Goal: Task Accomplishment & Management: Manage account settings

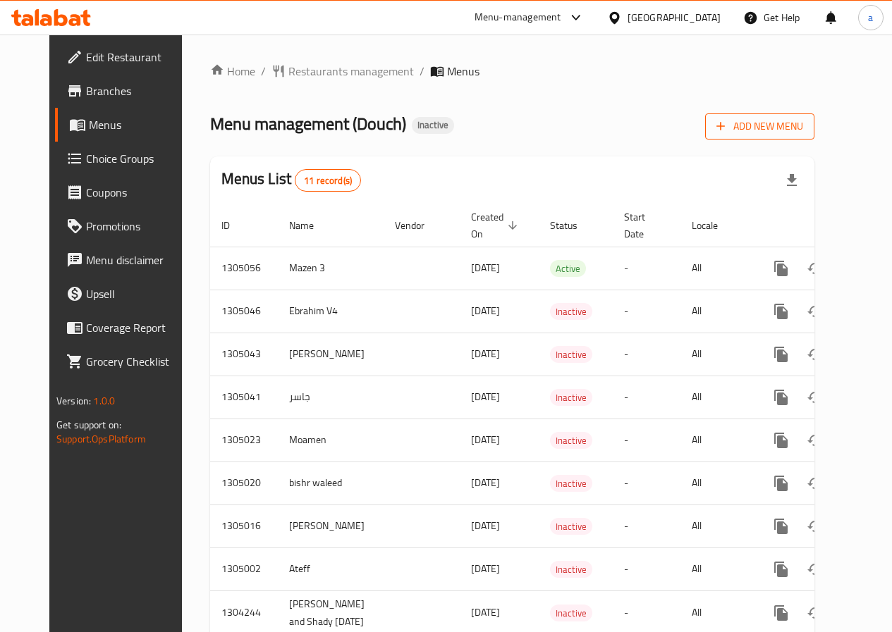
click at [803, 132] on span "Add New Menu" at bounding box center [759, 127] width 87 height 18
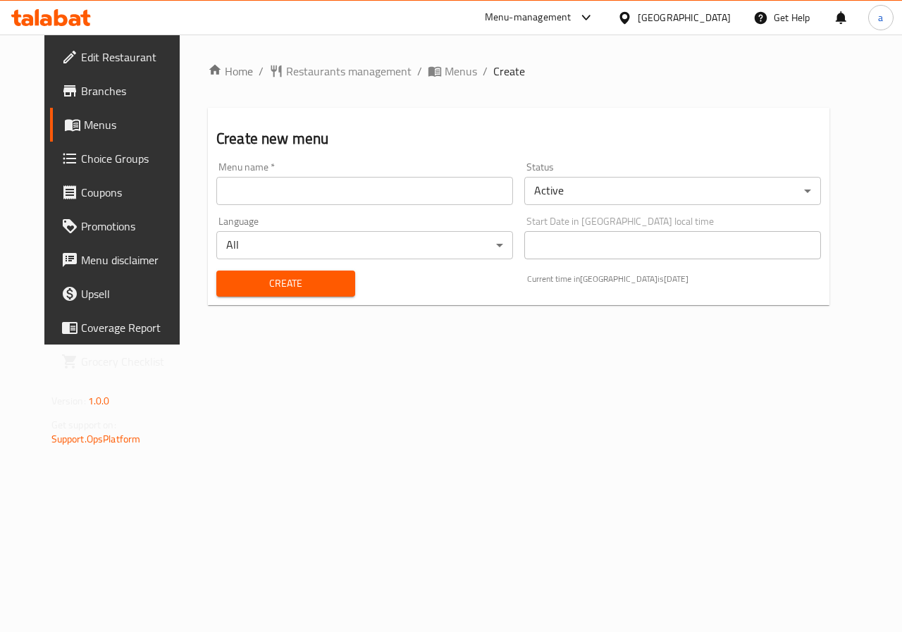
click at [368, 188] on input "text" at bounding box center [364, 191] width 297 height 28
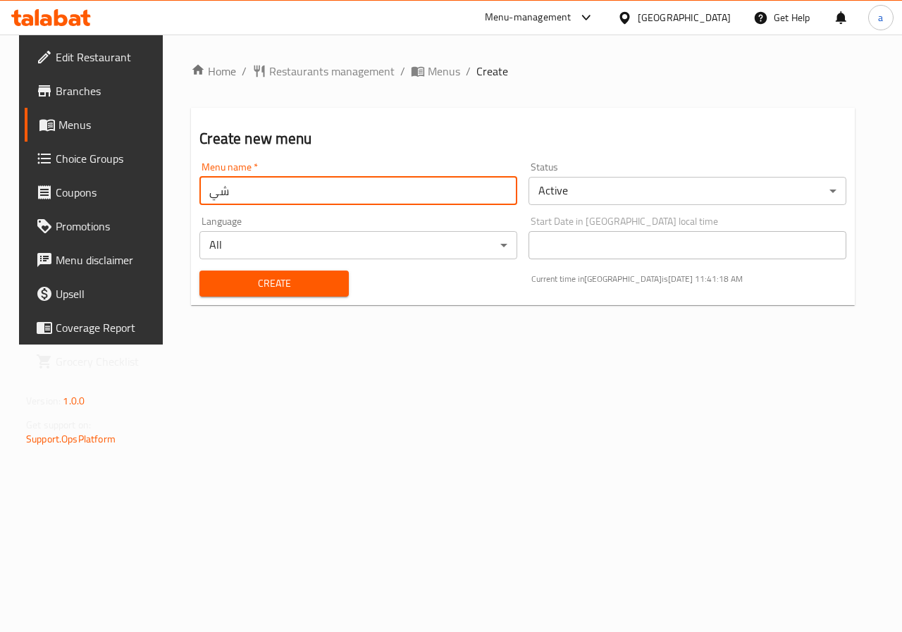
type input "ش"
type input "[DEMOGRAPHIC_DATA]"
click at [296, 281] on span "Create" at bounding box center [274, 284] width 126 height 18
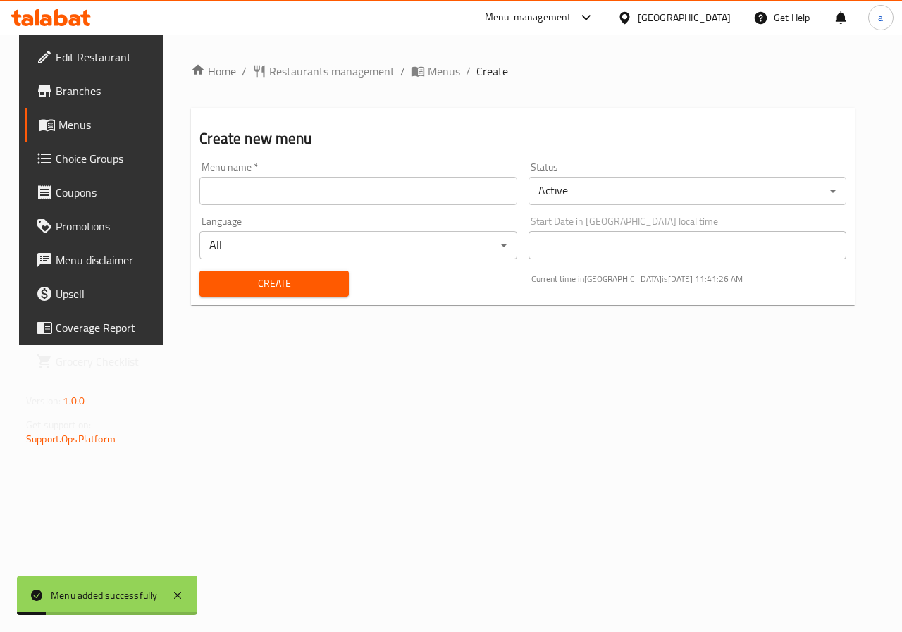
click at [77, 132] on span "Menus" at bounding box center [109, 124] width 100 height 17
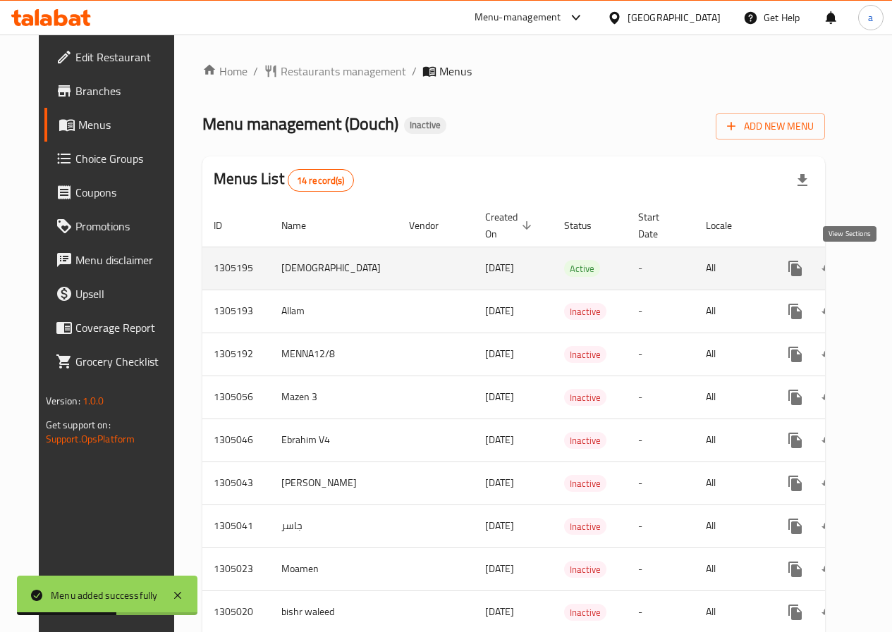
click at [888, 276] on icon "enhanced table" at bounding box center [896, 268] width 17 height 17
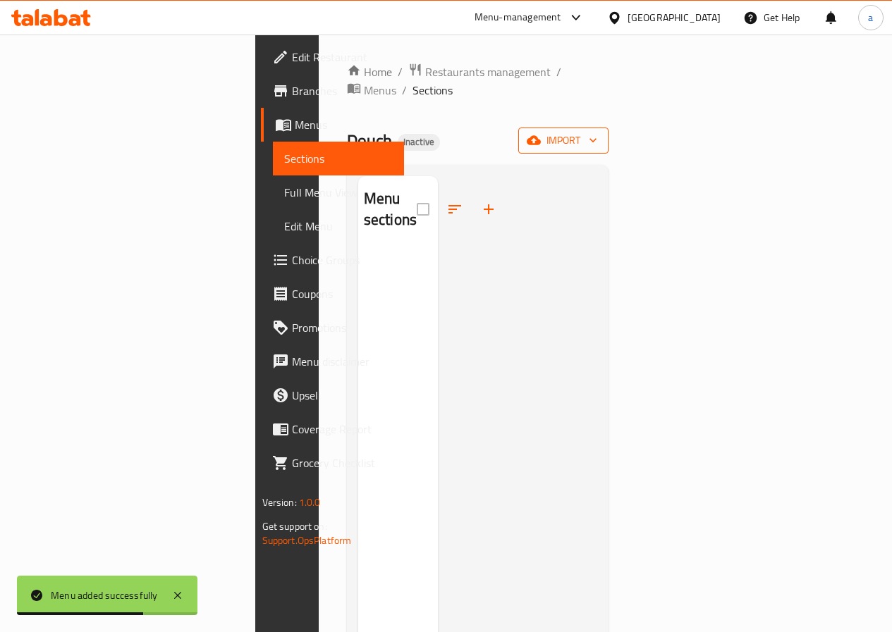
click at [597, 132] on span "import" at bounding box center [563, 141] width 68 height 18
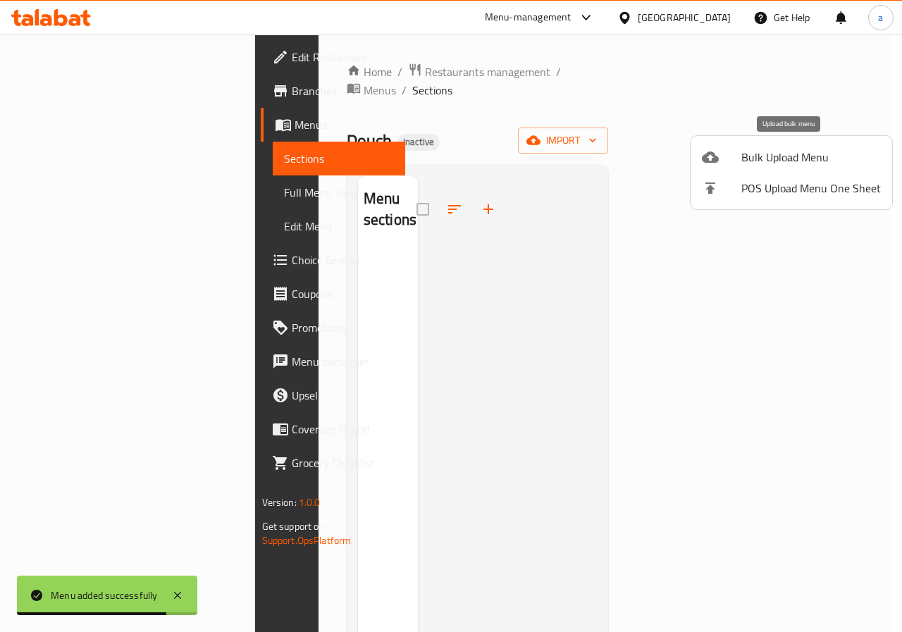
click at [790, 164] on span "Bulk Upload Menu" at bounding box center [812, 157] width 140 height 17
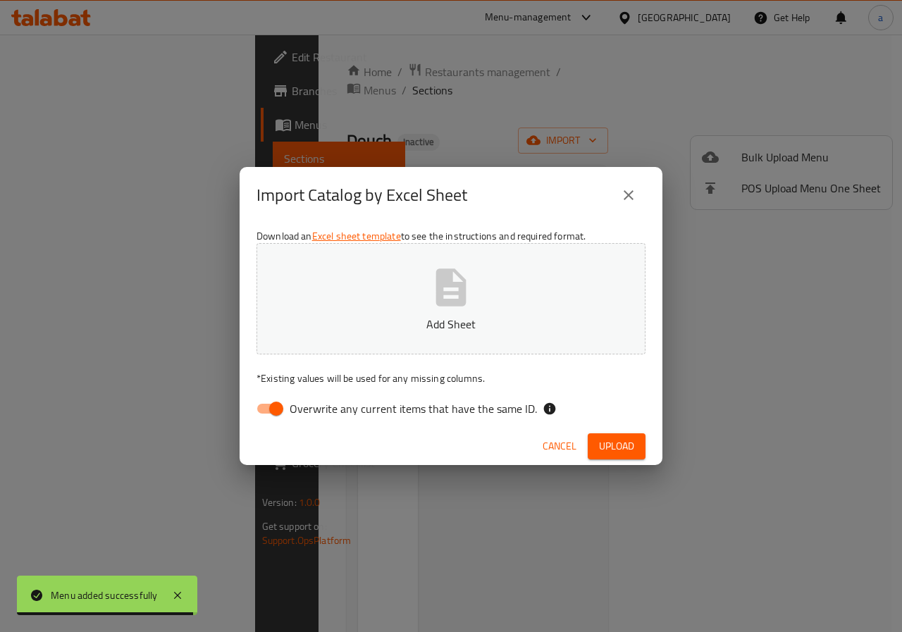
click at [267, 411] on input "Overwrite any current items that have the same ID." at bounding box center [276, 408] width 80 height 27
checkbox input "false"
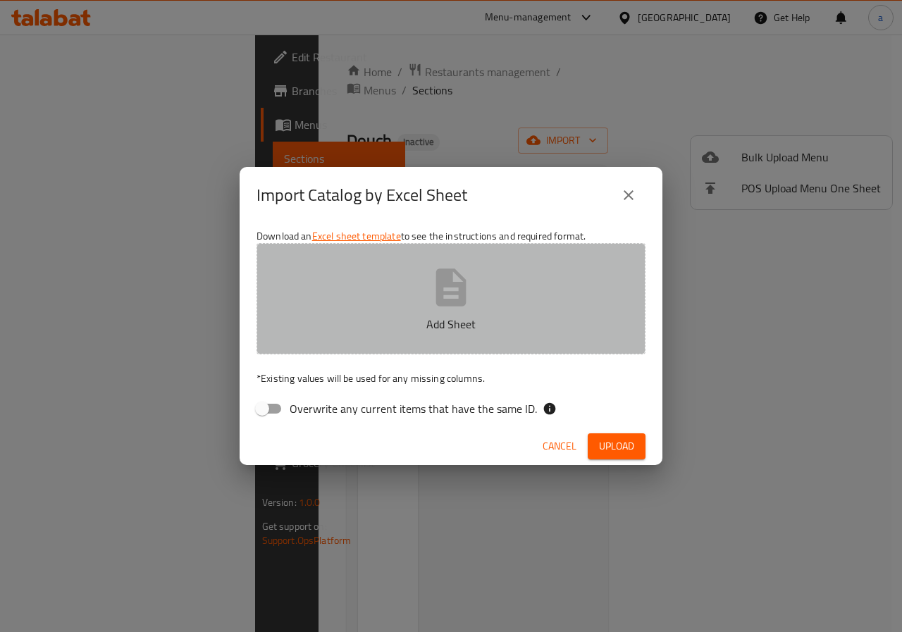
click at [420, 303] on button "Add Sheet" at bounding box center [451, 298] width 389 height 111
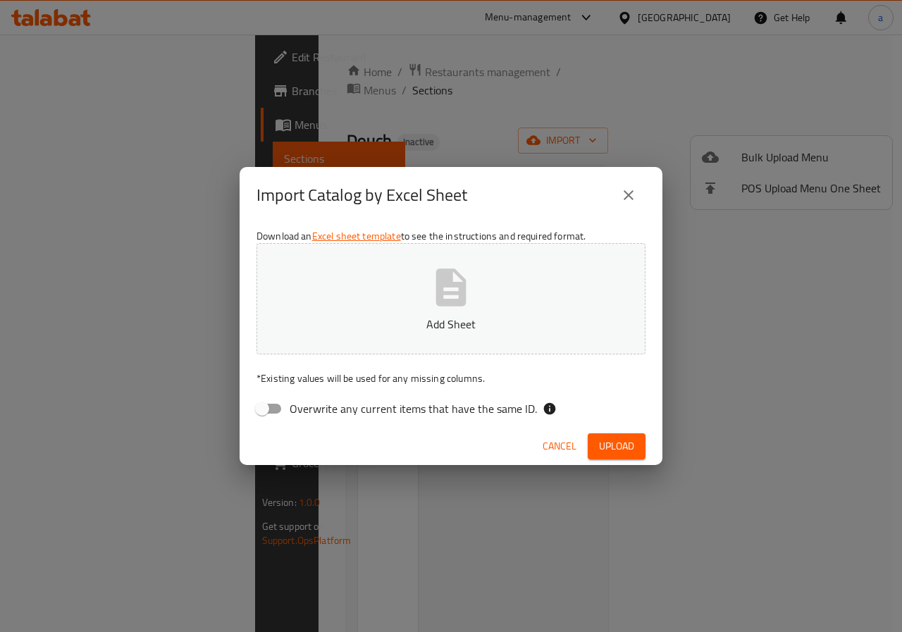
click at [493, 295] on button "Add Sheet" at bounding box center [451, 298] width 389 height 111
click at [462, 305] on icon "button" at bounding box center [451, 287] width 30 height 37
click at [611, 443] on span "Upload" at bounding box center [616, 447] width 35 height 18
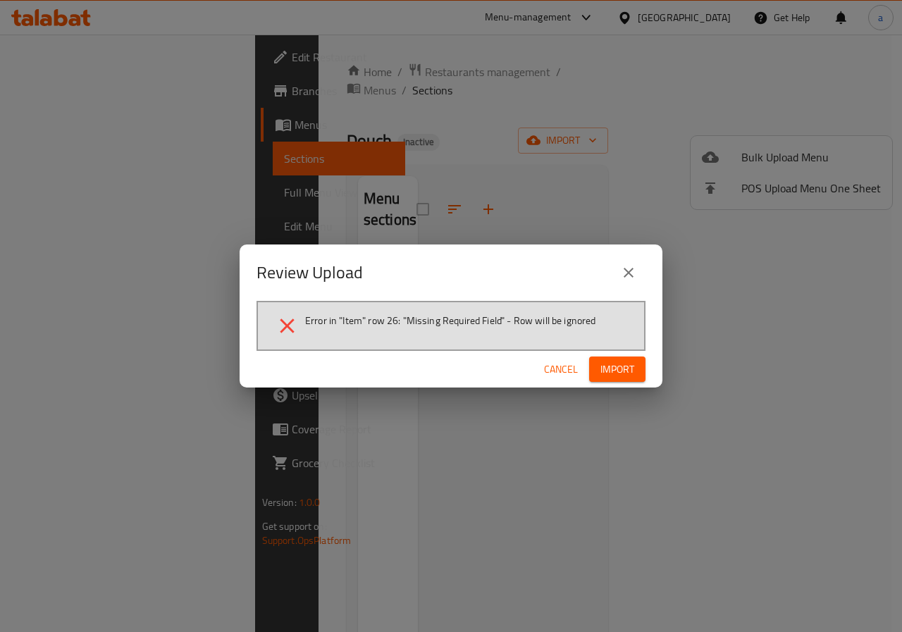
click at [617, 365] on span "Import" at bounding box center [618, 370] width 34 height 18
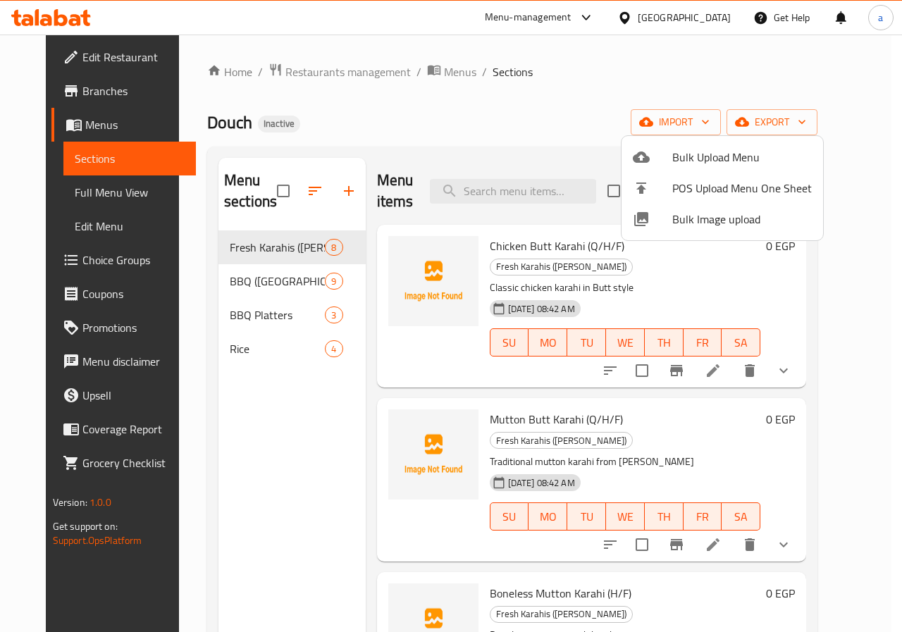
click at [238, 345] on div at bounding box center [451, 316] width 902 height 632
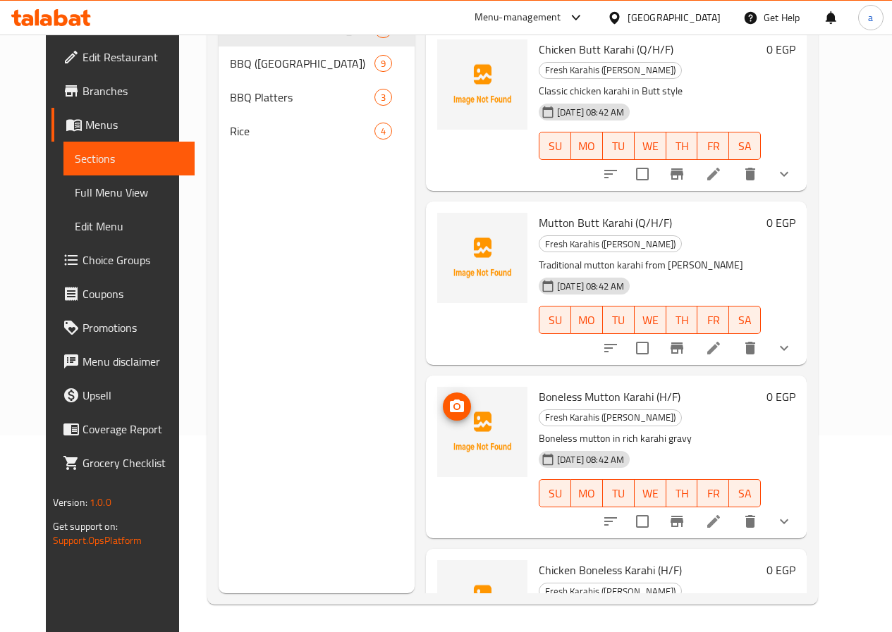
scroll to position [197, 0]
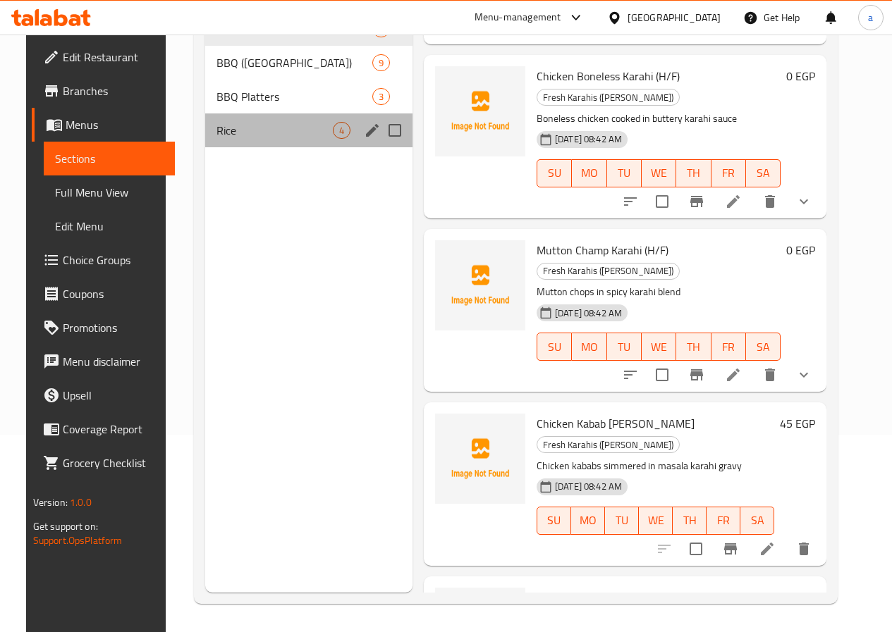
click at [297, 147] on div "Rice 4" at bounding box center [308, 130] width 207 height 34
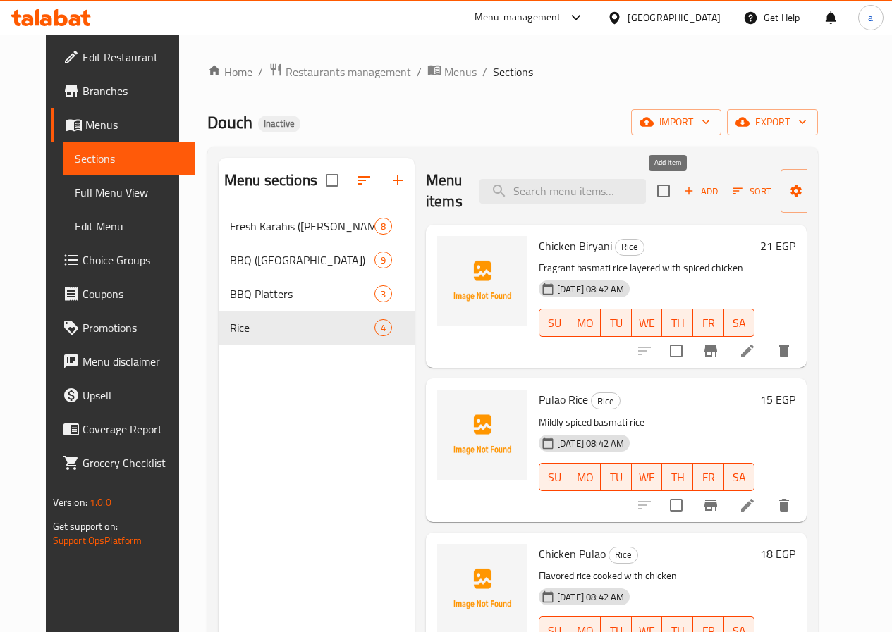
click at [682, 192] on span "Add" at bounding box center [701, 191] width 38 height 16
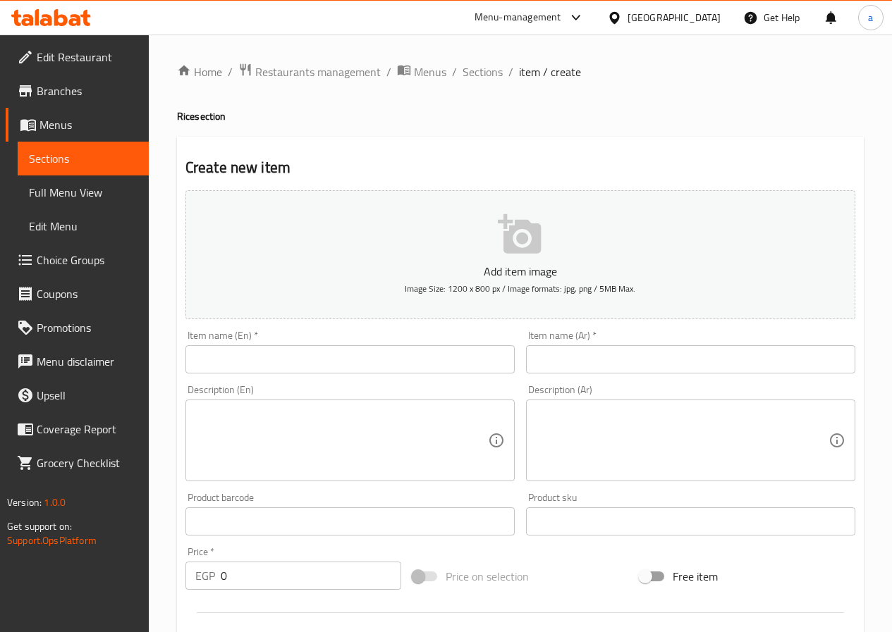
click at [359, 360] on input "text" at bounding box center [349, 359] width 329 height 28
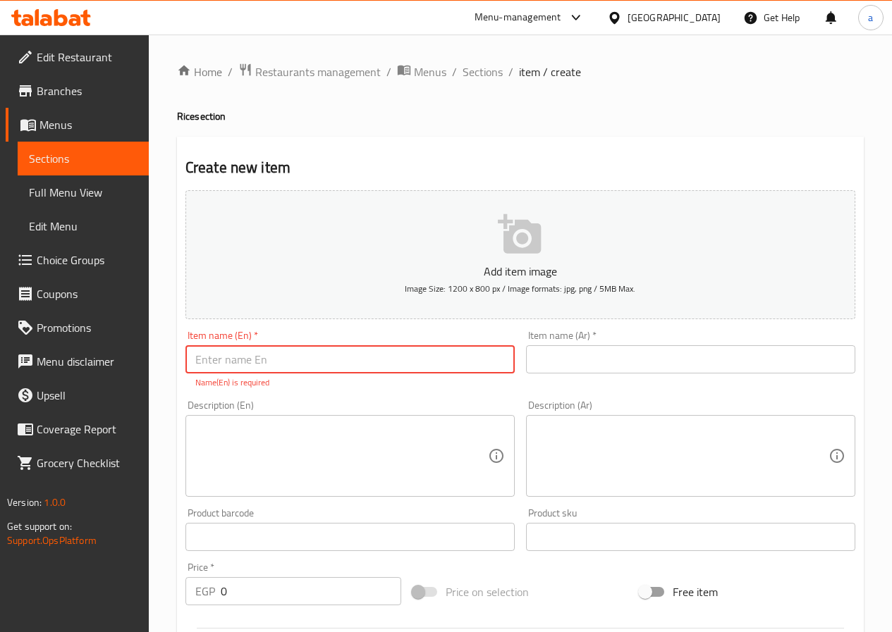
click at [382, 352] on input "text" at bounding box center [349, 359] width 329 height 28
paste input "Beef Bannu Pulao with Nali"
type input "Beef Bannu Pulao with Nali"
click at [596, 368] on input "text" at bounding box center [690, 359] width 329 height 28
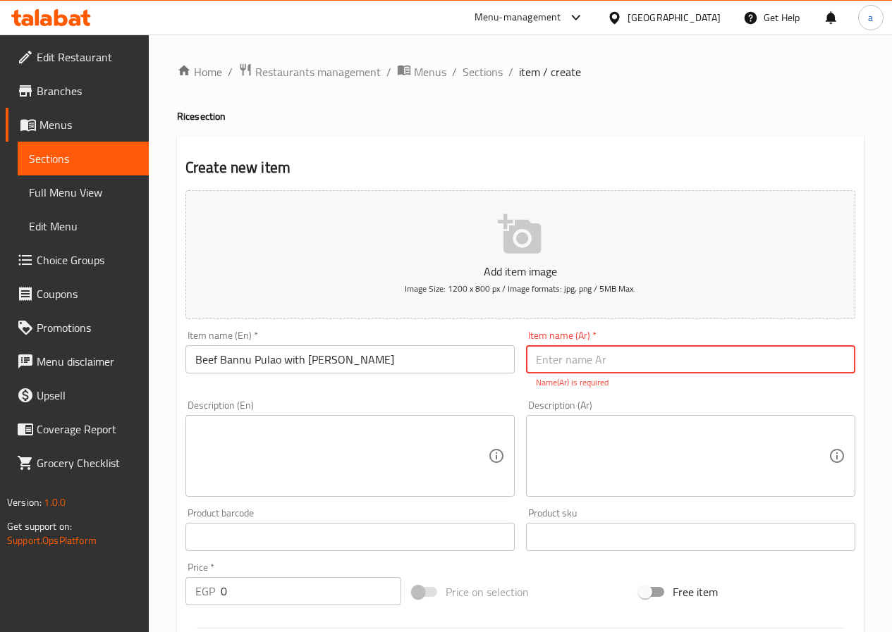
click at [701, 369] on input "text" at bounding box center [690, 359] width 329 height 28
paste input "لحم البقري بانو بولاو مع نالي"
type input "لحم البقري بانو بولاو مع نالي"
click at [364, 459] on textarea at bounding box center [341, 456] width 293 height 67
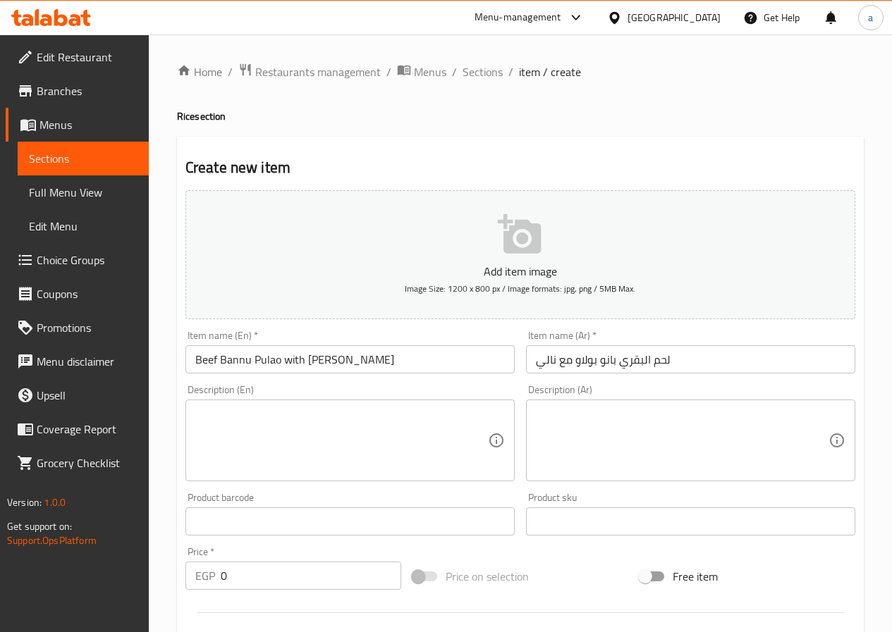
click at [391, 419] on textarea at bounding box center [341, 440] width 293 height 67
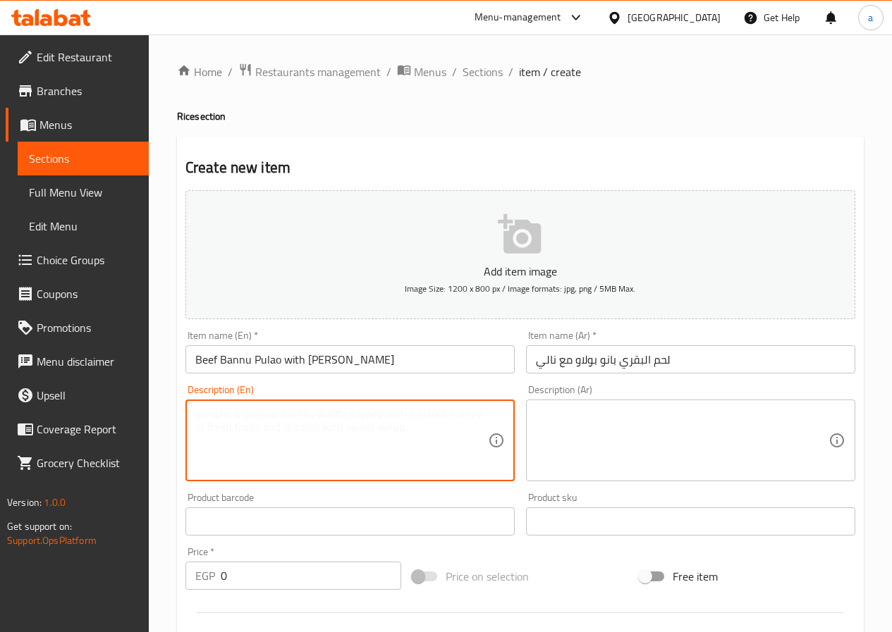
paste textarea "Bone marrow beef pulao in traditional Bannu style"
type textarea "Bone marrow beef pulao in traditional Bannu style"
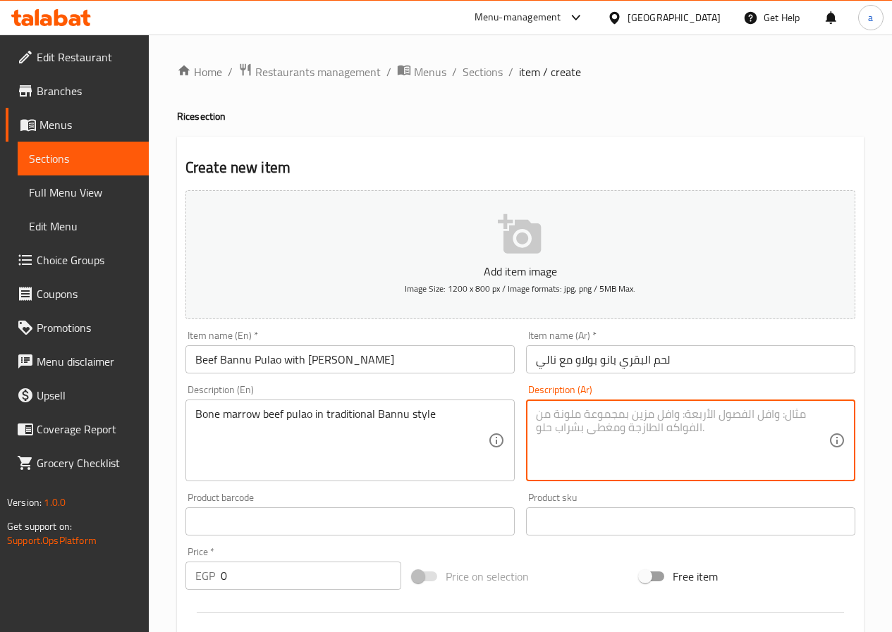
click at [598, 419] on textarea at bounding box center [682, 440] width 293 height 67
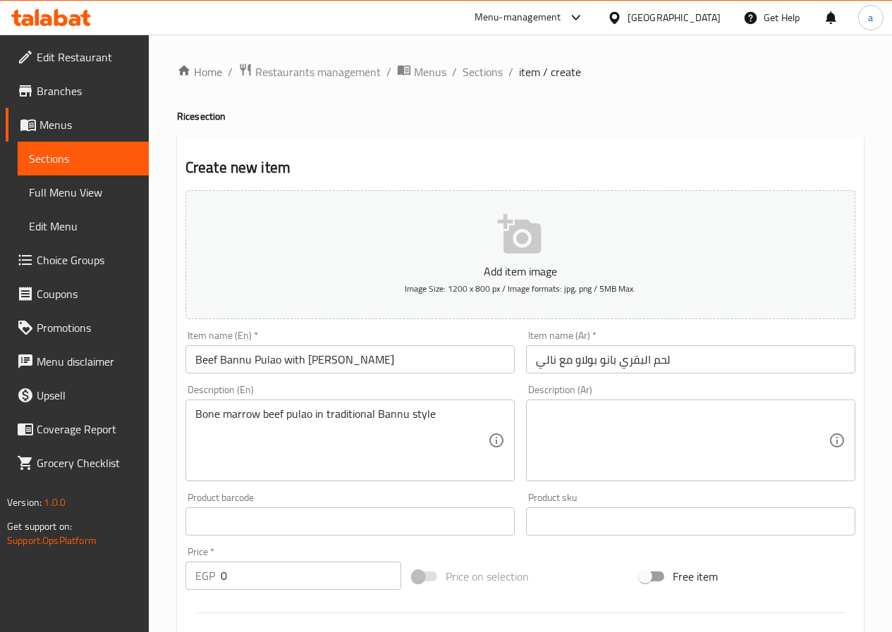
click at [713, 410] on textarea at bounding box center [682, 440] width 293 height 67
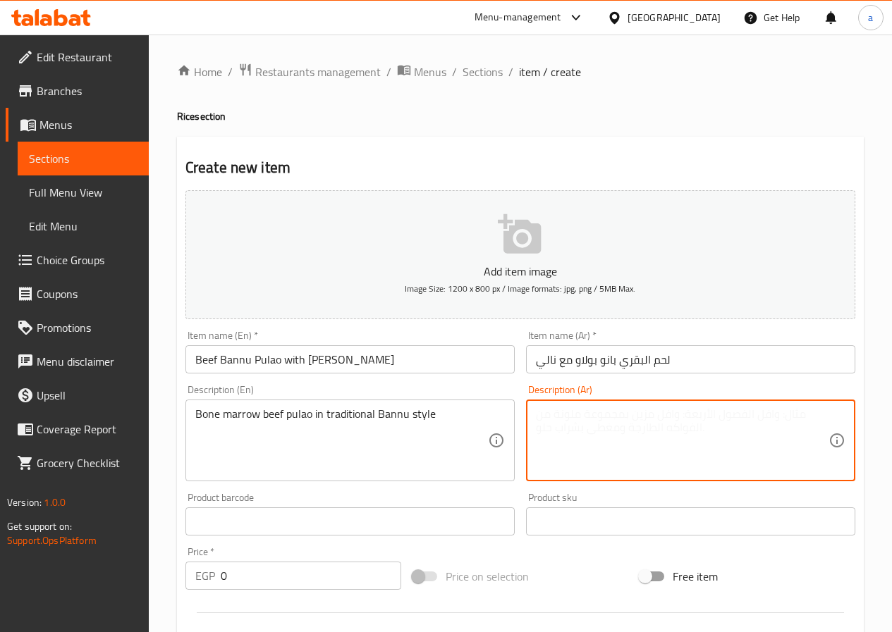
paste textarea "بولاو لحم البقر بنخاع العظم على طريقة بانو التقليدية"
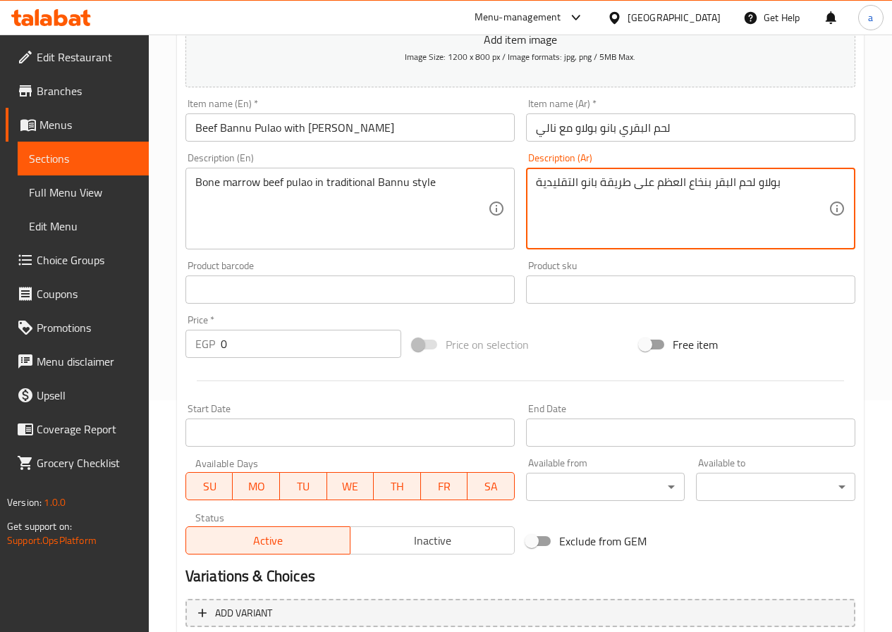
scroll to position [364, 0]
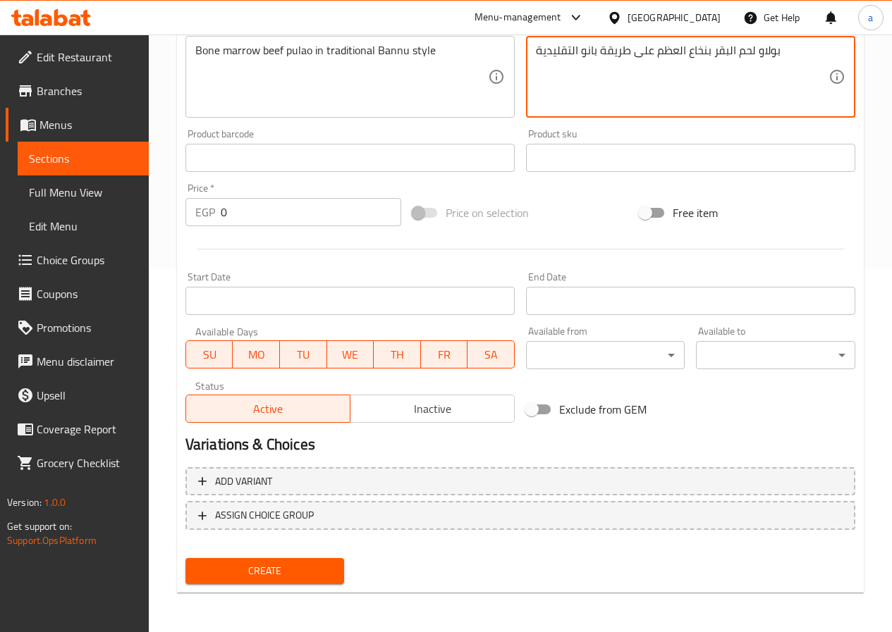
type textarea "بولاو لحم البقر بنخاع العظم على طريقة بانو التقليدية"
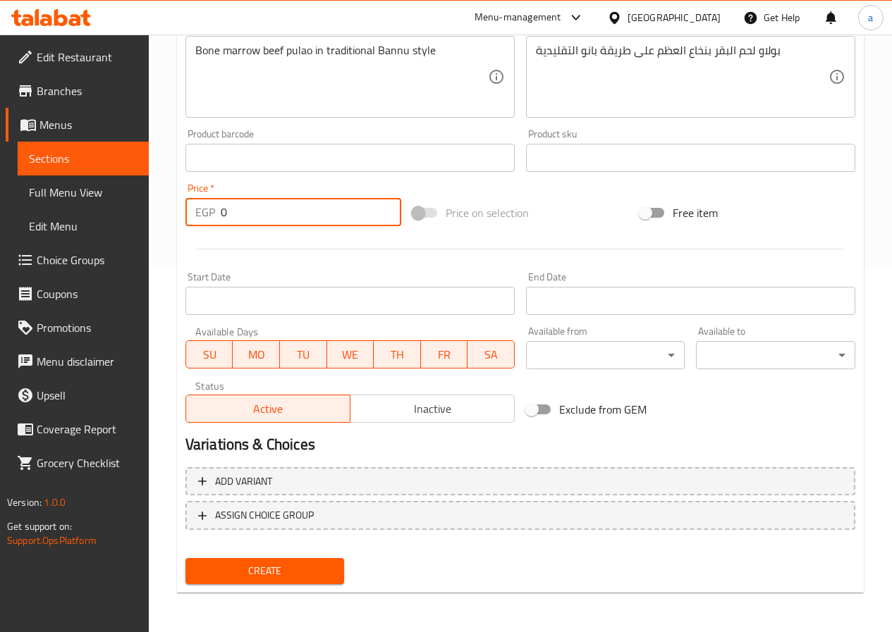
click at [276, 221] on input "0" at bounding box center [311, 212] width 180 height 28
click at [278, 484] on span "Add variant" at bounding box center [520, 482] width 644 height 18
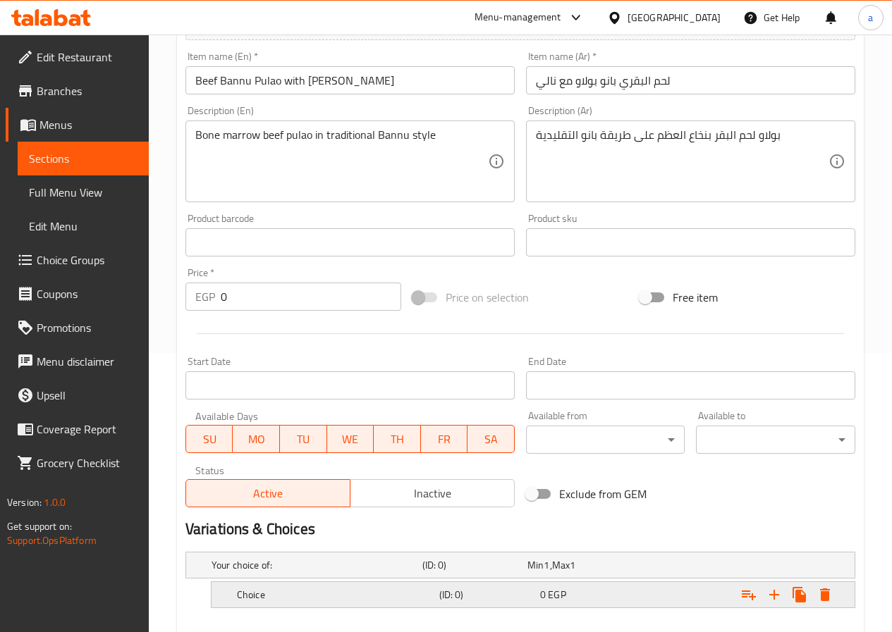
scroll to position [355, 0]
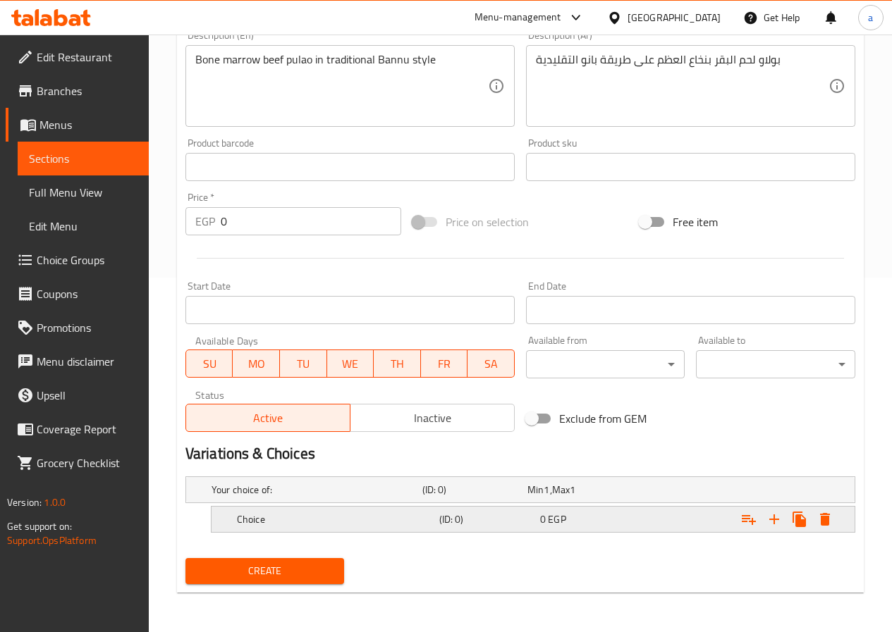
click at [497, 497] on h5 "(ID: 0)" at bounding box center [471, 490] width 99 height 14
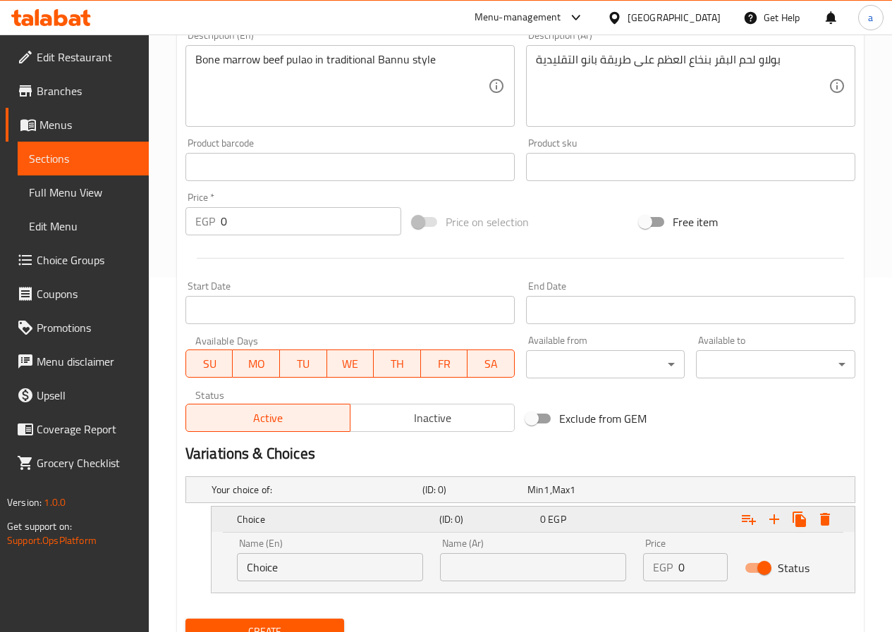
scroll to position [415, 0]
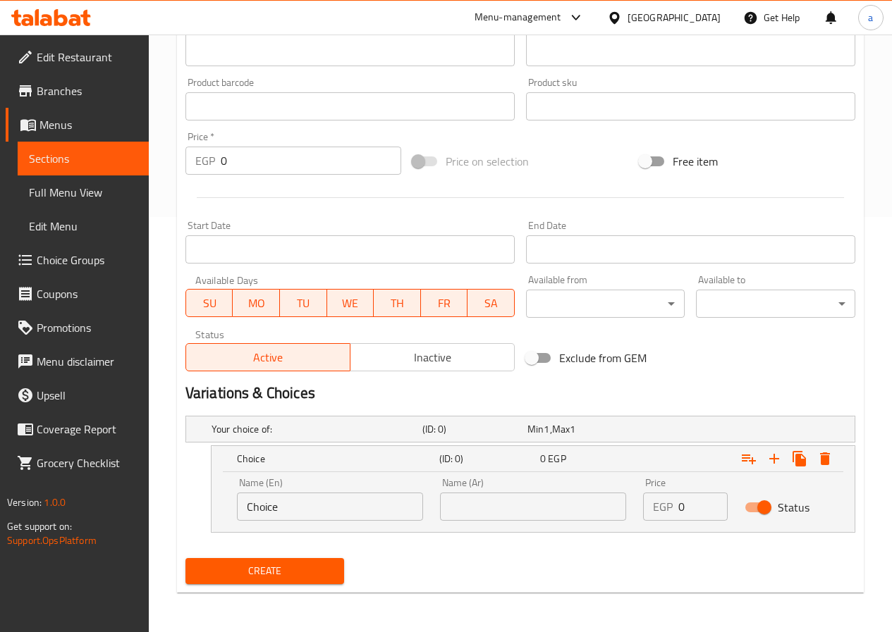
click at [353, 514] on input "Choice" at bounding box center [330, 507] width 186 height 28
click at [477, 512] on input "text" at bounding box center [533, 507] width 186 height 28
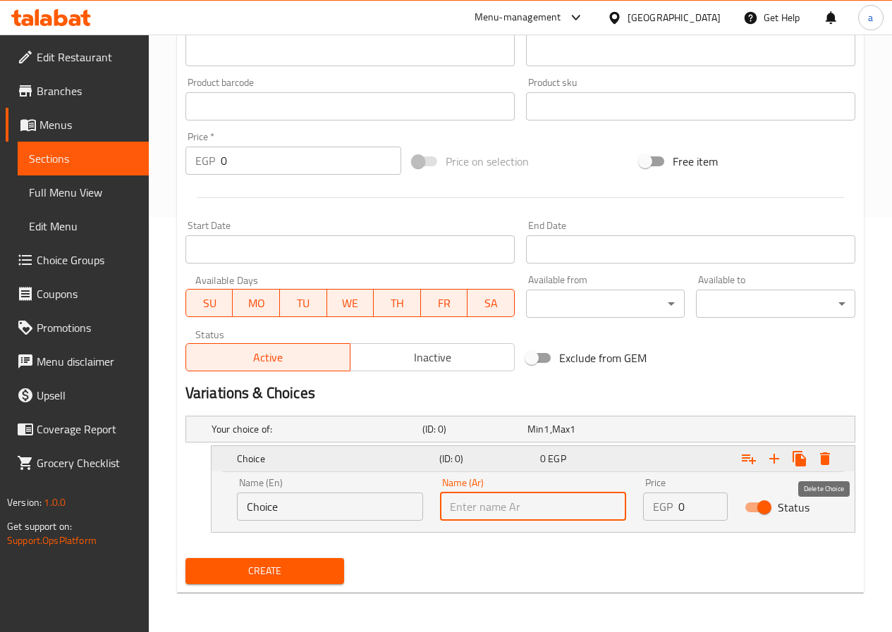
click at [821, 467] on icon "Expand" at bounding box center [824, 458] width 17 height 17
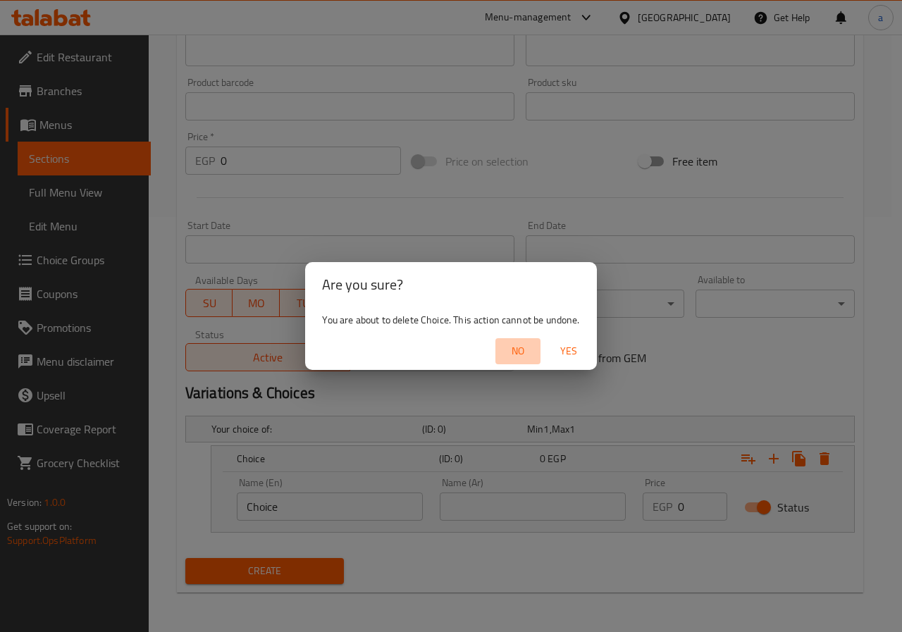
click at [525, 352] on span "No" at bounding box center [518, 352] width 34 height 18
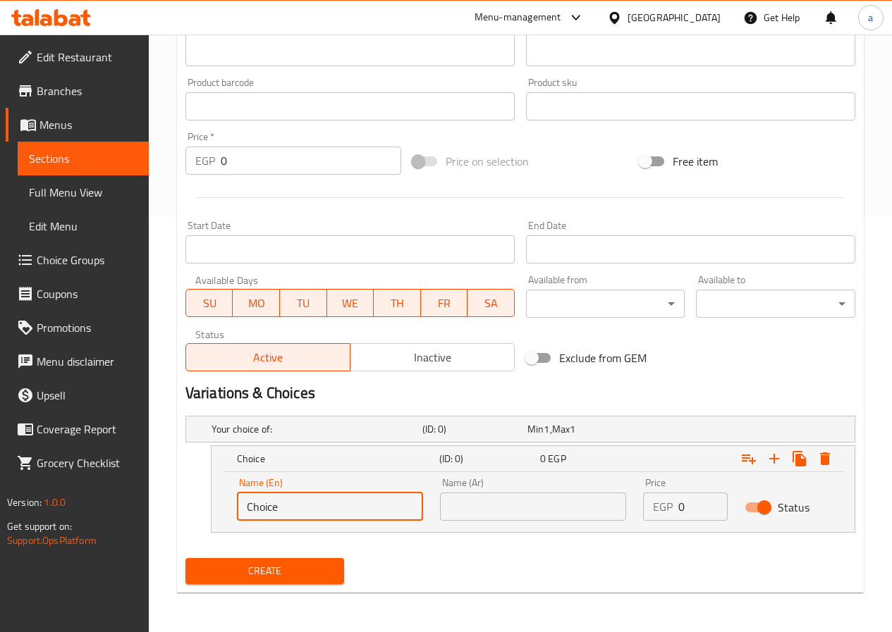
click at [381, 504] on input "Choice" at bounding box center [330, 507] width 186 height 28
click at [364, 504] on input "text" at bounding box center [330, 507] width 186 height 28
click at [348, 516] on input "text" at bounding box center [330, 507] width 186 height 28
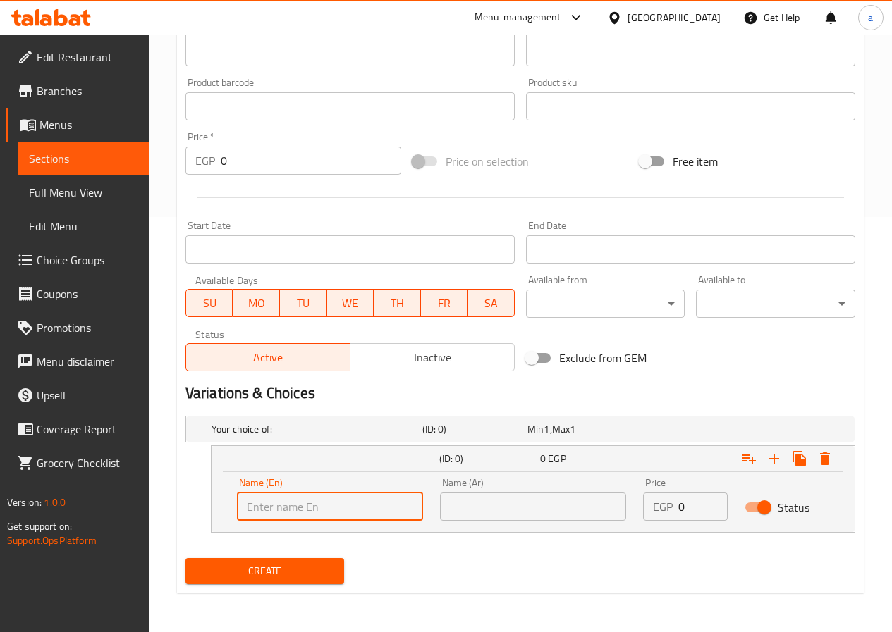
click at [348, 516] on input "text" at bounding box center [330, 507] width 186 height 28
paste input "Regular Portion"
type input "Regular Portion"
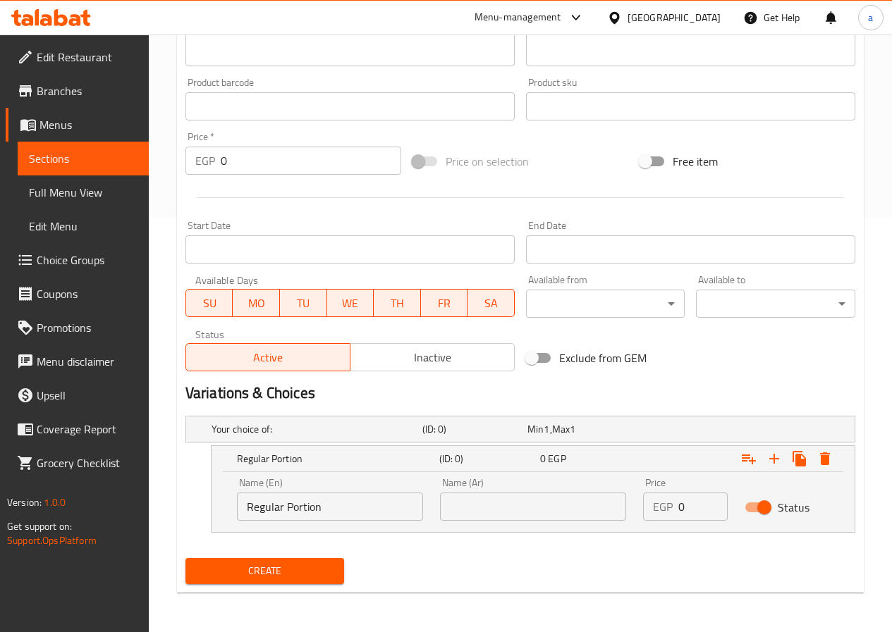
click at [483, 508] on input "text" at bounding box center [533, 507] width 186 height 28
paste input "كمية عادية"
type input "كمية عادية"
click at [684, 500] on input "0" at bounding box center [702, 507] width 49 height 28
type input "0"
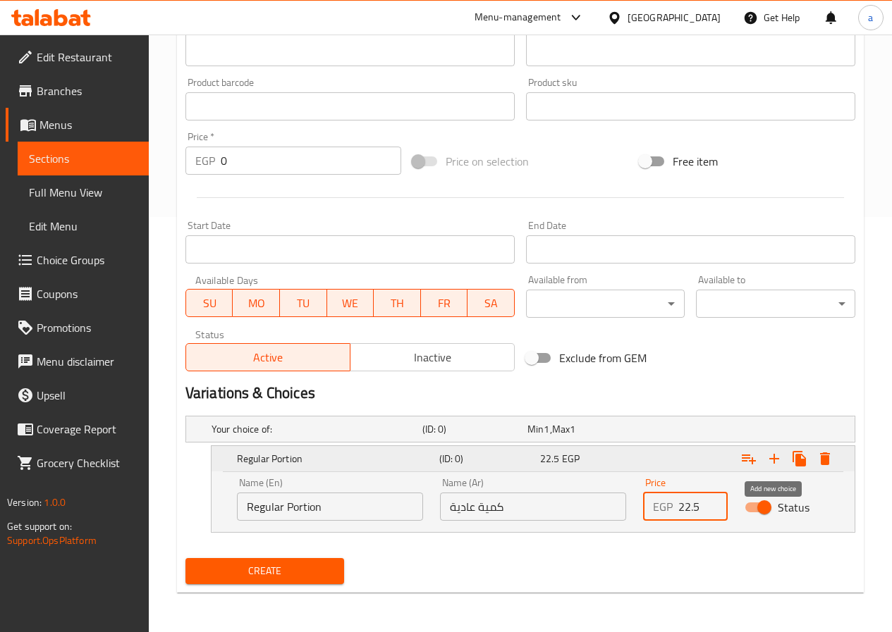
type input "22.5"
click at [772, 459] on icon "Expand" at bounding box center [774, 459] width 10 height 10
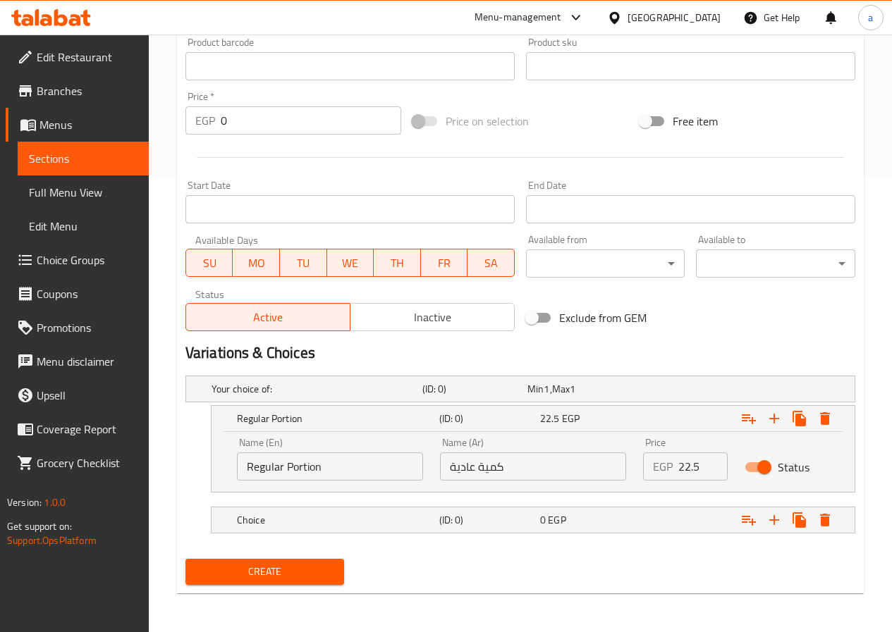
scroll to position [456, 0]
click at [627, 395] on div "0 EGP" at bounding box center [576, 388] width 99 height 14
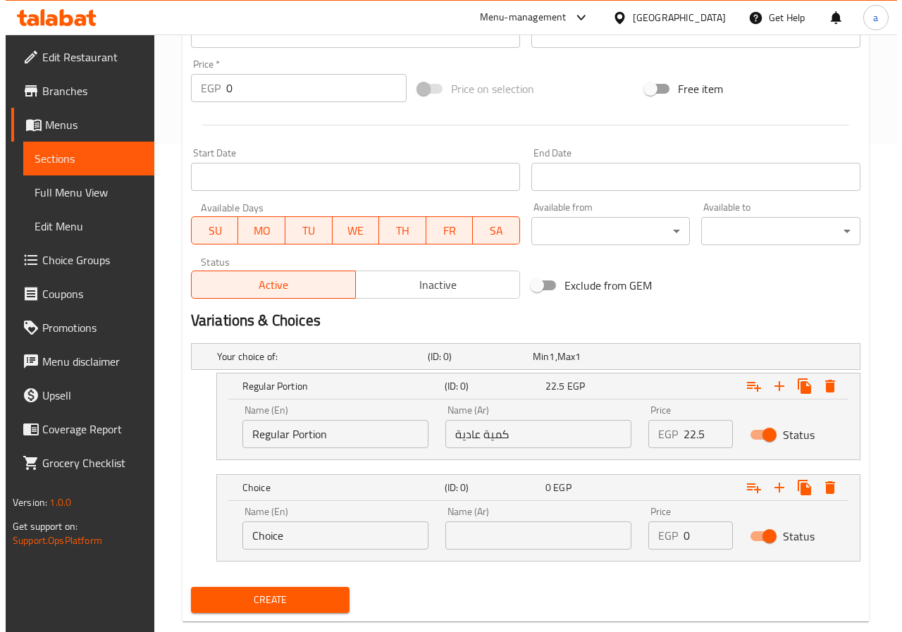
scroll to position [517, 0]
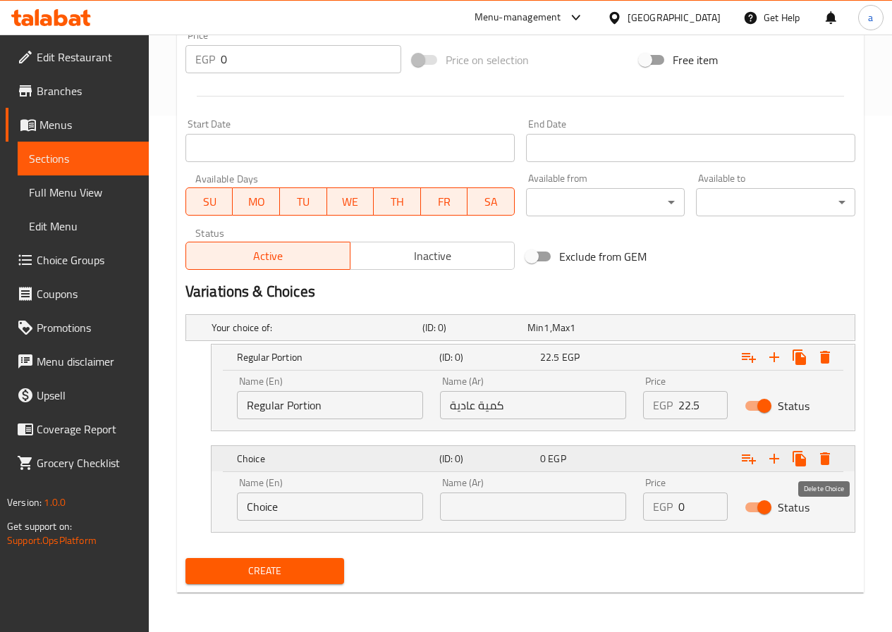
click at [826, 460] on icon "Expand" at bounding box center [825, 459] width 10 height 13
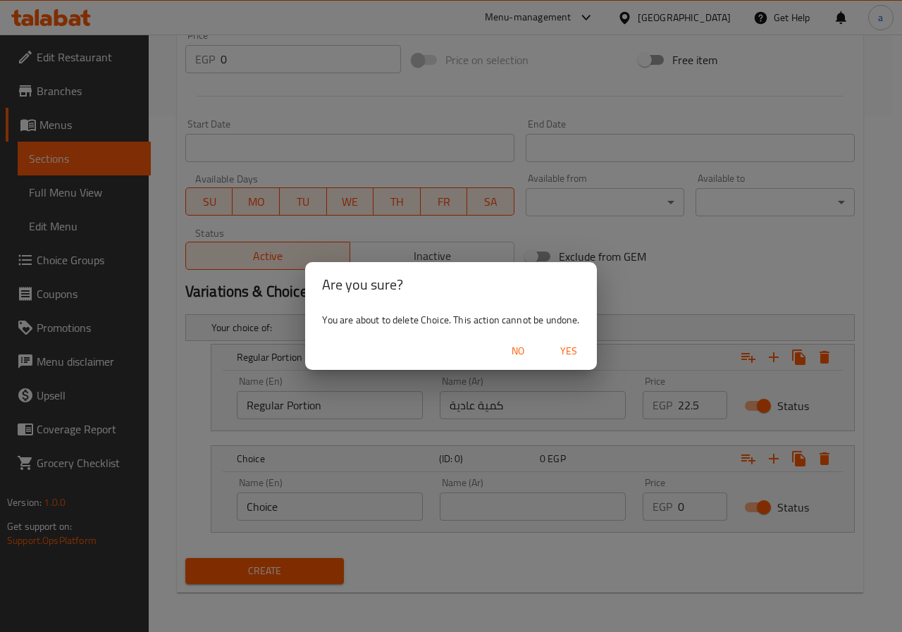
click at [572, 355] on span "Yes" at bounding box center [569, 352] width 34 height 18
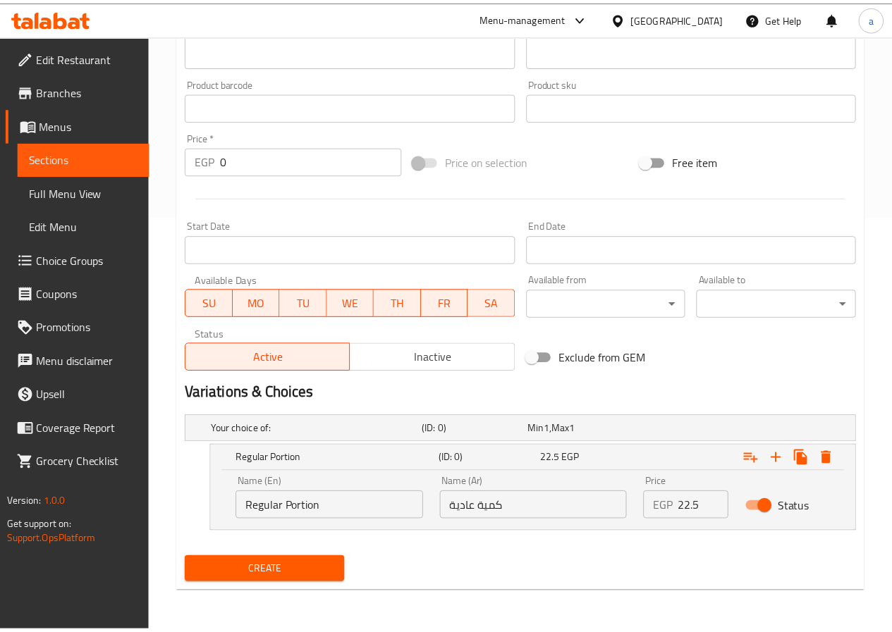
scroll to position [415, 0]
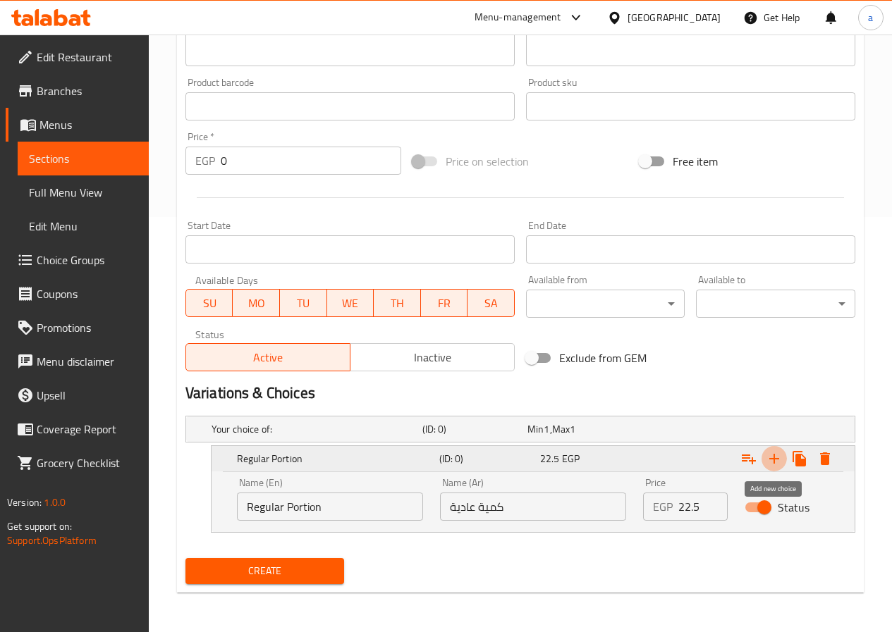
click at [778, 466] on icon "Expand" at bounding box center [774, 458] width 17 height 17
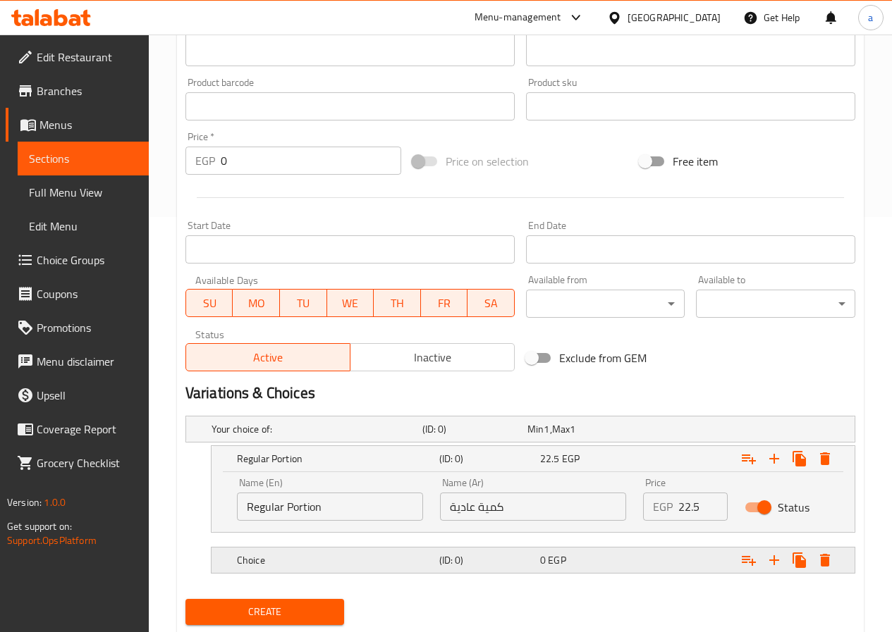
click at [336, 436] on h5 "Choice" at bounding box center [313, 429] width 205 height 14
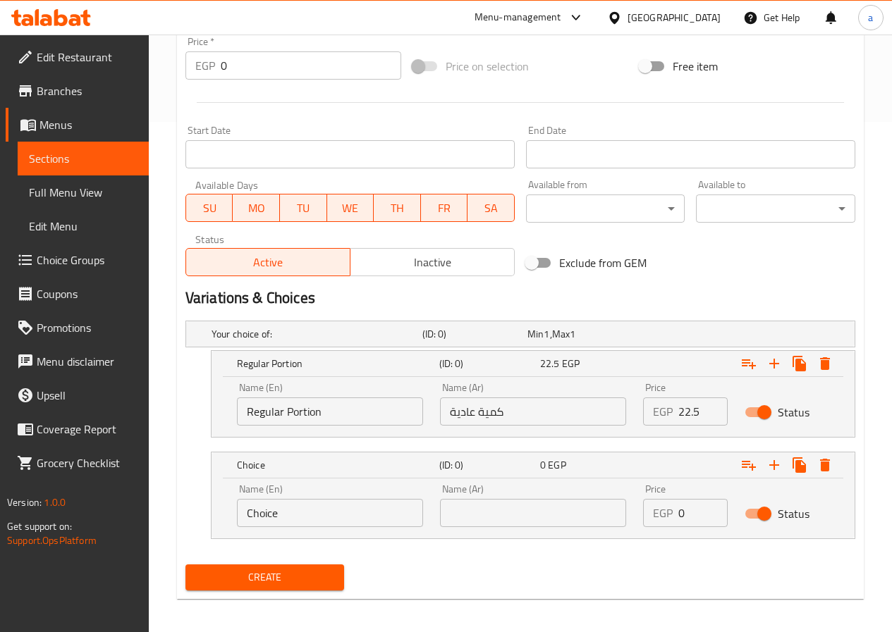
scroll to position [517, 0]
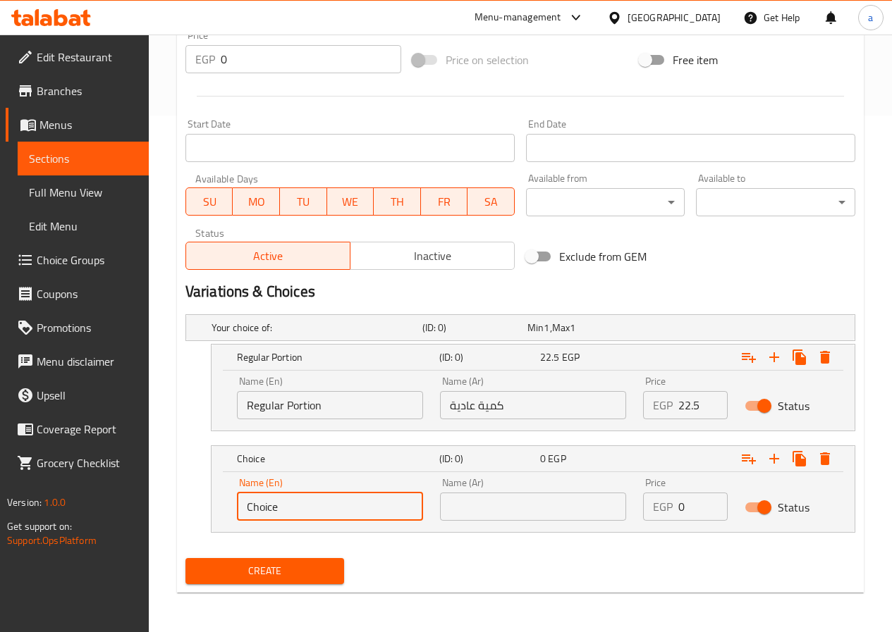
click at [335, 505] on input "Choice" at bounding box center [330, 507] width 186 height 28
click at [348, 509] on input "text" at bounding box center [330, 507] width 186 height 28
paste input "Half Portion"
type input "Half Portion"
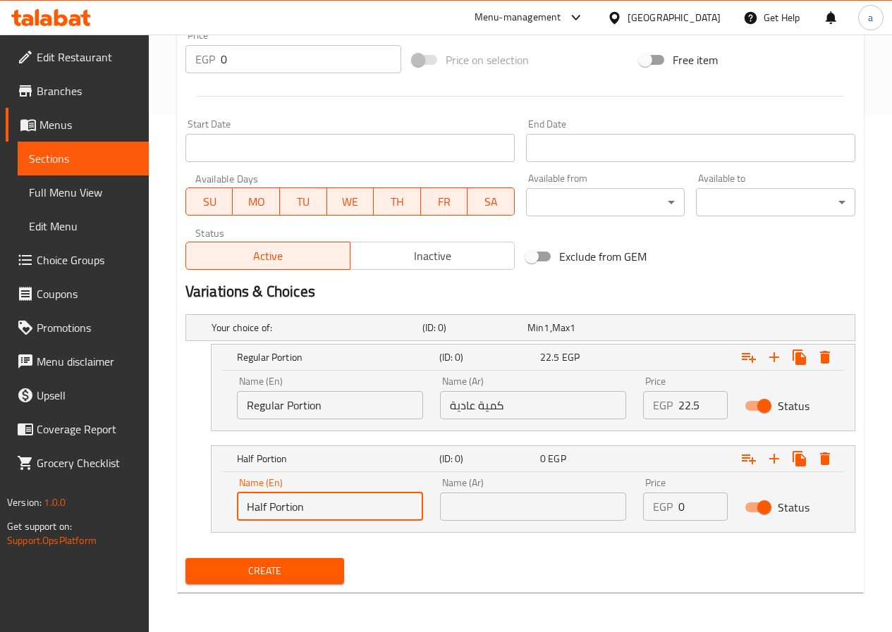
click at [493, 498] on input "text" at bounding box center [533, 507] width 186 height 28
click at [595, 510] on input "text" at bounding box center [533, 507] width 186 height 28
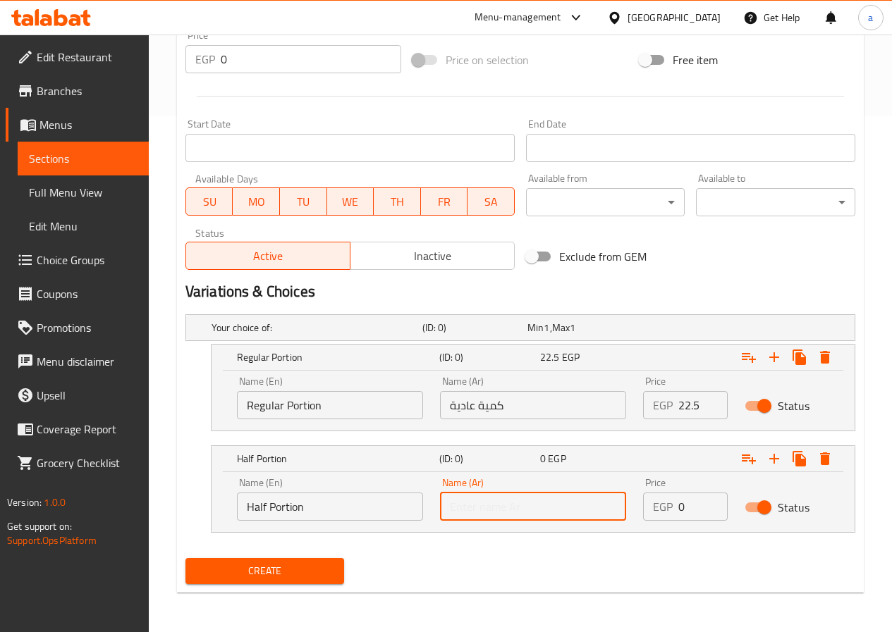
paste input "نصف كمية"
type input "نصف كمية"
click at [695, 500] on input "0" at bounding box center [702, 507] width 49 height 28
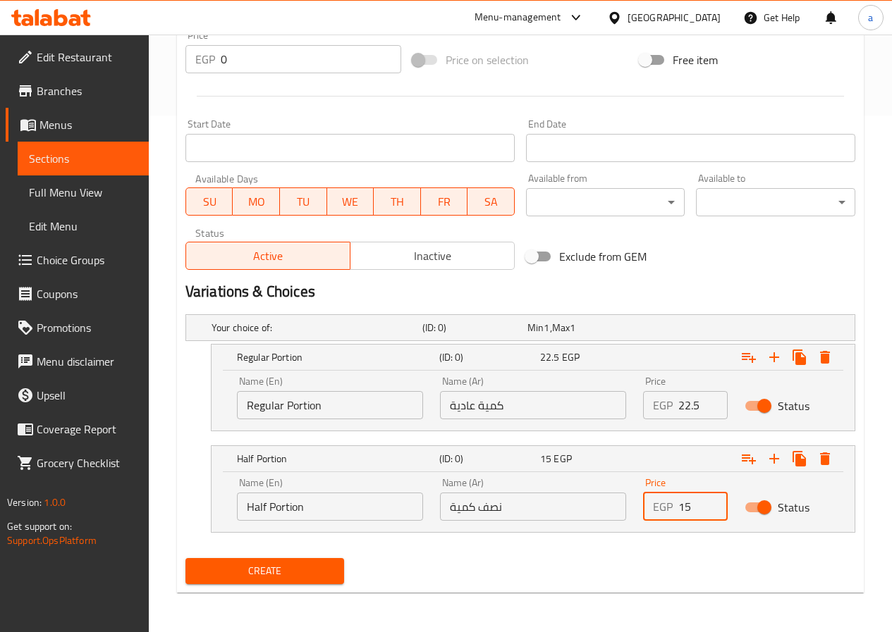
type input "15"
click at [754, 405] on input "Status" at bounding box center [764, 406] width 80 height 27
checkbox input "false"
click at [763, 506] on input "Status" at bounding box center [764, 507] width 80 height 27
click at [755, 498] on input "Status" at bounding box center [750, 507] width 80 height 27
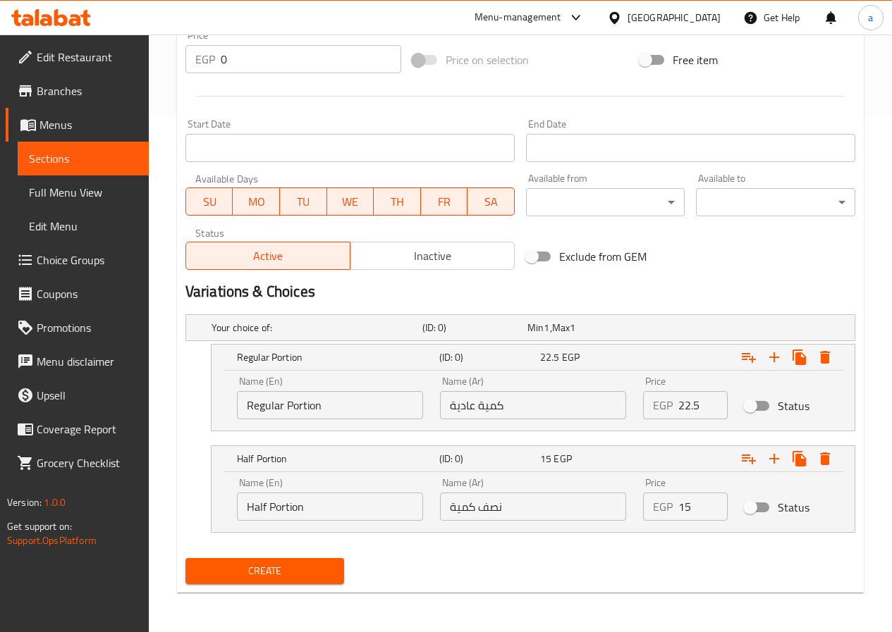
checkbox input "true"
click at [759, 401] on input "Status" at bounding box center [750, 406] width 80 height 27
checkbox input "true"
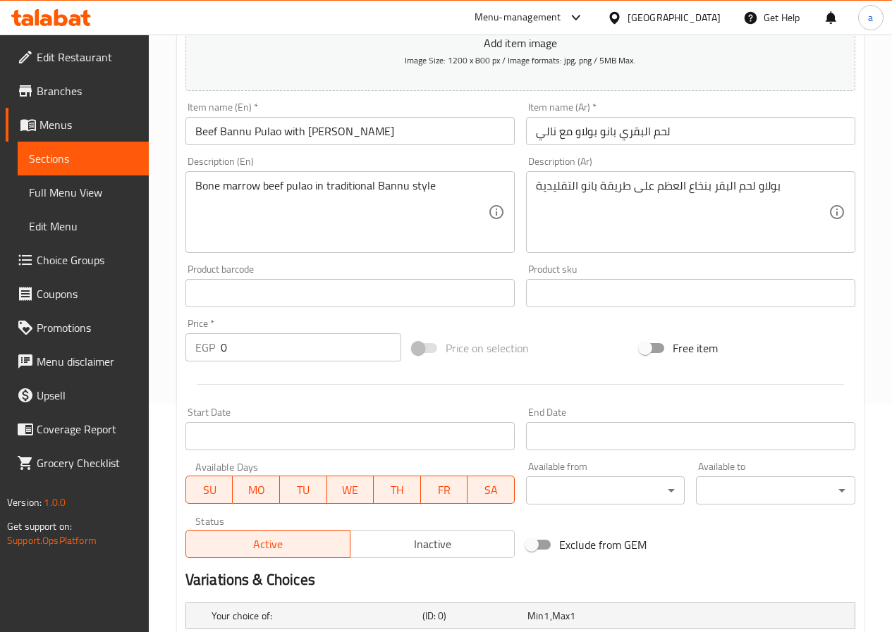
scroll to position [235, 0]
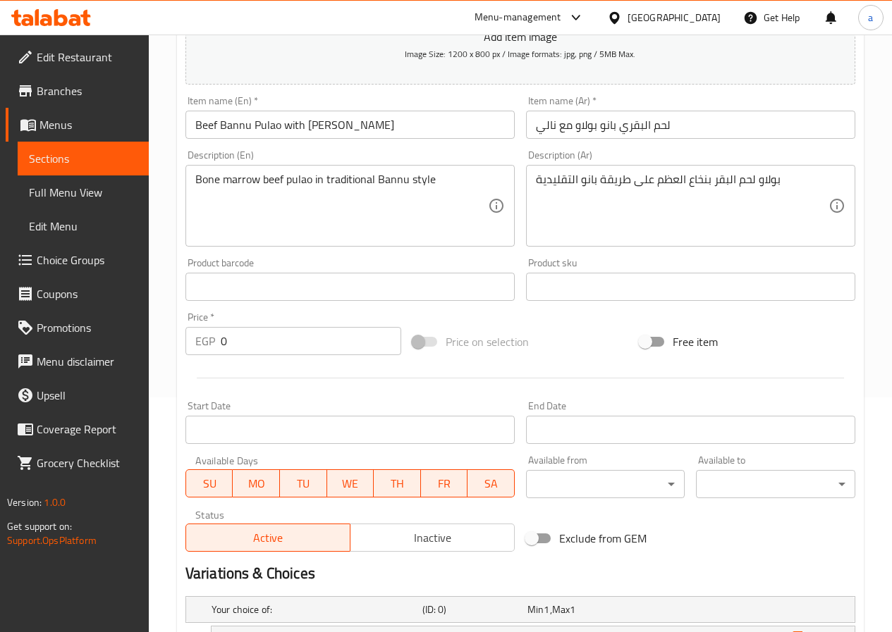
click at [300, 338] on input "0" at bounding box center [311, 341] width 180 height 28
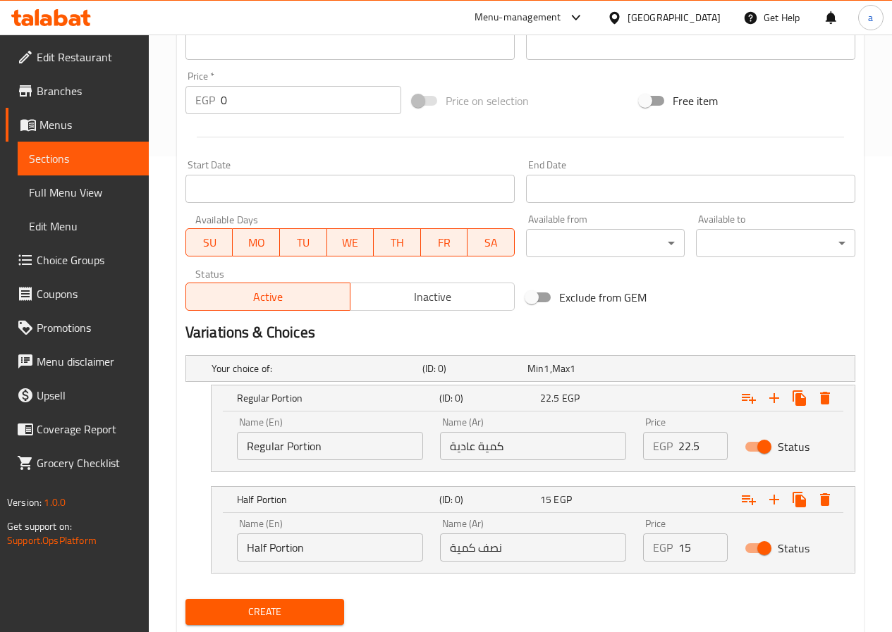
scroll to position [517, 0]
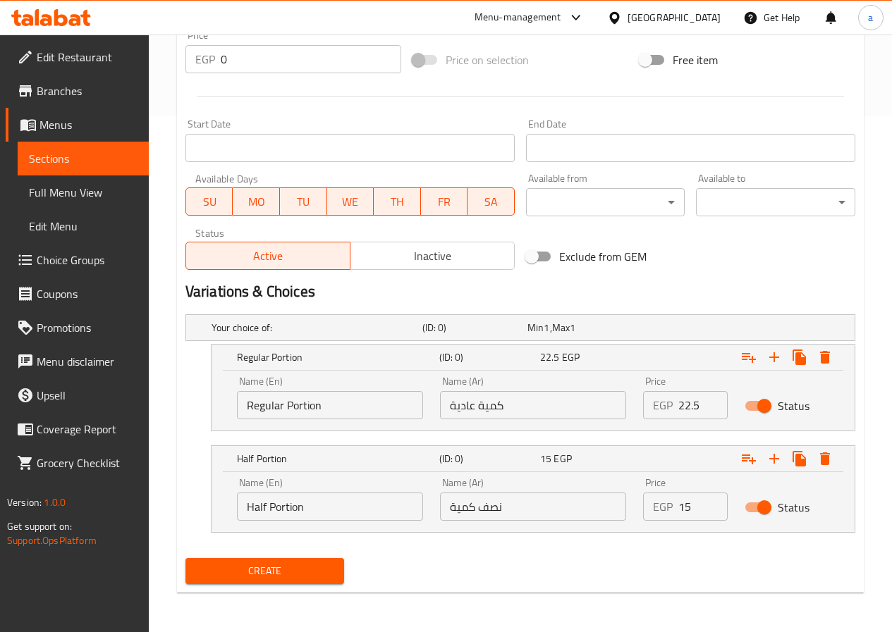
click at [280, 567] on span "Create" at bounding box center [265, 572] width 137 height 18
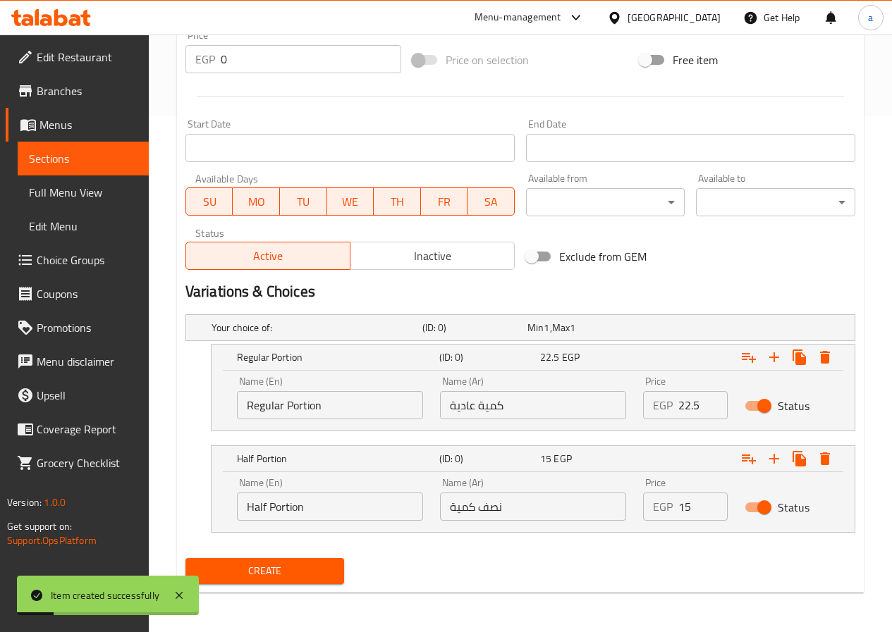
click at [94, 121] on span "Menus" at bounding box center [88, 124] width 98 height 17
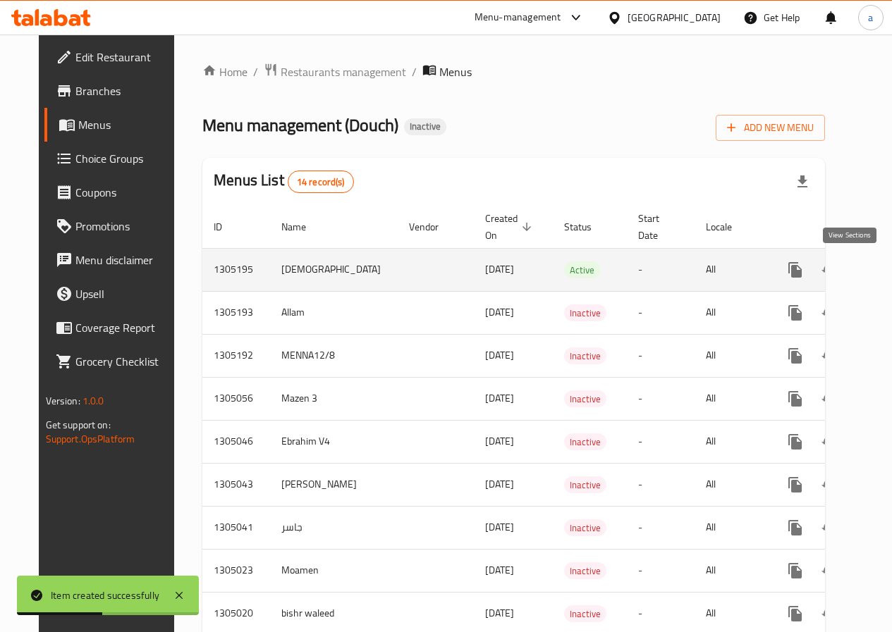
click at [888, 271] on icon "enhanced table" at bounding box center [896, 270] width 17 height 17
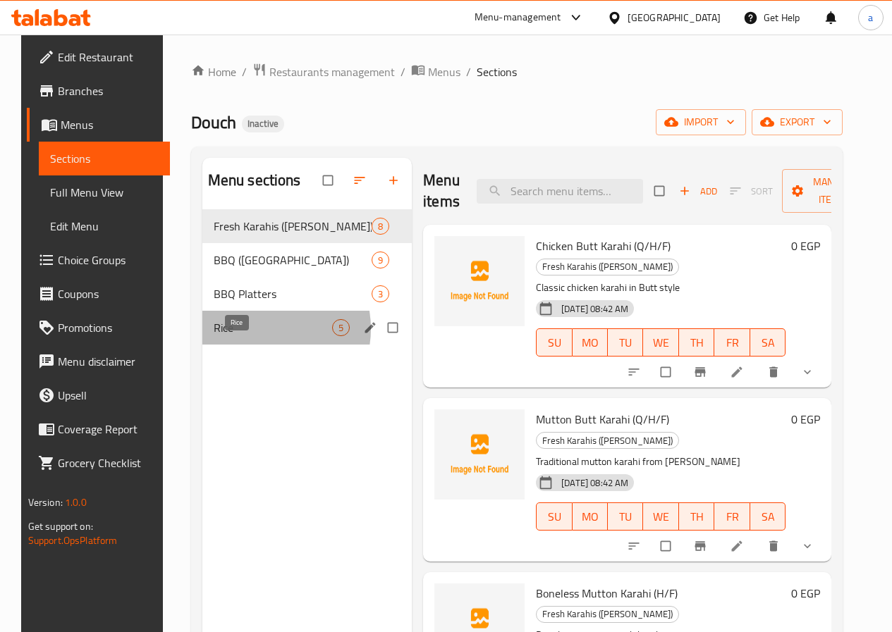
click at [247, 336] on span "Rice" at bounding box center [273, 327] width 118 height 17
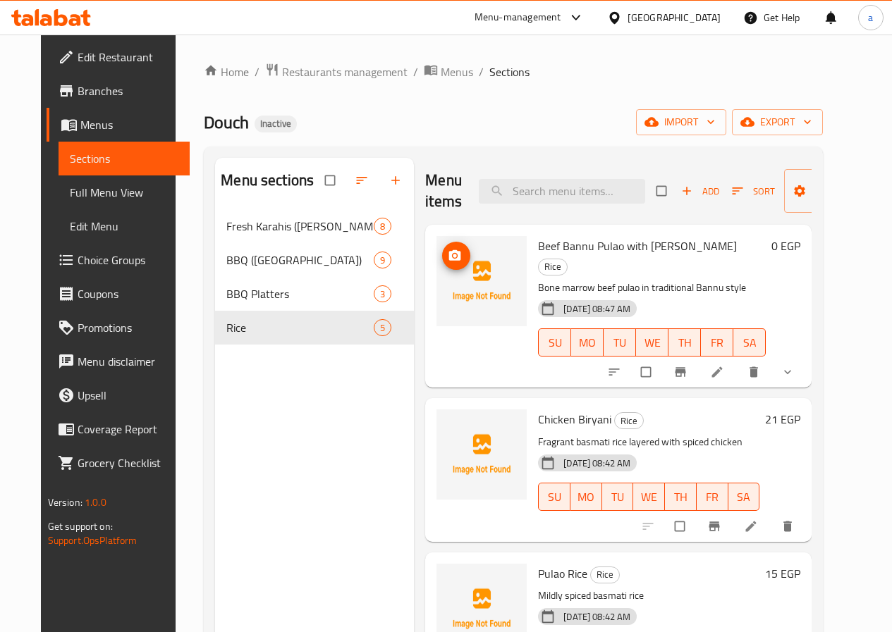
click at [436, 267] on img at bounding box center [481, 281] width 90 height 90
click at [794, 365] on icon "show more" at bounding box center [787, 372] width 14 height 14
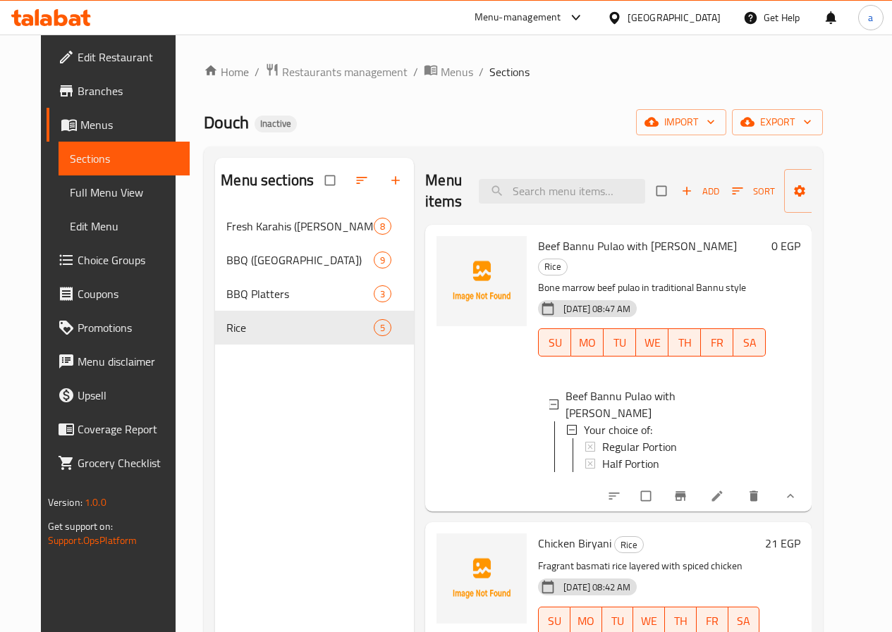
scroll to position [2, 0]
click at [118, 196] on span "Full Menu View" at bounding box center [124, 192] width 109 height 17
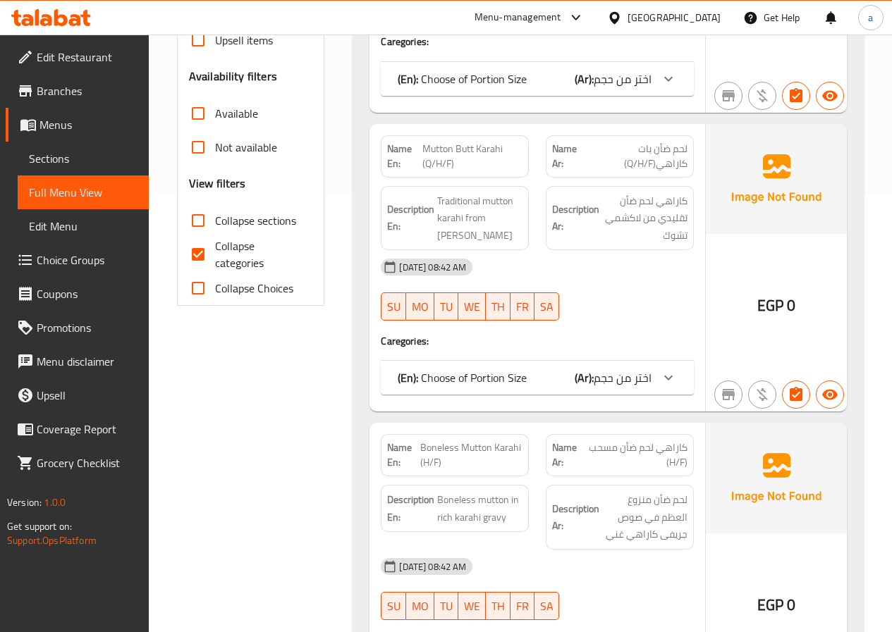
scroll to position [423, 0]
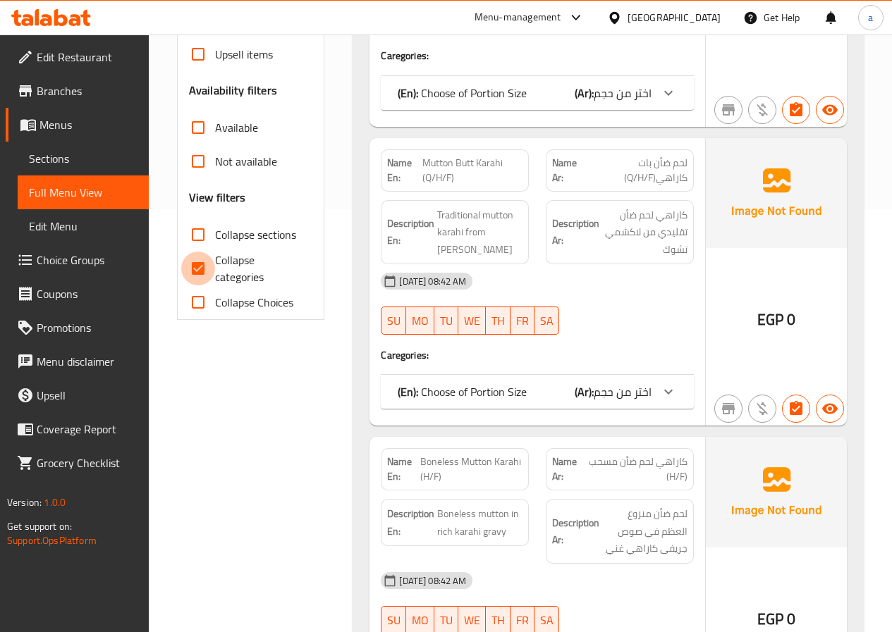
click at [207, 252] on input "Collapse categories" at bounding box center [198, 269] width 34 height 34
checkbox input "false"
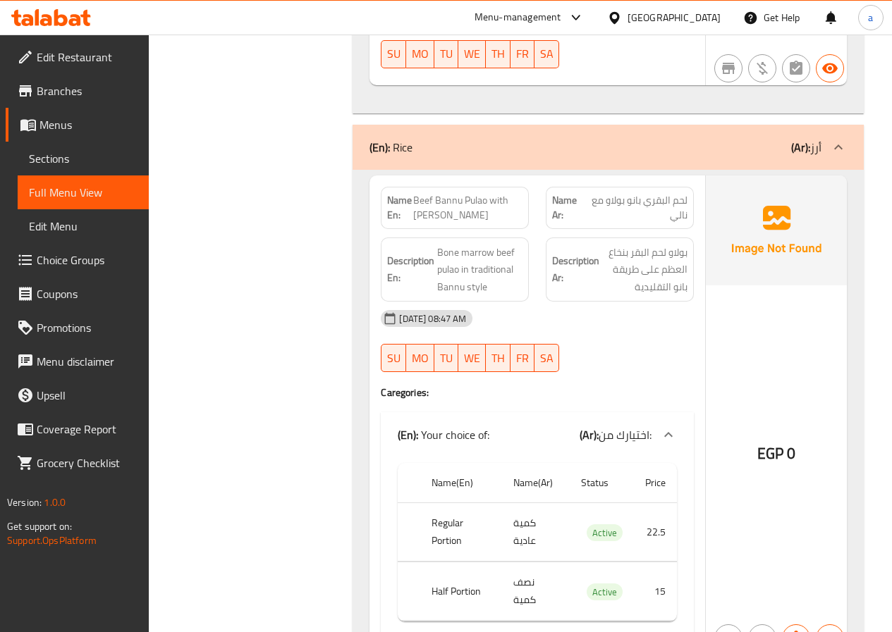
scroll to position [6548, 0]
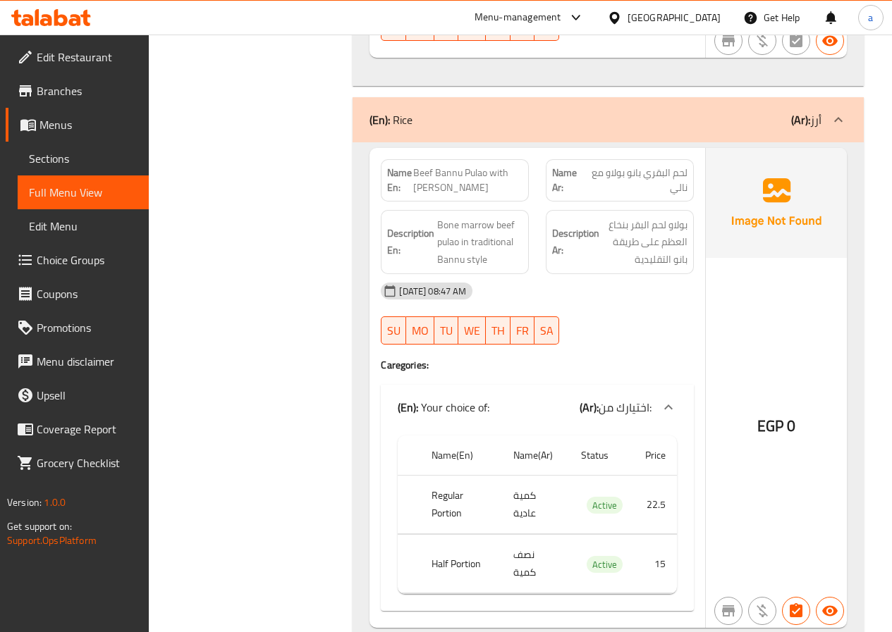
click at [35, 127] on icon at bounding box center [28, 126] width 16 height 12
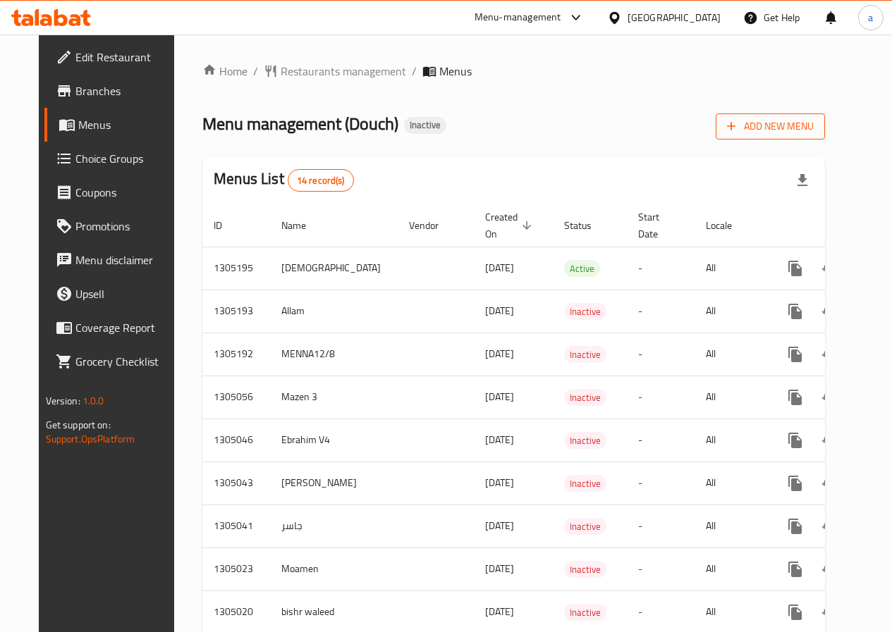
click at [804, 121] on span "Add New Menu" at bounding box center [770, 127] width 87 height 18
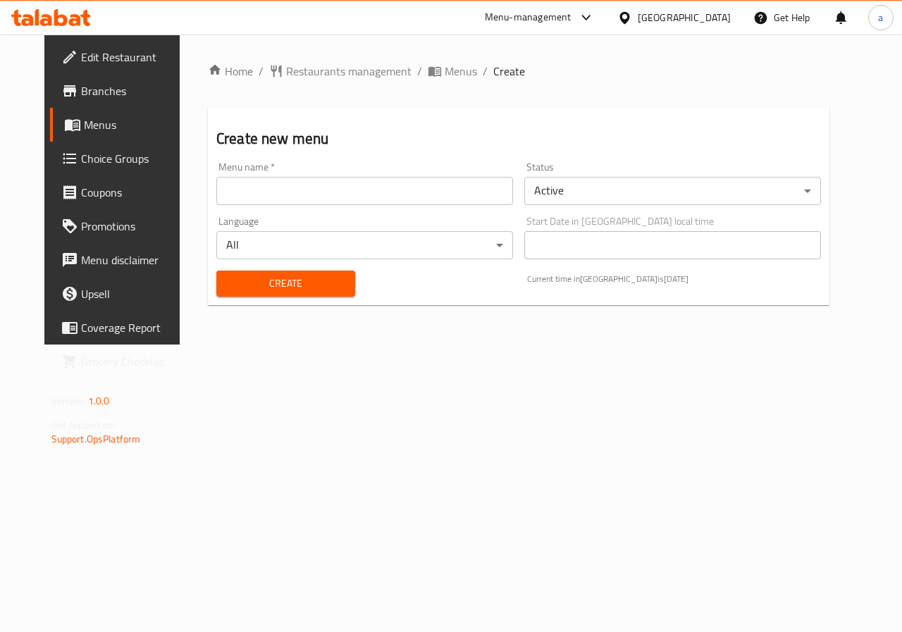
click at [358, 196] on input "text" at bounding box center [364, 191] width 297 height 28
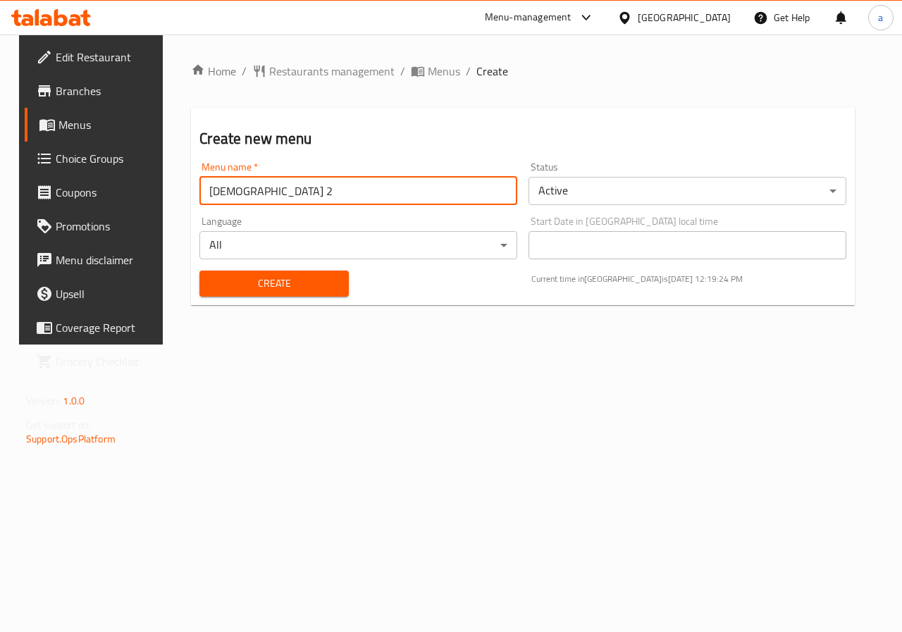
type input "[DEMOGRAPHIC_DATA] 2"
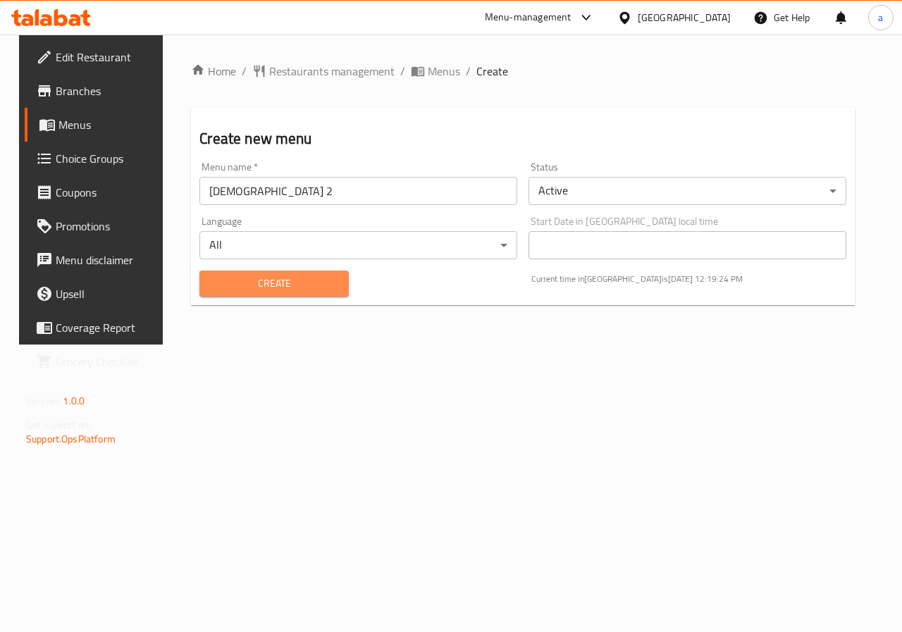
click at [305, 287] on span "Create" at bounding box center [274, 284] width 126 height 18
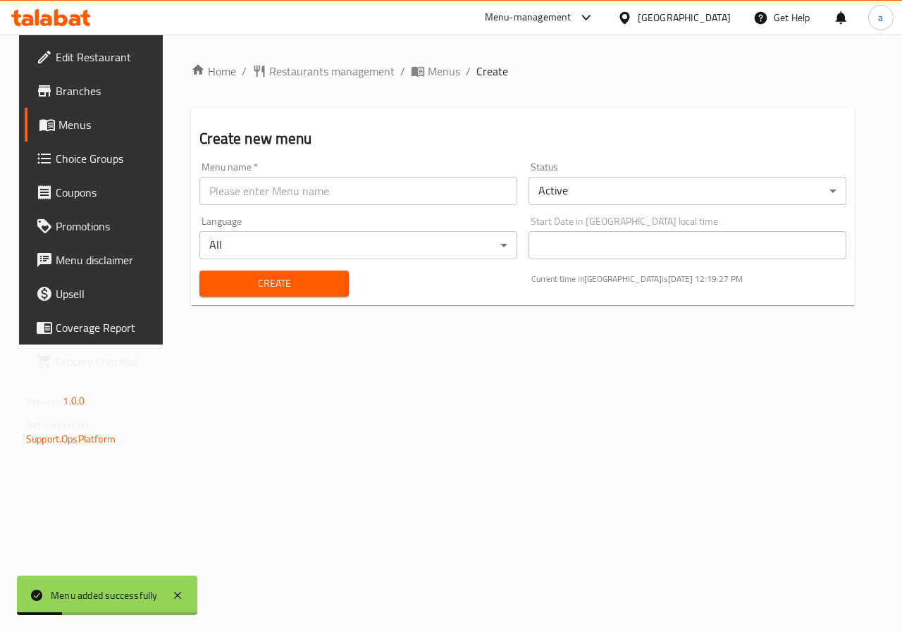
click at [59, 128] on span "Menus" at bounding box center [109, 124] width 100 height 17
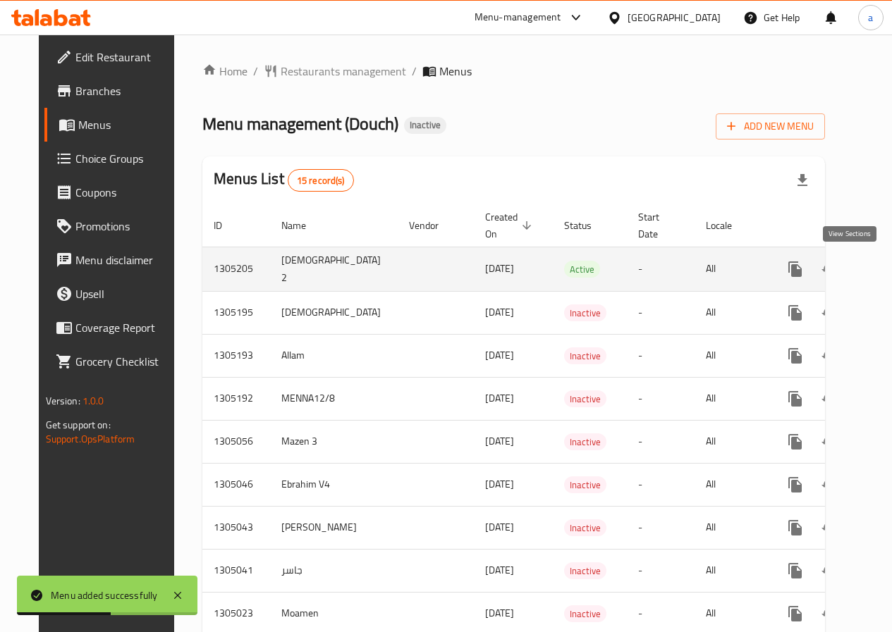
click at [888, 269] on icon "enhanced table" at bounding box center [896, 269] width 17 height 17
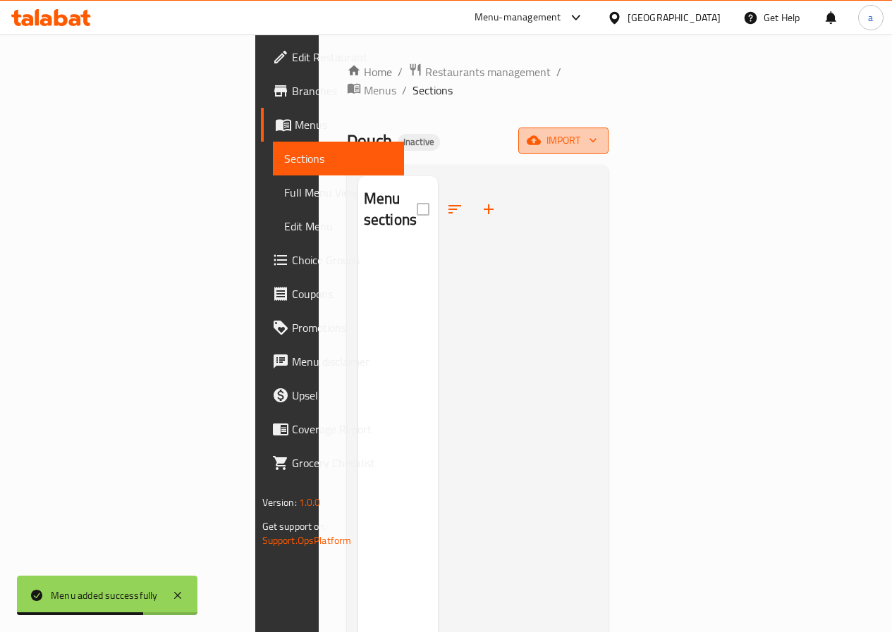
click at [608, 132] on button "import" at bounding box center [563, 141] width 90 height 26
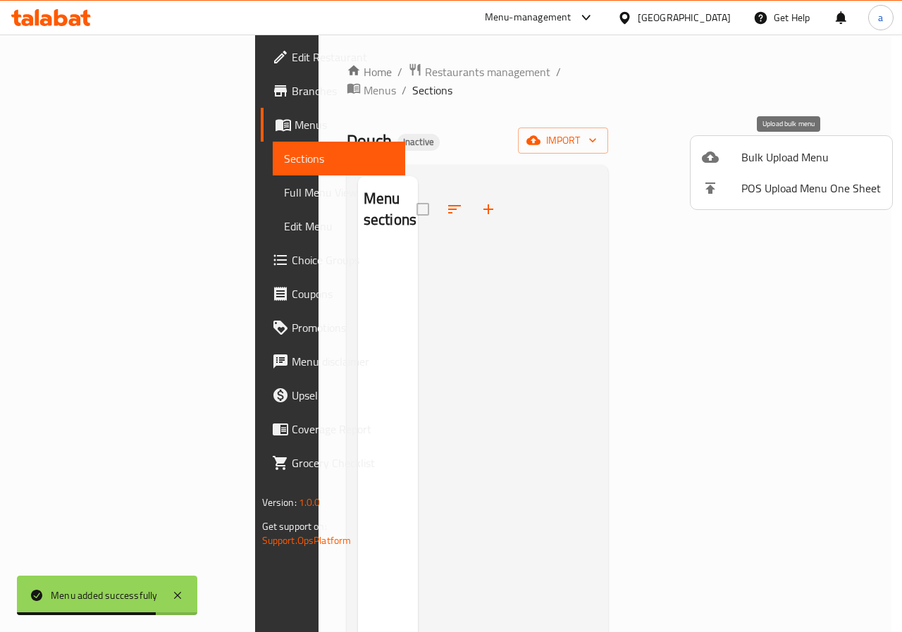
click at [811, 161] on span "Bulk Upload Menu" at bounding box center [812, 157] width 140 height 17
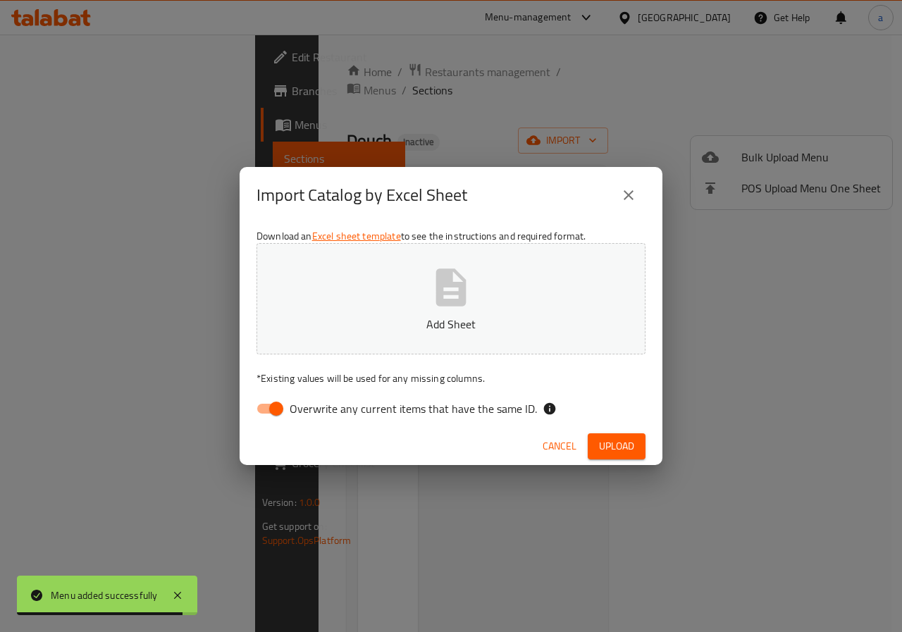
click at [276, 409] on input "Overwrite any current items that have the same ID." at bounding box center [276, 408] width 80 height 27
checkbox input "false"
click at [500, 277] on button "Add Sheet" at bounding box center [451, 298] width 389 height 111
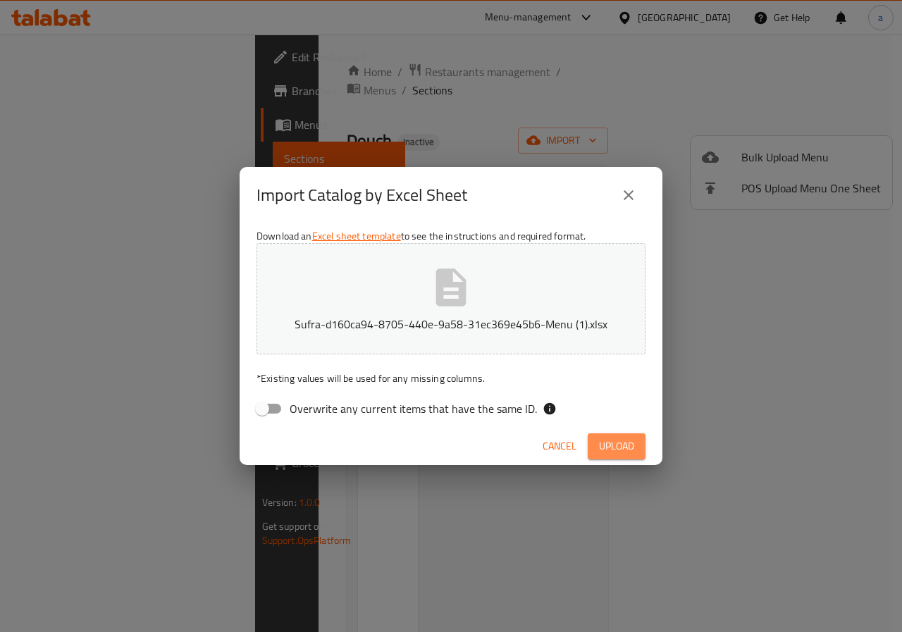
click at [637, 440] on button "Upload" at bounding box center [617, 447] width 58 height 26
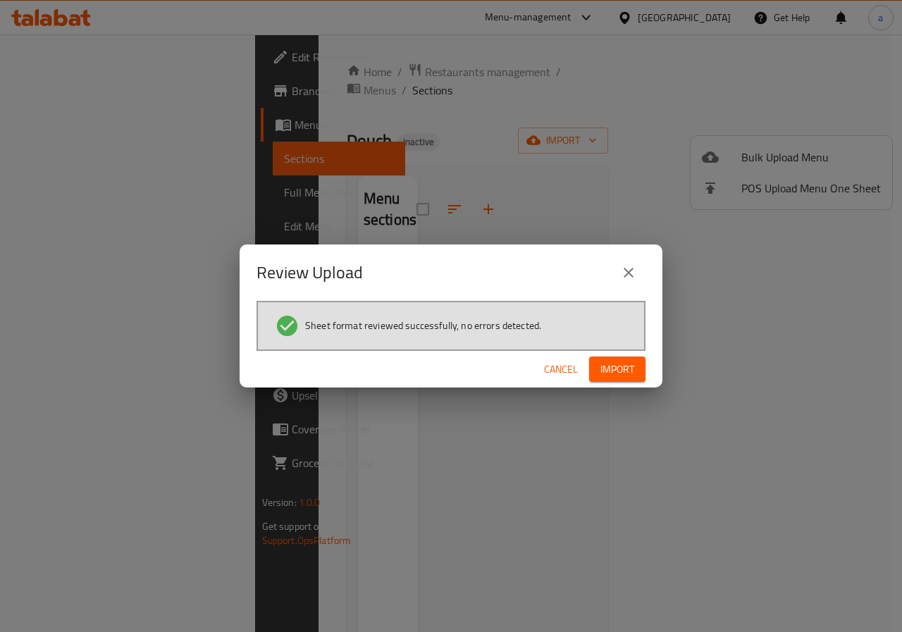
click at [615, 369] on span "Import" at bounding box center [618, 370] width 34 height 18
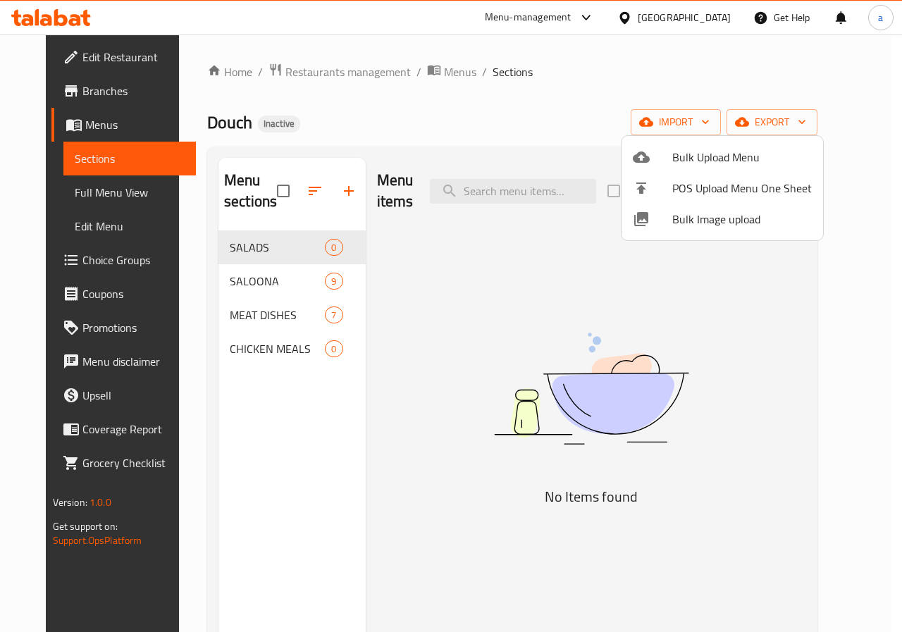
click at [304, 248] on div at bounding box center [451, 316] width 902 height 632
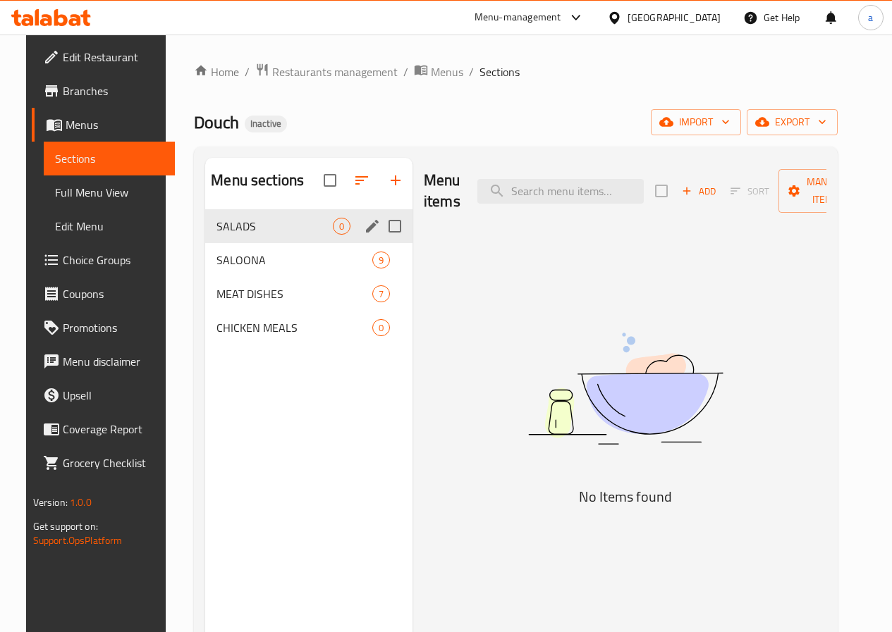
click at [380, 241] on input "Menu sections" at bounding box center [395, 226] width 30 height 30
checkbox input "true"
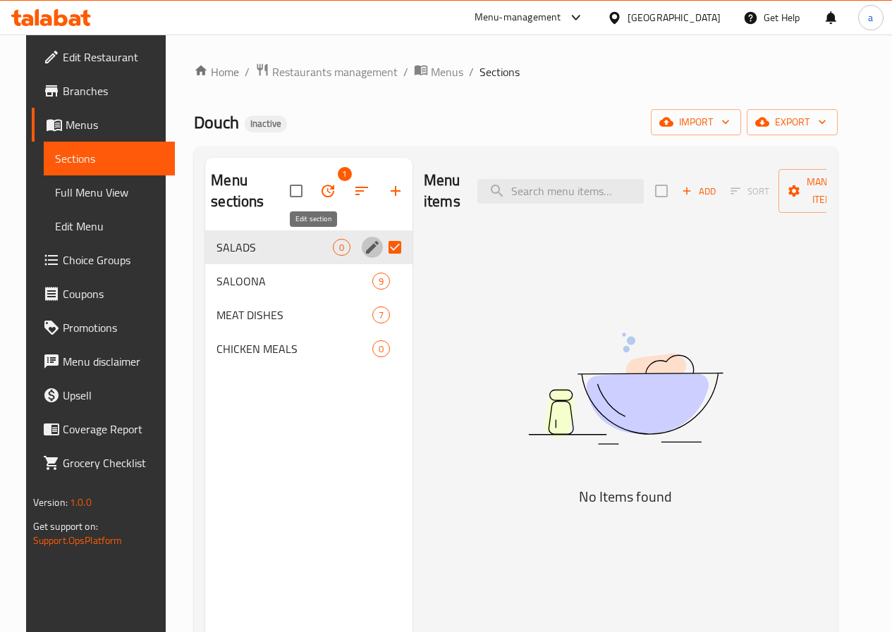
click at [366, 249] on icon "edit" at bounding box center [372, 247] width 13 height 13
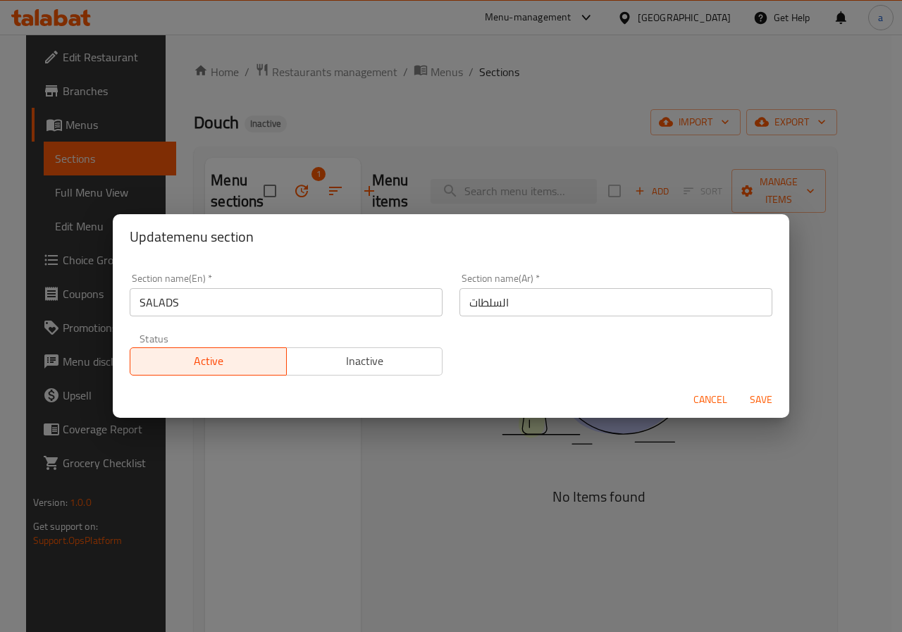
click at [703, 396] on span "Cancel" at bounding box center [711, 400] width 34 height 18
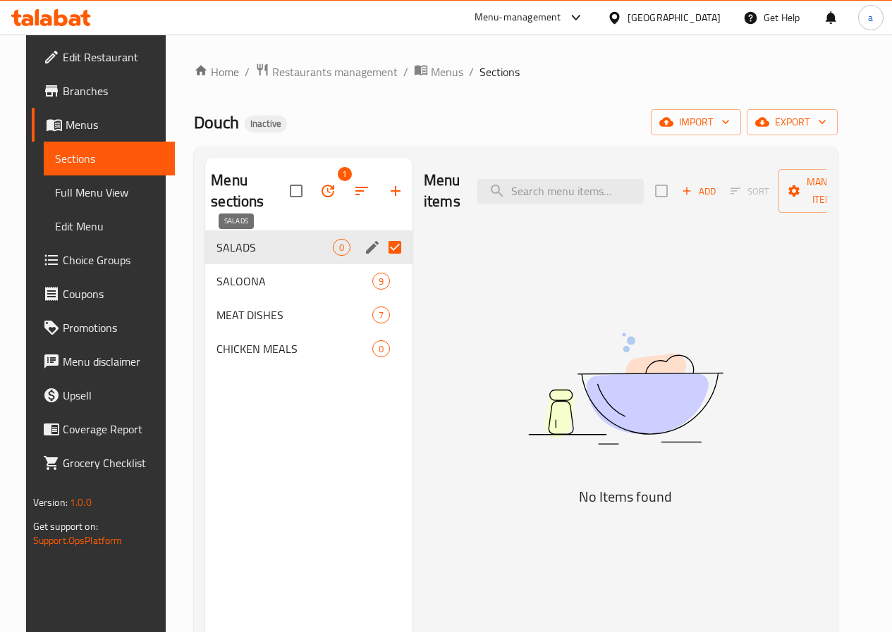
click at [219, 246] on span "SALADS" at bounding box center [274, 247] width 116 height 17
click at [125, 163] on span "Sections" at bounding box center [109, 158] width 109 height 17
click at [366, 250] on icon "edit" at bounding box center [372, 247] width 13 height 13
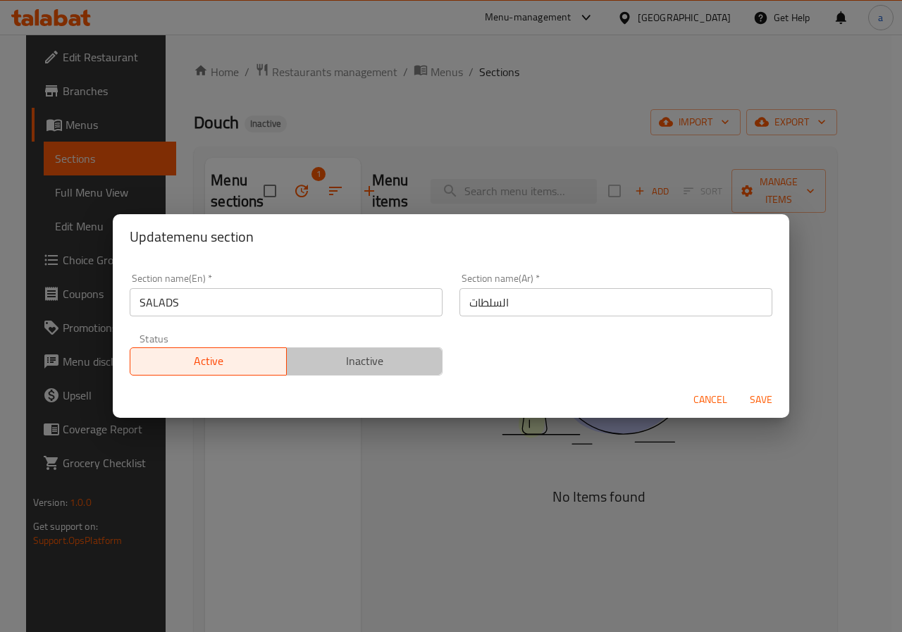
click at [398, 355] on span "Inactive" at bounding box center [365, 361] width 145 height 20
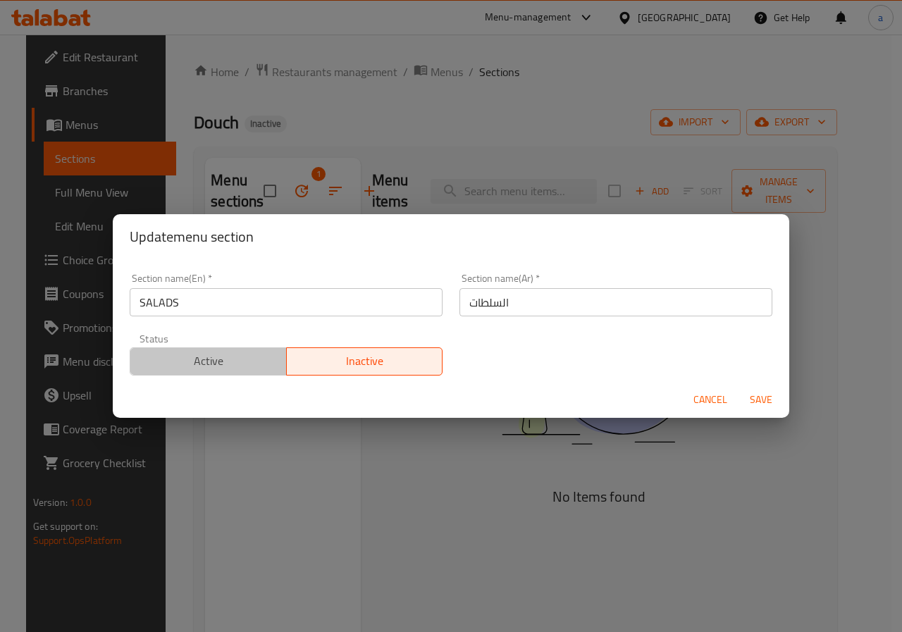
click at [240, 375] on button "Active" at bounding box center [208, 362] width 157 height 28
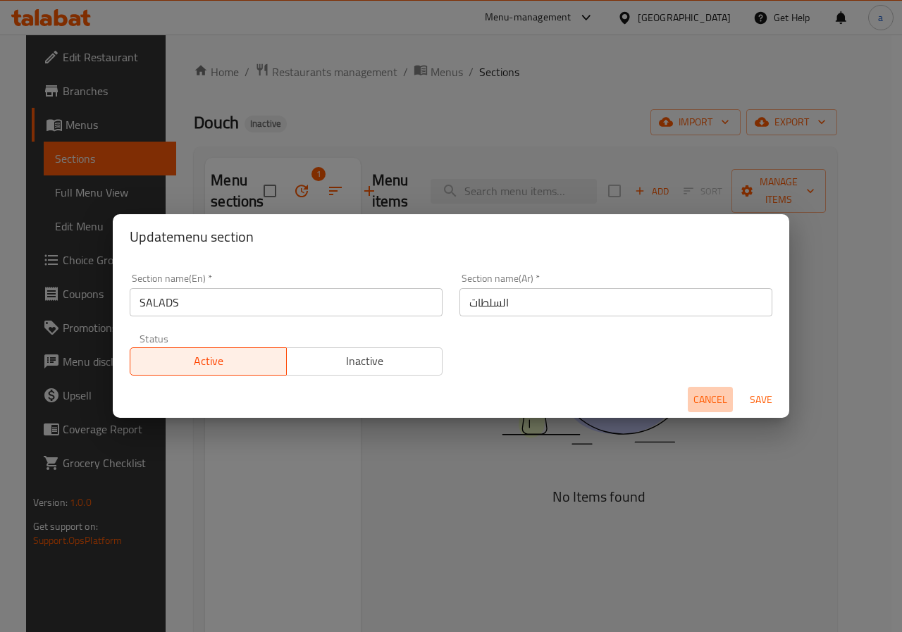
click at [707, 396] on span "Cancel" at bounding box center [711, 400] width 34 height 18
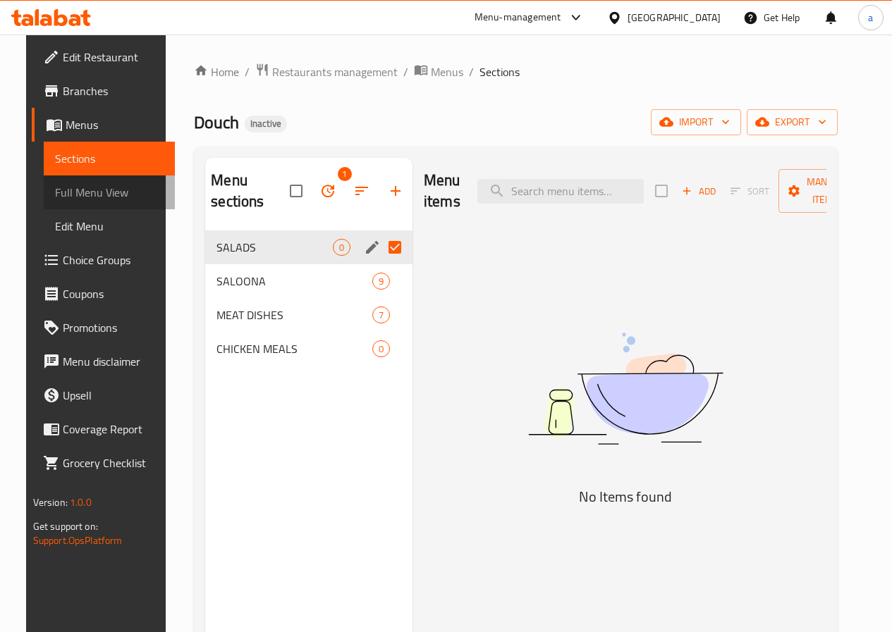
click at [97, 184] on span "Full Menu View" at bounding box center [109, 192] width 109 height 17
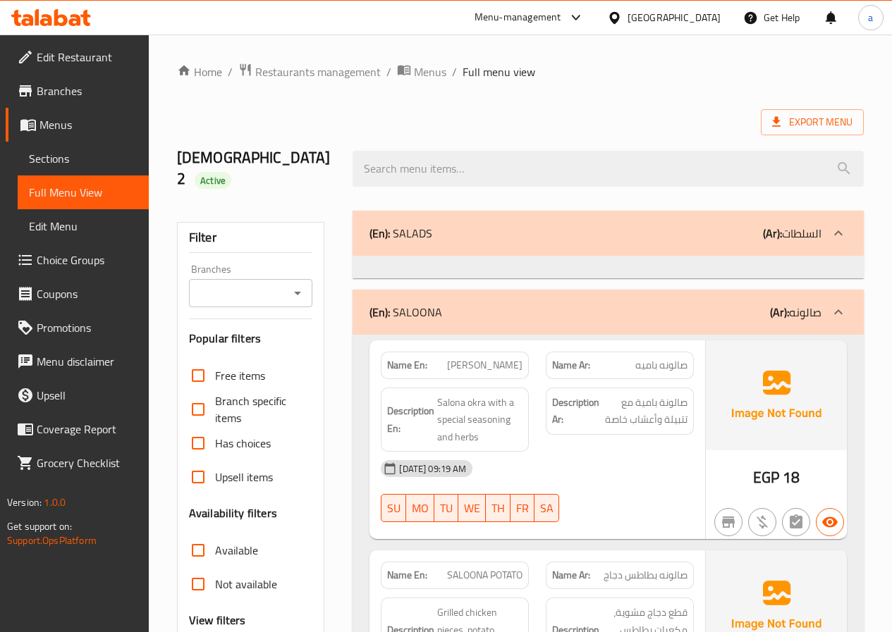
click at [412, 225] on p "(En): SALADS" at bounding box center [400, 233] width 63 height 17
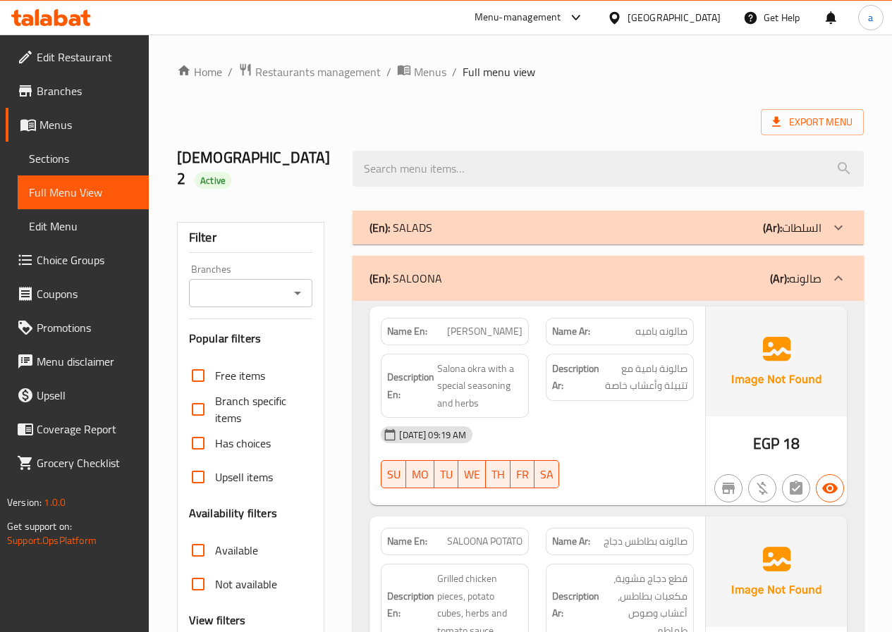
click at [411, 219] on p "(En): SALADS" at bounding box center [400, 227] width 63 height 17
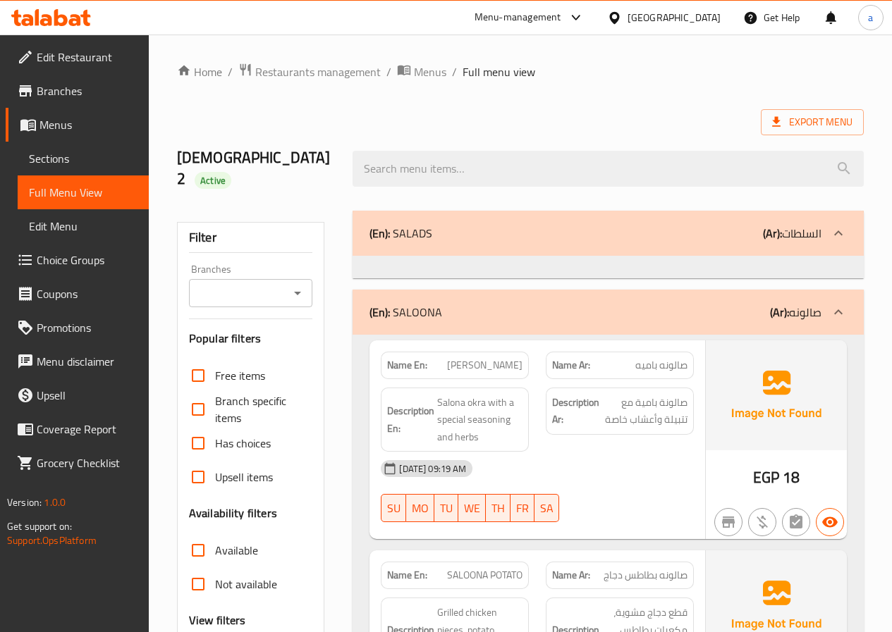
click at [839, 225] on icon at bounding box center [838, 233] width 17 height 17
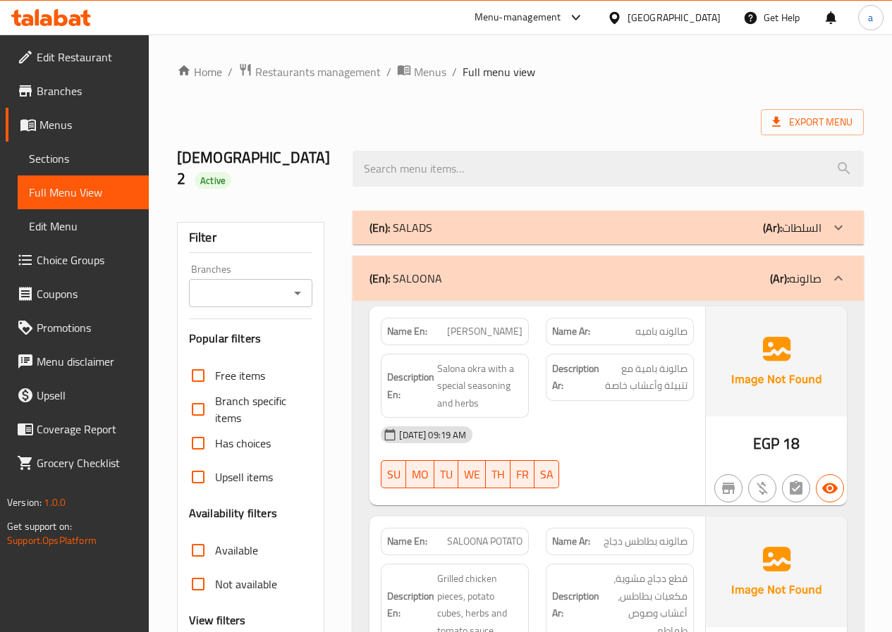
click at [839, 219] on icon at bounding box center [838, 227] width 17 height 17
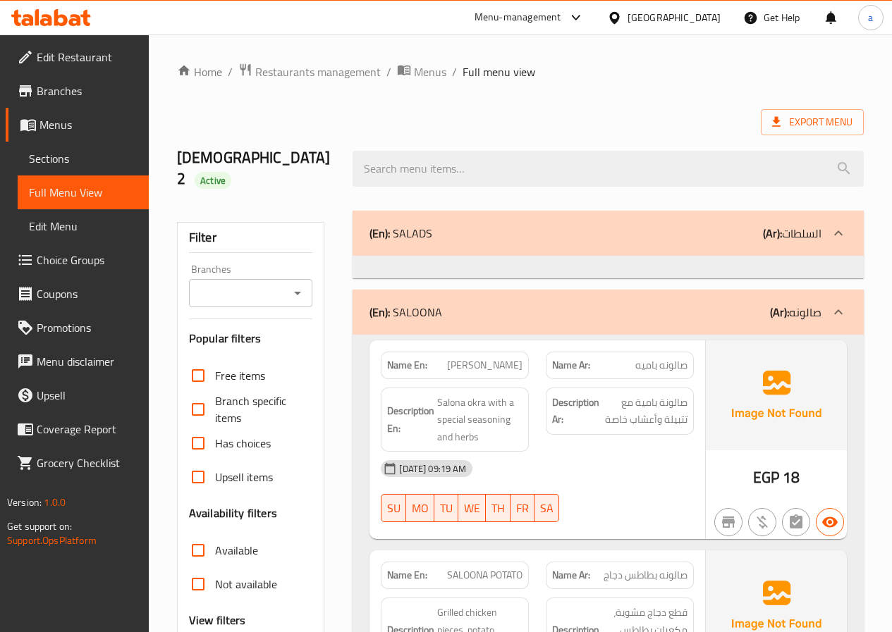
click at [420, 225] on p "(En): SALADS" at bounding box center [400, 233] width 63 height 17
click at [417, 225] on p "(En): SALADS" at bounding box center [400, 233] width 63 height 17
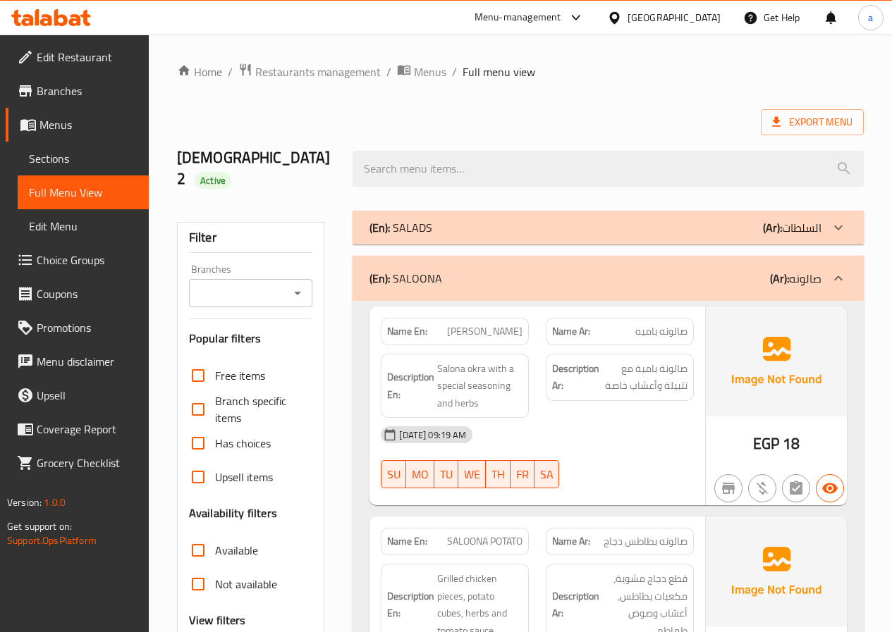
click at [417, 219] on p "(En): SALADS" at bounding box center [400, 227] width 63 height 17
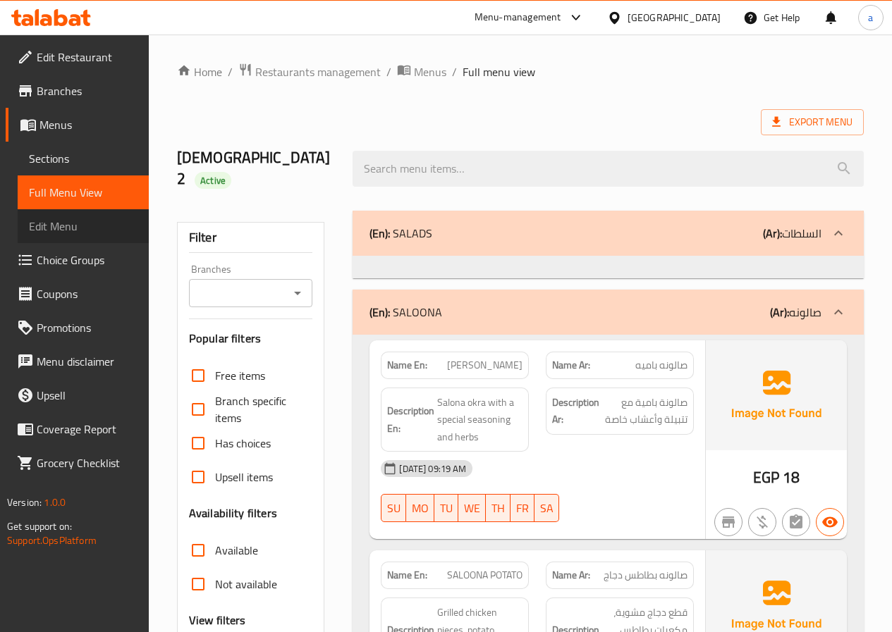
click at [67, 233] on span "Edit Menu" at bounding box center [83, 226] width 109 height 17
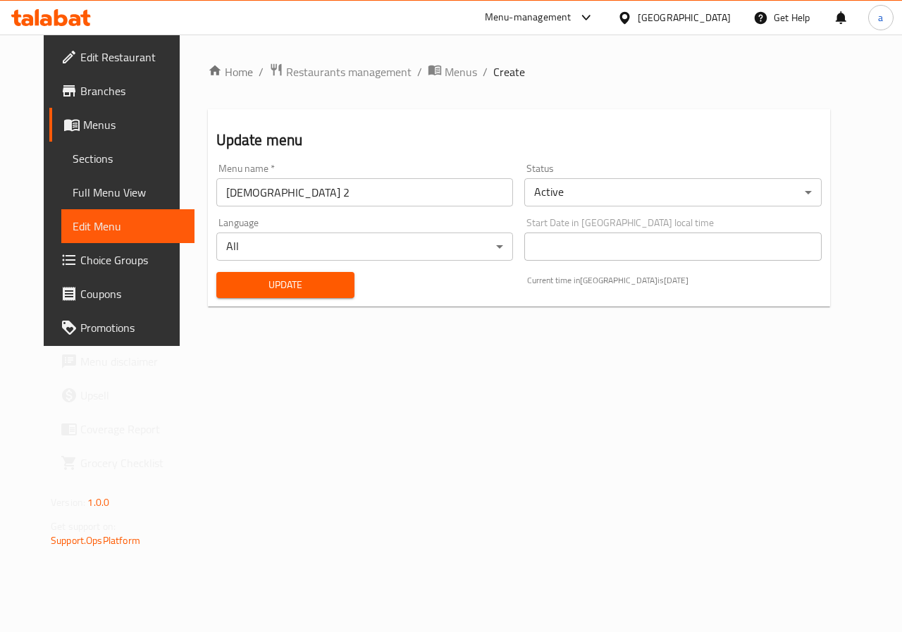
click at [88, 196] on span "Full Menu View" at bounding box center [128, 192] width 111 height 17
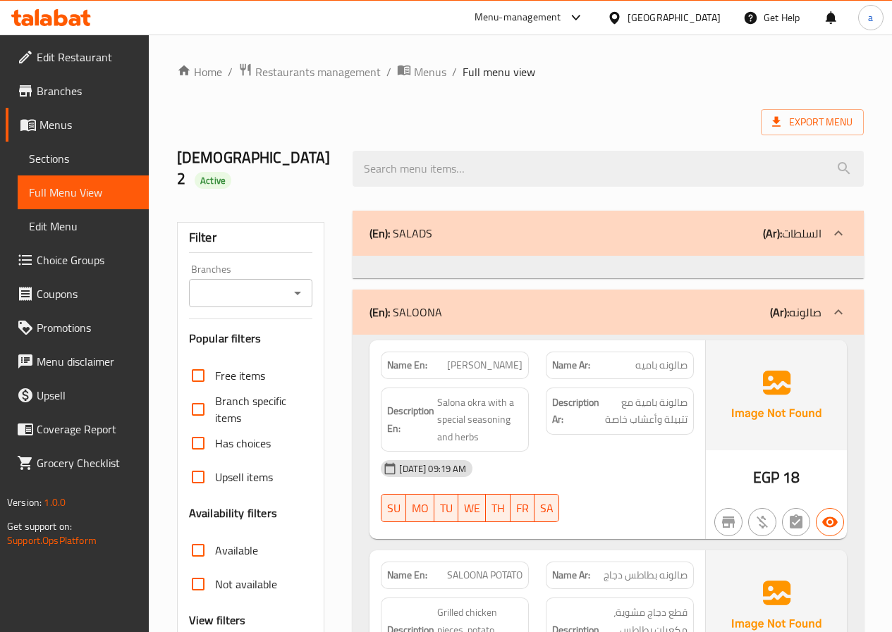
click at [429, 225] on p "(En): SALADS" at bounding box center [400, 233] width 63 height 17
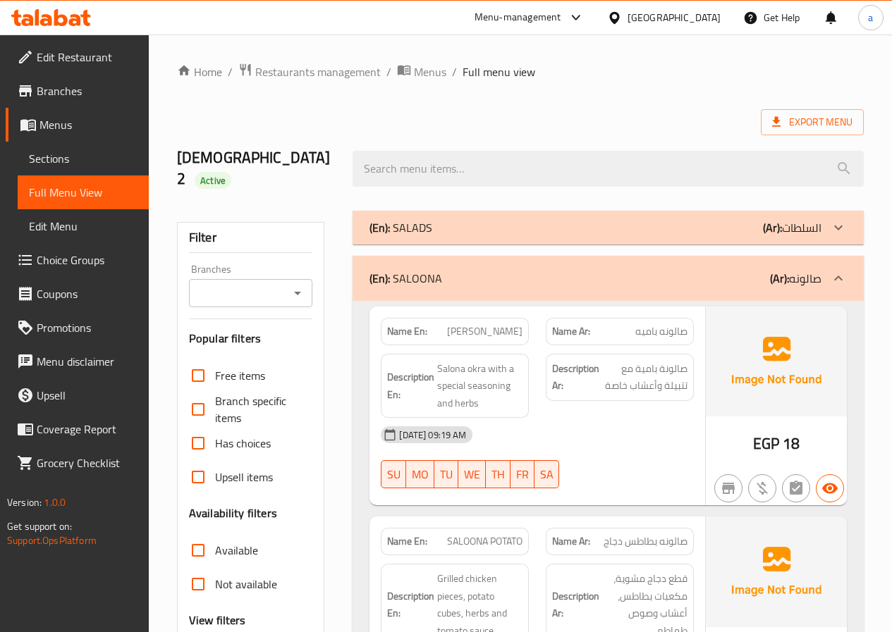
click at [82, 146] on link "Sections" at bounding box center [83, 159] width 131 height 34
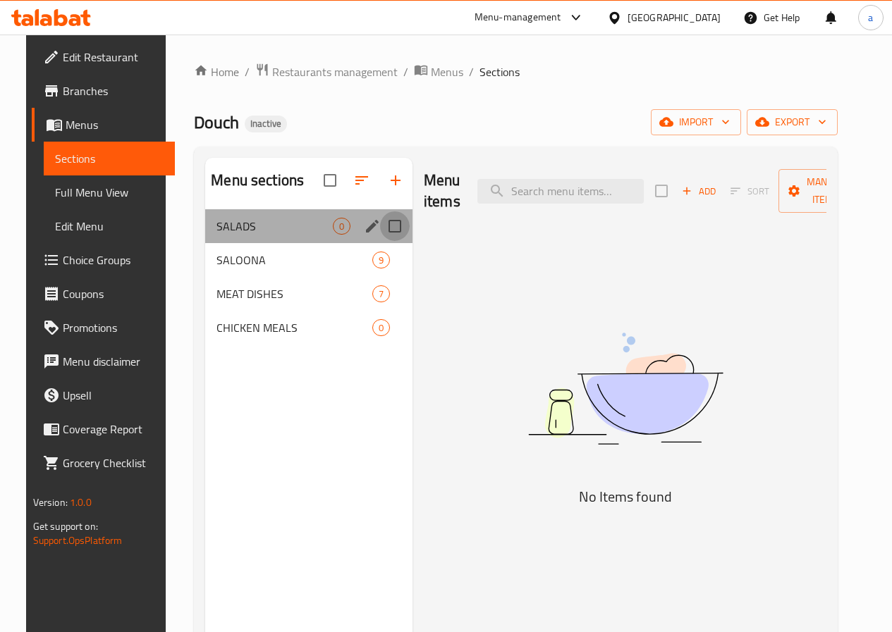
click at [380, 241] on input "Menu sections" at bounding box center [395, 226] width 30 height 30
checkbox input "true"
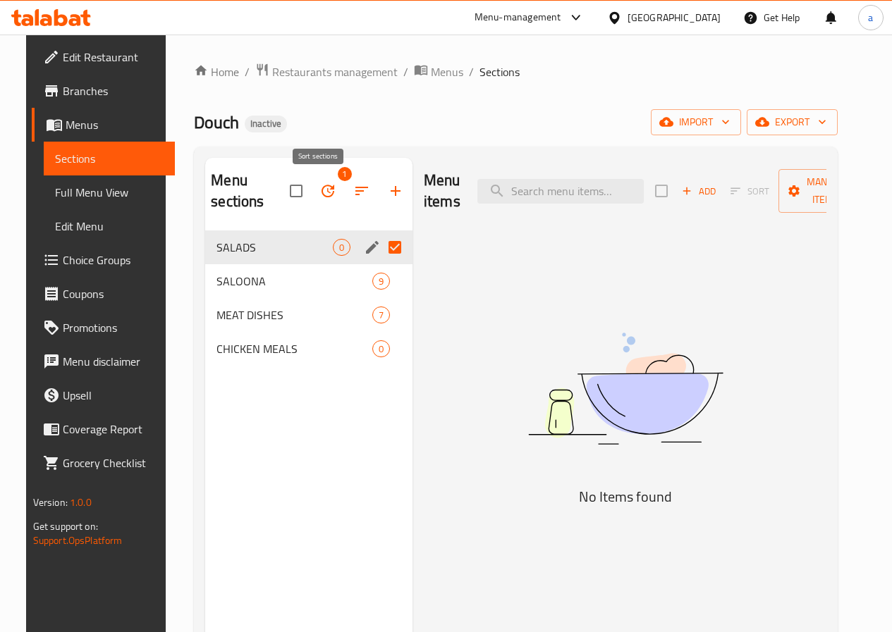
click at [355, 192] on icon "button" at bounding box center [361, 191] width 13 height 8
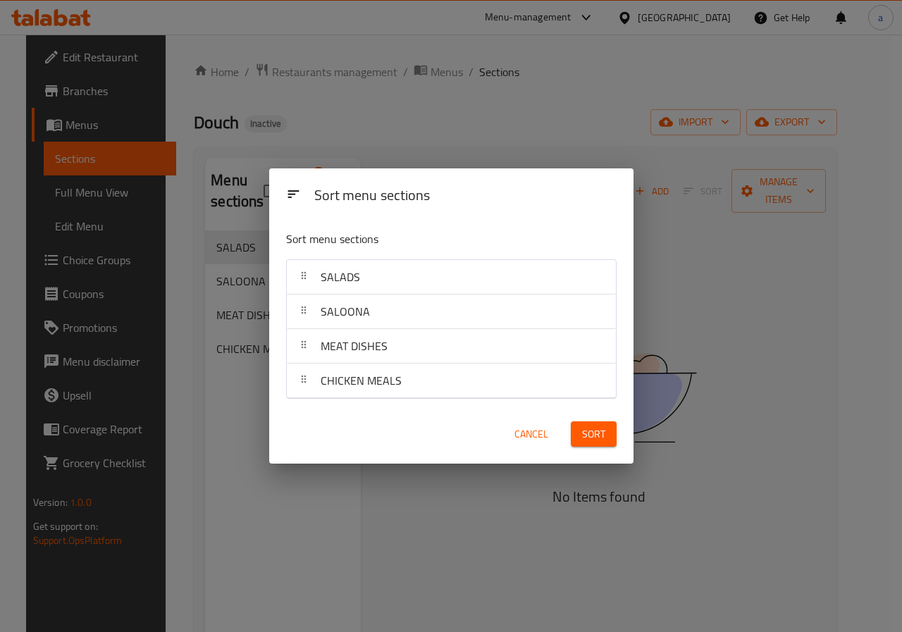
click at [765, 298] on div "Sort menu sections Sort menu sections SALADS SALOONA MEAT DISHES CHICKEN MEALS …" at bounding box center [451, 316] width 902 height 632
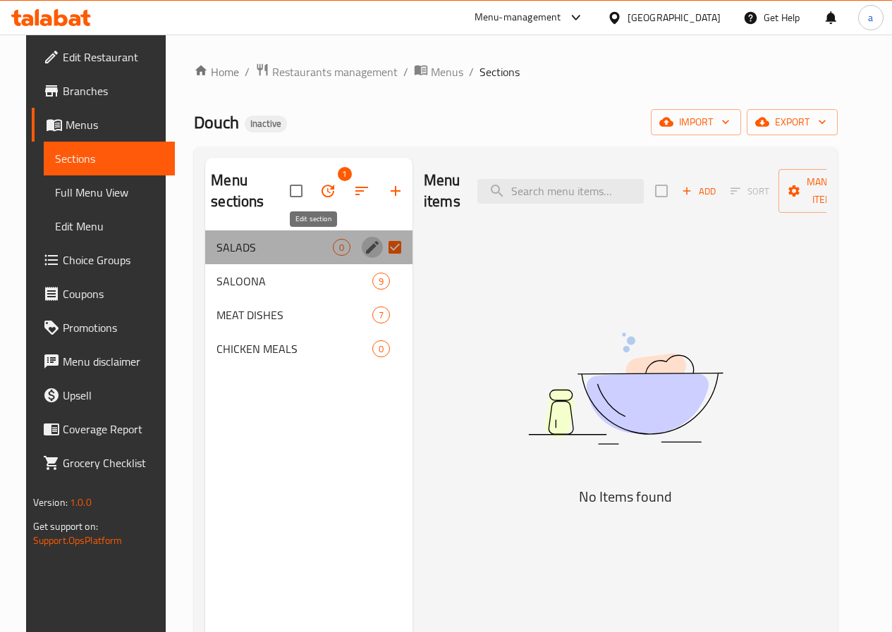
click at [364, 247] on icon "edit" at bounding box center [372, 247] width 17 height 17
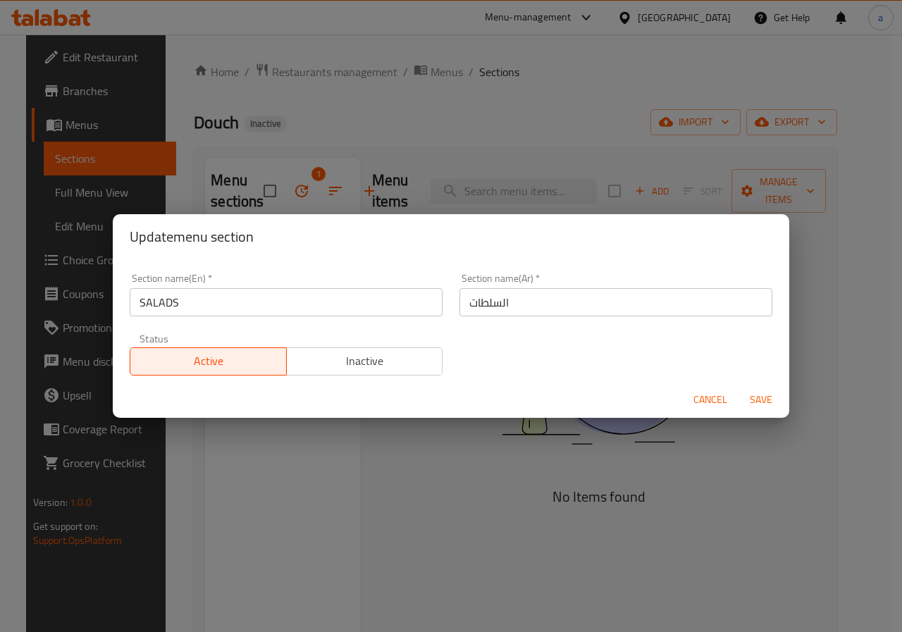
click at [707, 391] on span "Cancel" at bounding box center [711, 400] width 34 height 18
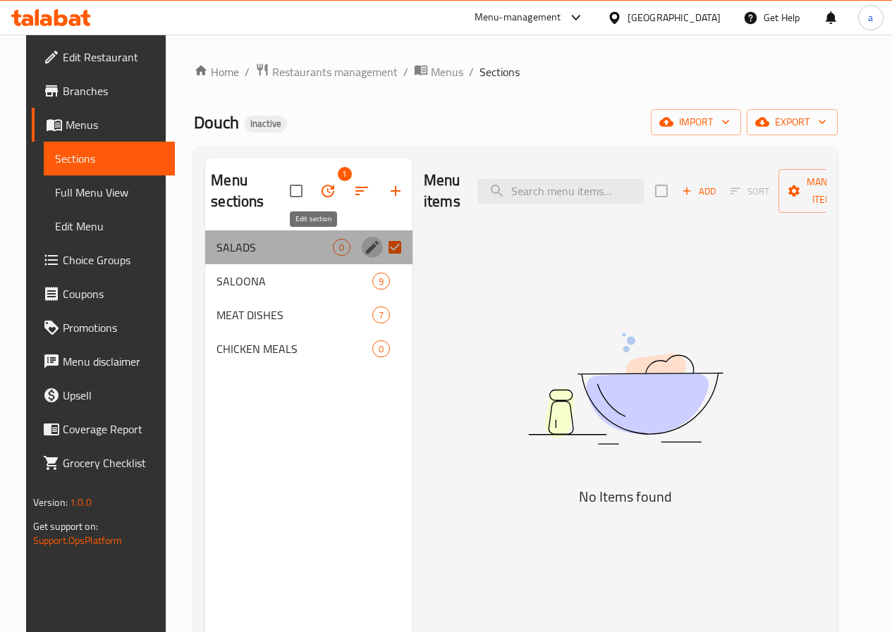
click at [362, 256] on button "edit" at bounding box center [372, 247] width 21 height 21
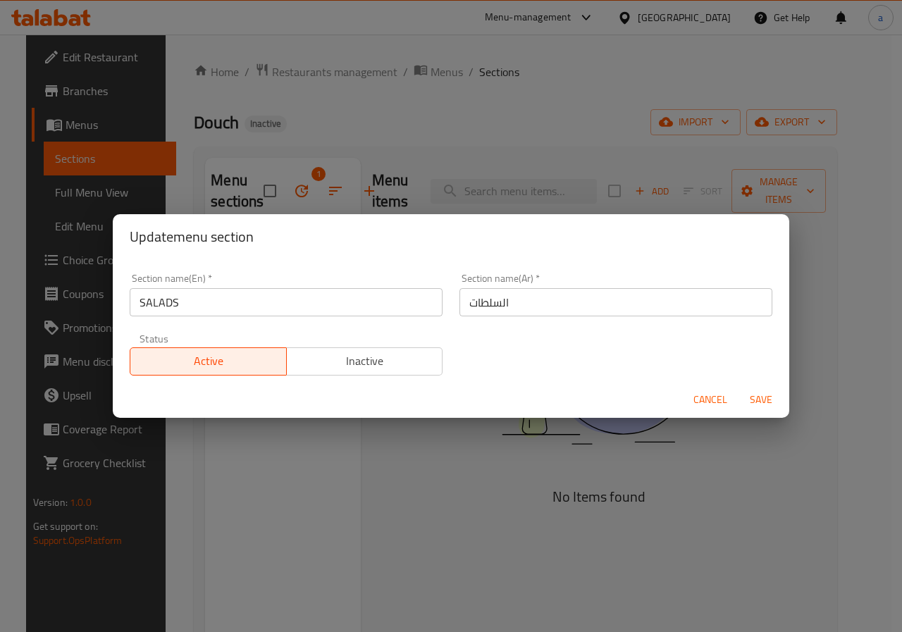
click at [686, 398] on div "Cancel Save" at bounding box center [451, 399] width 677 height 37
click at [706, 404] on span "Cancel" at bounding box center [711, 400] width 34 height 18
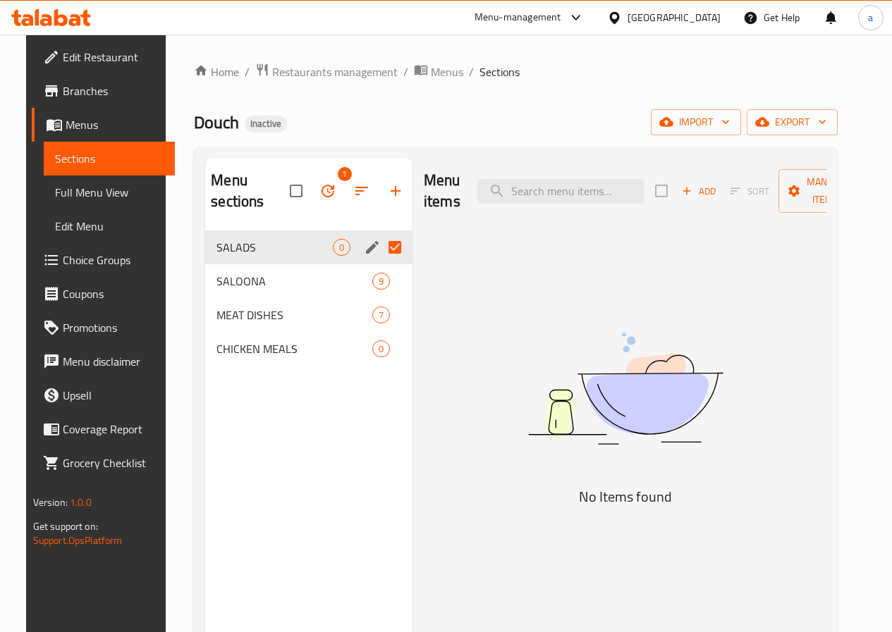
click at [319, 195] on icon "button" at bounding box center [327, 191] width 17 height 17
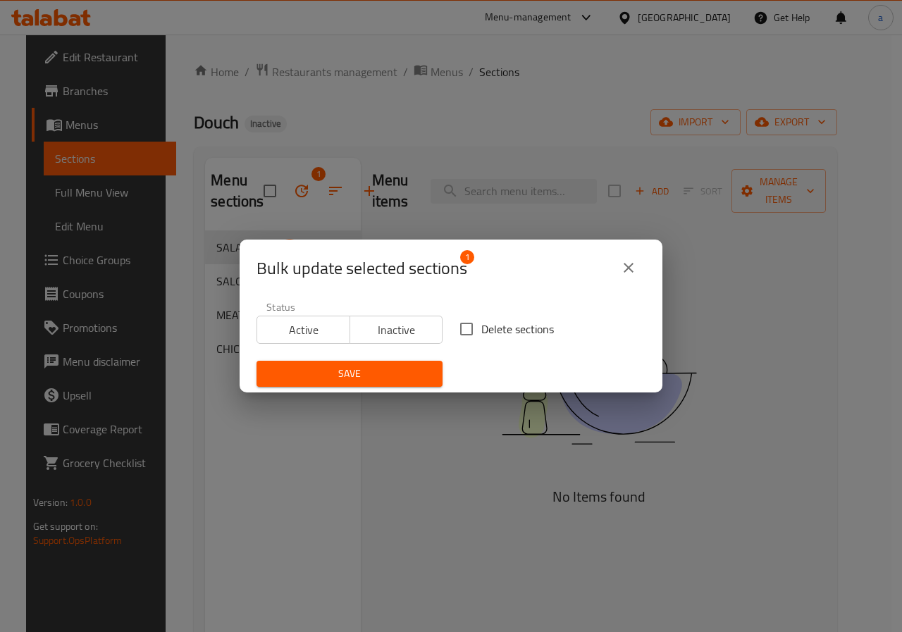
click at [457, 328] on input "Delete sections" at bounding box center [467, 329] width 30 height 30
checkbox input "true"
click at [360, 374] on span "Save" at bounding box center [350, 374] width 164 height 18
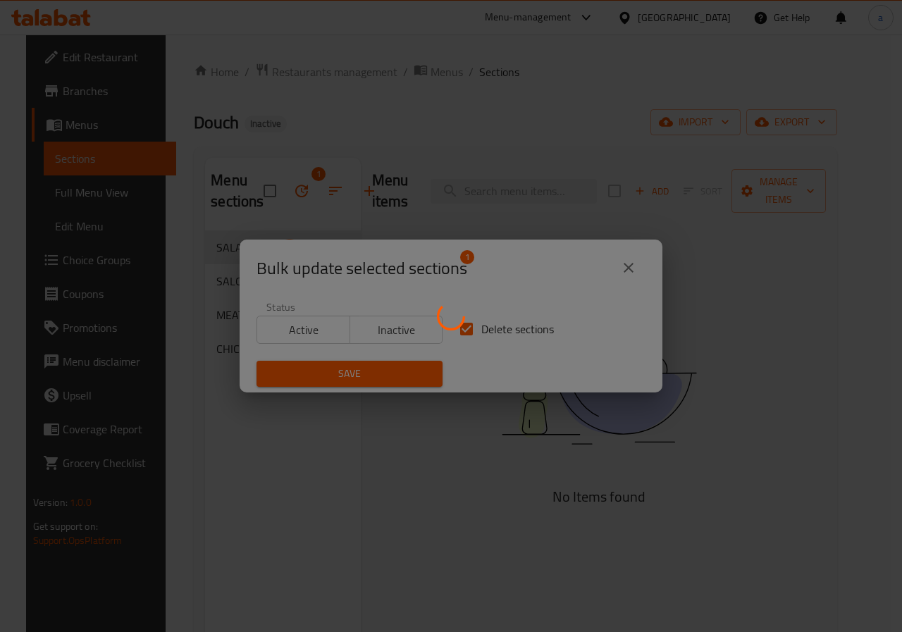
checkbox input "false"
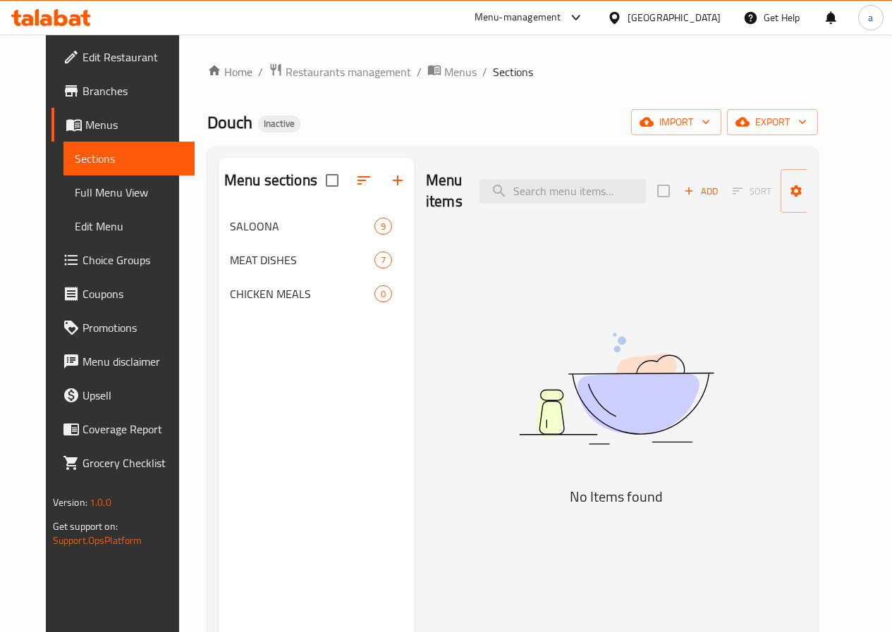
click at [381, 197] on button "button" at bounding box center [398, 181] width 34 height 34
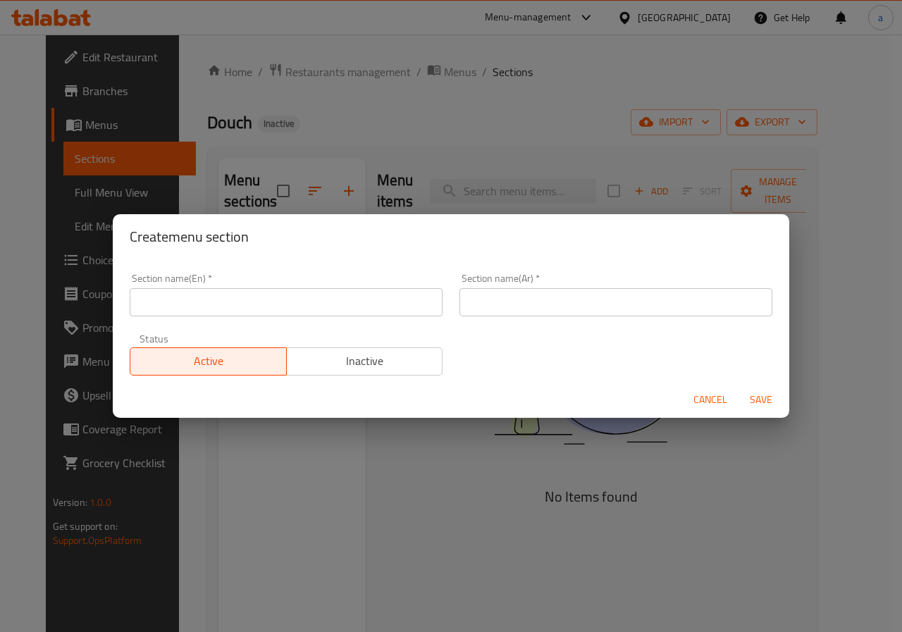
click at [312, 305] on input "text" at bounding box center [286, 302] width 313 height 28
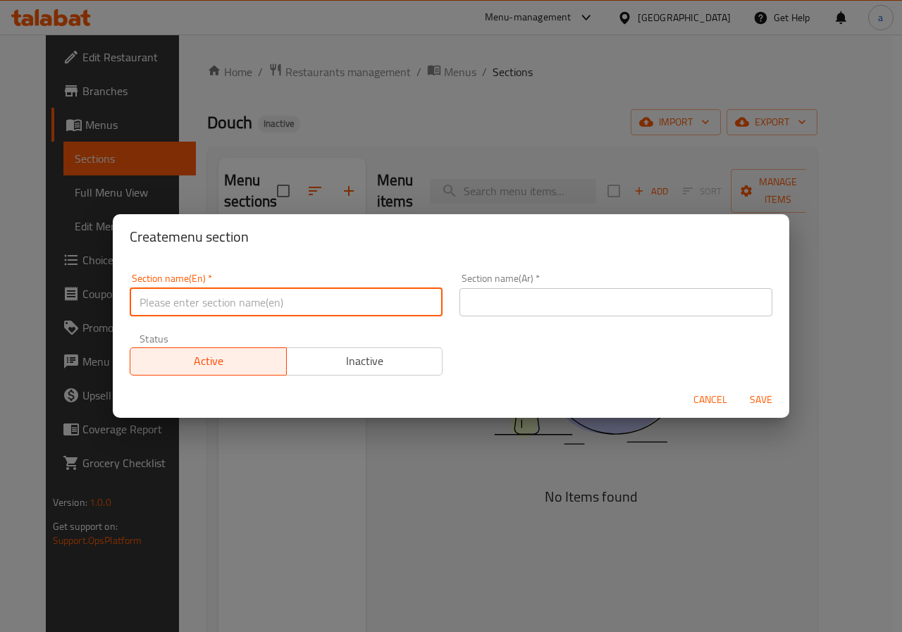
click at [320, 300] on input "text" at bounding box center [286, 302] width 313 height 28
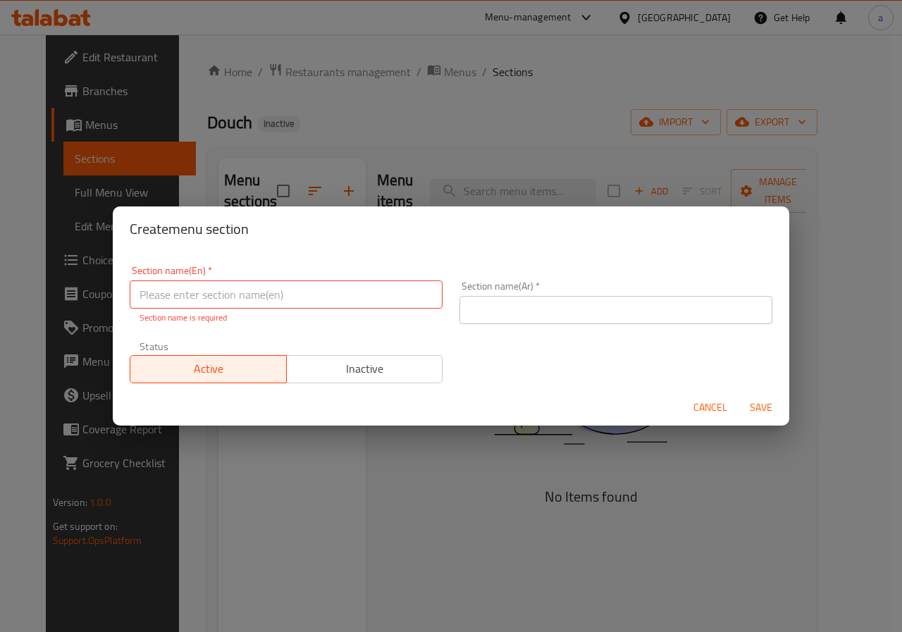
click at [374, 294] on input "text" at bounding box center [286, 295] width 313 height 28
paste input "SALADS"
type input "SALADS"
click at [470, 300] on input "text" at bounding box center [616, 310] width 313 height 28
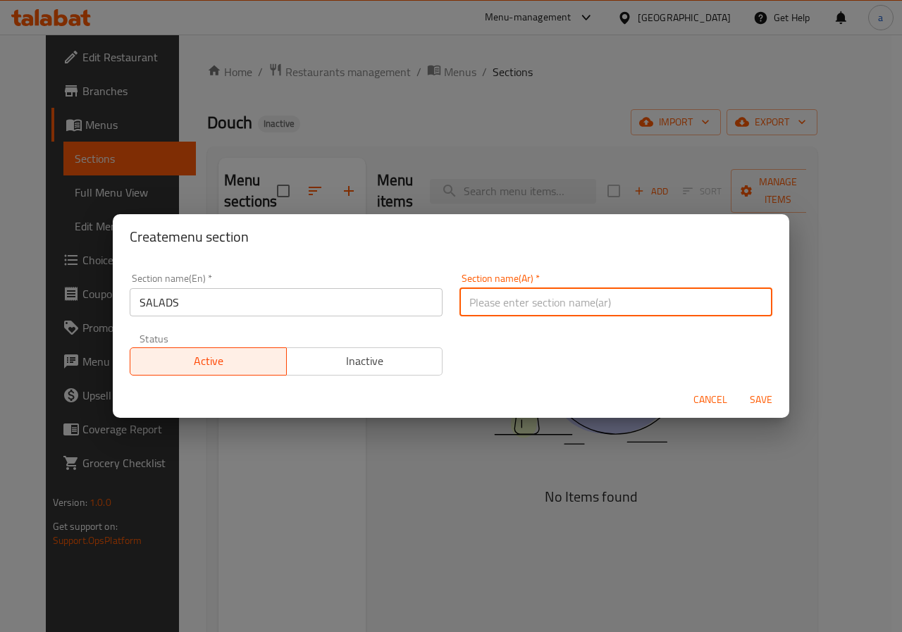
click at [536, 301] on input "text" at bounding box center [616, 302] width 313 height 28
type input "s"
type input "سلطات"
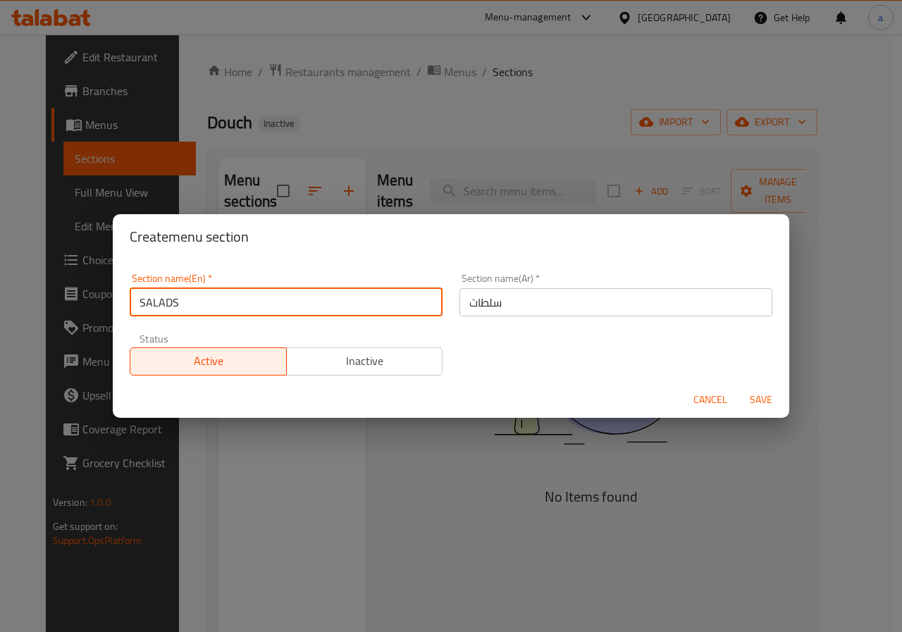
click at [168, 302] on input "SALADS" at bounding box center [286, 302] width 313 height 28
click at [544, 309] on input "سلطات" at bounding box center [616, 302] width 313 height 28
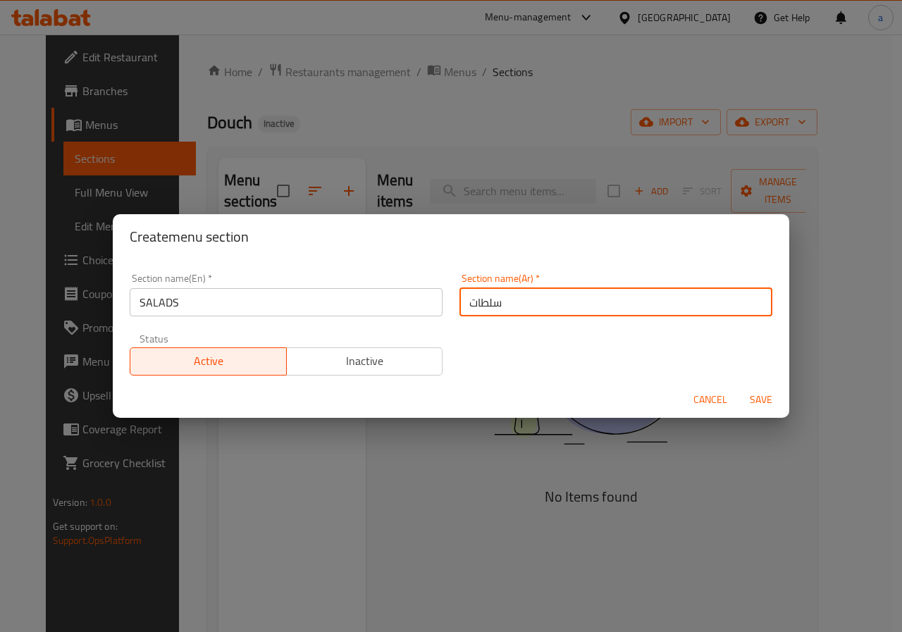
click at [753, 398] on span "Save" at bounding box center [761, 400] width 34 height 18
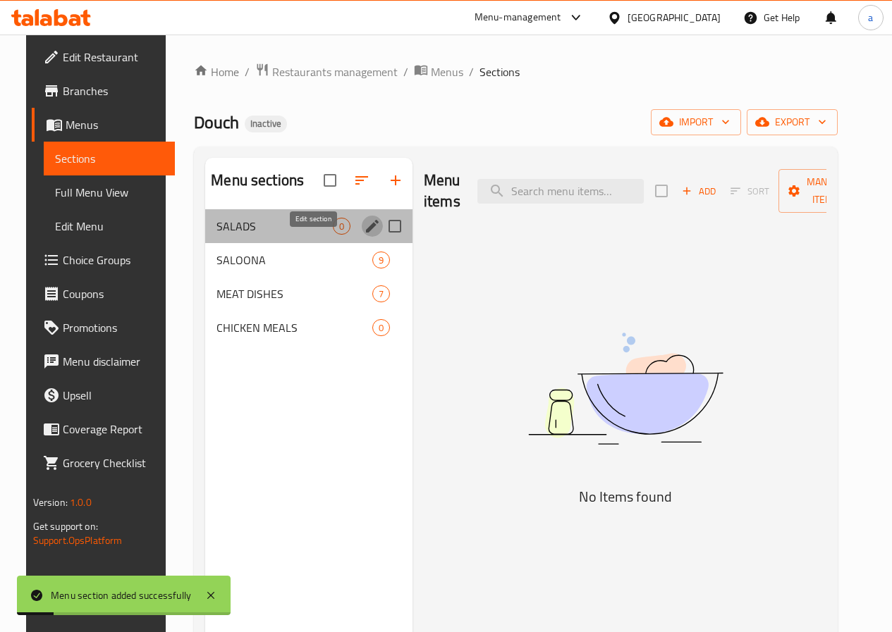
click at [364, 235] on icon "edit" at bounding box center [372, 226] width 17 height 17
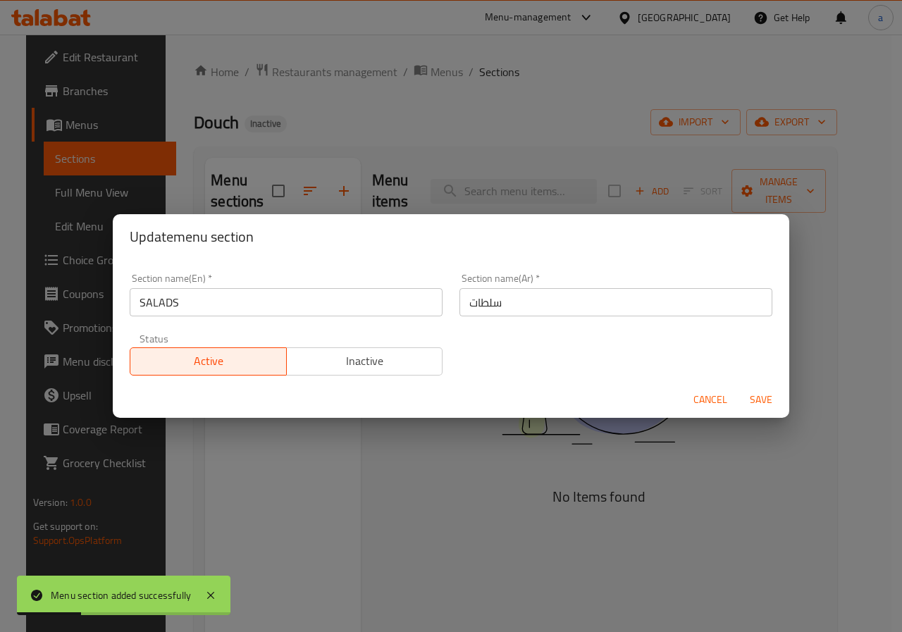
click at [477, 443] on div "Update menu section Section name(En)   * SALADS Section name(En) * Section name…" at bounding box center [451, 316] width 902 height 632
click at [71, 189] on div "Update menu section Section name(En)   * SALADS Section name(En) * Section name…" at bounding box center [451, 316] width 902 height 632
click at [713, 407] on span "Cancel" at bounding box center [711, 400] width 34 height 18
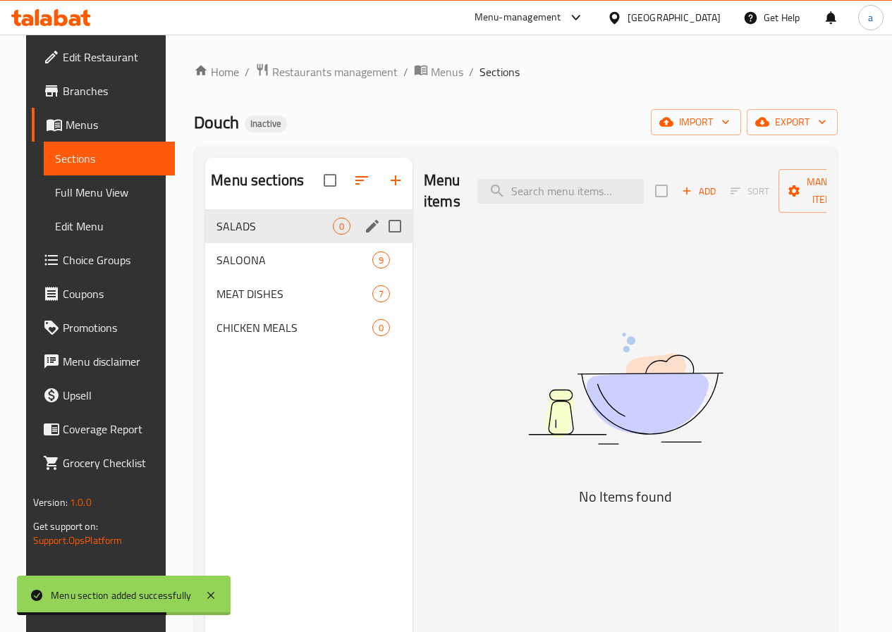
click at [77, 195] on span "Full Menu View" at bounding box center [109, 192] width 109 height 17
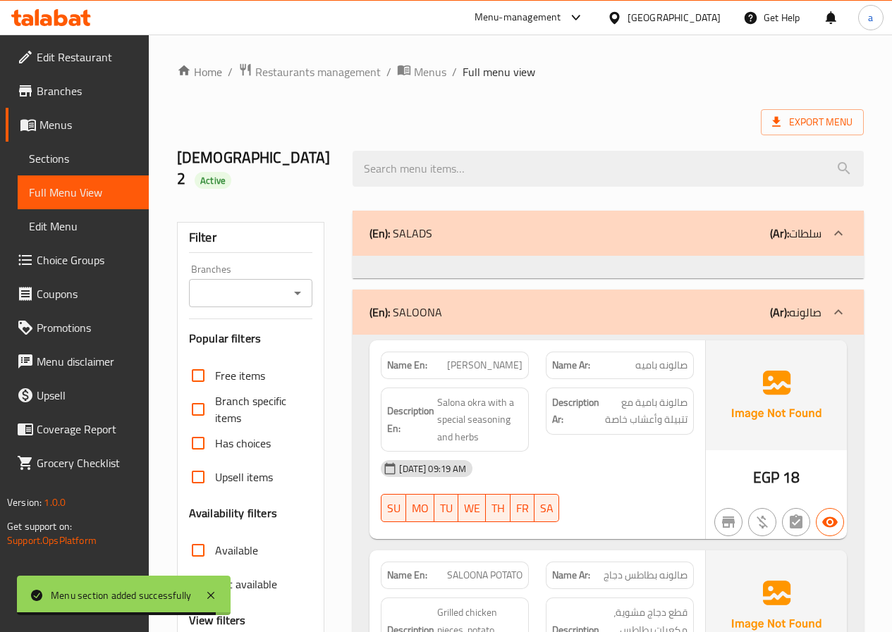
click at [837, 231] on icon at bounding box center [838, 233] width 8 height 5
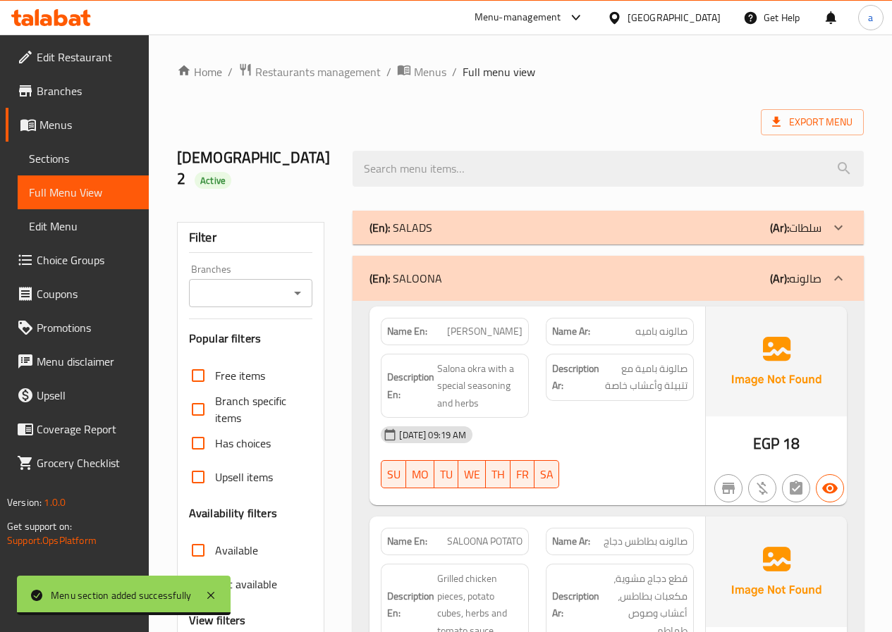
click at [837, 219] on icon at bounding box center [838, 227] width 17 height 17
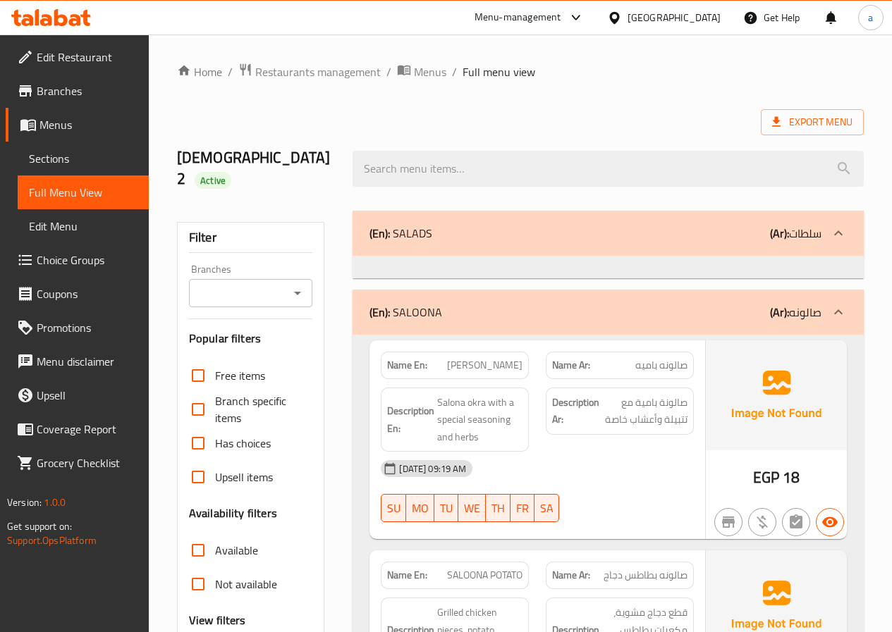
click at [66, 124] on span "Menus" at bounding box center [88, 124] width 98 height 17
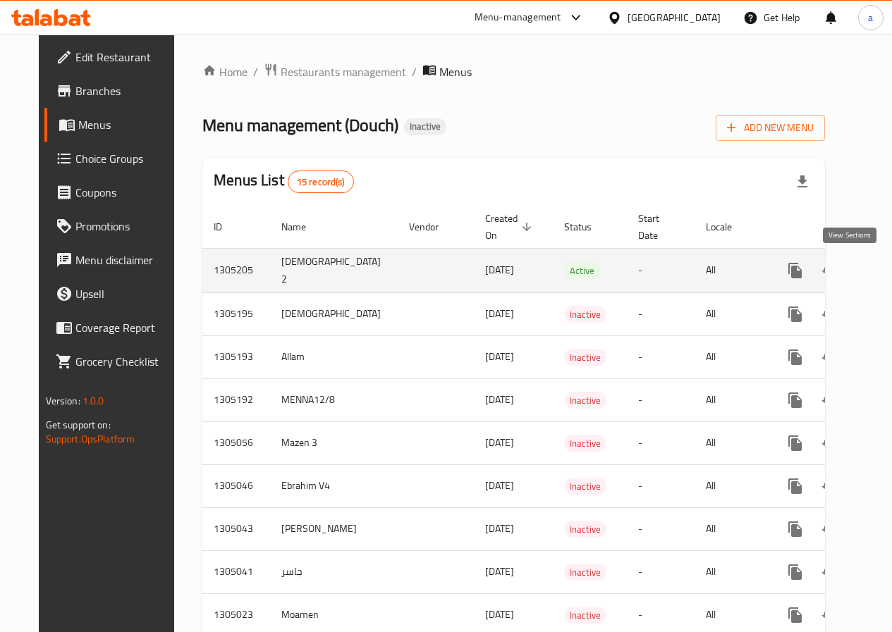
click at [880, 276] on link "enhanced table" at bounding box center [897, 271] width 34 height 34
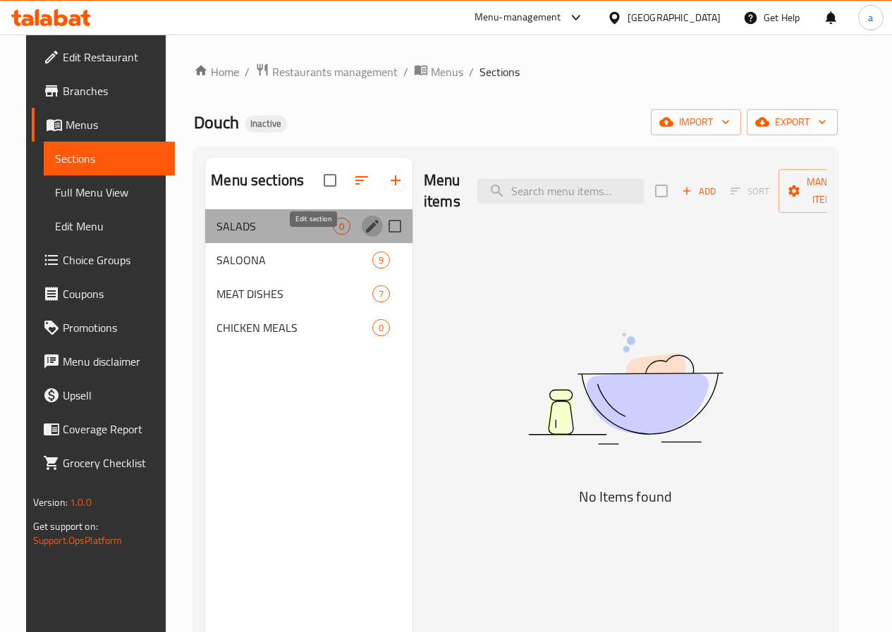
click at [364, 235] on icon "edit" at bounding box center [372, 226] width 17 height 17
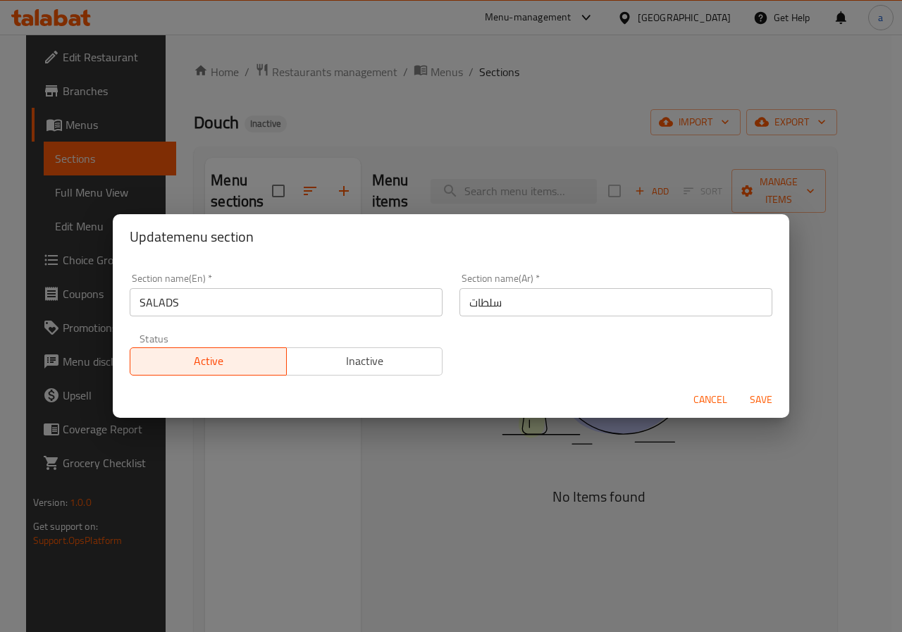
click at [707, 398] on span "Cancel" at bounding box center [711, 400] width 34 height 18
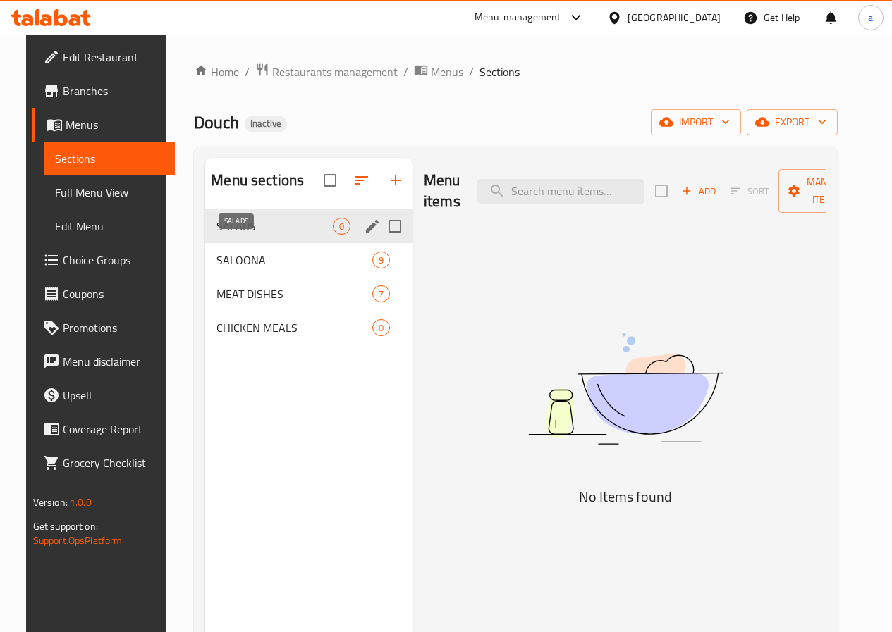
click at [216, 235] on span "SALADS" at bounding box center [274, 226] width 116 height 17
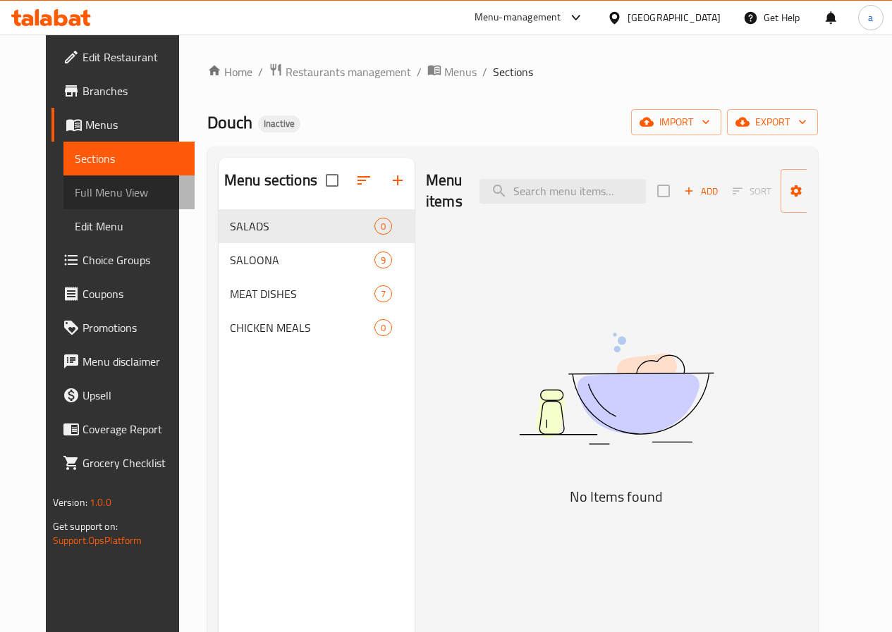
click at [104, 188] on span "Full Menu View" at bounding box center [129, 192] width 109 height 17
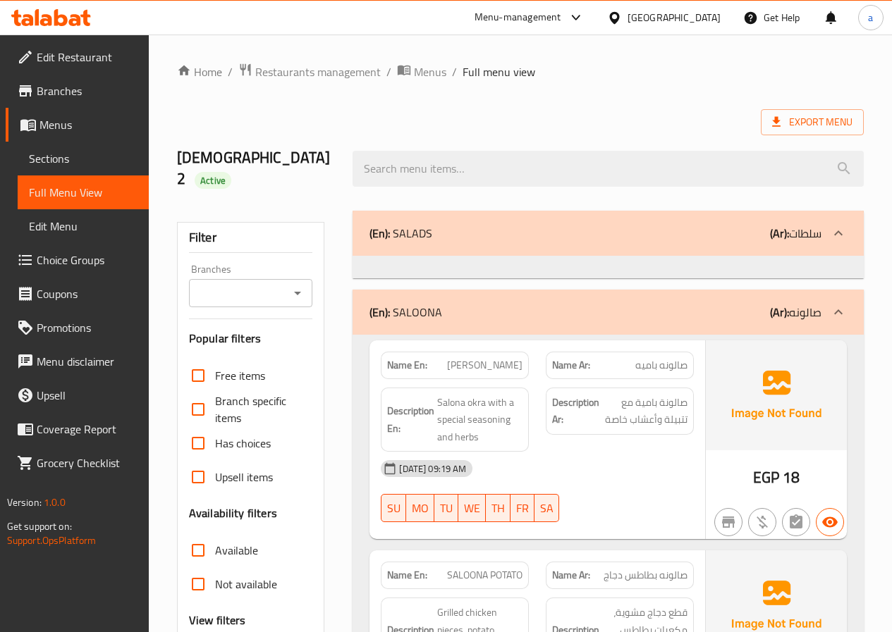
click at [105, 222] on span "Edit Menu" at bounding box center [83, 226] width 109 height 17
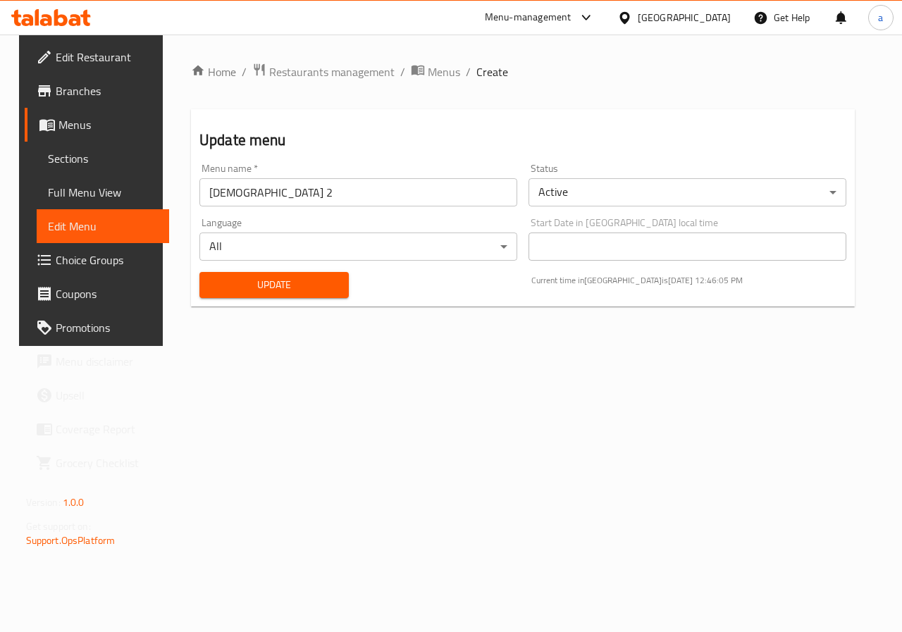
click at [80, 194] on span "Full Menu View" at bounding box center [103, 192] width 111 height 17
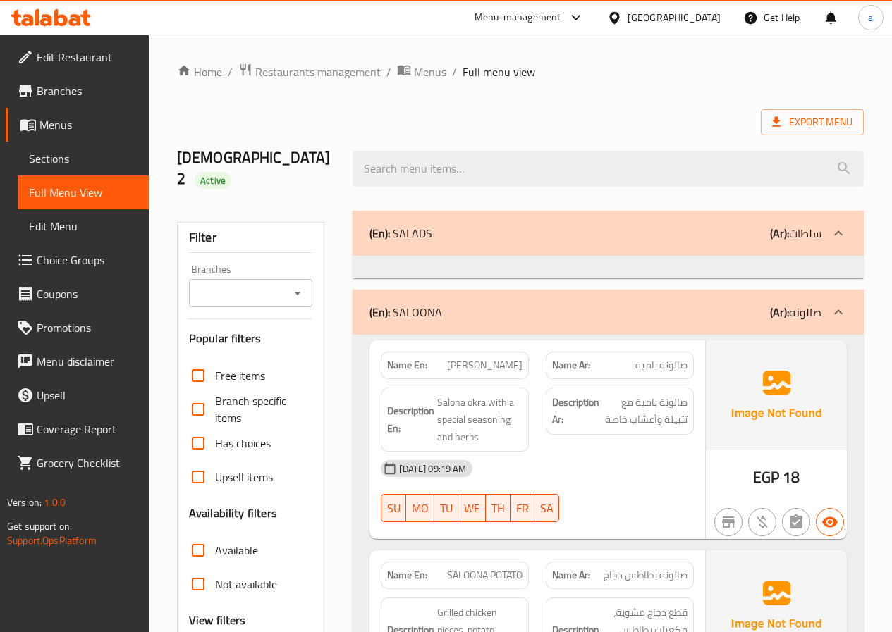
click at [464, 225] on div "(En): SALADS (Ar): سلطات" at bounding box center [595, 233] width 452 height 17
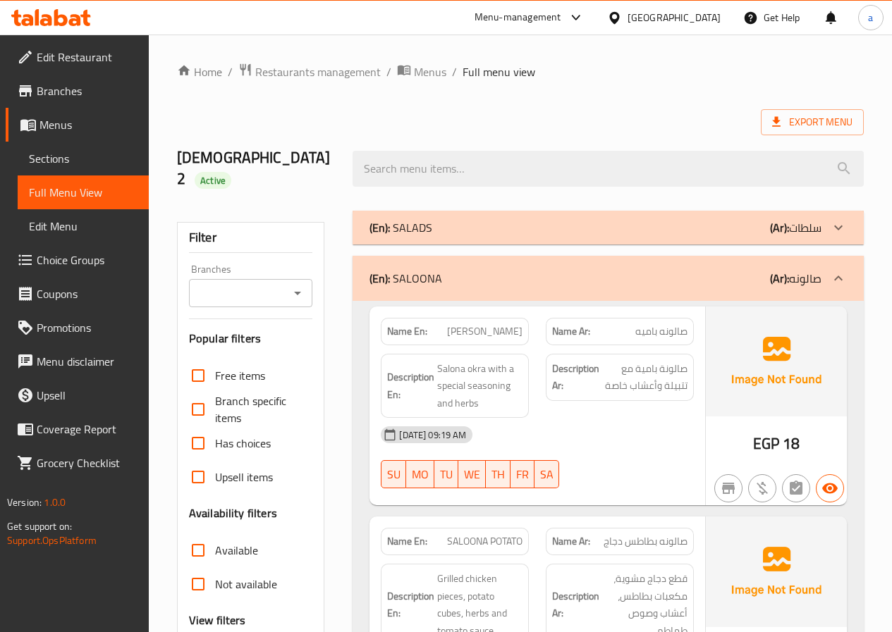
click at [397, 219] on p "(En): SALADS" at bounding box center [400, 227] width 63 height 17
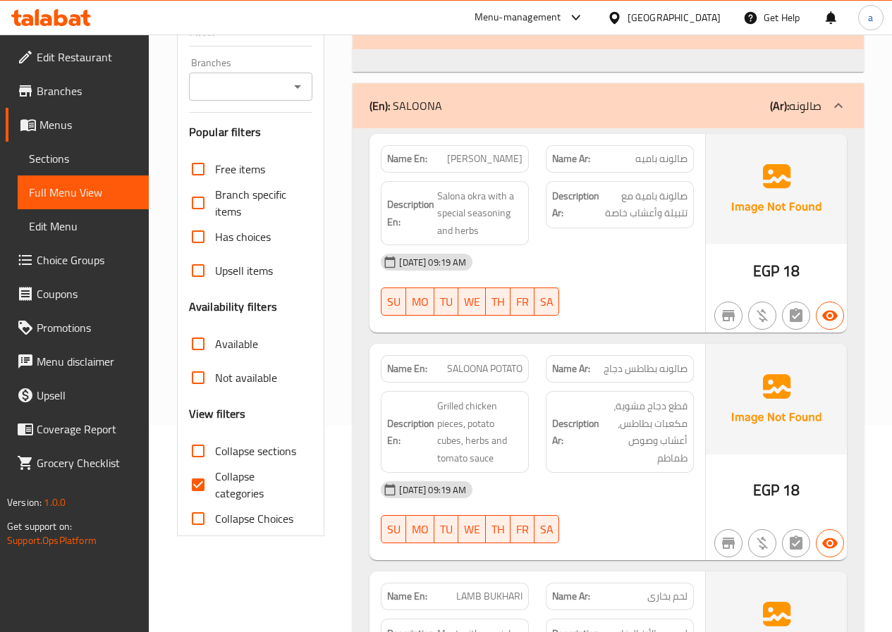
scroll to position [211, 0]
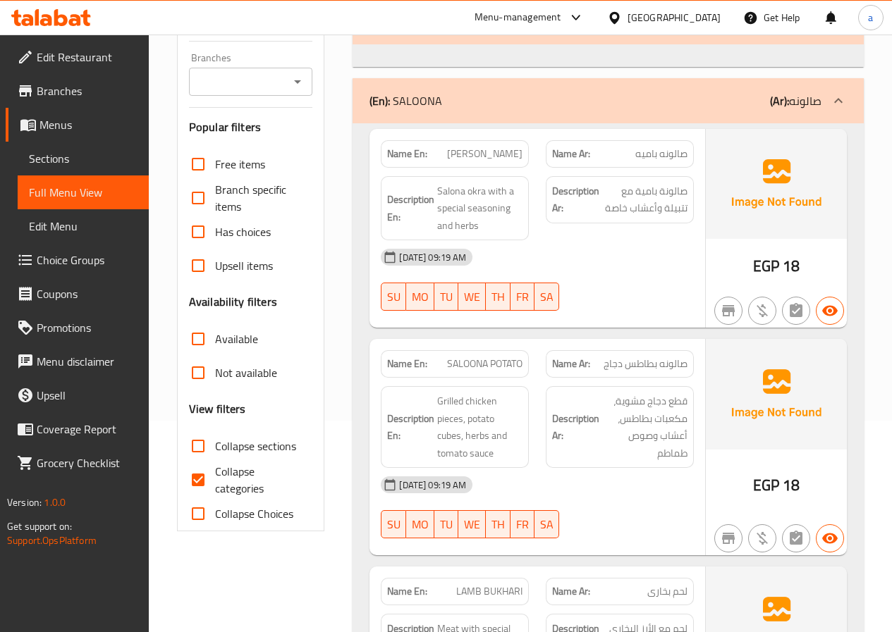
click at [196, 463] on input "Collapse categories" at bounding box center [198, 480] width 34 height 34
checkbox input "false"
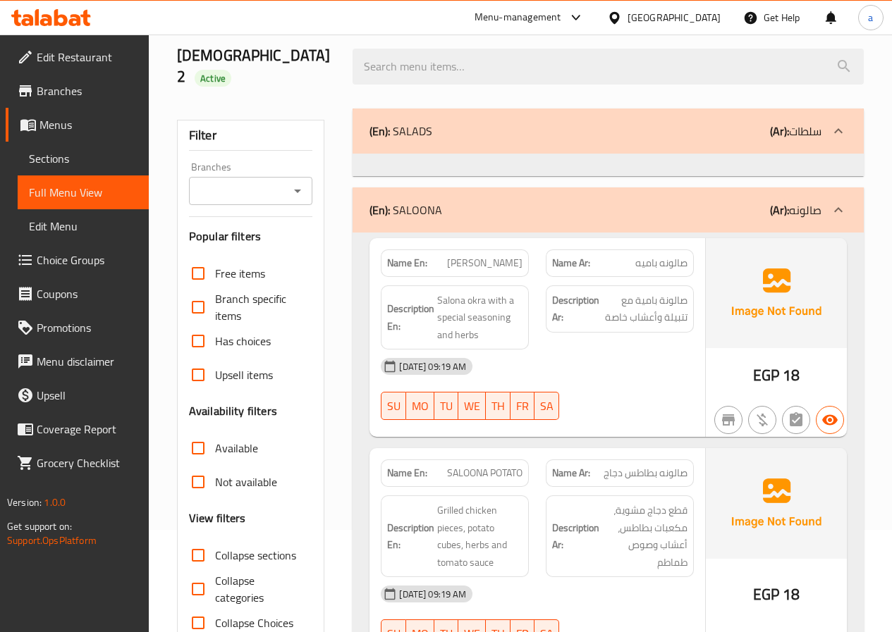
scroll to position [0, 0]
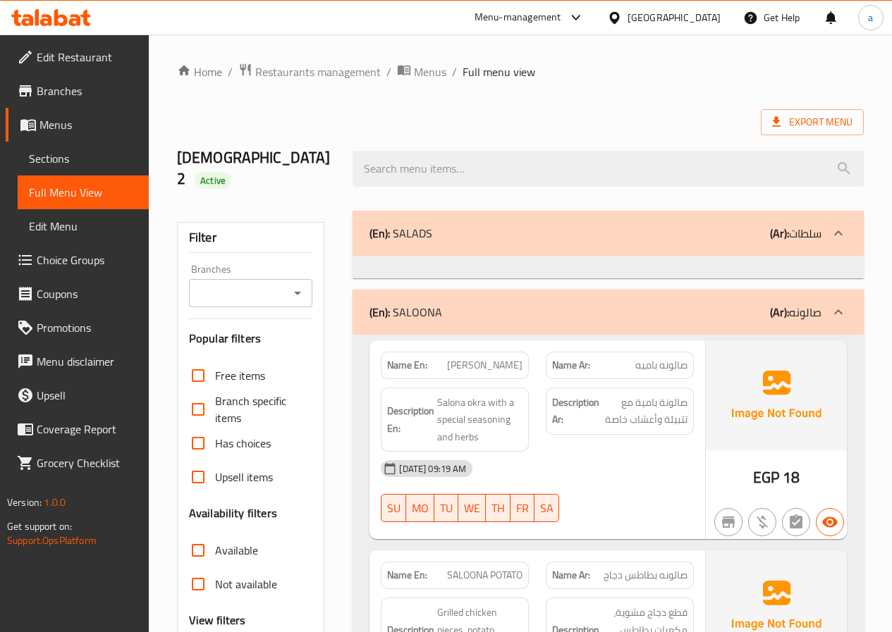
click at [820, 225] on p "(Ar): سلطات" at bounding box center [795, 233] width 51 height 17
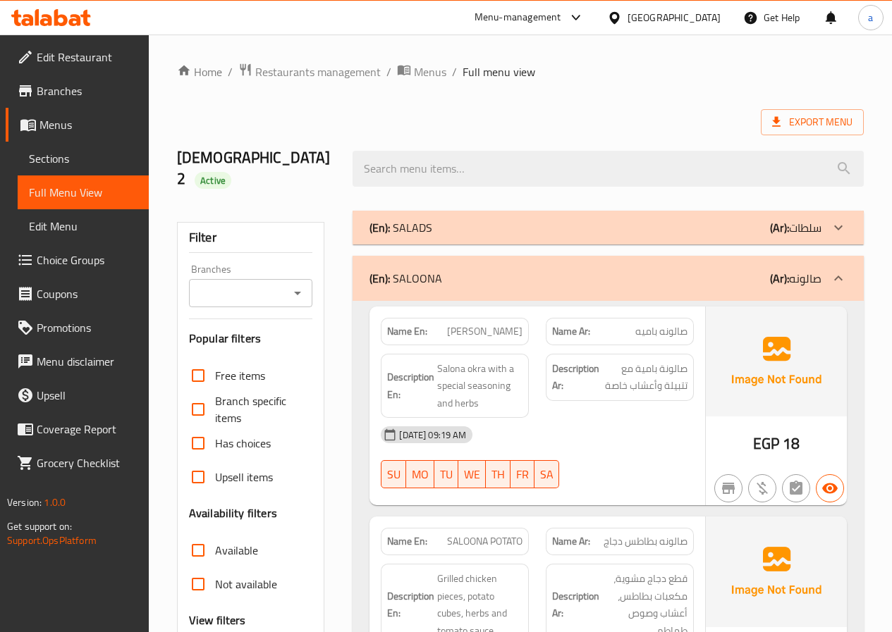
click at [556, 216] on div "(En): SALADS (Ar): سلطات" at bounding box center [607, 228] width 511 height 34
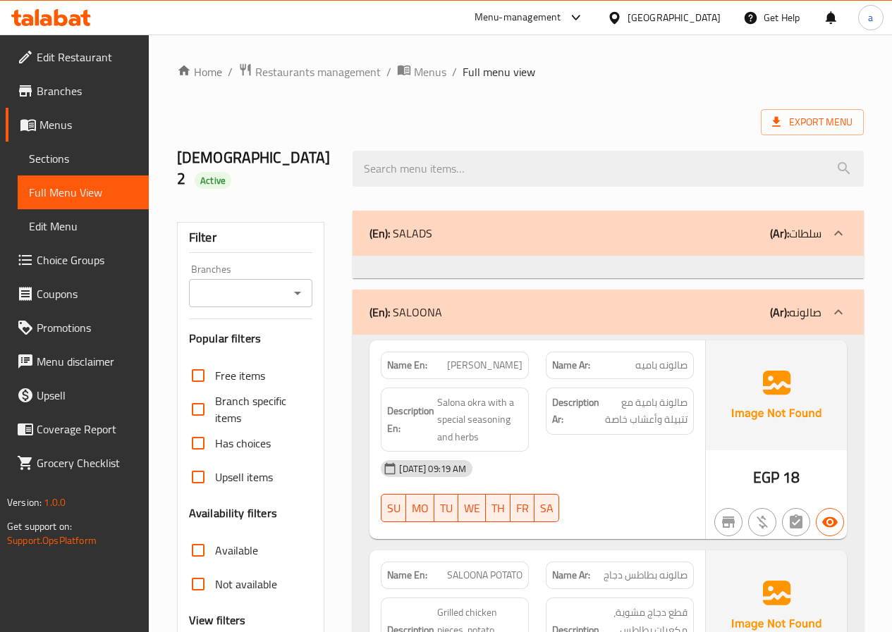
click at [822, 256] on div "(En): [PERSON_NAME] (Ar): صالونه" at bounding box center [607, 233] width 511 height 45
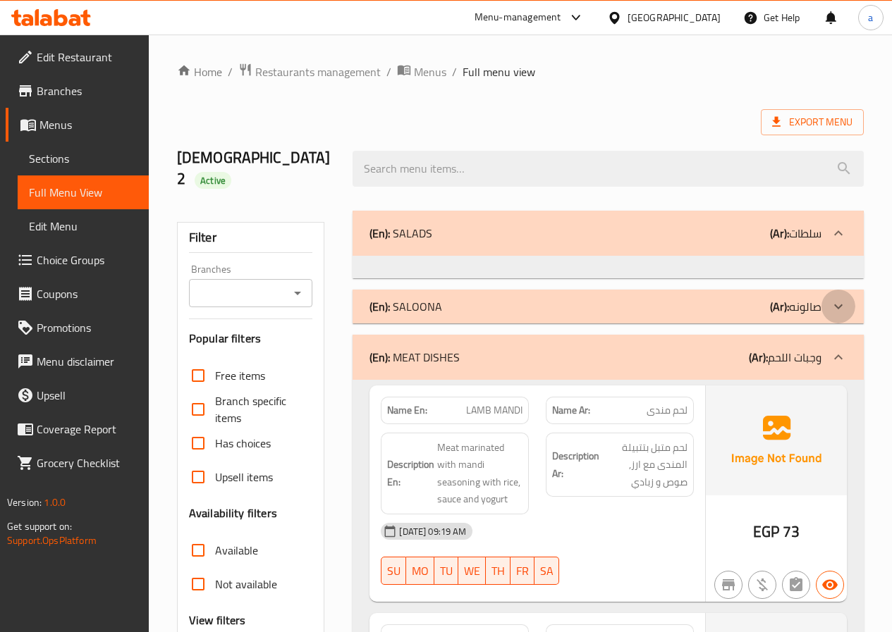
click at [824, 250] on div at bounding box center [838, 233] width 34 height 34
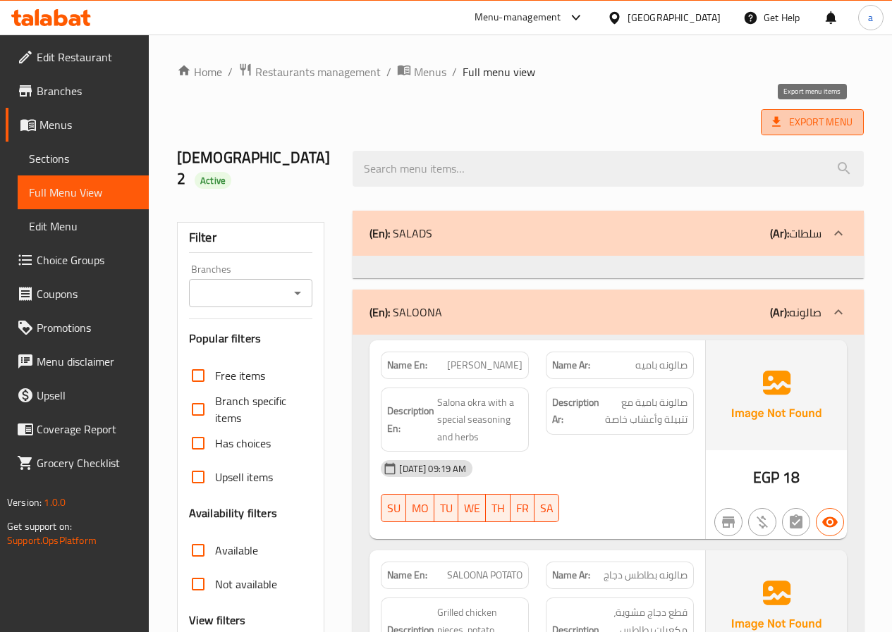
click at [833, 123] on span "Export Menu" at bounding box center [812, 122] width 80 height 18
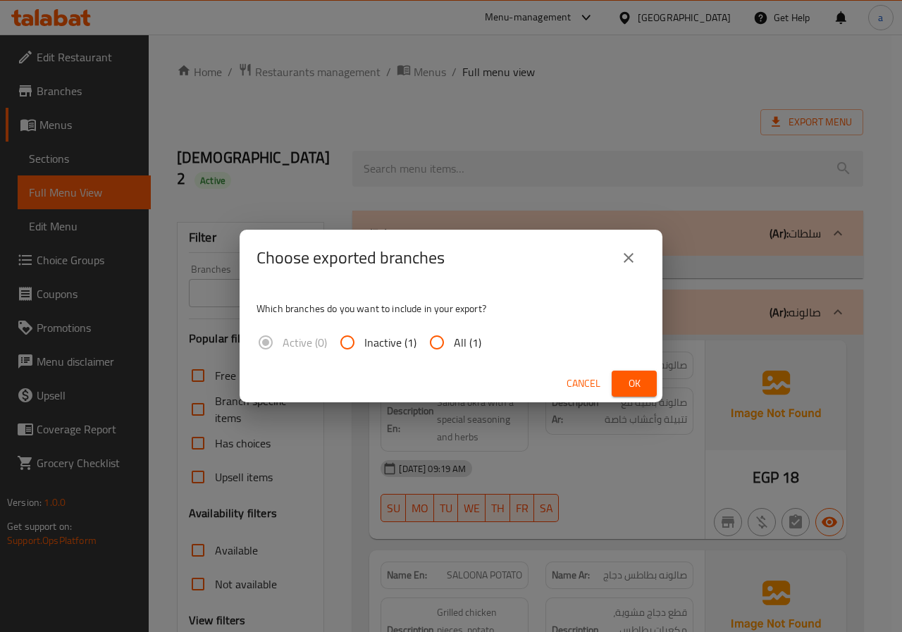
click at [624, 257] on icon "close" at bounding box center [628, 258] width 17 height 17
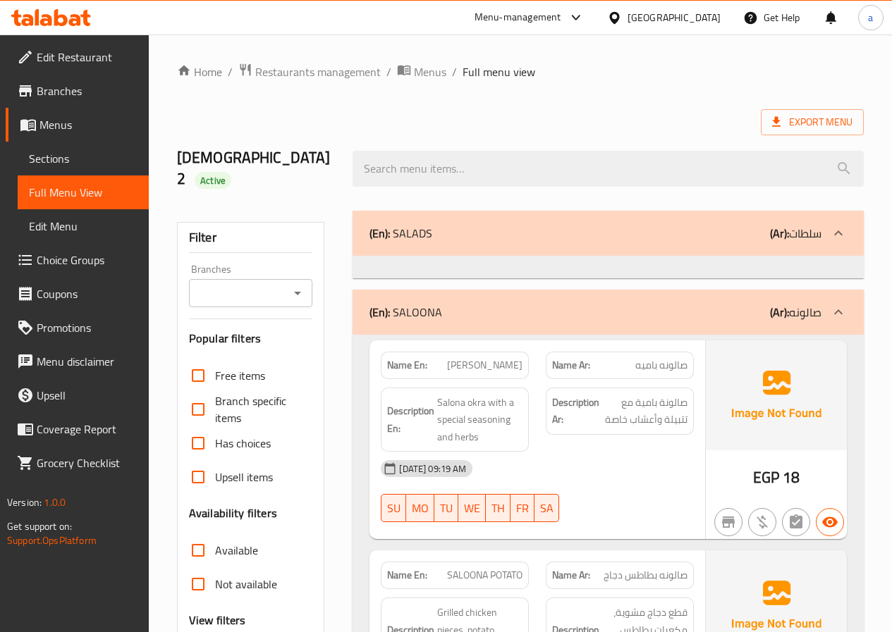
click at [762, 224] on div "(En): SALADS (Ar): سلطات" at bounding box center [607, 233] width 511 height 45
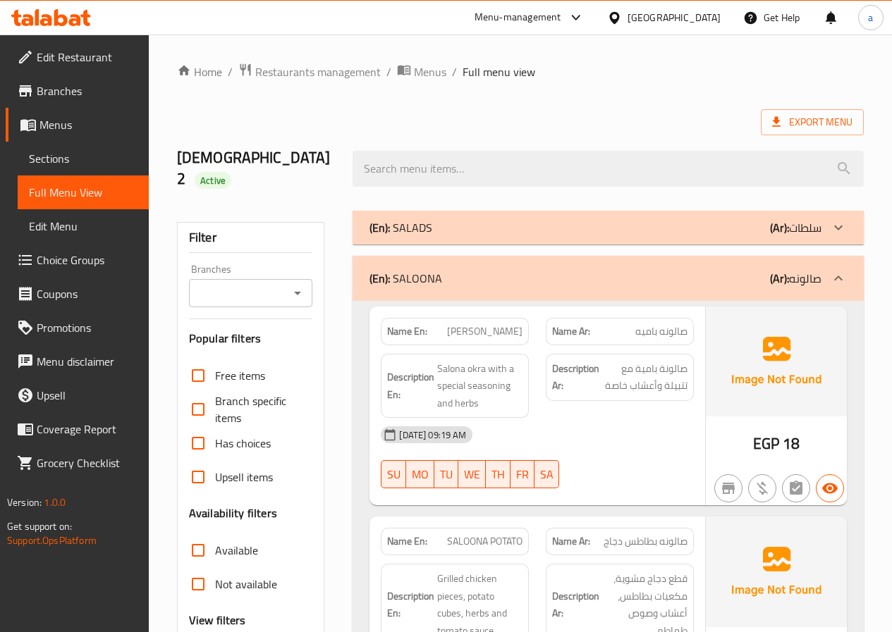
click at [582, 219] on div "(En): SALADS (Ar): سلطات" at bounding box center [595, 227] width 452 height 17
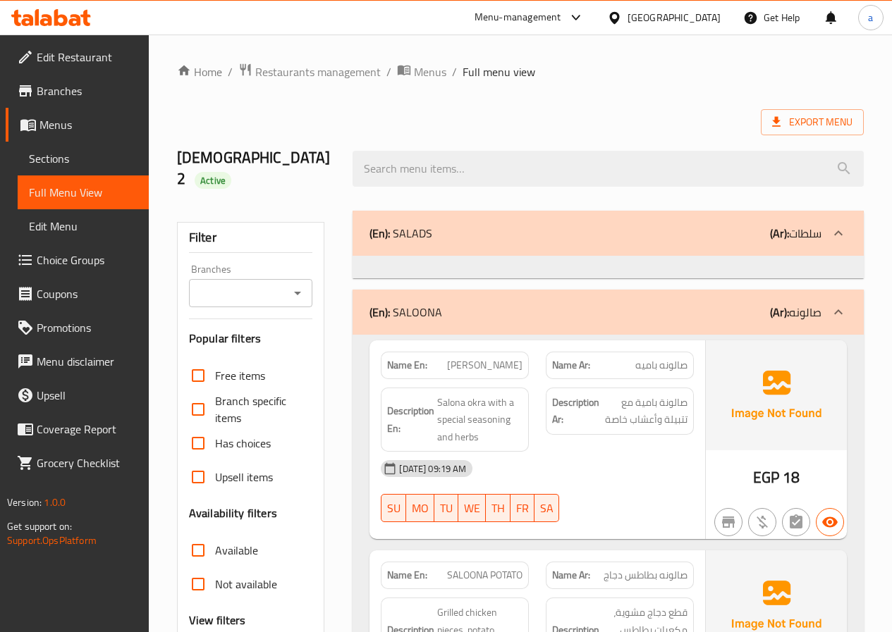
click at [288, 283] on button "Open" at bounding box center [298, 293] width 20 height 20
click at [289, 285] on icon "Close" at bounding box center [297, 293] width 17 height 17
click at [289, 285] on icon "Open" at bounding box center [297, 293] width 17 height 17
click at [268, 283] on input "Branches" at bounding box center [239, 293] width 92 height 20
click at [58, 155] on span "Sections" at bounding box center [83, 158] width 109 height 17
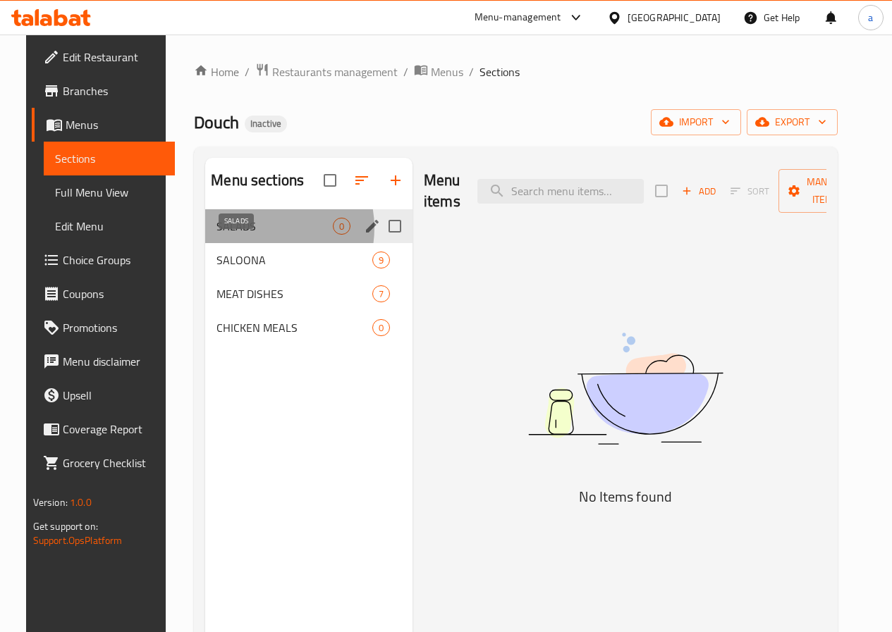
click at [243, 235] on span "SALADS" at bounding box center [274, 226] width 116 height 17
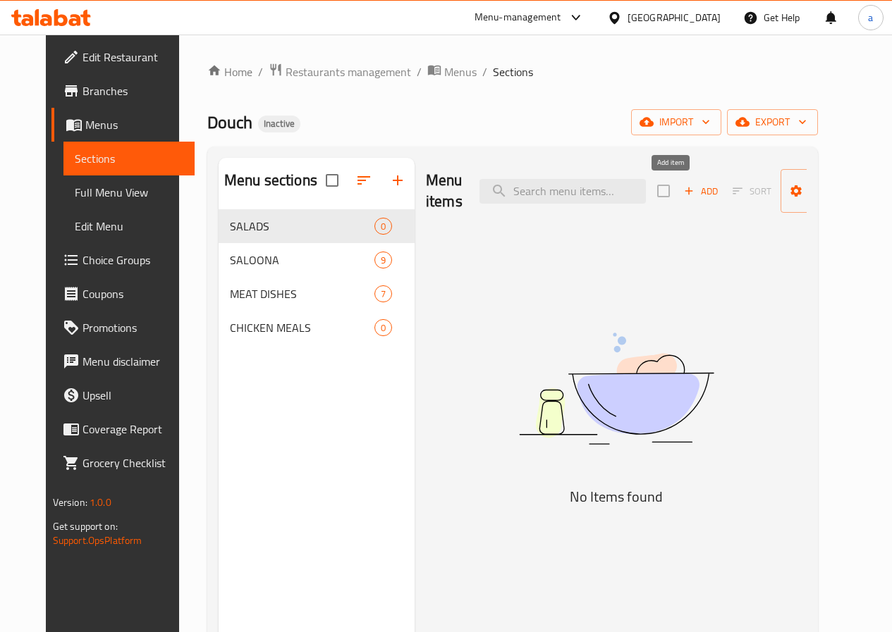
click at [682, 194] on span "Add" at bounding box center [701, 191] width 38 height 16
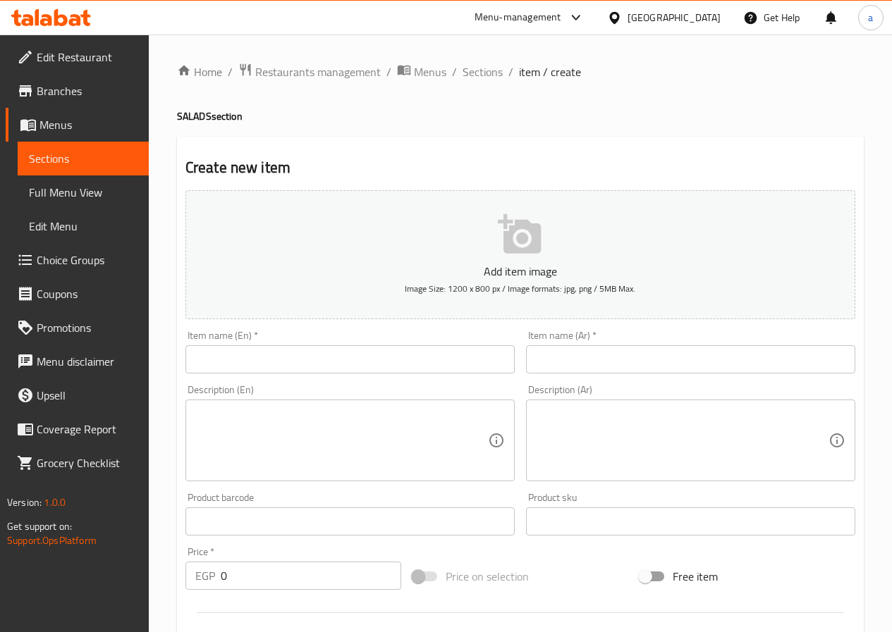
click at [422, 348] on input "text" at bounding box center [349, 359] width 329 height 28
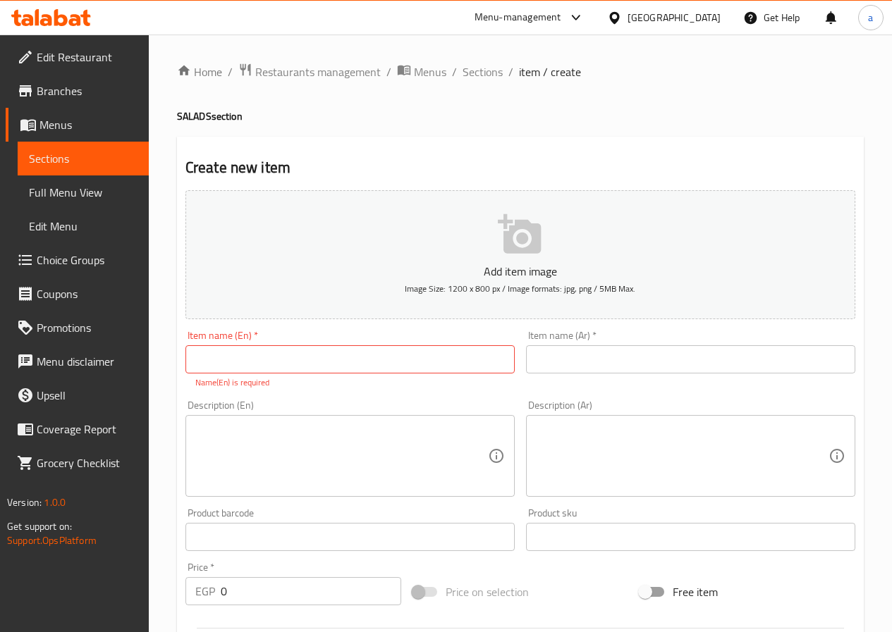
click at [338, 355] on input "text" at bounding box center [349, 359] width 329 height 28
click at [327, 364] on input "text" at bounding box center [349, 359] width 329 height 28
click at [438, 361] on input "text" at bounding box center [349, 359] width 329 height 28
click at [335, 355] on input "text" at bounding box center [349, 359] width 329 height 28
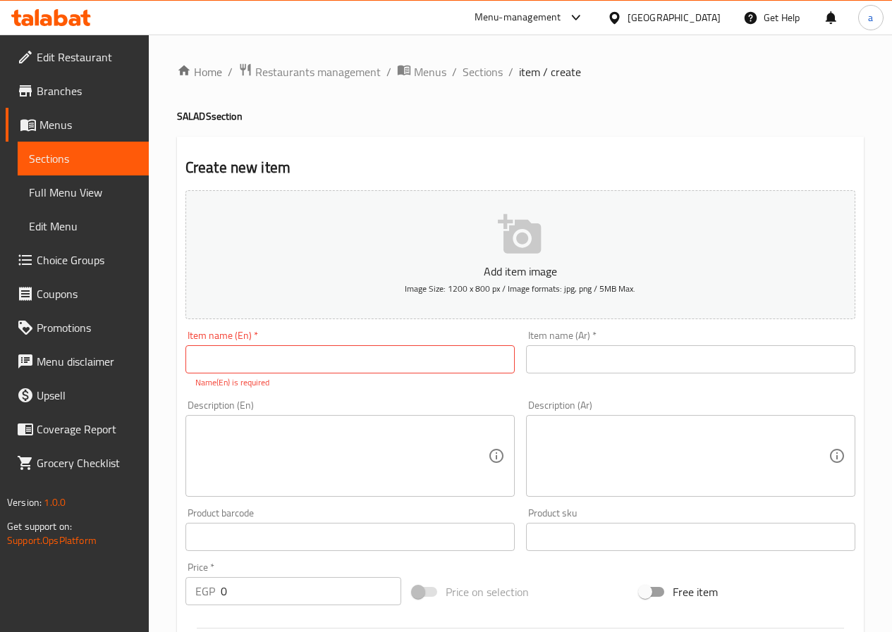
click at [427, 372] on input "text" at bounding box center [349, 359] width 329 height 28
paste input "ARABIC SALAD"
type input "ARABIC SALAD"
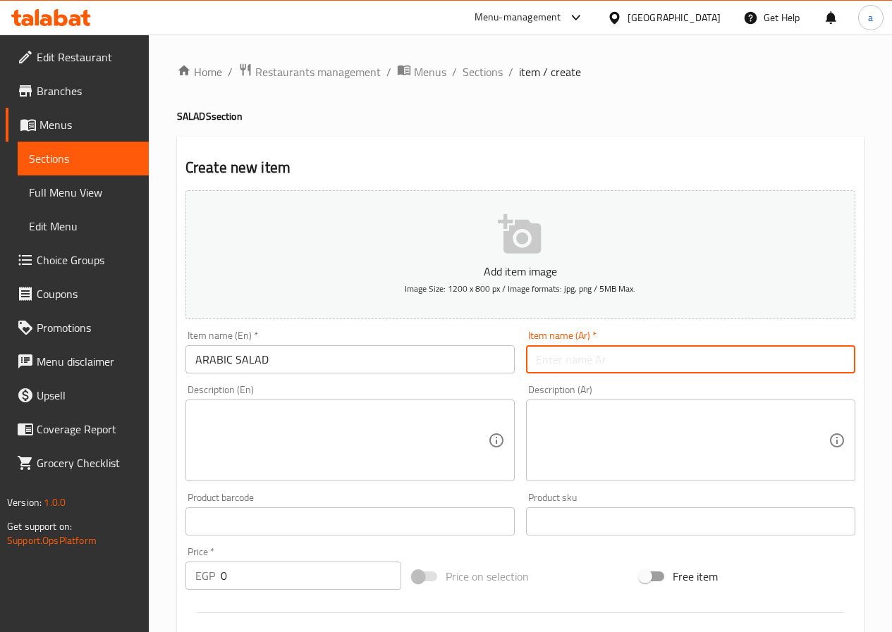
click at [587, 356] on input "text" at bounding box center [690, 359] width 329 height 28
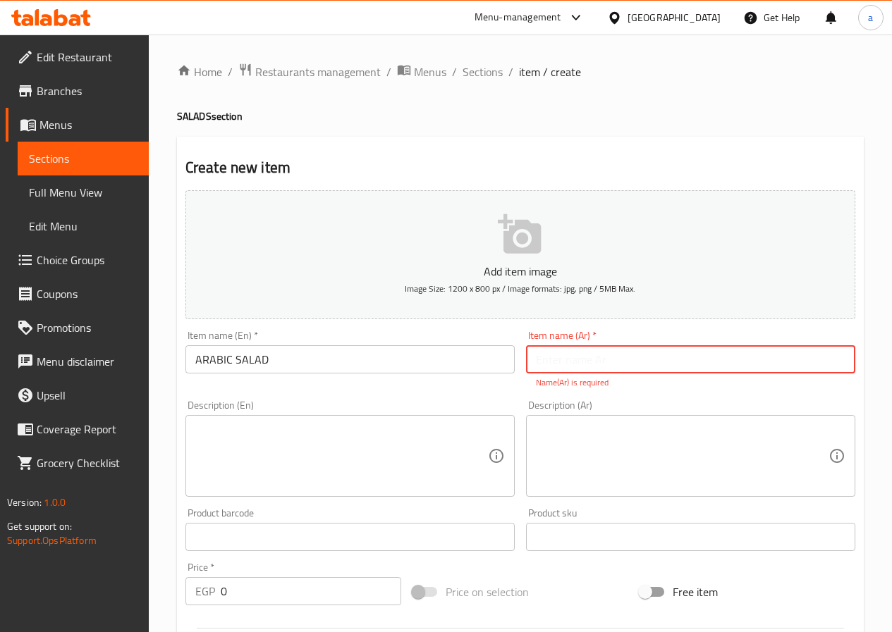
click at [732, 352] on input "text" at bounding box center [690, 359] width 329 height 28
paste input "سلطه عربيه"
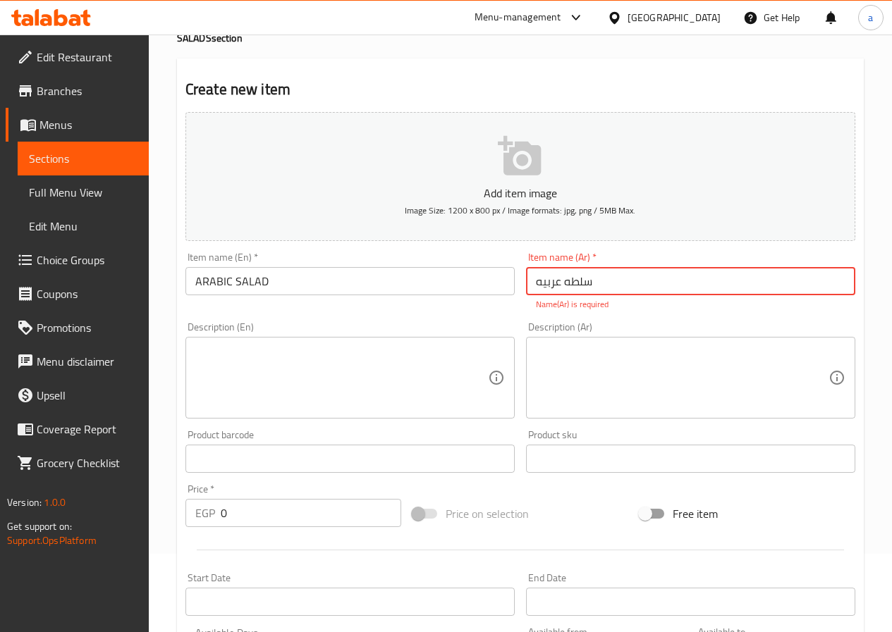
scroll to position [282, 0]
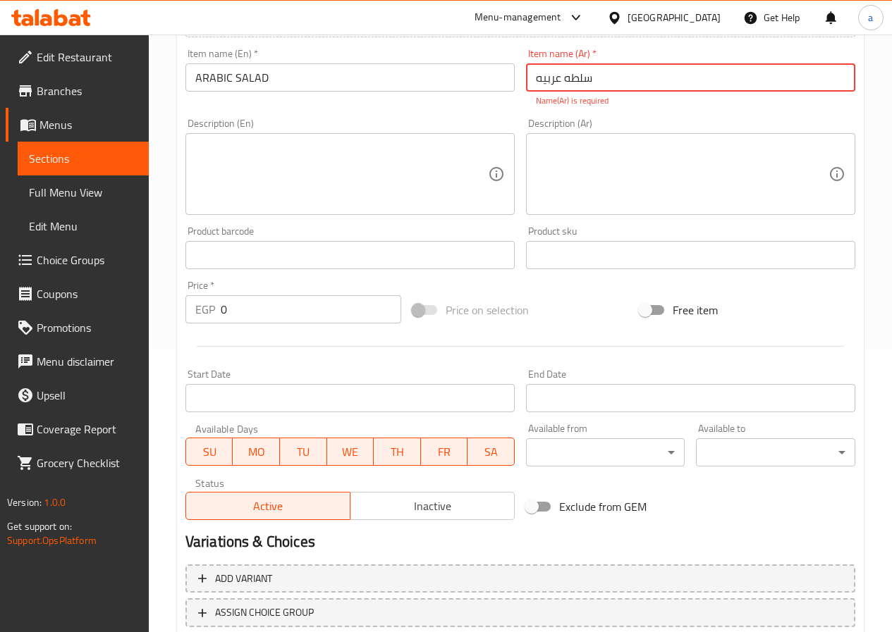
type input "سلطه عربيه"
click at [228, 311] on div "Price   * EGP 0 Price *" at bounding box center [293, 302] width 227 height 54
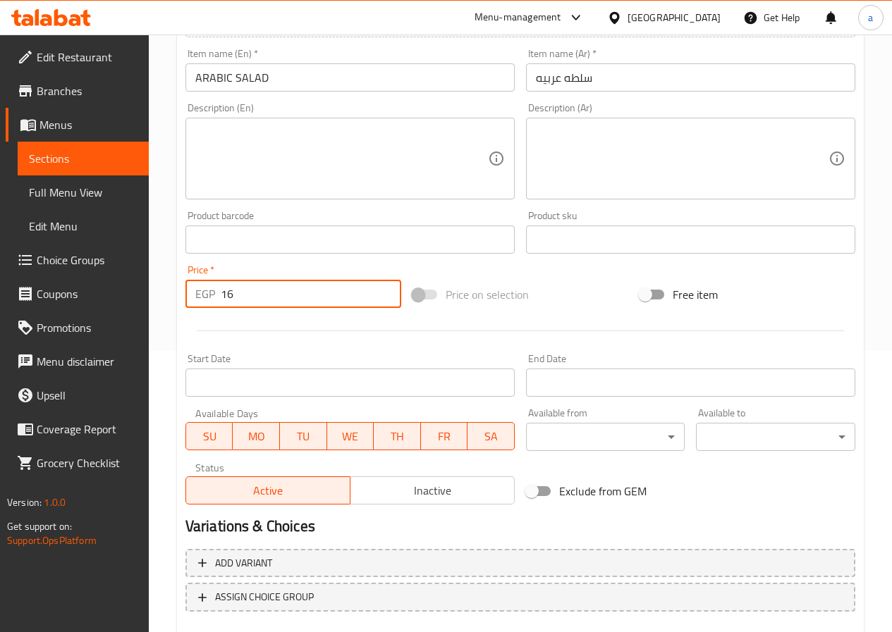
click at [281, 287] on input "16" at bounding box center [311, 294] width 180 height 28
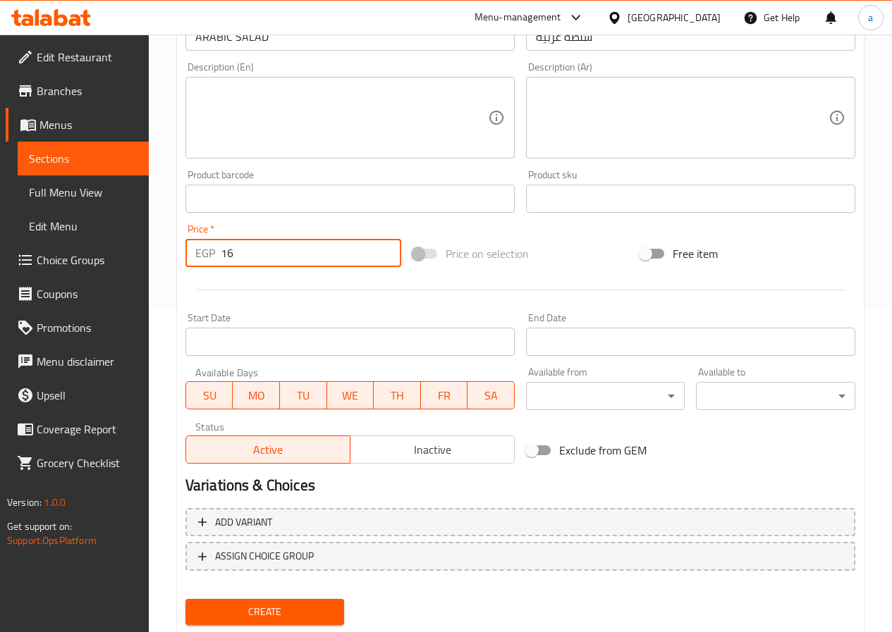
scroll to position [364, 0]
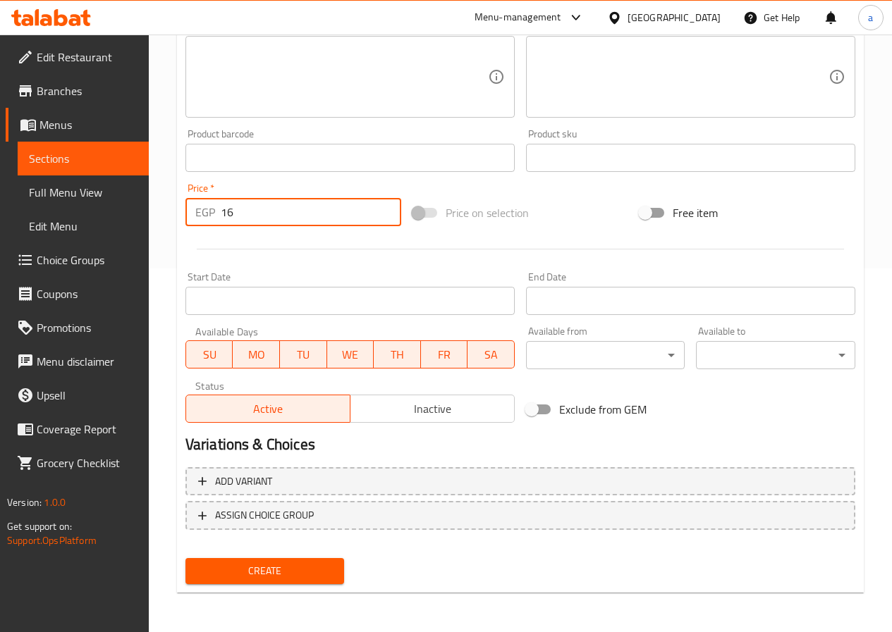
type input "16"
click at [300, 575] on span "Create" at bounding box center [265, 572] width 137 height 18
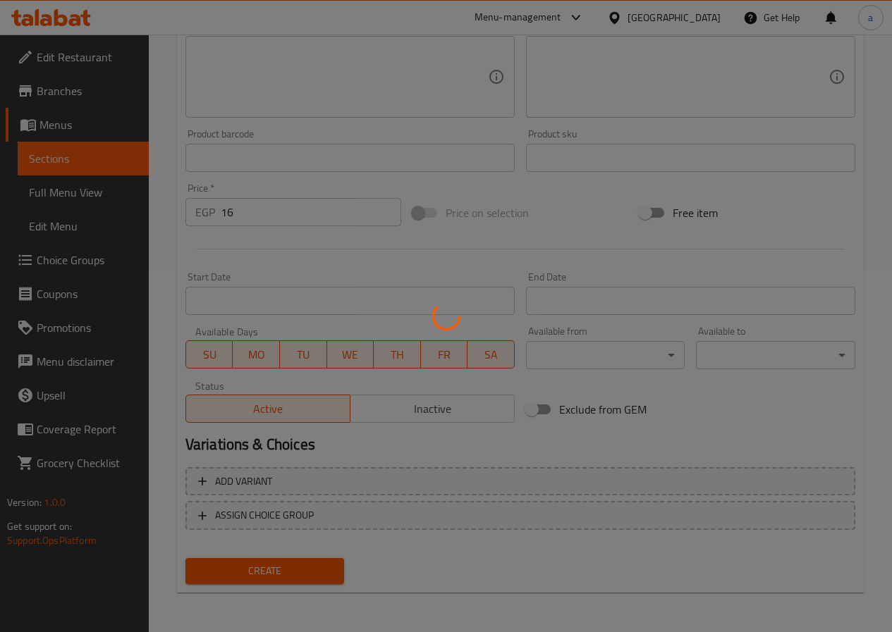
type input "0"
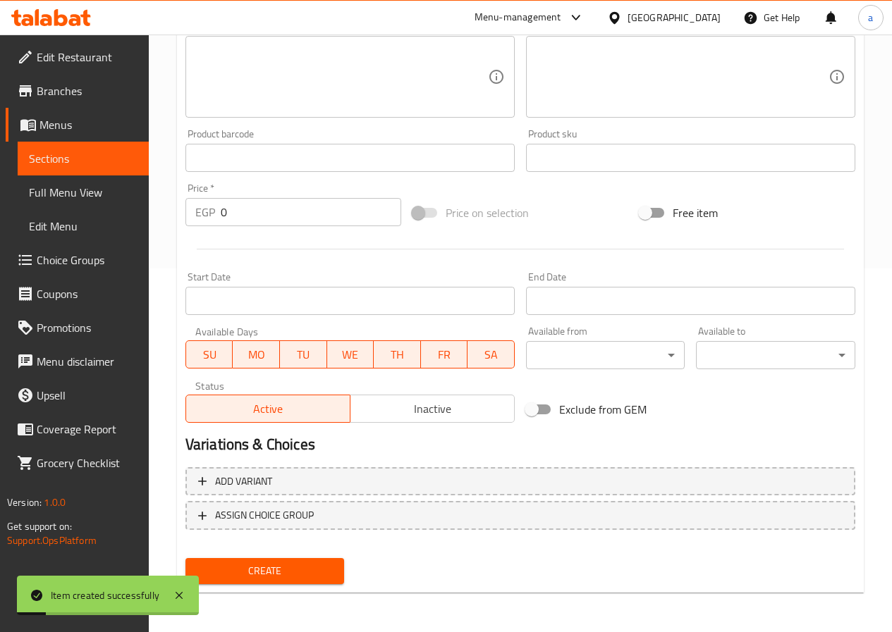
click at [83, 166] on span "Sections" at bounding box center [83, 158] width 109 height 17
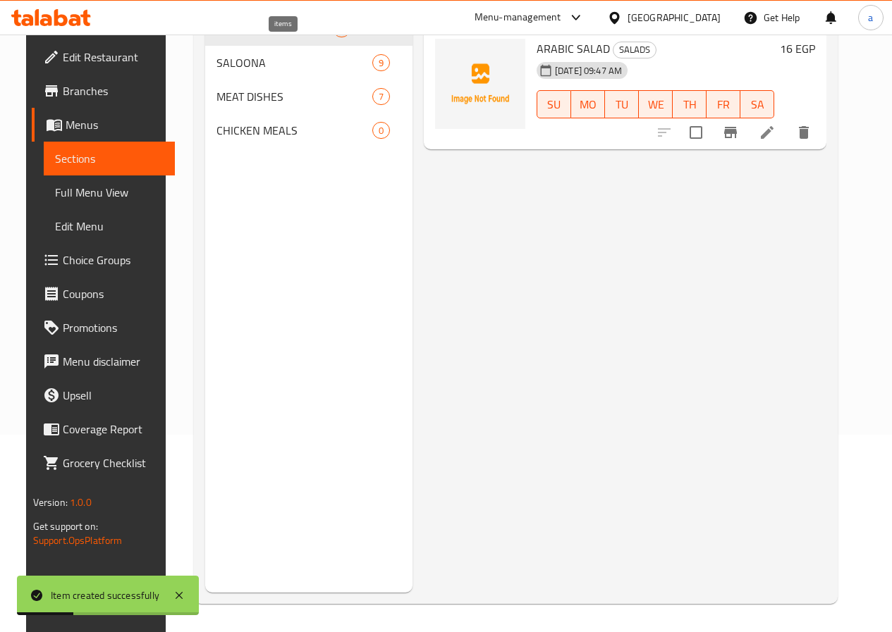
click at [333, 36] on span "1" at bounding box center [341, 29] width 16 height 13
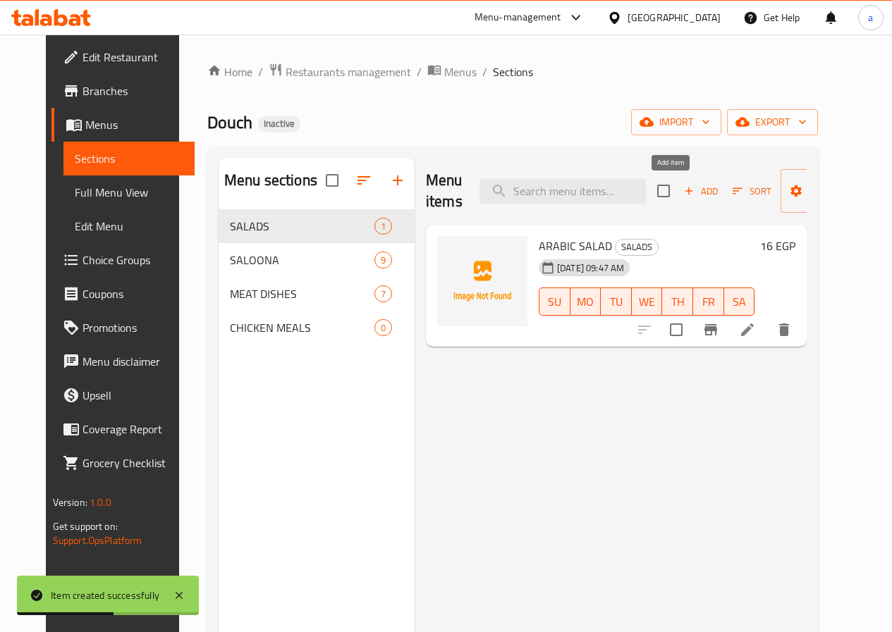
click at [682, 195] on icon "button" at bounding box center [688, 191] width 13 height 13
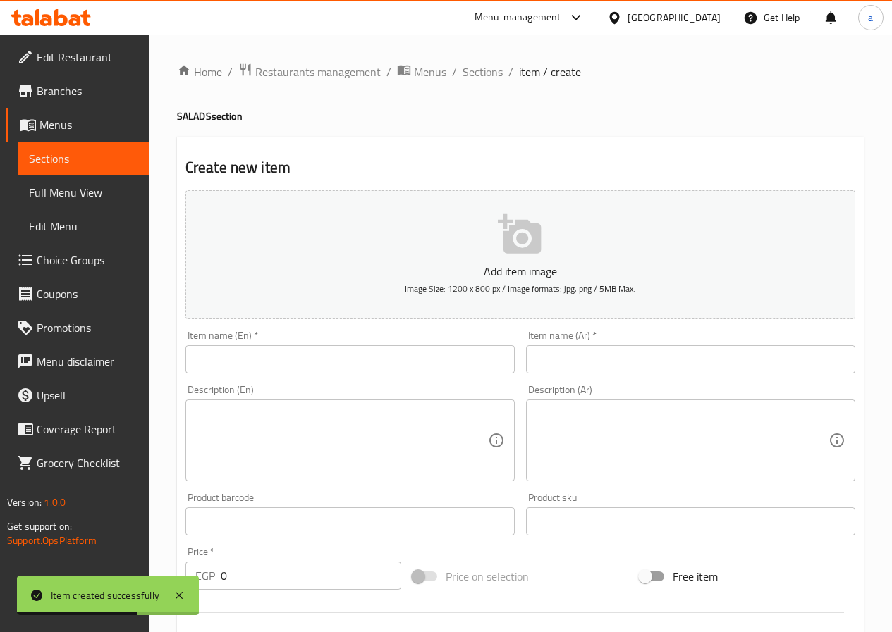
click at [295, 355] on input "text" at bounding box center [349, 359] width 329 height 28
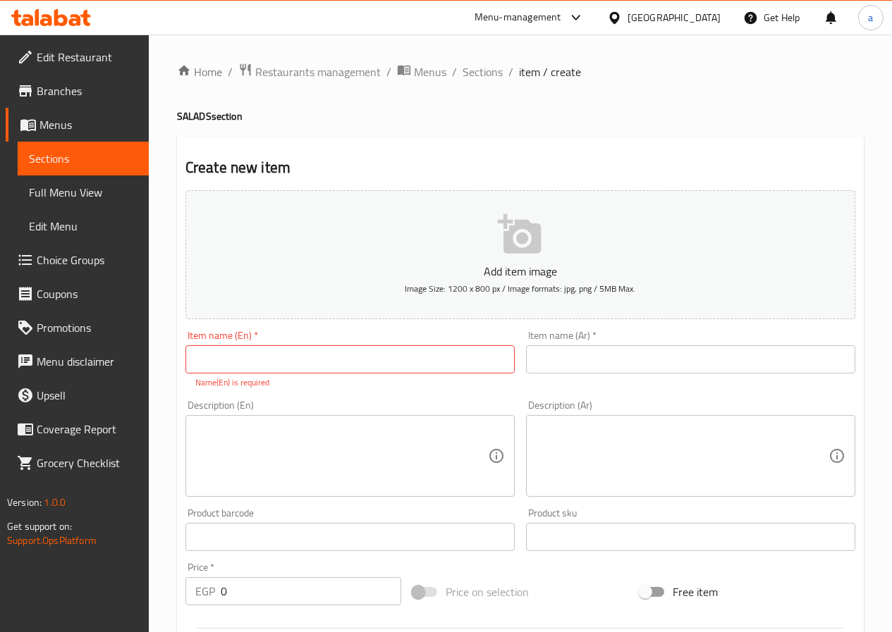
click at [414, 368] on input "text" at bounding box center [349, 359] width 329 height 28
paste input "FATTOUSH SALAD"
type input "FATTOUSH SALAD"
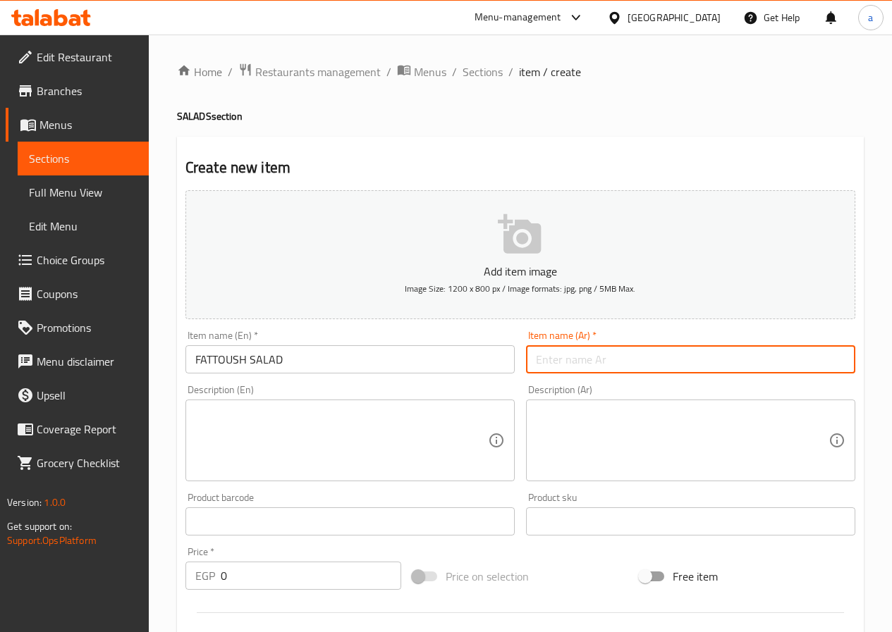
click at [548, 355] on input "text" at bounding box center [690, 359] width 329 height 28
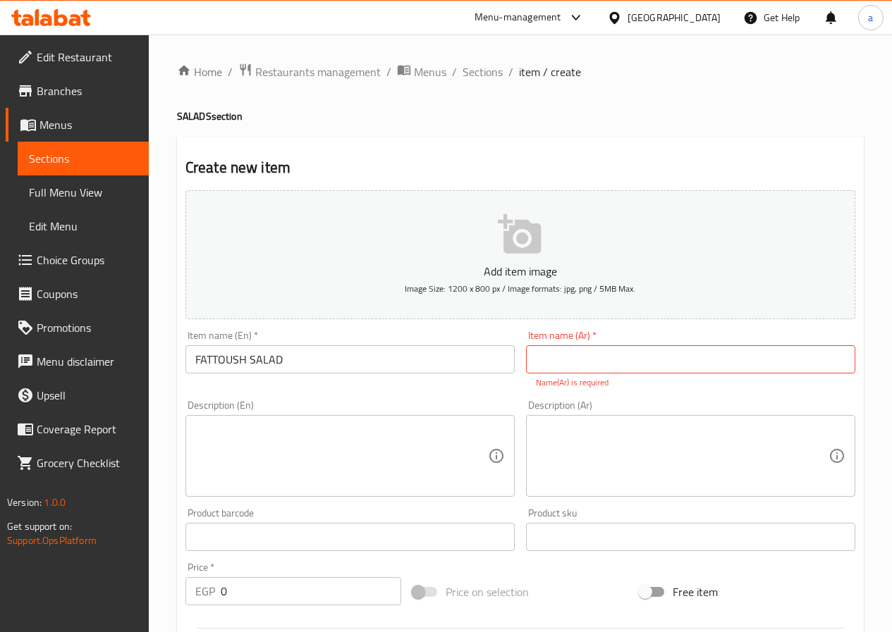
click at [681, 358] on input "text" at bounding box center [690, 359] width 329 height 28
paste input "سلطه فتوش"
type input "سلطه فتوش"
click at [323, 434] on textarea at bounding box center [341, 456] width 293 height 67
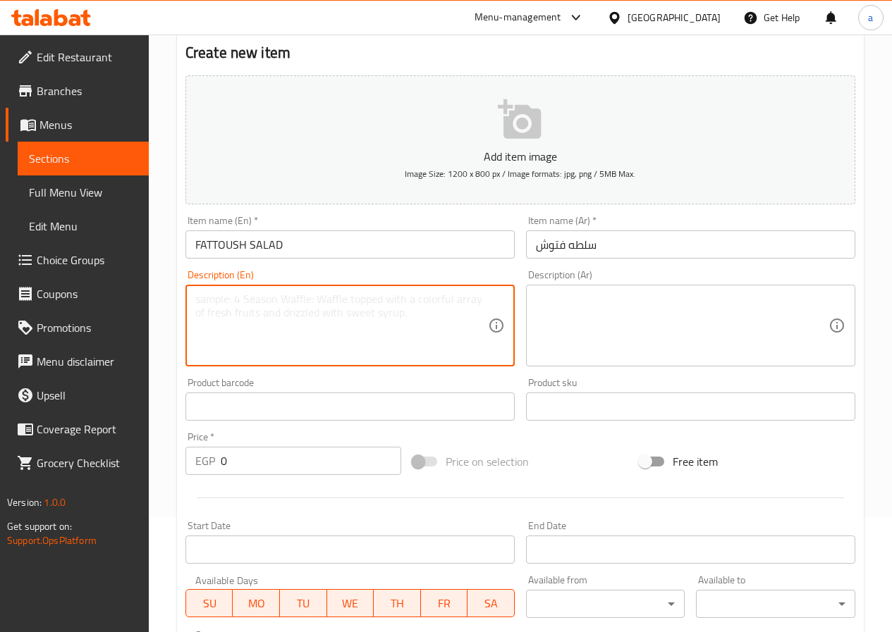
scroll to position [282, 0]
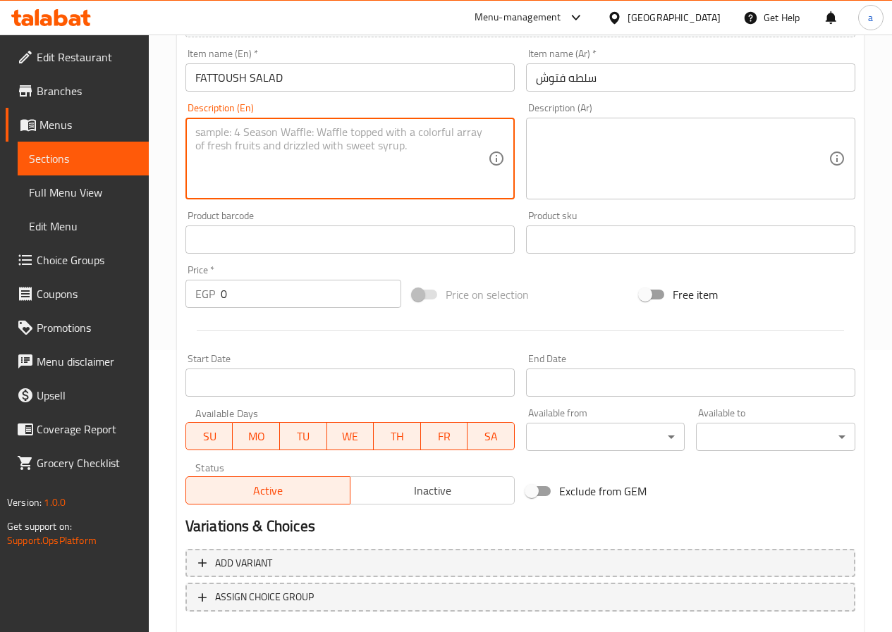
click at [334, 292] on input "0" at bounding box center [311, 294] width 180 height 28
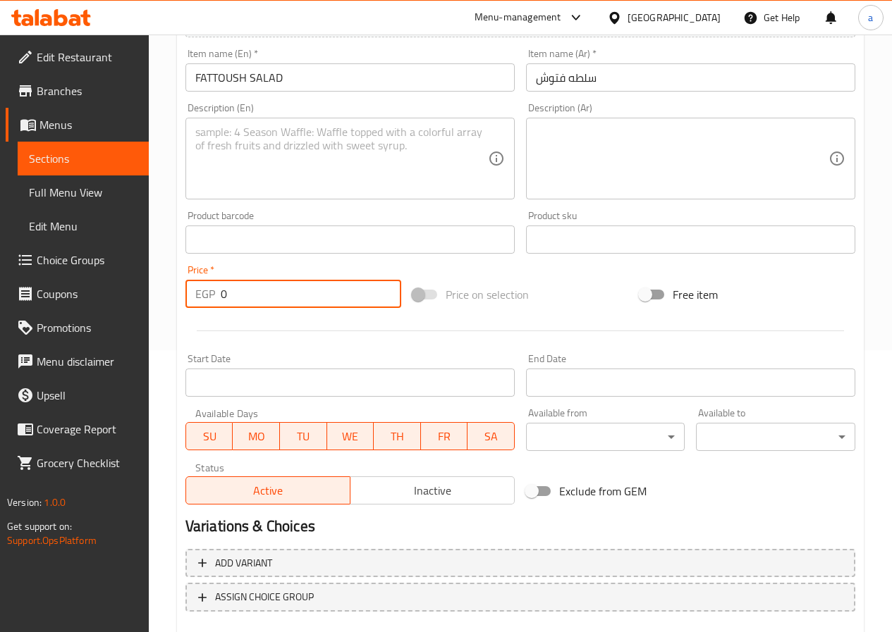
click at [334, 292] on input "0" at bounding box center [311, 294] width 180 height 28
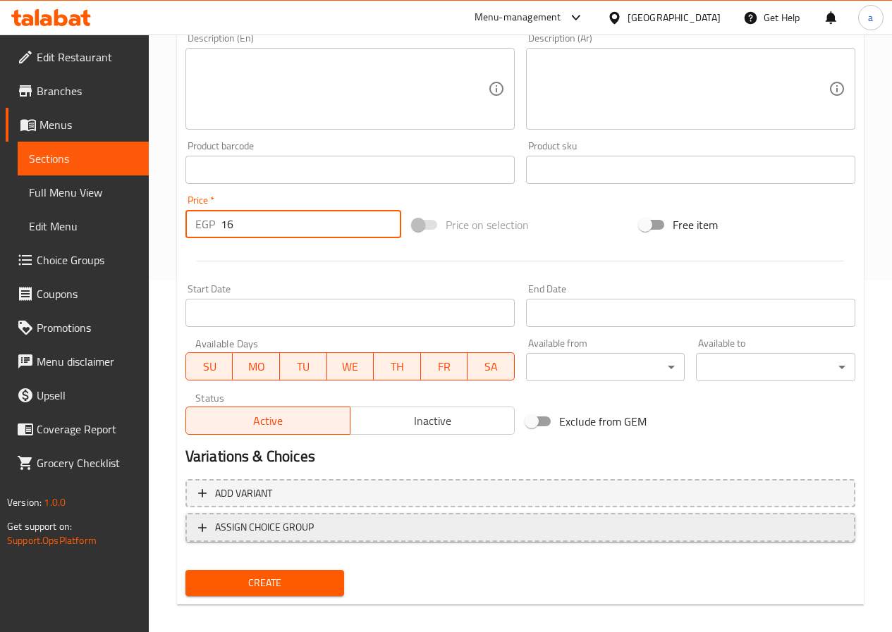
scroll to position [364, 0]
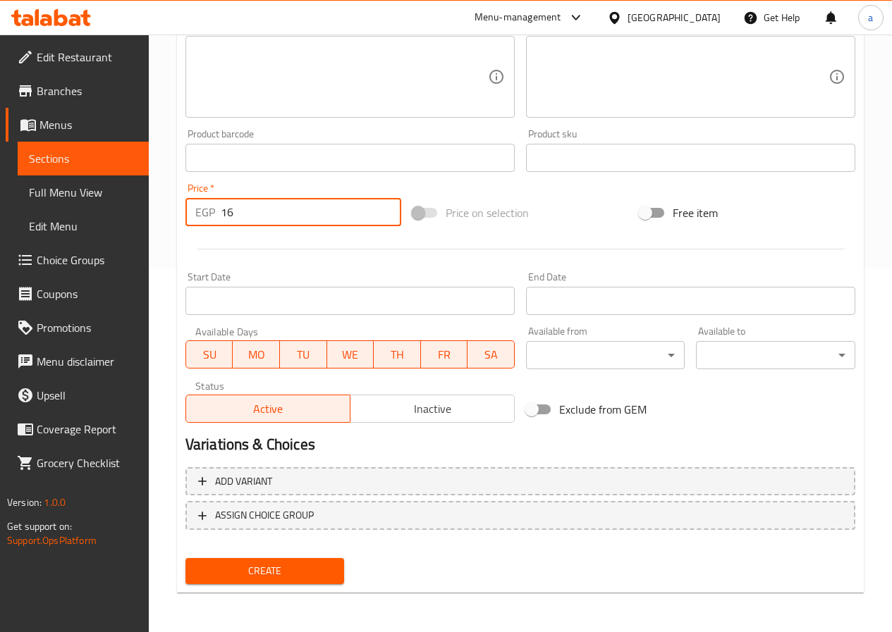
type input "16"
click at [316, 573] on span "Create" at bounding box center [265, 572] width 137 height 18
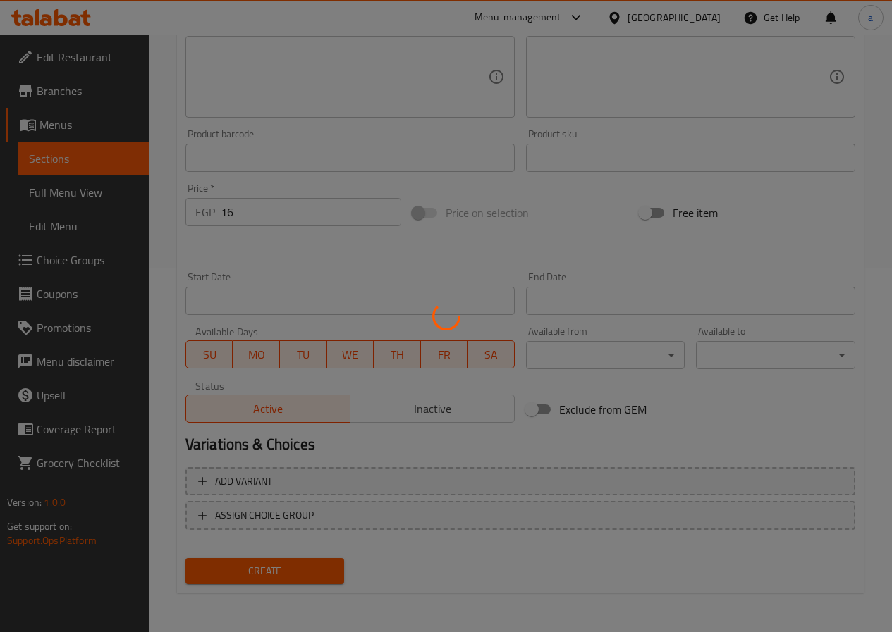
type input "0"
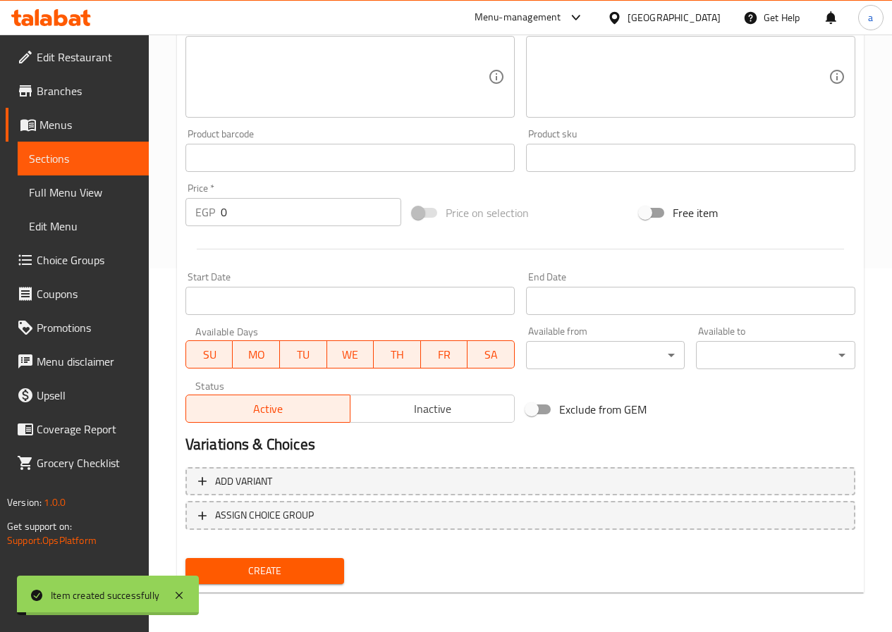
click at [100, 166] on span "Sections" at bounding box center [83, 158] width 109 height 17
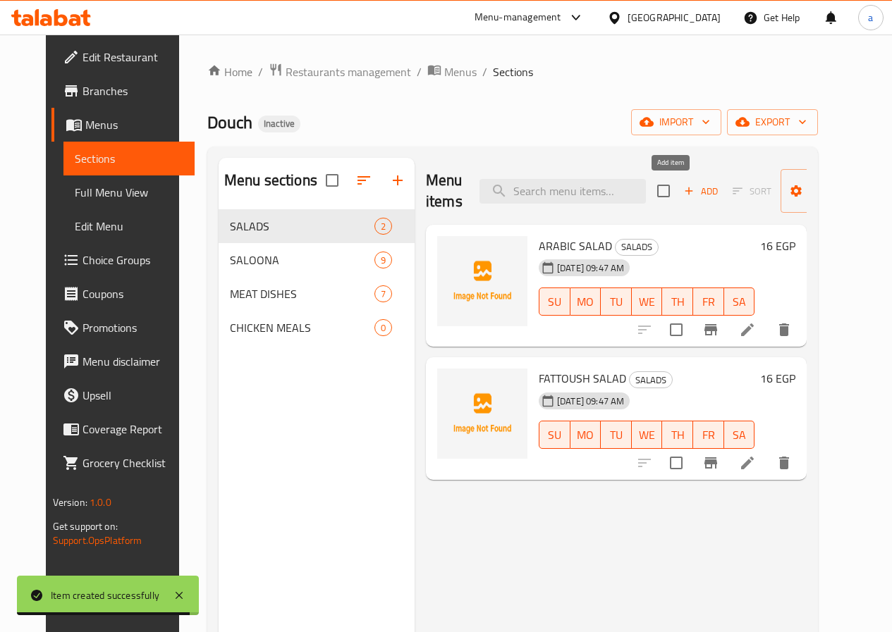
click at [685, 192] on icon "button" at bounding box center [689, 192] width 8 height 8
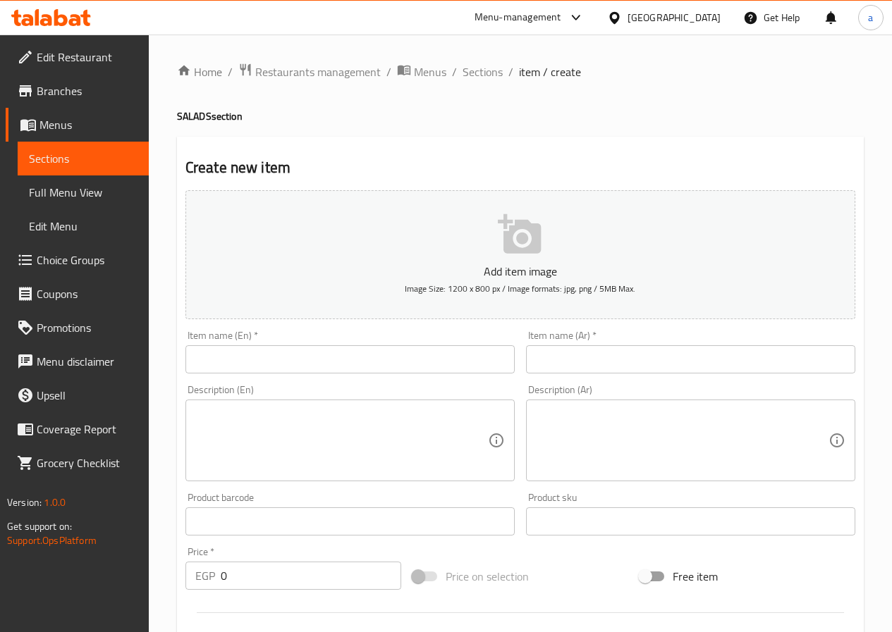
click at [351, 365] on input "text" at bounding box center [349, 359] width 329 height 28
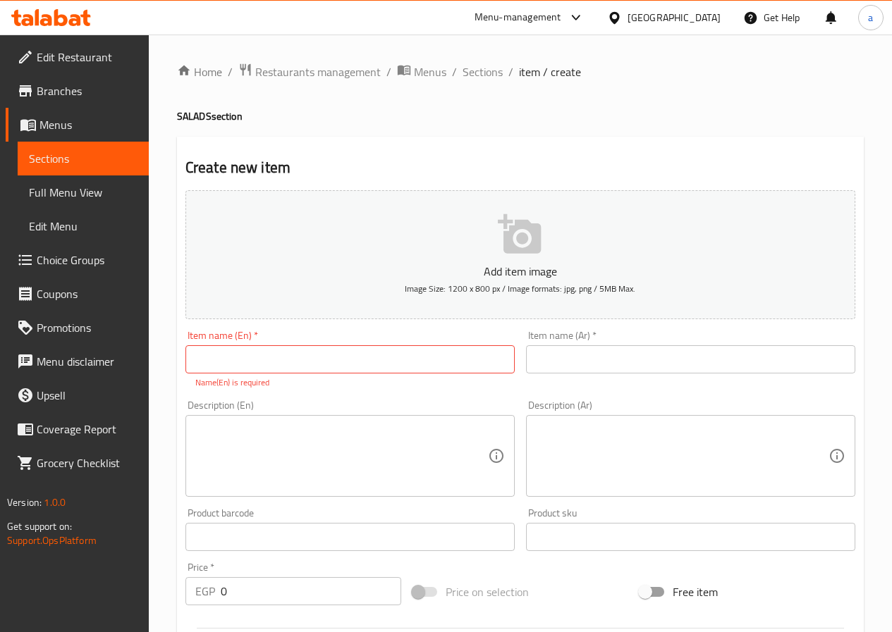
click at [607, 353] on input "text" at bounding box center [690, 359] width 329 height 28
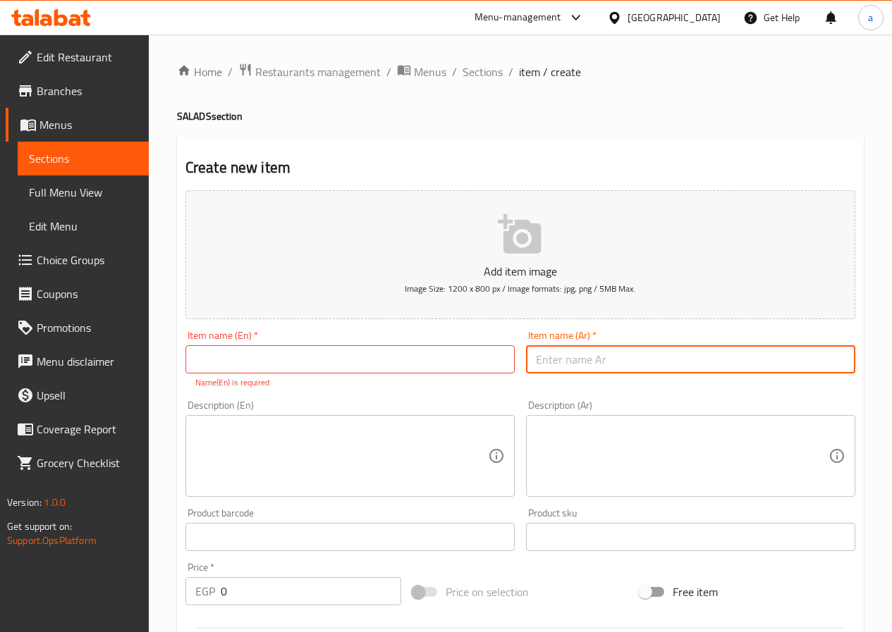
paste input "سلطه جرجير"
type input "سلطه جرجير"
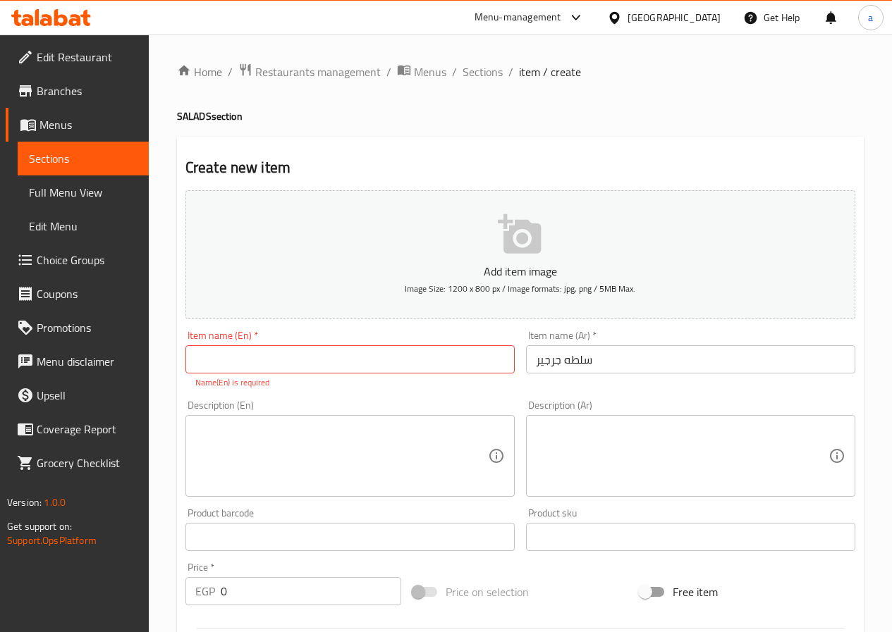
click at [405, 356] on input "text" at bounding box center [349, 359] width 329 height 28
paste input "ROCKA SALAD"
type input "ROCKA SALAD"
click at [411, 428] on textarea at bounding box center [341, 456] width 293 height 67
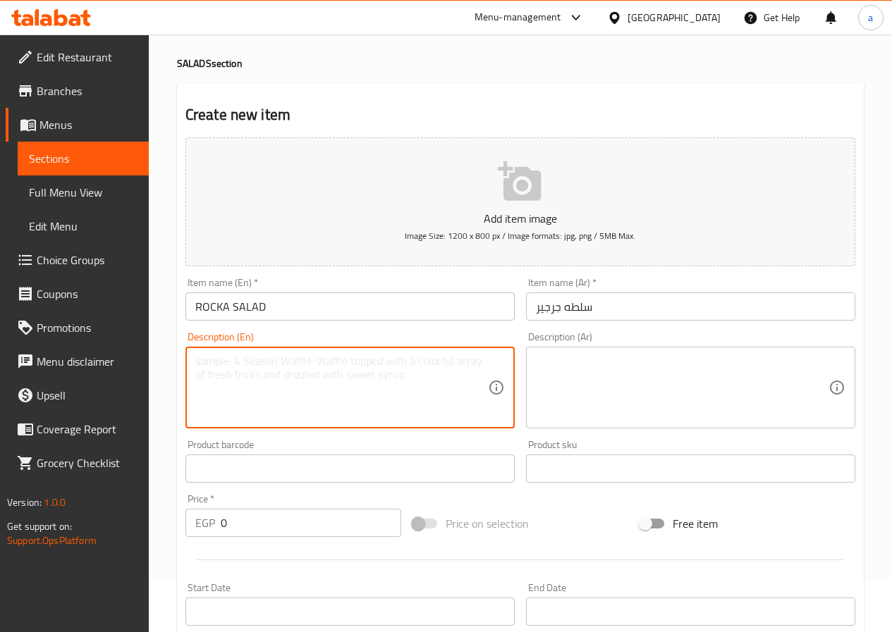
scroll to position [141, 0]
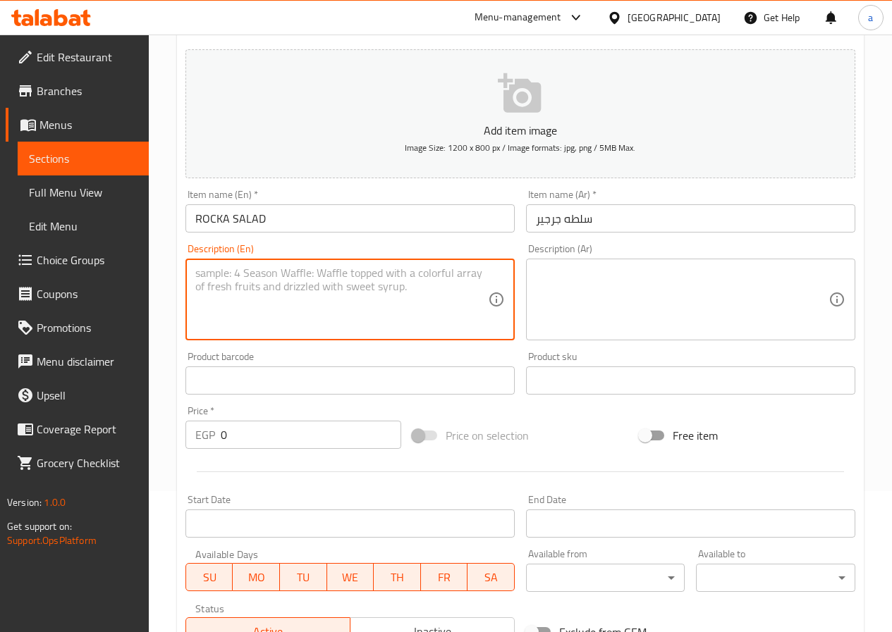
click at [239, 447] on input "0" at bounding box center [311, 435] width 180 height 28
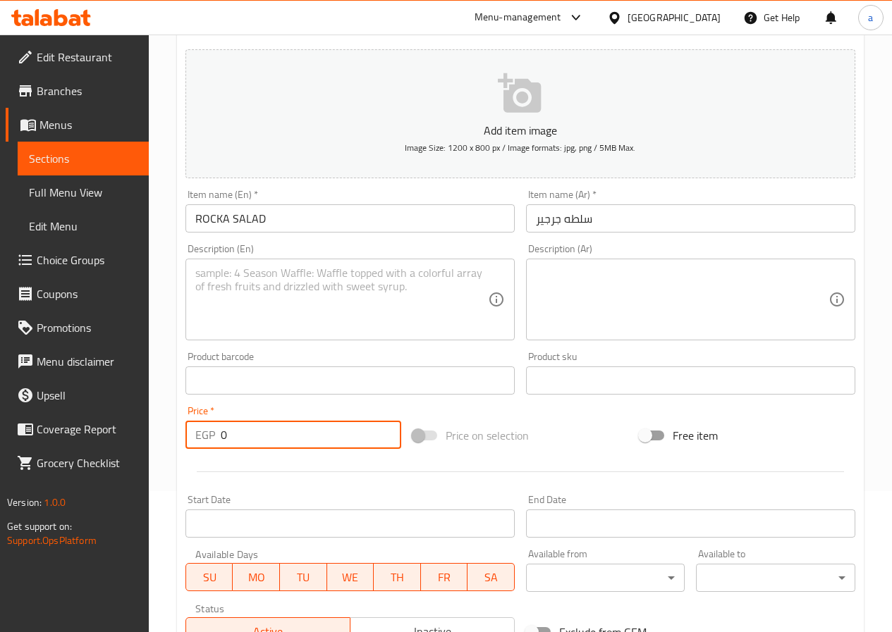
click at [239, 447] on input "0" at bounding box center [311, 435] width 180 height 28
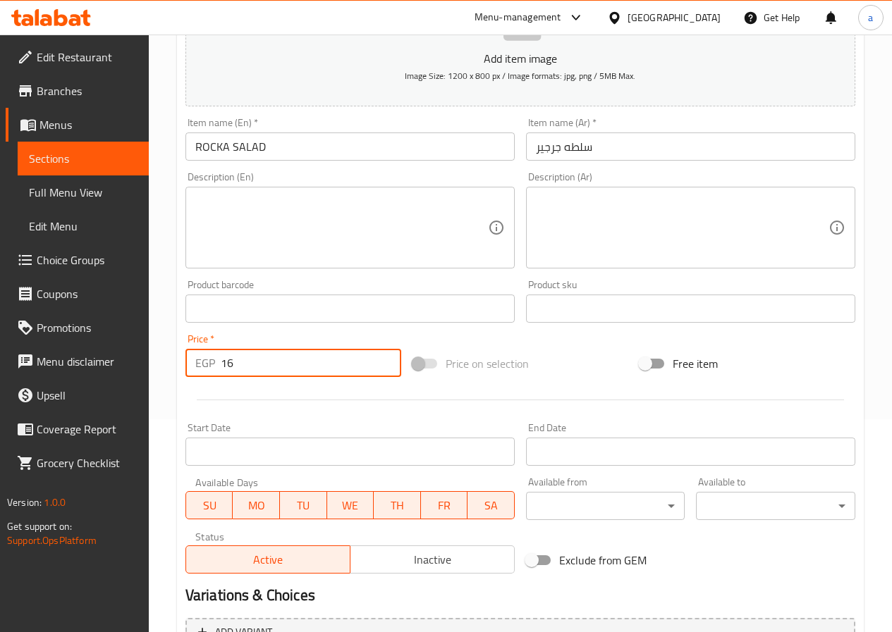
scroll to position [352, 0]
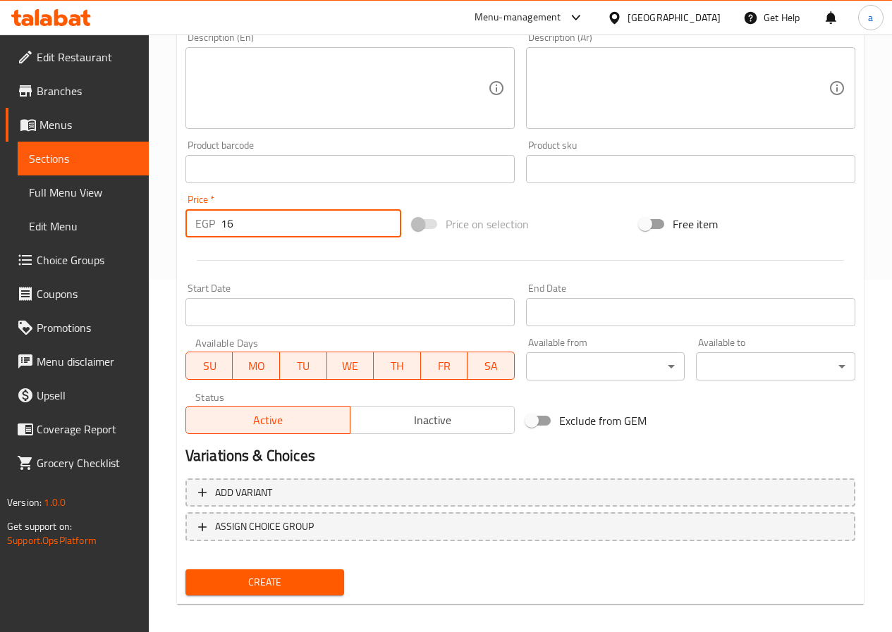
type input "16"
click at [272, 577] on span "Create" at bounding box center [265, 583] width 137 height 18
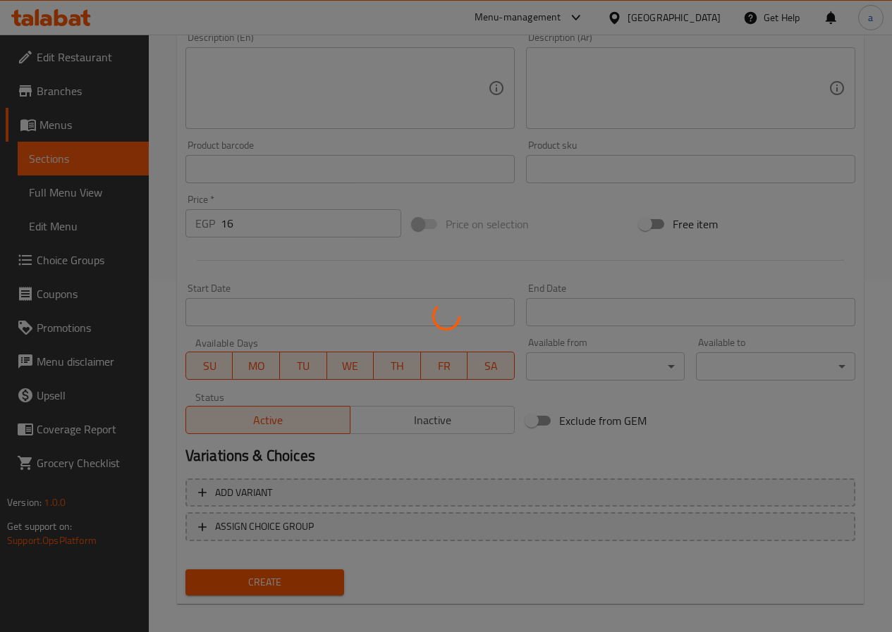
type input "0"
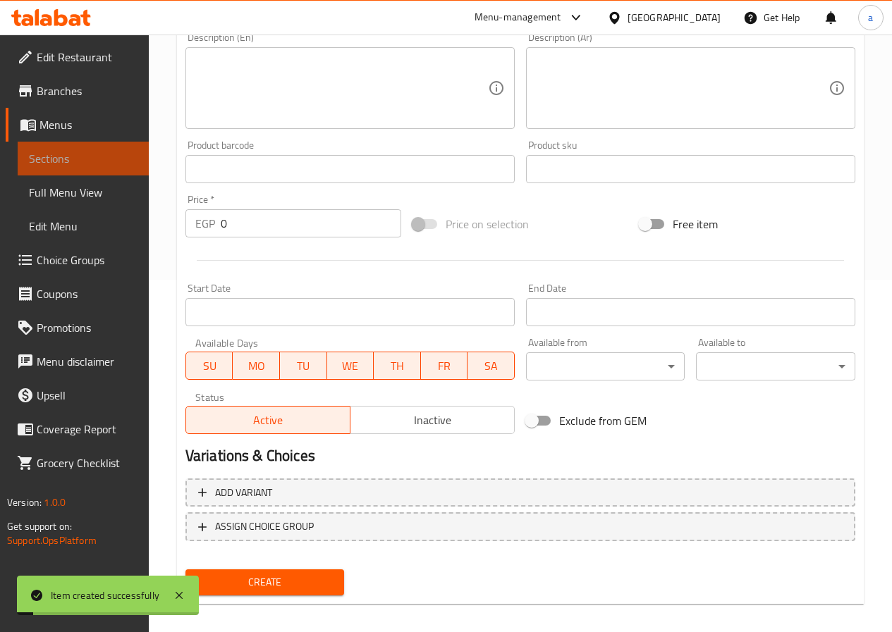
click at [114, 162] on span "Sections" at bounding box center [83, 158] width 109 height 17
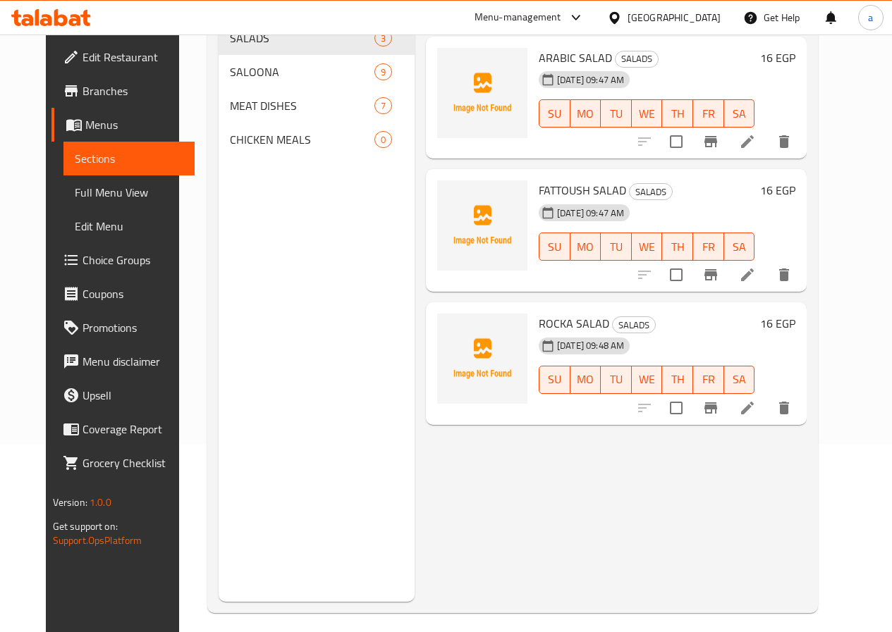
scroll to position [197, 0]
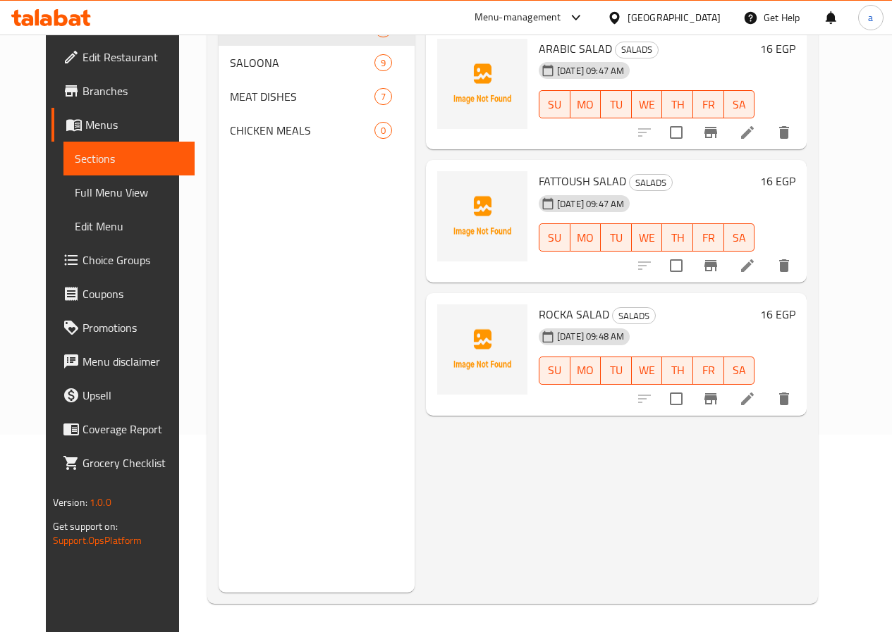
click at [601, 502] on div "Menu items Add Sort Manage items ARABIC SALAD SALADS [DATE] 09:47 AM SU MO TU W…" at bounding box center [610, 277] width 392 height 632
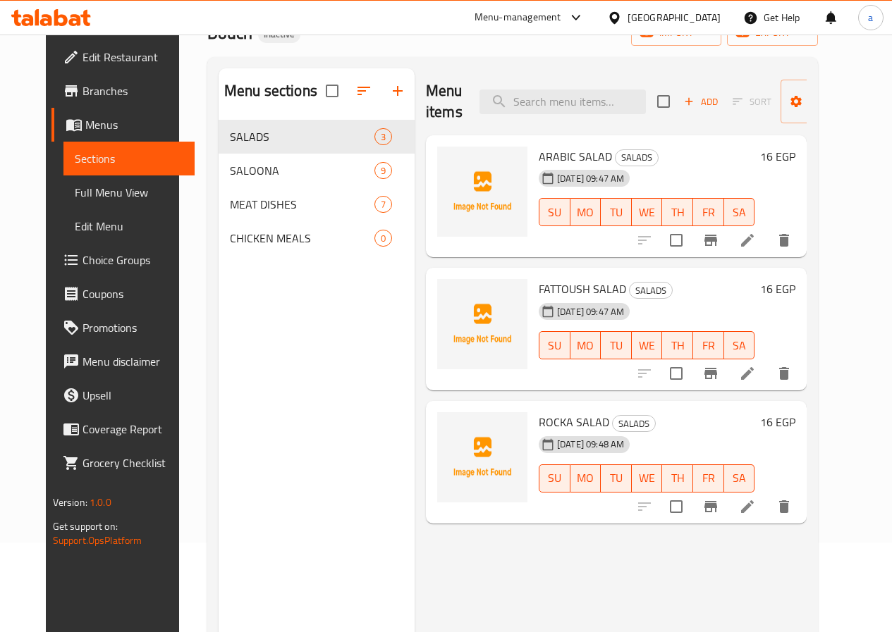
scroll to position [0, 0]
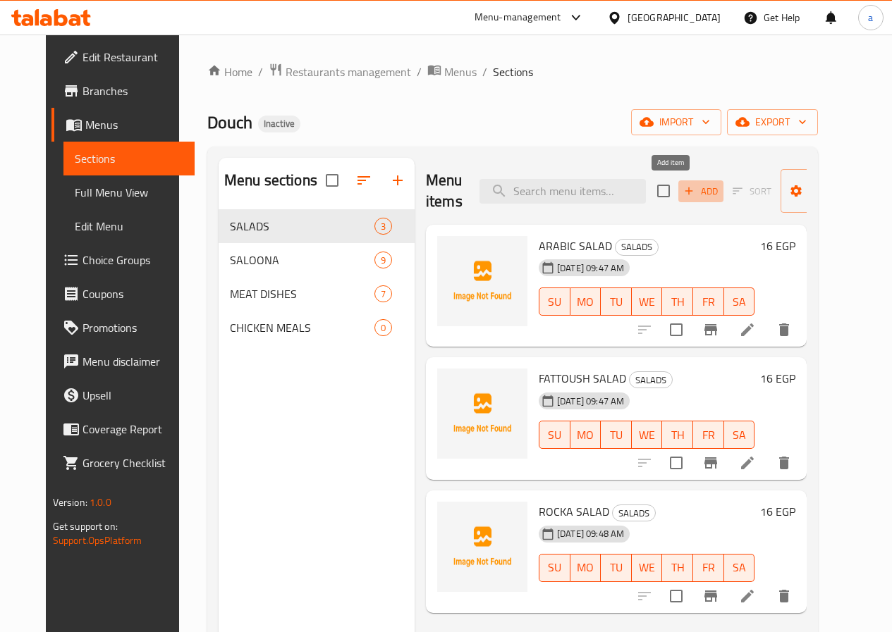
click at [682, 191] on icon "button" at bounding box center [688, 191] width 13 height 13
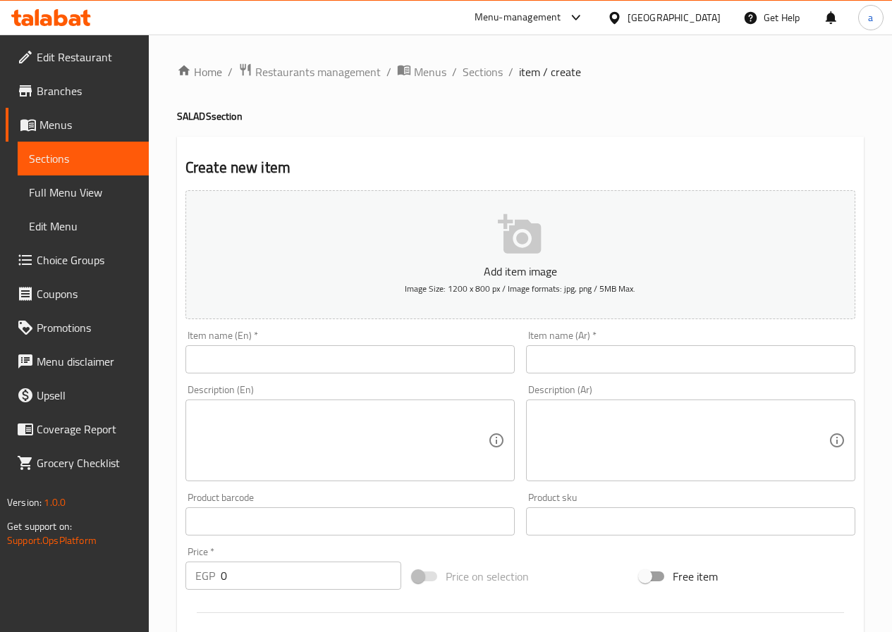
click at [256, 357] on input "text" at bounding box center [349, 359] width 329 height 28
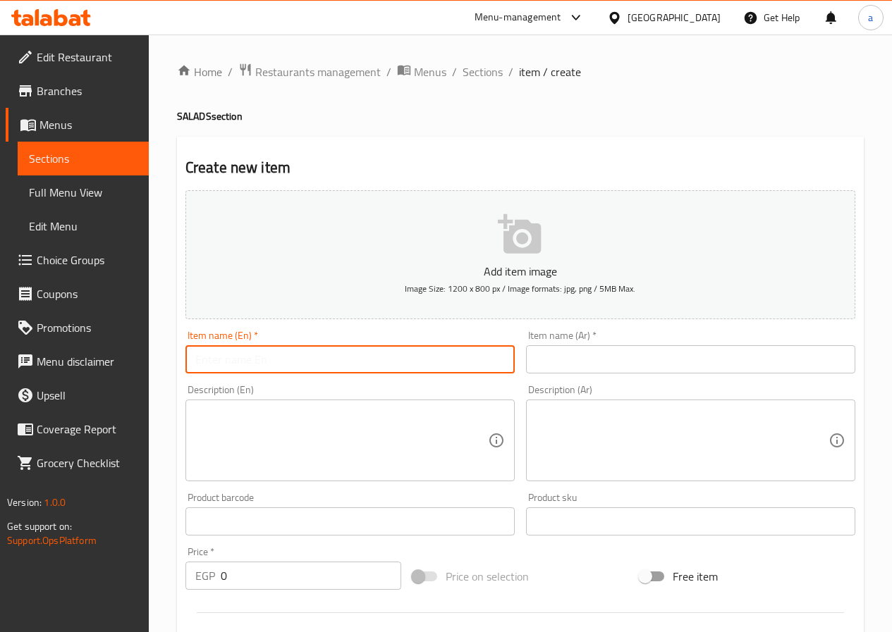
paste input "YOGHURT WITH CUCUMBER"
type input "YOGHURT WITH CUCUMBER"
click at [567, 379] on div "Item name (Ar)   * Item name (Ar) *" at bounding box center [690, 352] width 340 height 54
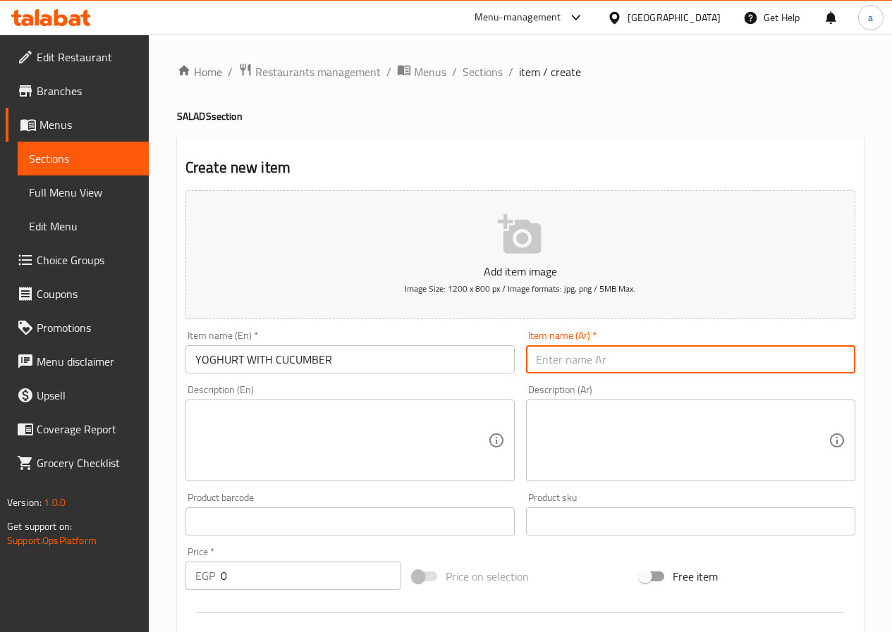
click at [574, 367] on input "text" at bounding box center [690, 359] width 329 height 28
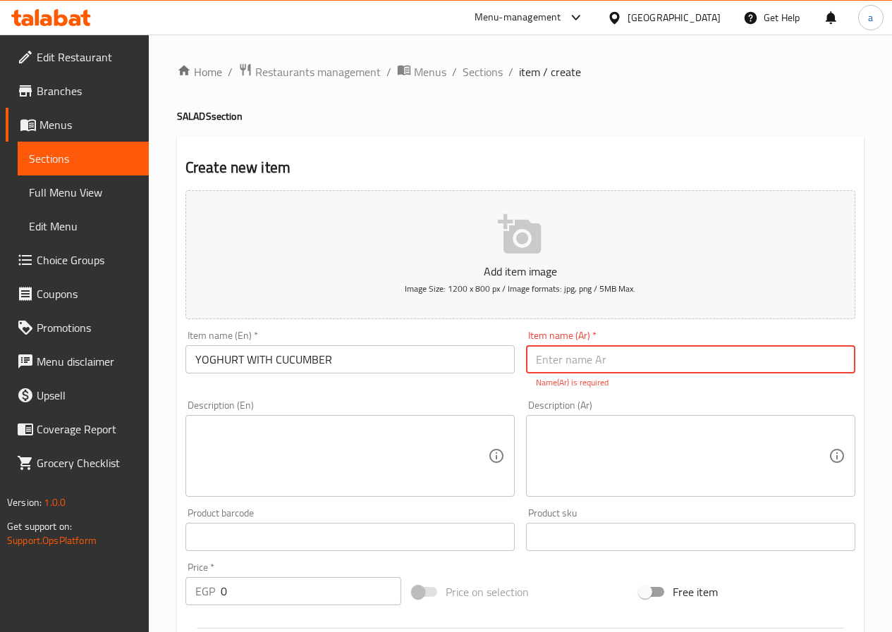
click at [676, 364] on input "text" at bounding box center [690, 359] width 329 height 28
paste input "سلطه روب خيار"
click at [565, 364] on input "سلطه روب خيار" at bounding box center [690, 359] width 329 height 28
click at [558, 364] on input "سلطه روب خيار" at bounding box center [690, 359] width 329 height 28
type input "سلطه مع خيار"
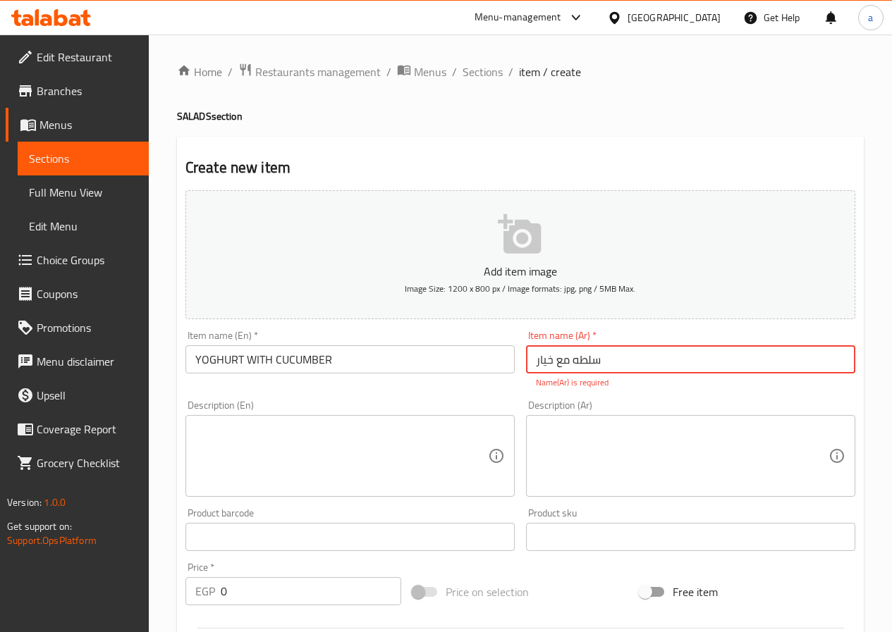
click at [582, 363] on input "سلطه مع خيار" at bounding box center [690, 359] width 329 height 28
type input "ز"
type input "س"
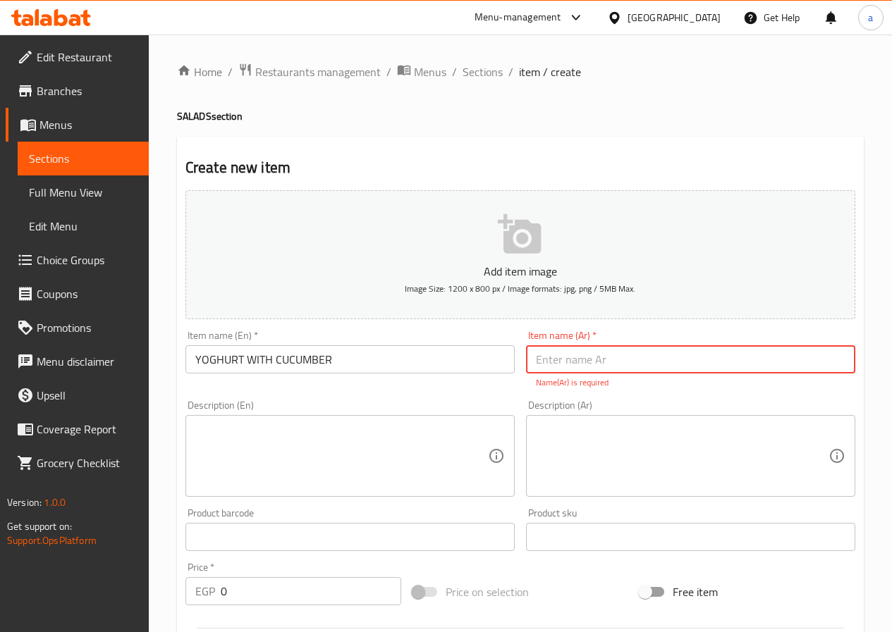
click at [610, 364] on input "text" at bounding box center [690, 359] width 329 height 28
type input "زبادي مع خيار"
click at [349, 451] on textarea at bounding box center [341, 456] width 293 height 67
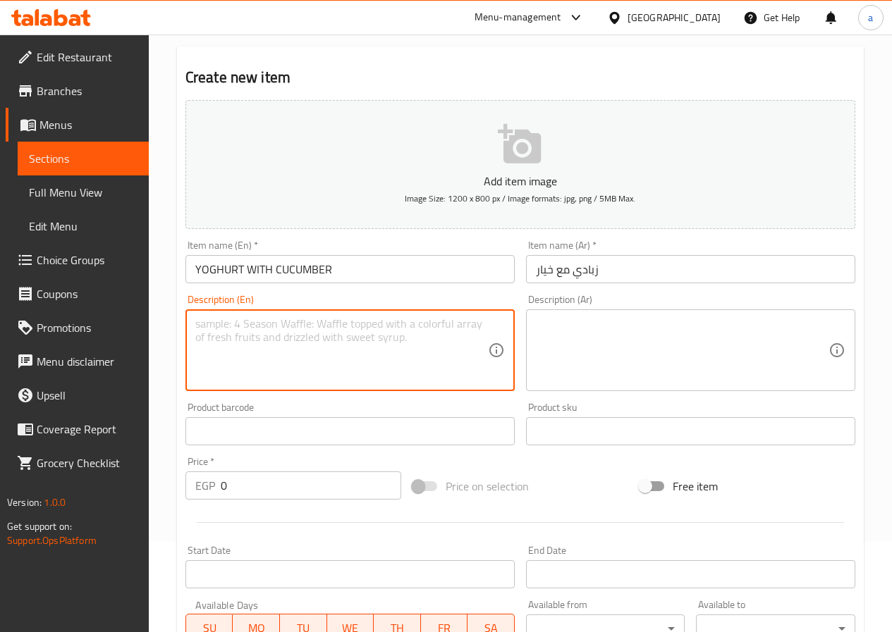
scroll to position [82, 0]
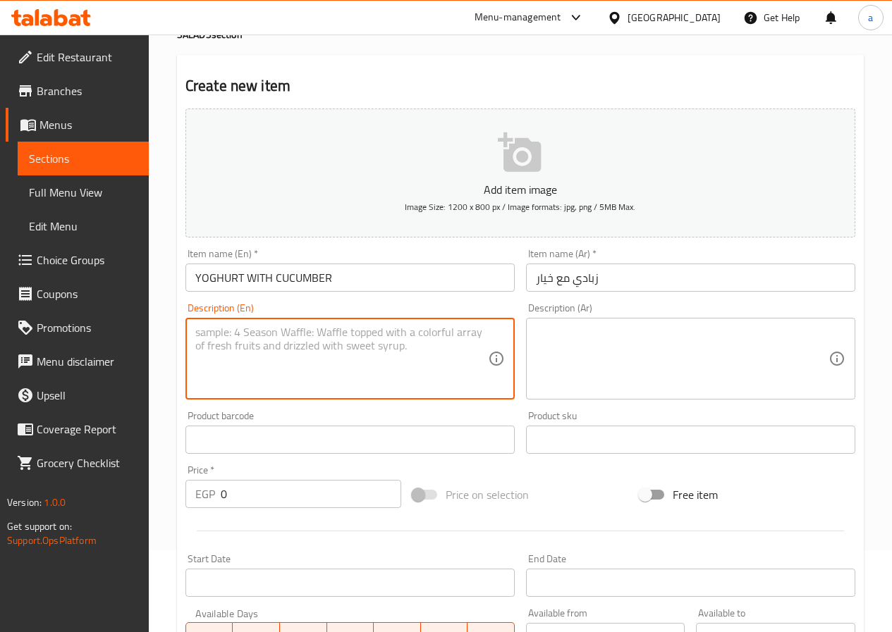
click at [266, 481] on input "0" at bounding box center [311, 494] width 180 height 28
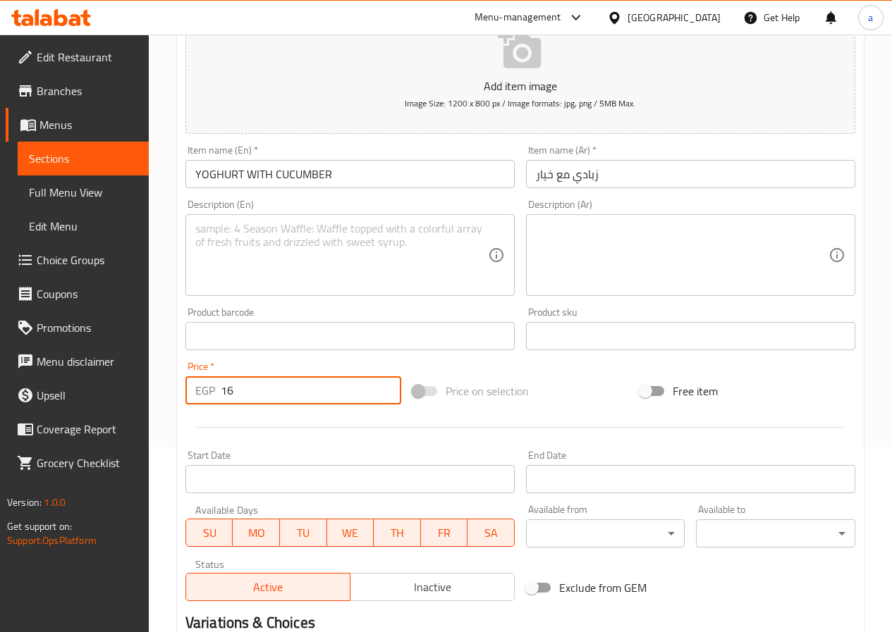
scroll to position [364, 0]
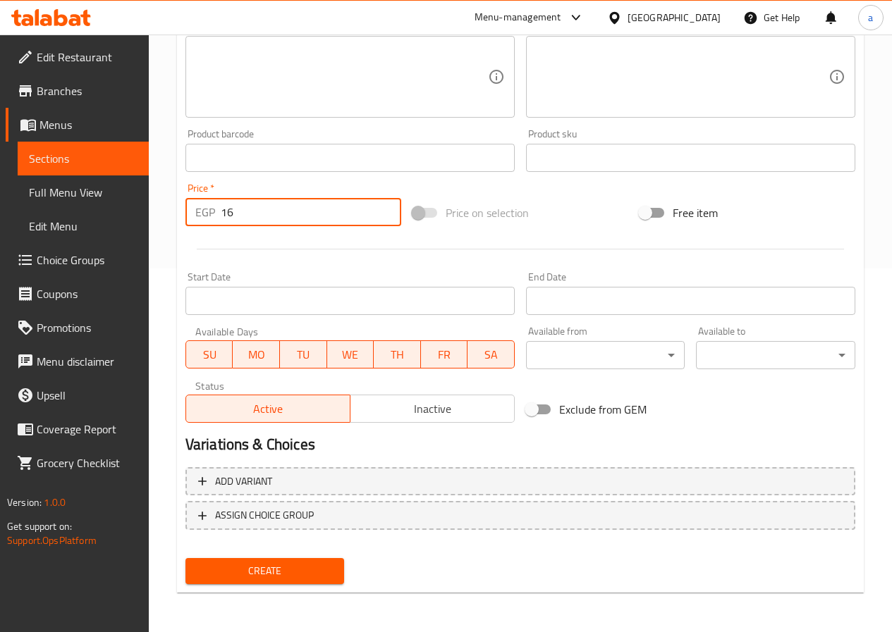
type input "16"
click at [300, 575] on span "Create" at bounding box center [265, 572] width 137 height 18
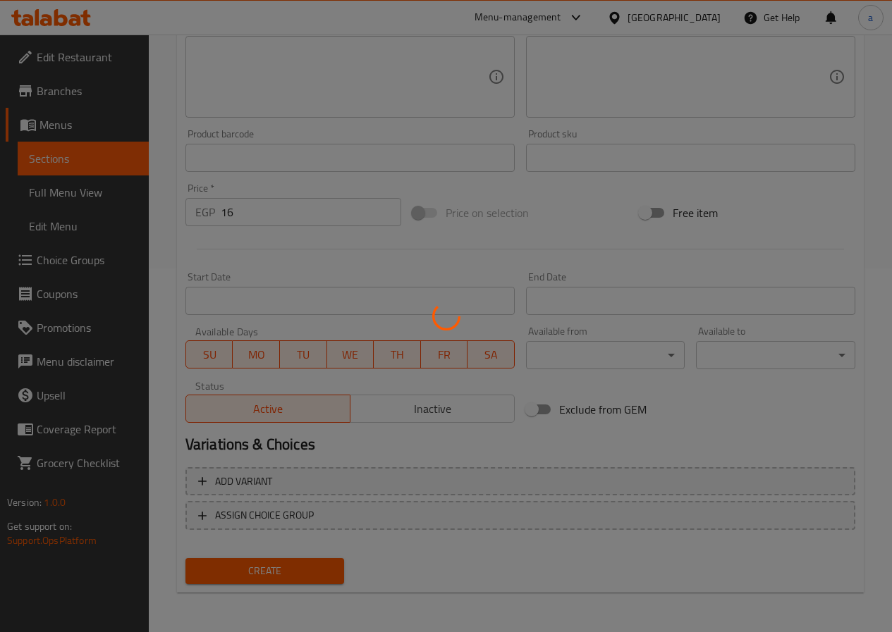
type input "0"
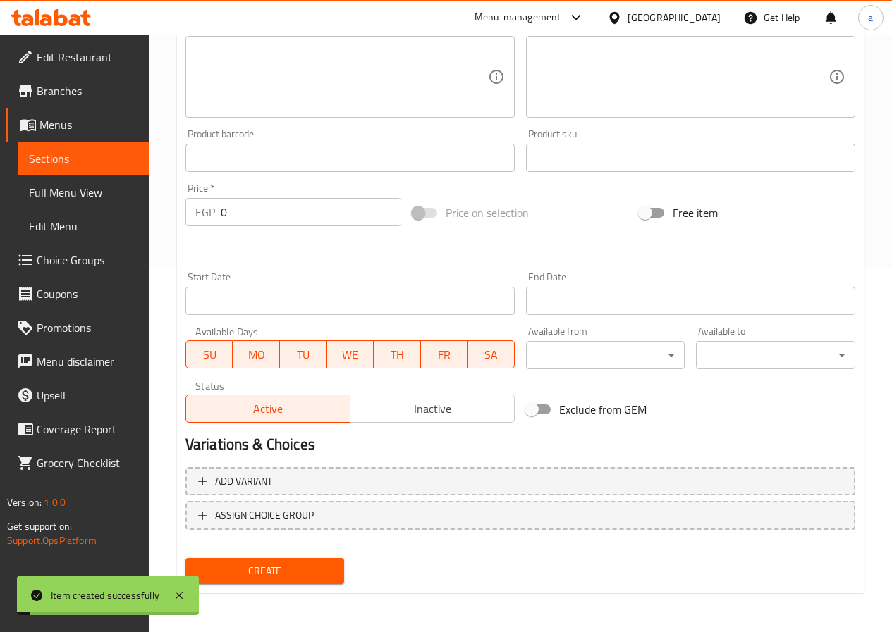
click at [106, 162] on span "Sections" at bounding box center [83, 158] width 109 height 17
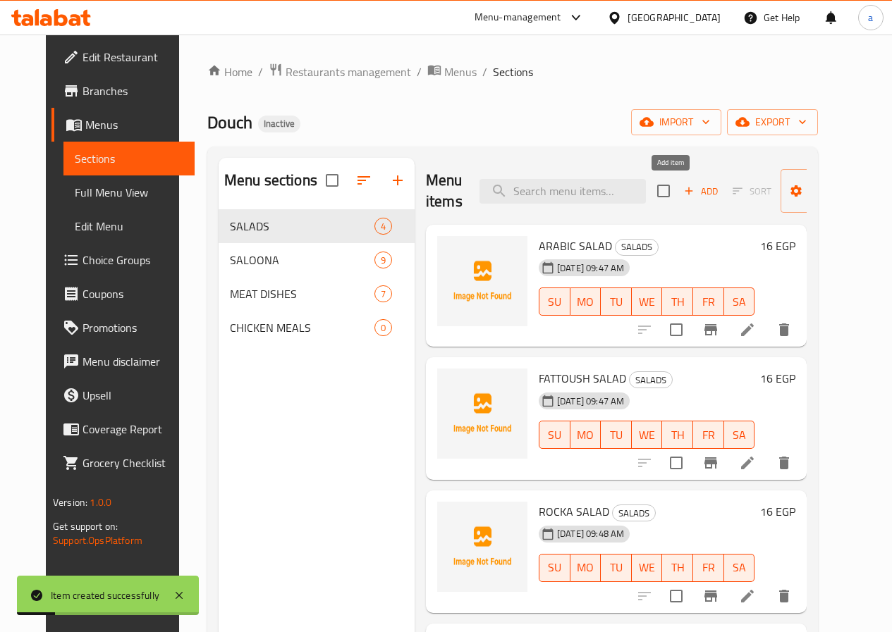
click at [682, 195] on span "Add" at bounding box center [701, 191] width 38 height 16
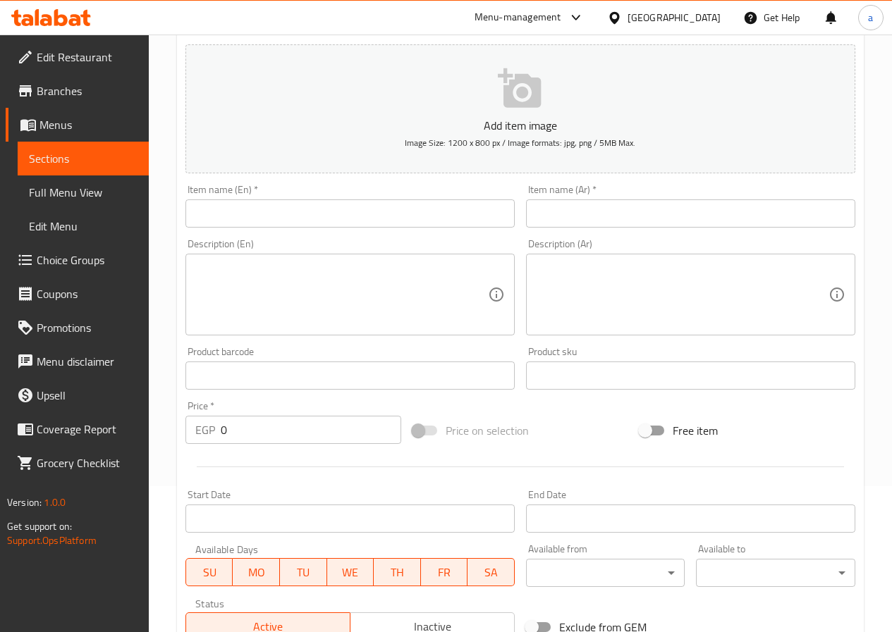
scroll to position [70, 0]
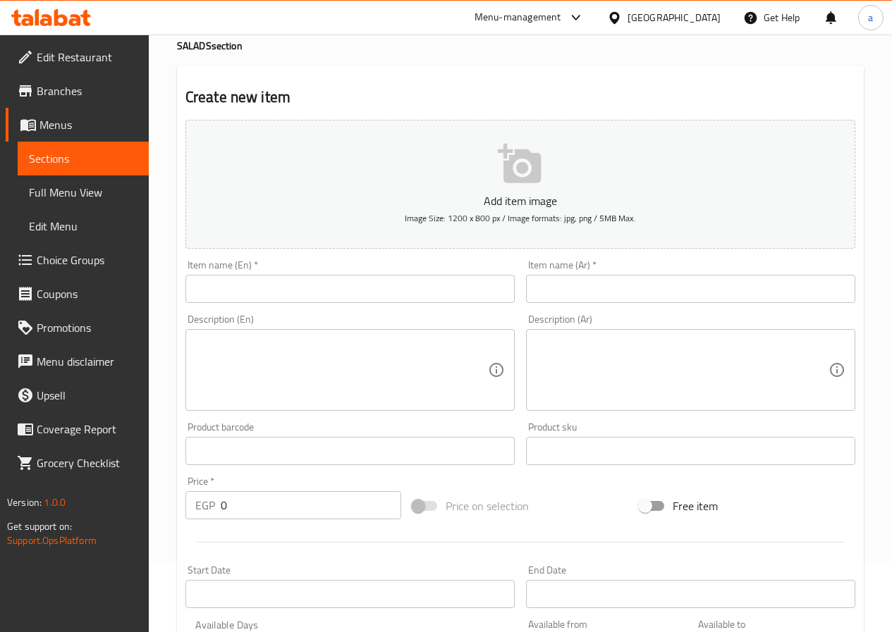
click at [269, 297] on input "text" at bounding box center [349, 289] width 329 height 28
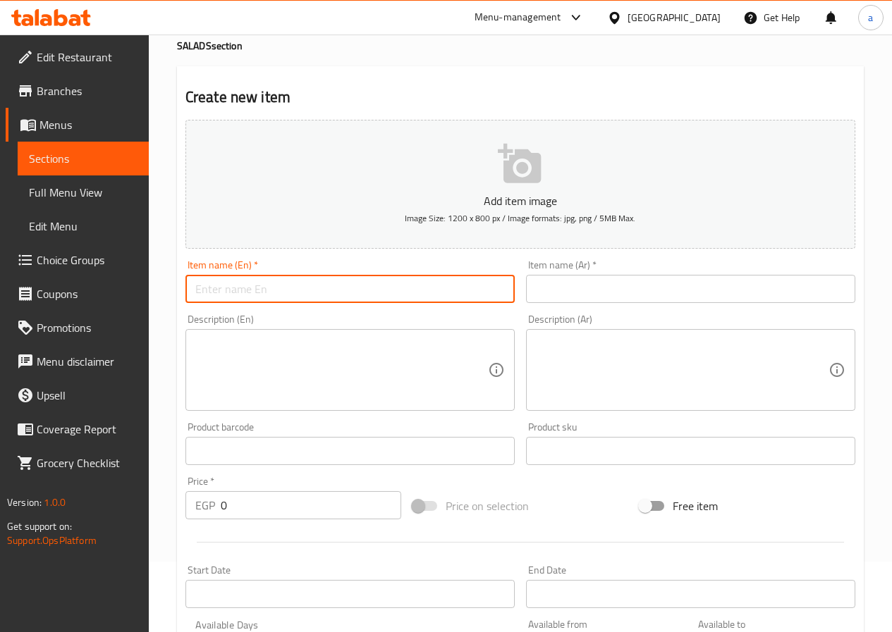
paste input ""Tabbouleh ""
click at [197, 288] on input ""Tabbouleh" at bounding box center [349, 289] width 329 height 28
type input "Tabbouleh"
click at [547, 288] on input "text" at bounding box center [690, 289] width 329 height 28
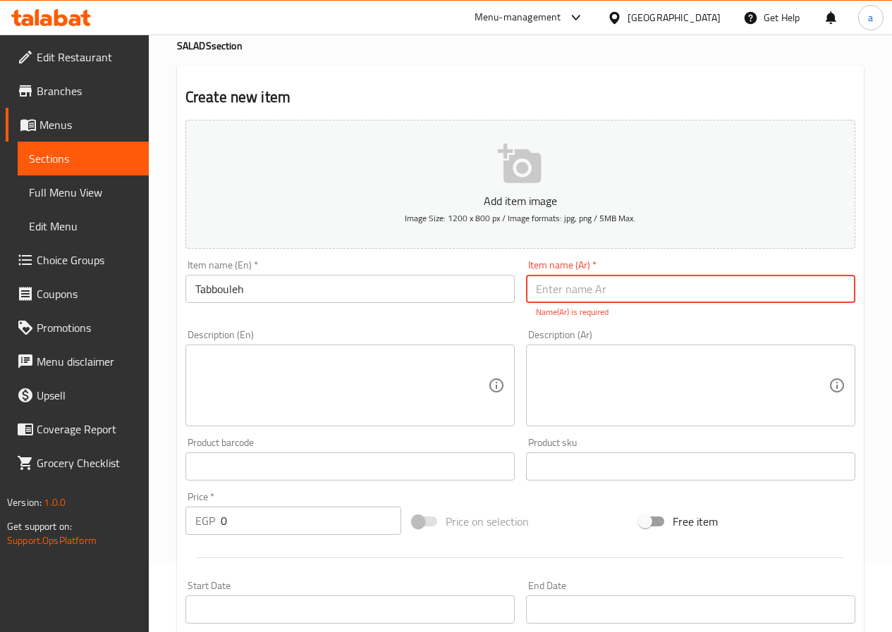
click at [630, 288] on input "text" at bounding box center [690, 289] width 329 height 28
paste input "تبوله"
type input "تبوله"
click at [290, 526] on div "Add item image Image Size: 1200 x 800 px / Image formats: jpg, png / 5MB Max. I…" at bounding box center [520, 425] width 681 height 623
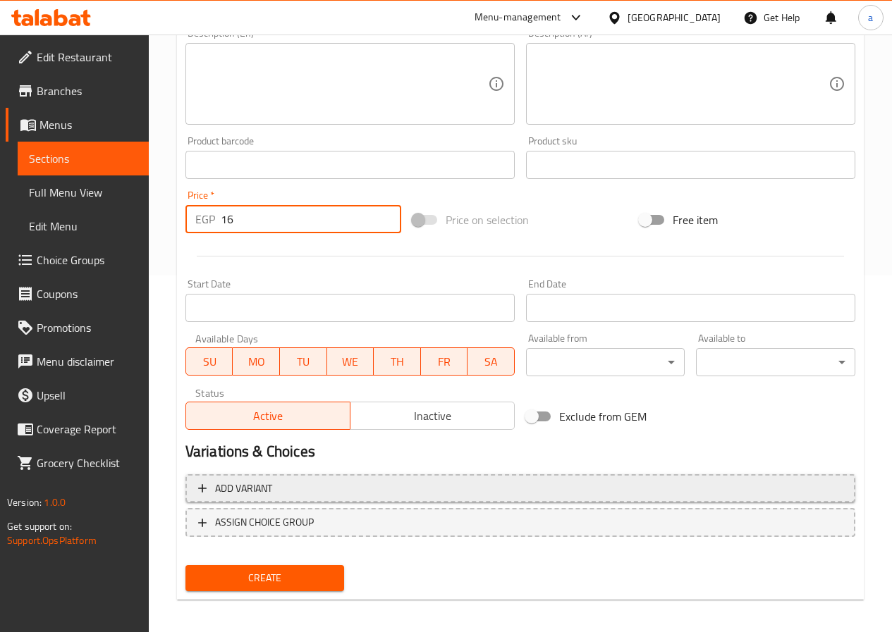
scroll to position [364, 0]
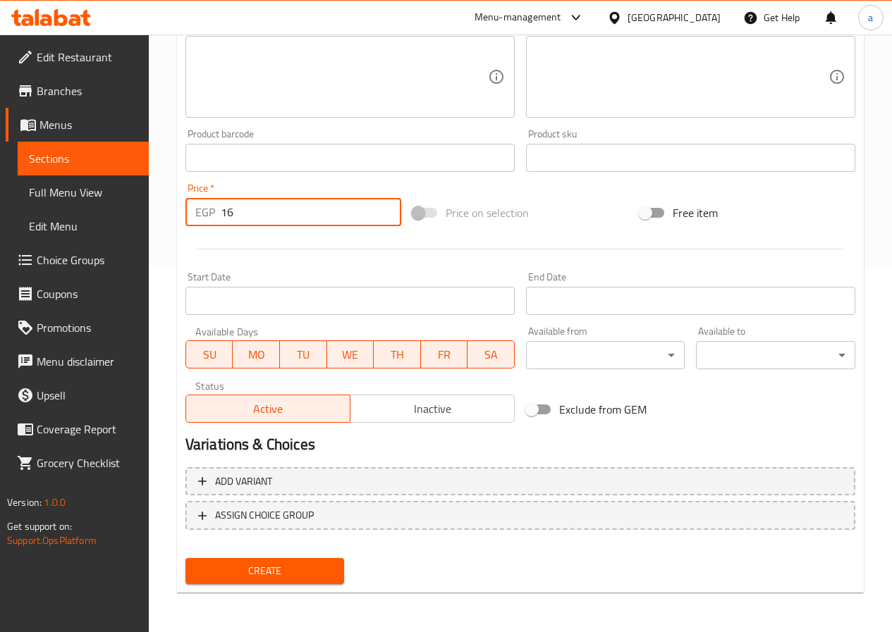
type input "16"
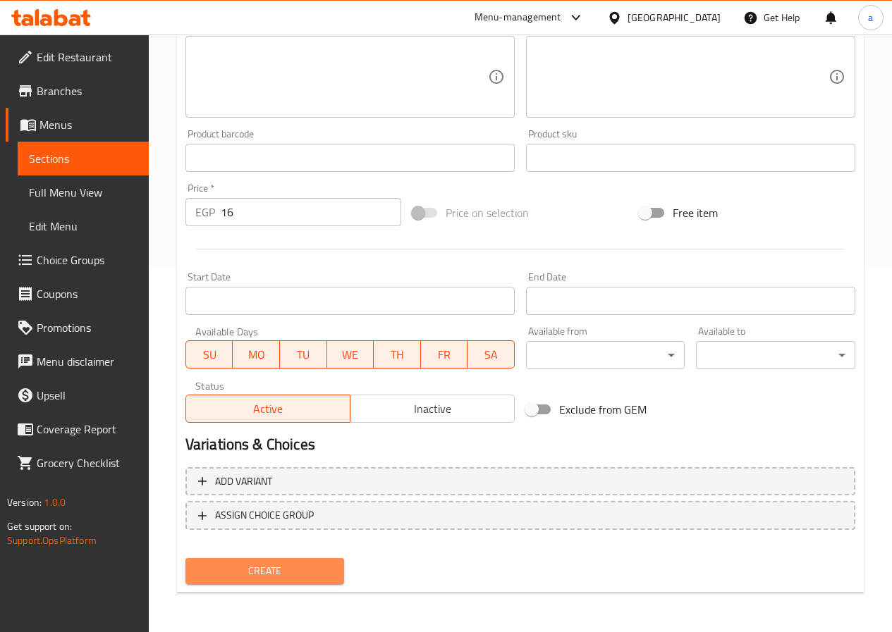
click at [325, 566] on span "Create" at bounding box center [265, 572] width 137 height 18
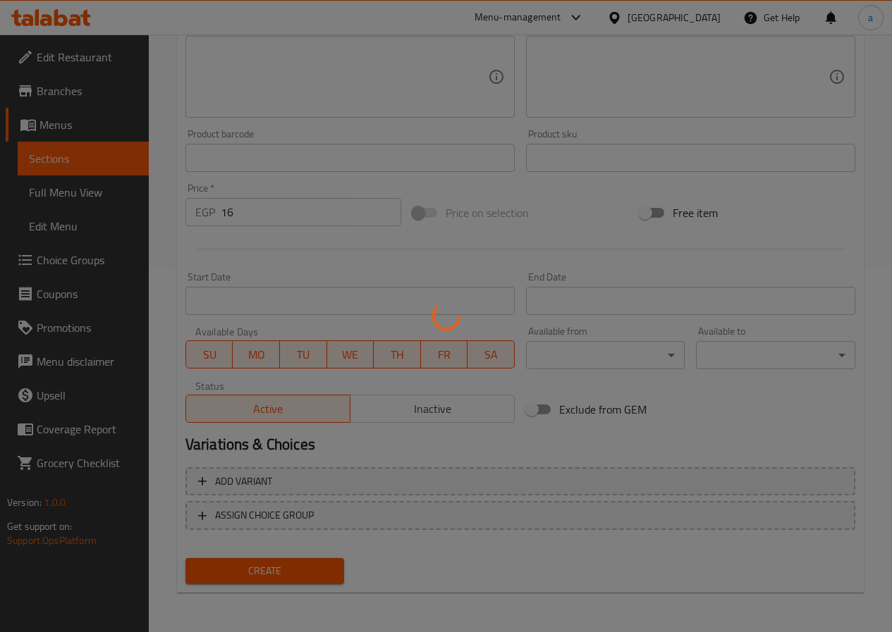
type input "0"
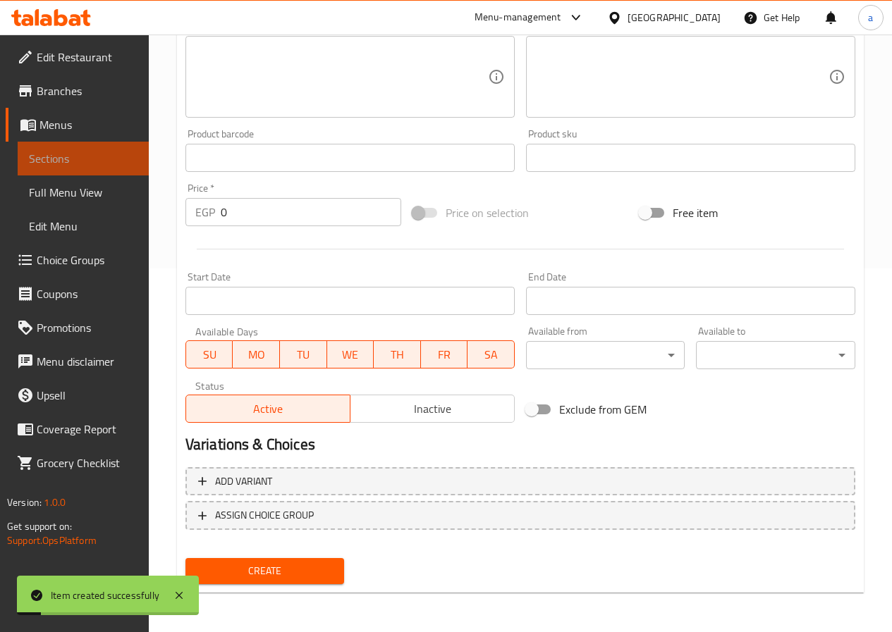
click at [103, 160] on span "Sections" at bounding box center [83, 158] width 109 height 17
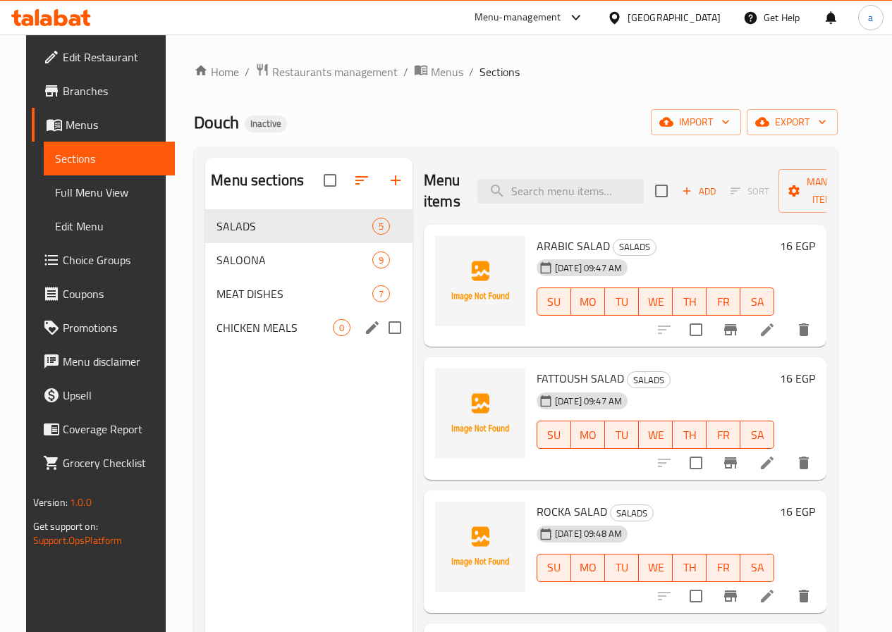
click at [333, 336] on div "0" at bounding box center [342, 327] width 18 height 17
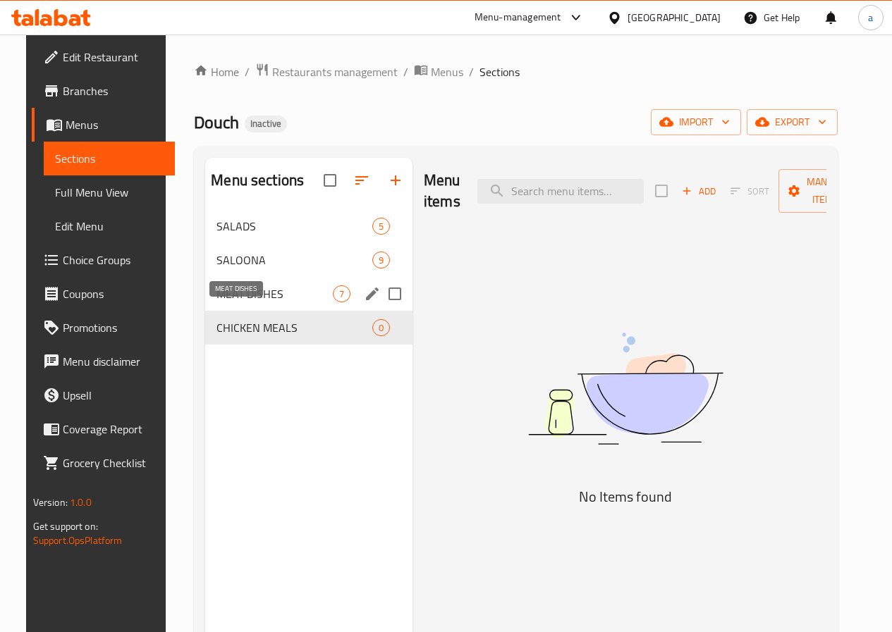
click at [251, 302] on span "MEAT DISHES" at bounding box center [274, 293] width 116 height 17
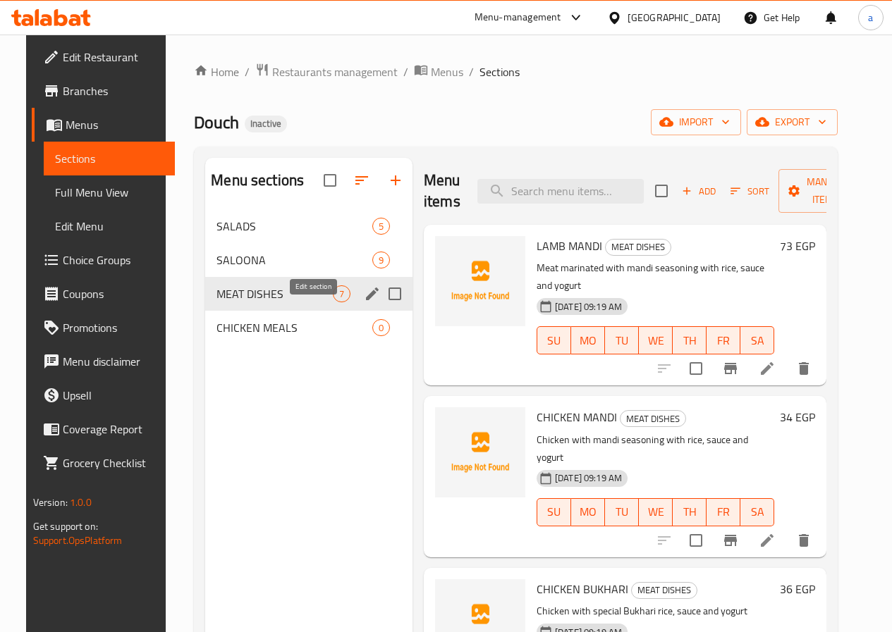
click at [366, 300] on icon "edit" at bounding box center [372, 294] width 13 height 13
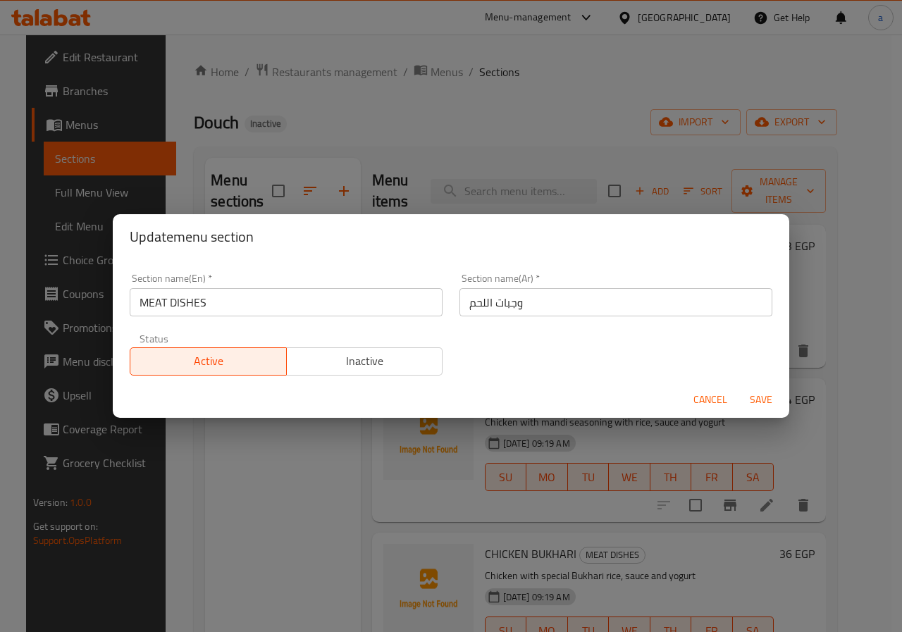
click at [269, 302] on input "MEAT DISHES" at bounding box center [286, 302] width 313 height 28
type input "MEAT"
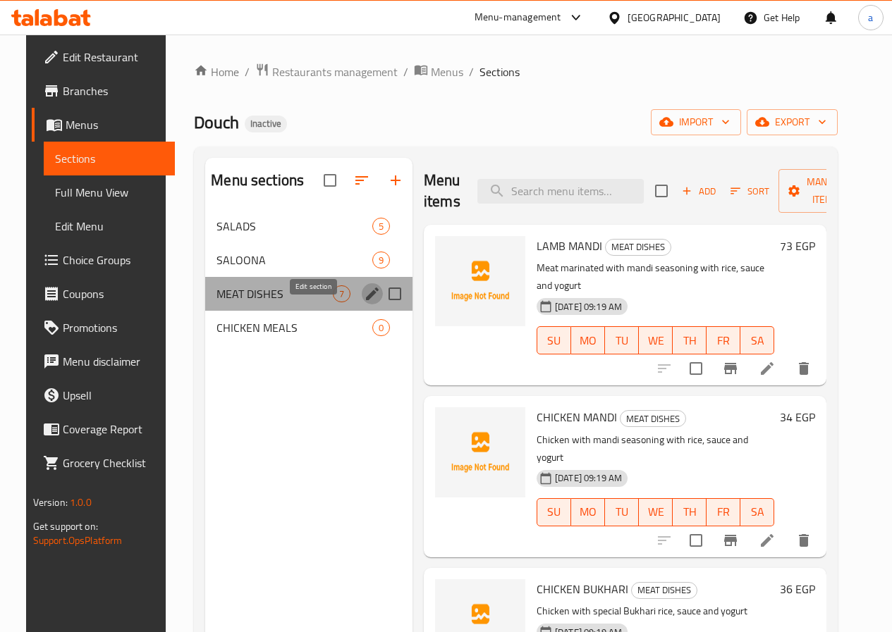
click at [364, 302] on icon "edit" at bounding box center [372, 293] width 17 height 17
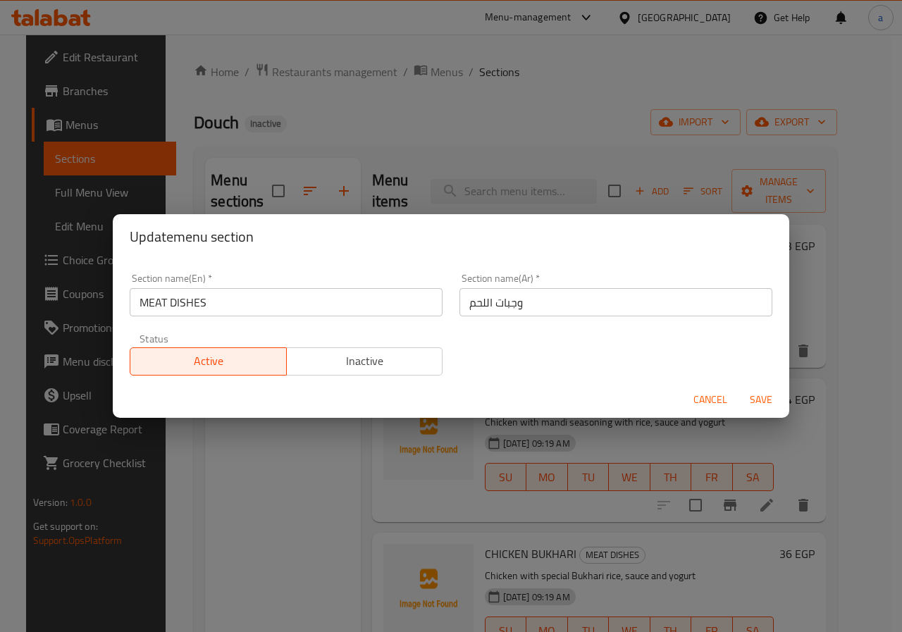
click at [219, 299] on input "MEAT DISHES" at bounding box center [286, 302] width 313 height 28
click at [716, 403] on span "Cancel" at bounding box center [711, 400] width 34 height 18
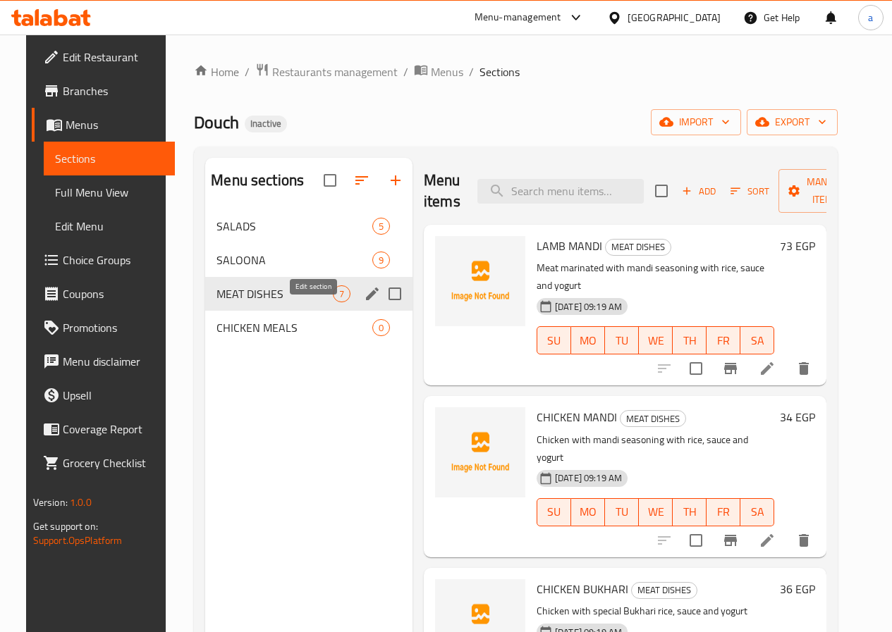
click at [364, 302] on icon "edit" at bounding box center [372, 293] width 17 height 17
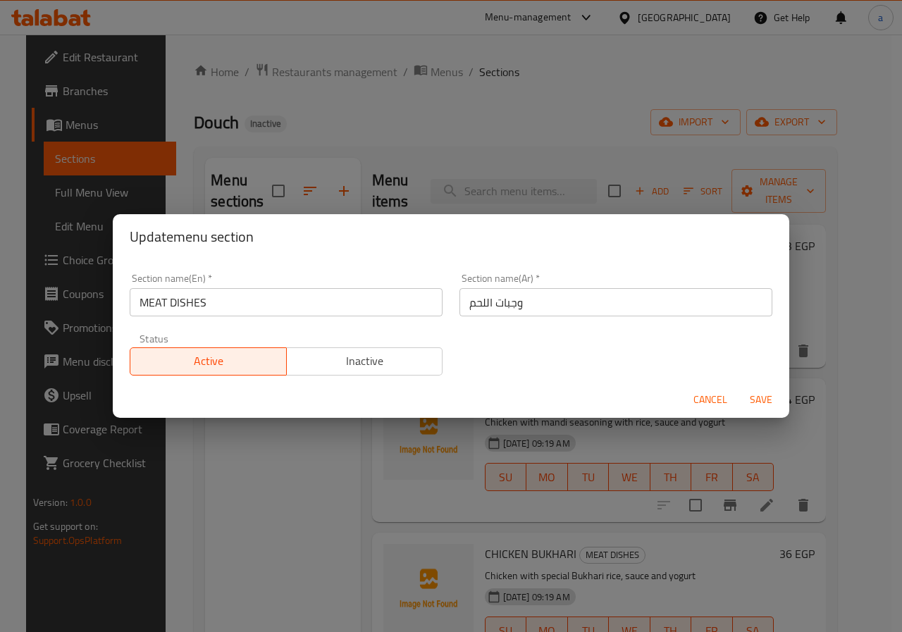
click at [271, 305] on input "MEAT DISHES" at bounding box center [286, 302] width 313 height 28
click at [539, 300] on input "وجبات اللحم" at bounding box center [616, 302] width 313 height 28
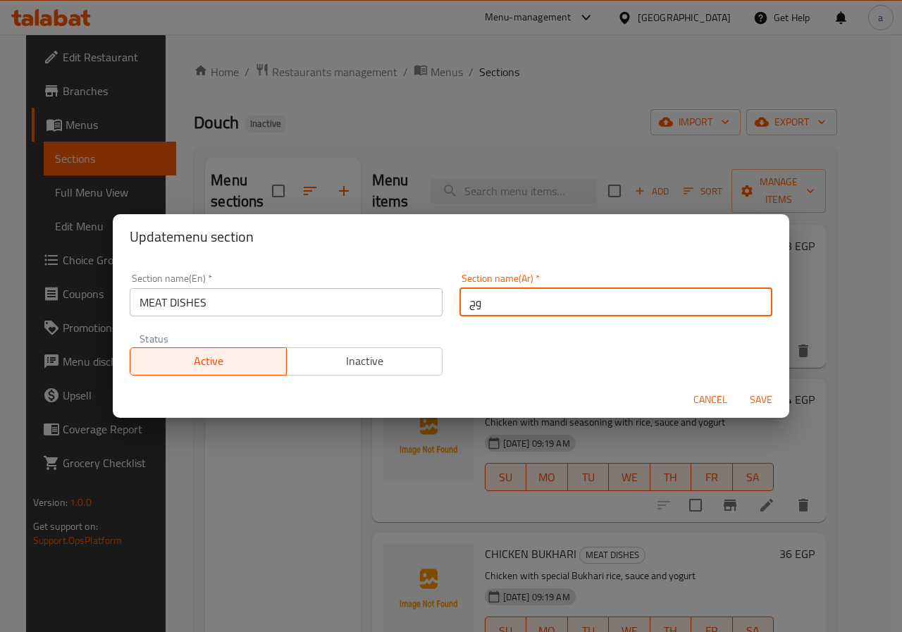
type input "و"
type input "اطباق اللحم"
click at [745, 395] on span "Save" at bounding box center [761, 400] width 34 height 18
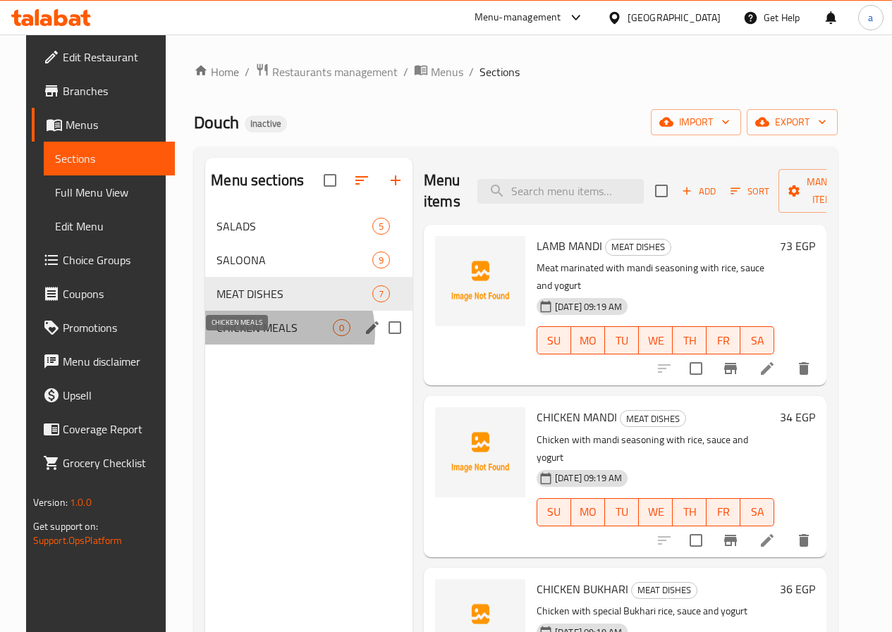
click at [264, 336] on span "CHICKEN MEALS" at bounding box center [274, 327] width 116 height 17
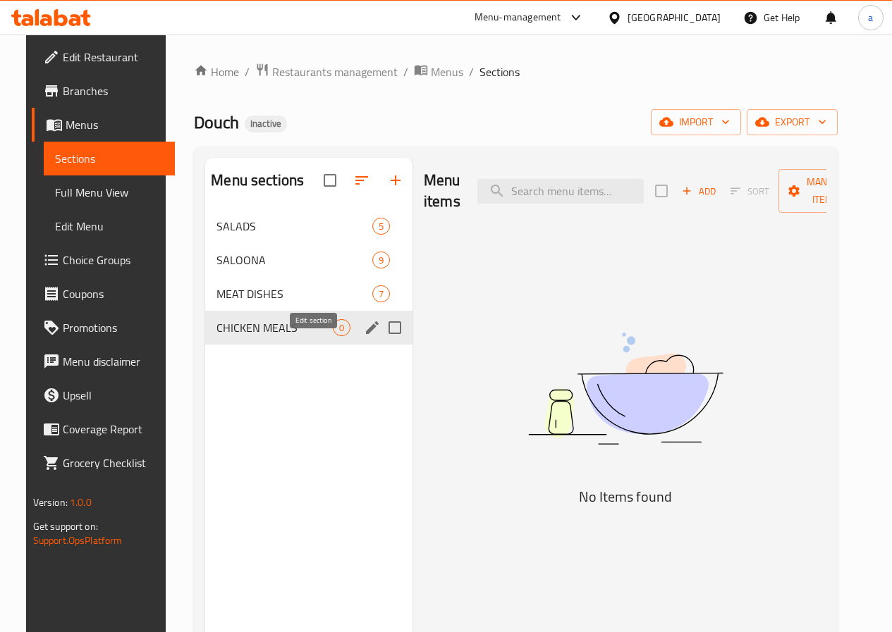
click at [364, 336] on icon "edit" at bounding box center [372, 327] width 17 height 17
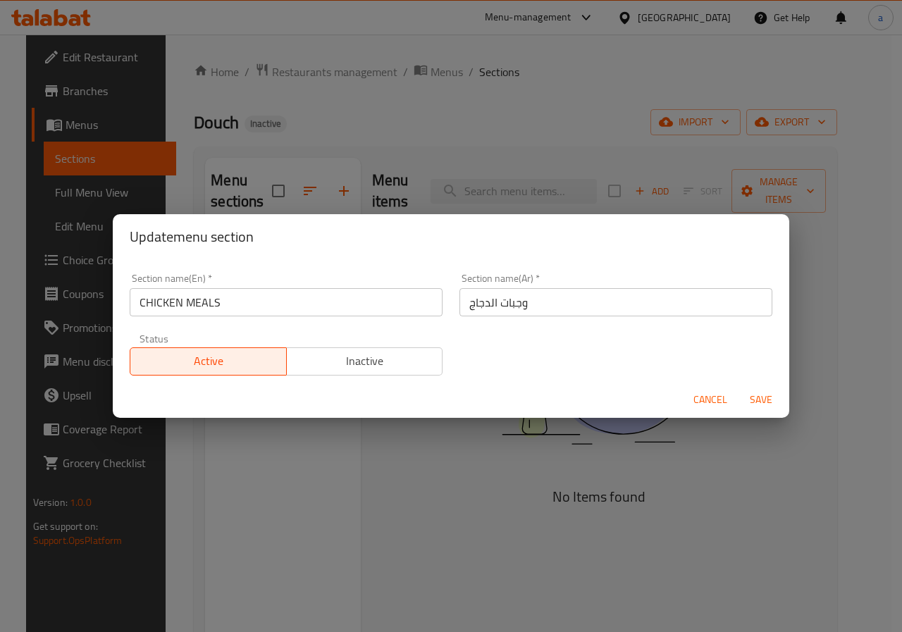
click at [615, 470] on div "Update menu section Section name(En)   * CHICKEN MEALS Section name(En) * Secti…" at bounding box center [451, 316] width 902 height 632
click at [720, 401] on span "Cancel" at bounding box center [711, 400] width 34 height 18
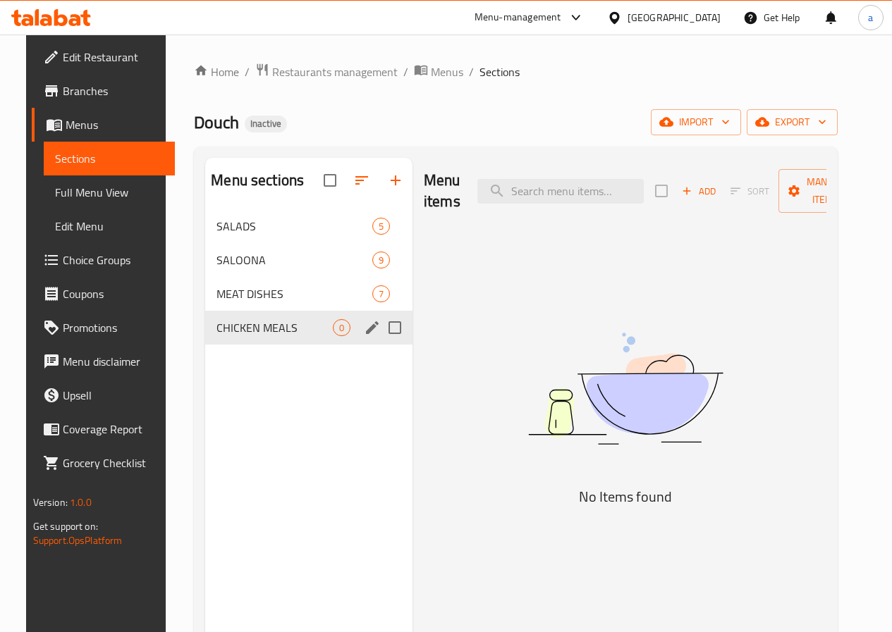
click at [680, 193] on icon "button" at bounding box center [686, 191] width 13 height 13
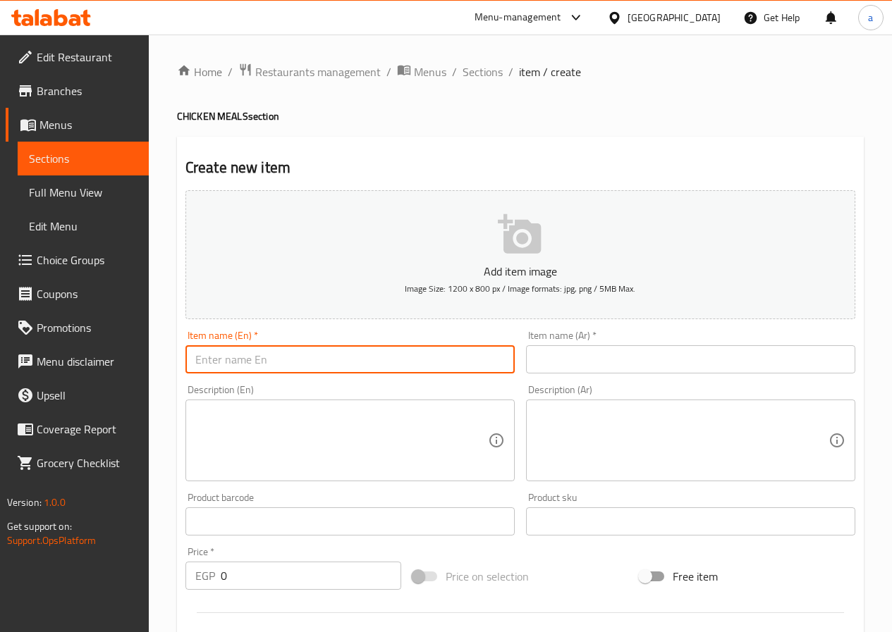
click at [407, 366] on input "text" at bounding box center [349, 359] width 329 height 28
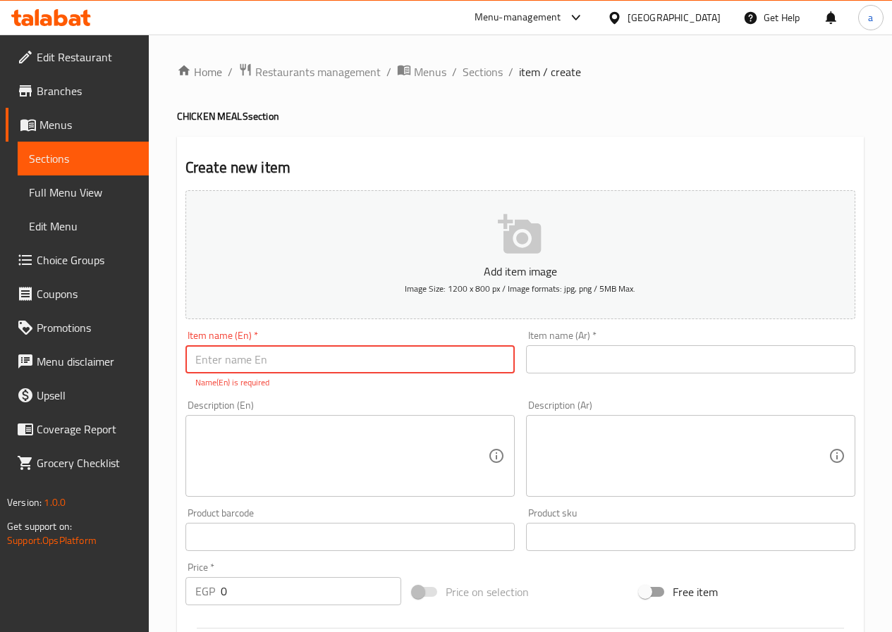
click at [400, 352] on input "text" at bounding box center [349, 359] width 329 height 28
paste input "CHICKEN MANDI"
type input "CHICKEN MANDI"
click at [577, 367] on input "text" at bounding box center [690, 359] width 329 height 28
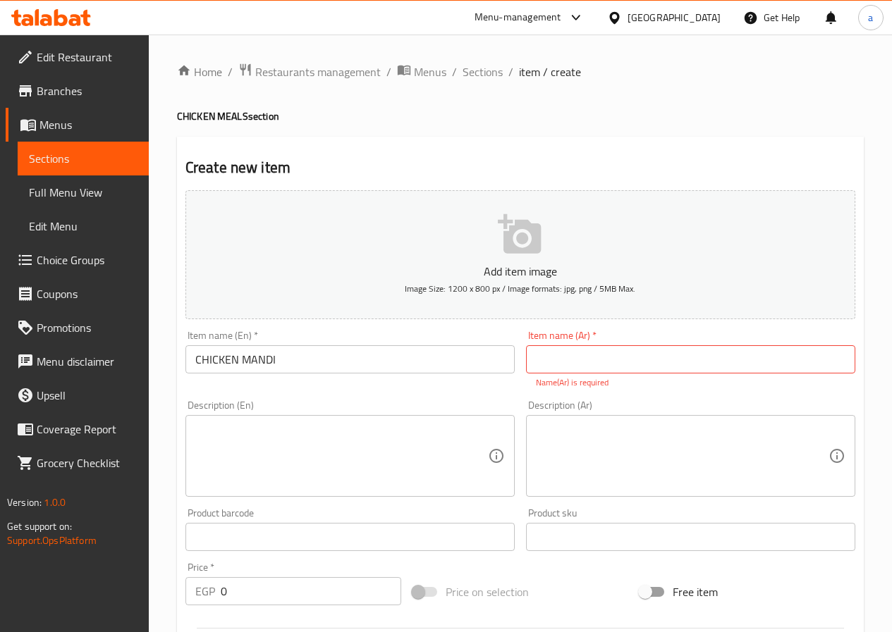
click at [639, 360] on input "text" at bounding box center [690, 359] width 329 height 28
paste input "دجاج مندى"
type input "دجاج مندى"
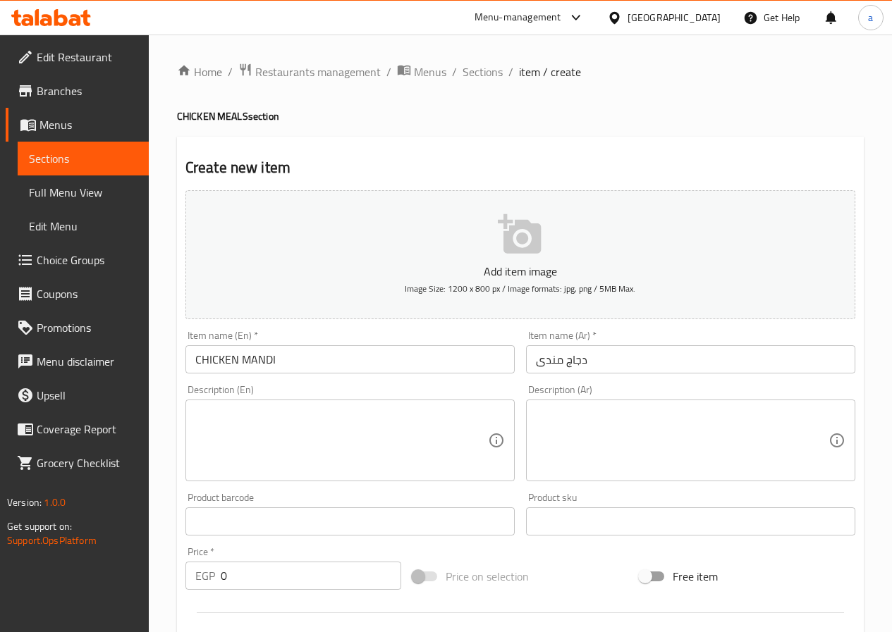
click at [412, 414] on textarea at bounding box center [341, 440] width 293 height 67
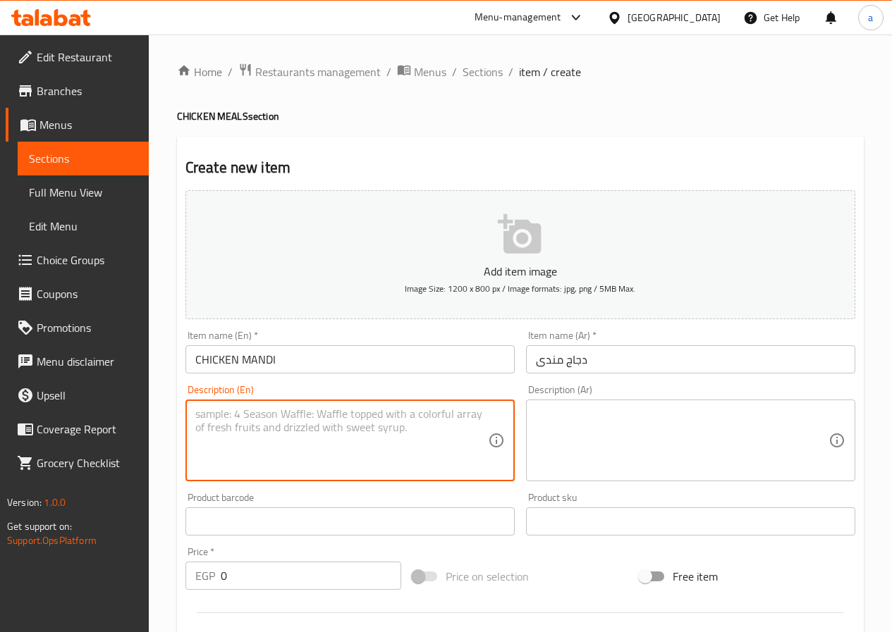
paste textarea "Chicken with mandi seasoning with rice, sauce and yogurt"
type textarea "Chicken with mandi seasoning with rice, sauce and yogurt"
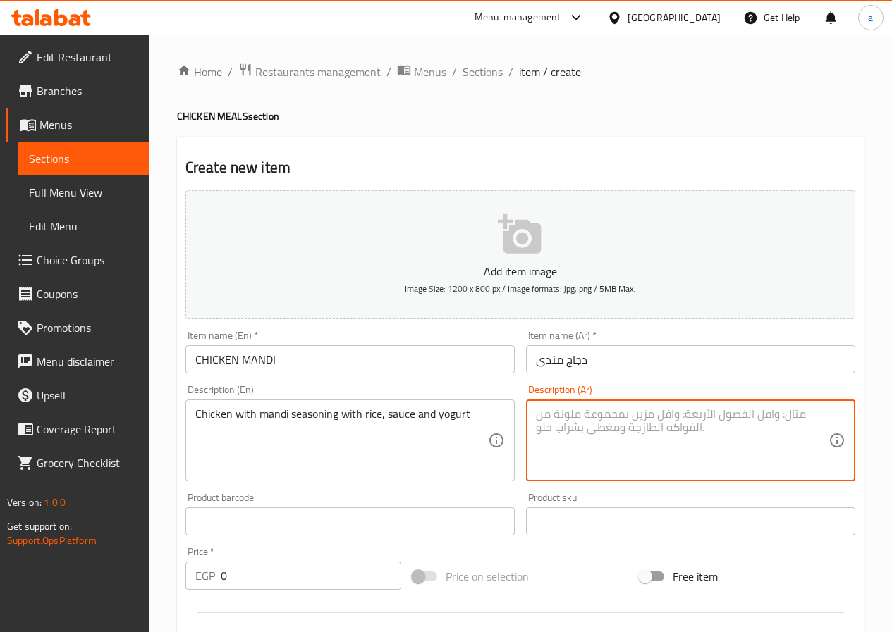
click at [608, 426] on textarea at bounding box center [682, 440] width 293 height 67
paste textarea "دجاج بتتبيلة المندى مع الأرز والصوص والزبادي"
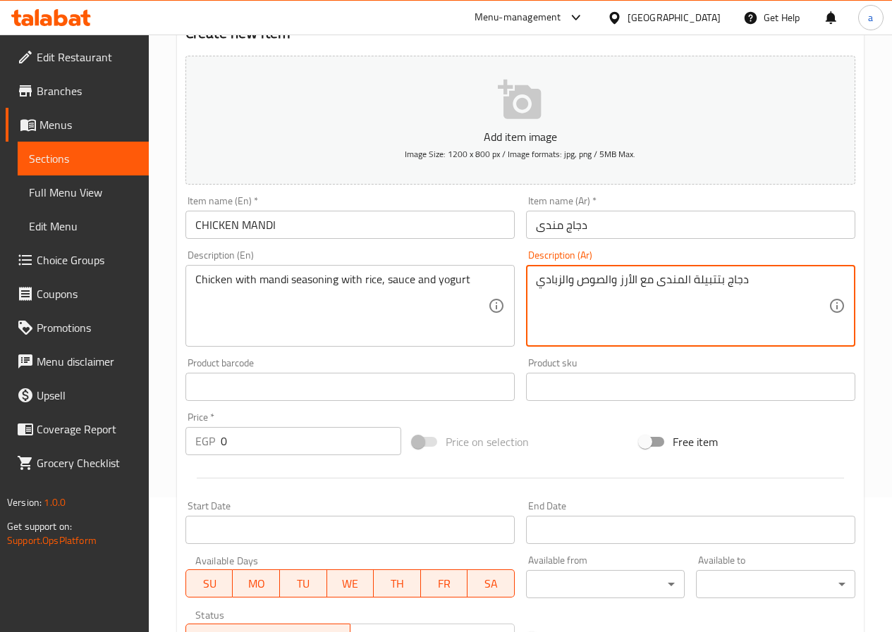
scroll to position [141, 0]
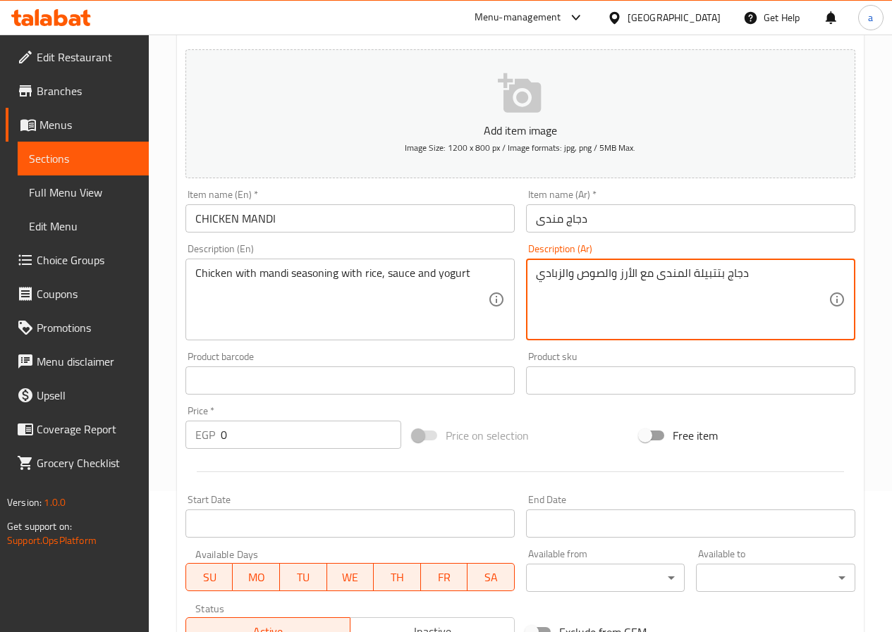
type textarea "دجاج بتتبيلة المندى مع الأرز والصوص والزبادي"
click at [315, 440] on input "0" at bounding box center [311, 435] width 180 height 28
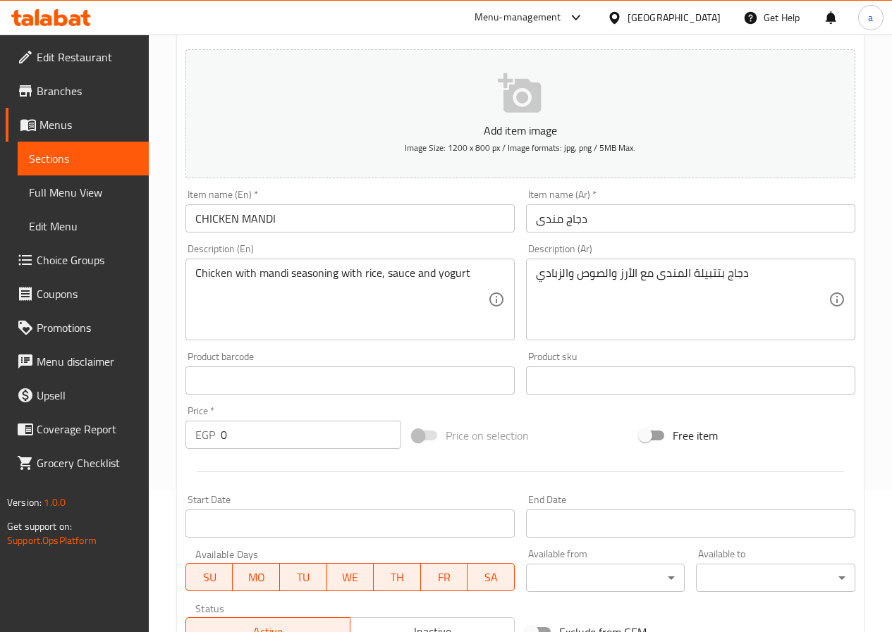
click at [247, 435] on input "0" at bounding box center [311, 435] width 180 height 28
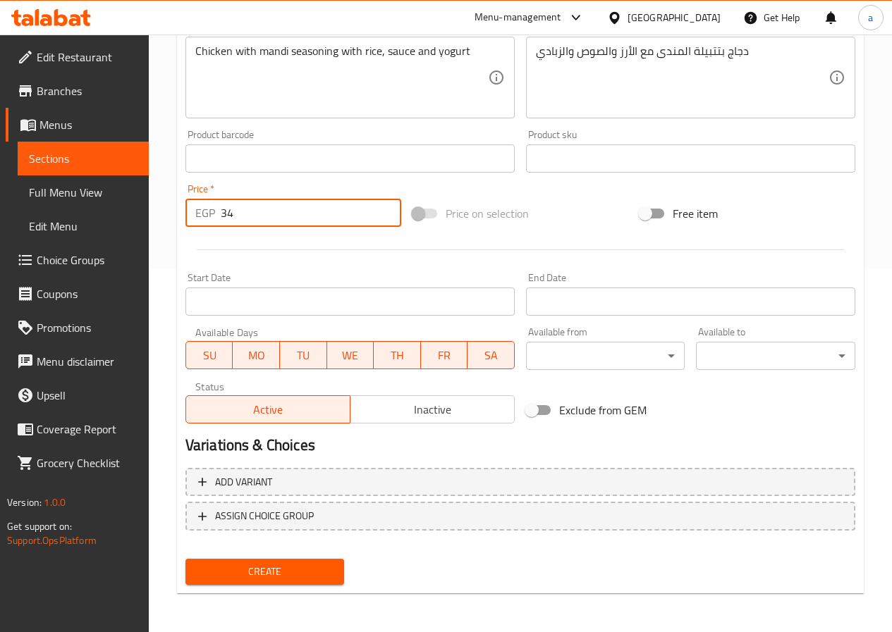
scroll to position [364, 0]
type input "34"
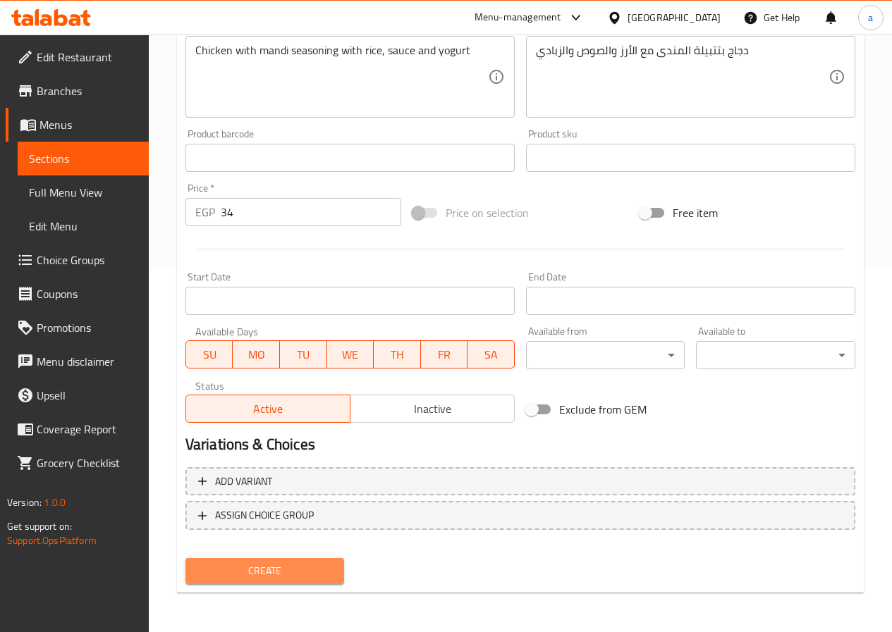
click at [292, 571] on span "Create" at bounding box center [265, 572] width 137 height 18
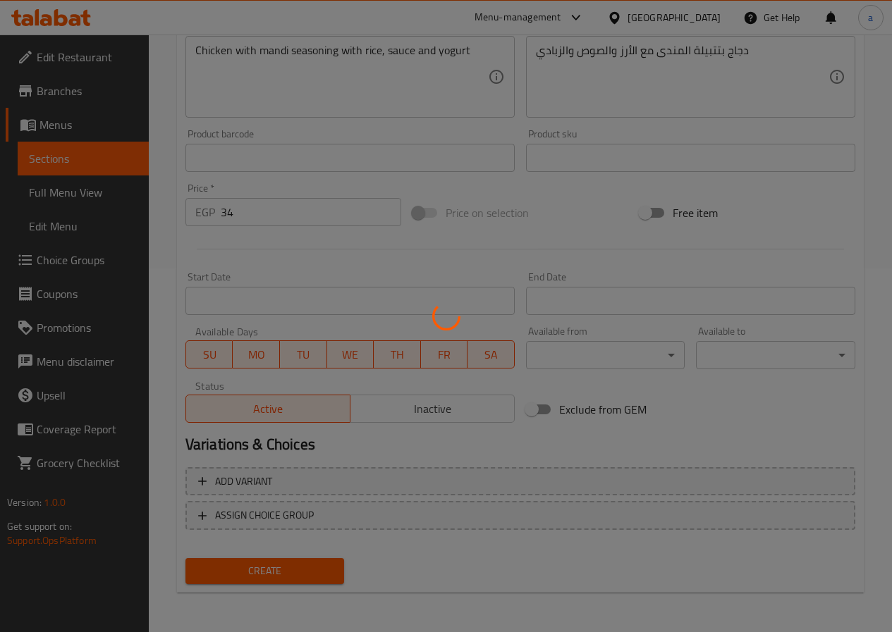
type input "0"
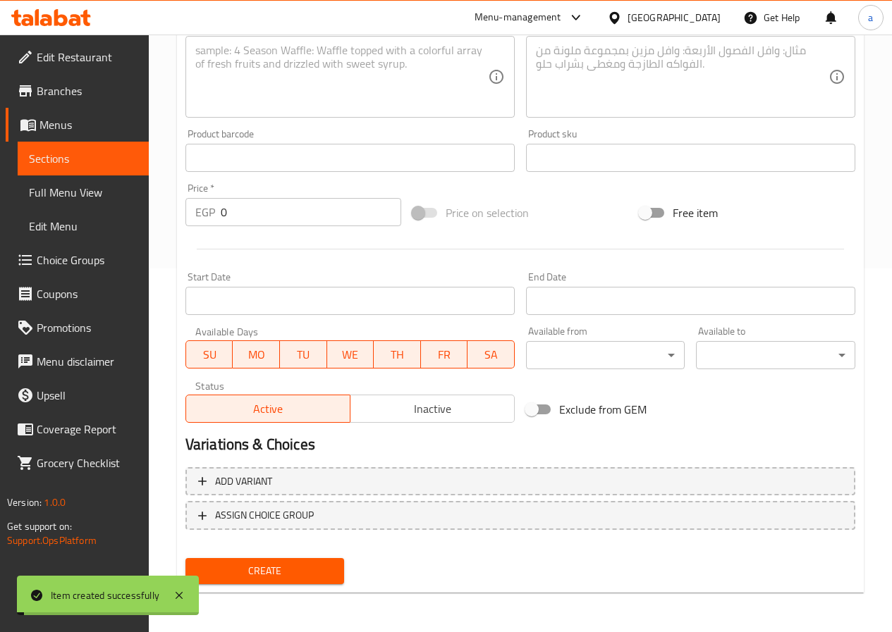
click at [74, 161] on span "Sections" at bounding box center [83, 158] width 109 height 17
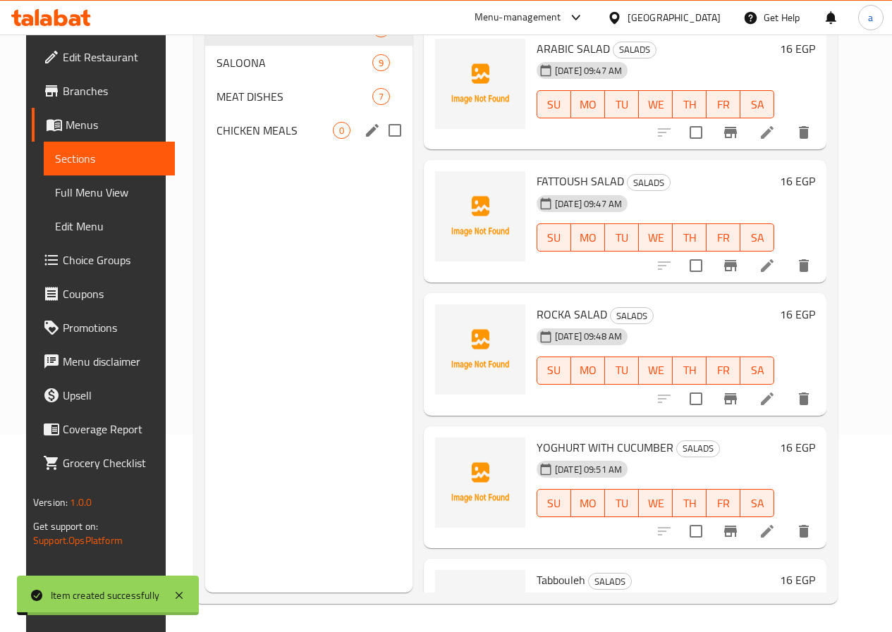
scroll to position [197, 0]
click at [234, 139] on span "CHICKEN MEALS" at bounding box center [274, 130] width 116 height 17
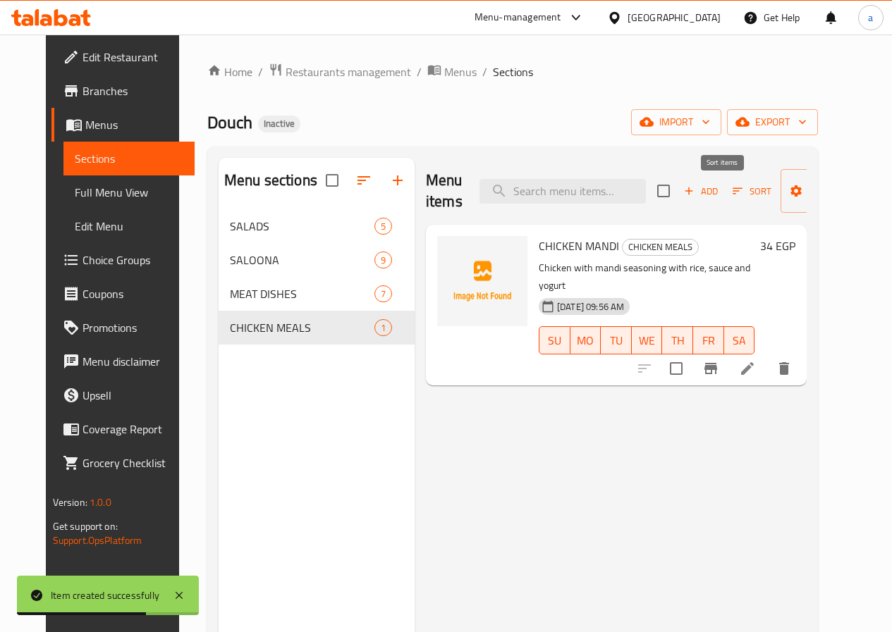
click at [731, 193] on icon "button" at bounding box center [737, 191] width 13 height 13
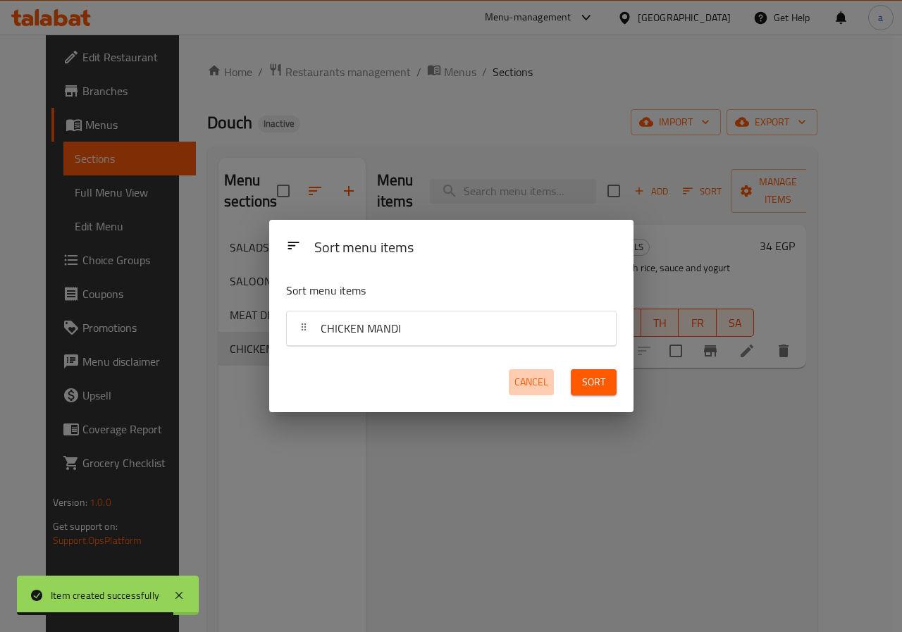
click at [540, 382] on span "Cancel" at bounding box center [532, 383] width 34 height 18
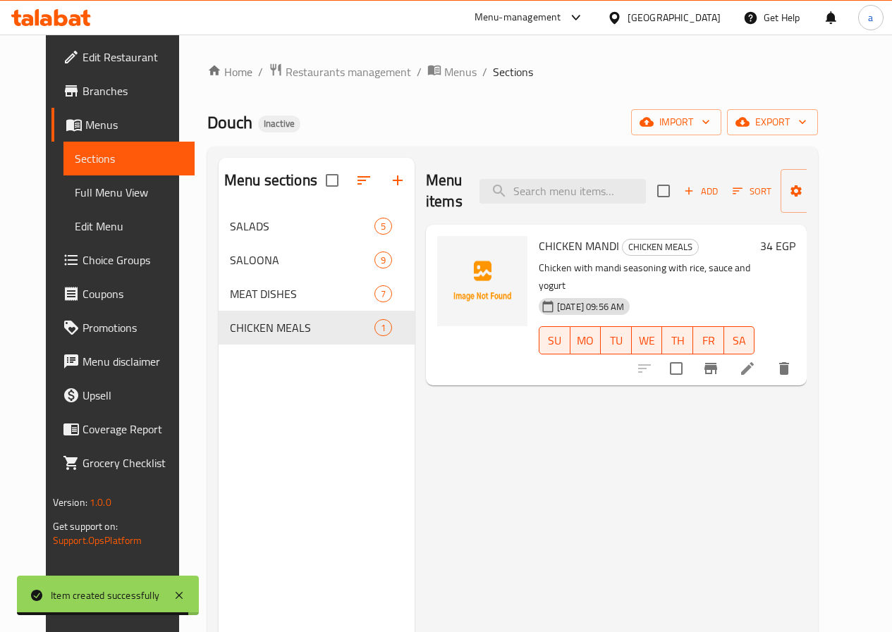
click at [682, 190] on icon "button" at bounding box center [688, 191] width 13 height 13
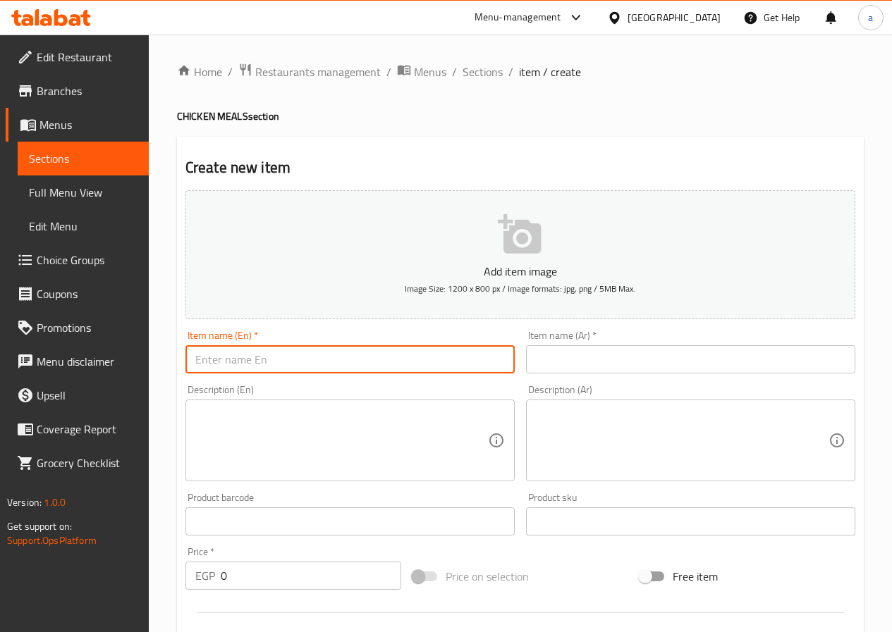
click at [378, 346] on input "text" at bounding box center [349, 359] width 329 height 28
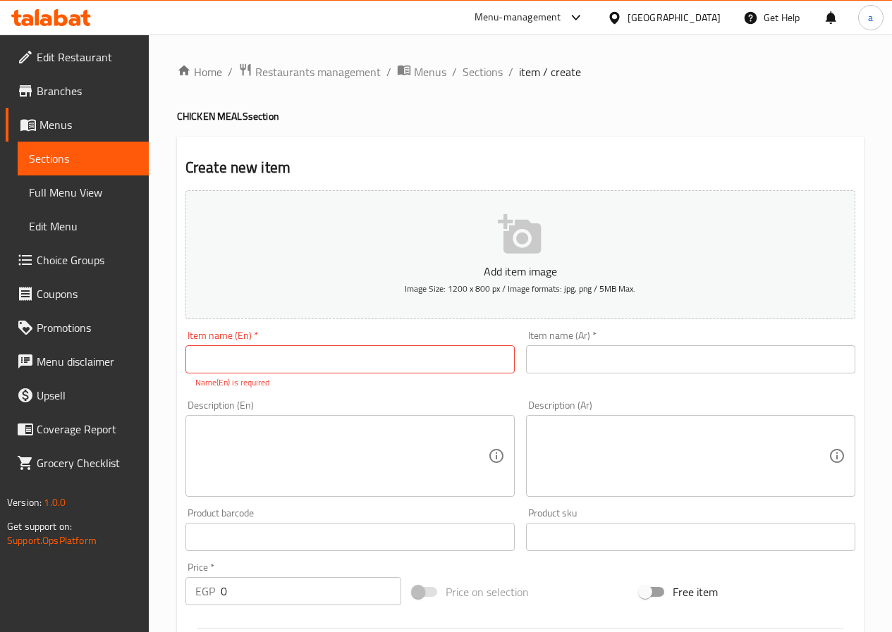
click at [448, 357] on input "text" at bounding box center [349, 359] width 329 height 28
paste input "CHICKEN BUKHARI"
type input "CHICKEN BUKHARI"
click at [615, 357] on input "text" at bounding box center [690, 359] width 329 height 28
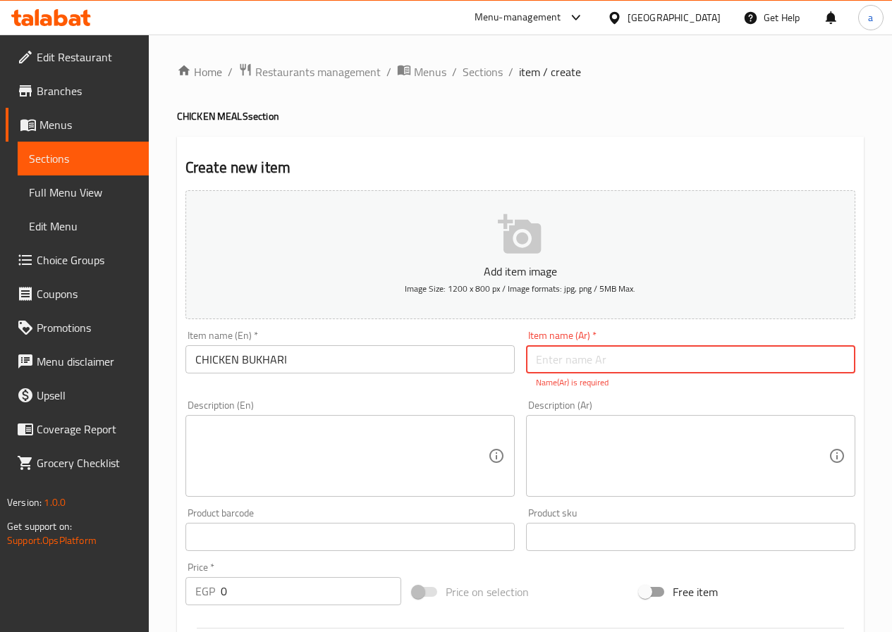
click at [688, 354] on input "text" at bounding box center [690, 359] width 329 height 28
paste input "دجاج بخارى"
type input "دجاج بخارى"
click at [335, 472] on textarea at bounding box center [341, 456] width 293 height 67
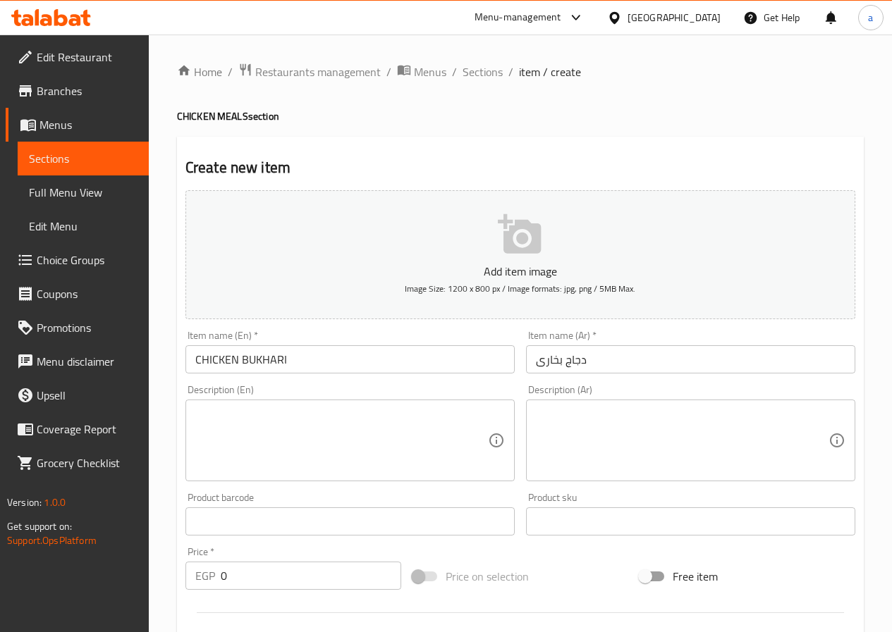
click at [327, 441] on textarea at bounding box center [341, 440] width 293 height 67
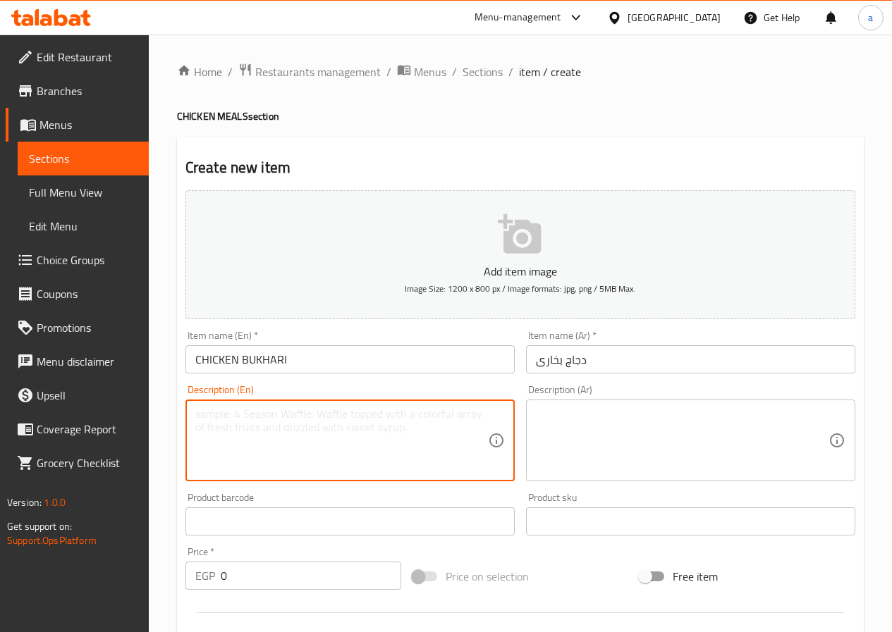
paste textarea "Chicken with special Bukhari rice, sauce and yogurt"
type textarea "Chicken with special Bukhari rice, sauce and yogurt"
click at [656, 407] on textarea at bounding box center [682, 440] width 293 height 67
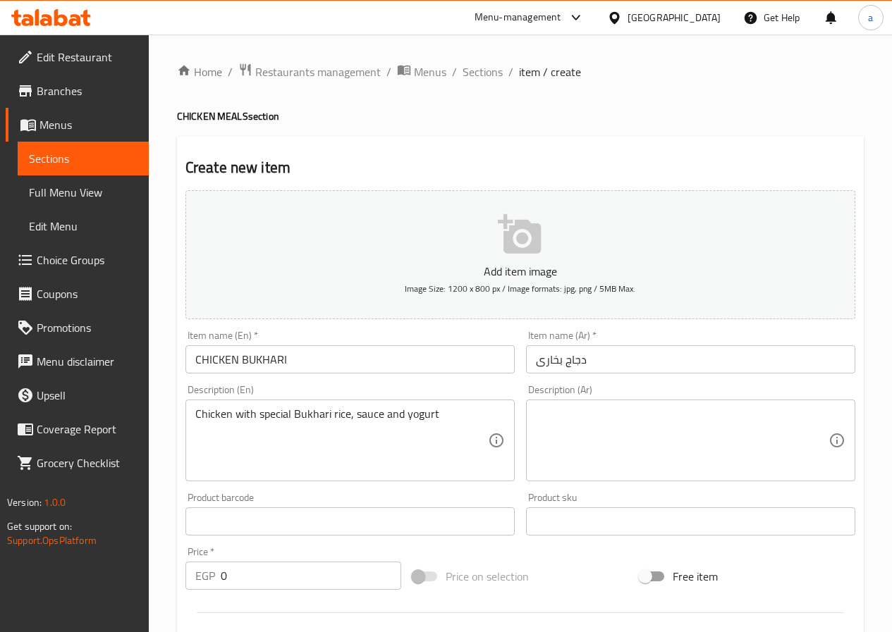
click at [686, 446] on textarea at bounding box center [682, 440] width 293 height 67
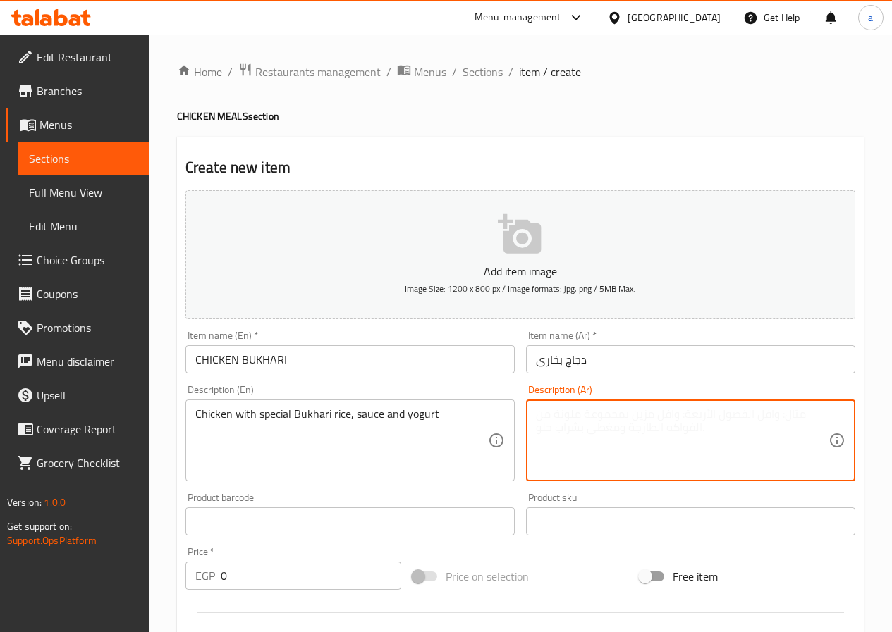
paste textarea "دجاج مع أرز بخاري خاص و صوص زبادي"
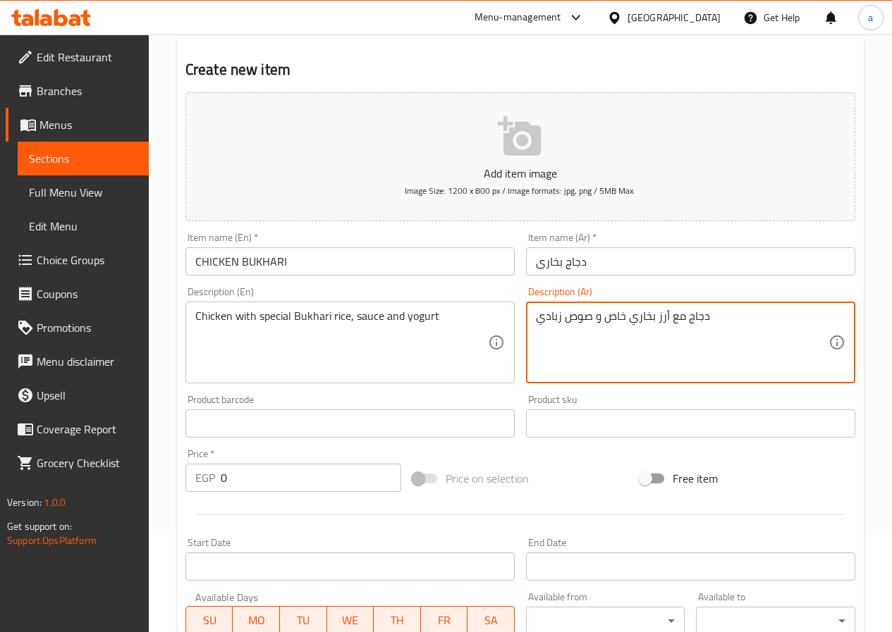
scroll to position [211, 0]
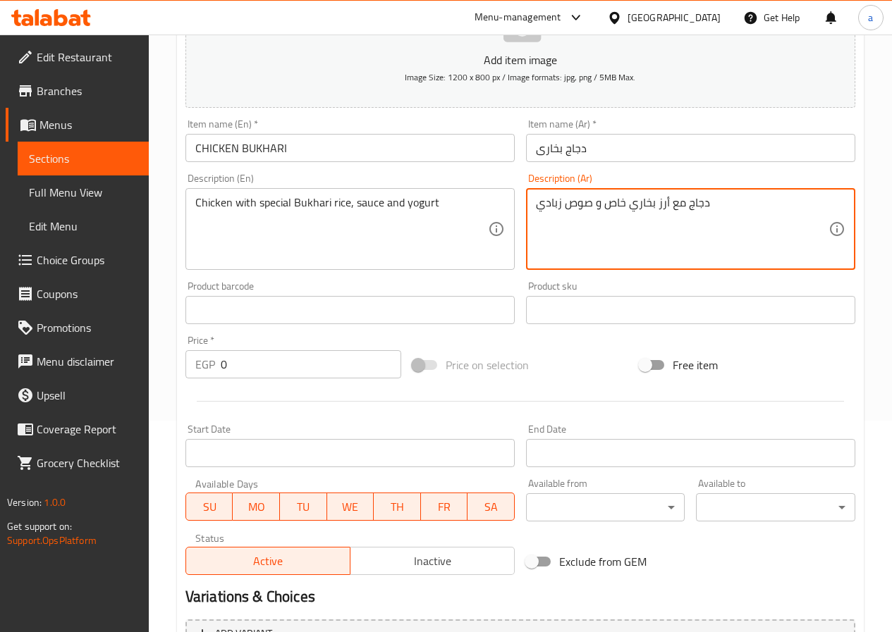
type textarea "دجاج مع أرز بخاري خاص و صوص زبادي"
click at [299, 373] on input "0" at bounding box center [311, 364] width 180 height 28
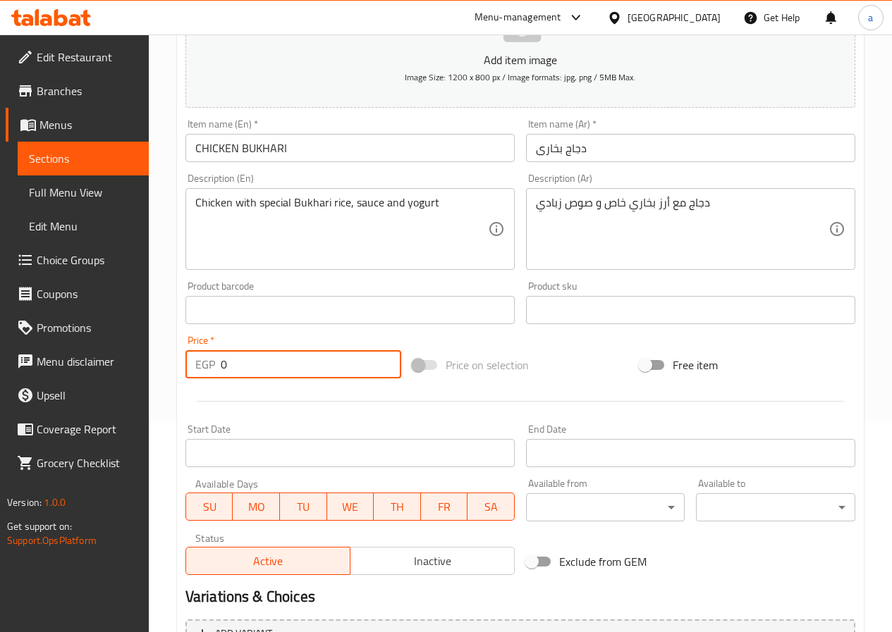
click at [299, 373] on input "0" at bounding box center [311, 364] width 180 height 28
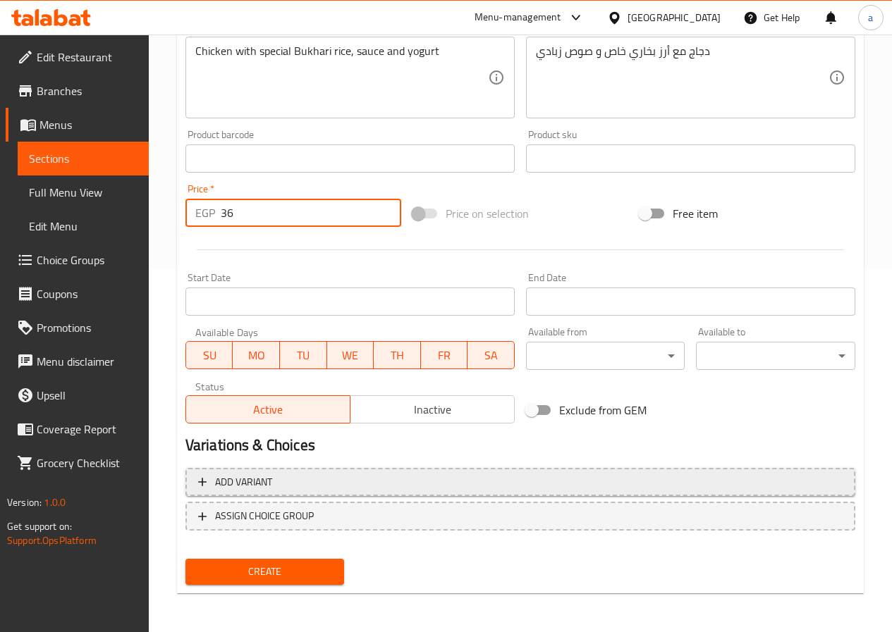
scroll to position [364, 0]
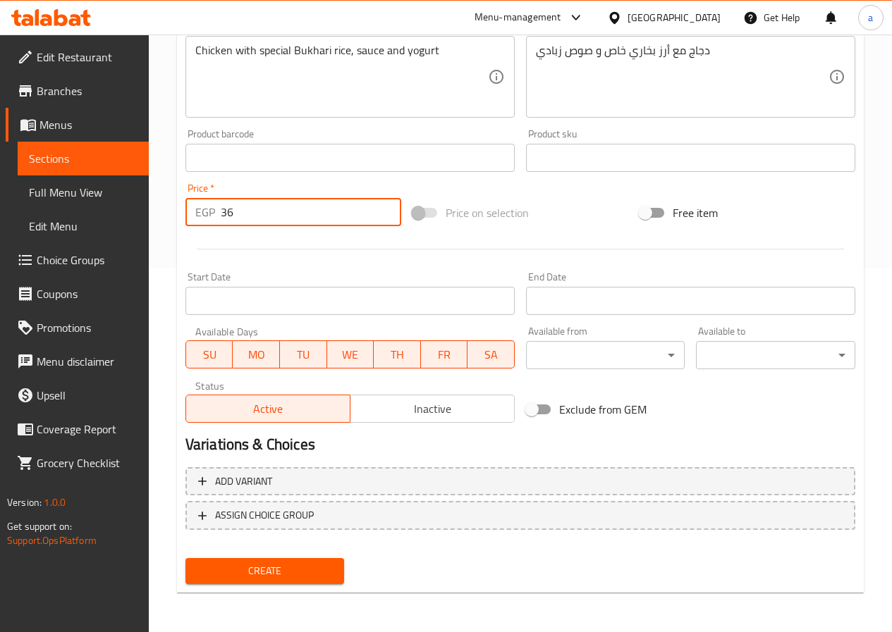
type input "36"
click at [319, 577] on span "Create" at bounding box center [265, 572] width 137 height 18
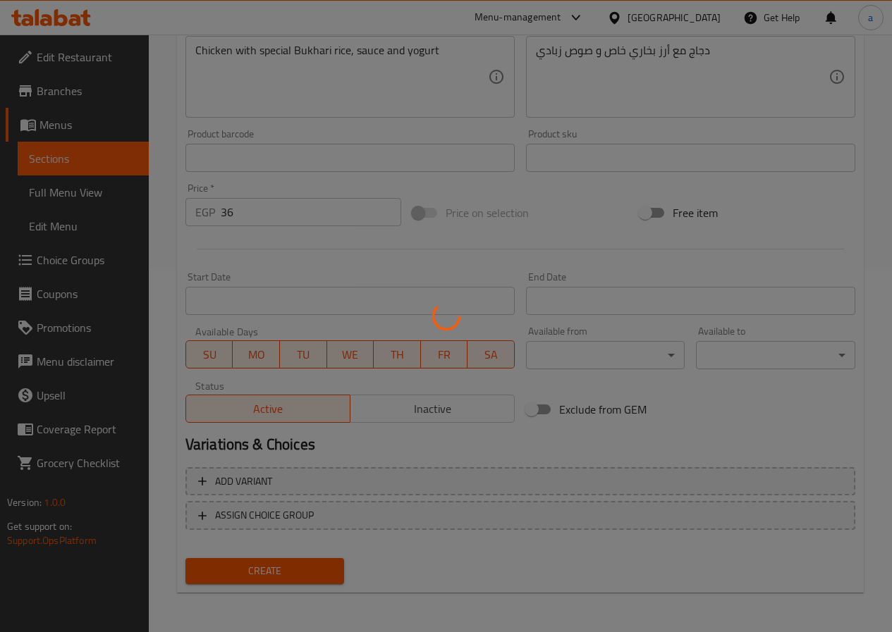
type input "0"
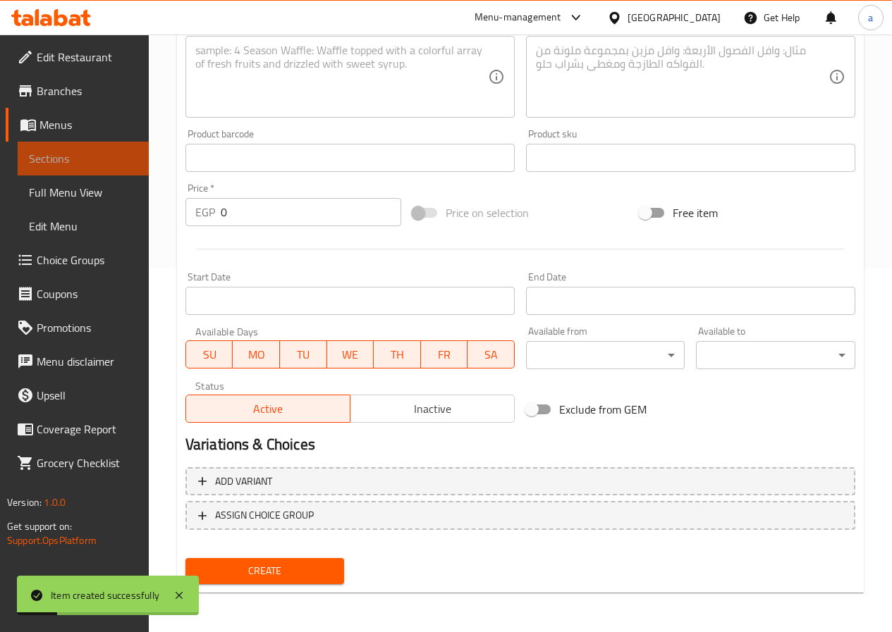
click at [118, 156] on span "Sections" at bounding box center [83, 158] width 109 height 17
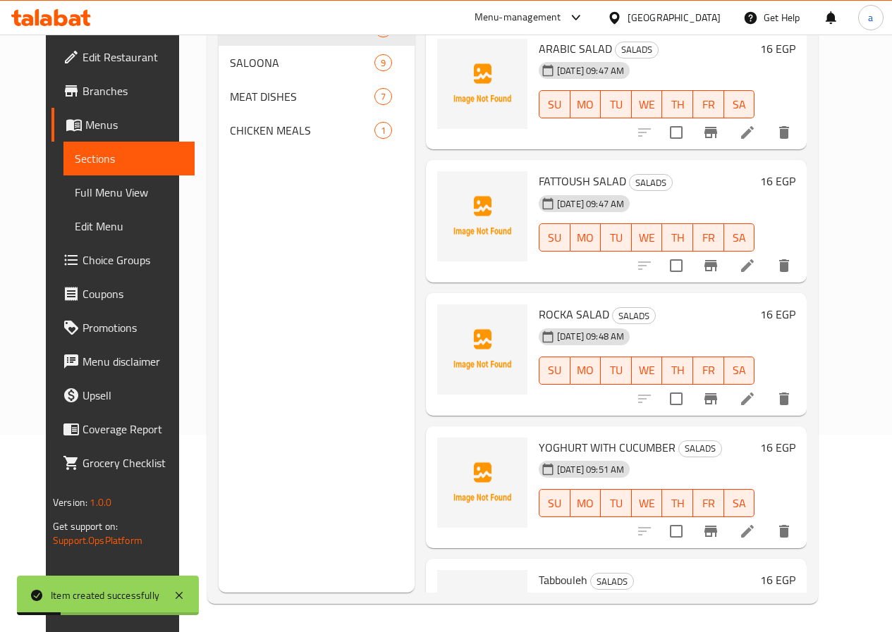
scroll to position [197, 0]
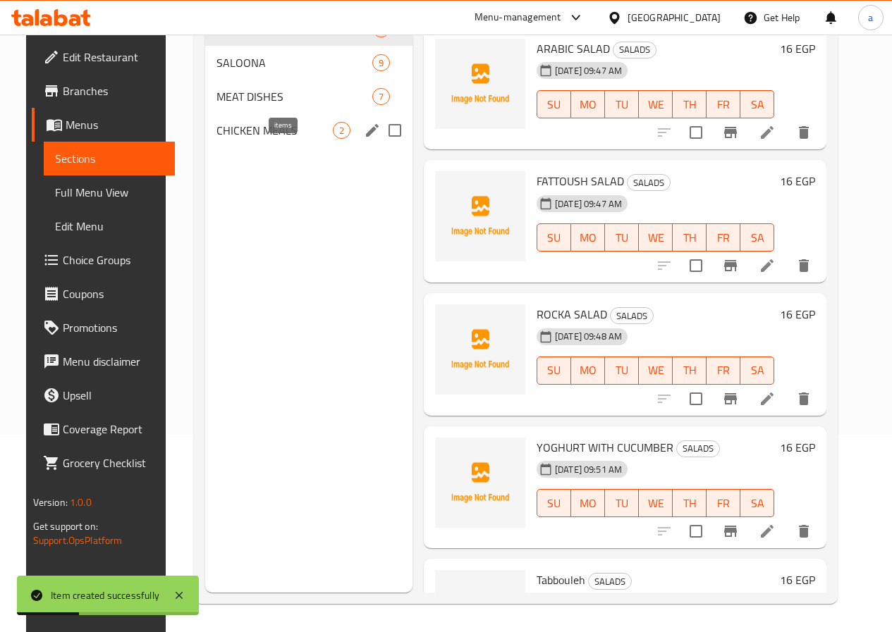
click at [333, 137] on span "2" at bounding box center [341, 130] width 16 height 13
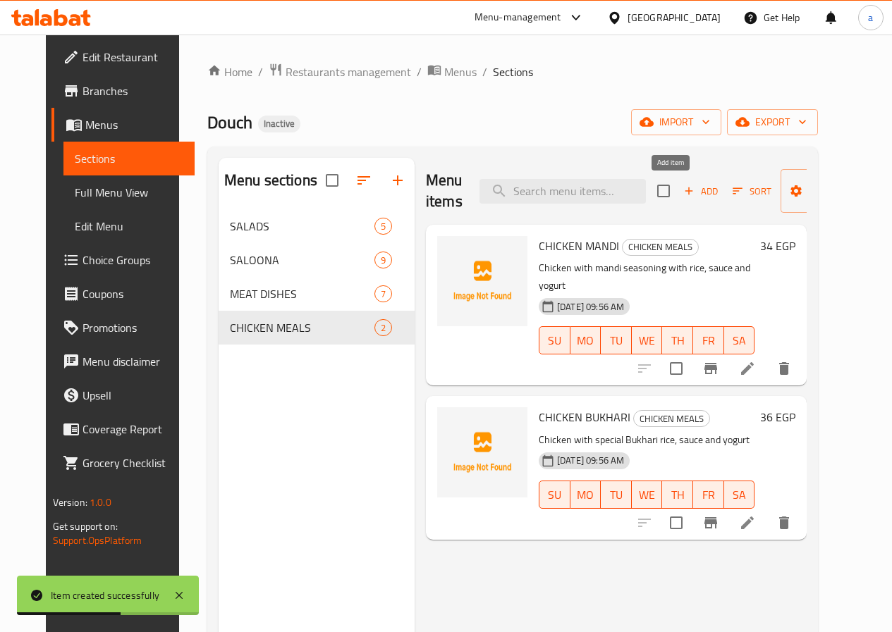
click at [682, 191] on span "Add" at bounding box center [701, 191] width 38 height 16
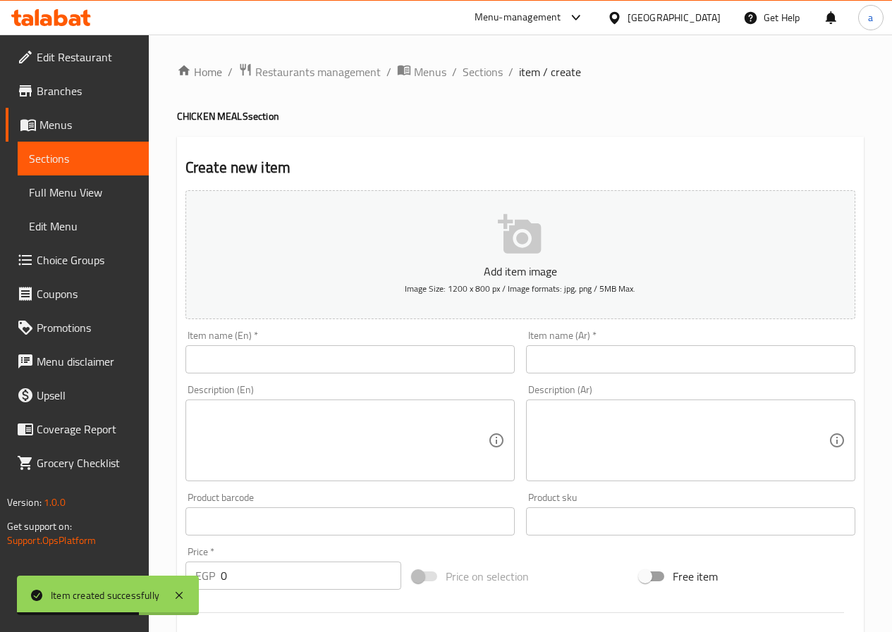
click at [397, 350] on input "text" at bounding box center [349, 359] width 329 height 28
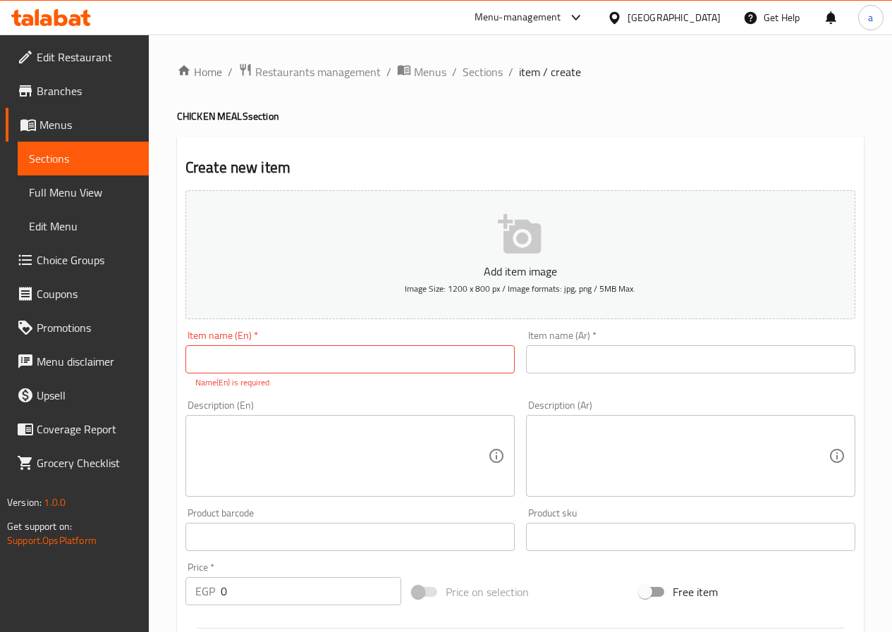
click at [364, 427] on textarea at bounding box center [341, 456] width 293 height 67
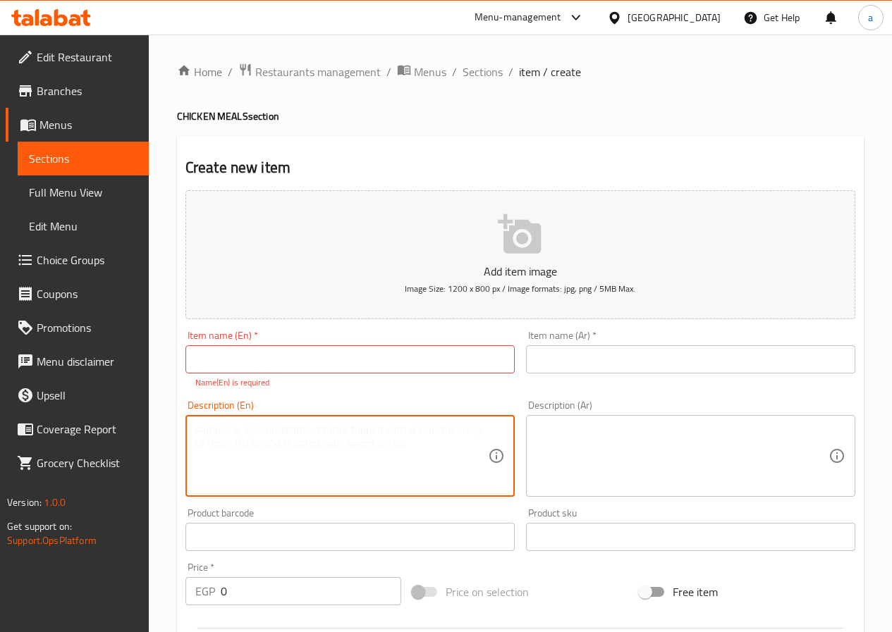
paste textarea "Charcoal grilled chicken with sauce and yogurt"
type textarea "Charcoal grilled chicken with sauce and yogurt"
click at [337, 372] on input "text" at bounding box center [349, 359] width 329 height 28
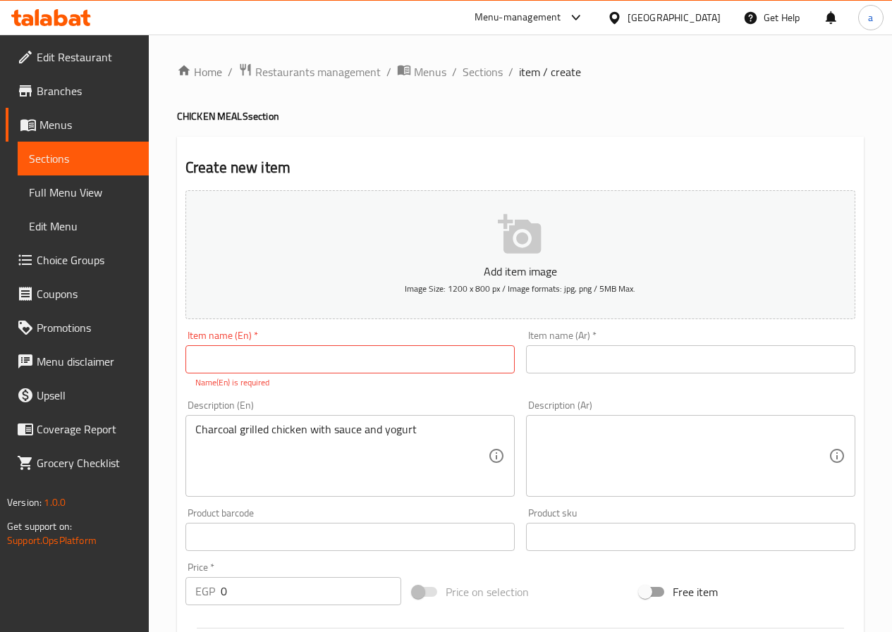
click at [475, 360] on input "text" at bounding box center [349, 359] width 329 height 28
paste input "دجاج مظبى"
type input "دجاج مظبى"
drag, startPoint x: 575, startPoint y: 360, endPoint x: 613, endPoint y: 360, distance: 38.1
click at [575, 360] on input "text" at bounding box center [690, 359] width 329 height 28
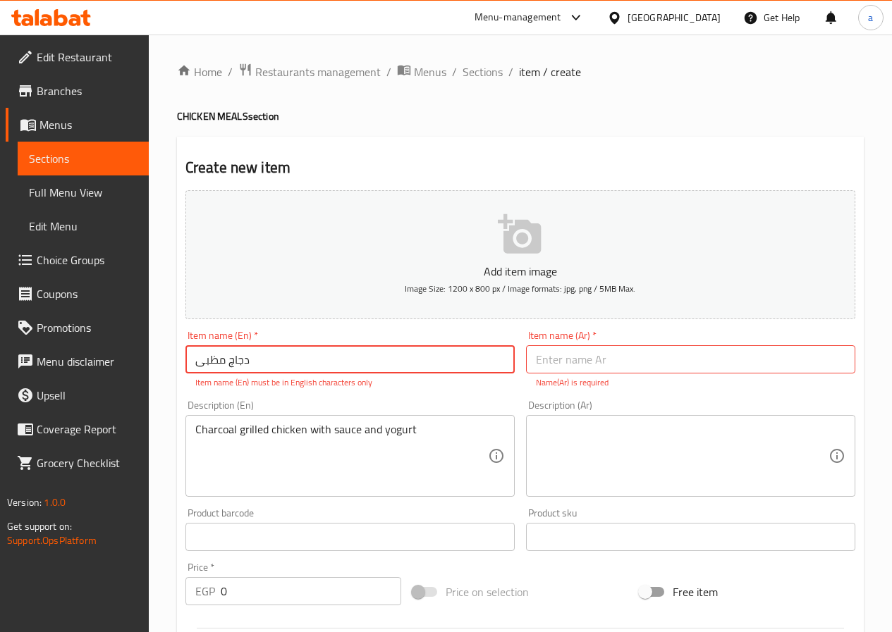
click at [448, 364] on input "دجاج مظبى" at bounding box center [349, 359] width 329 height 28
click at [447, 364] on input "دجاج مظبى" at bounding box center [349, 359] width 329 height 28
click at [551, 362] on input "text" at bounding box center [690, 359] width 329 height 28
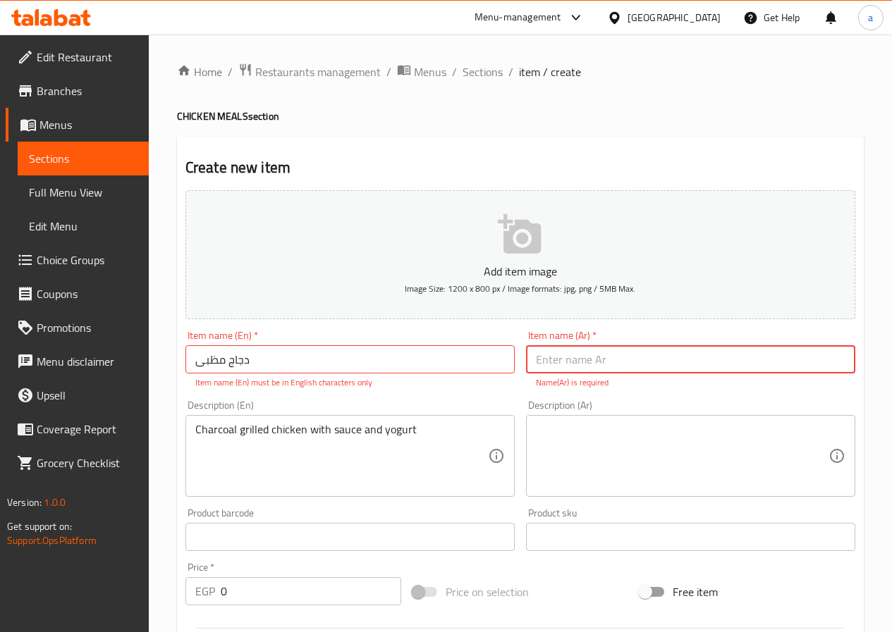
paste input "دجاج مظبى"
type input "دجاج مظبى"
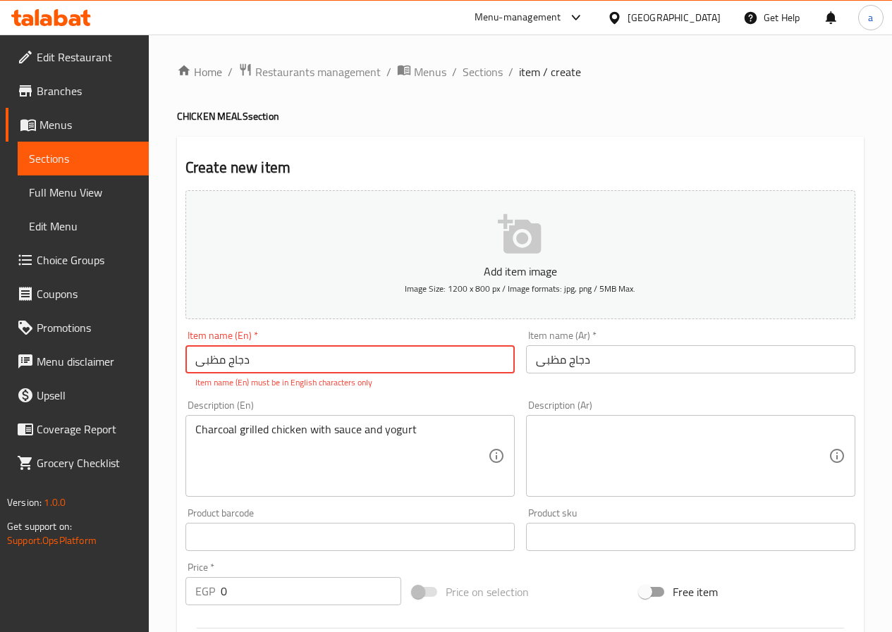
click at [382, 369] on input "دجاج مظبى" at bounding box center [349, 359] width 329 height 28
click at [383, 369] on input "دجاج مظبى" at bounding box center [349, 359] width 329 height 28
click at [491, 365] on input "دجاج مظبى" at bounding box center [349, 359] width 329 height 28
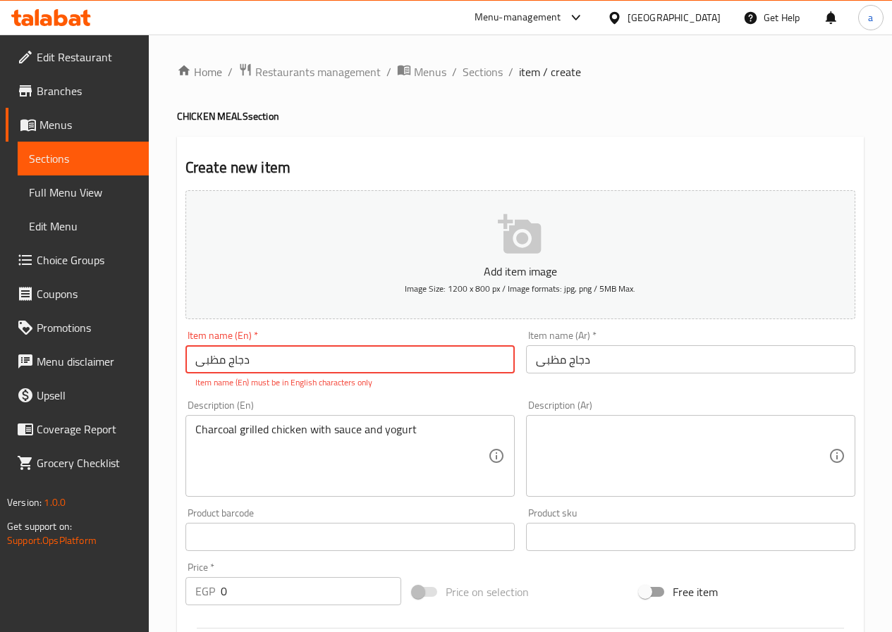
click at [491, 365] on input "دجاج مظبى" at bounding box center [349, 359] width 329 height 28
paste input "text"
click at [414, 357] on input "text" at bounding box center [349, 359] width 329 height 28
paste input "CHICKEN MADBHI"
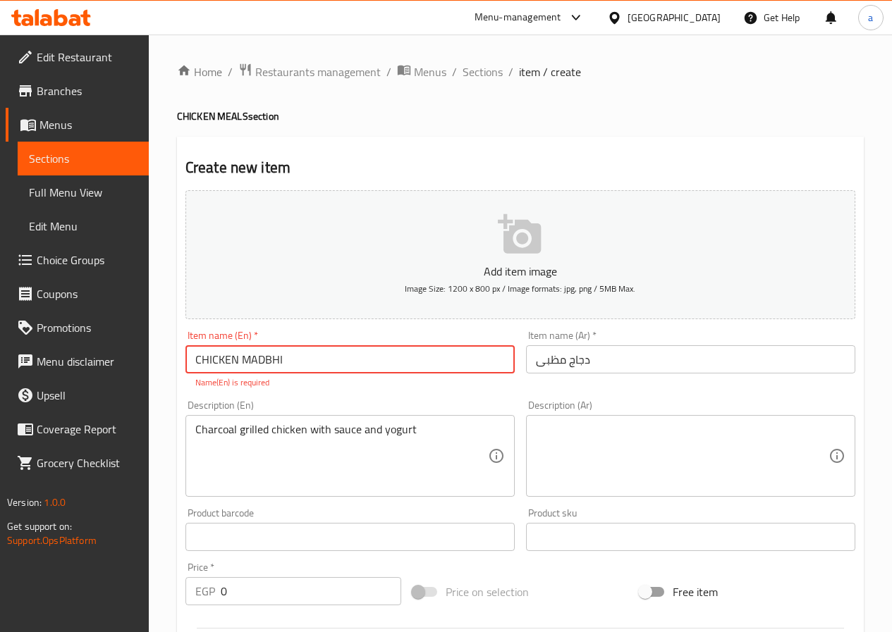
type input "CHICKEN MADBHI"
click at [567, 434] on textarea at bounding box center [682, 456] width 293 height 67
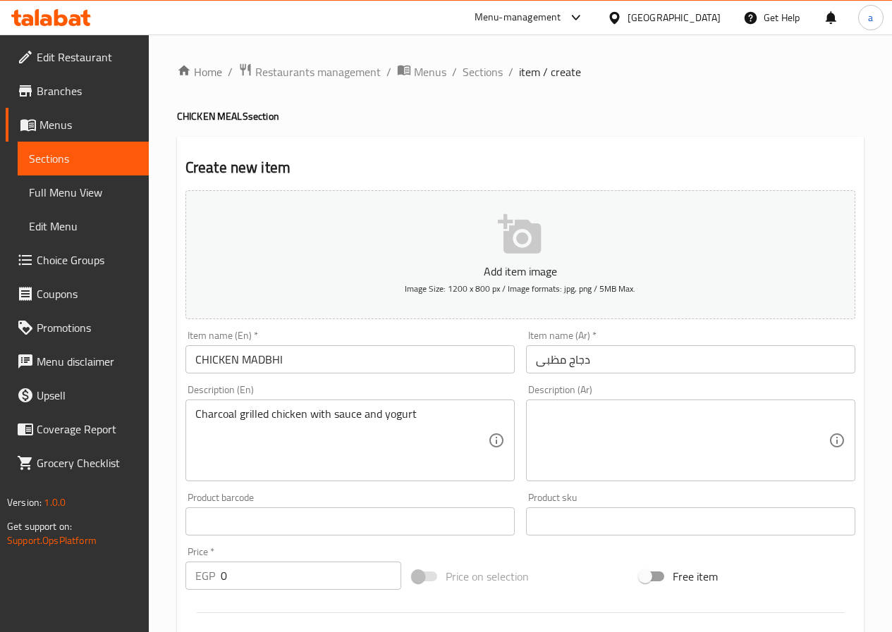
click at [707, 399] on div "Description (Ar) Description (Ar)" at bounding box center [690, 433] width 329 height 97
click at [707, 420] on textarea at bounding box center [682, 440] width 293 height 67
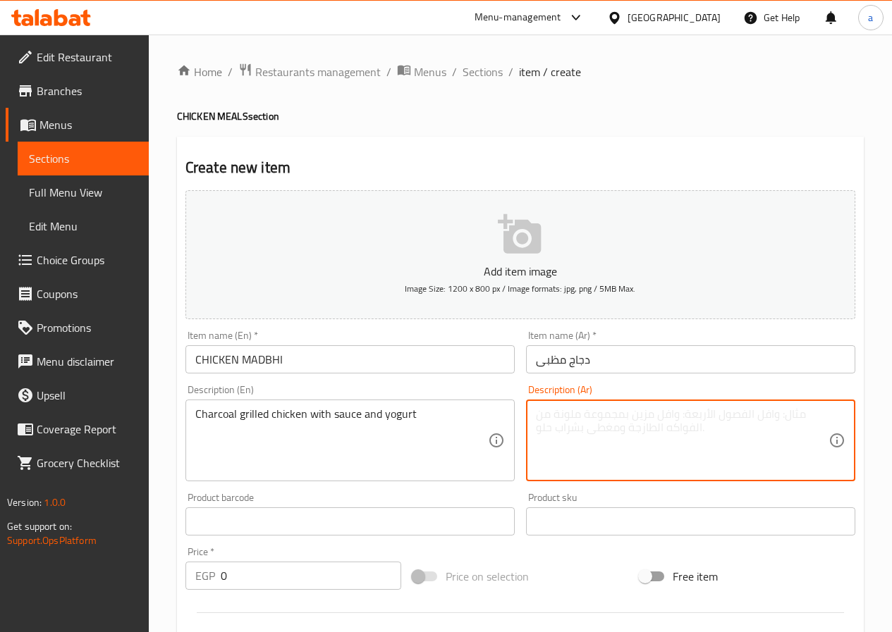
paste textarea "دجاج مشوي على الفحم مع صوص وزبادي"
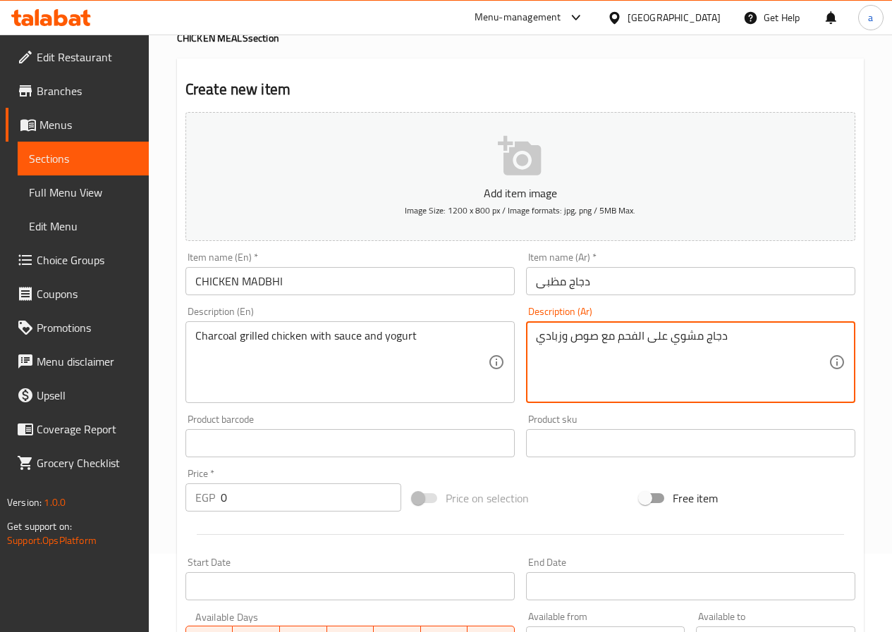
scroll to position [282, 0]
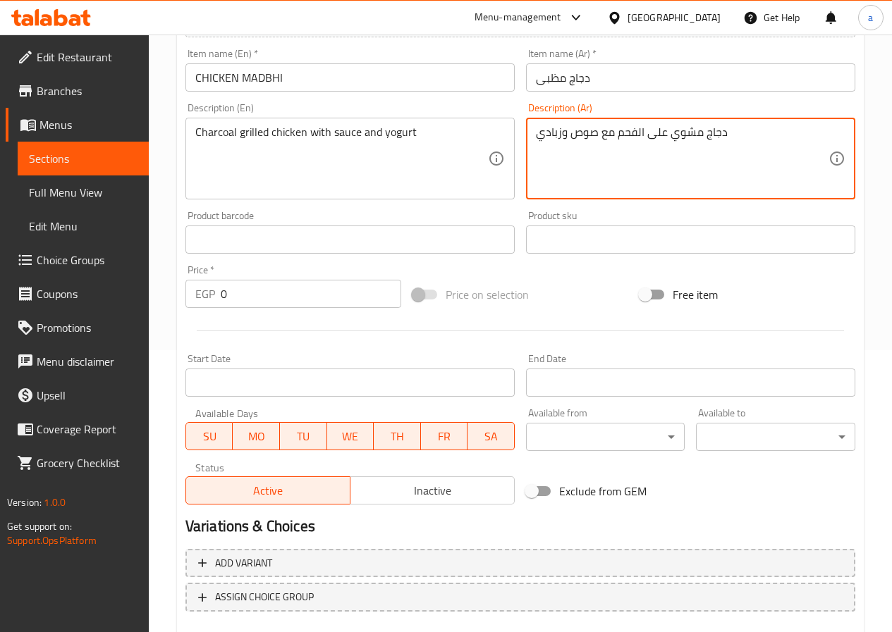
type textarea "دجاج مشوي على الفحم مع صوص وزبادي"
click at [314, 311] on div "Price   * EGP 0 Price *" at bounding box center [293, 286] width 227 height 54
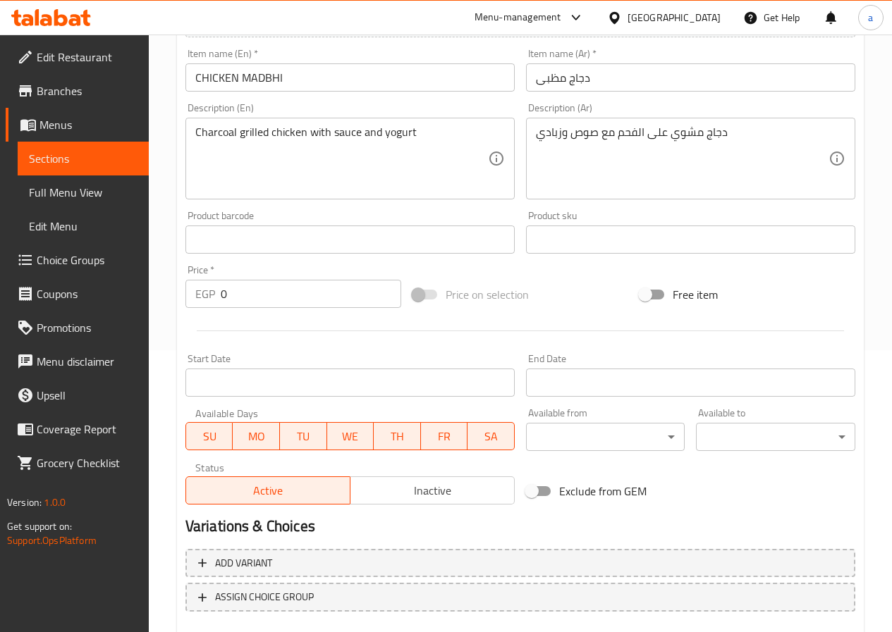
click at [324, 296] on input "0" at bounding box center [311, 294] width 180 height 28
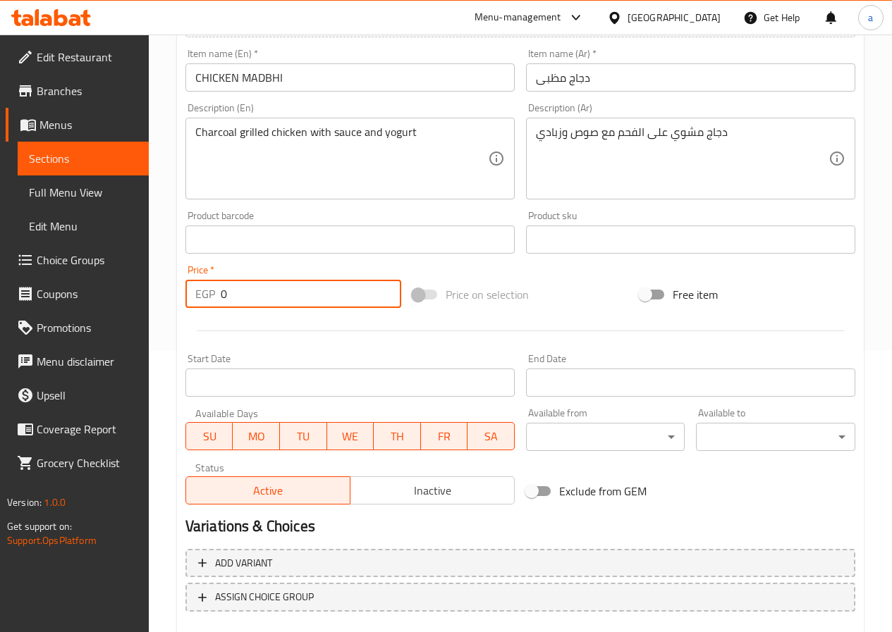
click at [324, 296] on input "0" at bounding box center [311, 294] width 180 height 28
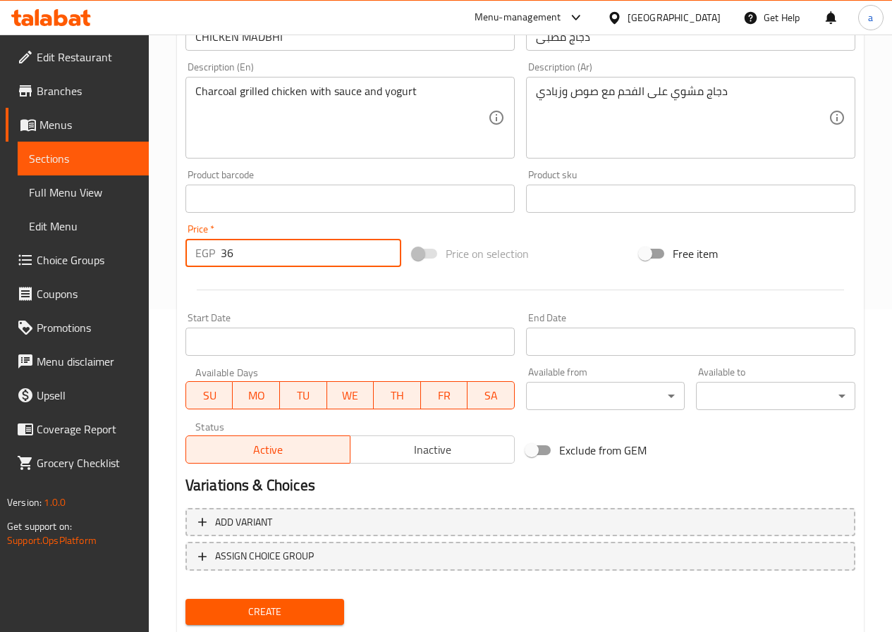
scroll to position [364, 0]
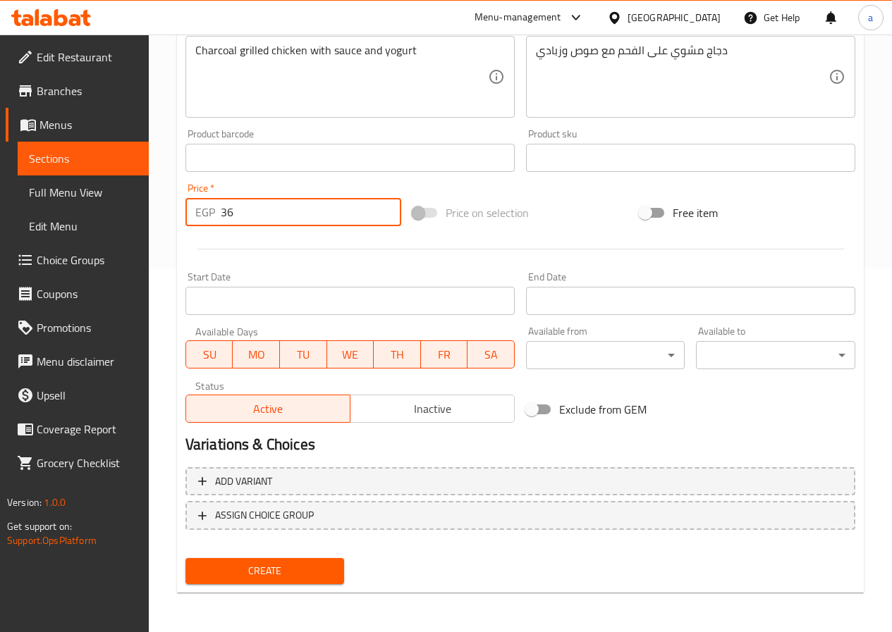
type input "36"
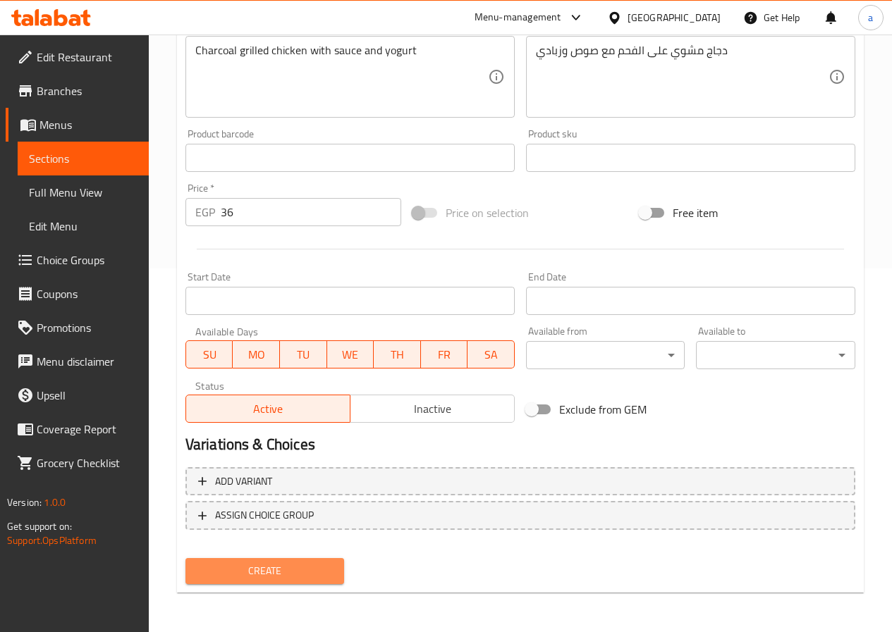
click at [313, 578] on span "Create" at bounding box center [265, 572] width 137 height 18
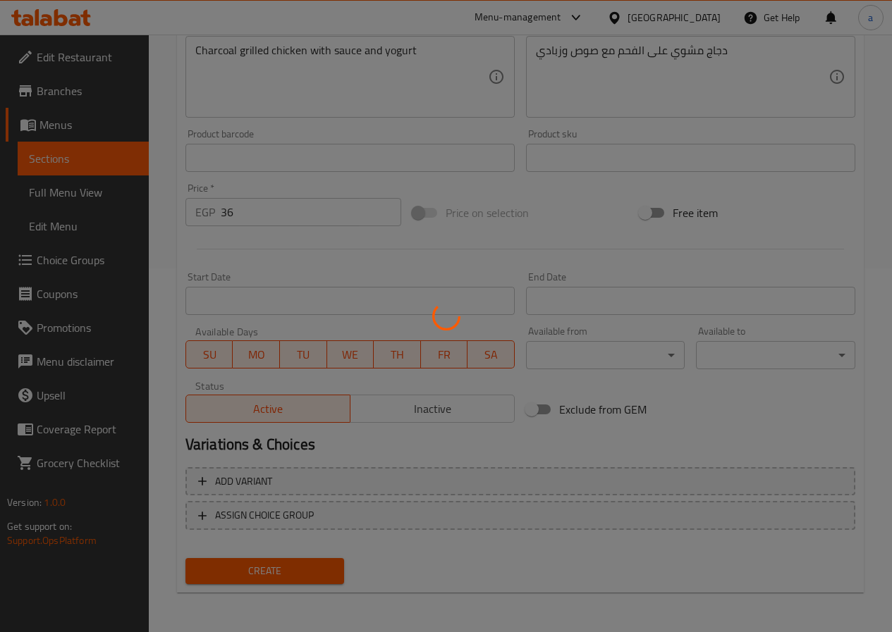
type input "0"
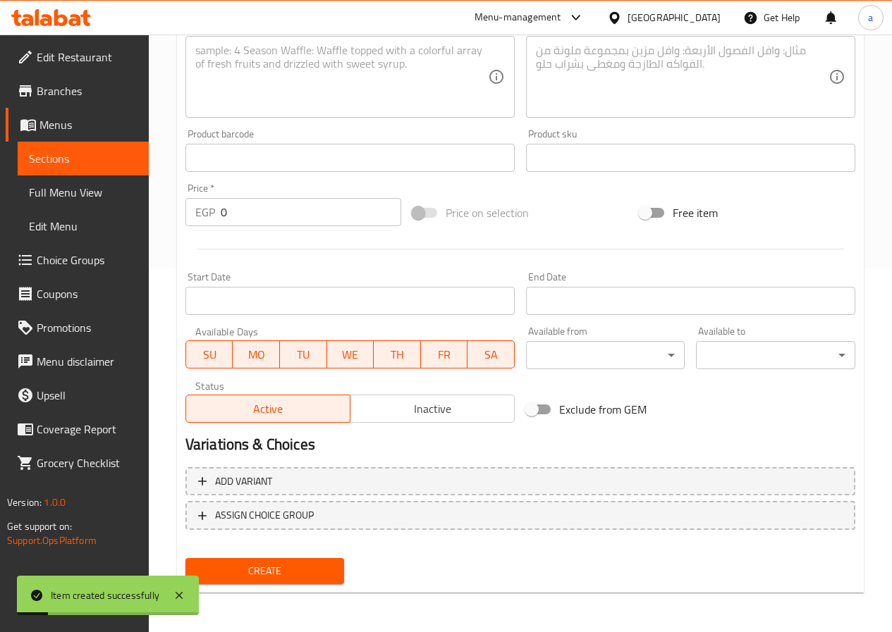
click at [70, 163] on span "Sections" at bounding box center [83, 158] width 109 height 17
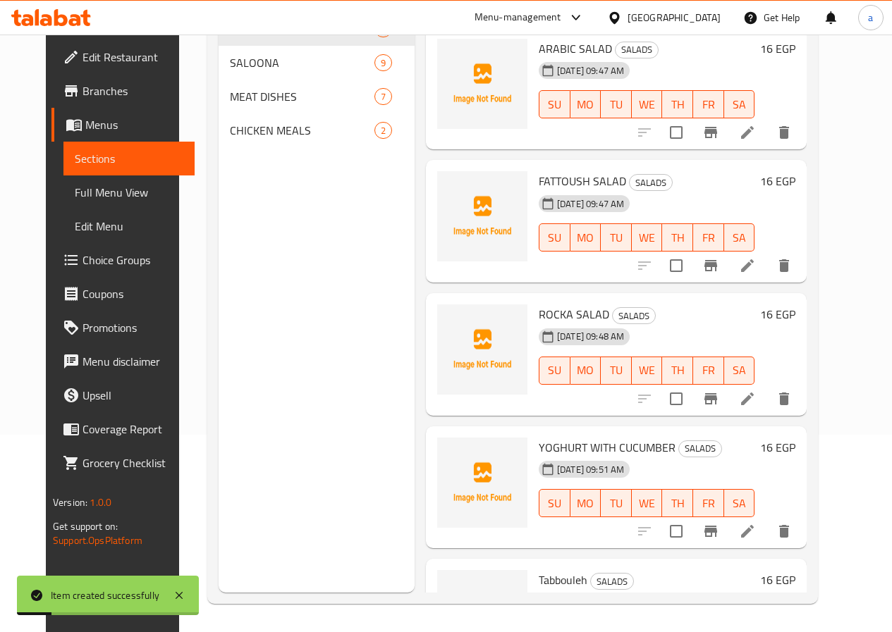
scroll to position [197, 0]
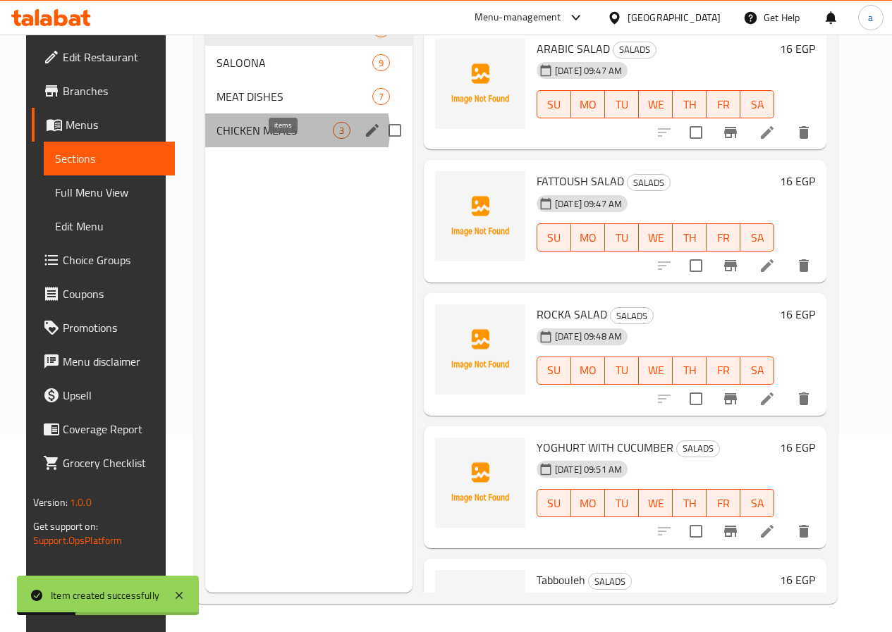
click at [333, 137] on span "3" at bounding box center [341, 130] width 16 height 13
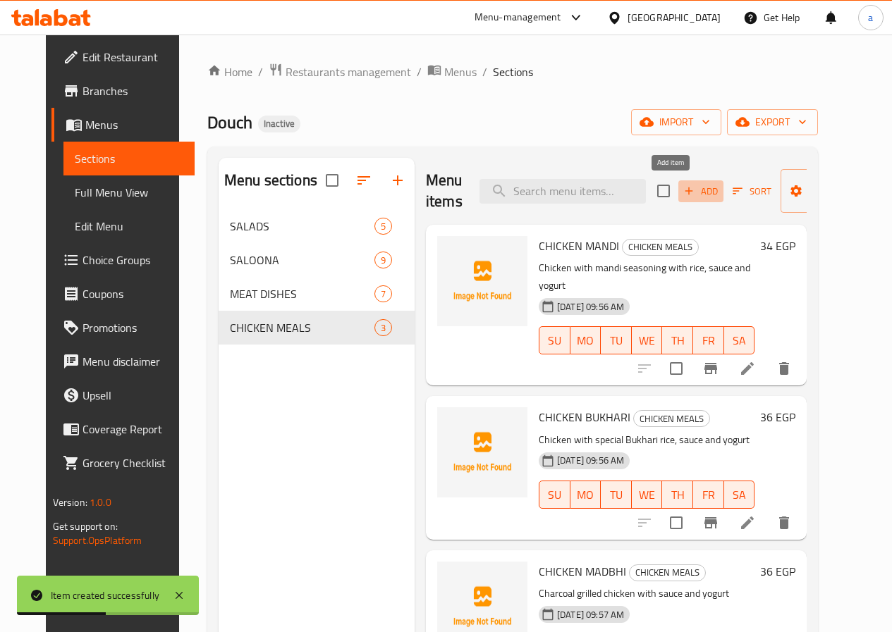
click at [682, 189] on span "Add" at bounding box center [701, 191] width 38 height 16
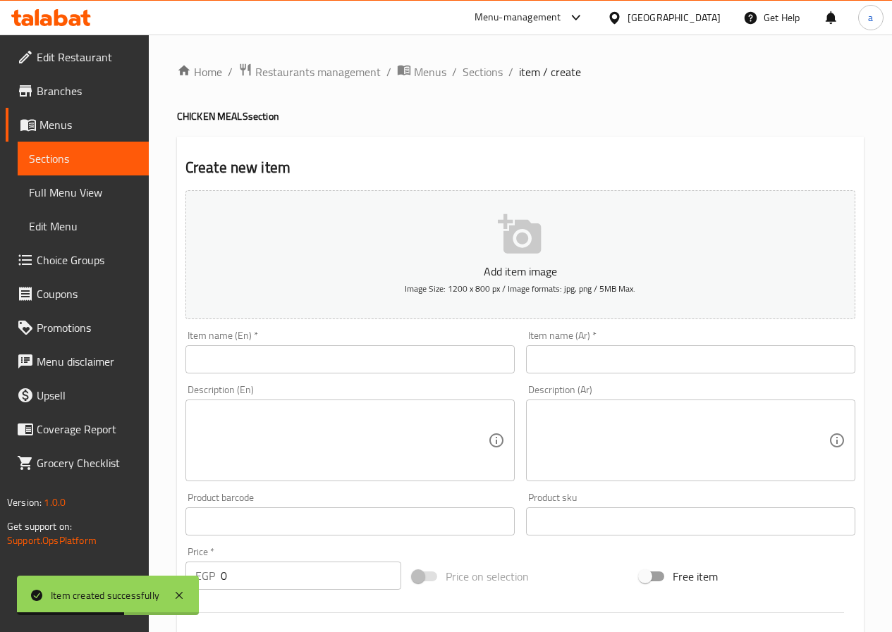
click at [437, 356] on input "text" at bounding box center [349, 359] width 329 height 28
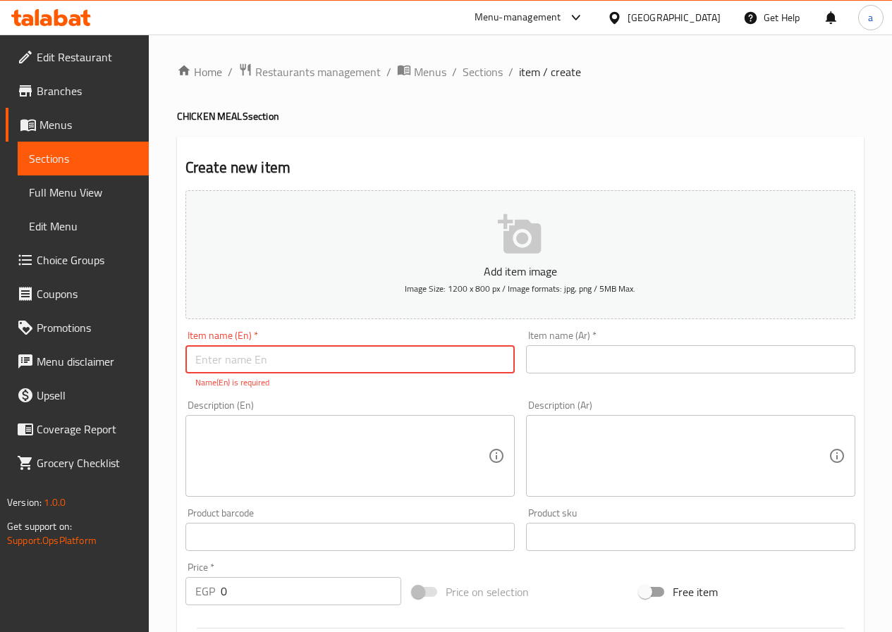
click at [422, 367] on input "text" at bounding box center [349, 359] width 329 height 28
paste input "SPICY CHICKEN MADBHI"
type input "SPICY CHICKEN MADBHI"
click at [571, 360] on input "text" at bounding box center [690, 359] width 329 height 28
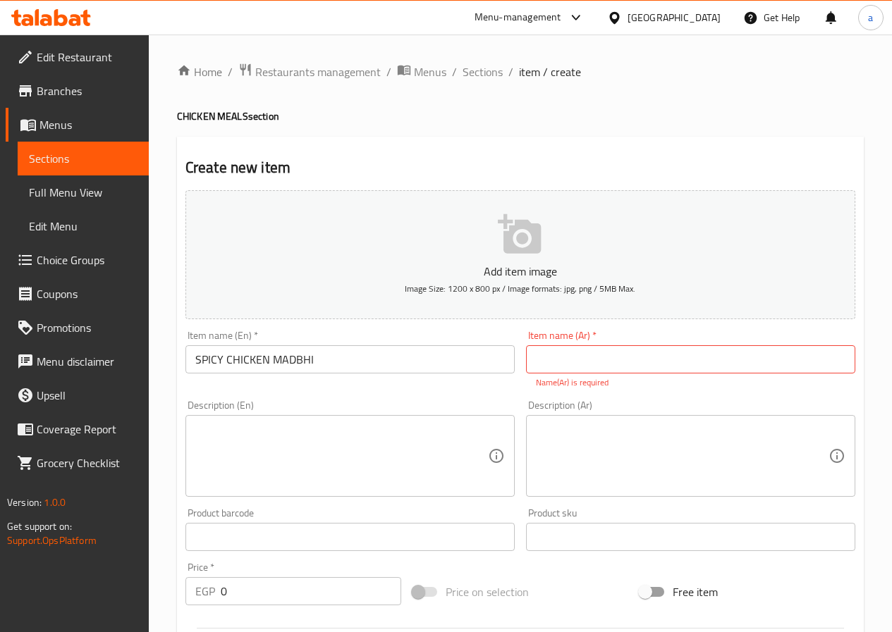
click at [594, 350] on input "text" at bounding box center [690, 359] width 329 height 28
paste input "دجاج مظبى حار"
type input "دجاج مظبى حار"
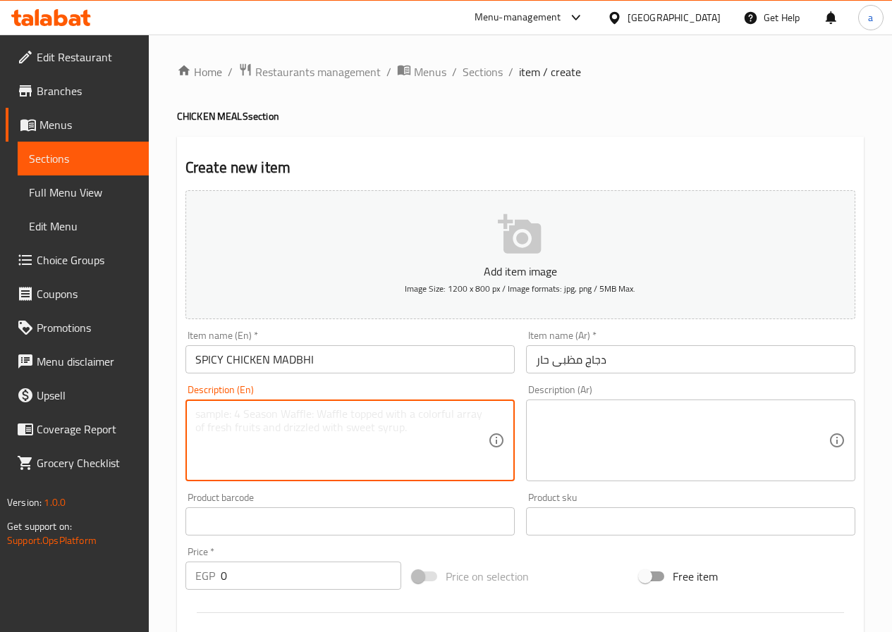
click at [376, 407] on textarea at bounding box center [341, 440] width 293 height 67
paste textarea "Charcoal grilled chicken with a spicy taste, with sauce and yogurt"
type textarea "Charcoal grilled chicken with a spicy taste, with sauce and yogurt"
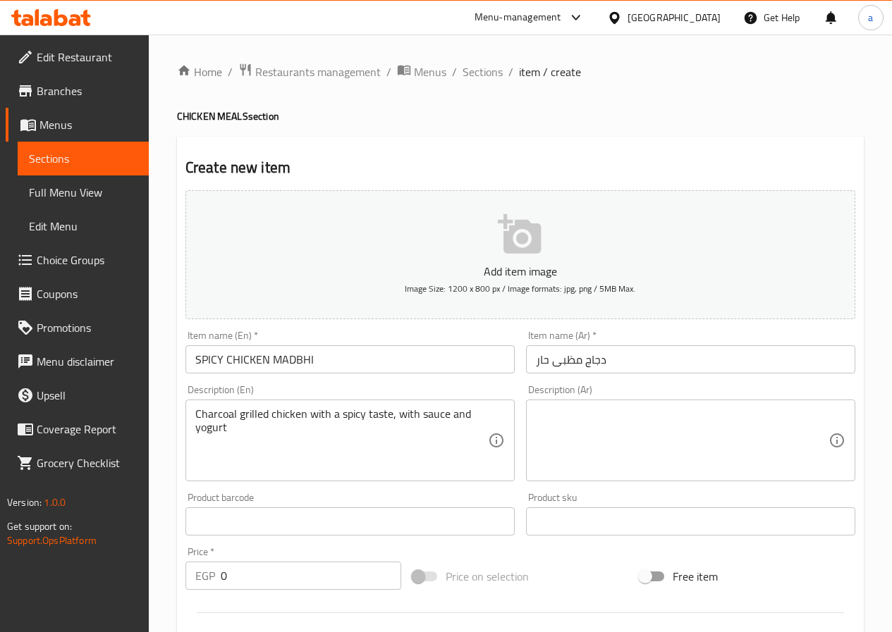
click at [720, 443] on textarea at bounding box center [682, 440] width 293 height 67
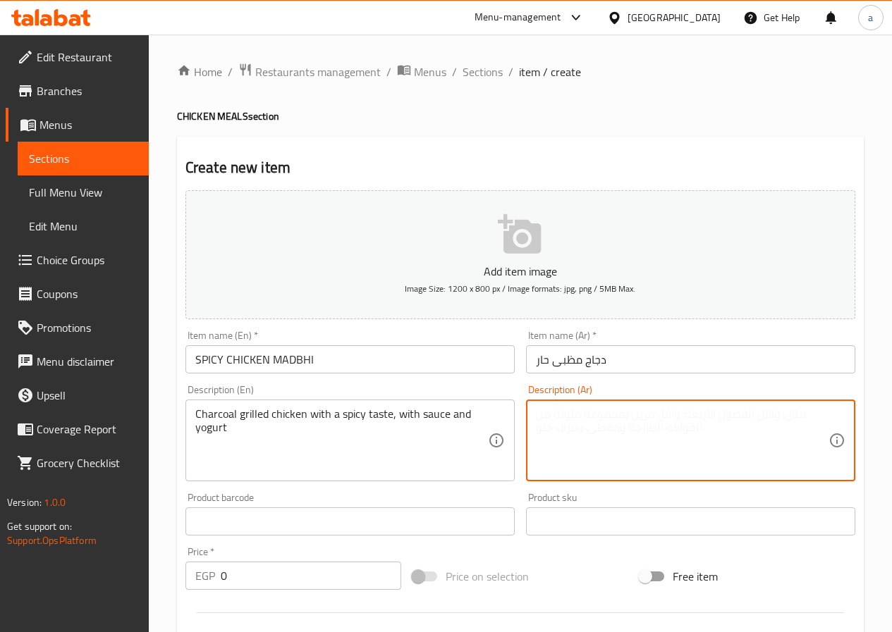
paste textarea "دجاج مشوي على الفحم بمذاق حار مع صوص وزبادي"
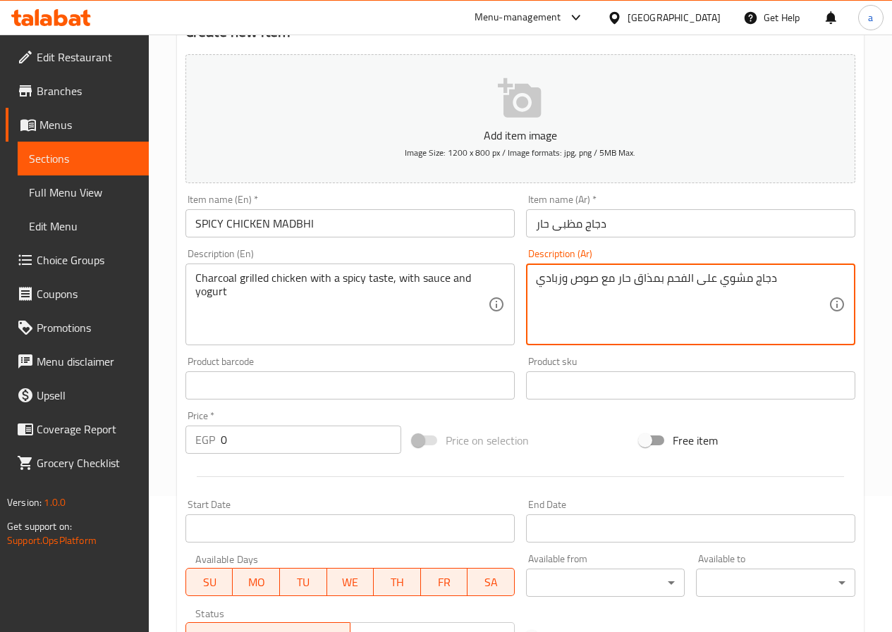
scroll to position [141, 0]
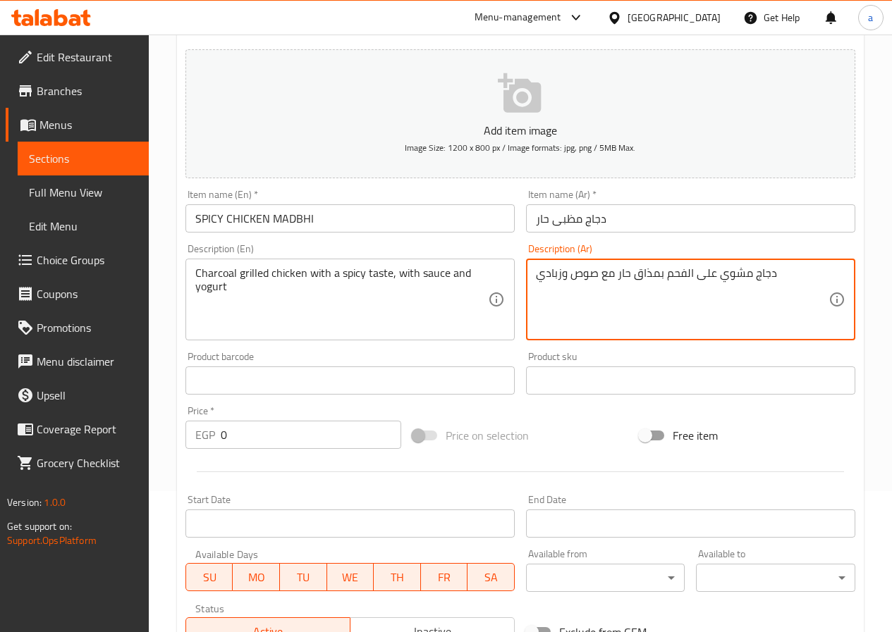
type textarea "دجاج مشوي على الفحم بمذاق حار مع صوص وزبادي"
click at [332, 443] on input "0" at bounding box center [311, 435] width 180 height 28
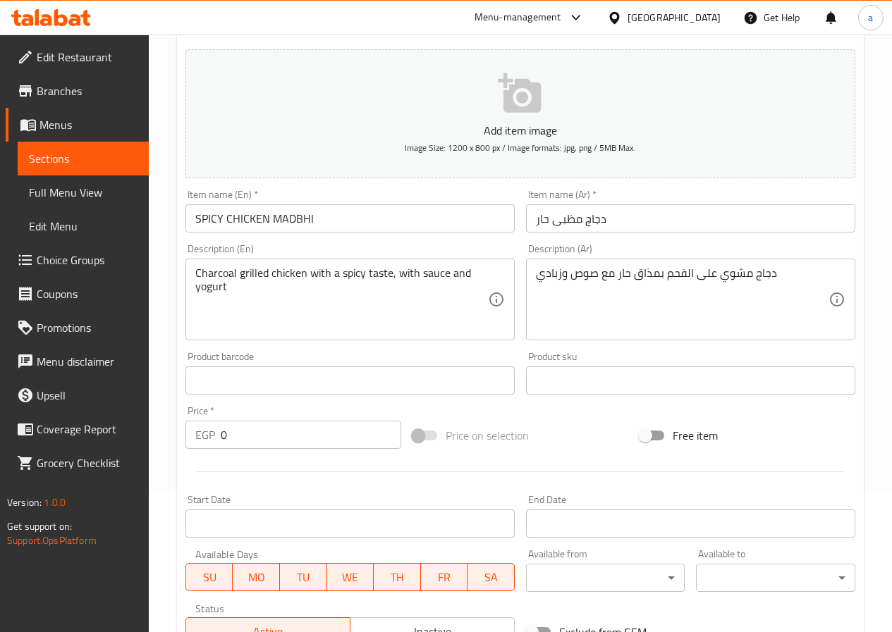
click at [330, 436] on input "0" at bounding box center [311, 435] width 180 height 28
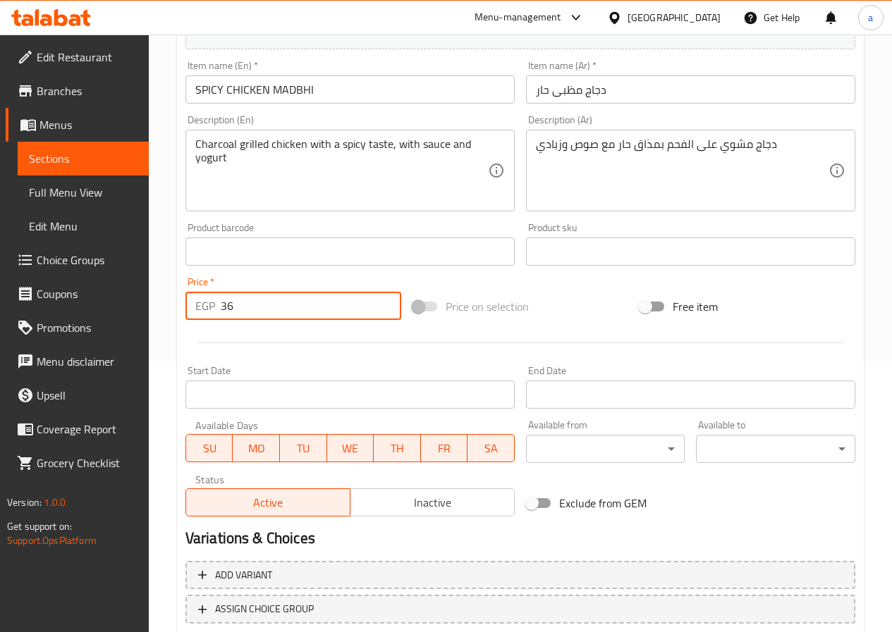
scroll to position [364, 0]
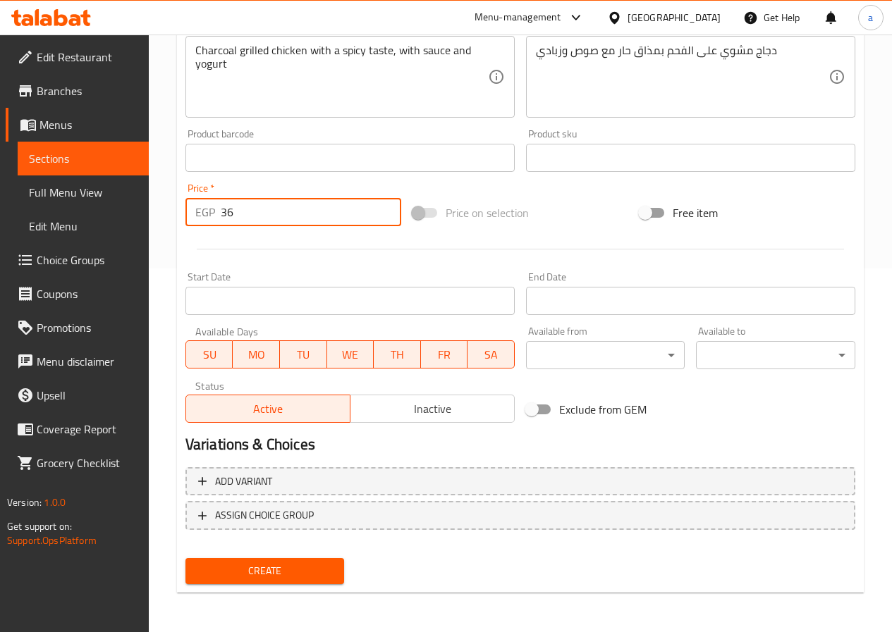
type input "36"
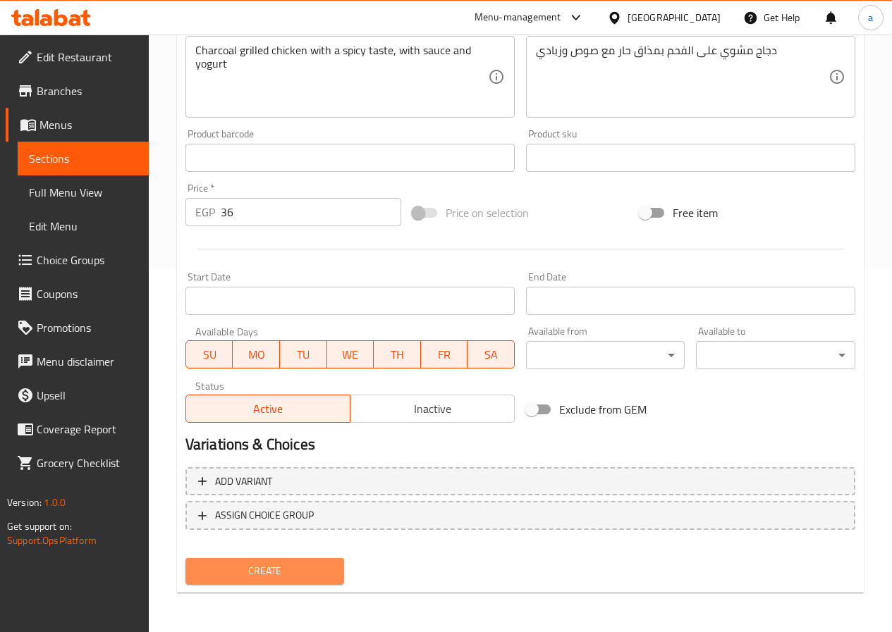
click at [278, 577] on span "Create" at bounding box center [265, 572] width 137 height 18
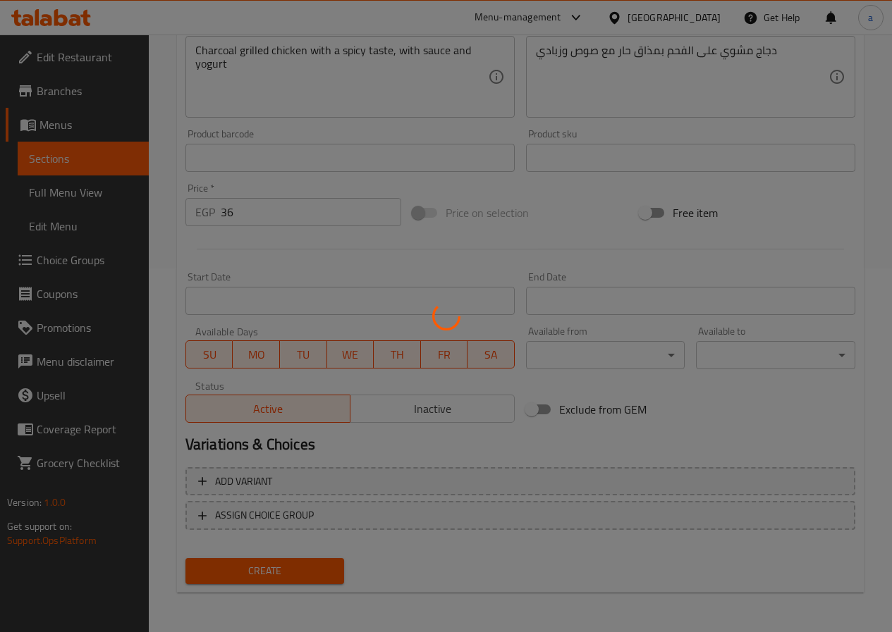
type input "0"
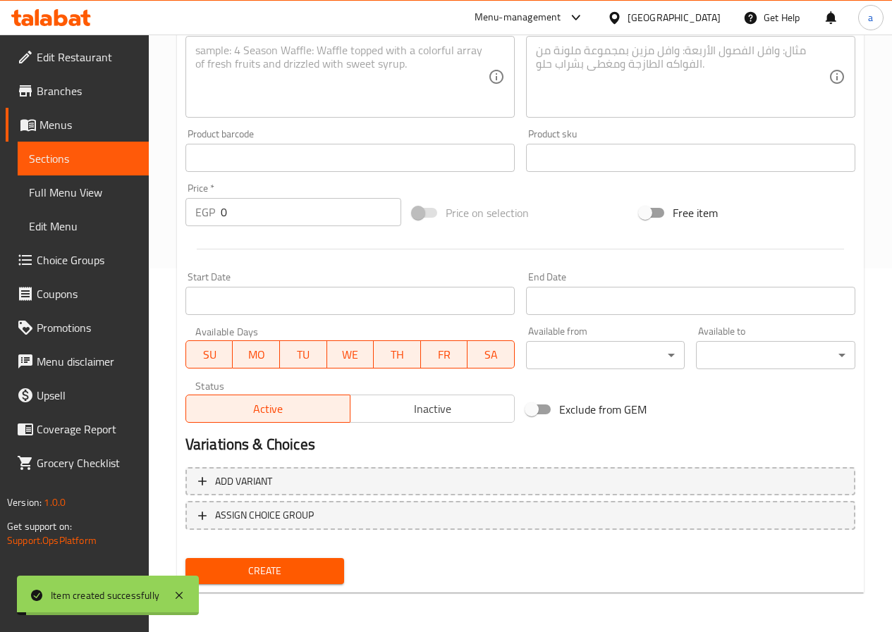
click at [89, 163] on span "Sections" at bounding box center [83, 158] width 109 height 17
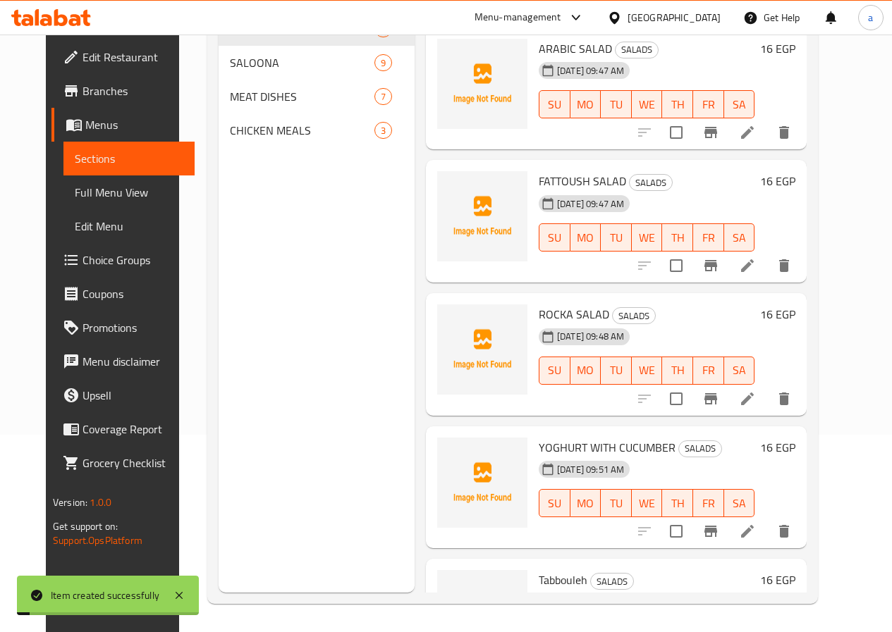
scroll to position [197, 0]
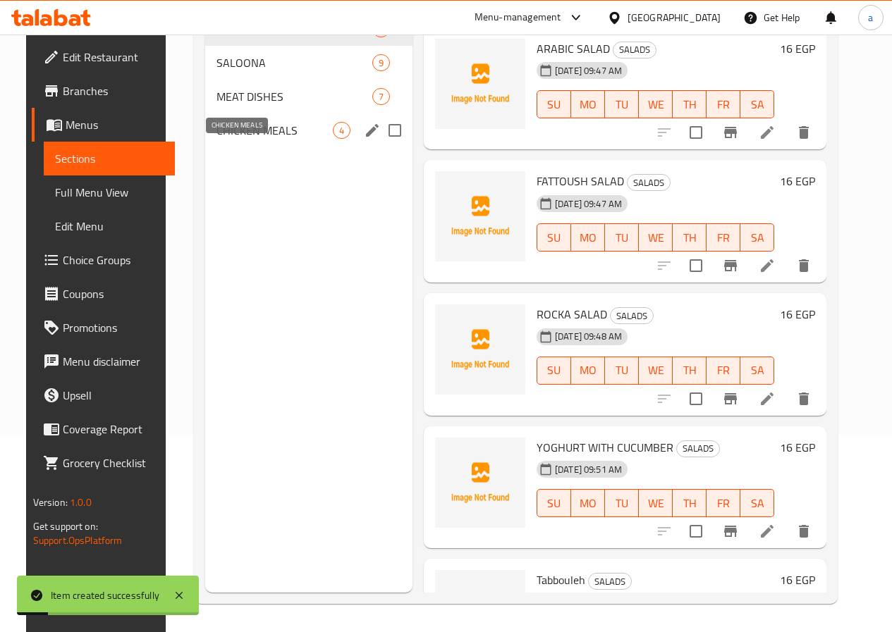
click at [245, 139] on span "CHICKEN MEALS" at bounding box center [274, 130] width 116 height 17
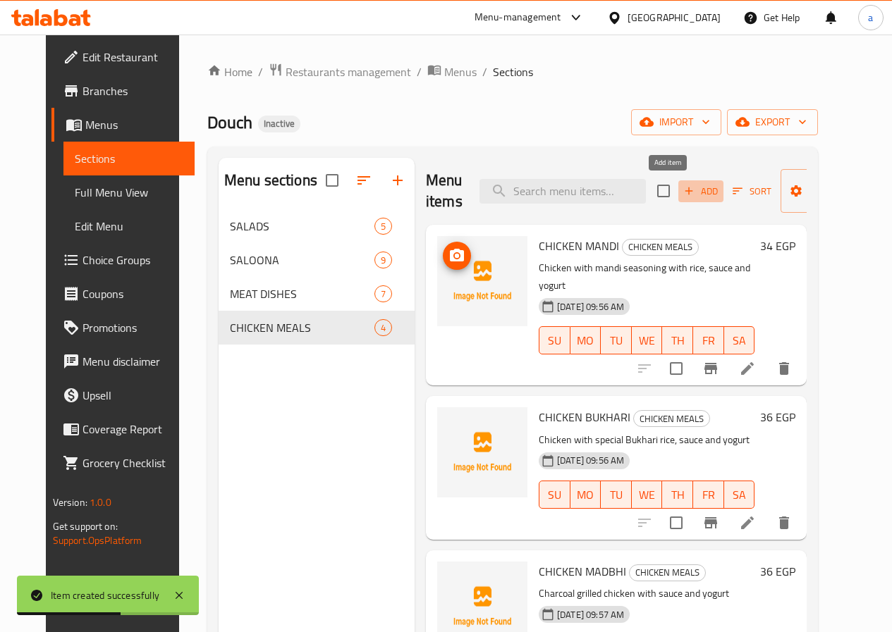
click at [682, 195] on icon "button" at bounding box center [688, 191] width 13 height 13
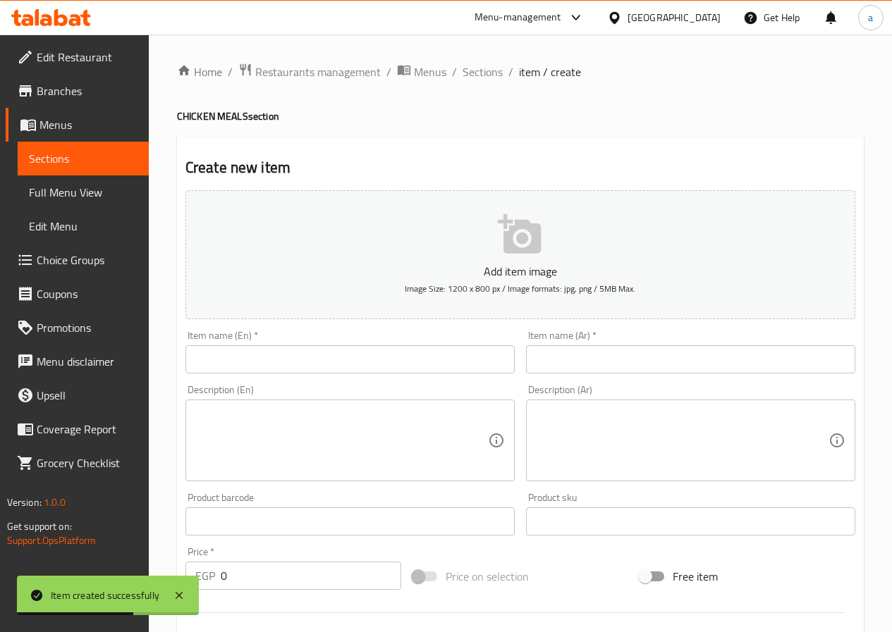
click at [300, 365] on input "text" at bounding box center [349, 359] width 329 height 28
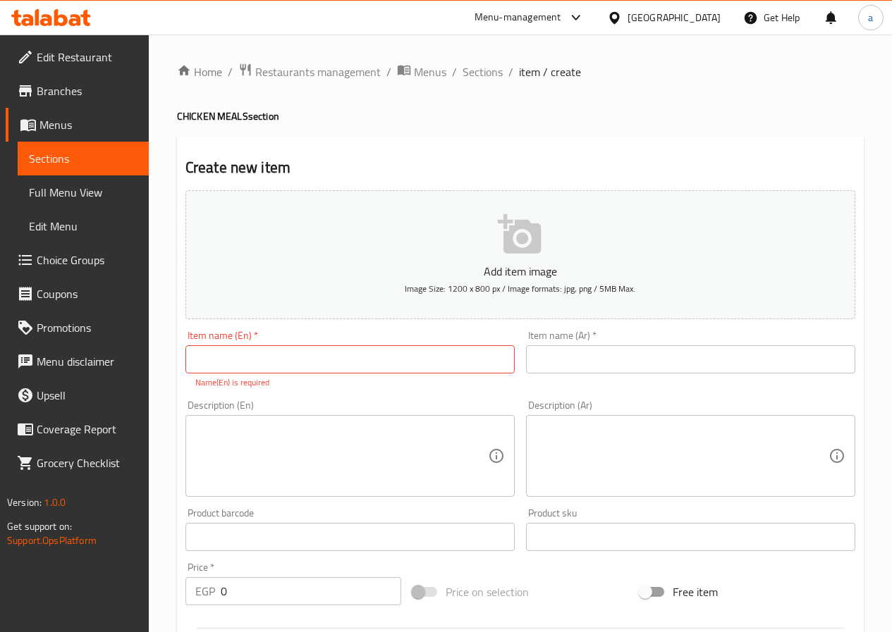
click at [443, 347] on input "text" at bounding box center [349, 359] width 329 height 28
paste input "CHICKEN MADFOON"
type input "CHICKEN MADFOON"
click at [613, 365] on input "text" at bounding box center [690, 359] width 329 height 28
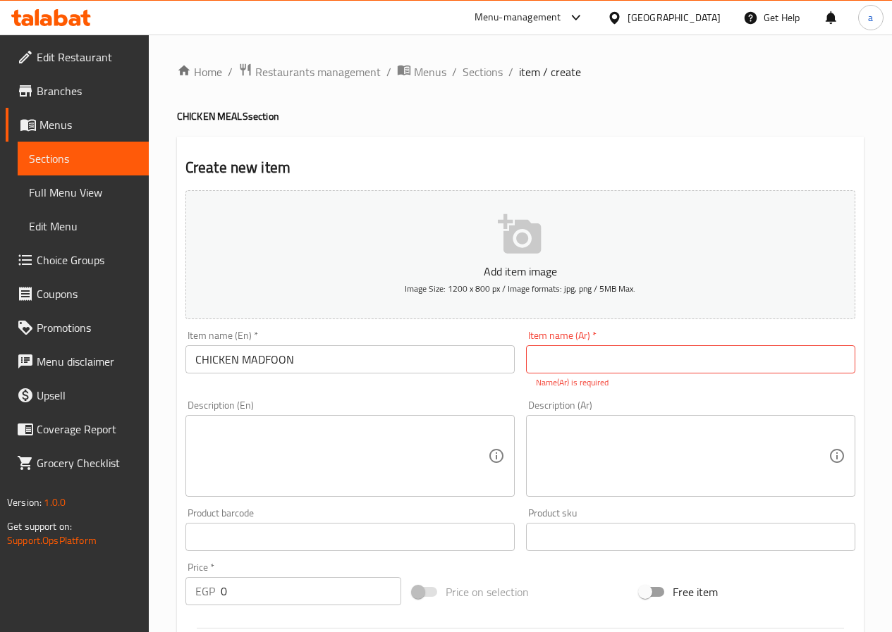
click at [742, 355] on input "text" at bounding box center [690, 359] width 329 height 28
type input "ر"
paste input "دجاج مدفون"
type input "دجاج مدفون"
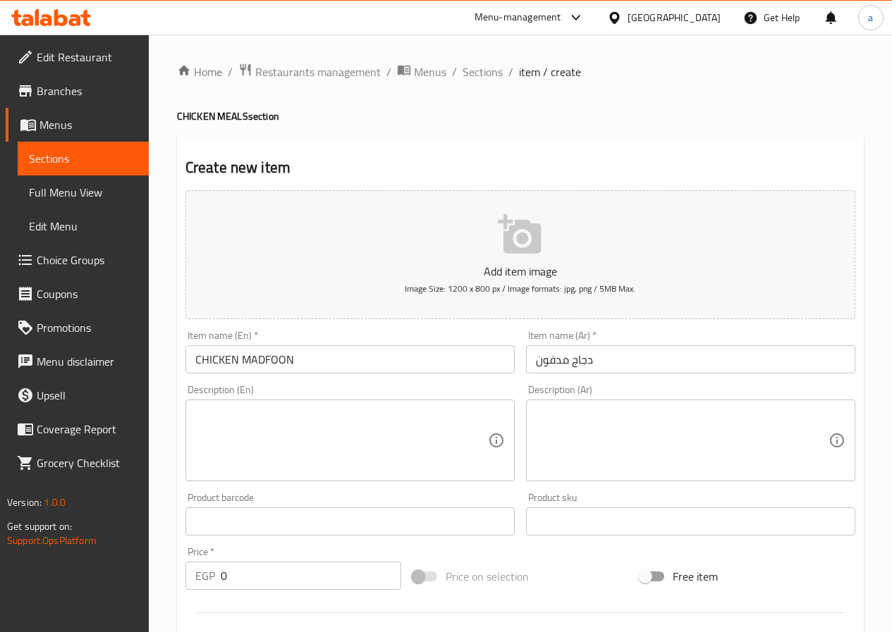
click at [453, 444] on textarea at bounding box center [341, 440] width 293 height 67
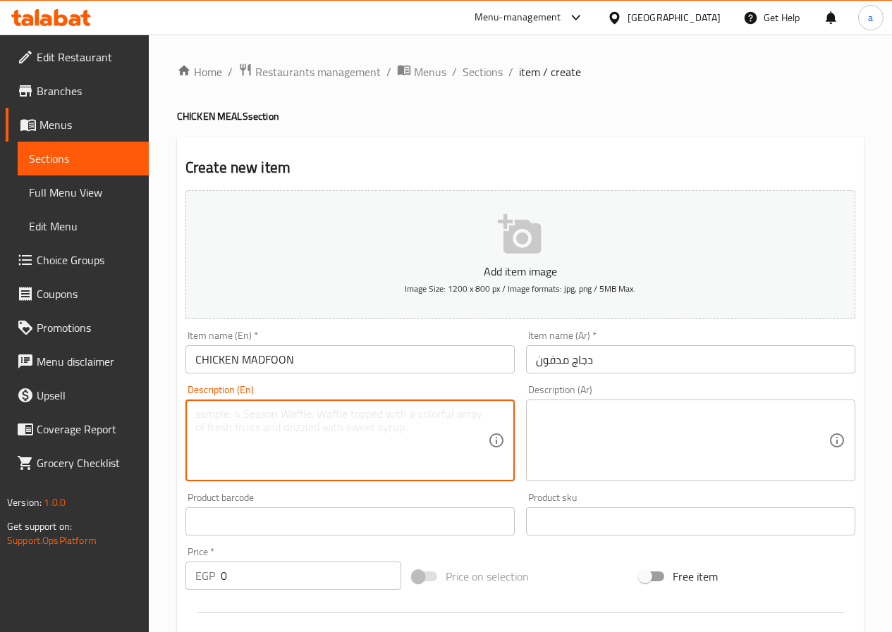
paste textarea "Chicken with madfoon seasoning with rice, sauce and yogurt"
type textarea "Chicken with madfoon seasoning with rice, sauce and yogurt"
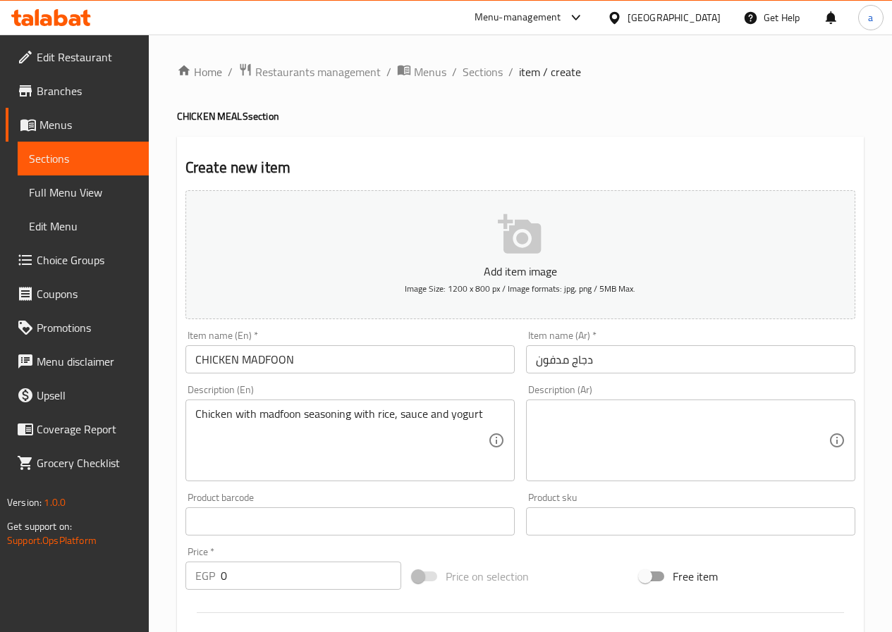
click at [600, 457] on textarea at bounding box center [682, 440] width 293 height 67
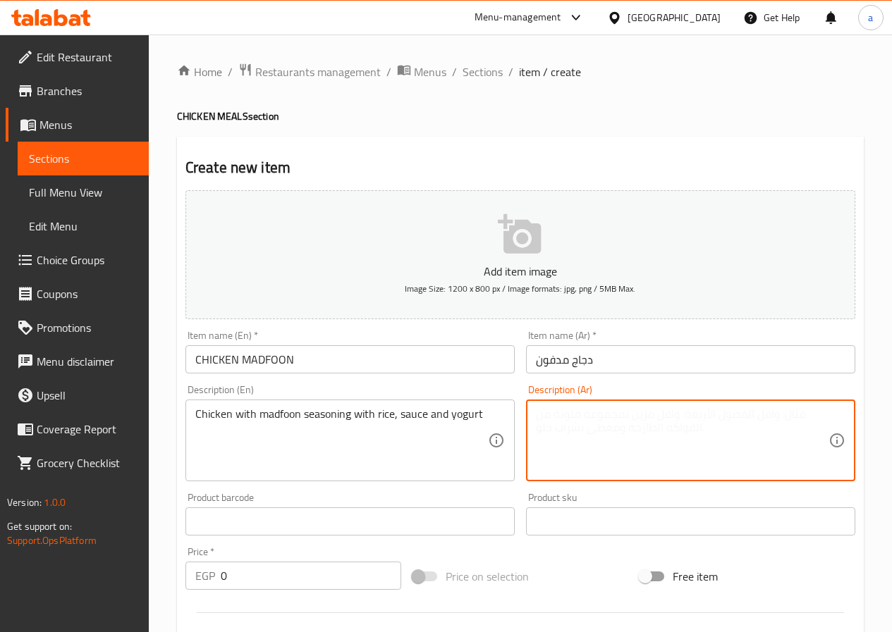
paste textarea "دجاج بتتبيلة المدفون مع الأرز صوص والزبادي"
type textarea "دجاج بتتبيلة المدفون مع الأرز صوص والزبادي"
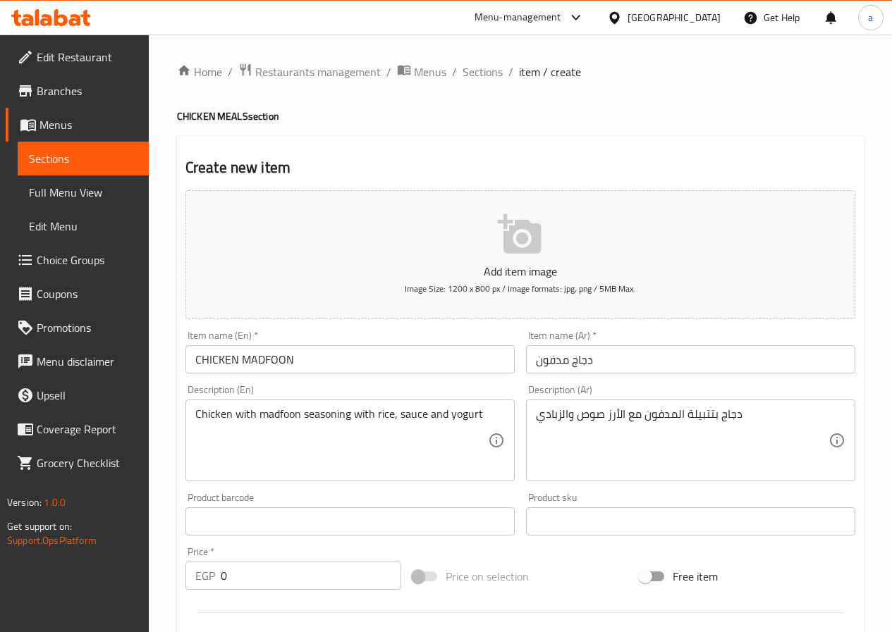
click at [275, 576] on input "0" at bounding box center [311, 576] width 180 height 28
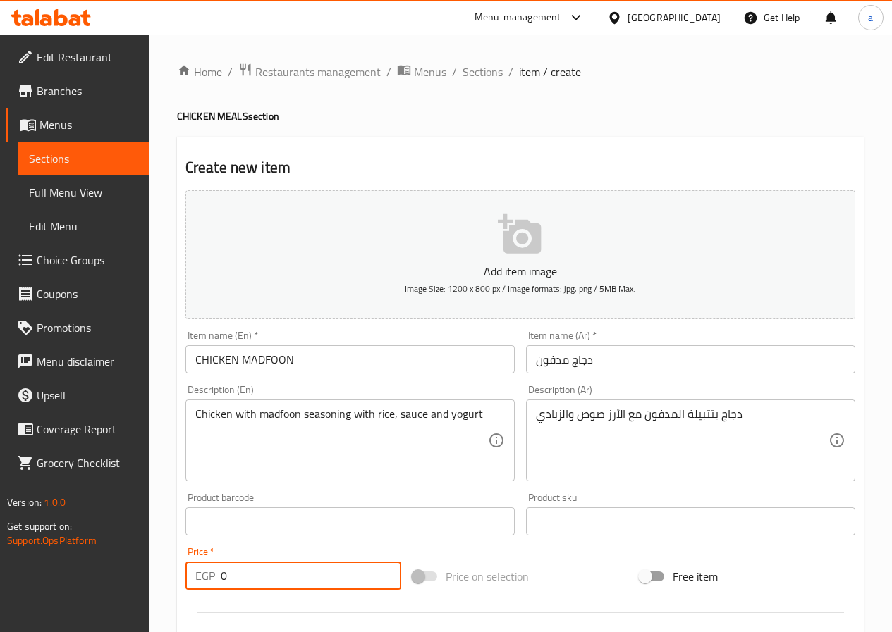
paste input "35"
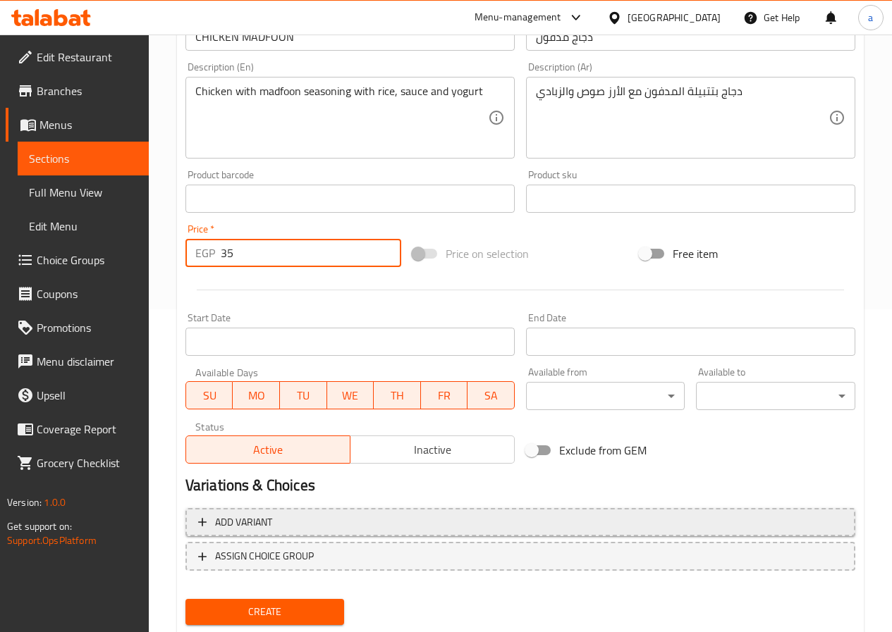
scroll to position [364, 0]
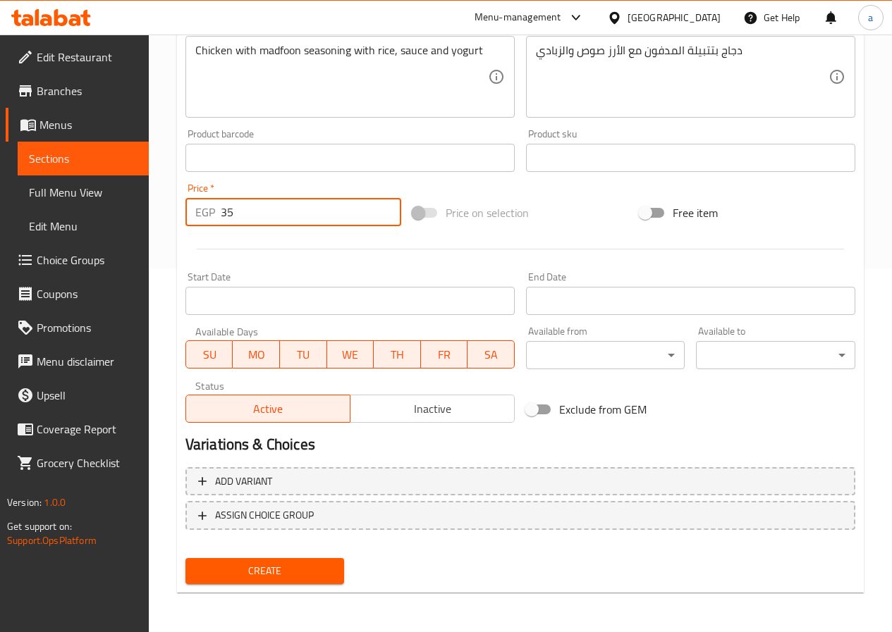
type input "35"
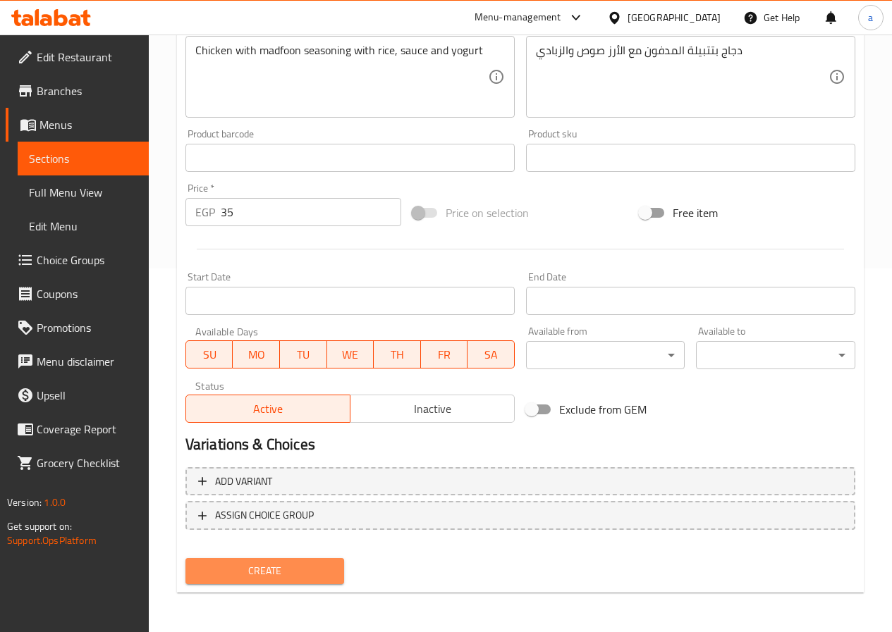
click at [307, 570] on span "Create" at bounding box center [265, 572] width 137 height 18
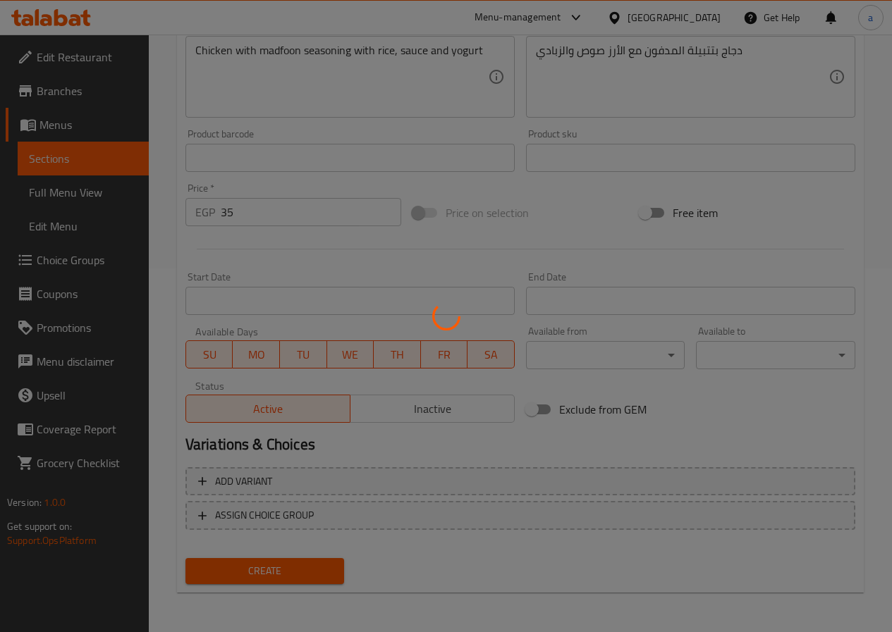
type input "0"
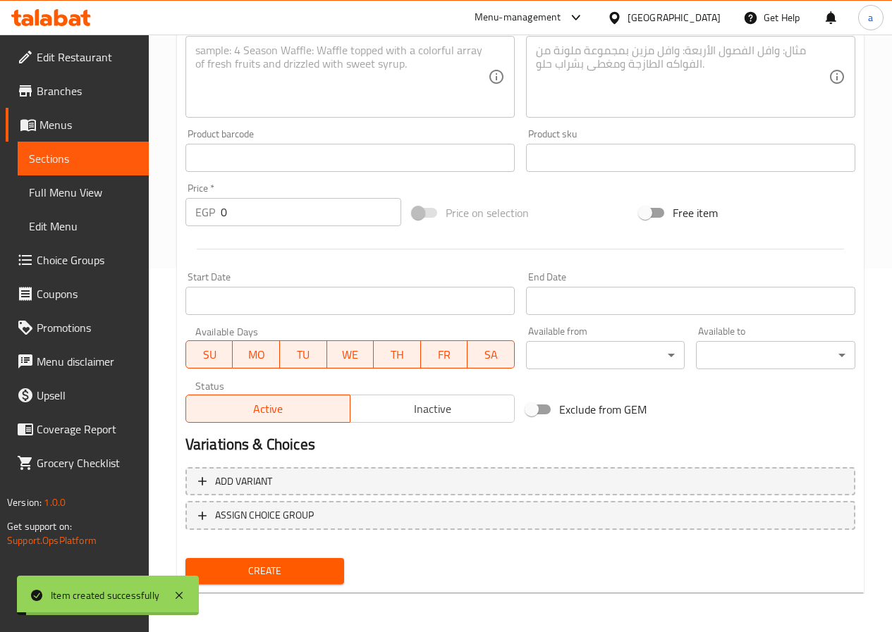
click at [76, 169] on link "Sections" at bounding box center [83, 159] width 131 height 34
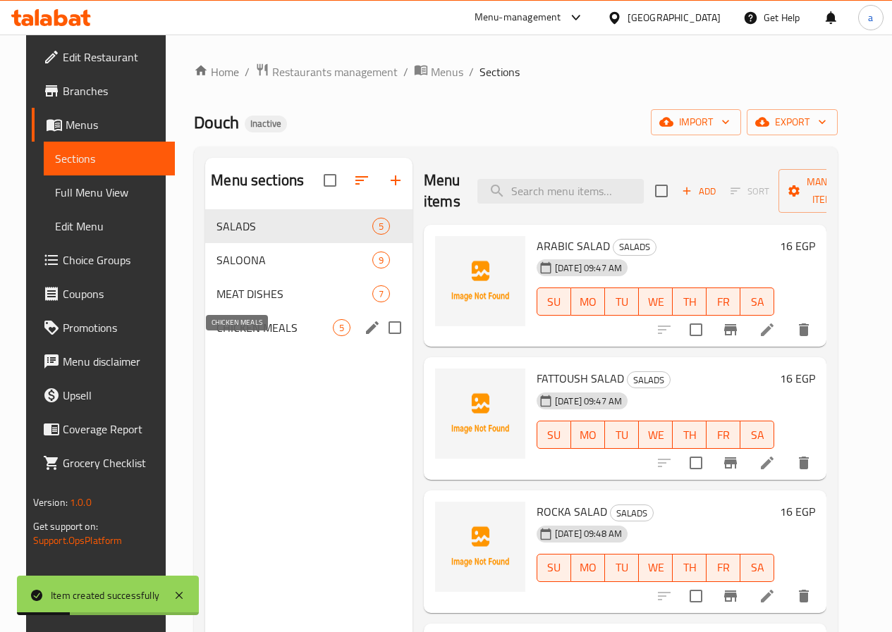
click at [231, 336] on span "CHICKEN MEALS" at bounding box center [274, 327] width 116 height 17
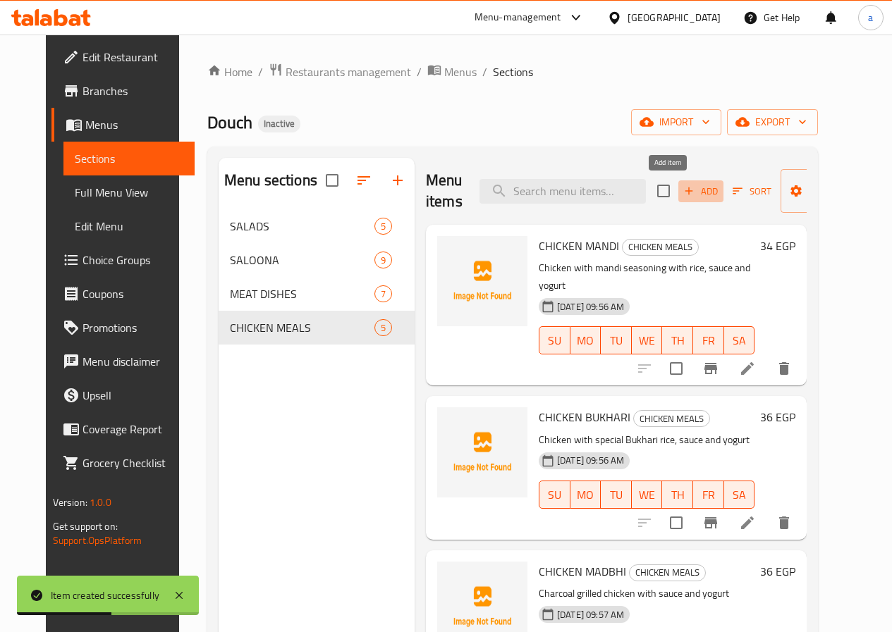
click at [686, 193] on span "Add" at bounding box center [701, 191] width 38 height 16
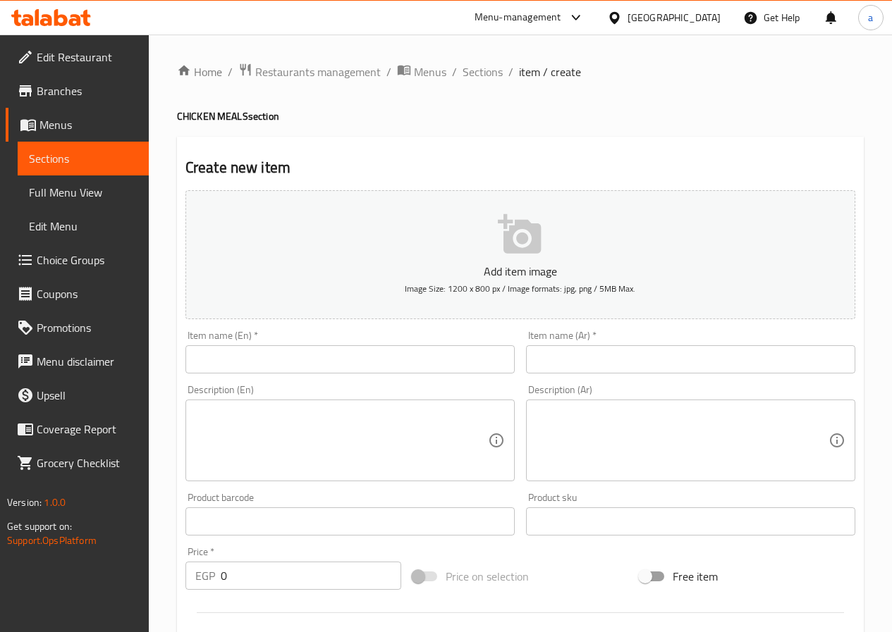
click at [319, 362] on input "text" at bounding box center [349, 359] width 329 height 28
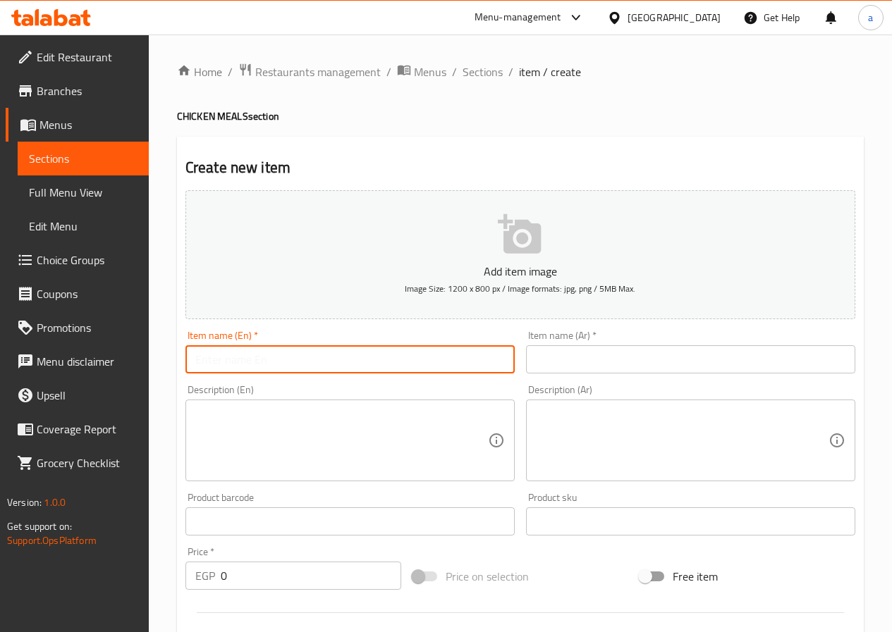
paste input "KABSA CHICKEN"
type input "KABSA CHICKEN"
click at [585, 369] on input "text" at bounding box center [690, 359] width 329 height 28
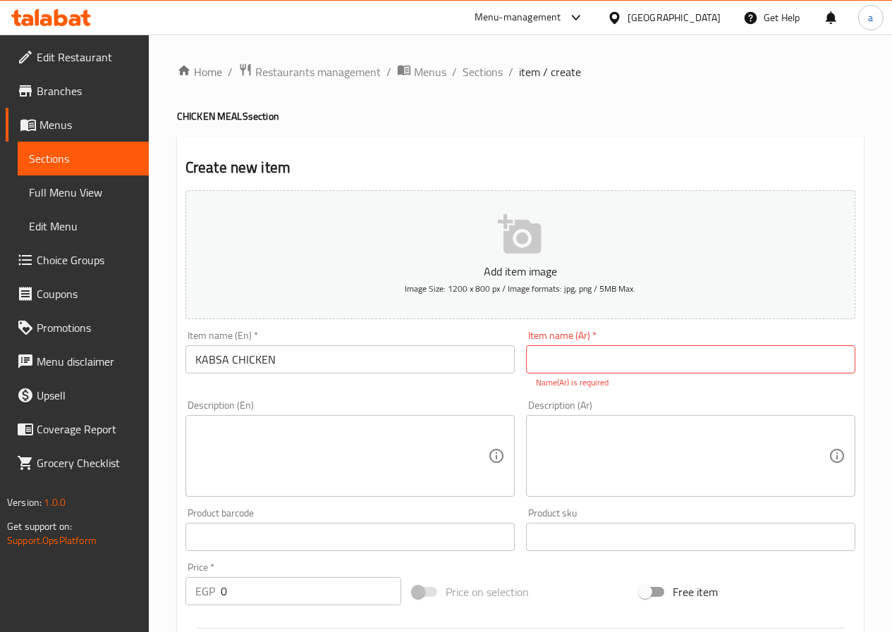
click at [677, 364] on input "text" at bounding box center [690, 359] width 329 height 28
paste input "دجاج كبسه"
type input "دجاج كبسه"
click at [257, 438] on textarea at bounding box center [341, 456] width 293 height 67
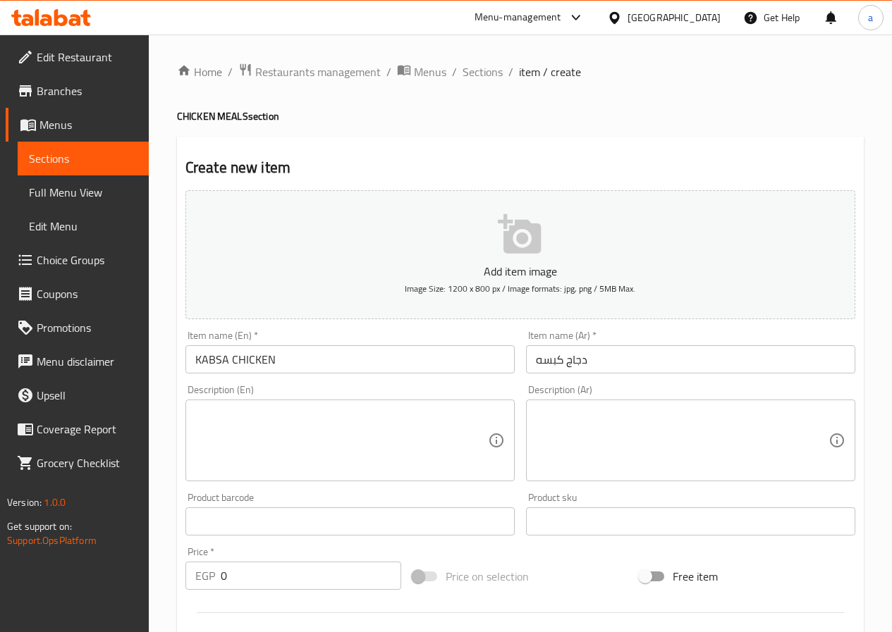
click at [468, 431] on textarea at bounding box center [341, 440] width 293 height 67
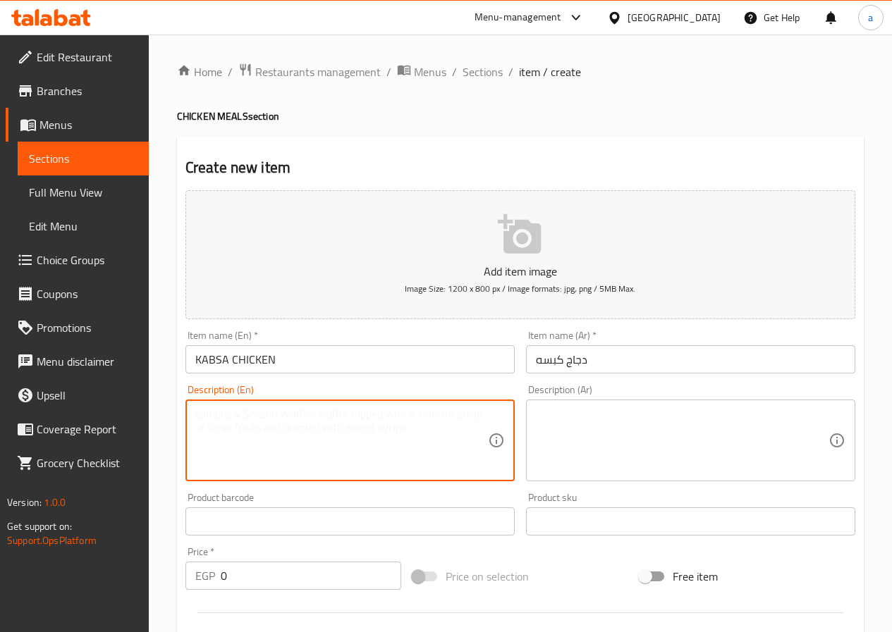
paste textarea "Delicious chicken kabsa with rice, sauce and yogurt"
type textarea "Delicious chicken kabsa with rice, sauce and yogurt"
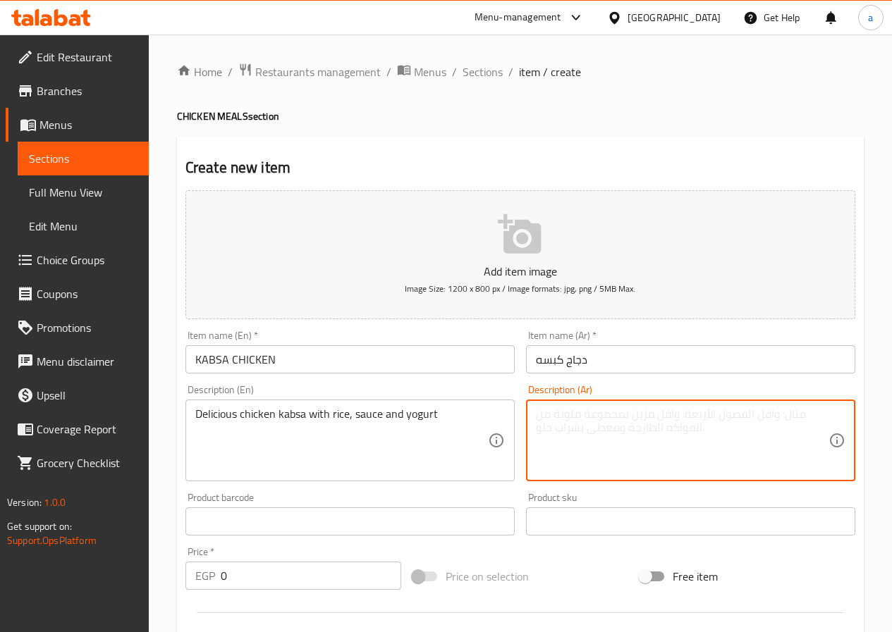
click at [587, 422] on textarea at bounding box center [682, 440] width 293 height 67
paste textarea "كبسة دجاج لذيذة مع الأرز صوص والزبادي"
type textarea "كبسة دجاج لذيذة مع الأرز صوص والزبادي"
click at [270, 576] on input "0" at bounding box center [311, 576] width 180 height 28
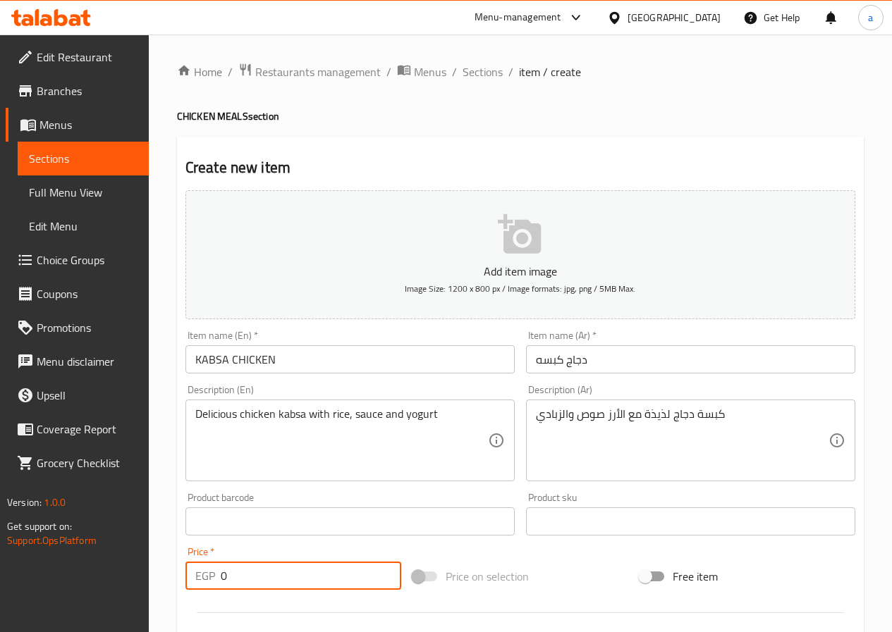
click at [270, 576] on input "0" at bounding box center [311, 576] width 180 height 28
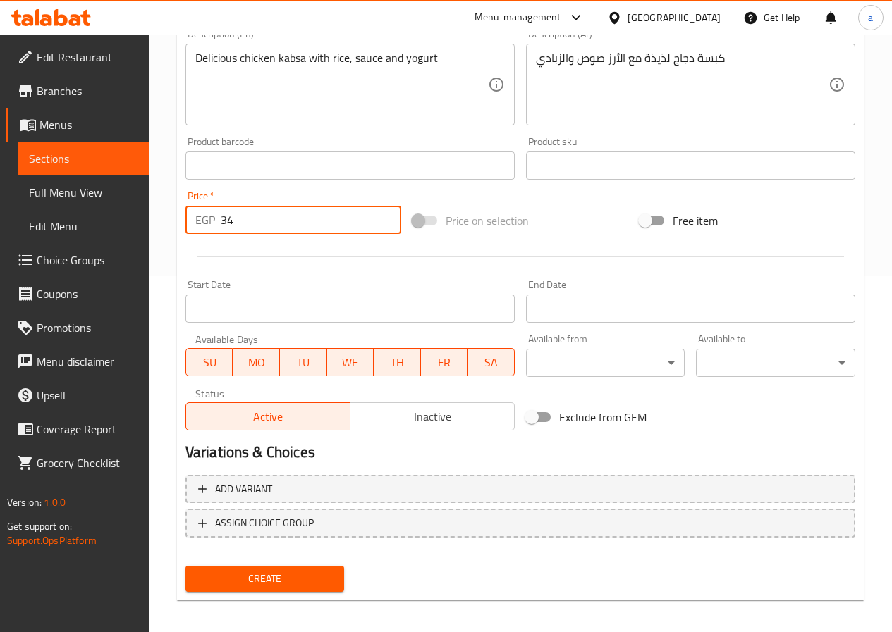
scroll to position [364, 0]
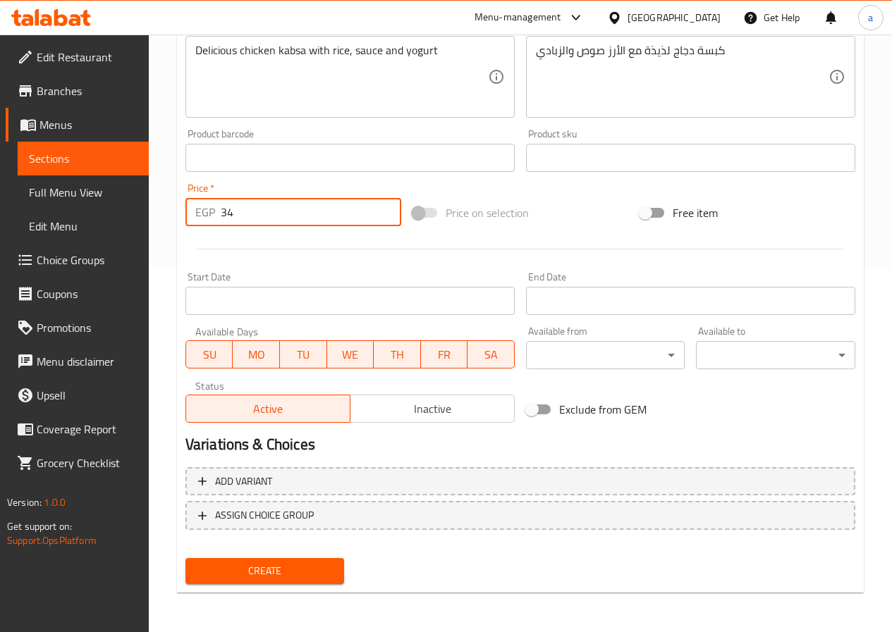
type input "34"
click at [299, 579] on span "Create" at bounding box center [265, 572] width 137 height 18
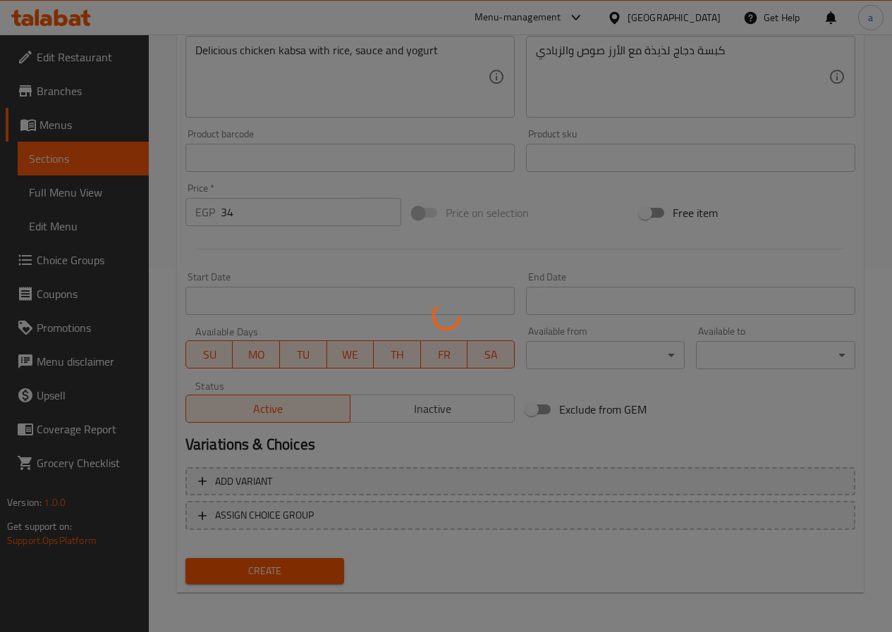
type input "0"
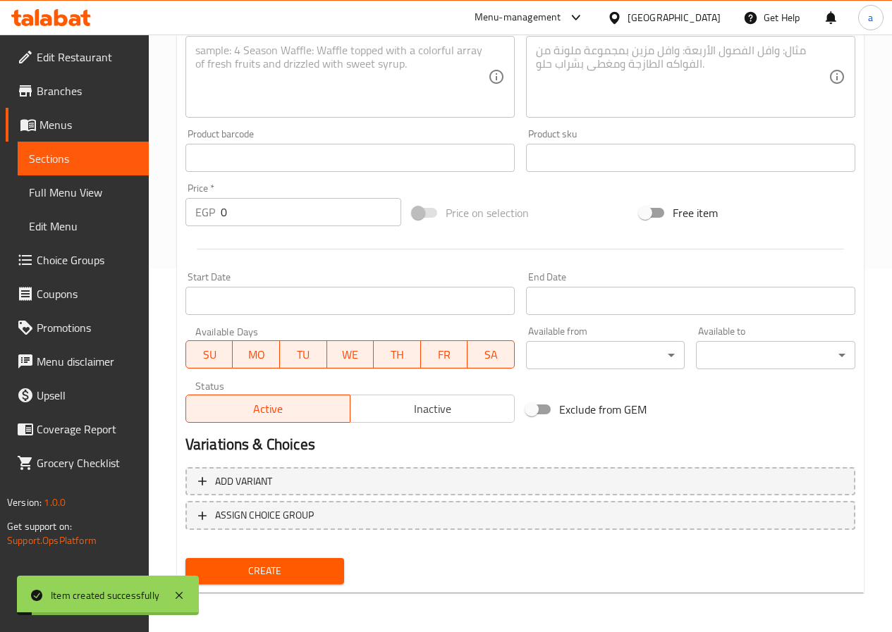
click at [36, 170] on link "Sections" at bounding box center [83, 159] width 131 height 34
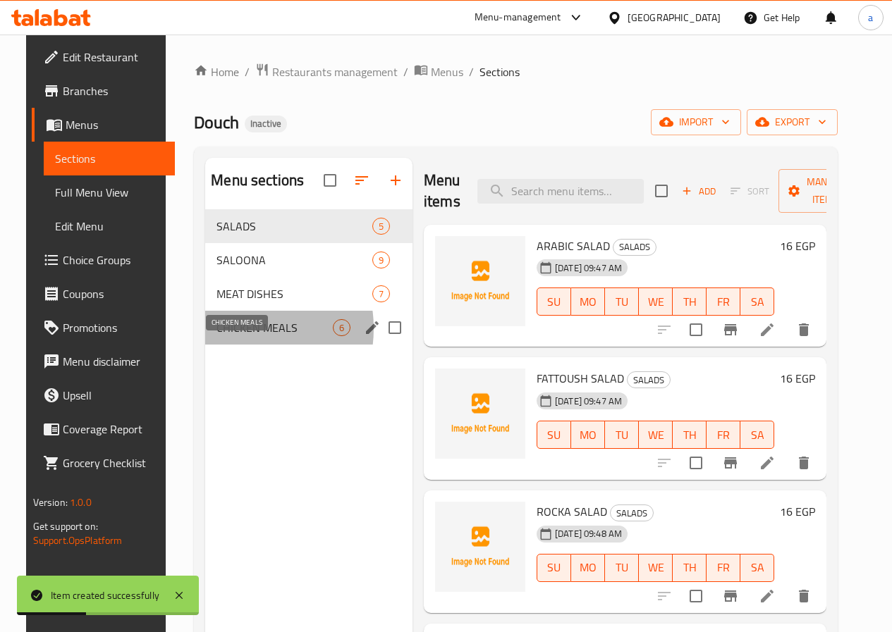
click at [221, 336] on span "CHICKEN MEALS" at bounding box center [274, 327] width 116 height 17
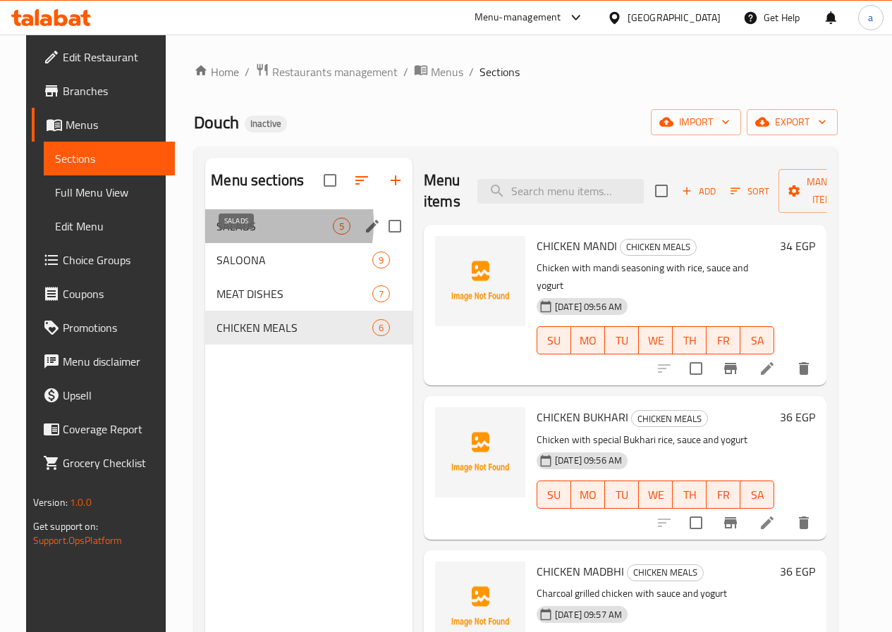
click at [216, 235] on span "SALADS" at bounding box center [274, 226] width 116 height 17
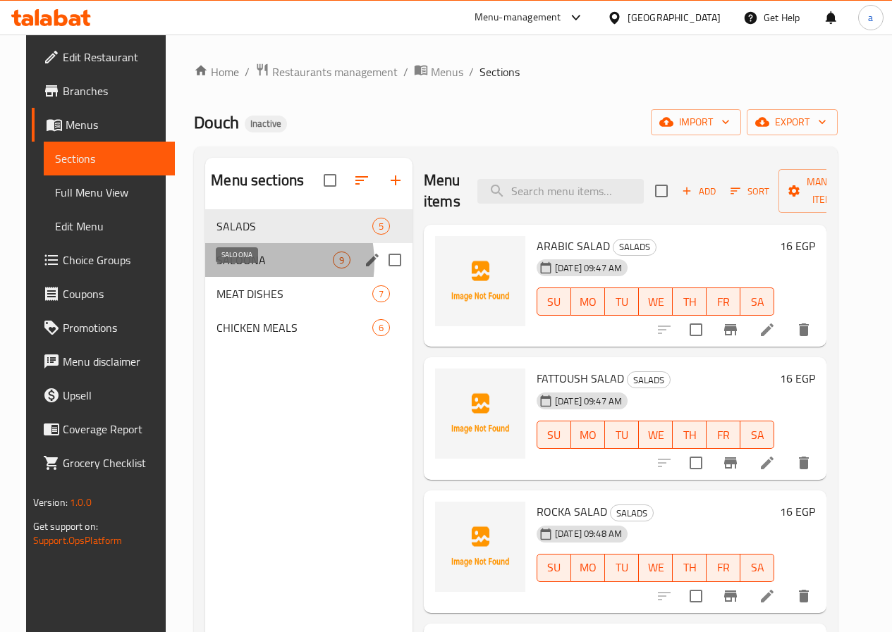
click at [234, 269] on span "SALOONA" at bounding box center [274, 260] width 116 height 17
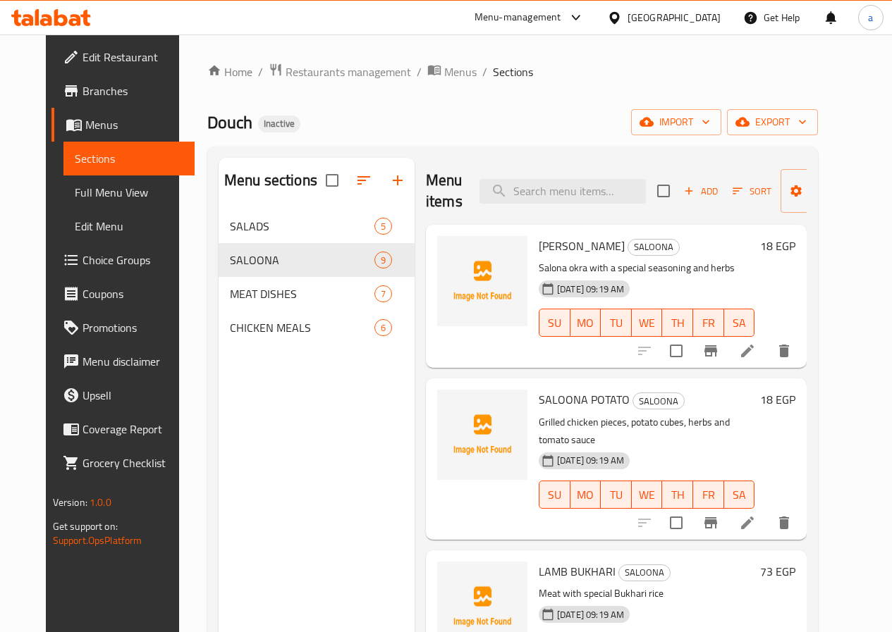
scroll to position [141, 0]
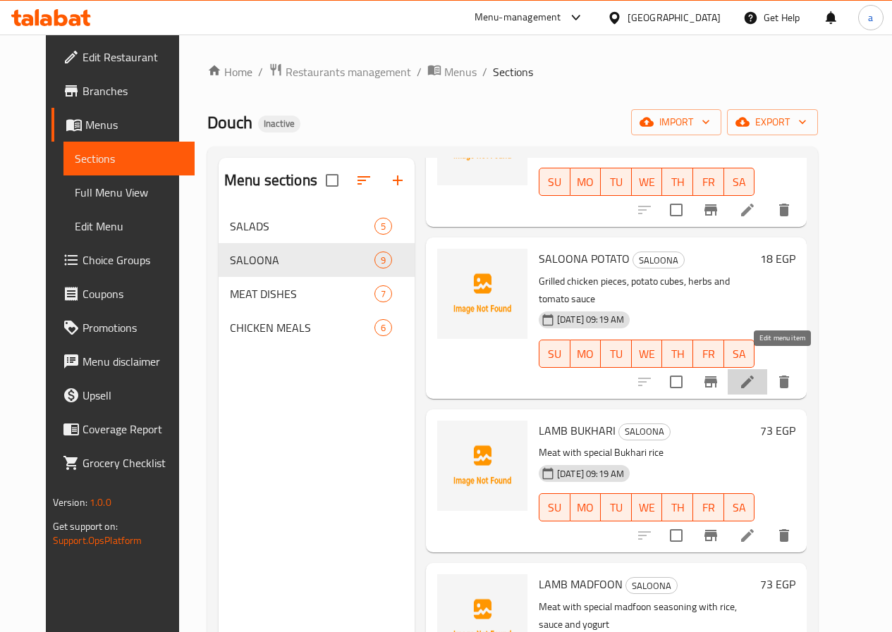
click at [756, 374] on icon at bounding box center [747, 382] width 17 height 17
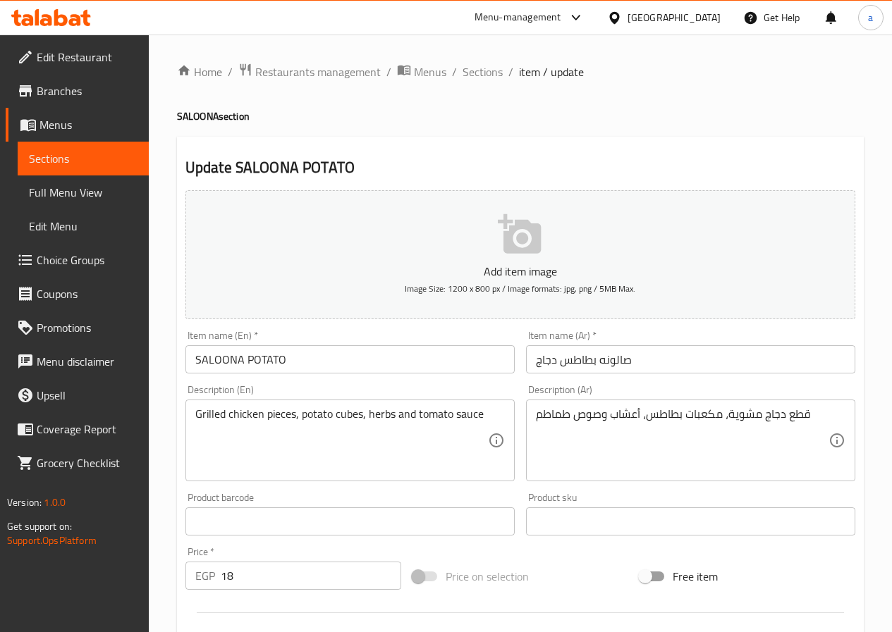
click at [333, 362] on input "SALOONA POTATO" at bounding box center [349, 359] width 329 height 28
click at [318, 357] on input "SALOONA POTATO" at bounding box center [349, 359] width 329 height 28
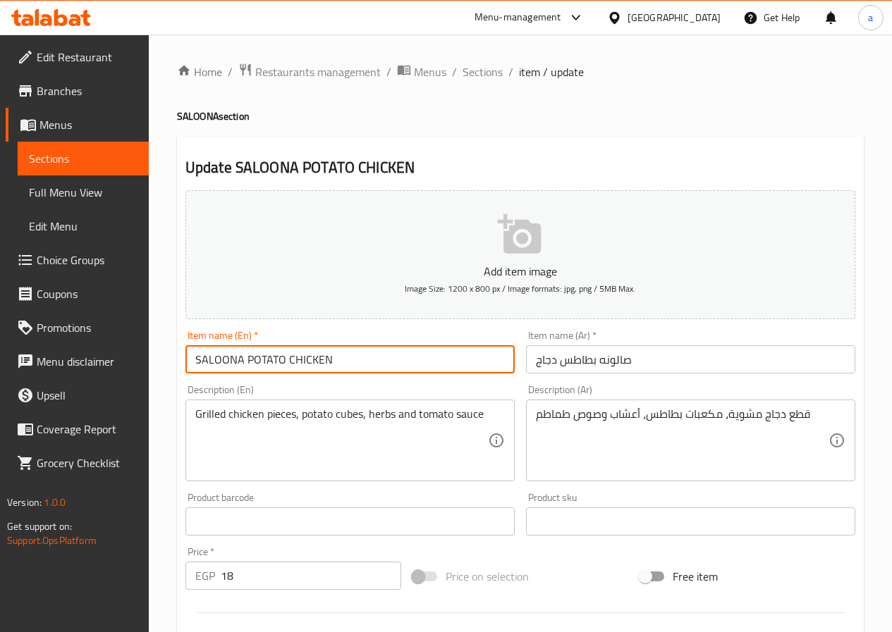
type input "SALOONA POTATO CHICKEN"
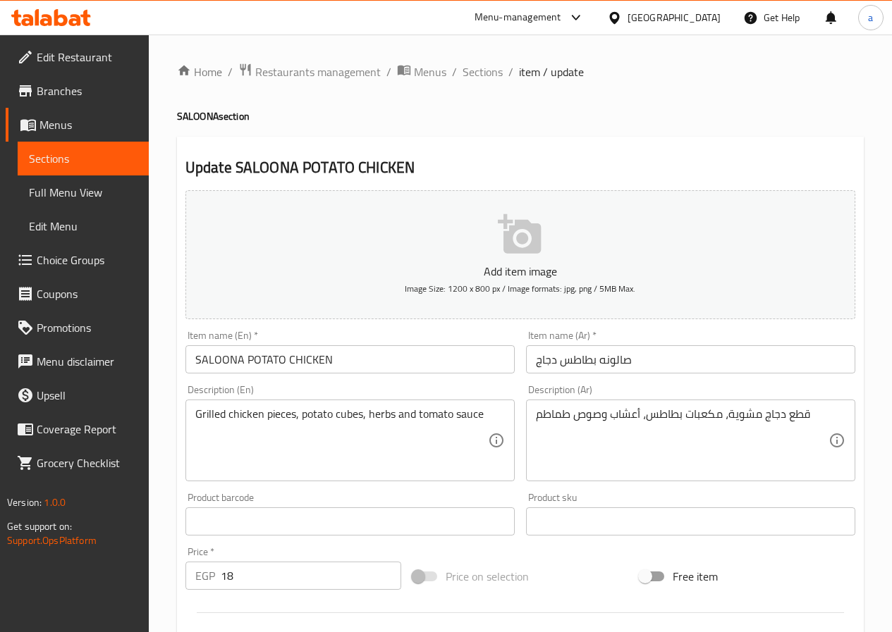
click at [389, 367] on input "SALOONA POTATO CHICKEN" at bounding box center [349, 359] width 329 height 28
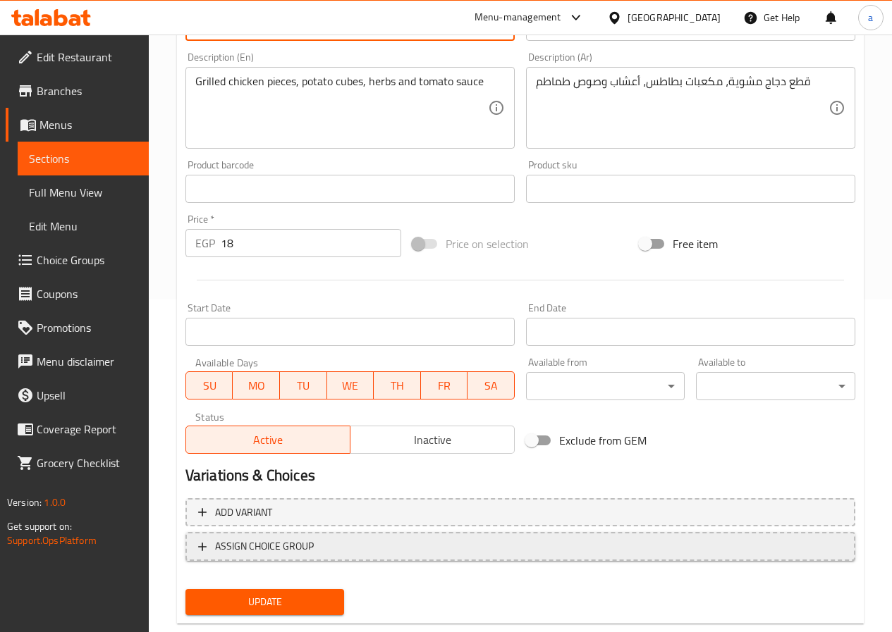
scroll to position [364, 0]
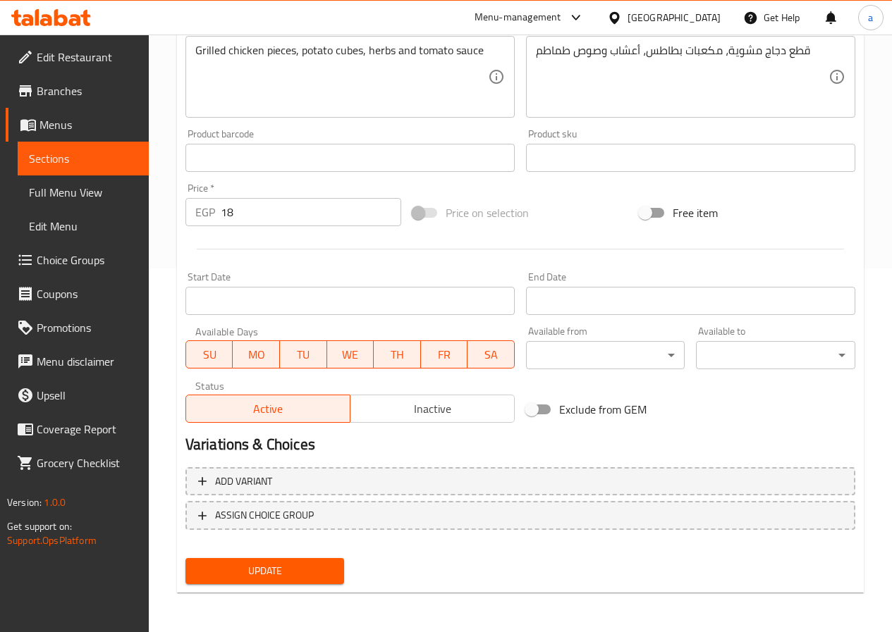
click at [312, 566] on span "Update" at bounding box center [265, 572] width 137 height 18
click at [515, 572] on div "Update" at bounding box center [520, 571] width 681 height 37
click at [302, 563] on span "Update" at bounding box center [265, 572] width 137 height 18
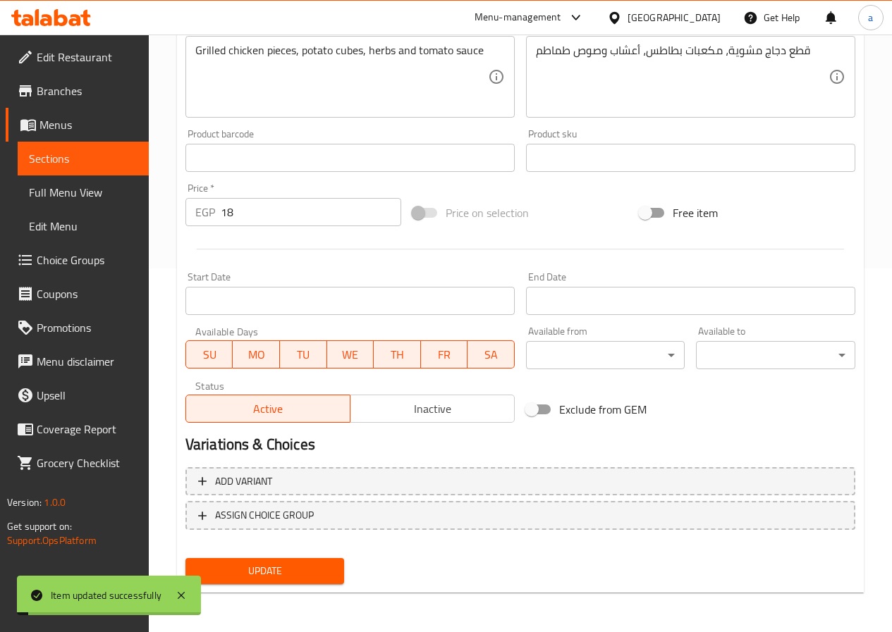
click at [93, 164] on span "Sections" at bounding box center [83, 158] width 109 height 17
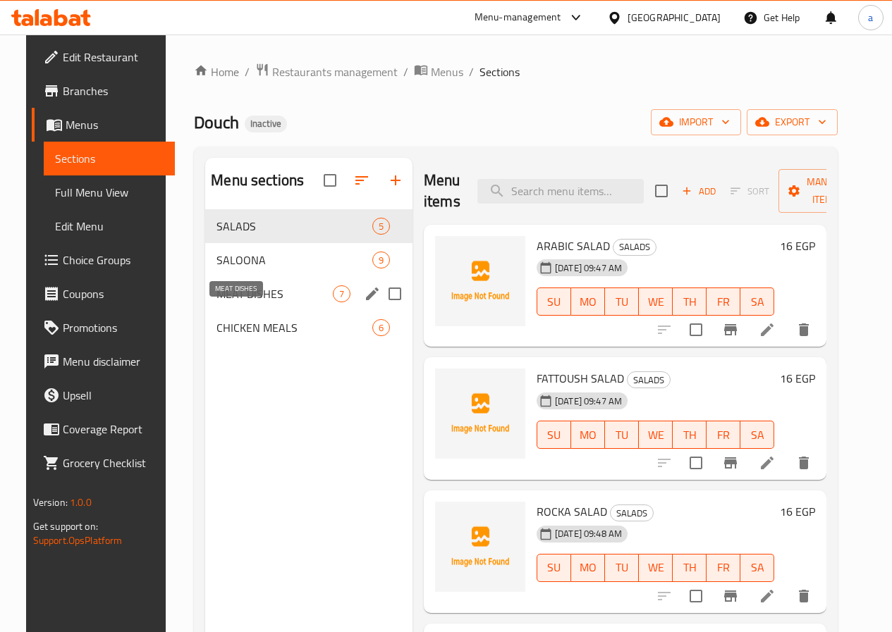
click at [256, 302] on span "MEAT DISHES" at bounding box center [274, 293] width 116 height 17
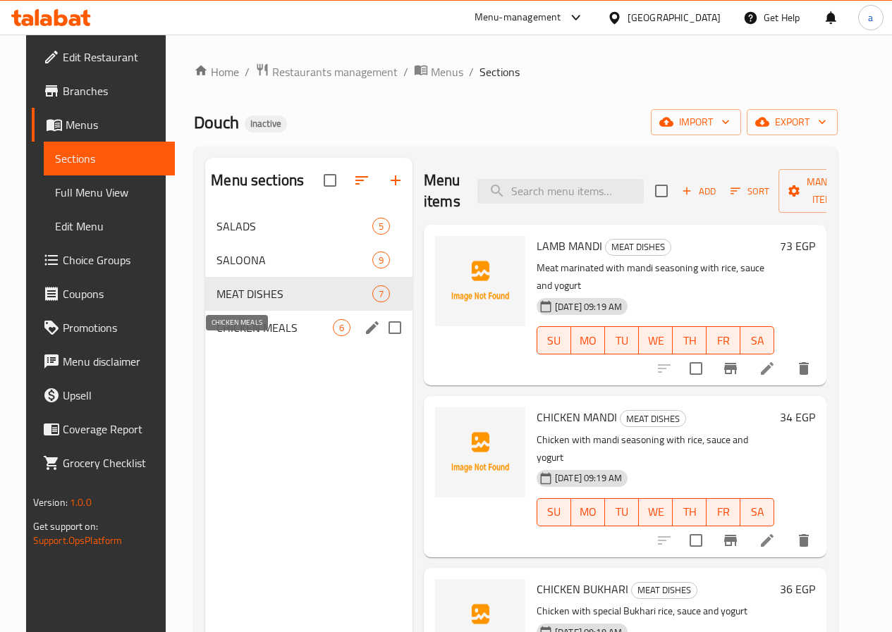
click at [243, 336] on span "CHICKEN MEALS" at bounding box center [274, 327] width 116 height 17
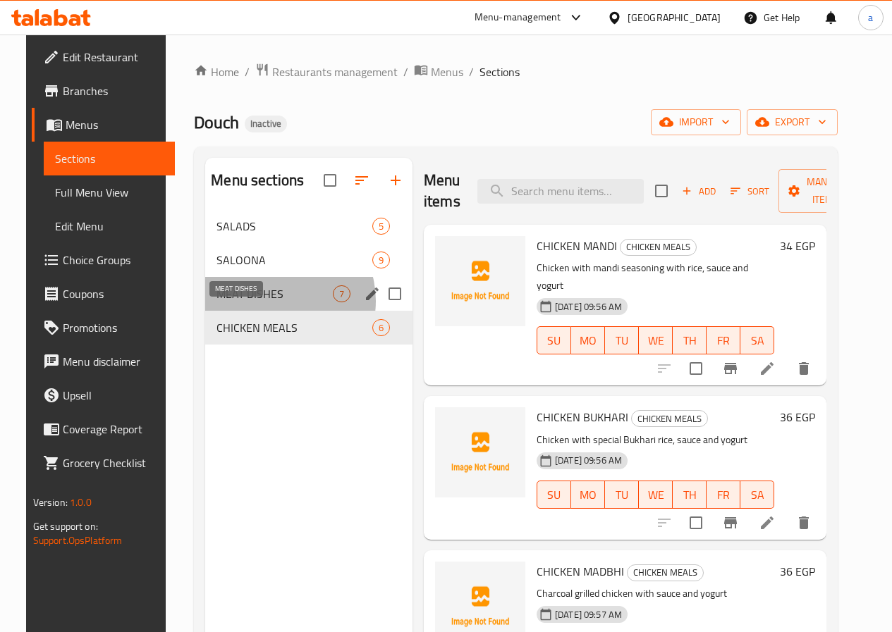
click at [257, 302] on span "MEAT DISHES" at bounding box center [274, 293] width 116 height 17
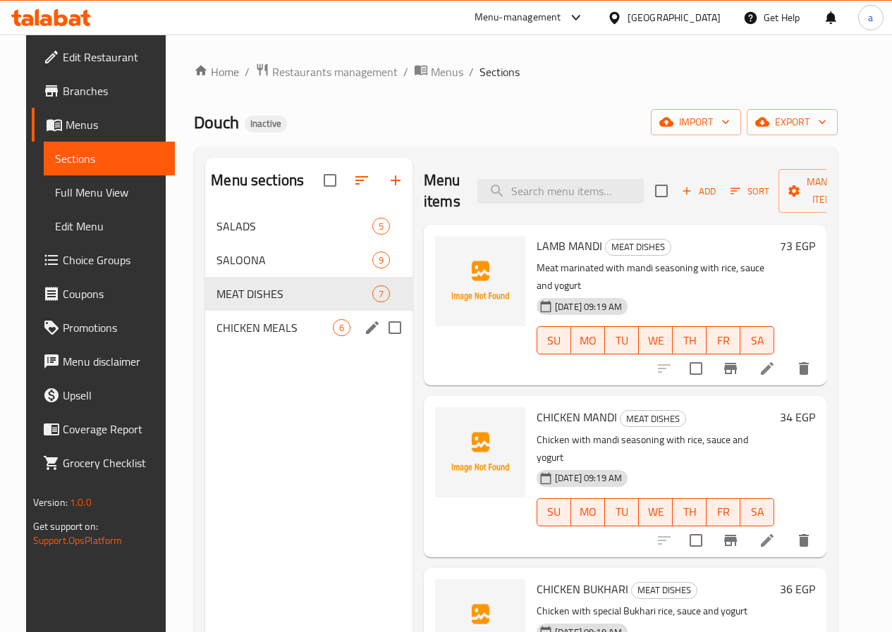
click at [213, 345] on div "CHICKEN MEALS 6" at bounding box center [308, 328] width 207 height 34
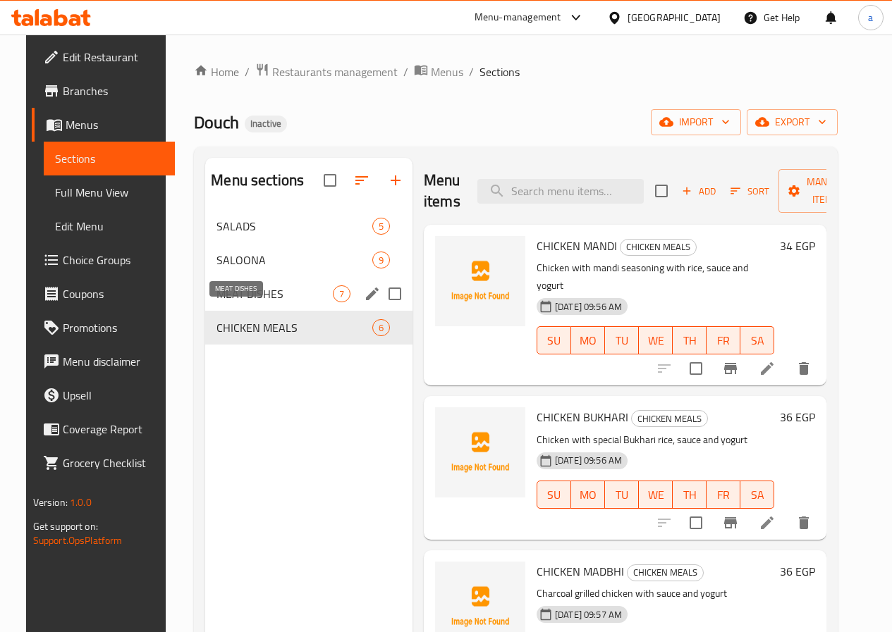
click at [228, 302] on span "MEAT DISHES" at bounding box center [274, 293] width 116 height 17
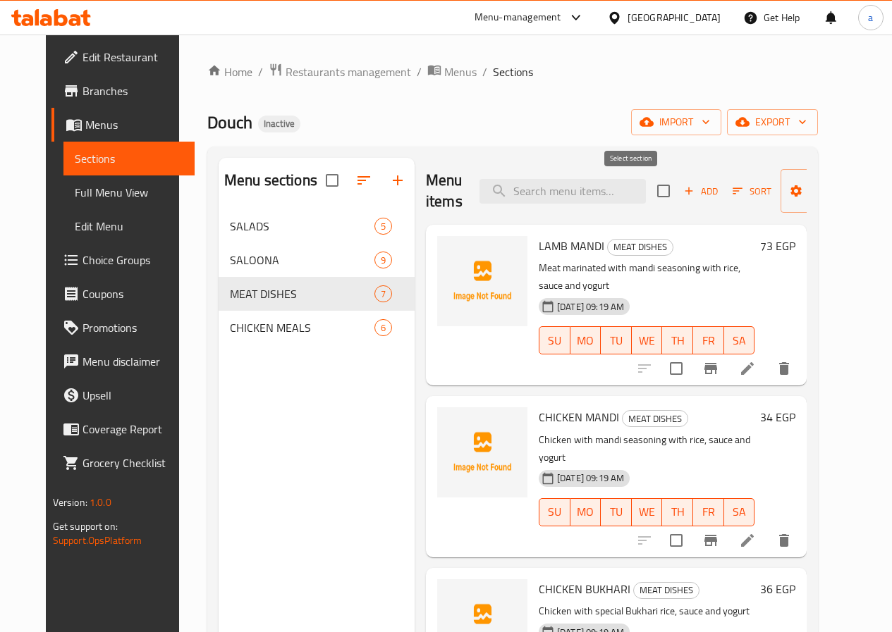
click at [649, 188] on input "checkbox" at bounding box center [664, 191] width 30 height 30
checkbox input "true"
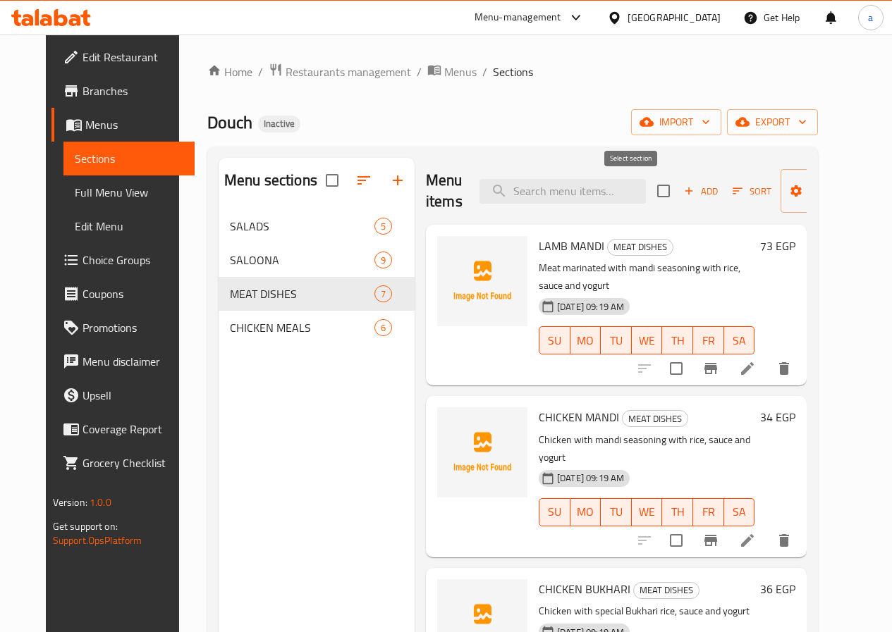
checkbox input "true"
click at [792, 360] on icon "delete" at bounding box center [783, 368] width 17 height 17
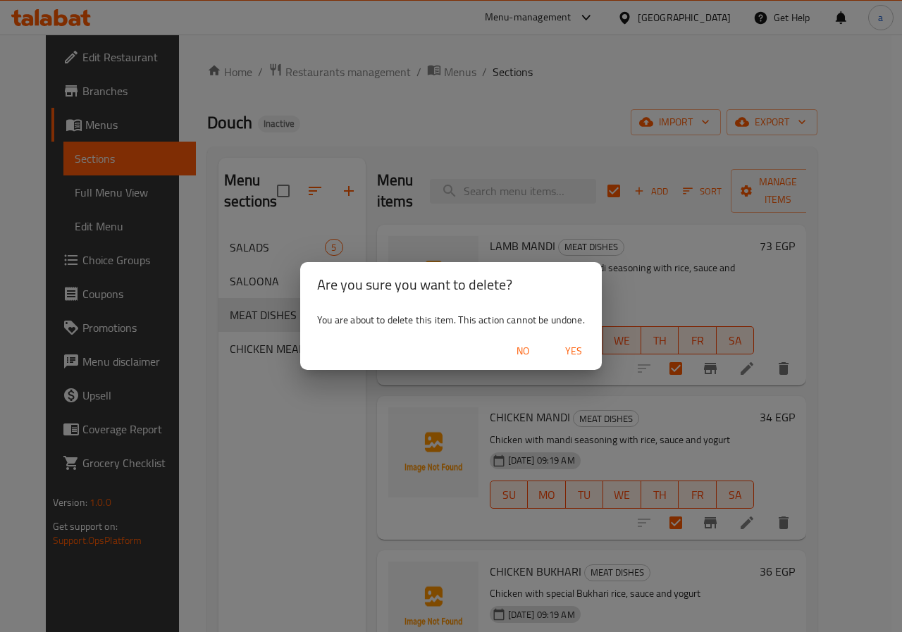
click at [805, 266] on div "Are you sure you want to delete? You are about to delete this item. This action…" at bounding box center [451, 316] width 902 height 632
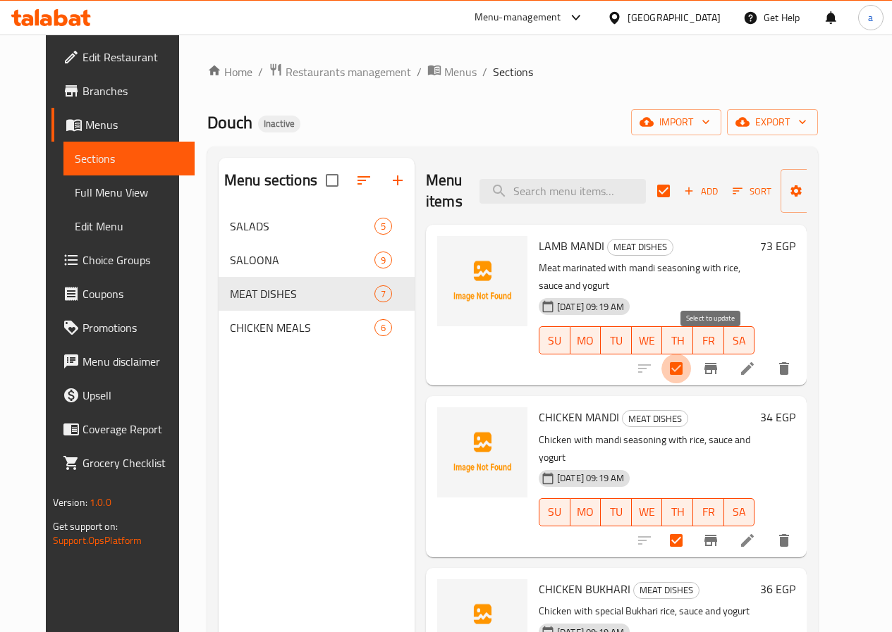
click at [691, 354] on input "checkbox" at bounding box center [676, 369] width 30 height 30
checkbox input "false"
click at [789, 534] on icon "delete" at bounding box center [784, 540] width 10 height 13
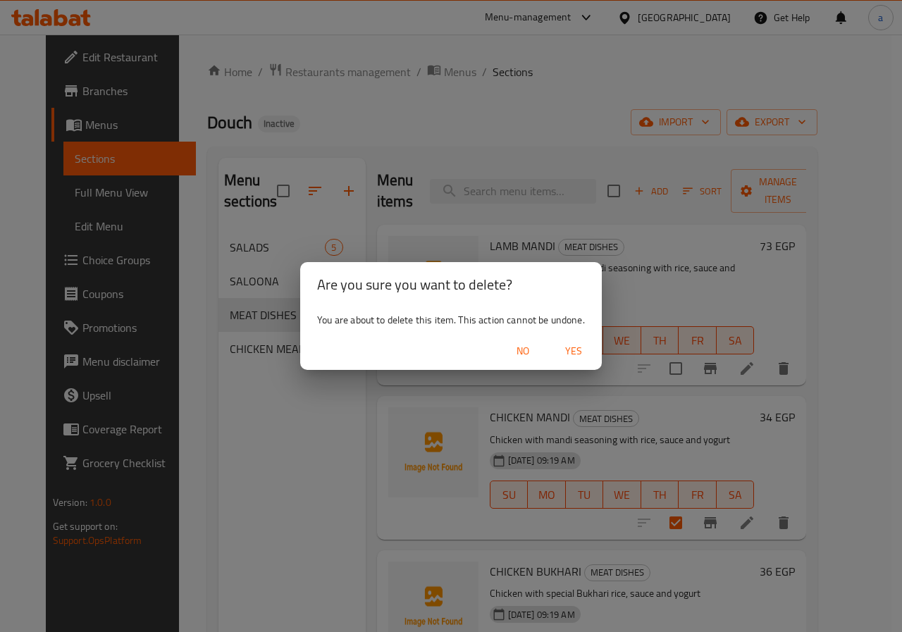
click at [567, 350] on span "Yes" at bounding box center [574, 352] width 34 height 18
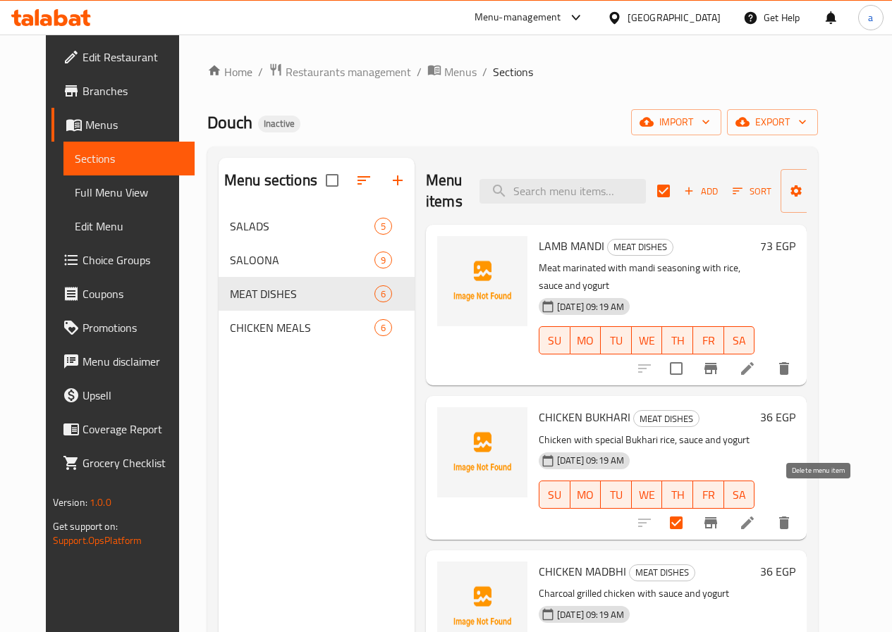
click at [789, 517] on icon "delete" at bounding box center [784, 523] width 10 height 13
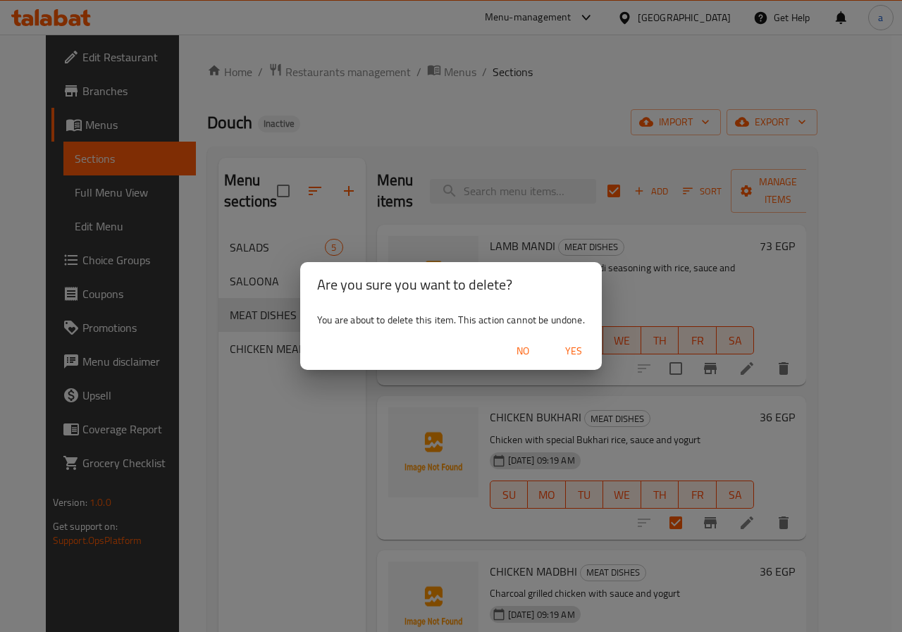
click at [572, 347] on span "Yes" at bounding box center [574, 352] width 34 height 18
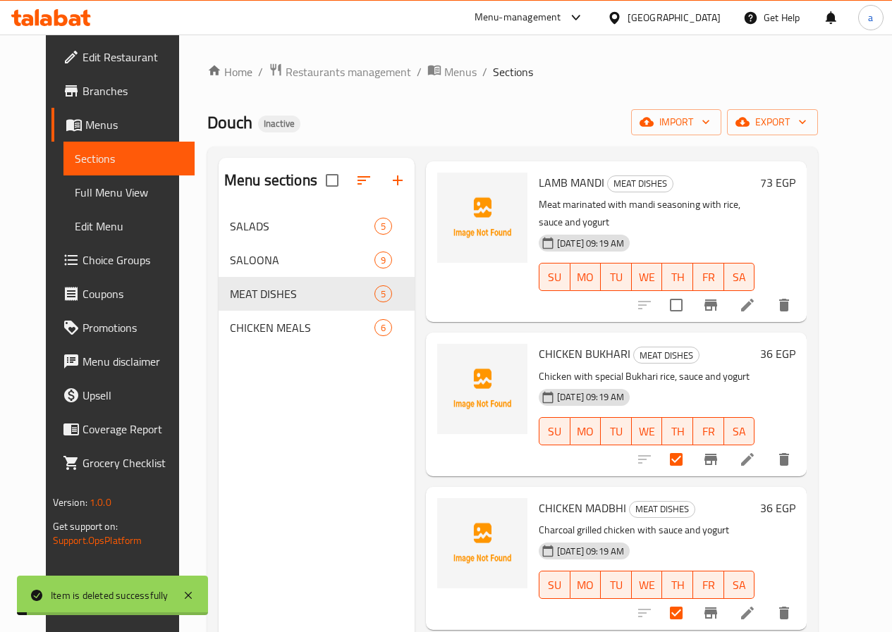
checkbox input "false"
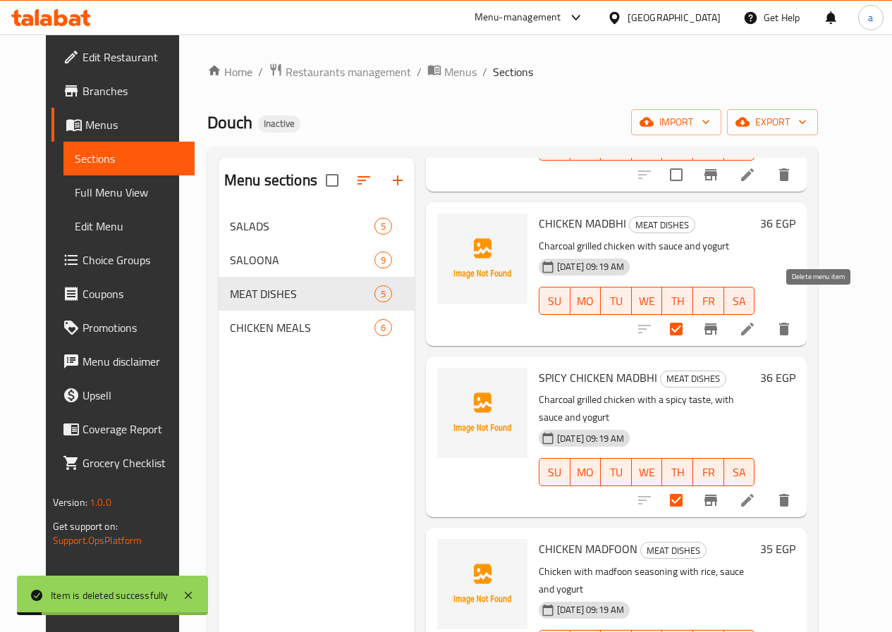
click at [789, 323] on icon "delete" at bounding box center [784, 329] width 10 height 13
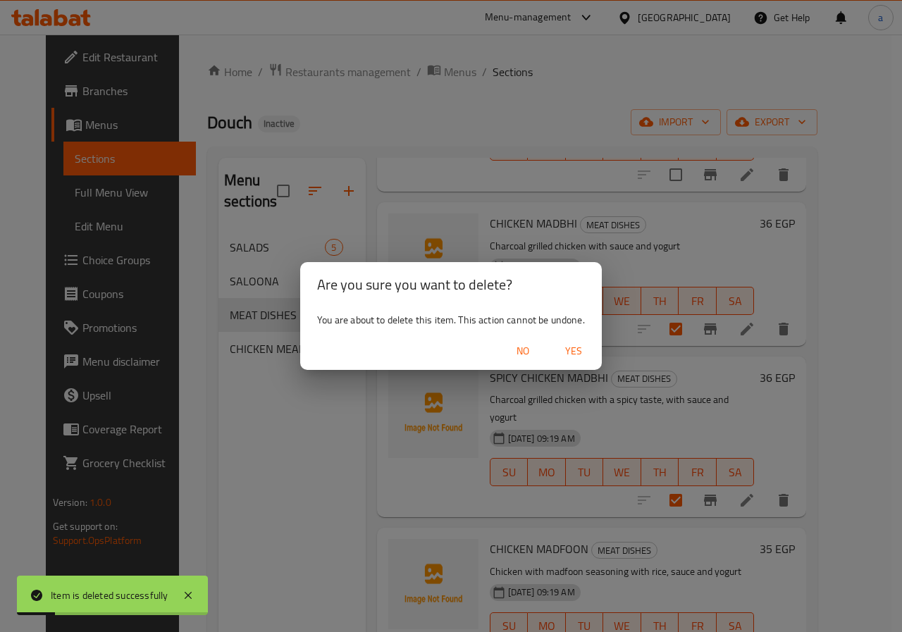
click at [579, 349] on span "Yes" at bounding box center [574, 352] width 34 height 18
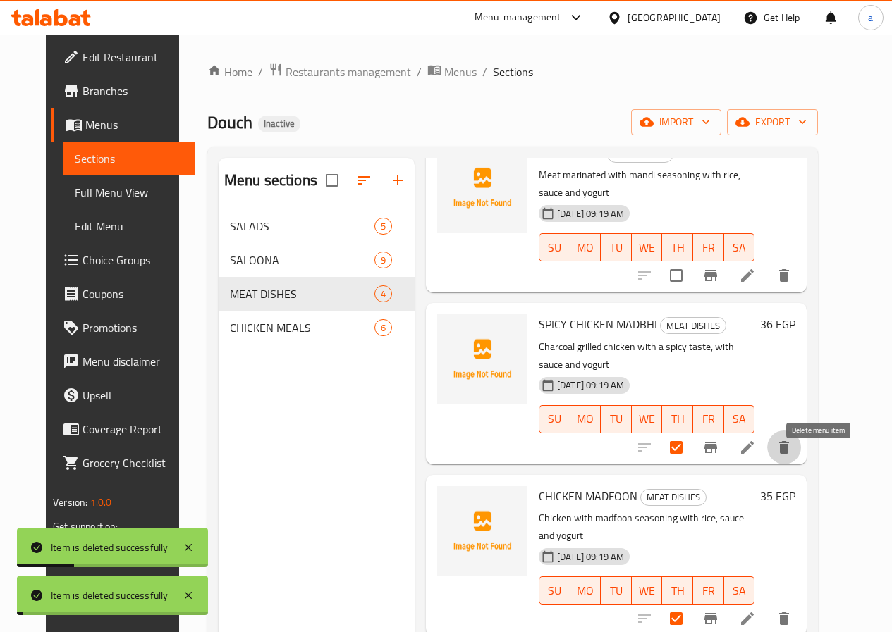
scroll to position [40, 0]
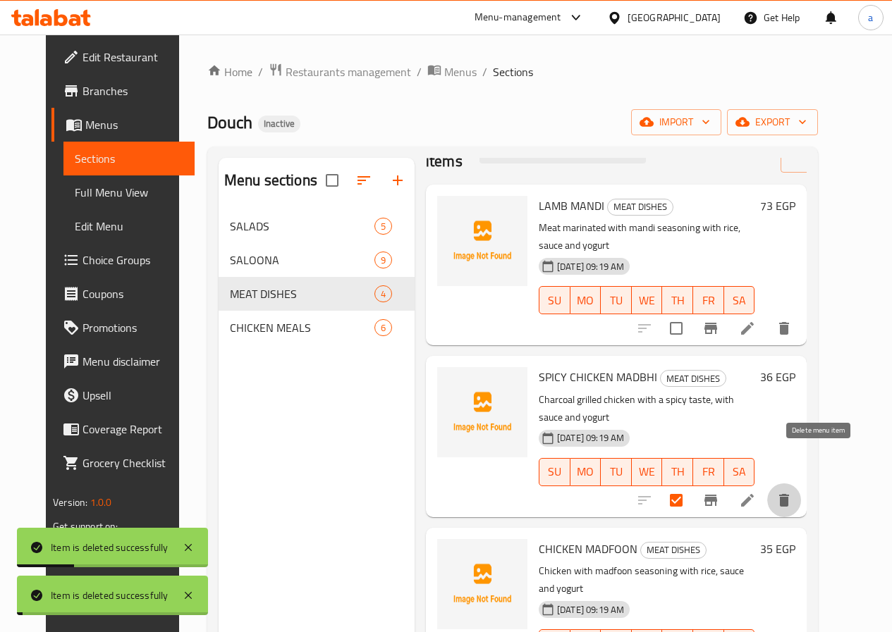
click at [789, 494] on icon "delete" at bounding box center [784, 500] width 10 height 13
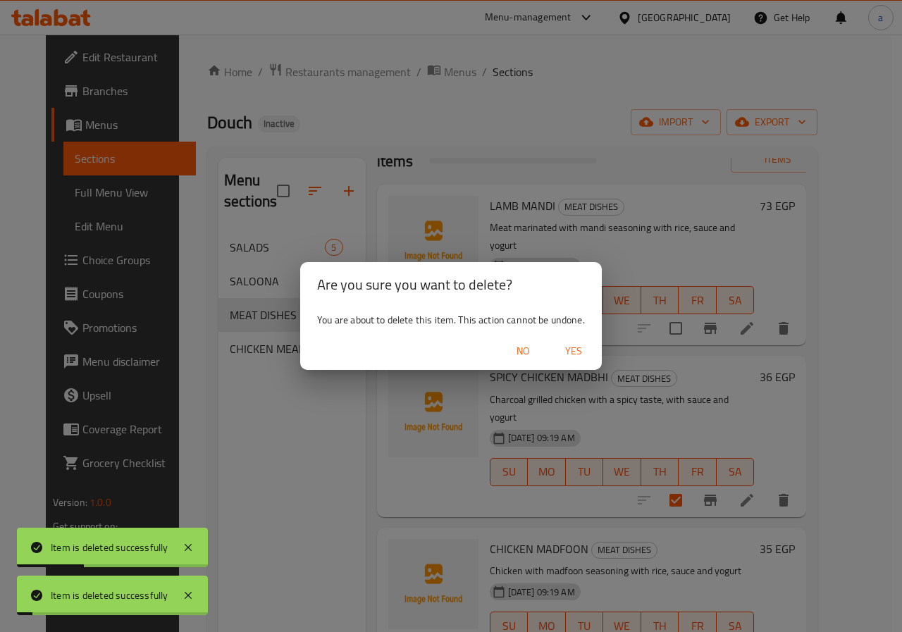
click at [569, 352] on span "Yes" at bounding box center [574, 352] width 34 height 18
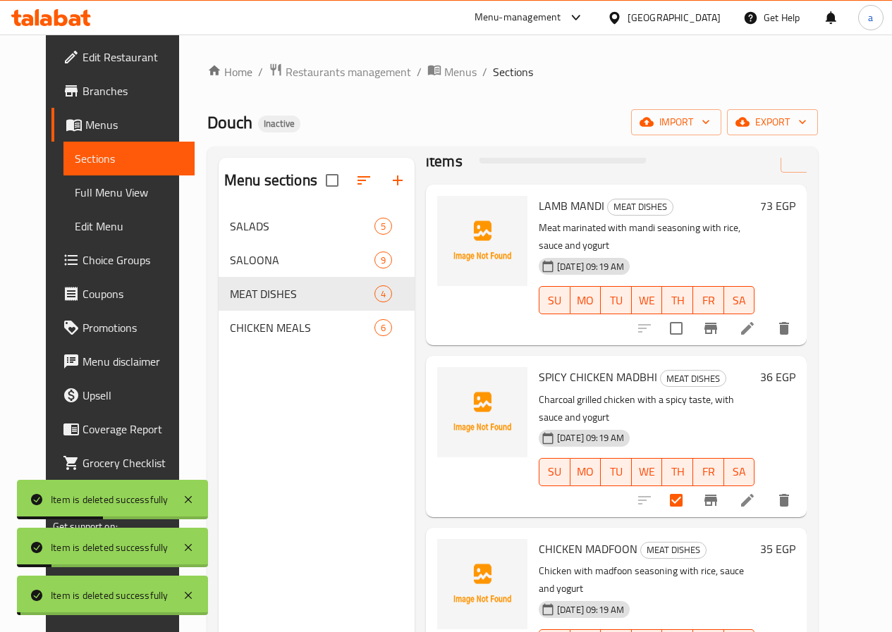
click at [806, 213] on div "[PERSON_NAME] MEAT DISHES Meat marinated with mandi seasoning with rice, sauce …" at bounding box center [616, 199] width 381 height 28
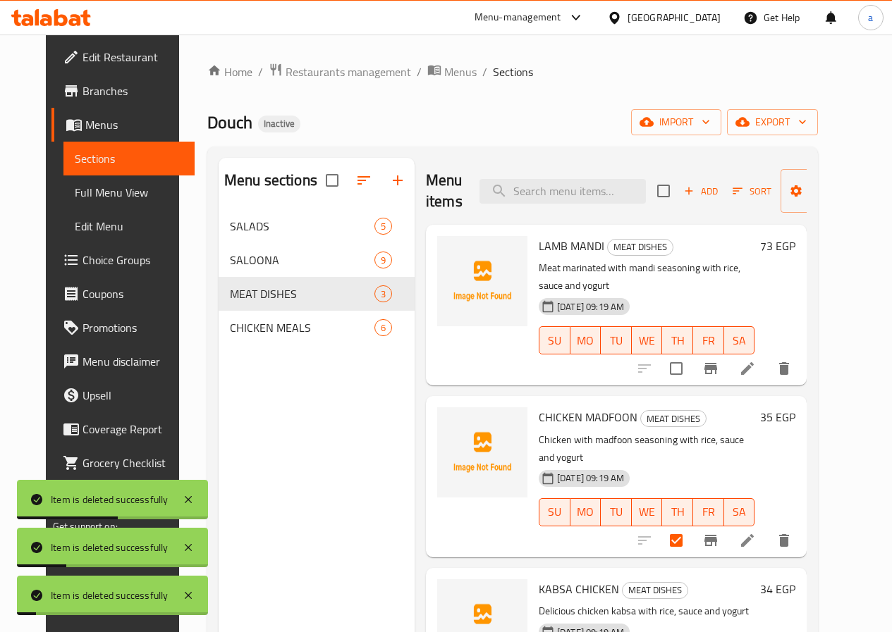
click at [792, 532] on icon "delete" at bounding box center [783, 540] width 17 height 17
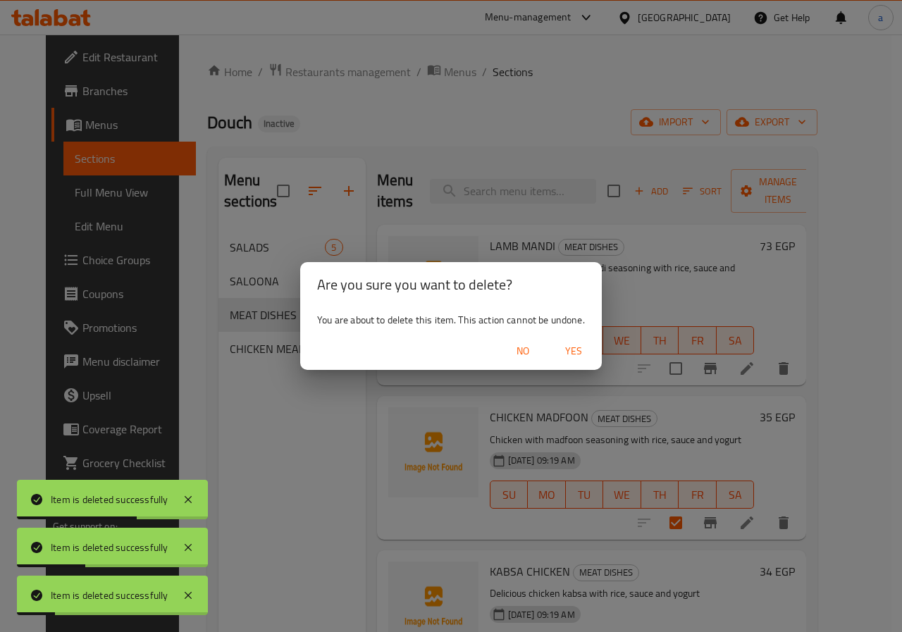
click at [570, 350] on span "Yes" at bounding box center [574, 352] width 34 height 18
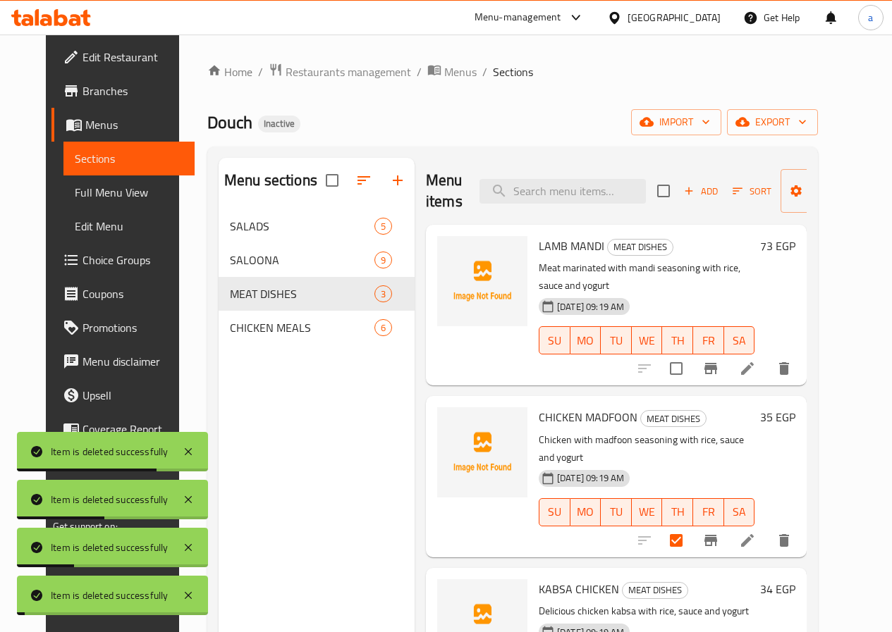
scroll to position [197, 0]
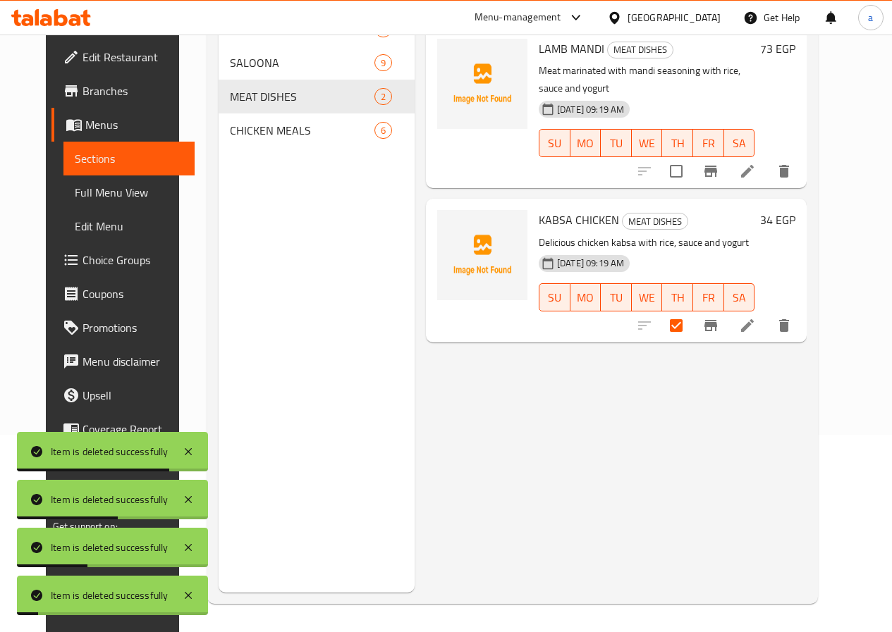
click at [789, 319] on icon "delete" at bounding box center [784, 325] width 10 height 13
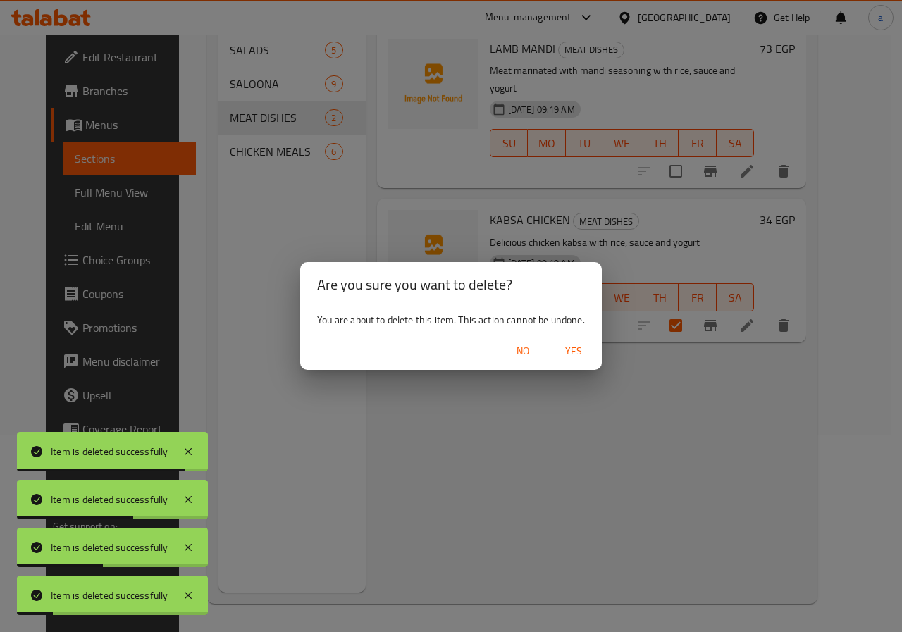
click at [568, 351] on span "Yes" at bounding box center [574, 352] width 34 height 18
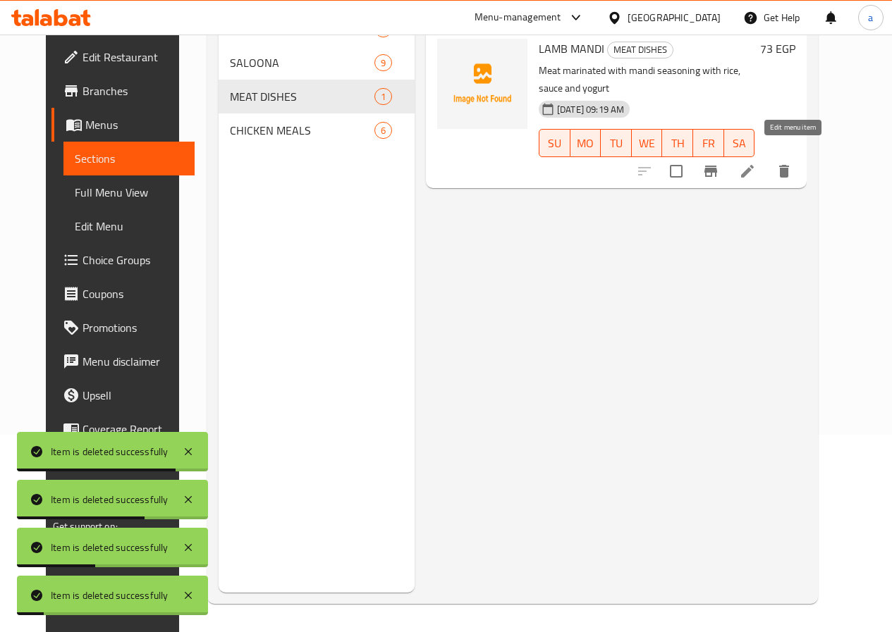
click at [756, 163] on icon at bounding box center [747, 171] width 17 height 17
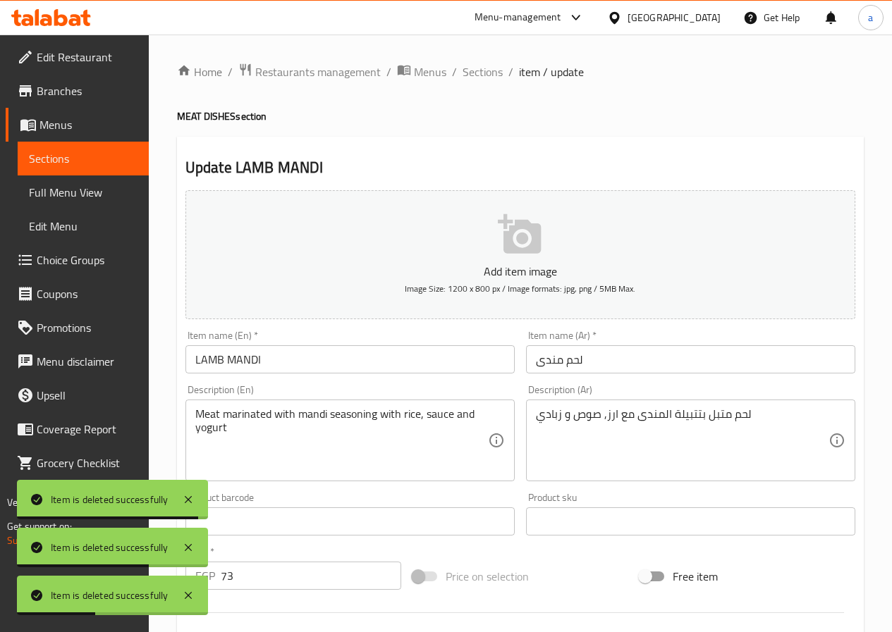
click at [589, 362] on input "لحم مندى" at bounding box center [690, 359] width 329 height 28
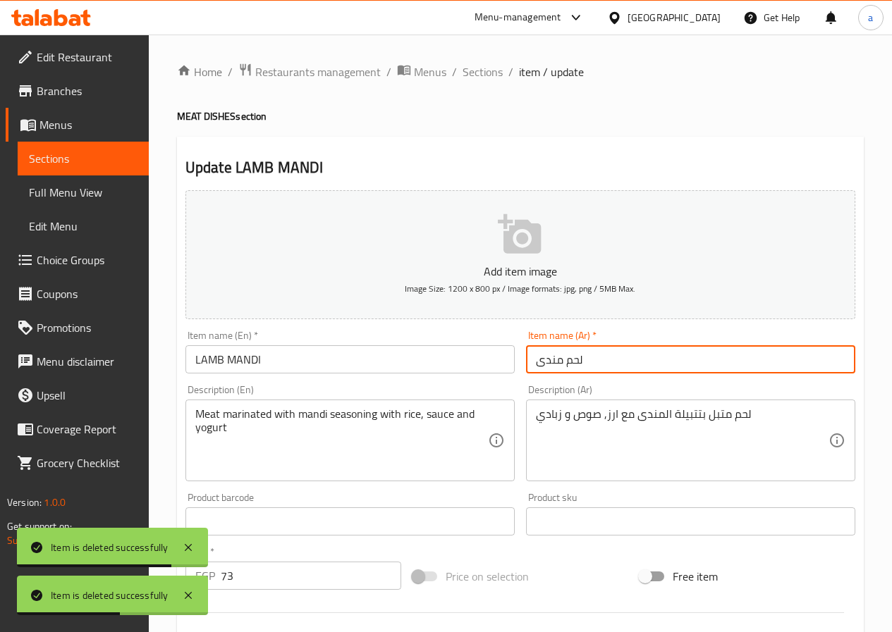
drag, startPoint x: 566, startPoint y: 360, endPoint x: 607, endPoint y: 357, distance: 40.9
click at [605, 360] on input "لحم مندى" at bounding box center [690, 359] width 329 height 28
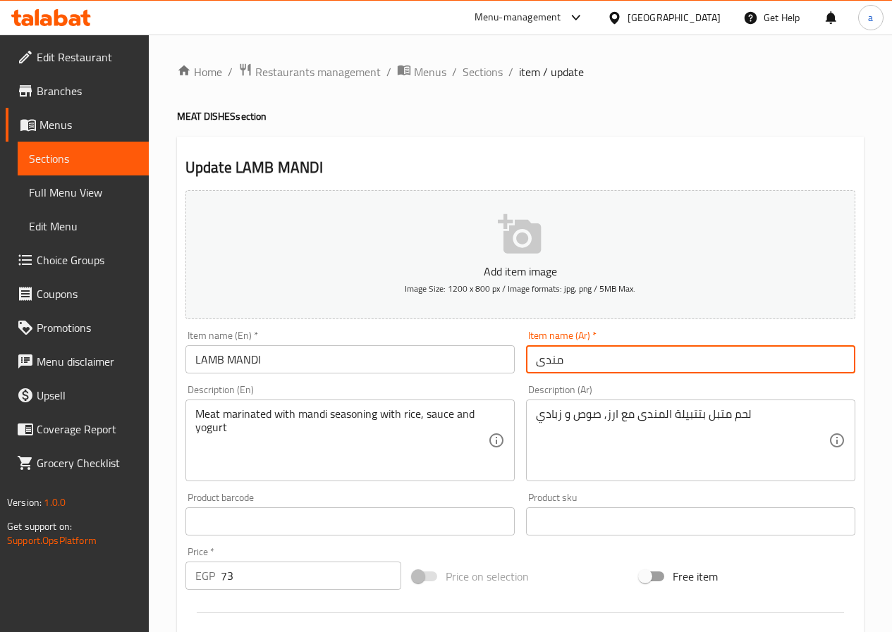
paste input "ضأن"
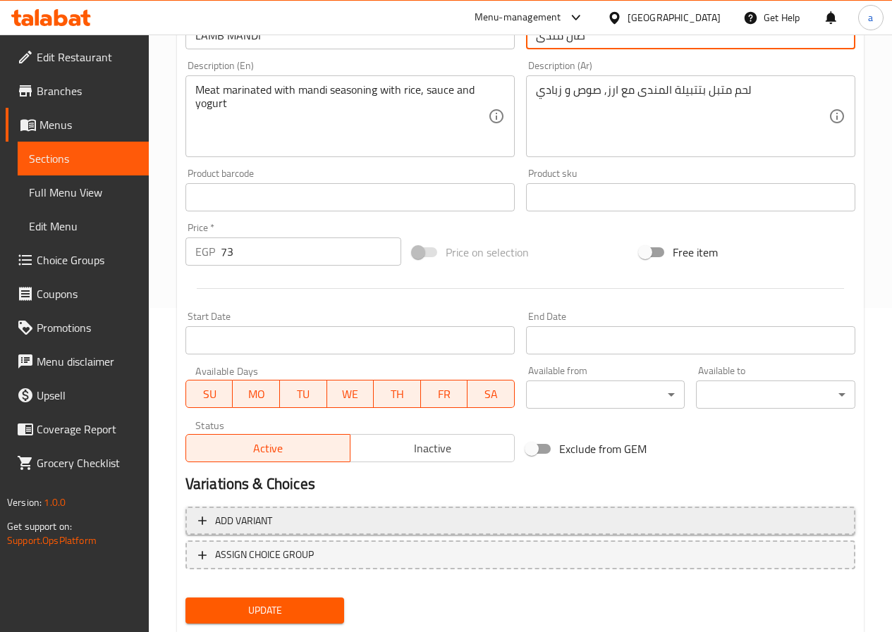
scroll to position [364, 0]
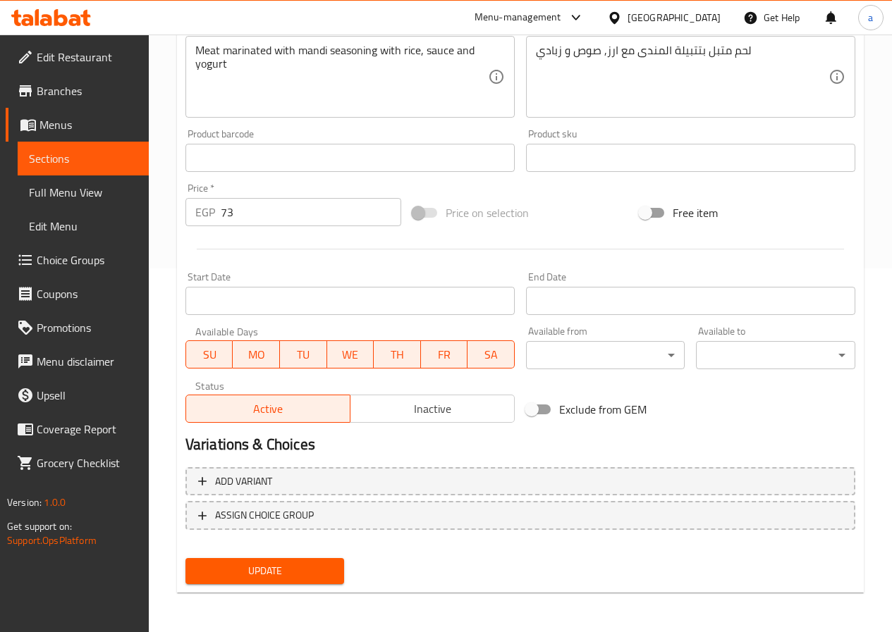
type input "ضأن مندى"
click at [280, 563] on span "Update" at bounding box center [265, 572] width 137 height 18
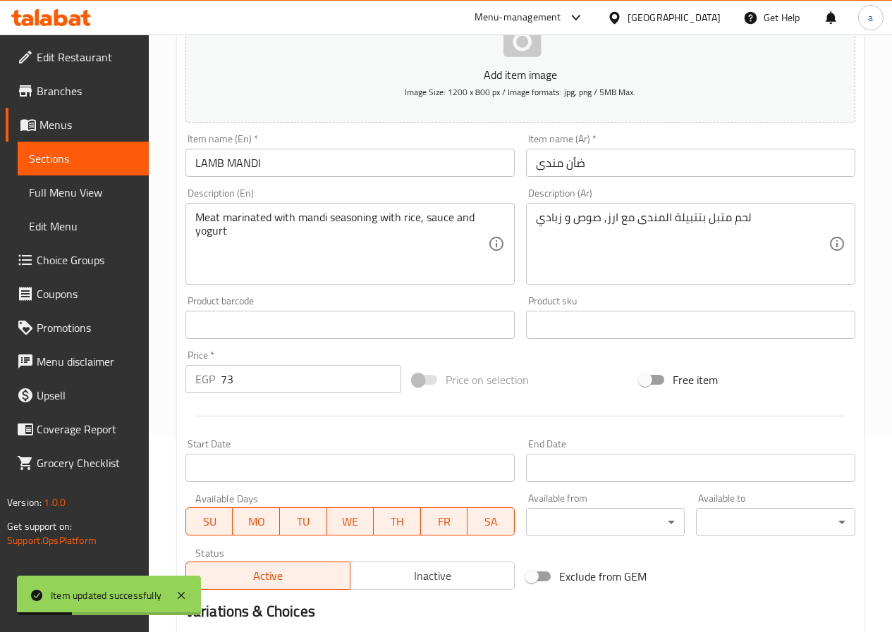
scroll to position [152, 0]
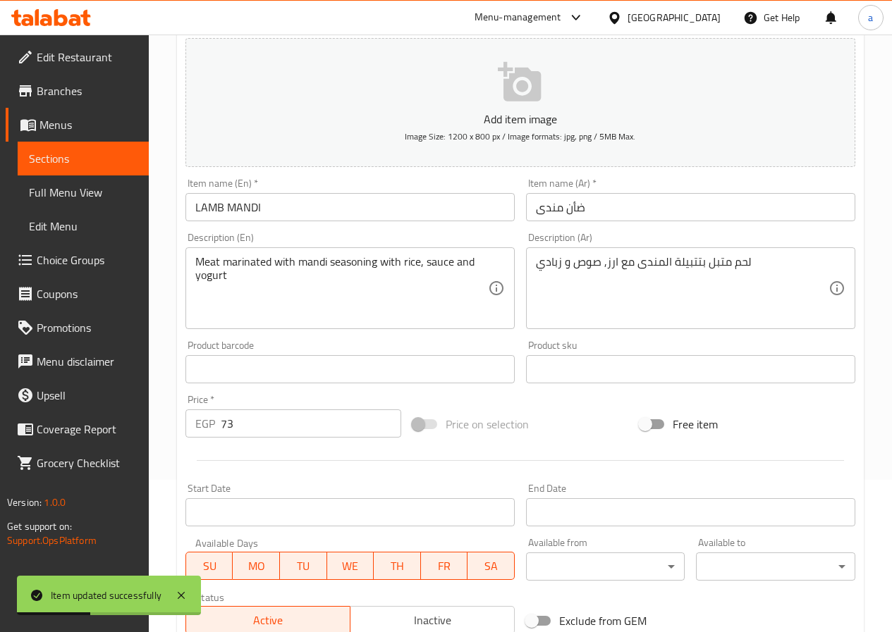
click at [246, 421] on input "73" at bounding box center [311, 424] width 180 height 28
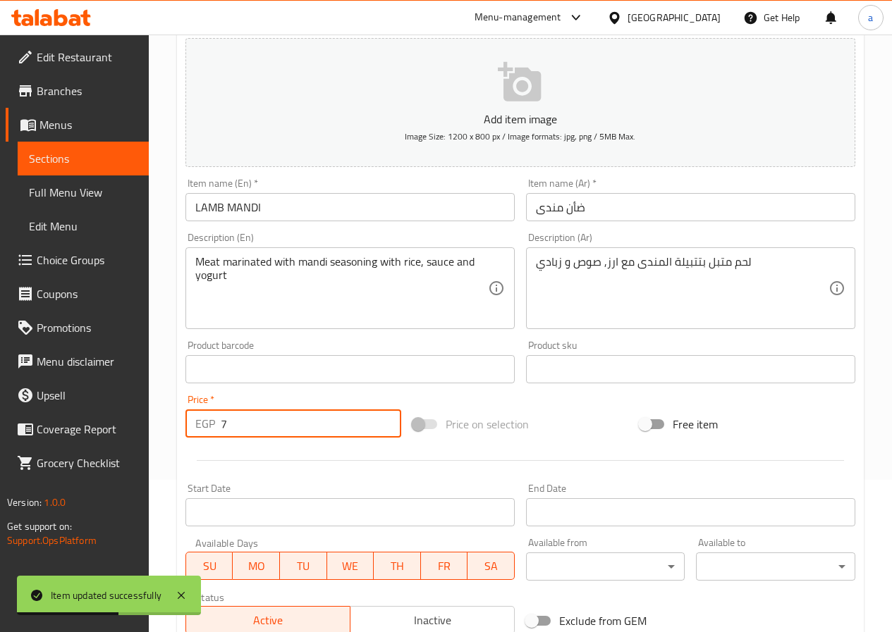
type input "73"
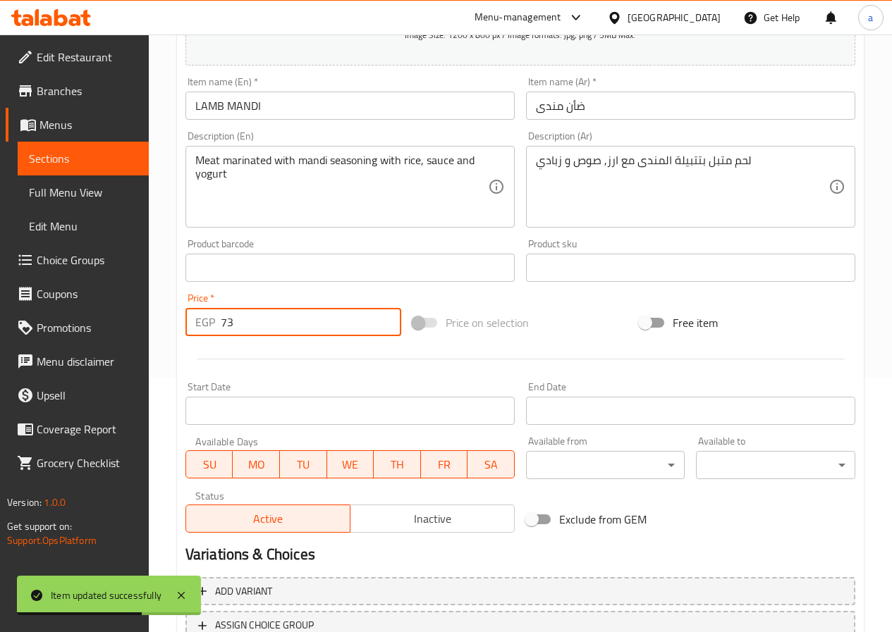
scroll to position [364, 0]
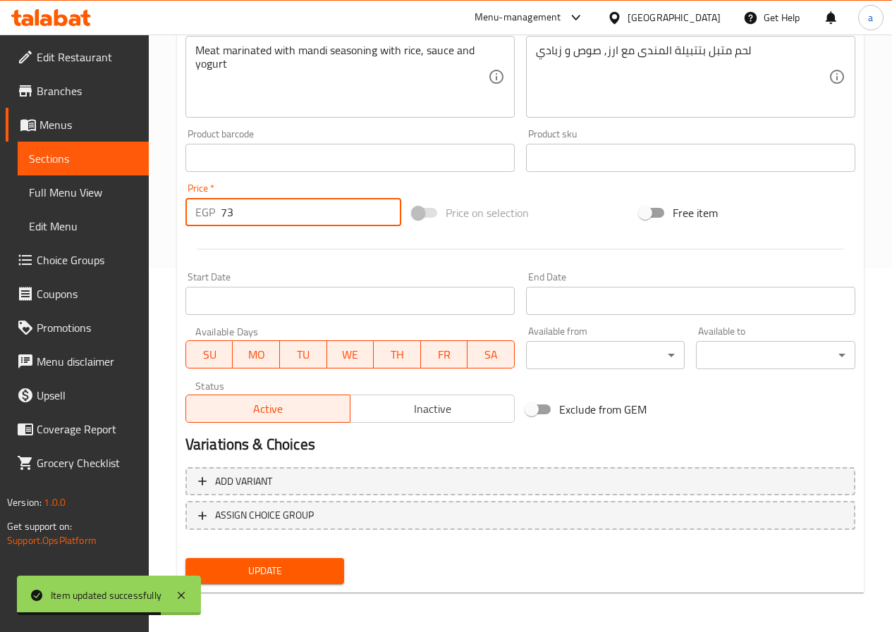
click at [300, 565] on span "Update" at bounding box center [265, 572] width 137 height 18
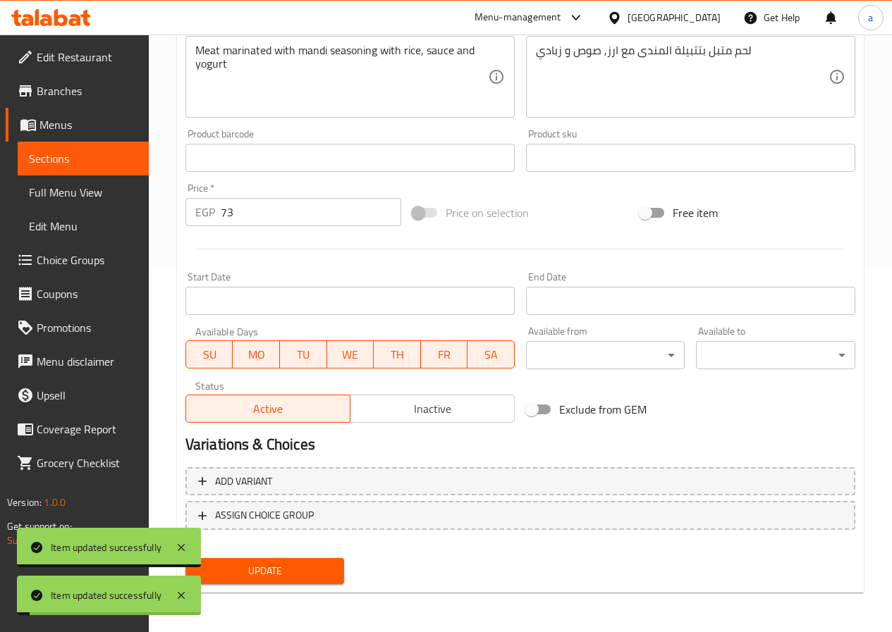
click at [63, 150] on span "Sections" at bounding box center [83, 158] width 109 height 17
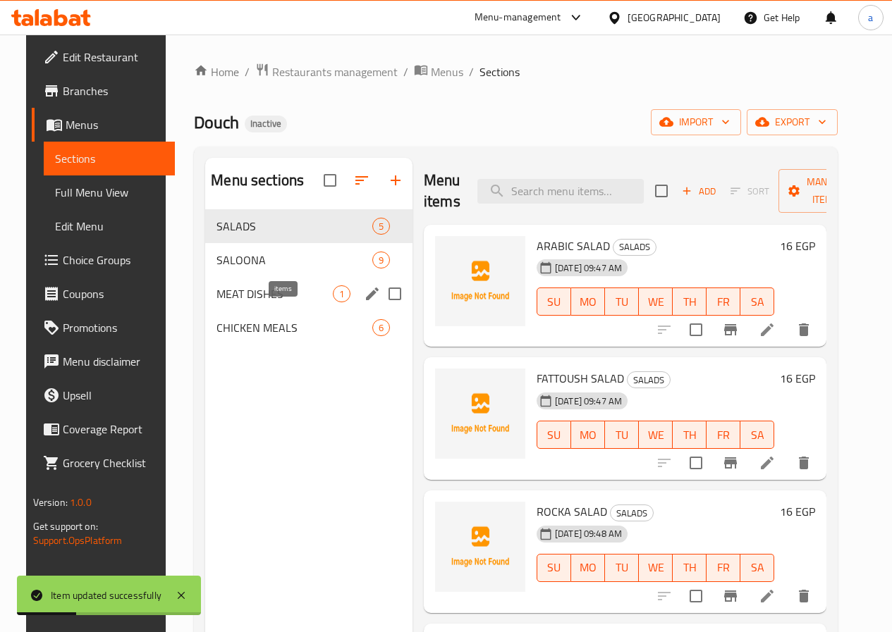
click at [333, 301] on span "1" at bounding box center [341, 294] width 16 height 13
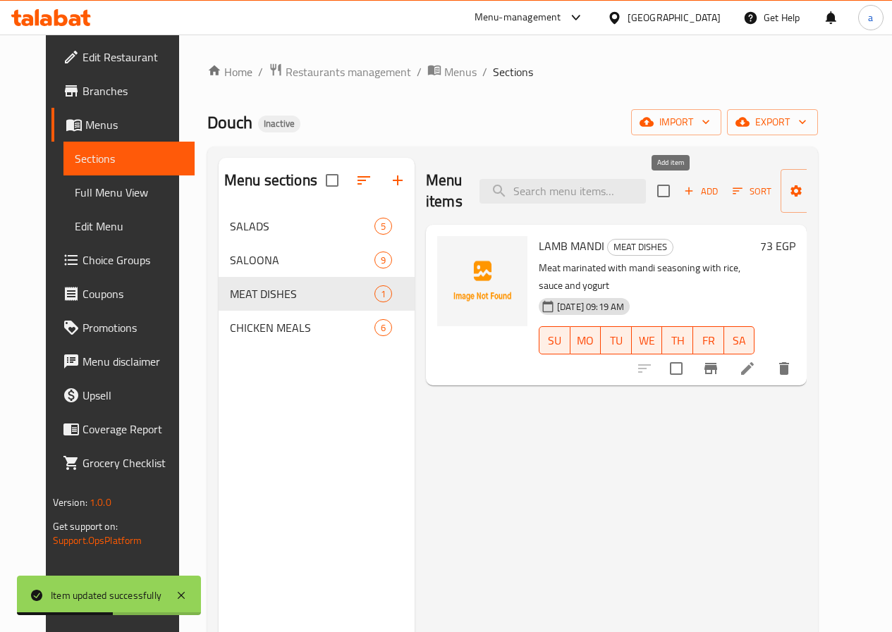
click at [682, 188] on span "Add" at bounding box center [701, 191] width 38 height 16
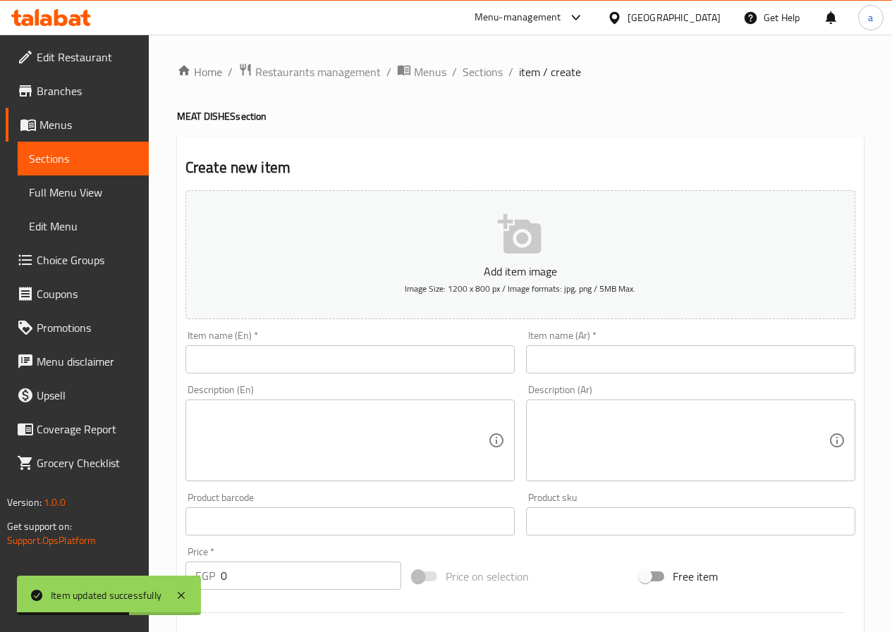
click at [393, 366] on input "text" at bounding box center [349, 359] width 329 height 28
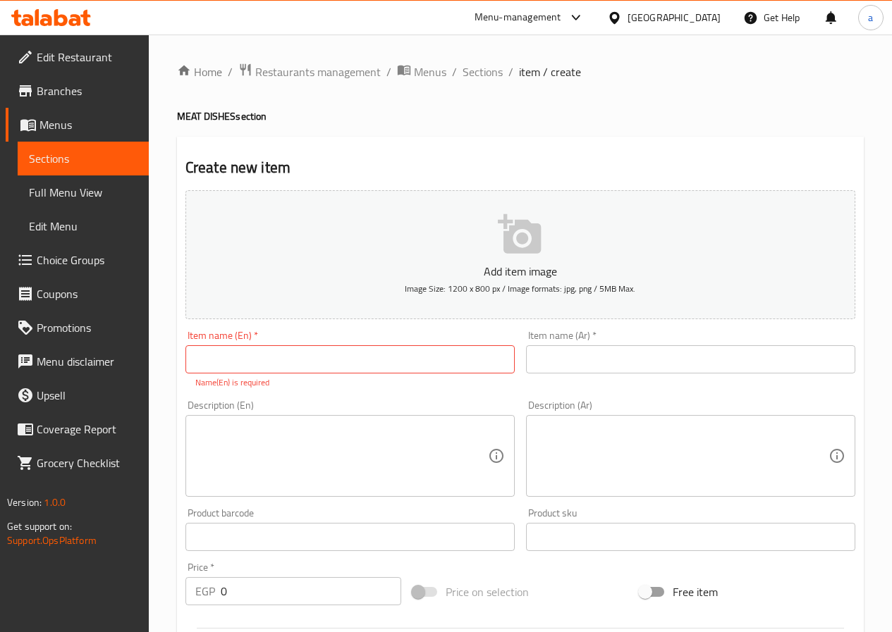
click at [477, 357] on input "text" at bounding box center [349, 359] width 329 height 28
paste input "LAMB BUKHARI"
type input "LAMB BUKHARI"
click at [579, 353] on input "text" at bounding box center [690, 359] width 329 height 28
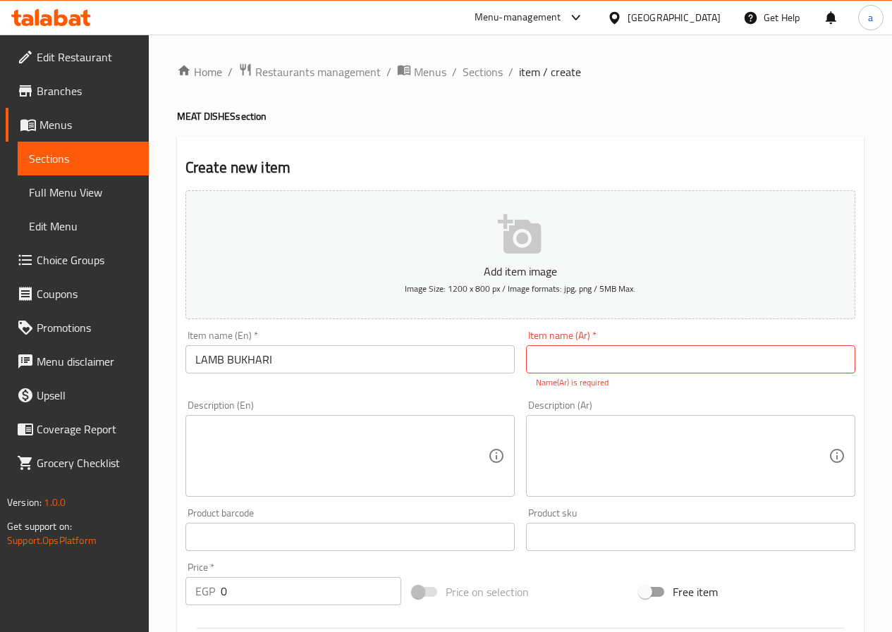
click at [622, 369] on input "text" at bounding box center [690, 359] width 329 height 28
paste input "لحم بخارى"
click at [574, 362] on input "لحم بخارى" at bounding box center [690, 359] width 329 height 28
click at [574, 362] on input "بخارى" at bounding box center [690, 359] width 329 height 28
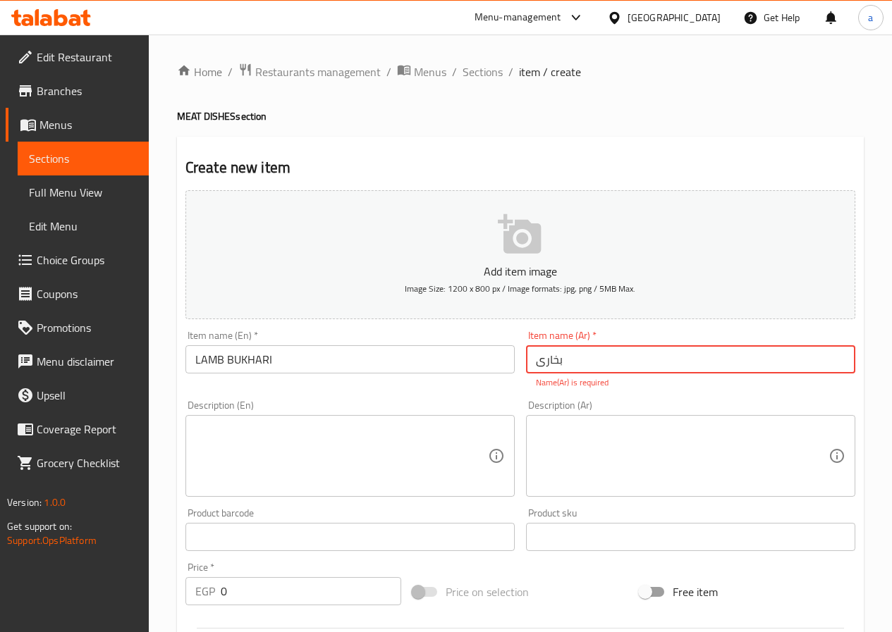
click at [535, 359] on input "بخارى" at bounding box center [690, 359] width 329 height 28
type input "ضأن بخارى"
click at [404, 448] on textarea at bounding box center [341, 456] width 293 height 67
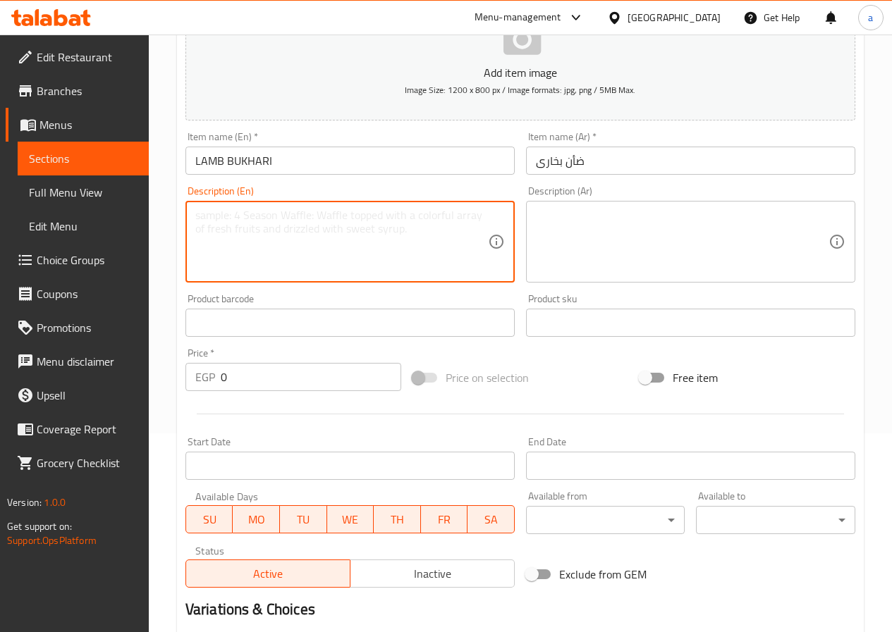
scroll to position [211, 0]
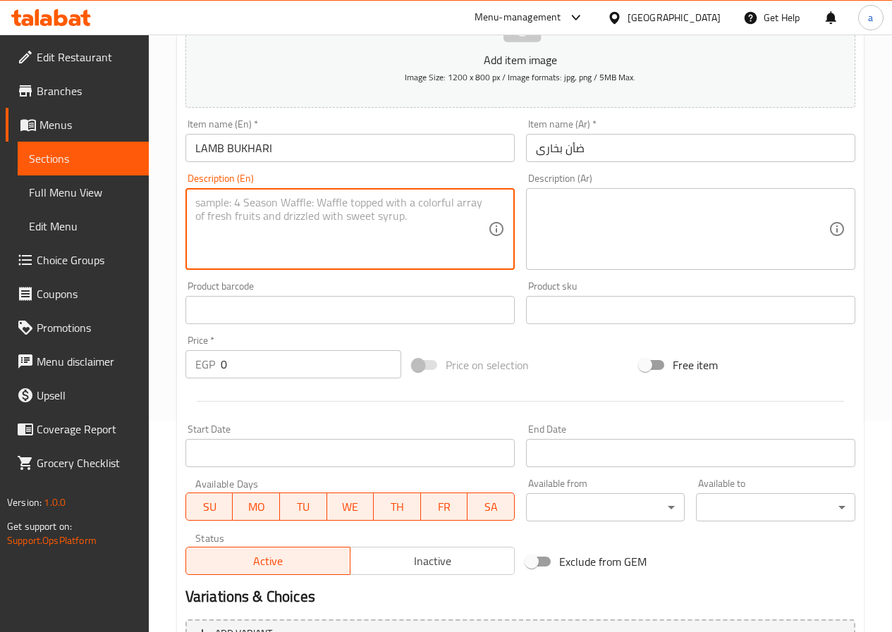
click at [262, 333] on div "Price   * EGP 0 Price *" at bounding box center [293, 357] width 227 height 54
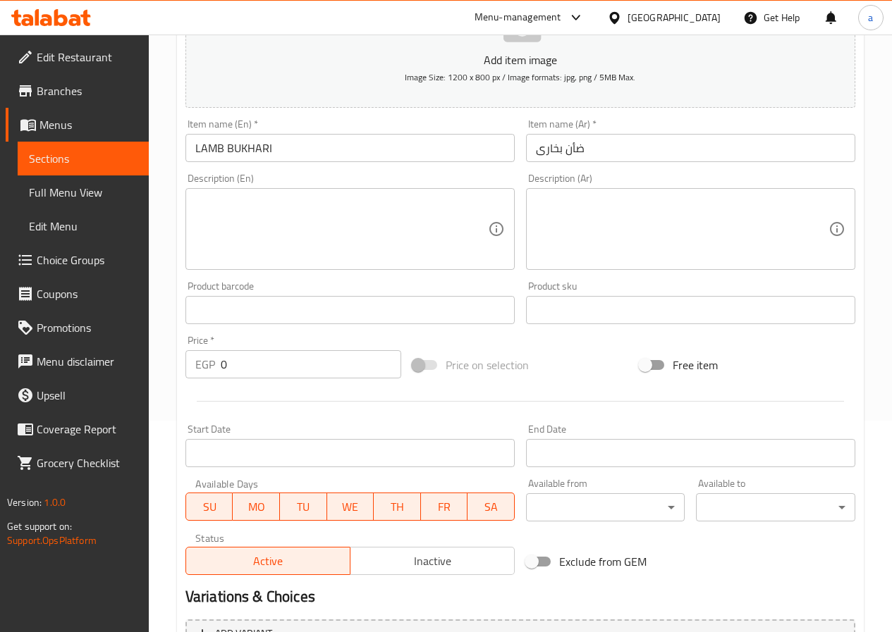
click at [268, 361] on input "0" at bounding box center [311, 364] width 180 height 28
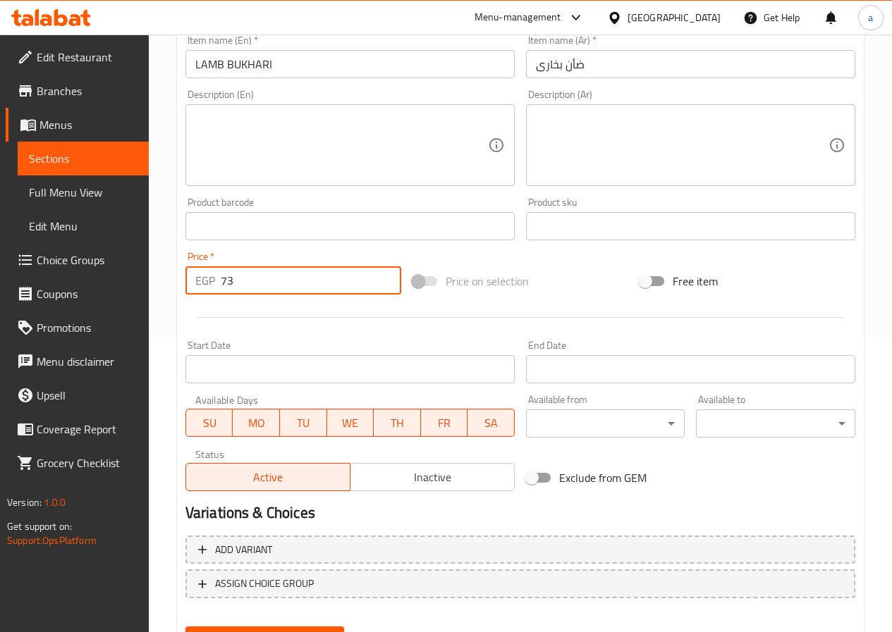
scroll to position [364, 0]
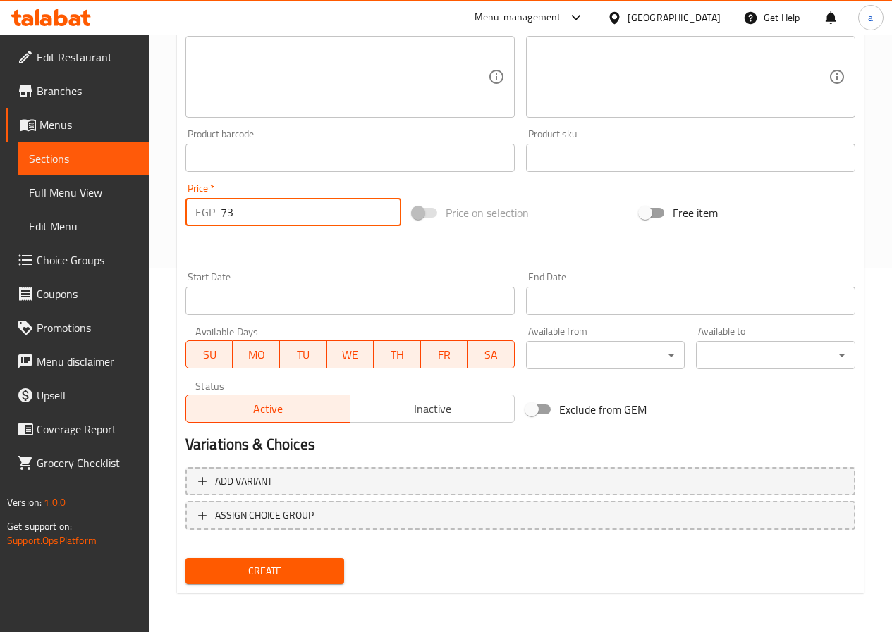
type input "73"
click at [264, 563] on span "Create" at bounding box center [265, 572] width 137 height 18
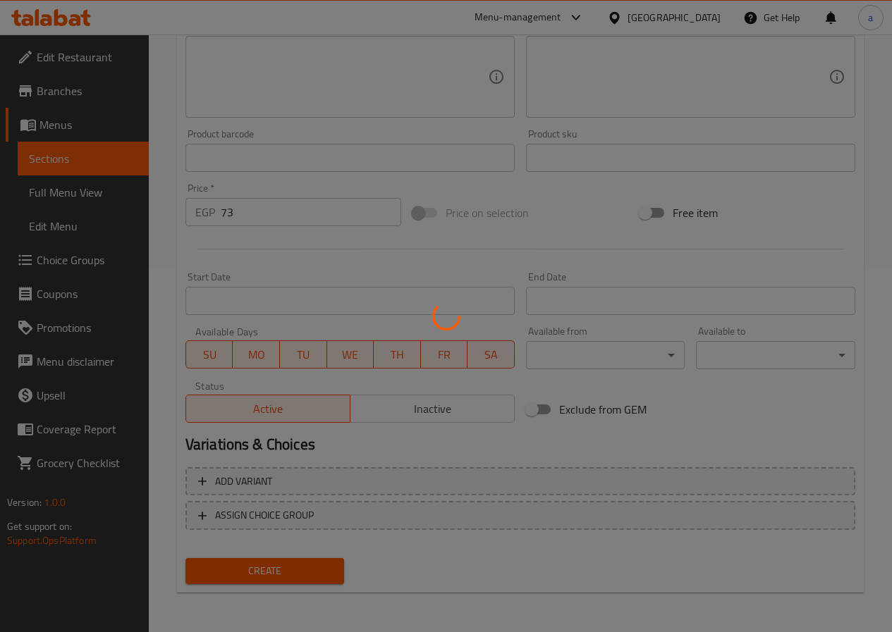
type input "0"
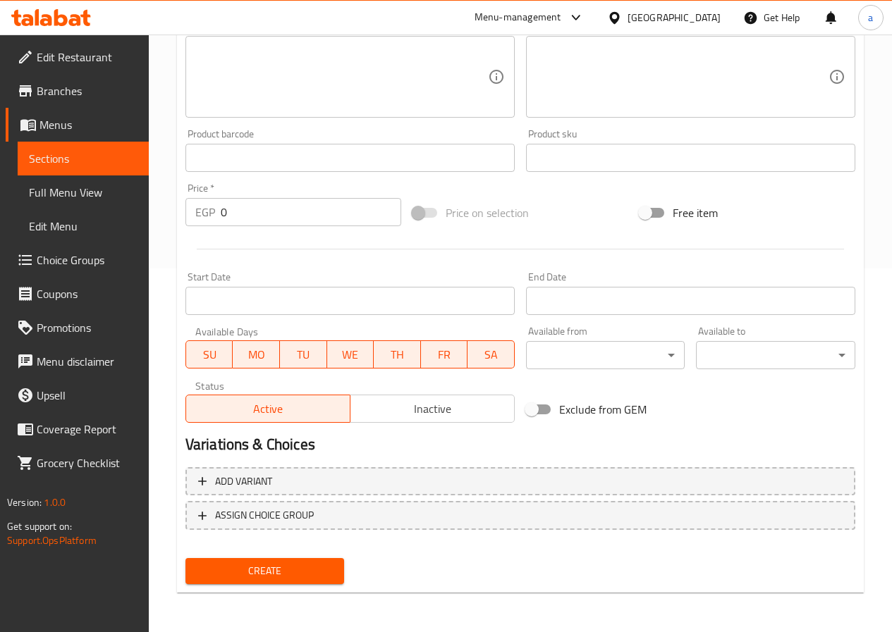
click at [92, 145] on link "Sections" at bounding box center [83, 159] width 131 height 34
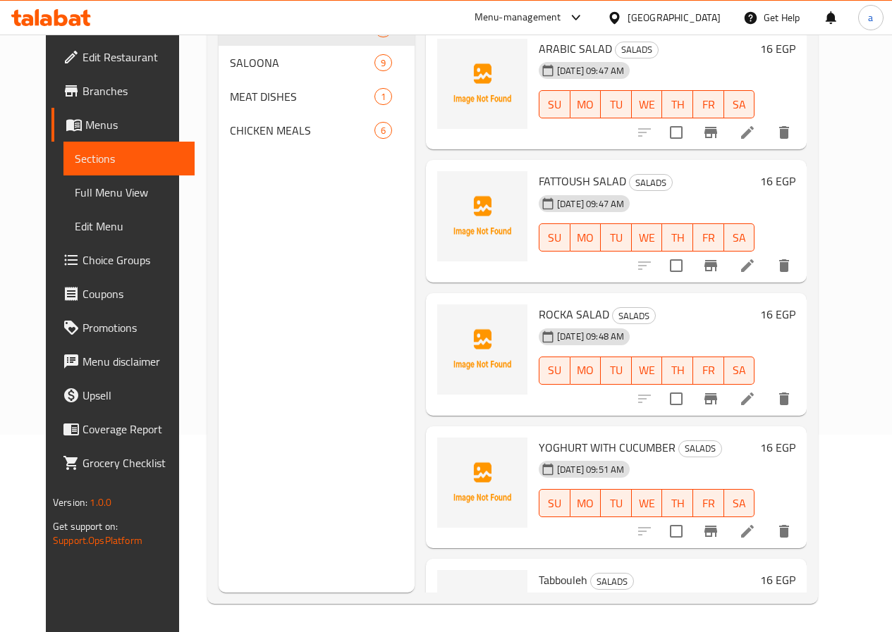
scroll to position [197, 0]
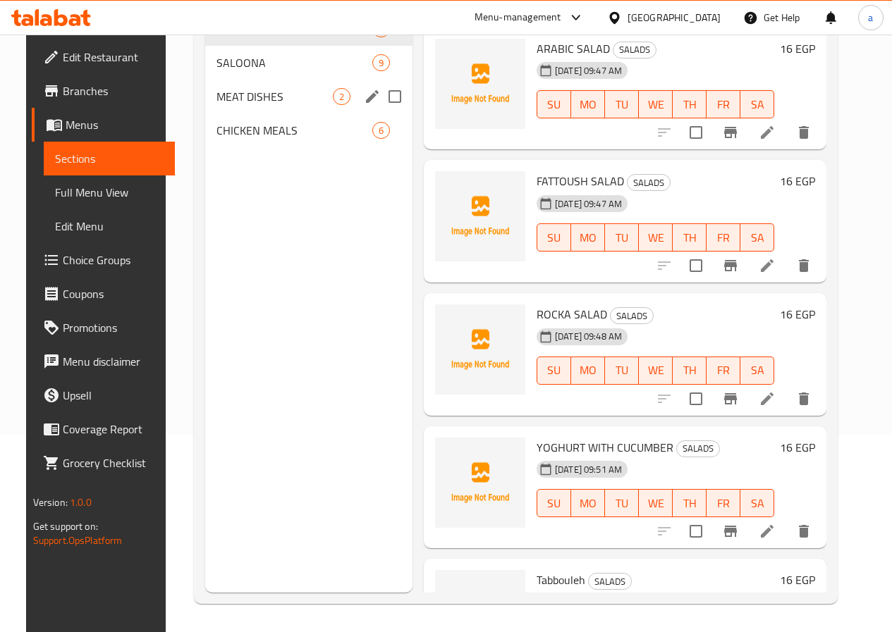
click at [276, 113] on div "MEAT DISHES 2" at bounding box center [308, 97] width 207 height 34
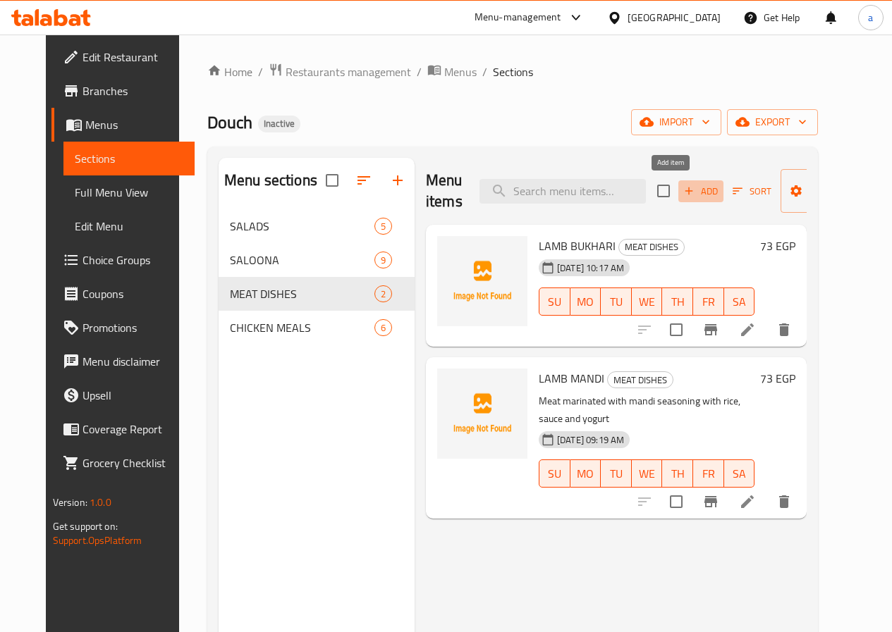
click at [682, 195] on span "Add" at bounding box center [701, 191] width 38 height 16
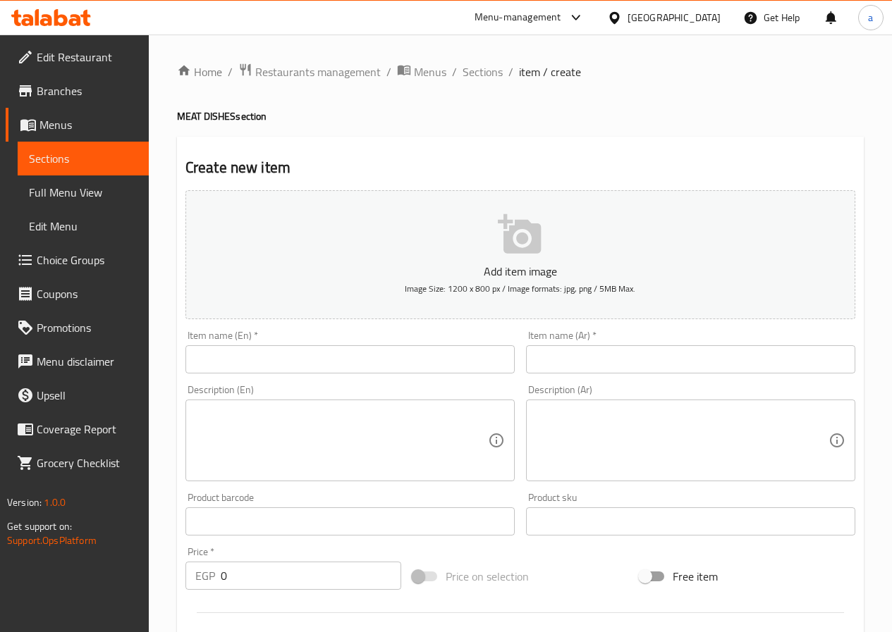
drag, startPoint x: 378, startPoint y: 360, endPoint x: 436, endPoint y: 360, distance: 58.5
click at [378, 360] on input "text" at bounding box center [349, 359] width 329 height 28
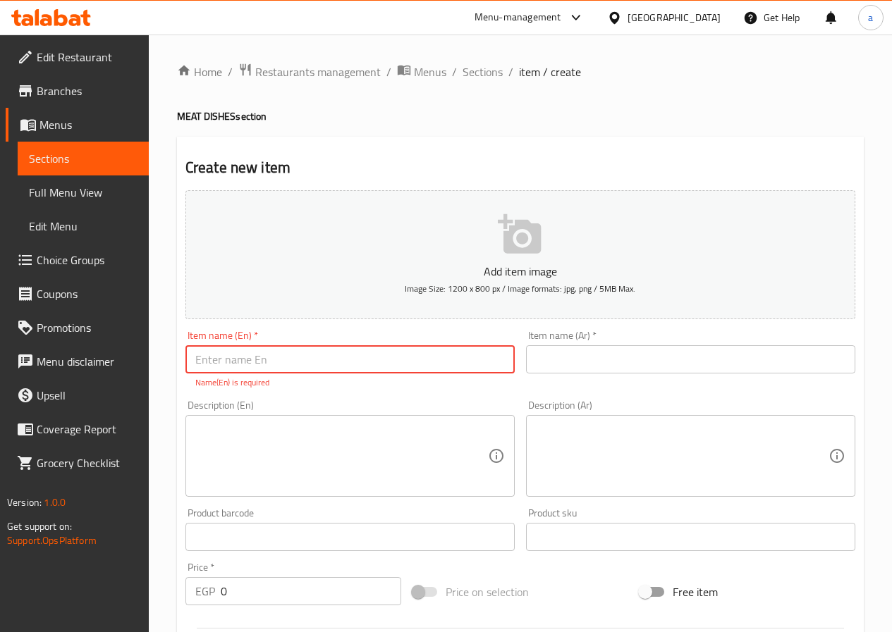
click at [447, 361] on input "text" at bounding box center [349, 359] width 329 height 28
paste input "LAMB MADFOON"
type input "LAMB MADFOON"
click at [584, 363] on input "text" at bounding box center [690, 359] width 329 height 28
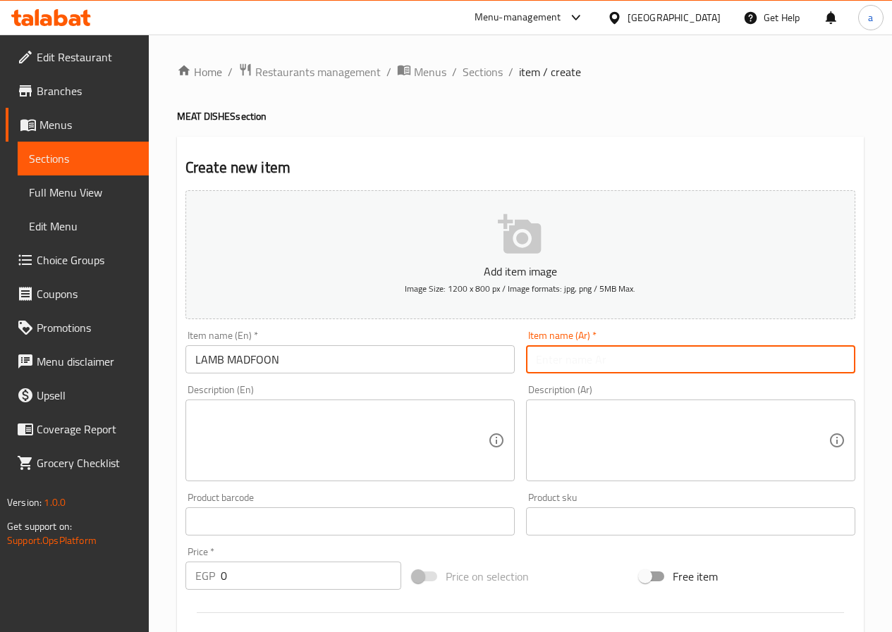
type input "ل"
type input "ضأن مدفون"
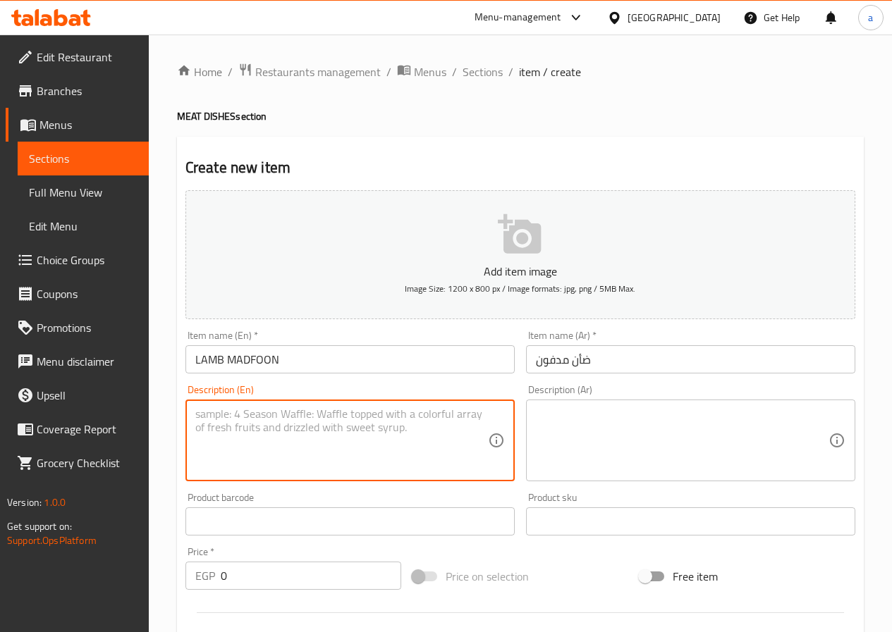
click at [333, 433] on textarea at bounding box center [341, 440] width 293 height 67
click at [345, 570] on input "0" at bounding box center [311, 576] width 180 height 28
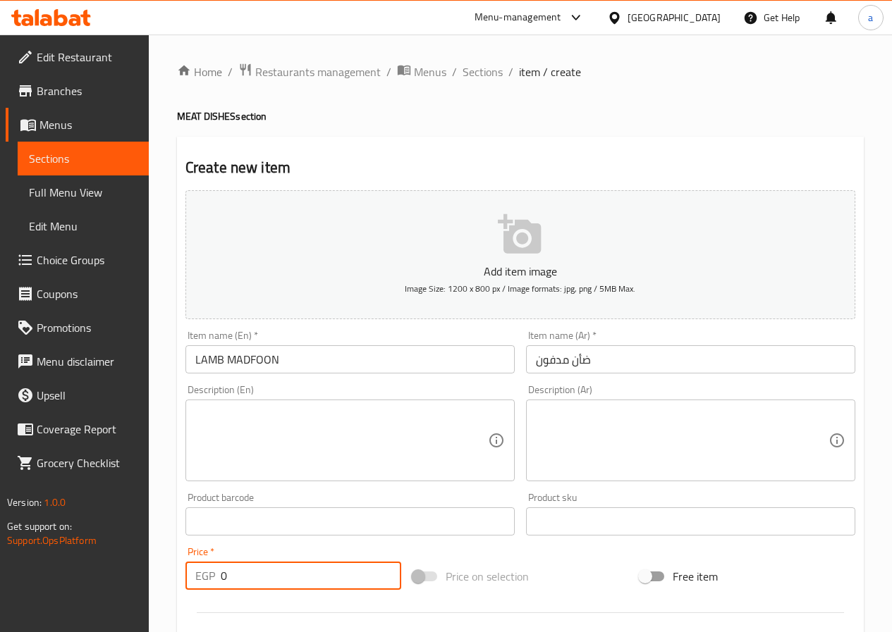
click at [345, 570] on input "0" at bounding box center [311, 576] width 180 height 28
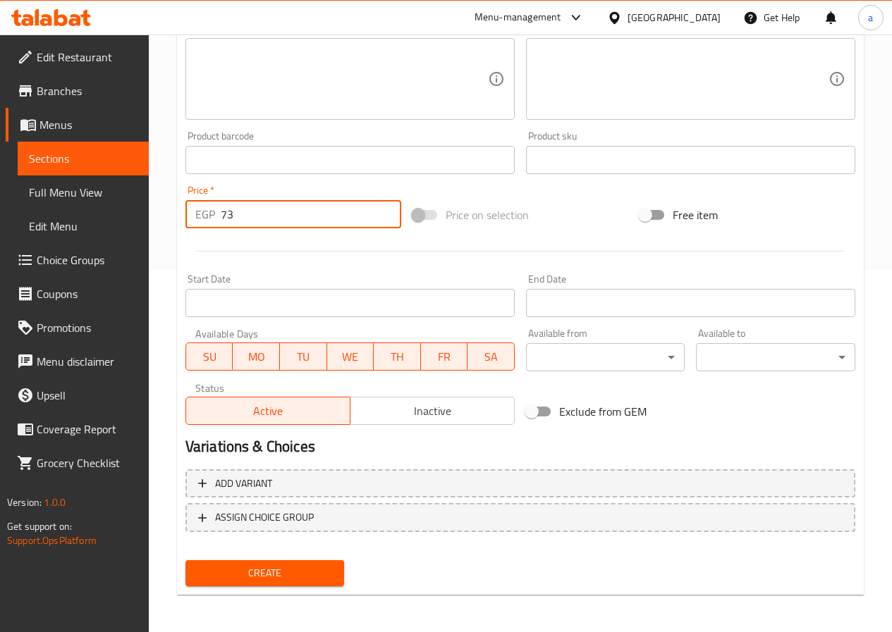
scroll to position [364, 0]
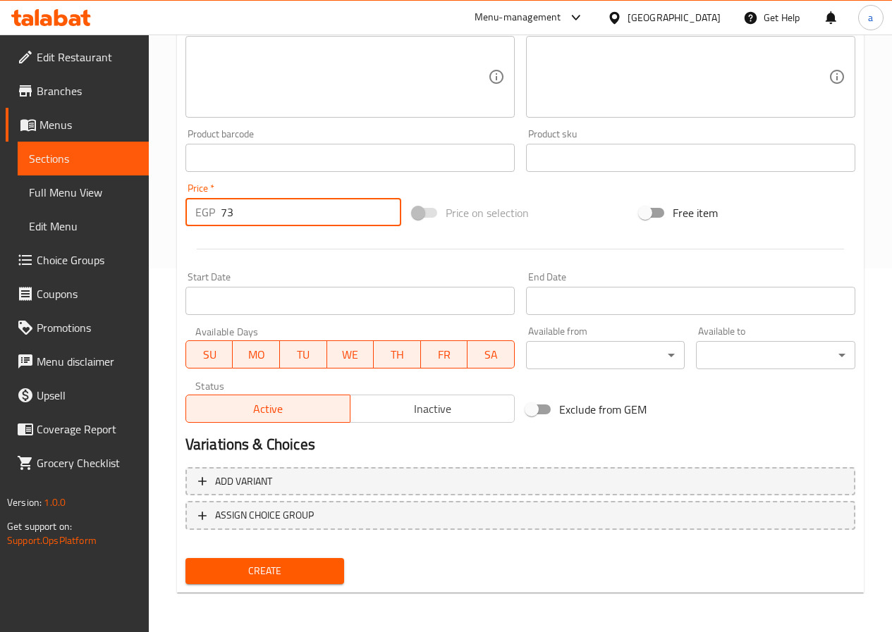
type input "73"
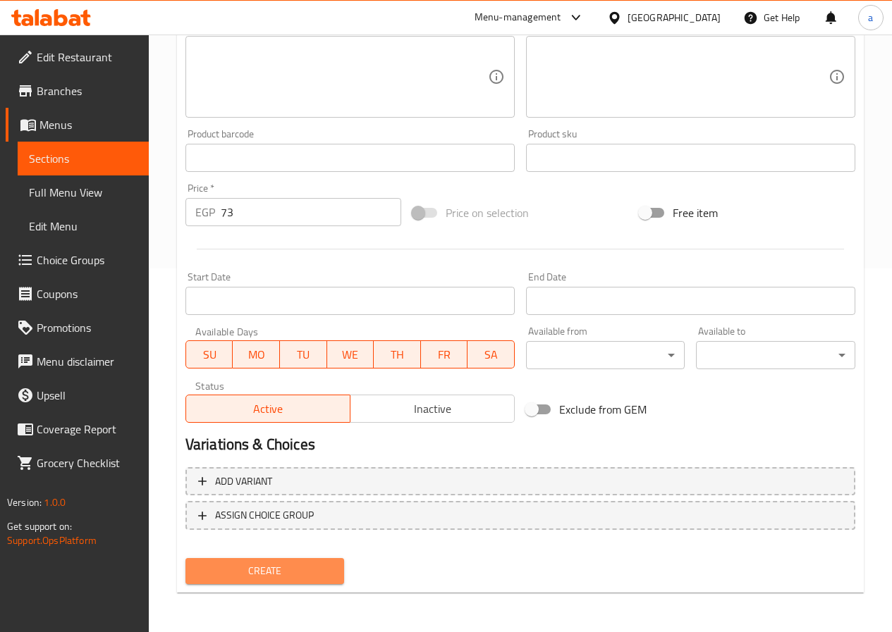
click at [290, 582] on button "Create" at bounding box center [264, 571] width 159 height 26
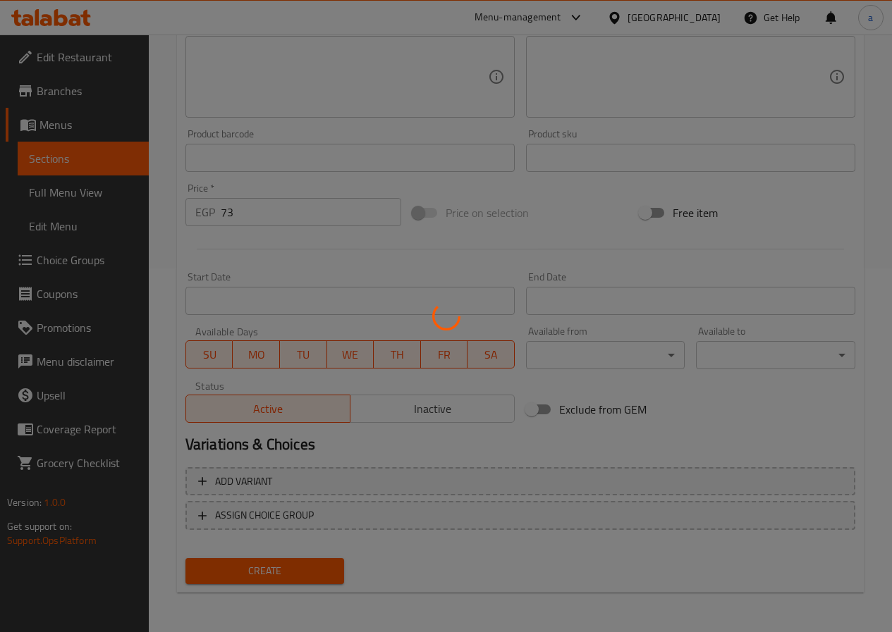
type input "0"
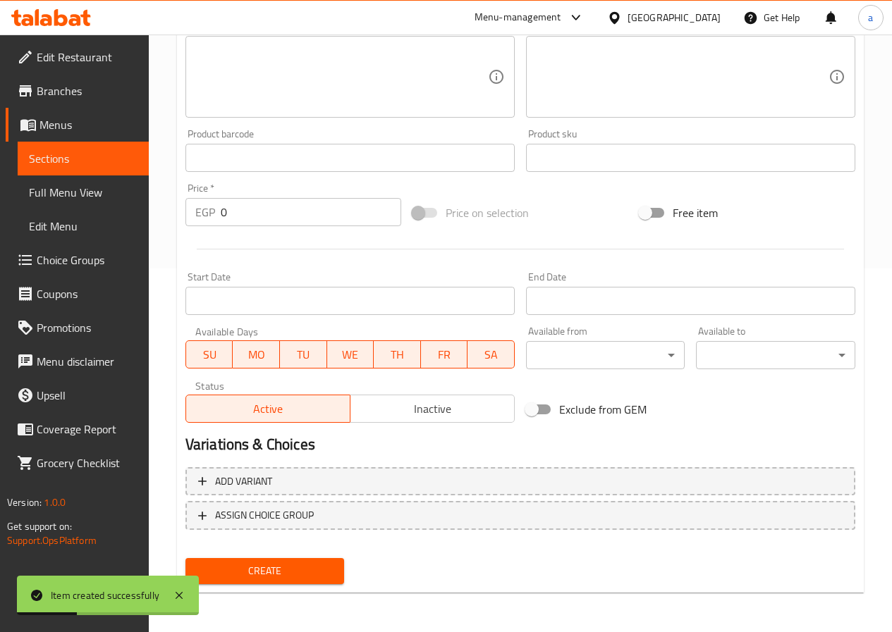
click at [76, 152] on span "Sections" at bounding box center [83, 158] width 109 height 17
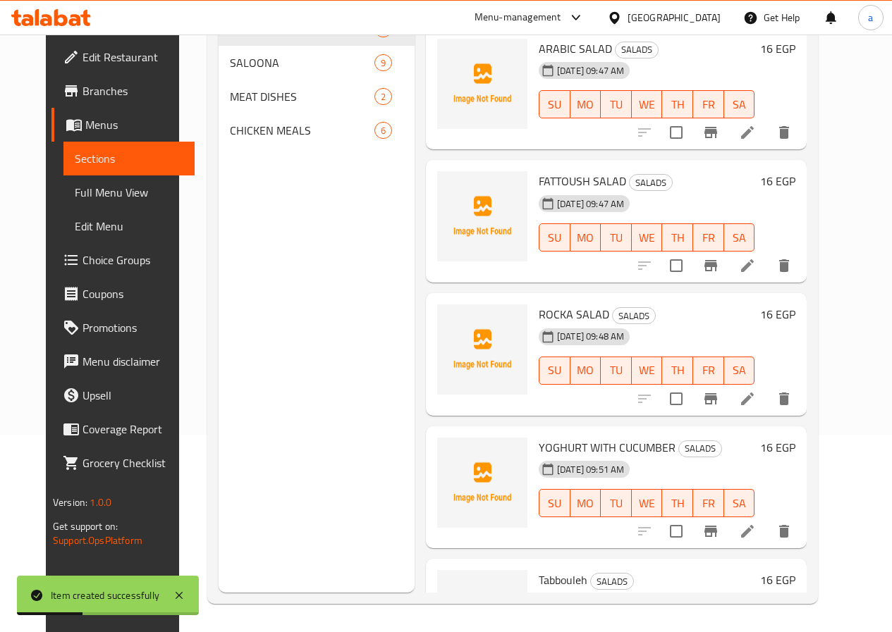
scroll to position [197, 0]
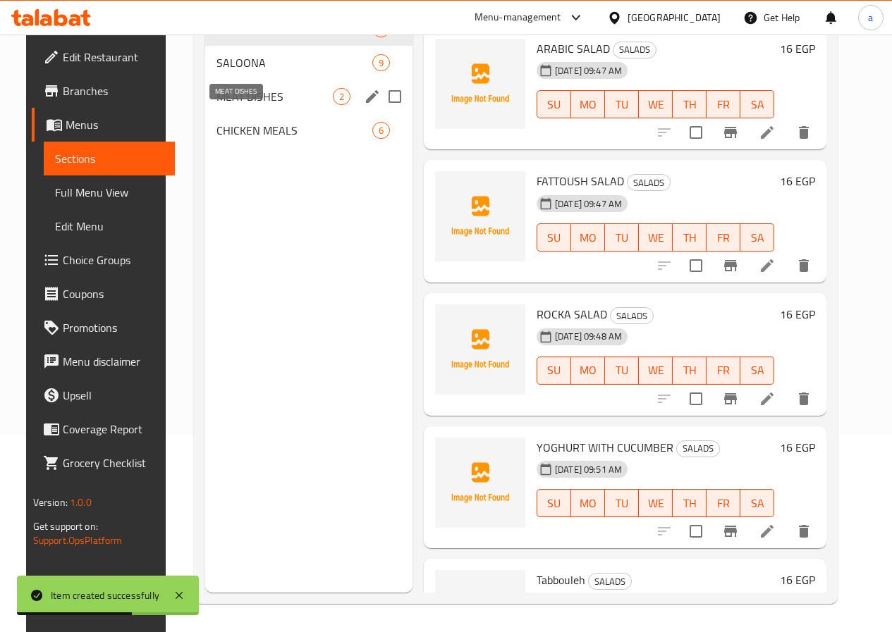
click at [252, 105] on span "MEAT DISHES" at bounding box center [274, 96] width 116 height 17
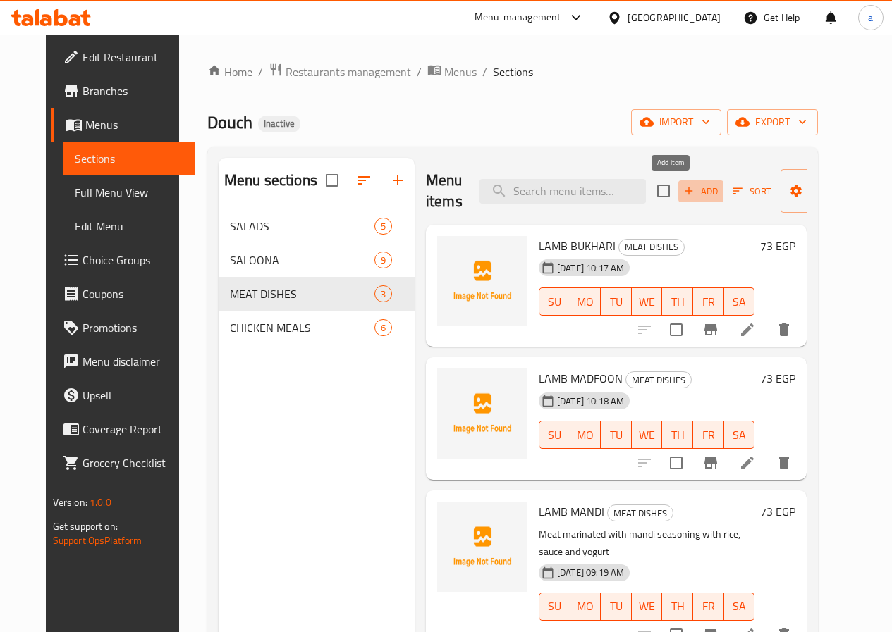
click at [682, 192] on span "Add" at bounding box center [701, 191] width 38 height 16
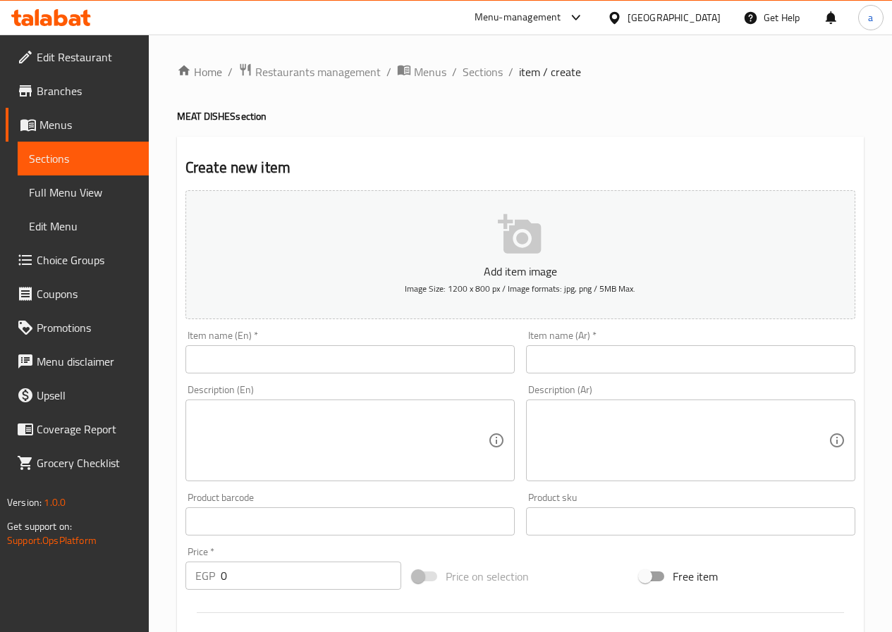
click at [328, 371] on input "text" at bounding box center [349, 359] width 329 height 28
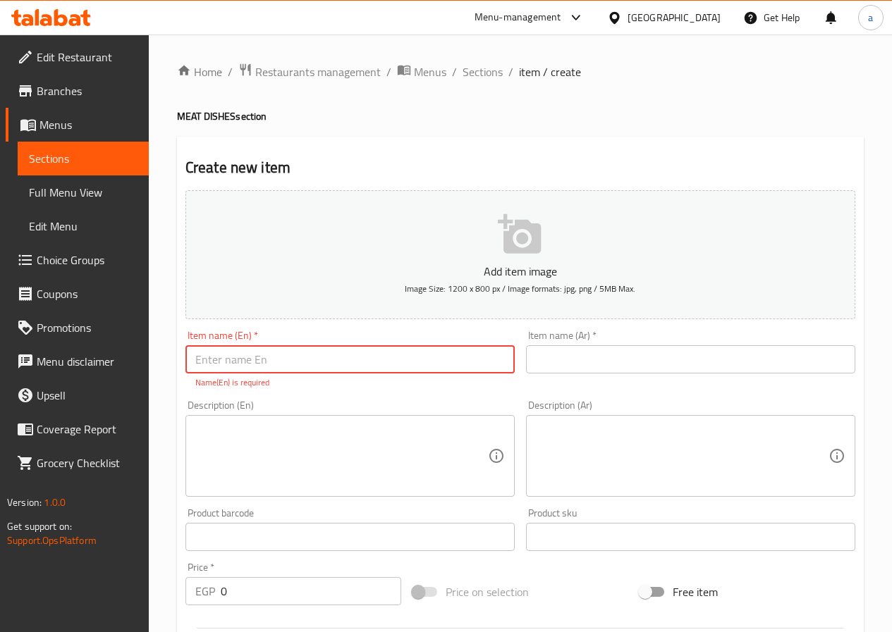
click at [457, 359] on input "text" at bounding box center [349, 359] width 329 height 28
paste input "LAMB MADBHI"
type input "LAMB MADBHI"
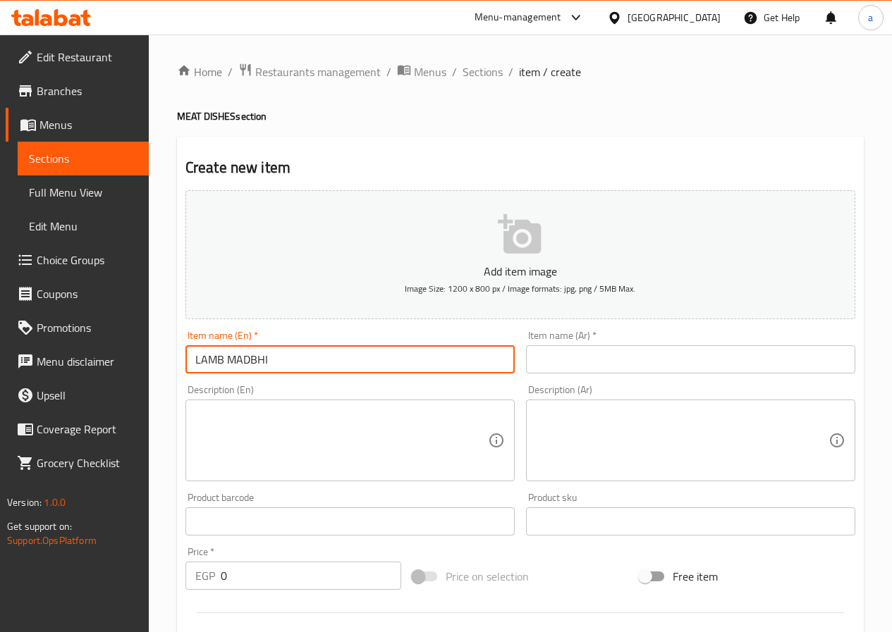
click at [570, 363] on input "text" at bounding box center [690, 359] width 329 height 28
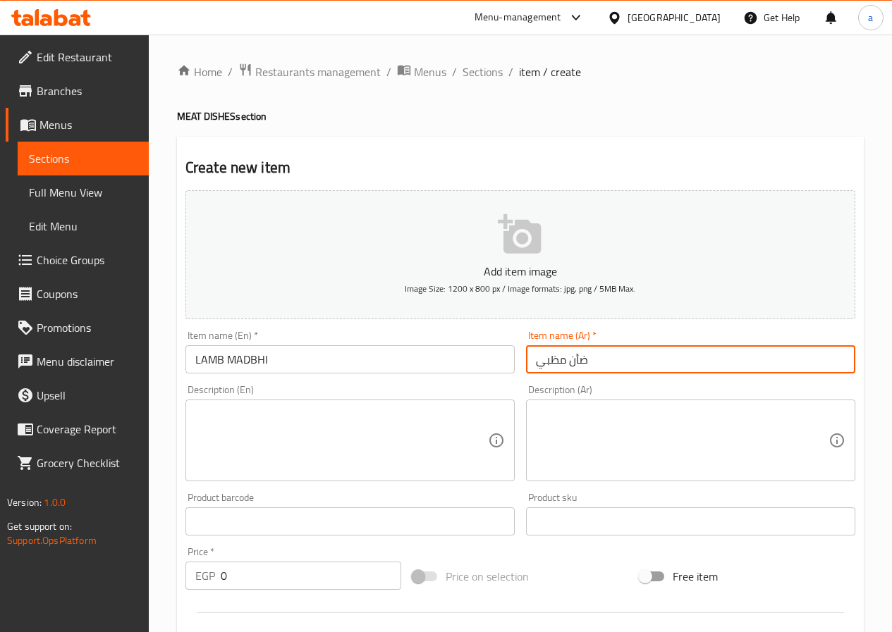
type input "ضأن مظبي"
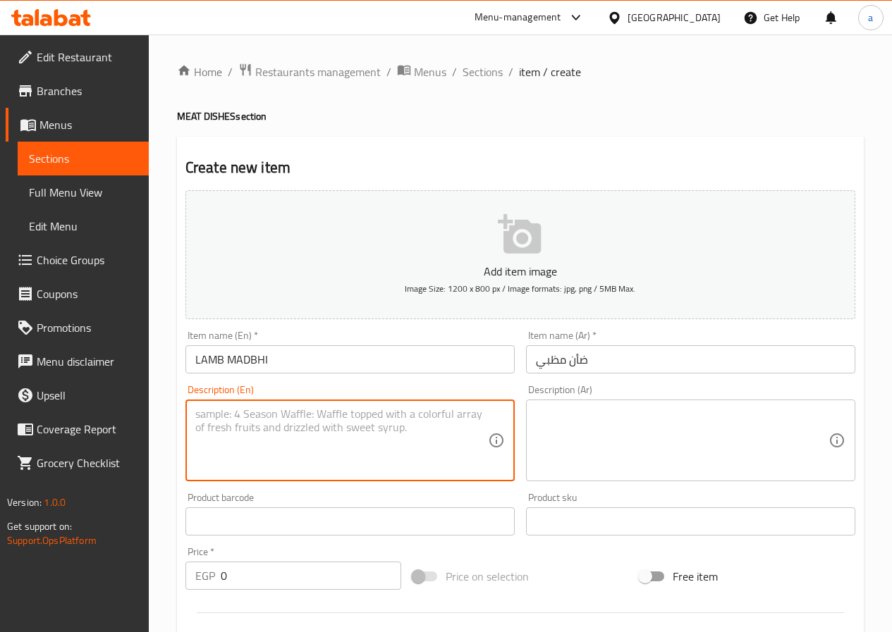
click at [336, 415] on textarea at bounding box center [341, 440] width 293 height 67
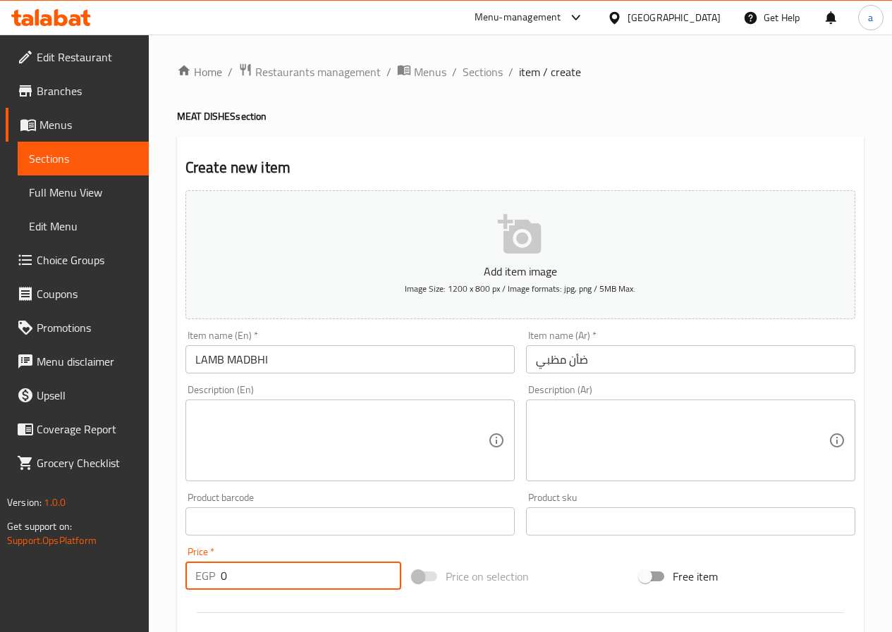
click at [293, 581] on input "0" at bounding box center [311, 576] width 180 height 28
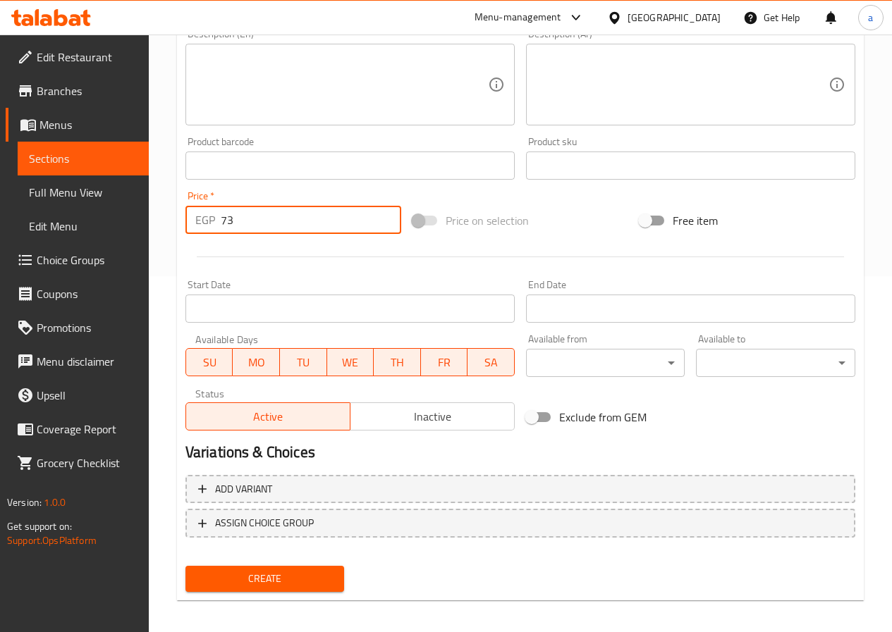
scroll to position [364, 0]
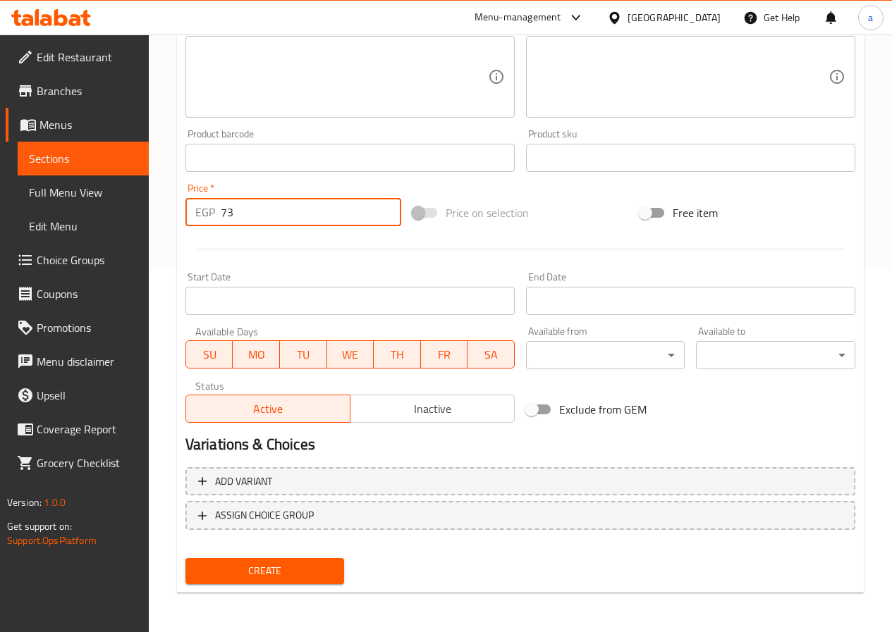
type input "73"
click at [278, 563] on span "Create" at bounding box center [265, 572] width 137 height 18
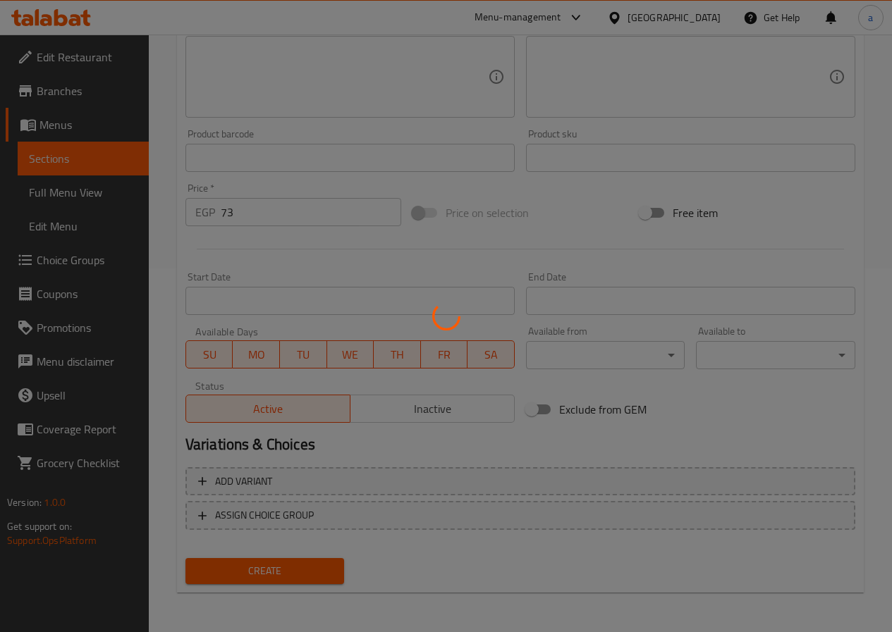
type input "0"
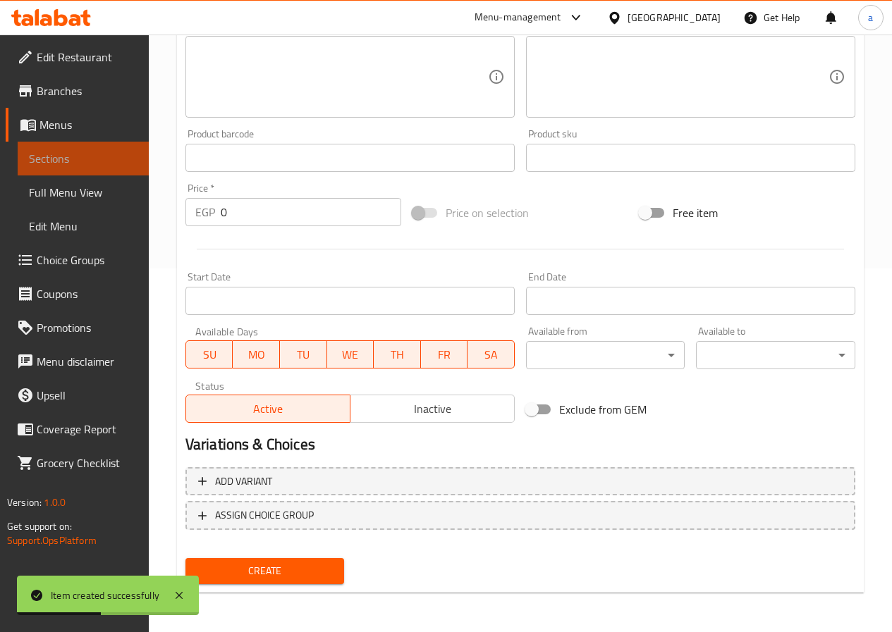
drag, startPoint x: 112, startPoint y: 165, endPoint x: 120, endPoint y: 163, distance: 8.0
click at [112, 165] on span "Sections" at bounding box center [83, 158] width 109 height 17
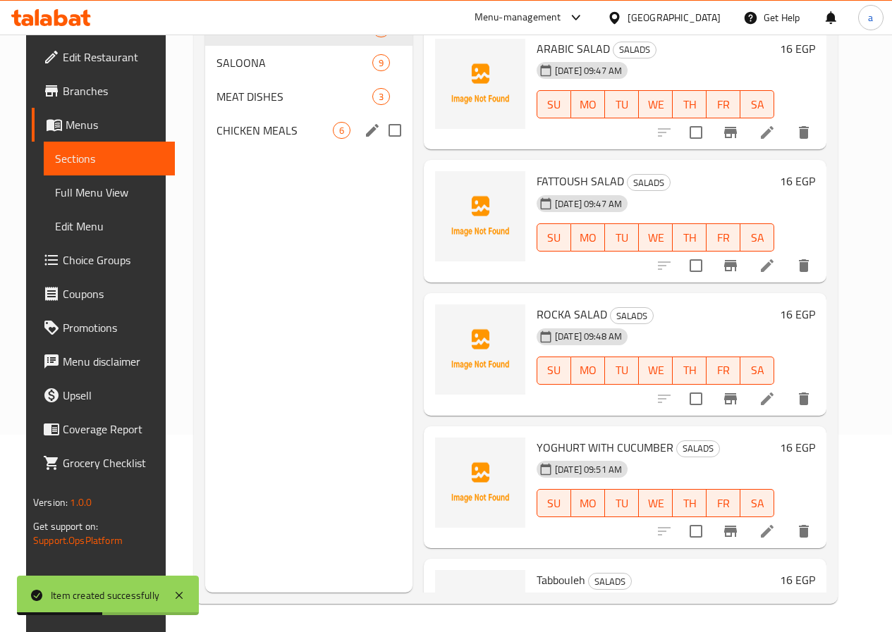
scroll to position [197, 0]
click at [256, 105] on span "MEAT DISHES" at bounding box center [274, 96] width 116 height 17
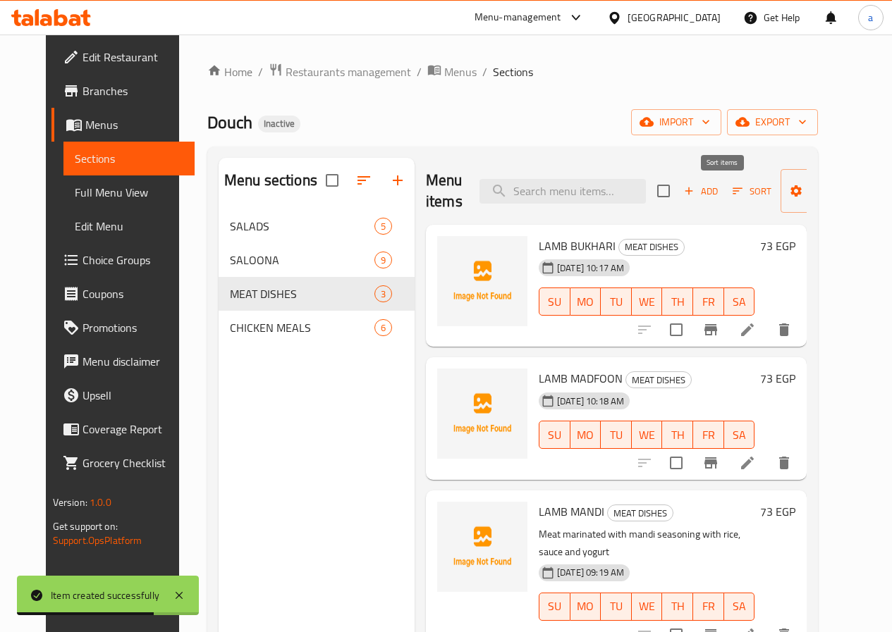
click at [732, 188] on span "Sort" at bounding box center [751, 191] width 39 height 16
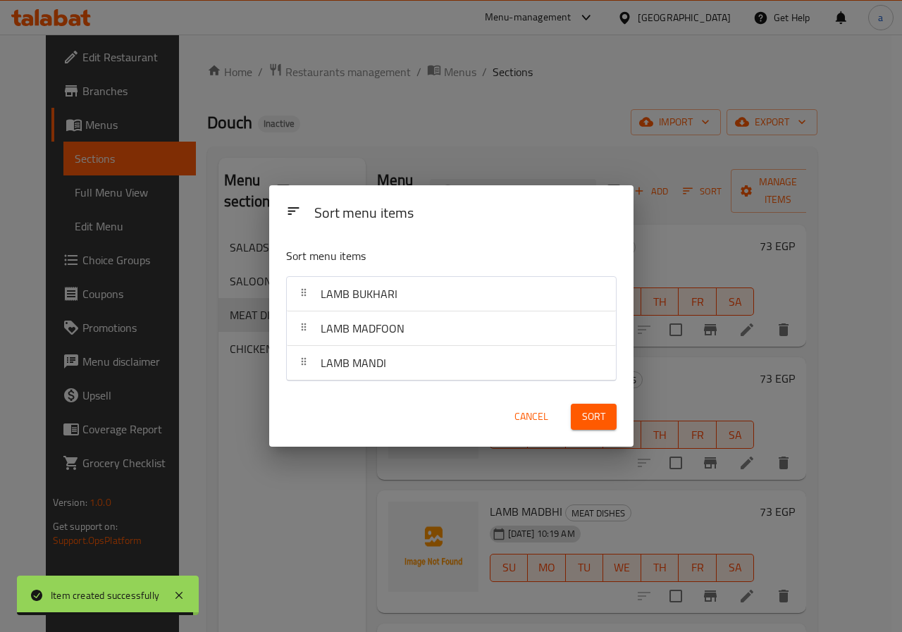
click at [536, 417] on span "Cancel" at bounding box center [532, 417] width 34 height 18
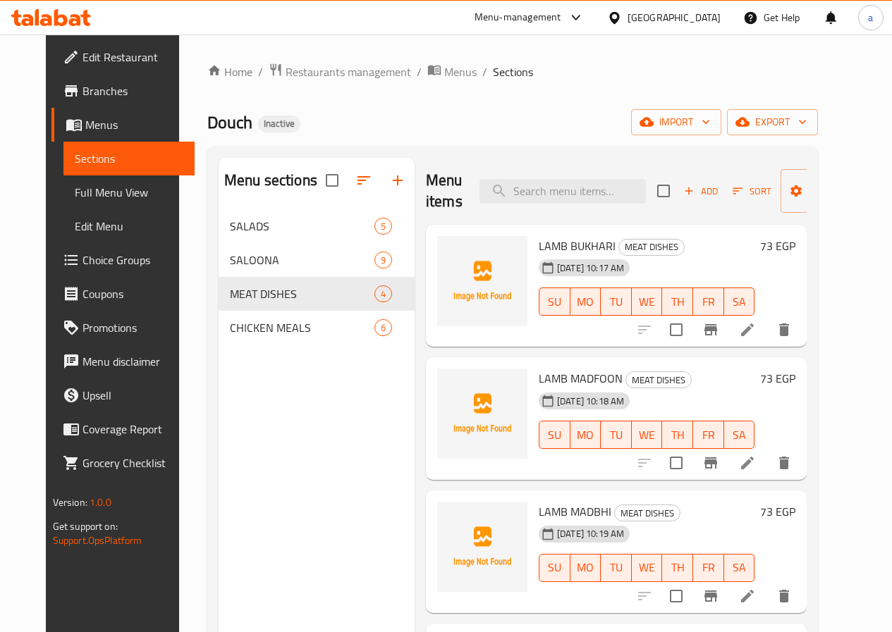
click at [682, 196] on span "Add" at bounding box center [701, 191] width 38 height 16
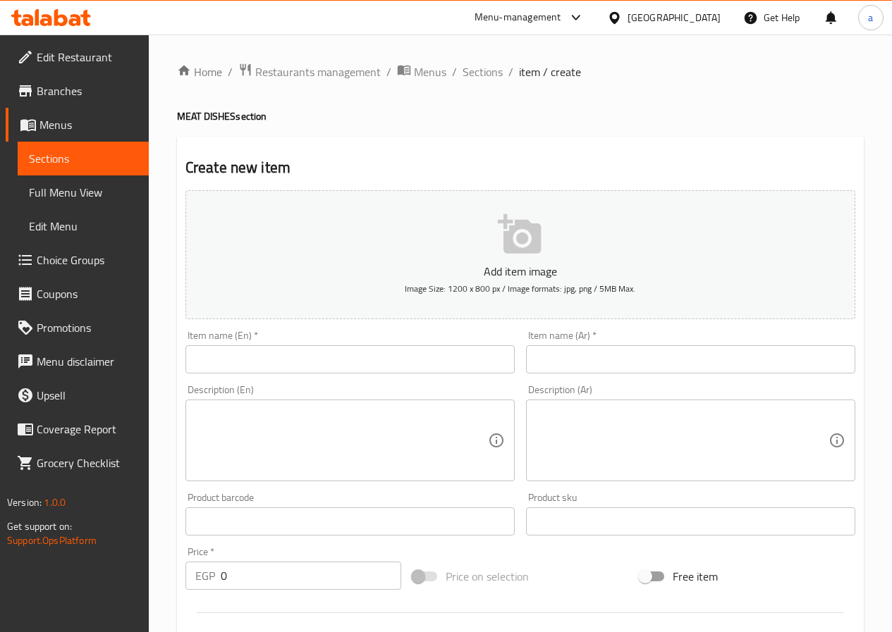
click at [440, 370] on input "text" at bounding box center [349, 359] width 329 height 28
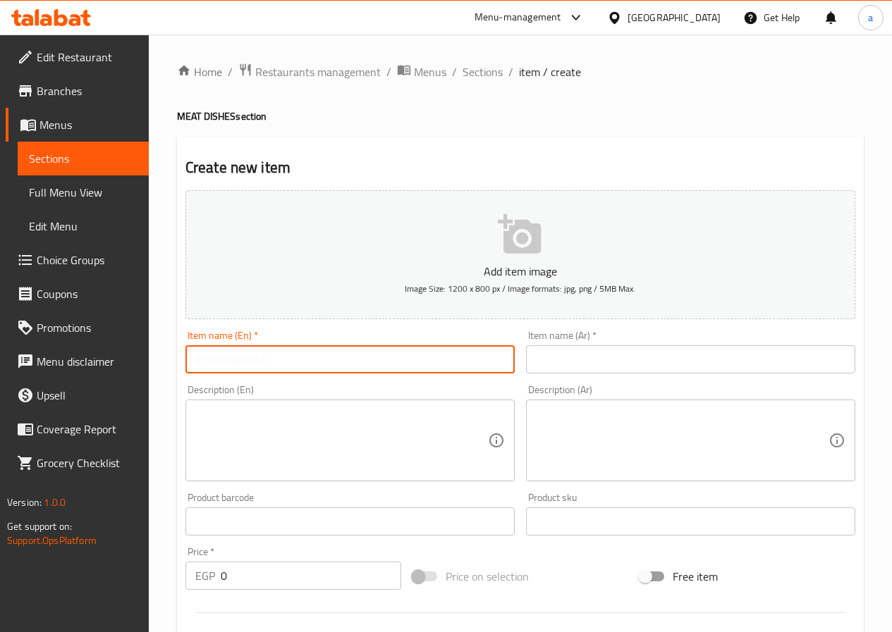
paste input "LAMB MADBHI SPICY"
type input "LAMB MADBHI SPICY"
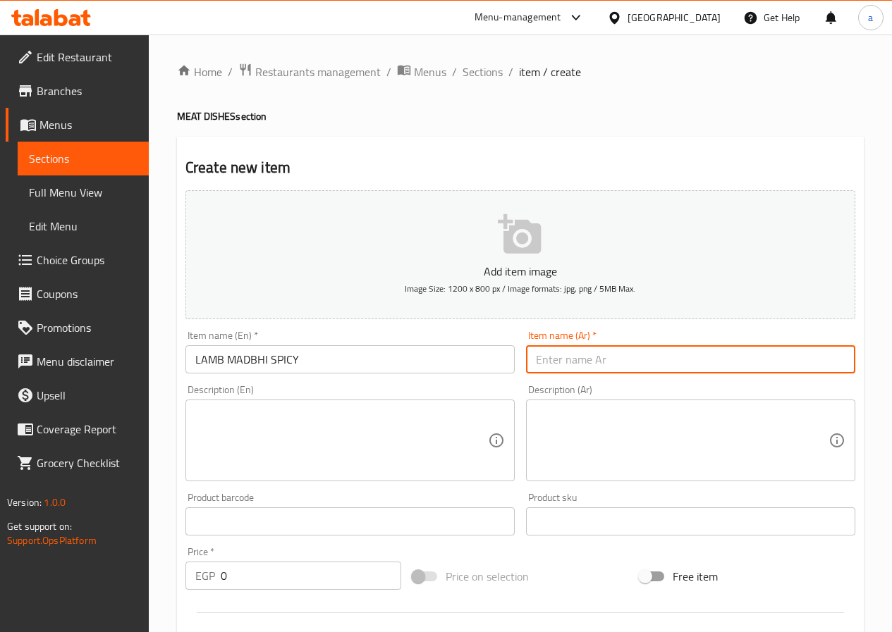
click at [583, 367] on input "text" at bounding box center [690, 359] width 329 height 28
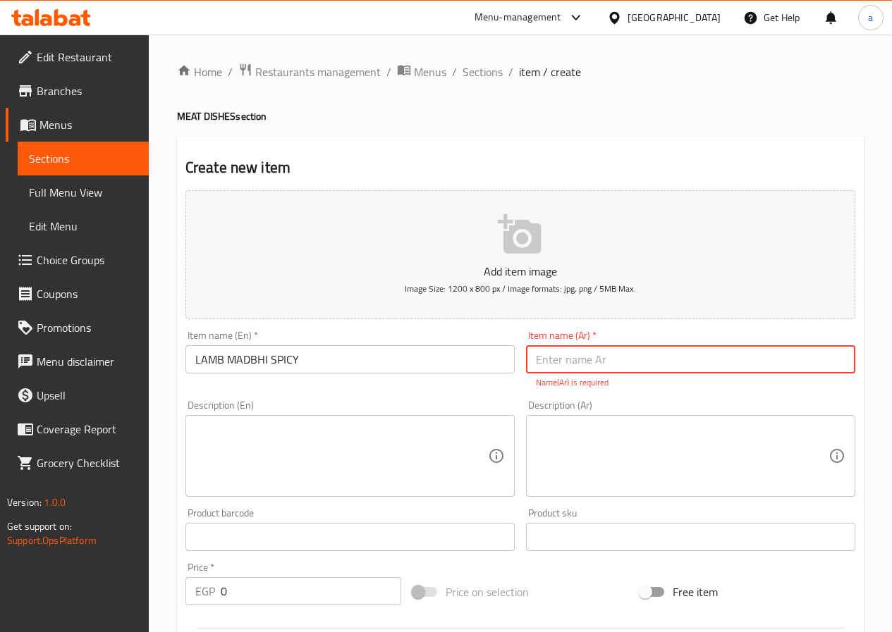
click at [617, 368] on input "text" at bounding box center [690, 359] width 329 height 28
paste input "لحم مظبى حار"
drag, startPoint x: 584, startPoint y: 357, endPoint x: 601, endPoint y: 363, distance: 17.8
click at [601, 363] on input "لحم مظبى حار" at bounding box center [690, 359] width 329 height 28
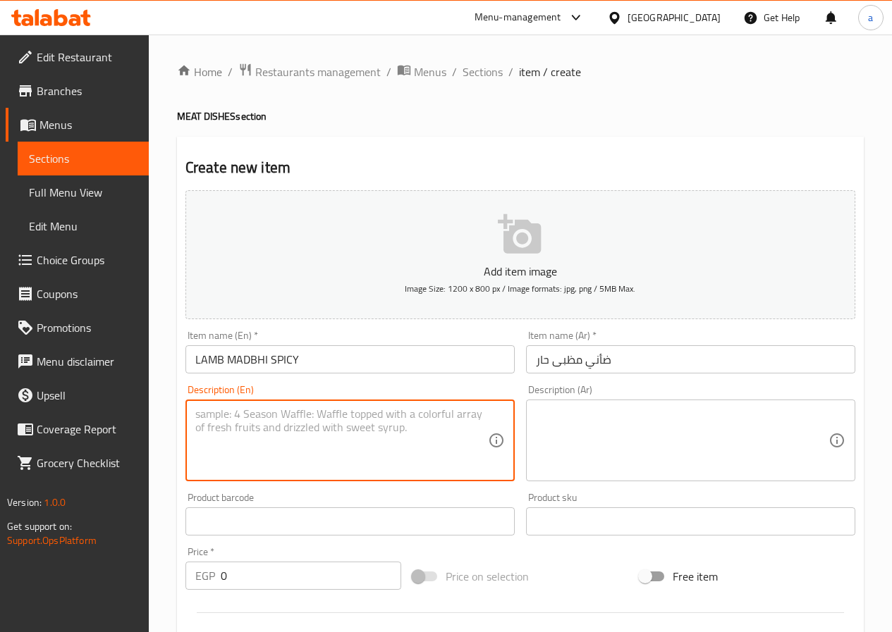
click at [287, 453] on textarea at bounding box center [341, 440] width 293 height 67
click at [585, 362] on input "ضأني مظبى حار" at bounding box center [690, 359] width 329 height 28
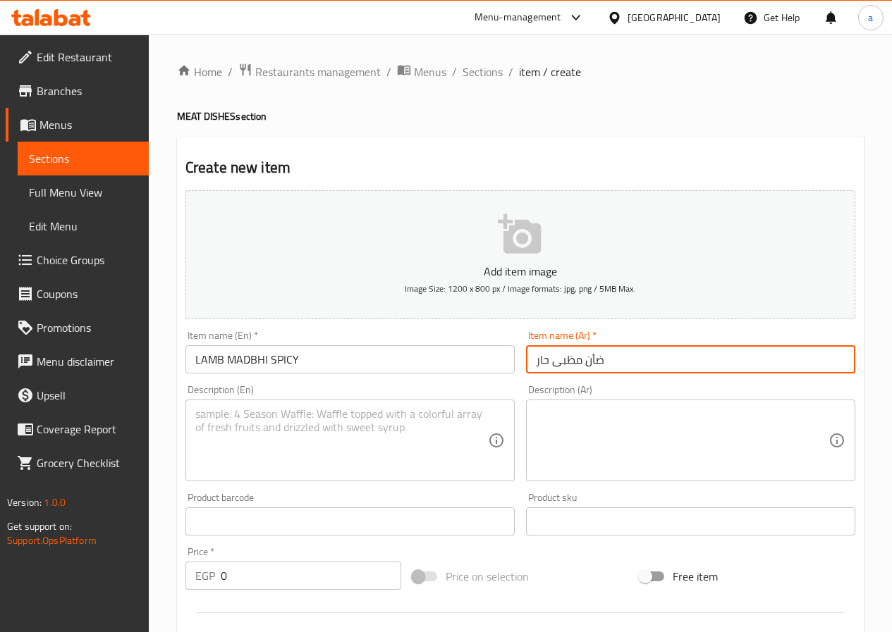
type input "ضأن مظبى حار"
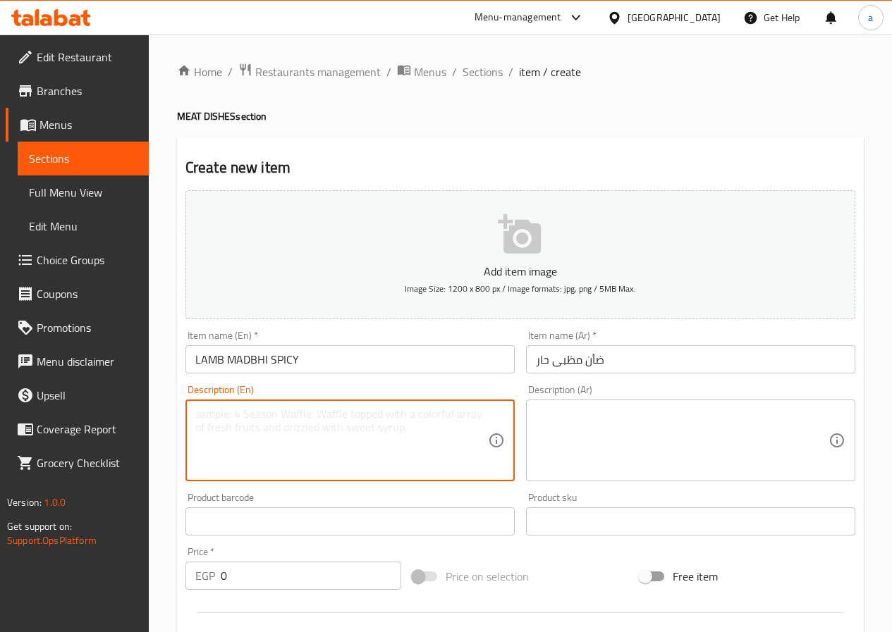
click at [355, 424] on textarea at bounding box center [341, 440] width 293 height 67
click at [308, 572] on input "0" at bounding box center [311, 576] width 180 height 28
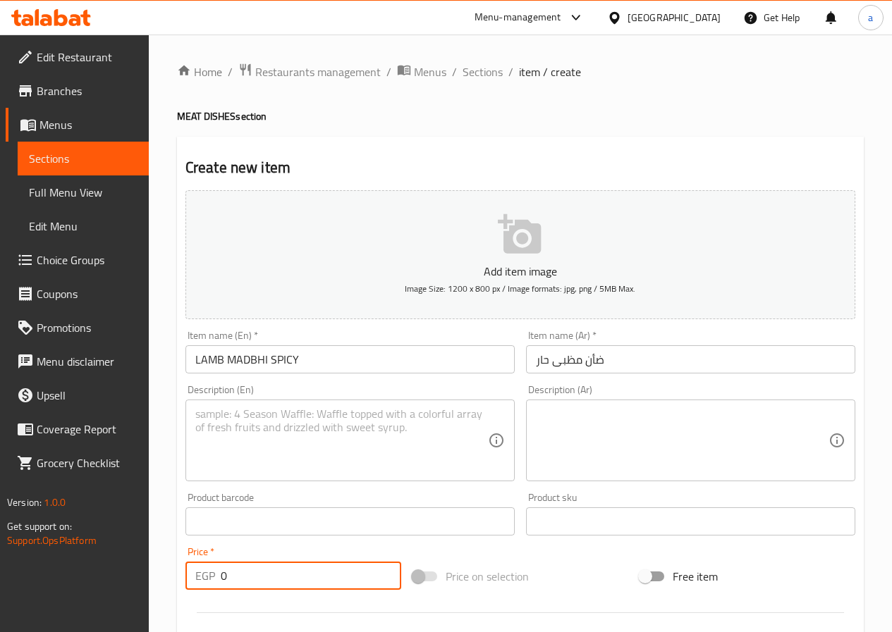
click at [308, 572] on input "0" at bounding box center [311, 576] width 180 height 28
type input "0"
type input "73"
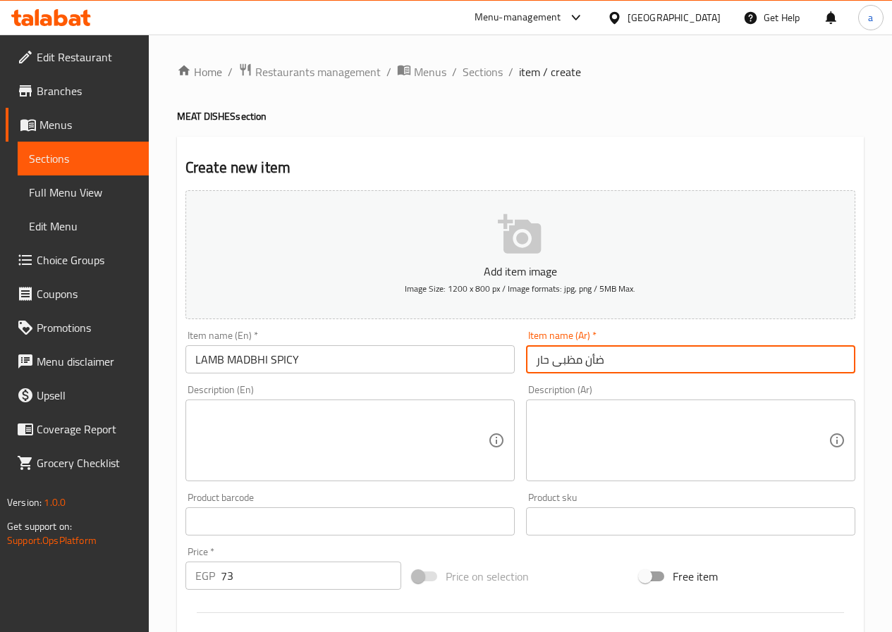
click at [584, 360] on input "ضأن مظبى حار" at bounding box center [690, 359] width 329 height 28
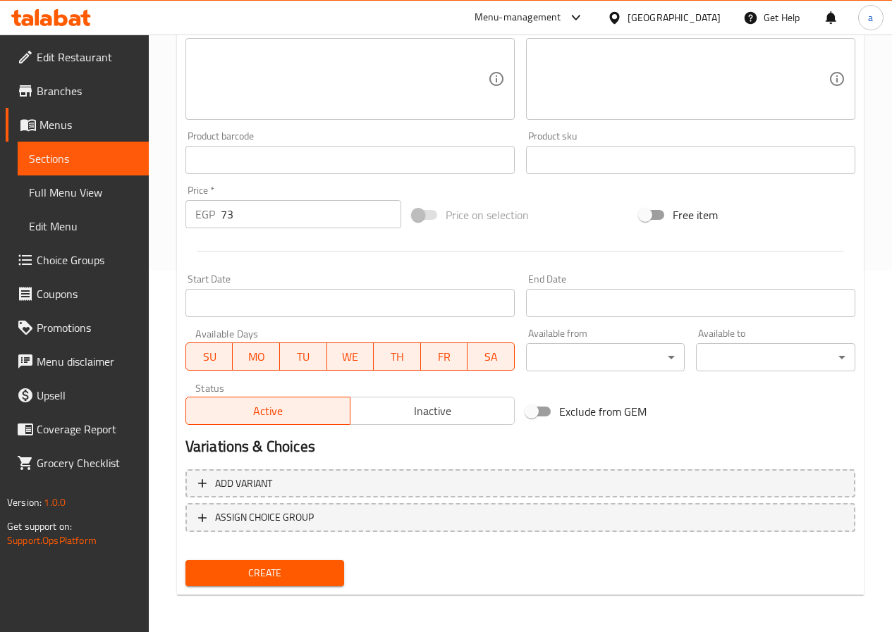
scroll to position [364, 0]
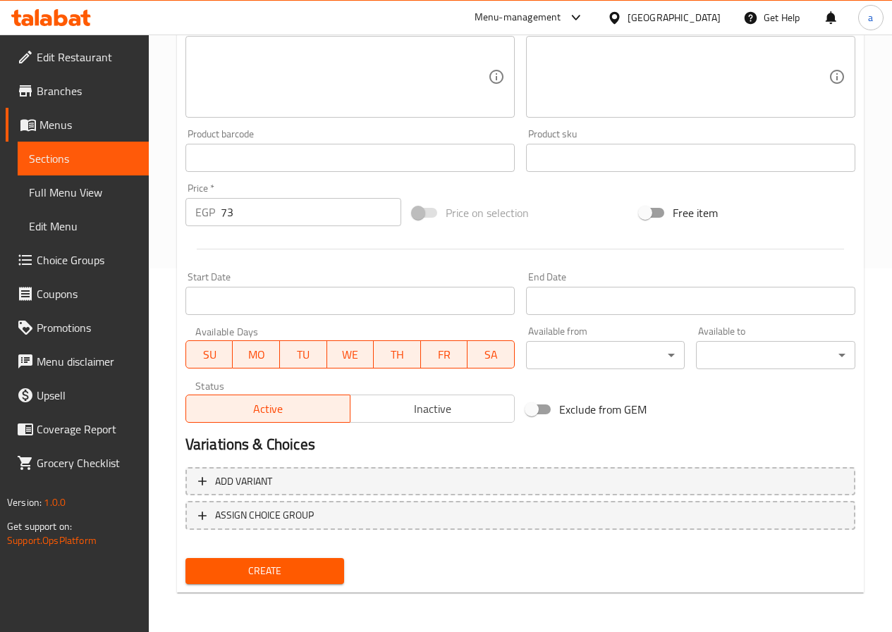
type input "ضأني مظبى حار"
click at [305, 572] on span "Create" at bounding box center [265, 572] width 137 height 18
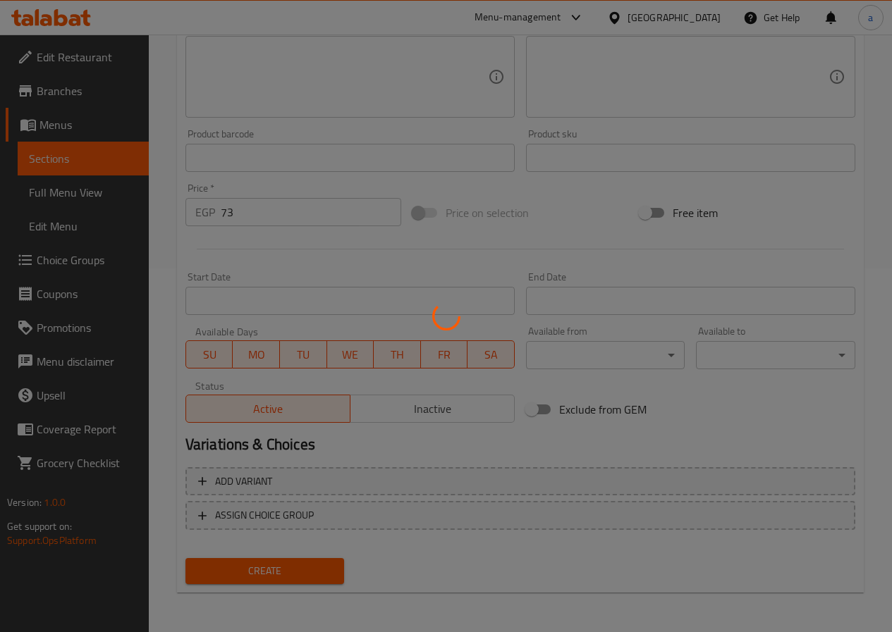
type input "0"
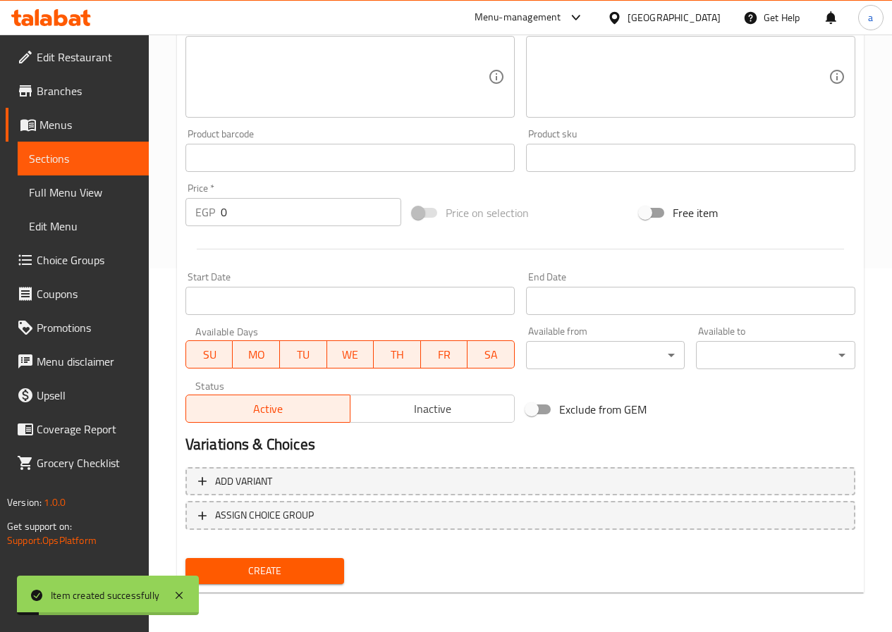
click at [114, 161] on span "Sections" at bounding box center [83, 158] width 109 height 17
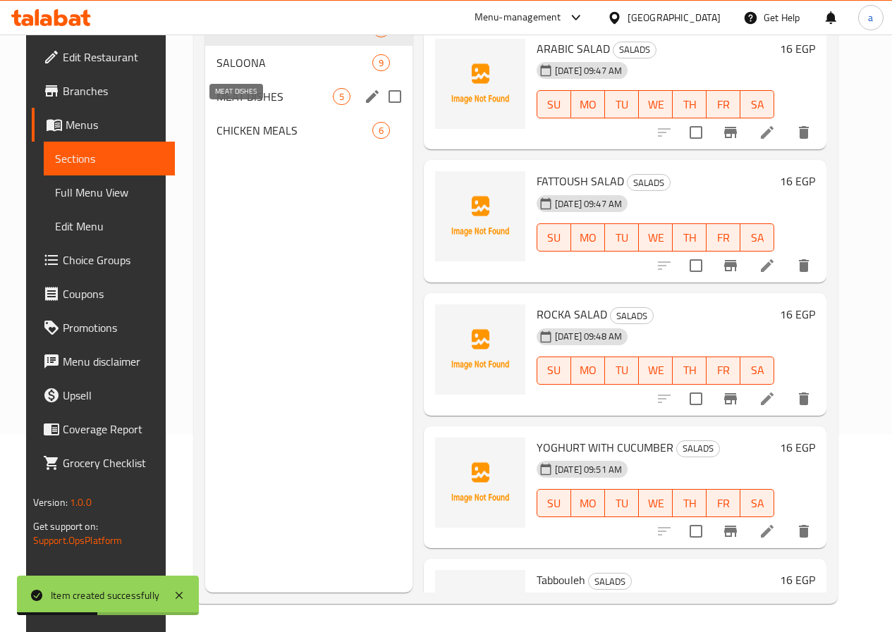
click at [230, 105] on span "MEAT DISHES" at bounding box center [274, 96] width 116 height 17
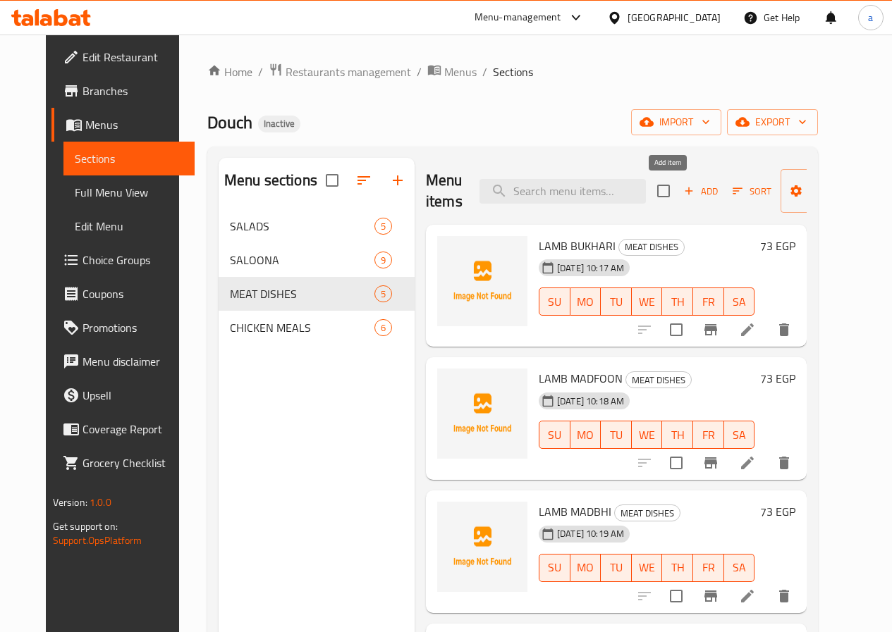
click at [682, 192] on span "Add" at bounding box center [701, 191] width 38 height 16
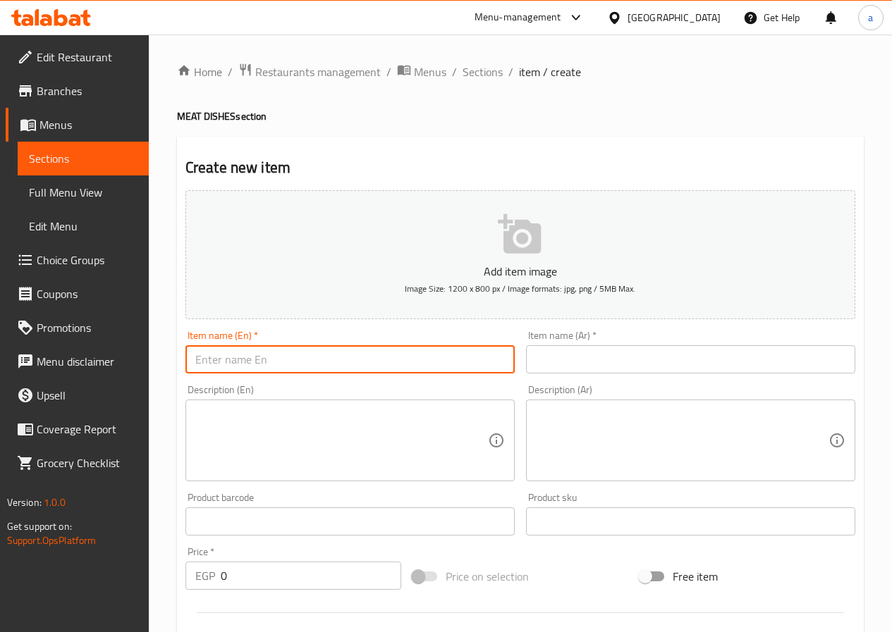
click at [423, 351] on input "text" at bounding box center [349, 359] width 329 height 28
paste input "HANITH SHOULDER"
type input "HANITH SHOULDER"
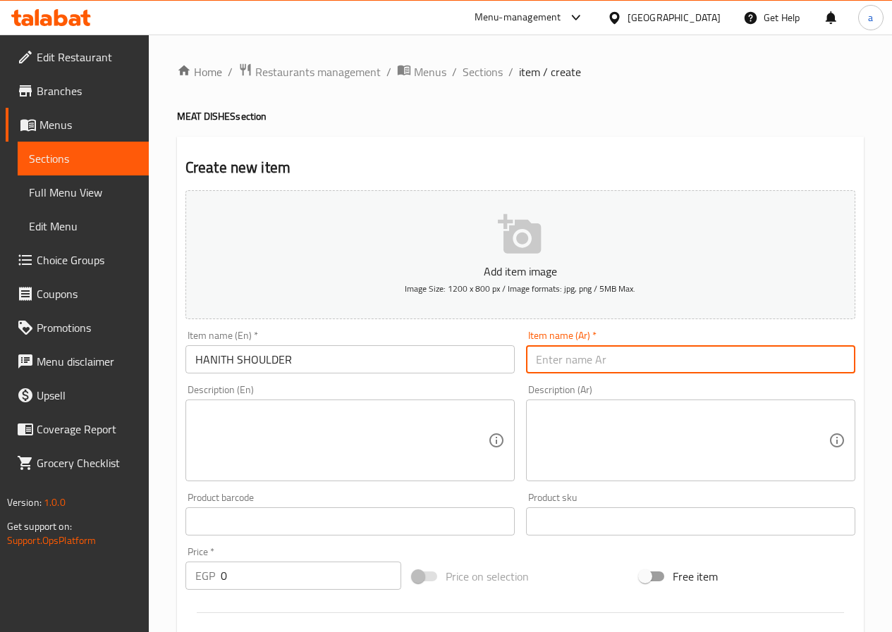
click at [575, 367] on input "text" at bounding box center [690, 359] width 329 height 28
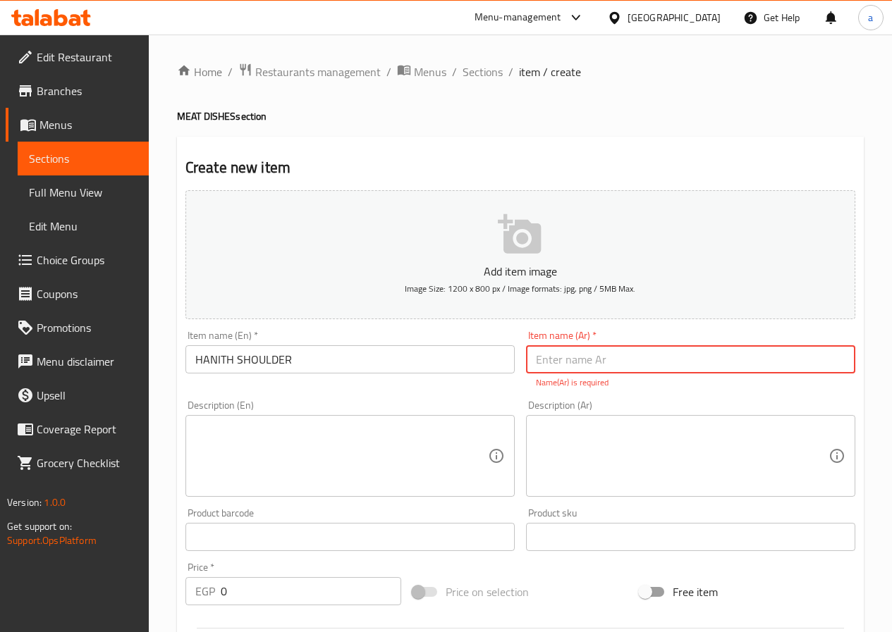
click at [649, 360] on input "text" at bounding box center [690, 359] width 329 height 28
paste input "حنيذ كتف"
type input "حنيذ كتف"
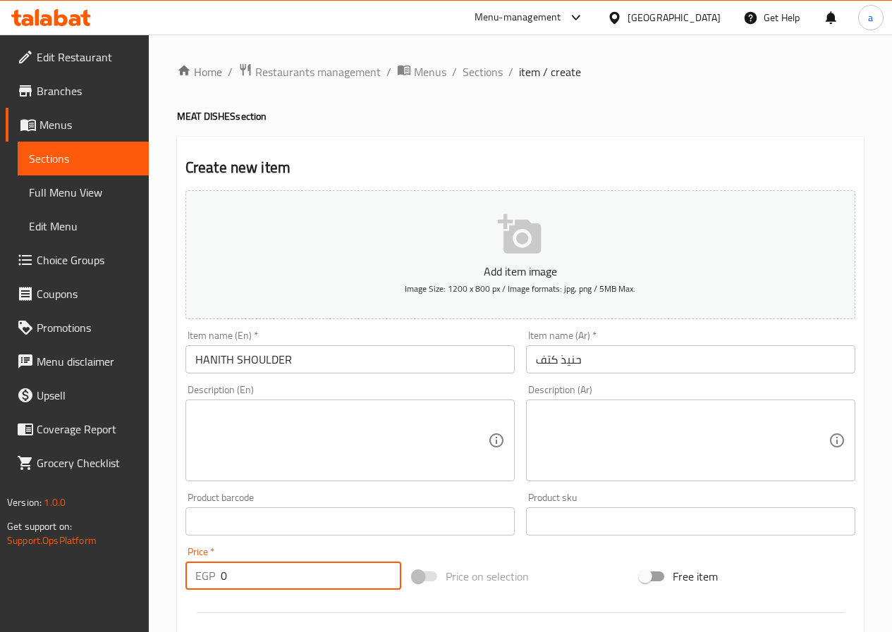
click at [242, 582] on input "0" at bounding box center [311, 576] width 180 height 28
click at [243, 582] on input "0" at bounding box center [311, 576] width 180 height 28
paste input "84"
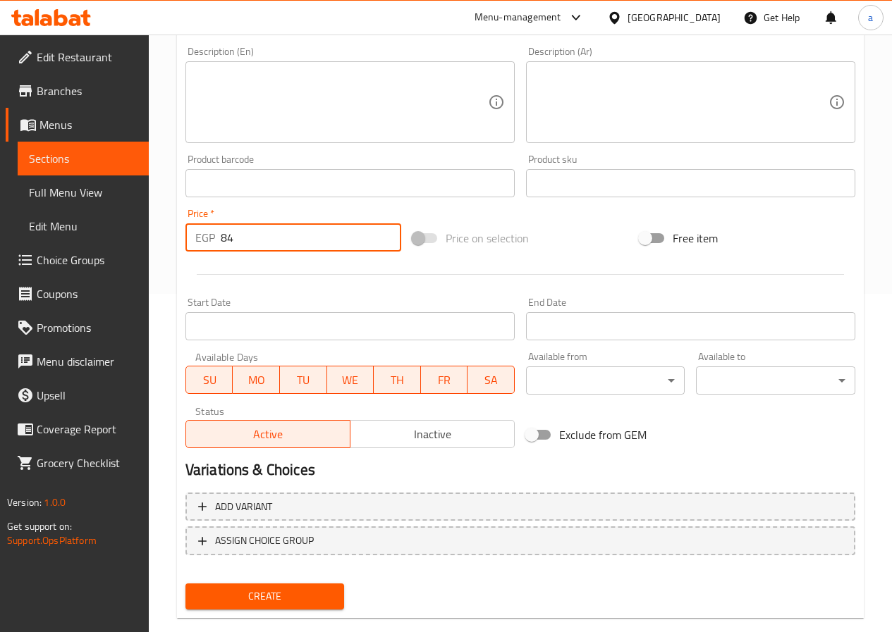
scroll to position [364, 0]
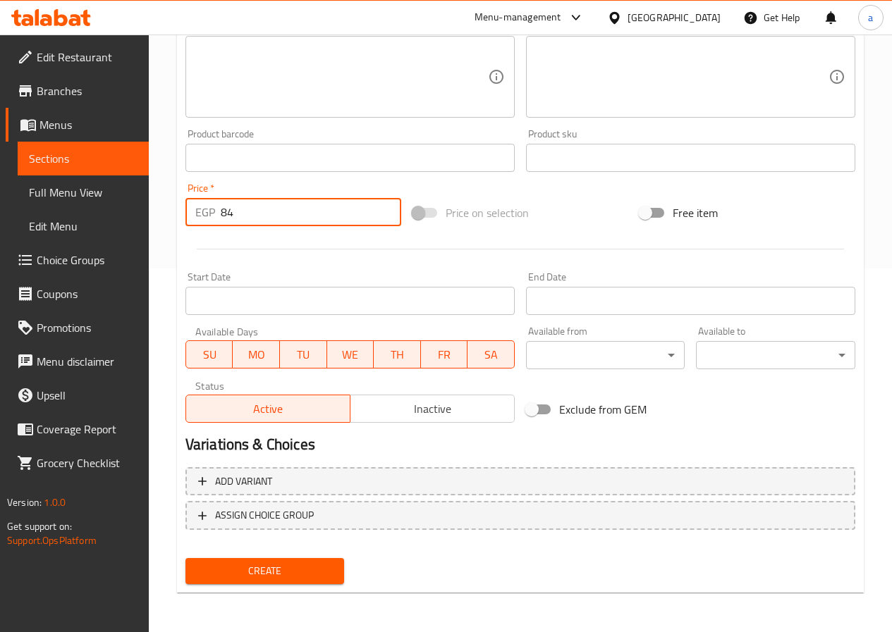
type input "84"
click at [295, 570] on span "Create" at bounding box center [265, 572] width 137 height 18
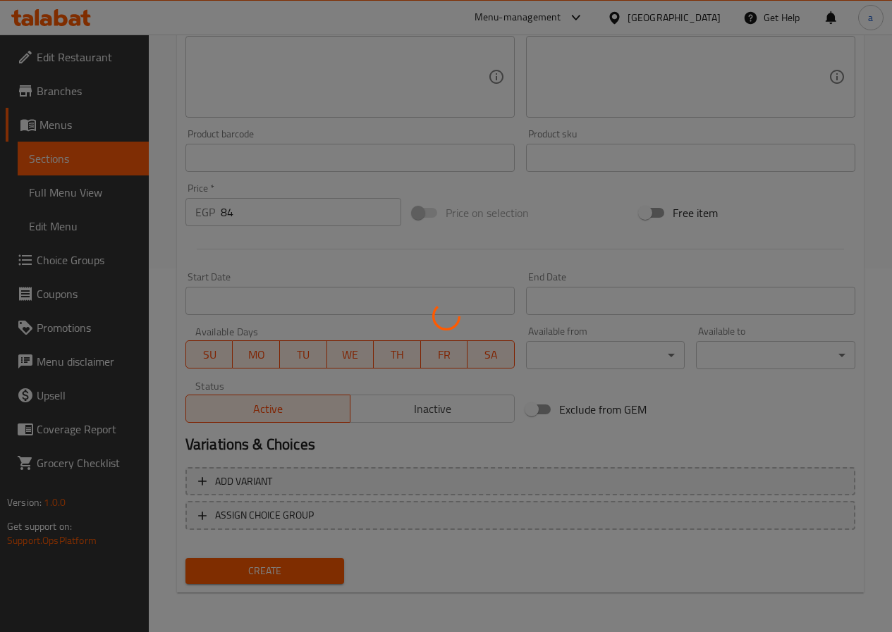
type input "0"
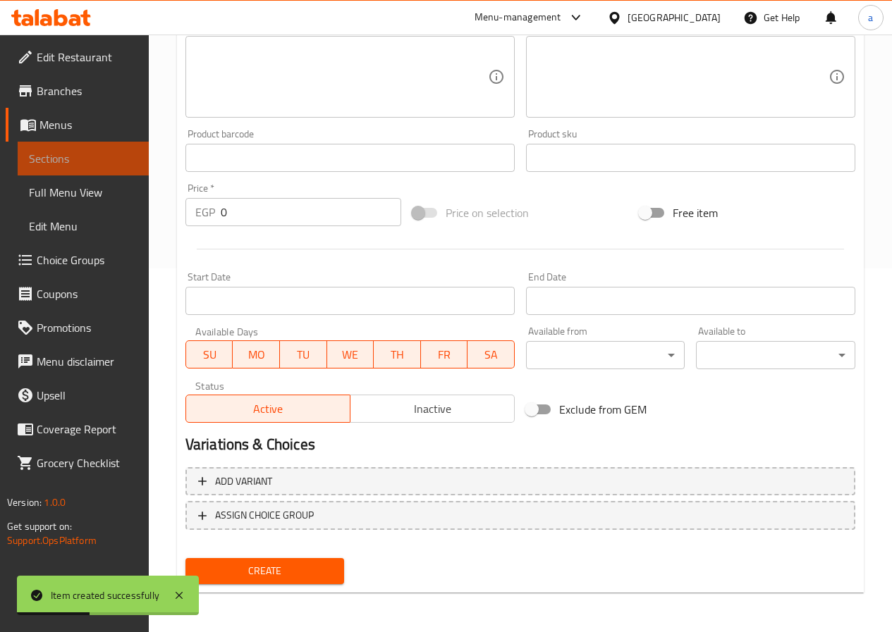
click at [78, 156] on span "Sections" at bounding box center [83, 158] width 109 height 17
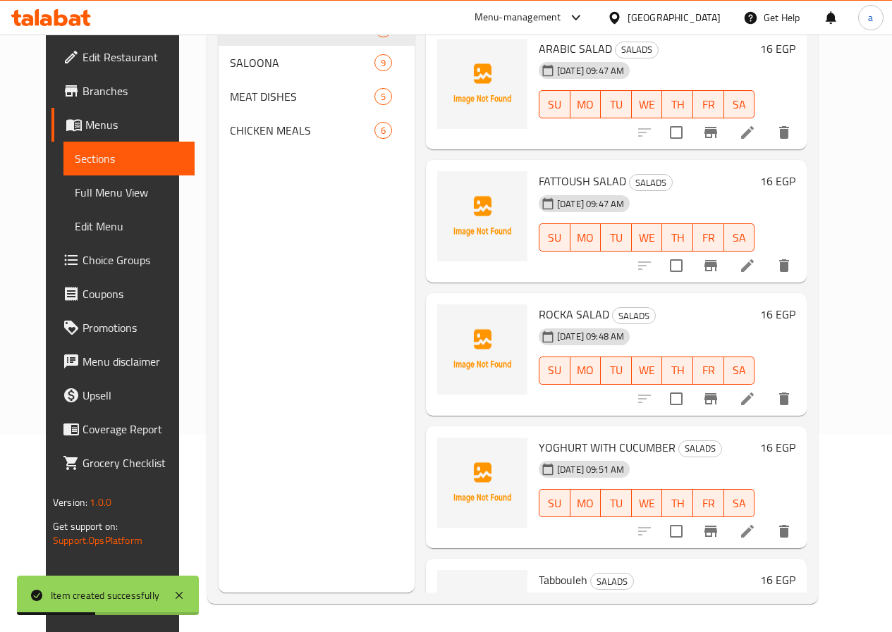
scroll to position [197, 0]
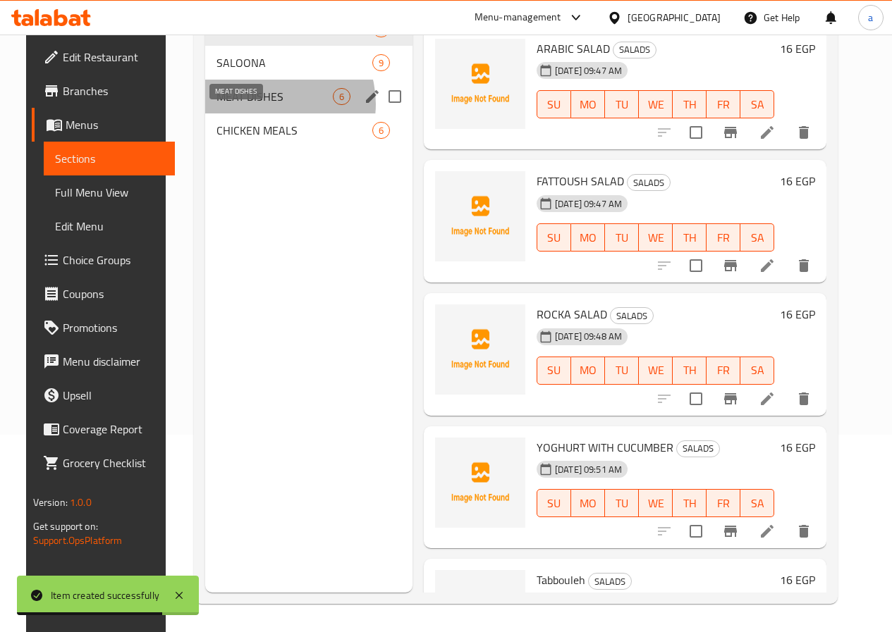
click at [253, 105] on span "MEAT DISHES" at bounding box center [274, 96] width 116 height 17
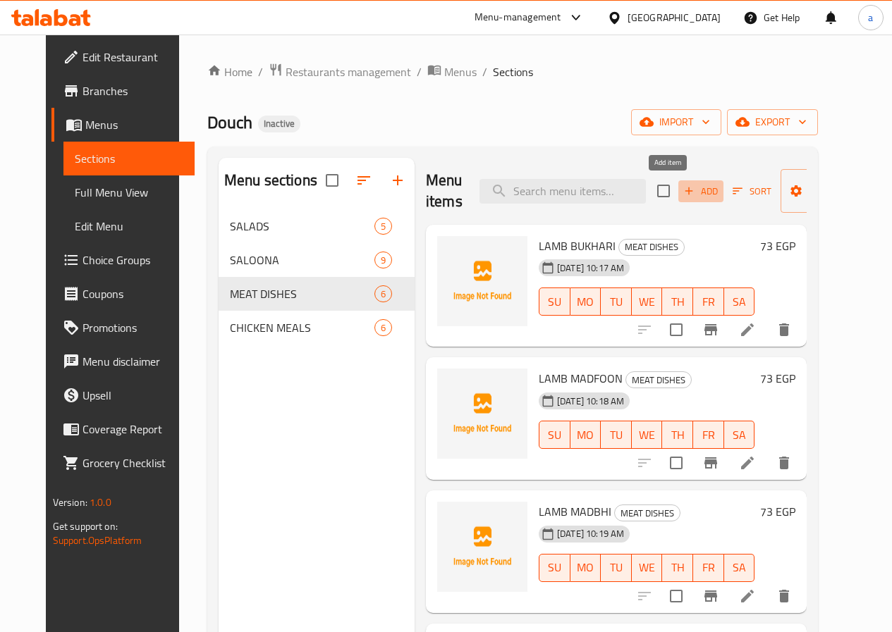
click at [682, 190] on span "Add" at bounding box center [701, 191] width 38 height 16
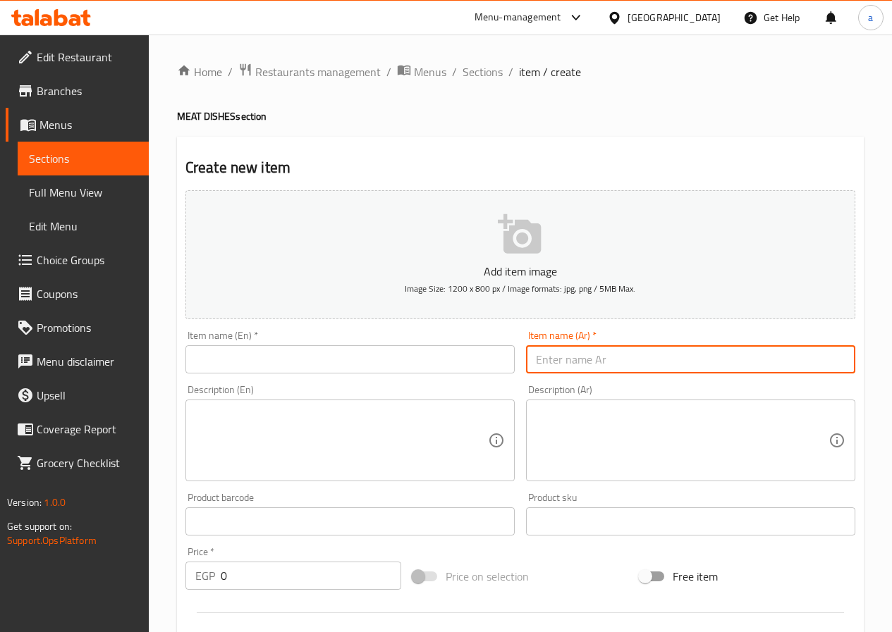
click at [645, 361] on input "text" at bounding box center [690, 359] width 329 height 28
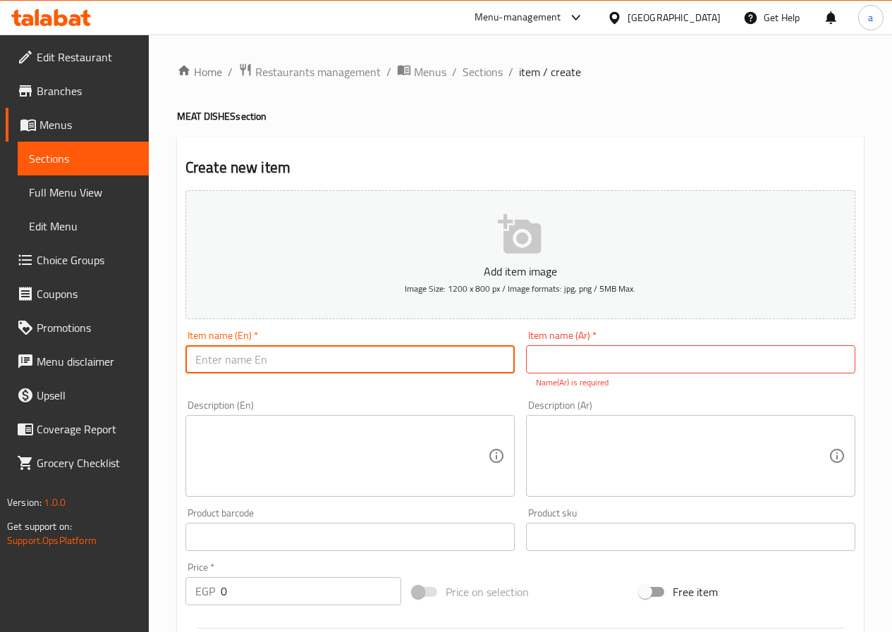
click at [393, 359] on input "text" at bounding box center [349, 359] width 329 height 28
paste input "[PERSON_NAME]"
type input "[PERSON_NAME]"
drag, startPoint x: 543, startPoint y: 357, endPoint x: 553, endPoint y: 356, distance: 9.2
click at [543, 357] on input "text" at bounding box center [690, 359] width 329 height 28
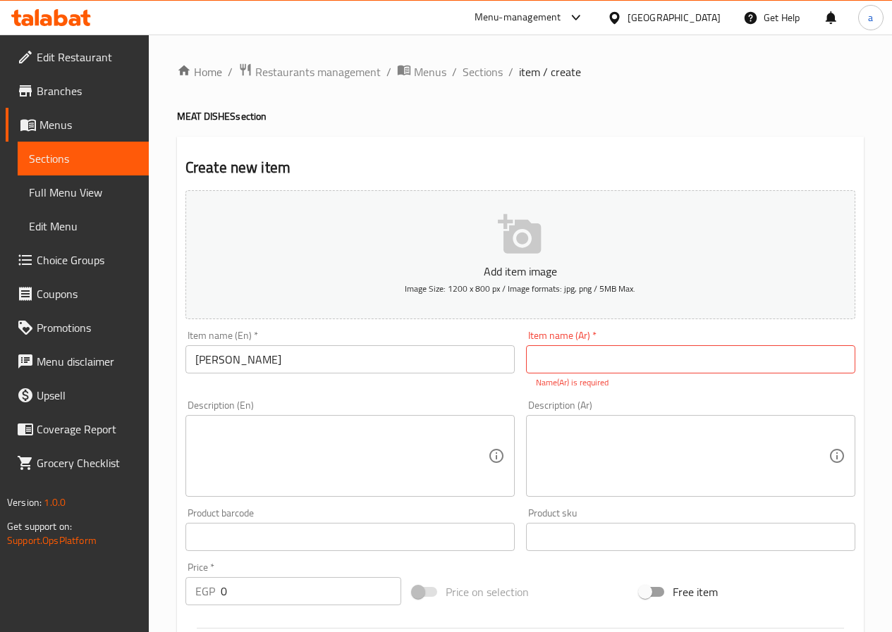
click at [684, 362] on input "text" at bounding box center [690, 359] width 329 height 28
paste input "حنيذ جنب"
type input "حنيذ جنب"
click at [382, 434] on textarea at bounding box center [341, 456] width 293 height 67
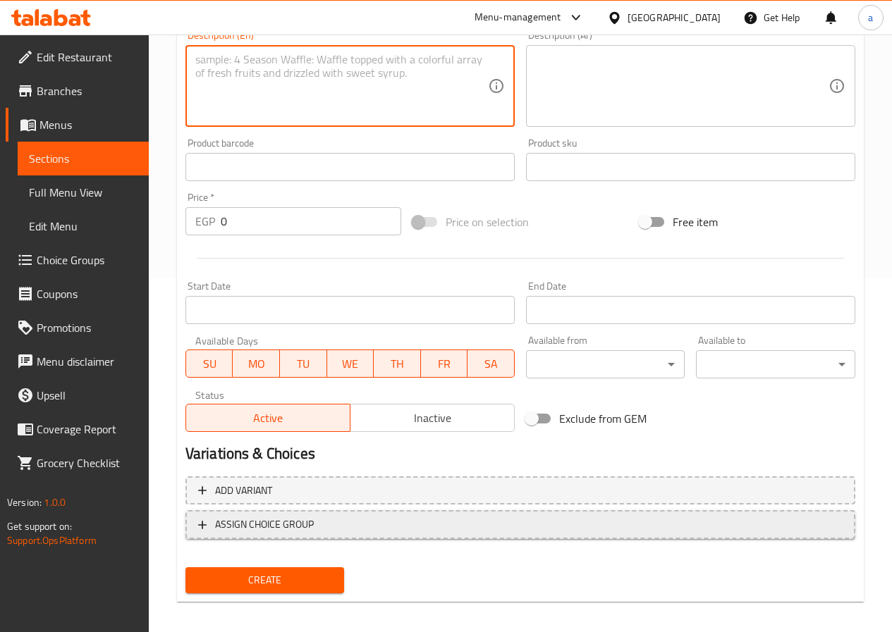
scroll to position [364, 0]
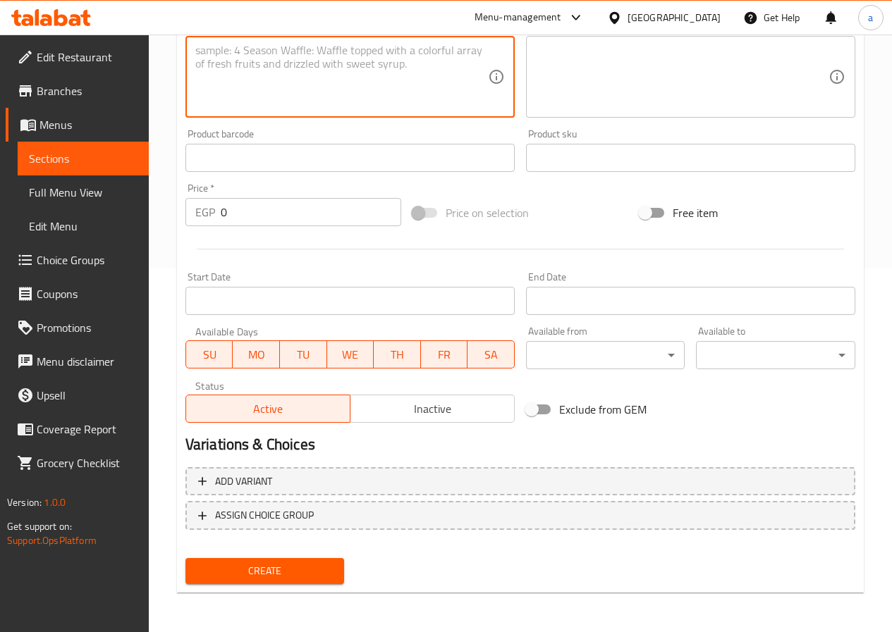
click at [277, 227] on div "Price   * EGP 0 Price *" at bounding box center [293, 205] width 227 height 54
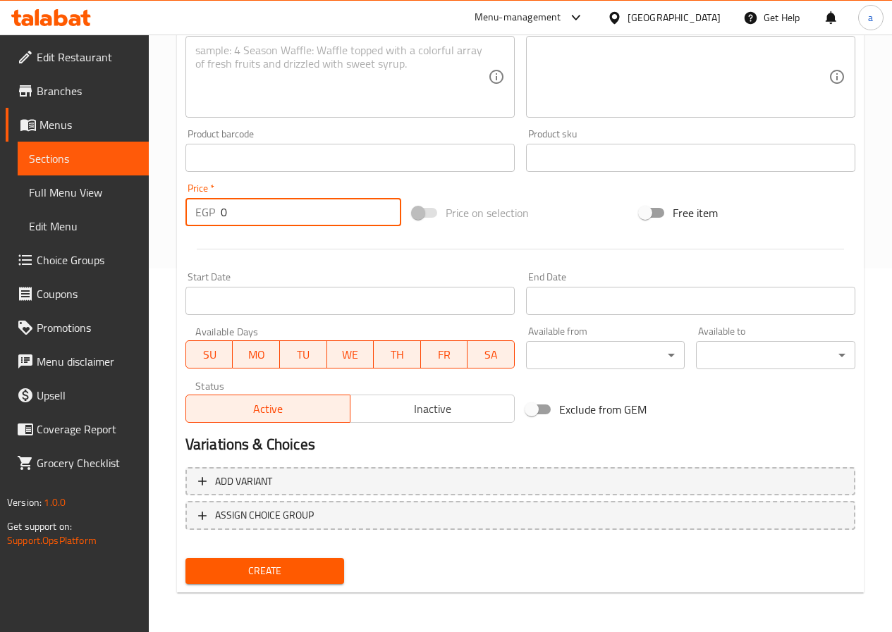
click at [277, 220] on input "0" at bounding box center [311, 212] width 180 height 28
type input "84"
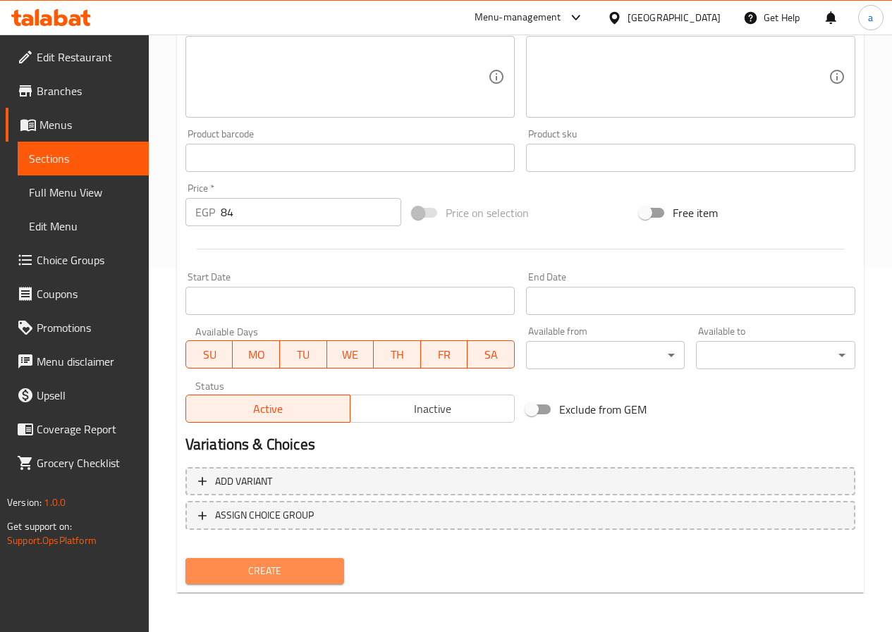
click at [262, 577] on span "Create" at bounding box center [265, 572] width 137 height 18
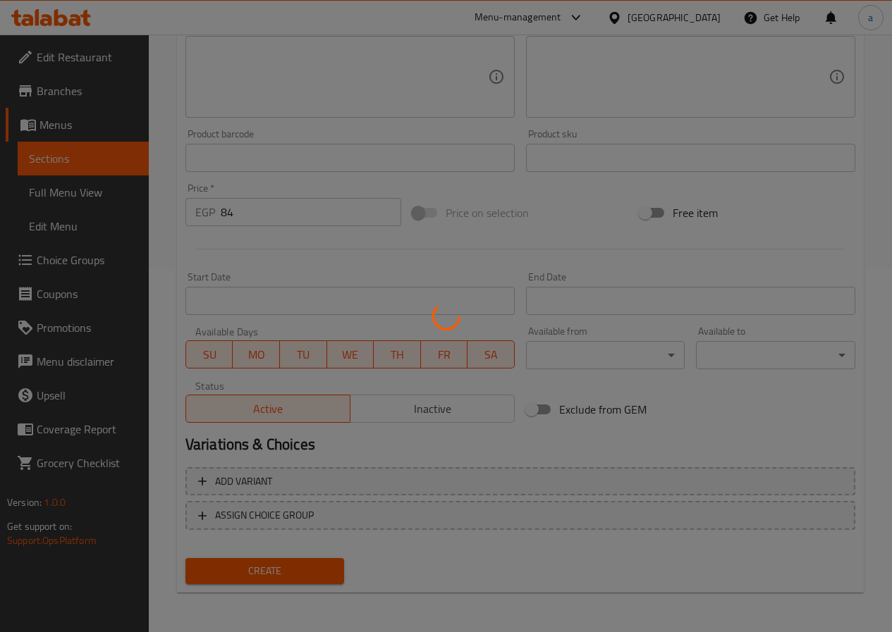
type input "0"
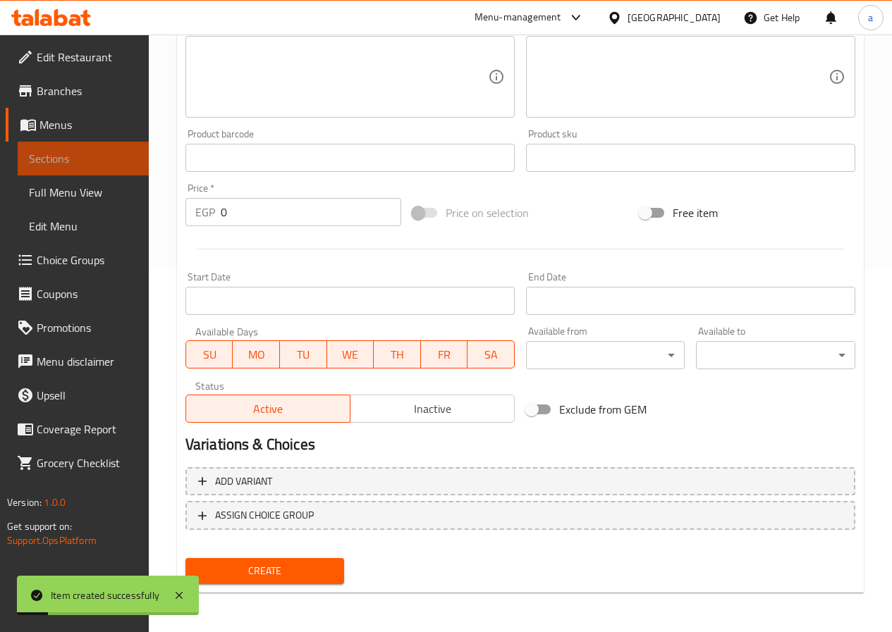
click at [63, 158] on span "Sections" at bounding box center [83, 158] width 109 height 17
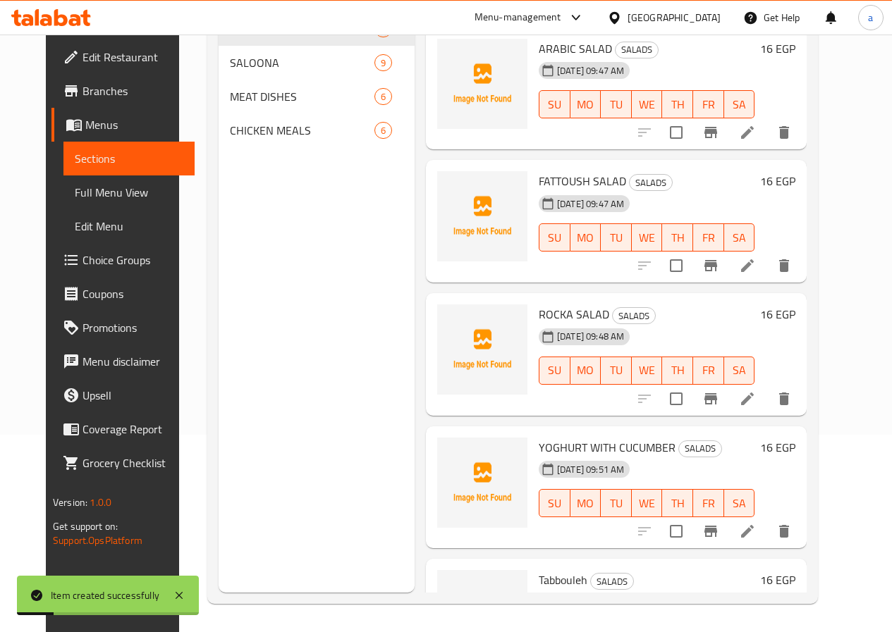
scroll to position [197, 0]
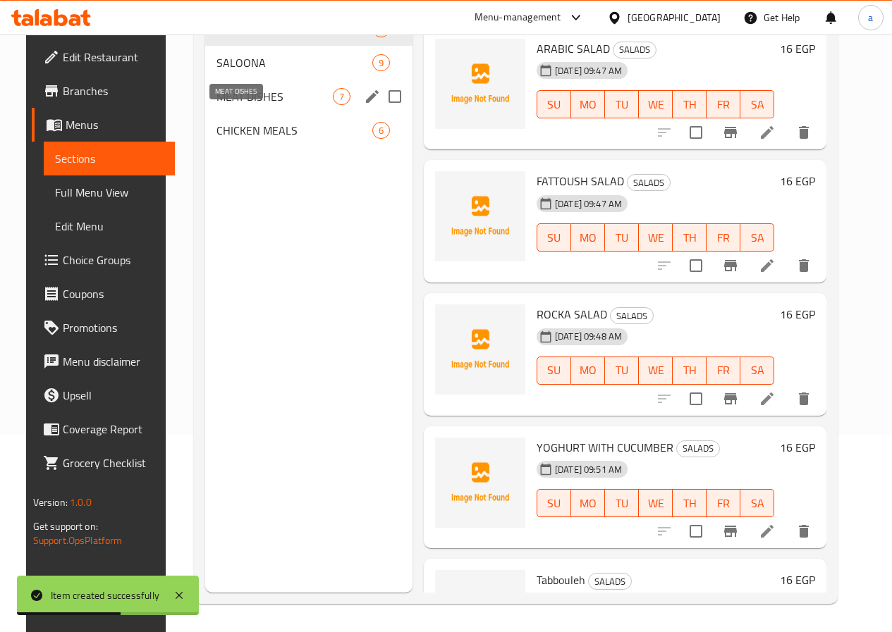
click at [226, 105] on span "MEAT DISHES" at bounding box center [274, 96] width 116 height 17
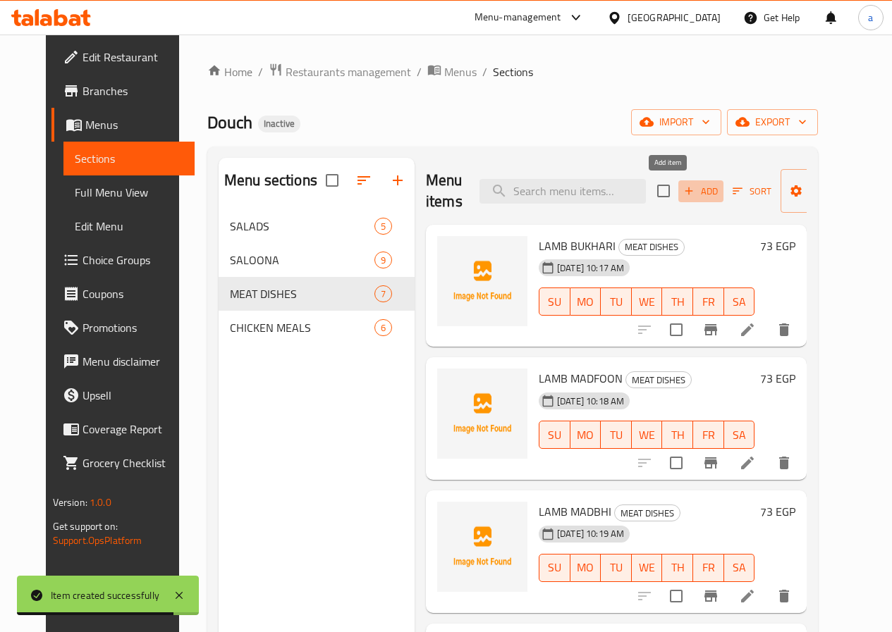
click at [682, 184] on span "Add" at bounding box center [701, 191] width 38 height 16
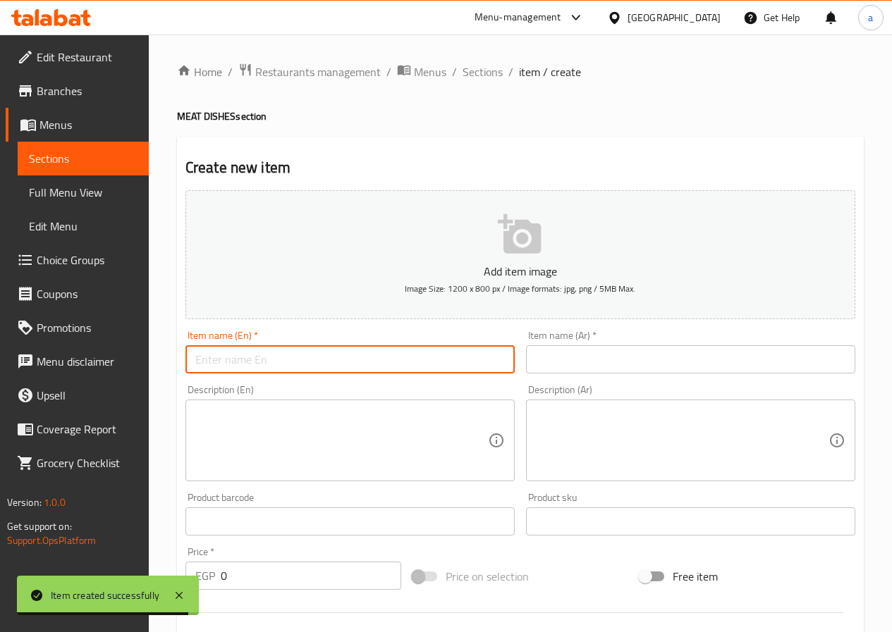
click at [426, 364] on input "text" at bounding box center [349, 359] width 329 height 28
paste input "KABSA MEAT"
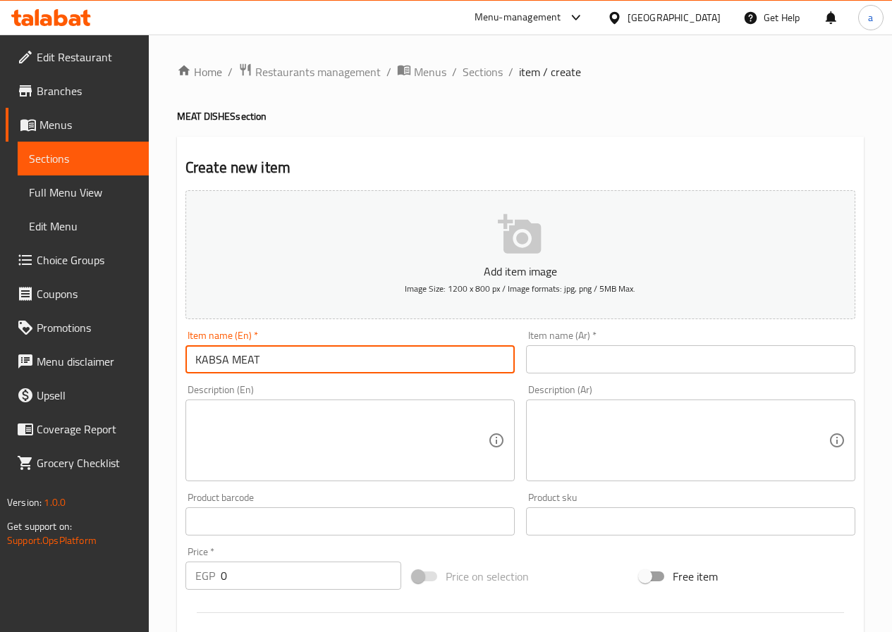
type input "KABSA MEAT"
click at [575, 362] on input "text" at bounding box center [690, 359] width 329 height 28
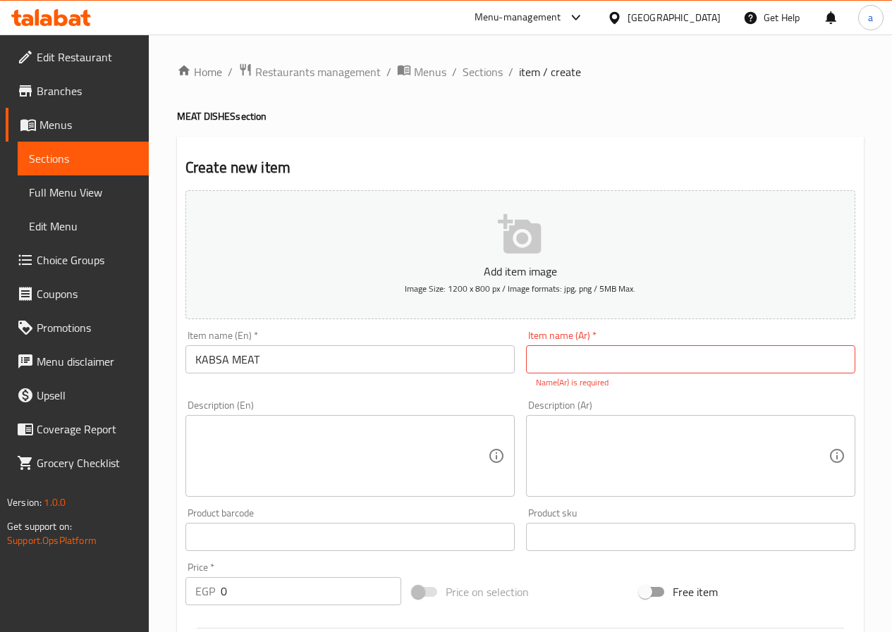
click at [647, 352] on input "text" at bounding box center [690, 359] width 329 height 28
paste input "كبسه لحم"
type input "كبسه لحم"
click at [214, 432] on textarea at bounding box center [341, 456] width 293 height 67
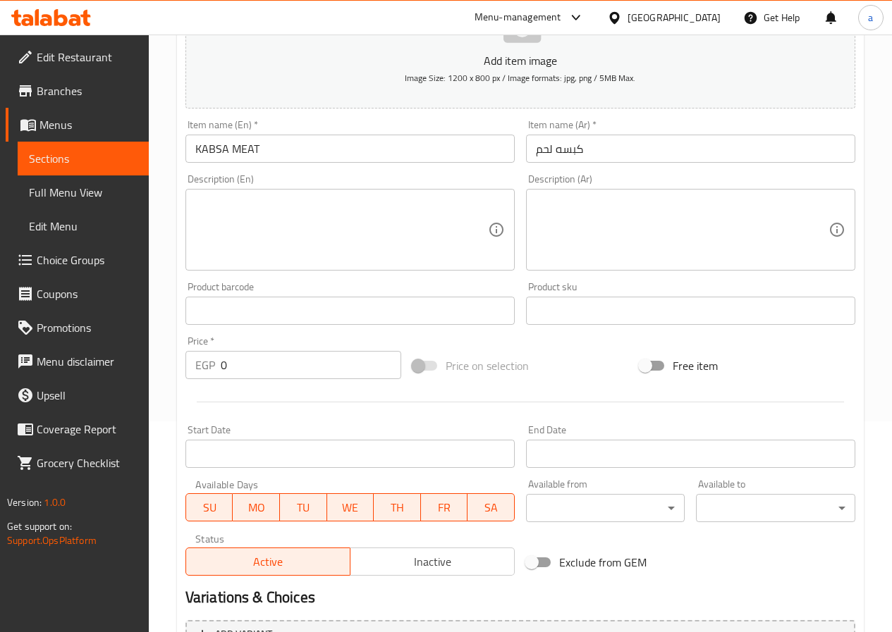
scroll to position [211, 0]
click at [281, 371] on input "0" at bounding box center [311, 364] width 180 height 28
paste input "73"
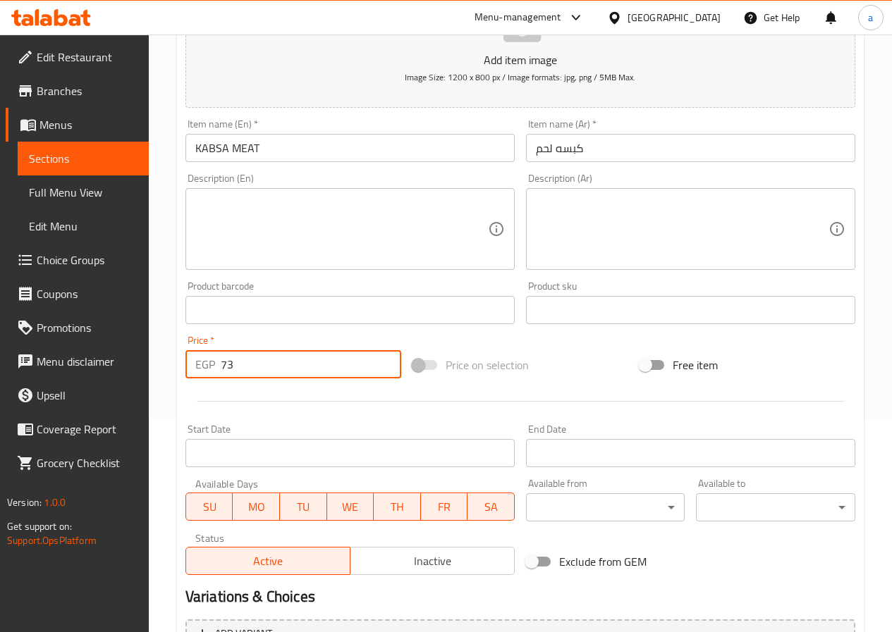
scroll to position [364, 0]
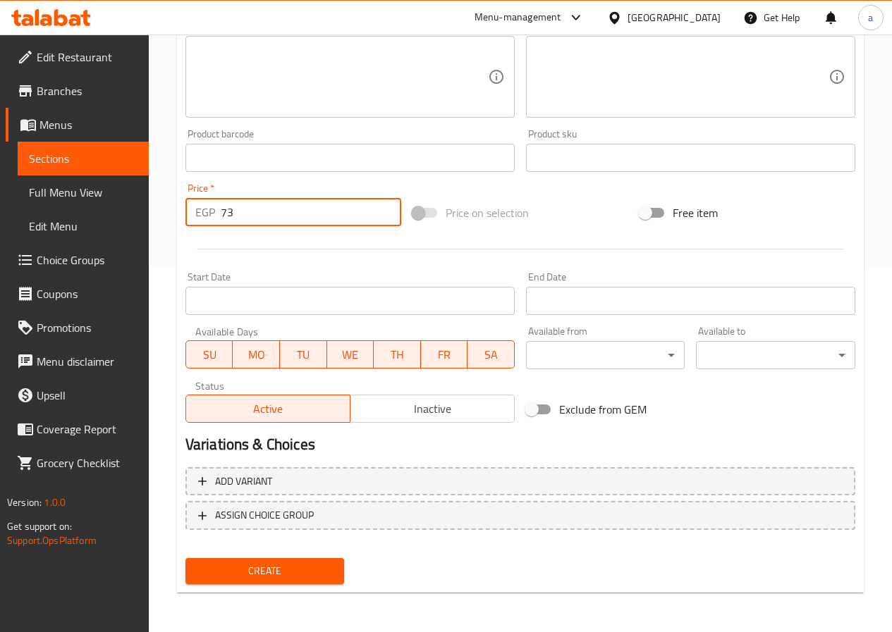
type input "73"
click at [297, 561] on button "Create" at bounding box center [264, 571] width 159 height 26
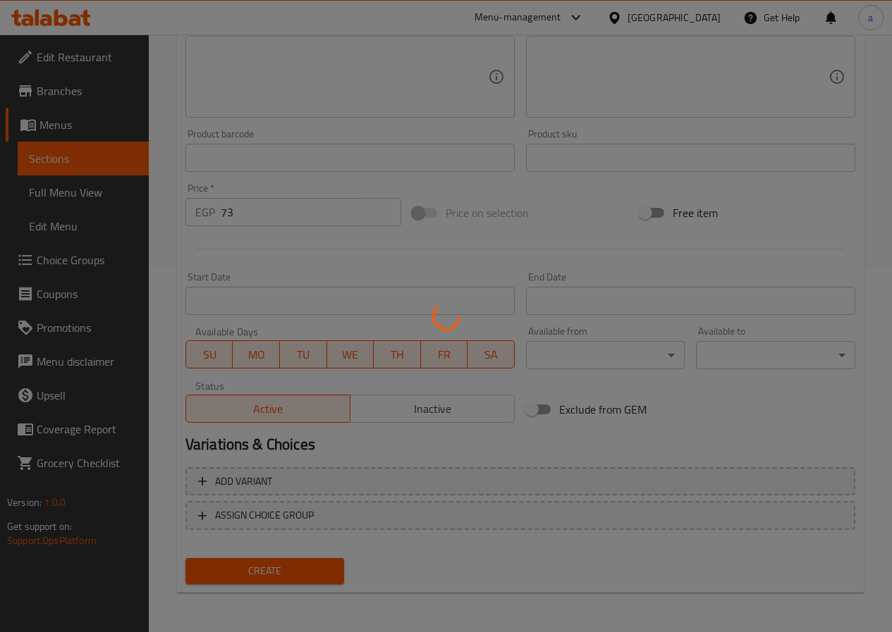
type input "0"
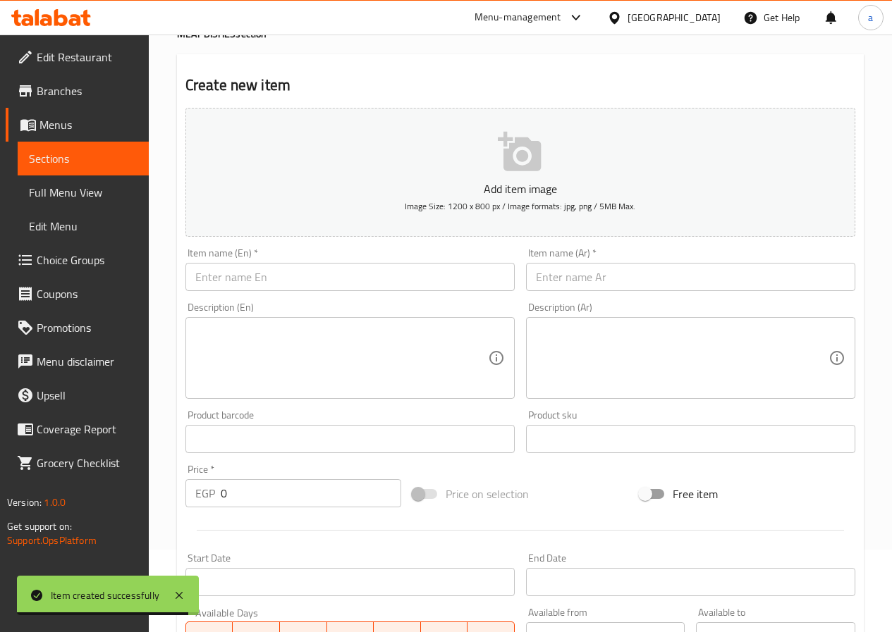
scroll to position [82, 0]
click at [68, 157] on span "Sections" at bounding box center [83, 158] width 109 height 17
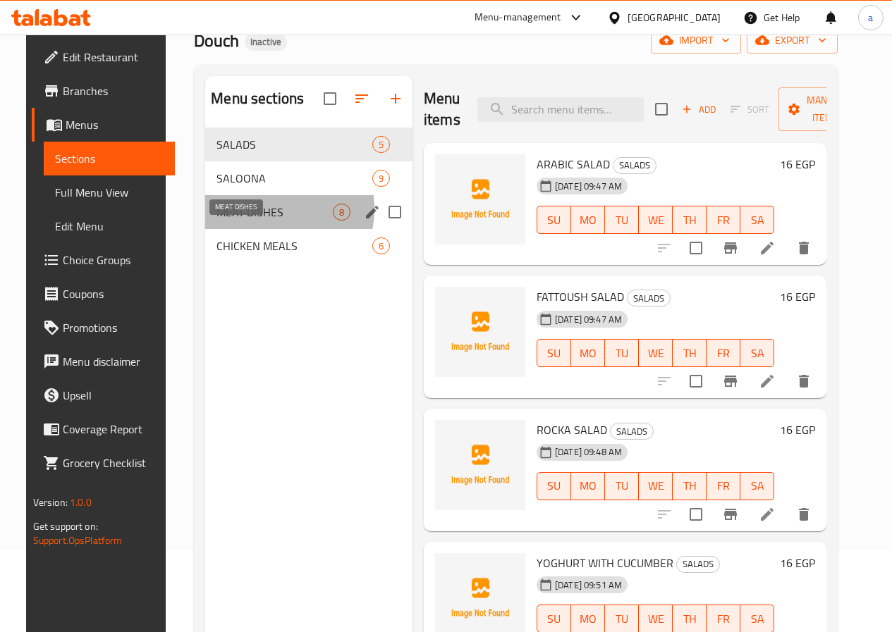
click at [240, 221] on span "MEAT DISHES" at bounding box center [274, 212] width 116 height 17
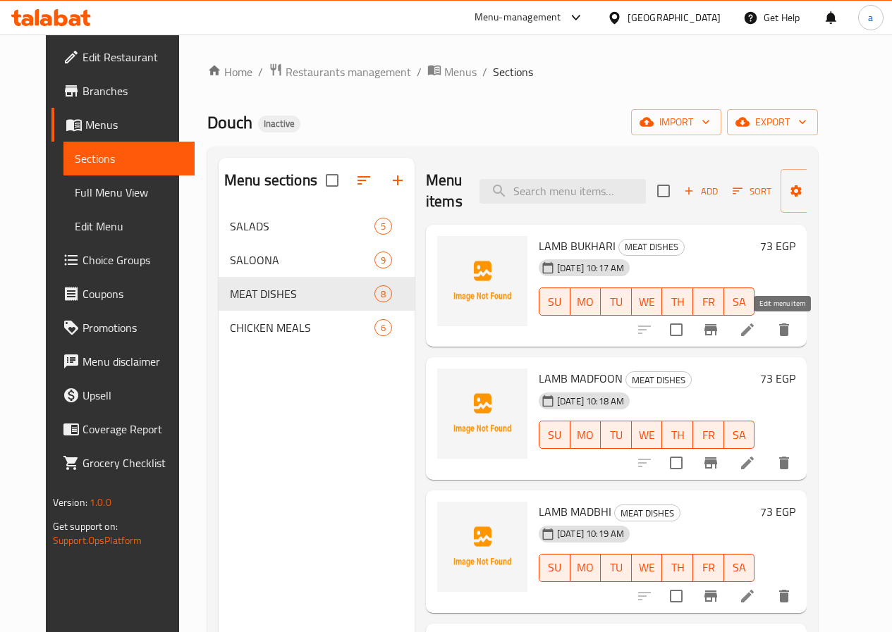
click at [756, 331] on icon at bounding box center [747, 329] width 17 height 17
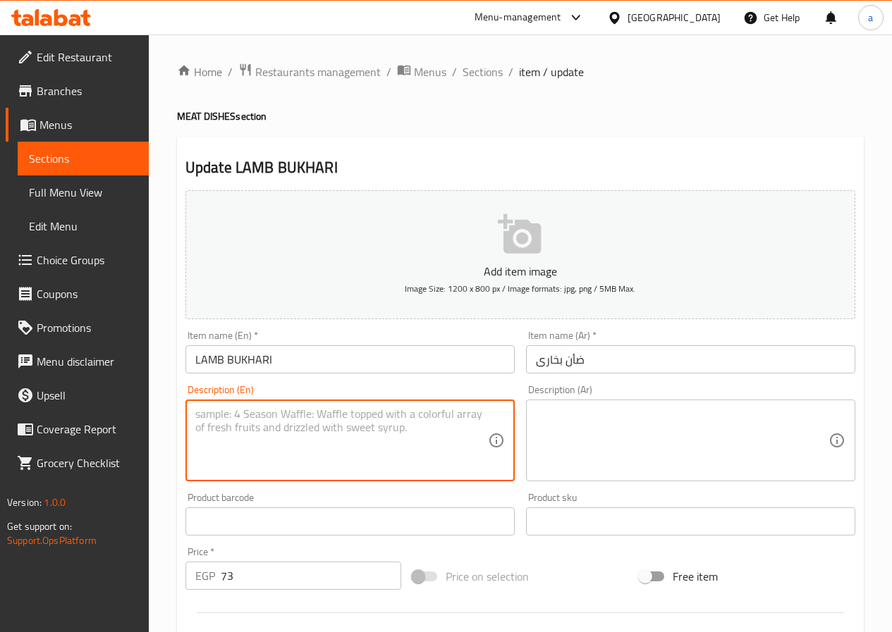
click at [367, 422] on textarea at bounding box center [341, 440] width 293 height 67
paste textarea "Meat with special Bukhari rice"
type textarea "Meat with special Bukhari rice"
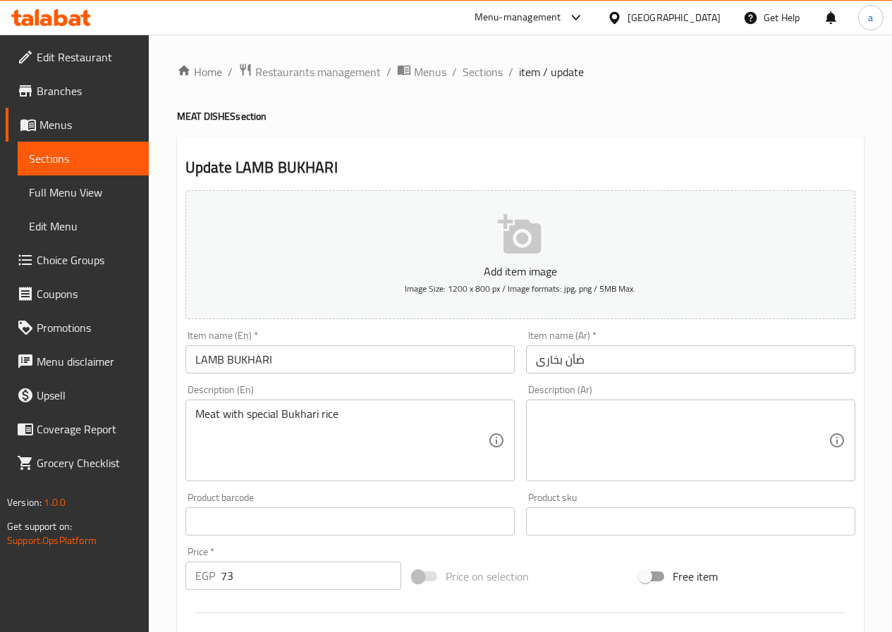
click at [726, 417] on textarea at bounding box center [682, 440] width 293 height 67
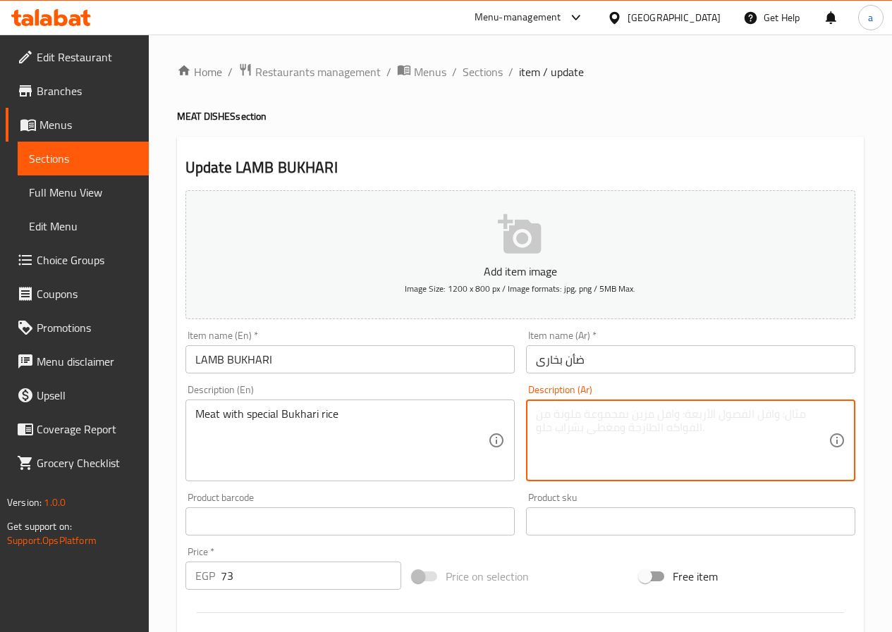
paste textarea "لحم مع الأرز البخاري المميز"
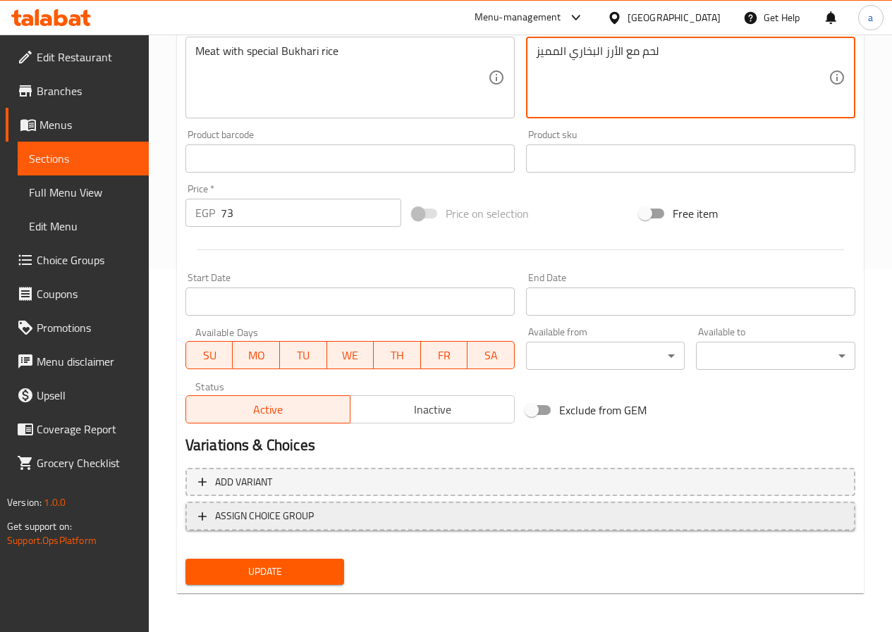
scroll to position [364, 0]
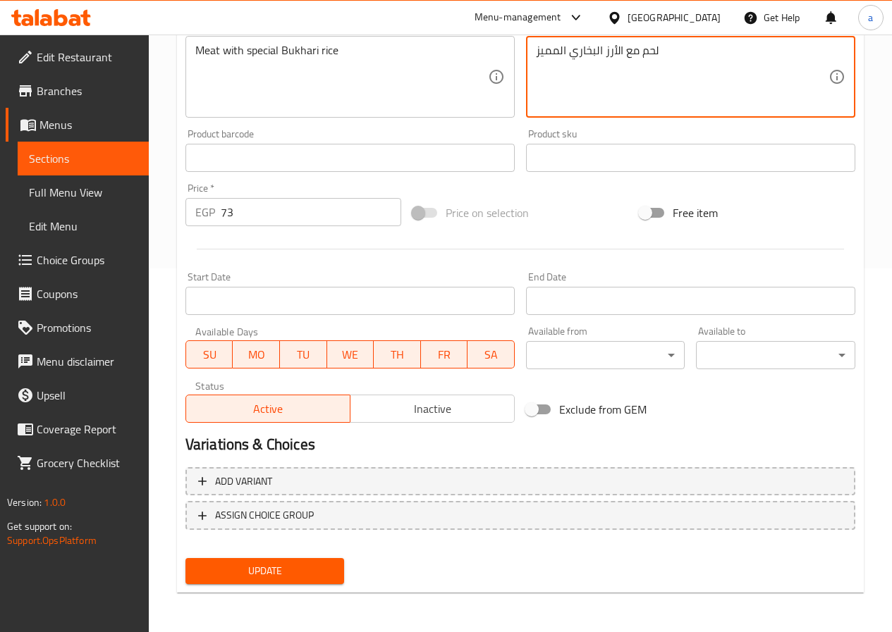
type textarea "لحم مع الأرز البخاري المميز"
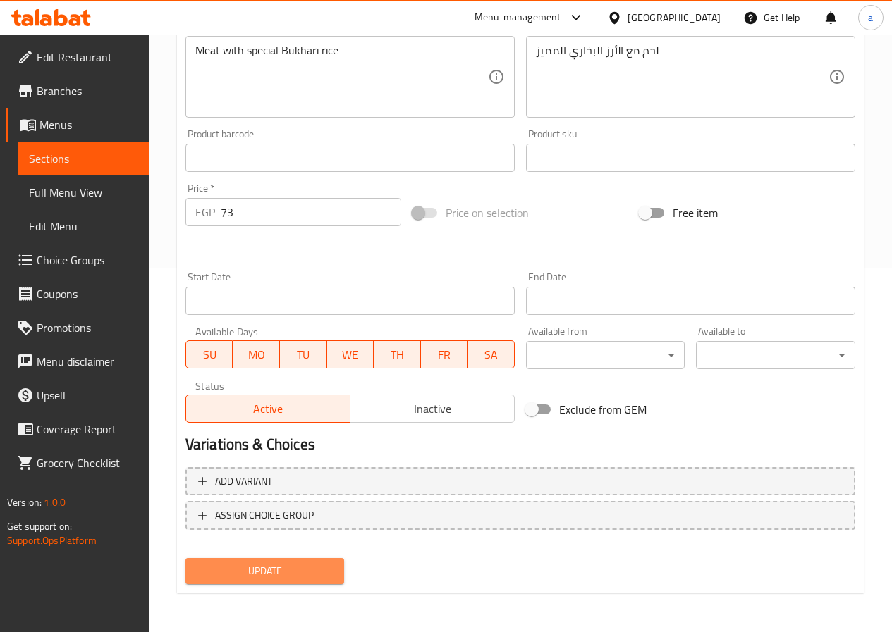
click at [328, 572] on span "Update" at bounding box center [265, 572] width 137 height 18
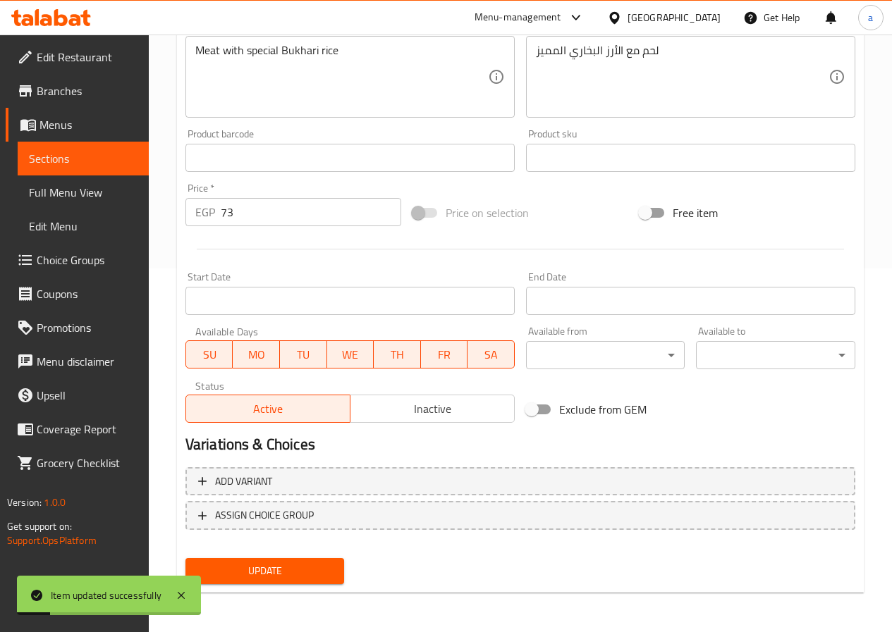
click at [87, 161] on span "Sections" at bounding box center [83, 158] width 109 height 17
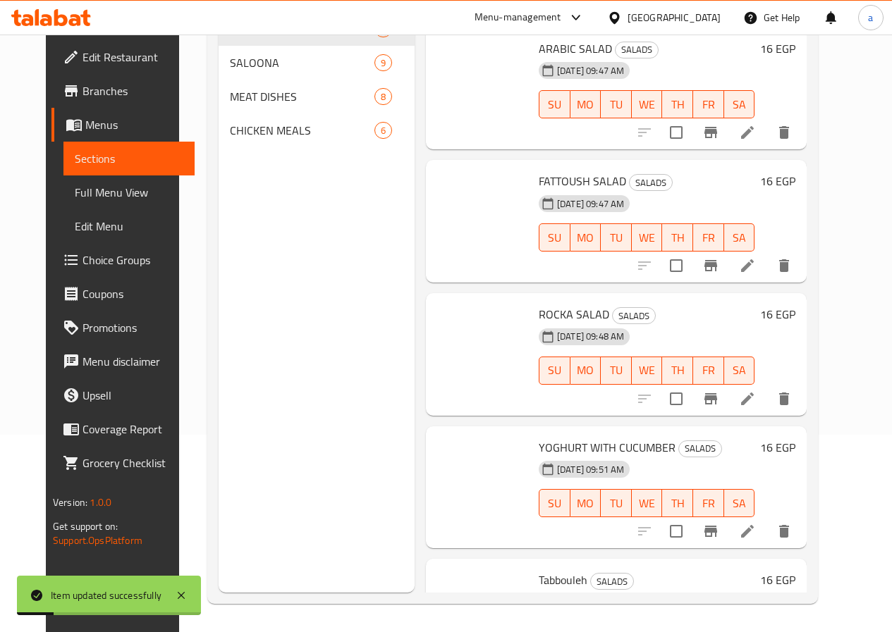
scroll to position [197, 0]
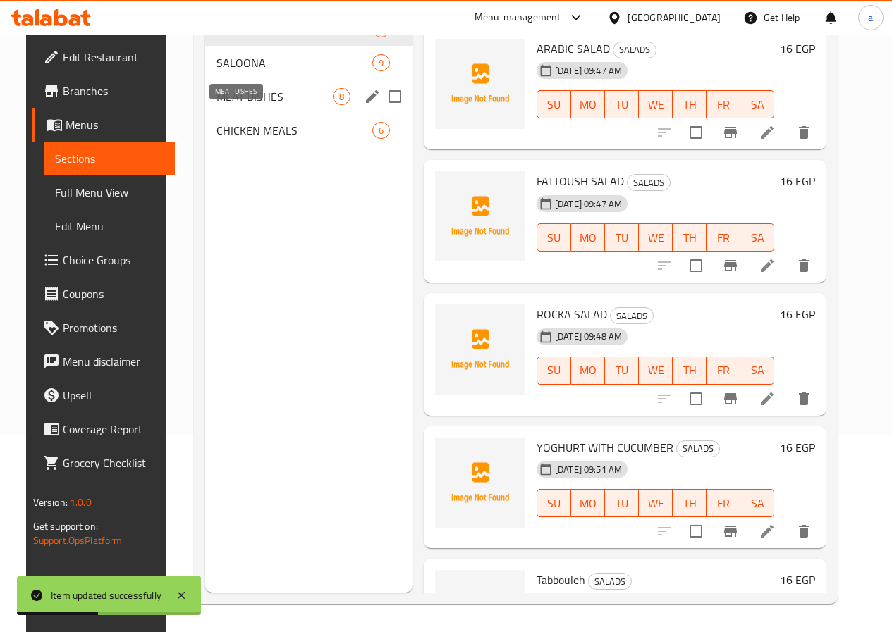
click at [245, 105] on span "MEAT DISHES" at bounding box center [274, 96] width 116 height 17
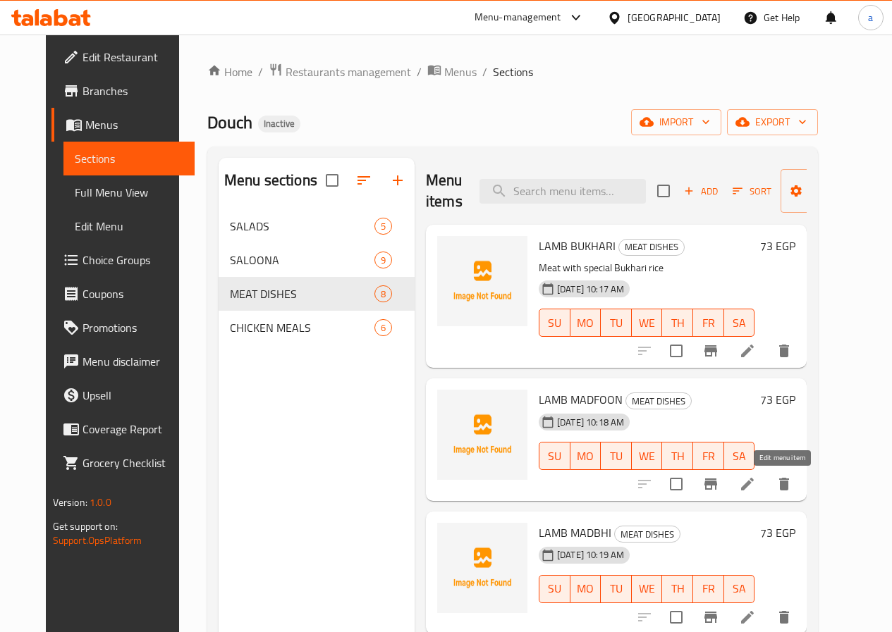
click at [754, 486] on icon at bounding box center [747, 484] width 13 height 13
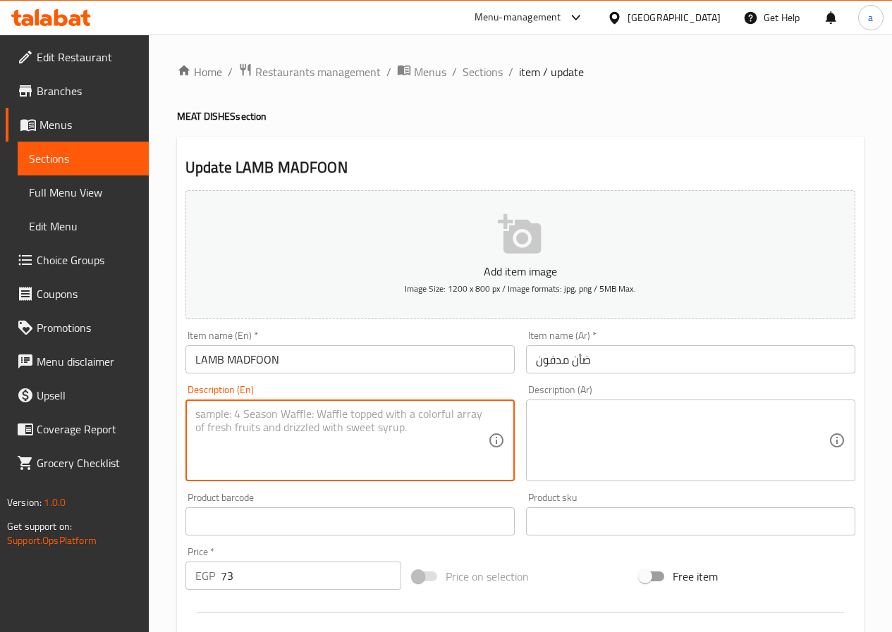
click at [271, 418] on textarea at bounding box center [341, 440] width 293 height 67
paste textarea "Meat with special madfoon seasoning with rice, sauce and yogurt"
type textarea "Meat with special madfoon seasoning with rice, sauce and yogurt"
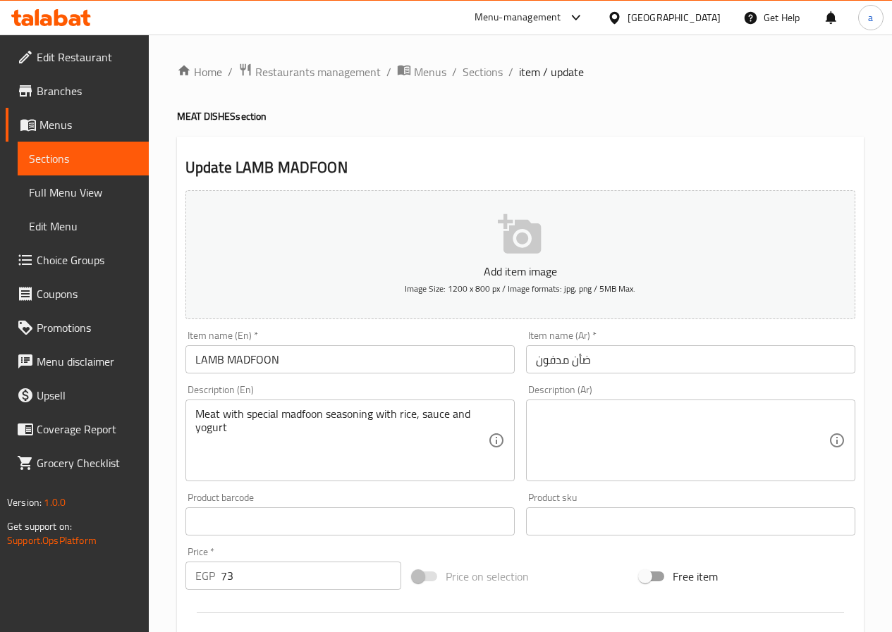
click at [543, 415] on textarea at bounding box center [682, 440] width 293 height 67
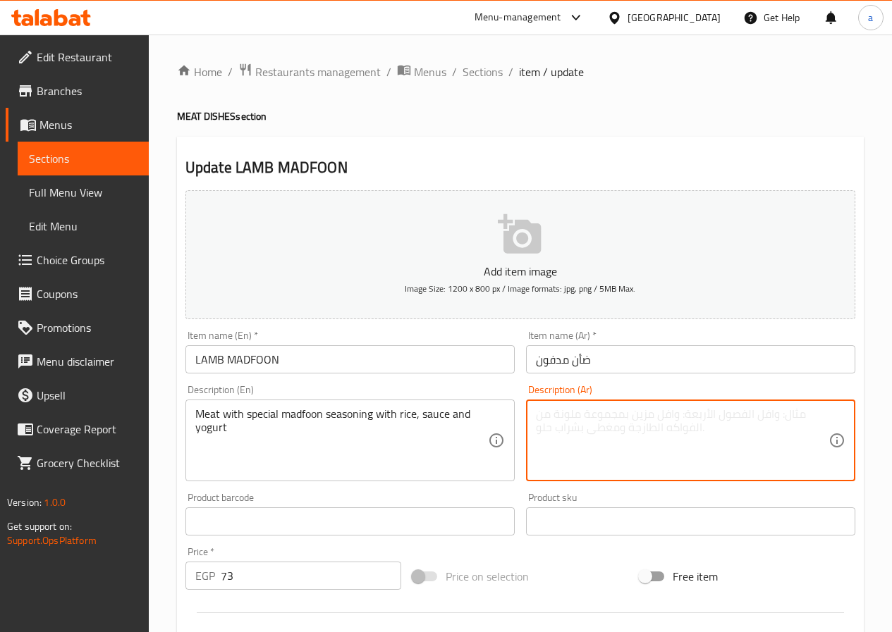
paste textarea "لحم بتتبيلة المدفون المميزة مع الأرز والصوص زبادي"
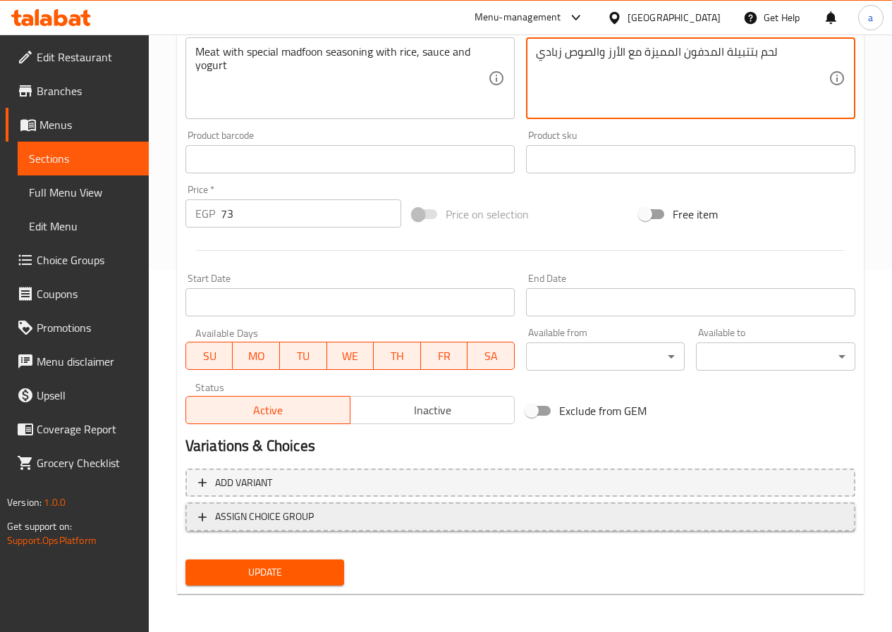
scroll to position [364, 0]
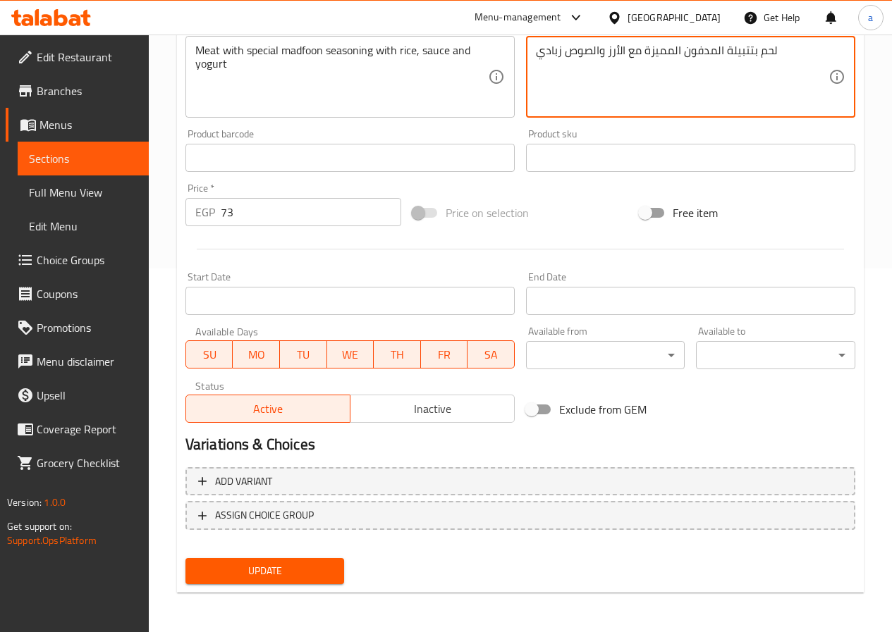
type textarea "لحم بتتبيلة المدفون المميزة مع الأرز والصوص زبادي"
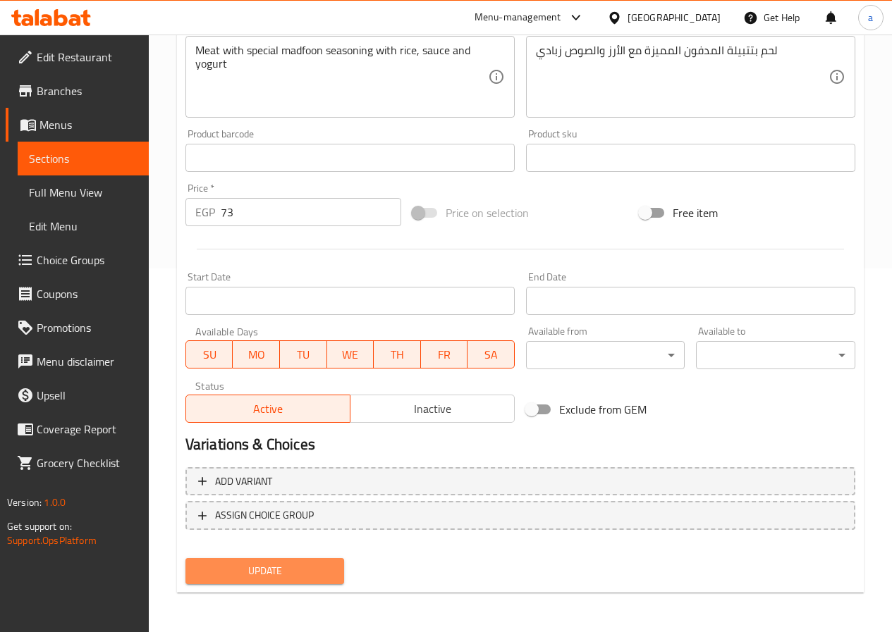
click at [314, 582] on button "Update" at bounding box center [264, 571] width 159 height 26
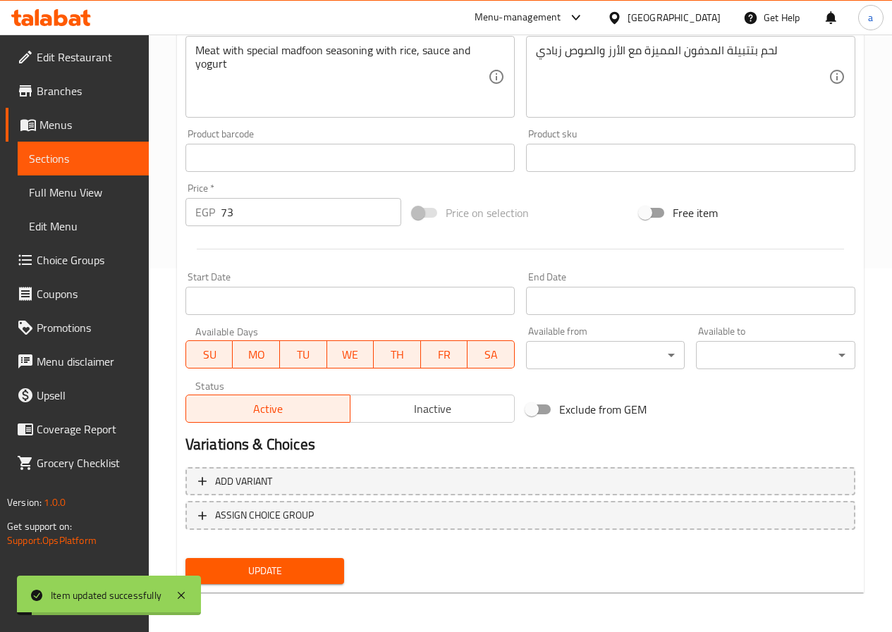
click at [108, 170] on link "Sections" at bounding box center [83, 159] width 131 height 34
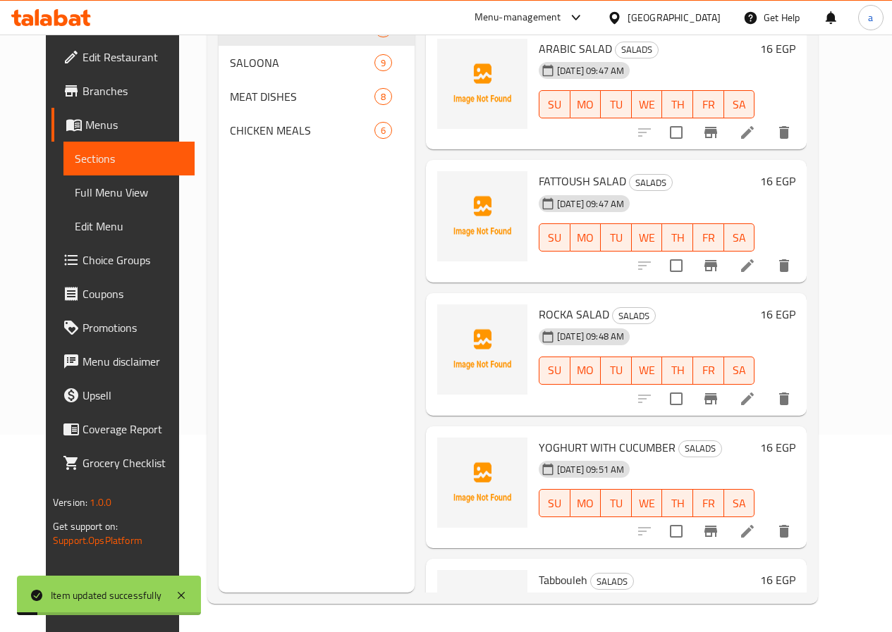
scroll to position [197, 0]
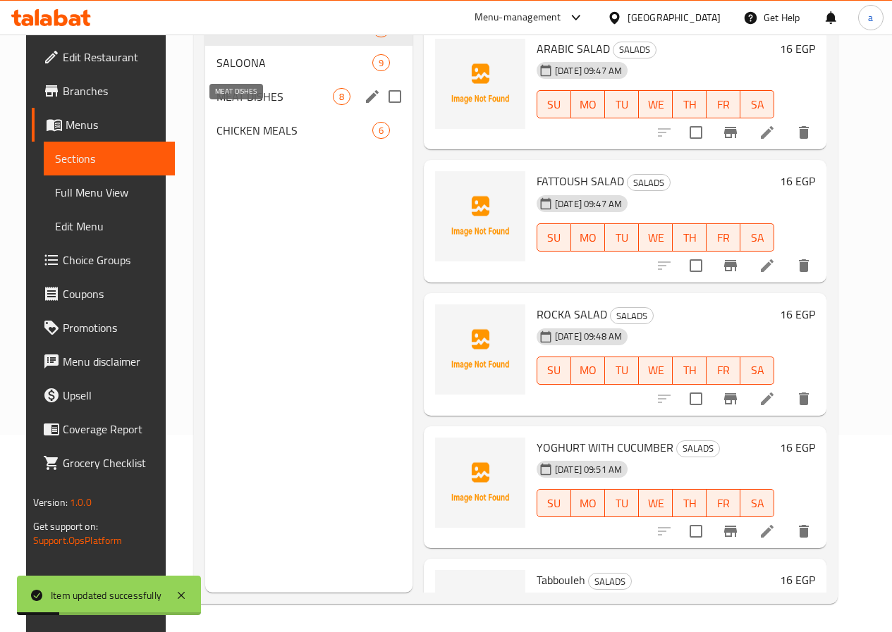
click at [235, 105] on span "MEAT DISHES" at bounding box center [274, 96] width 116 height 17
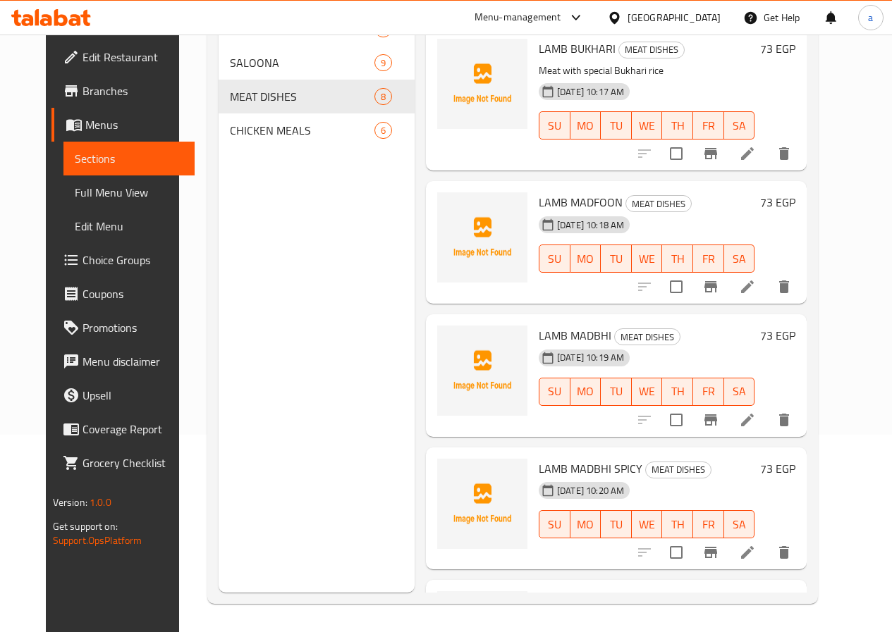
click at [754, 419] on icon at bounding box center [747, 420] width 13 height 13
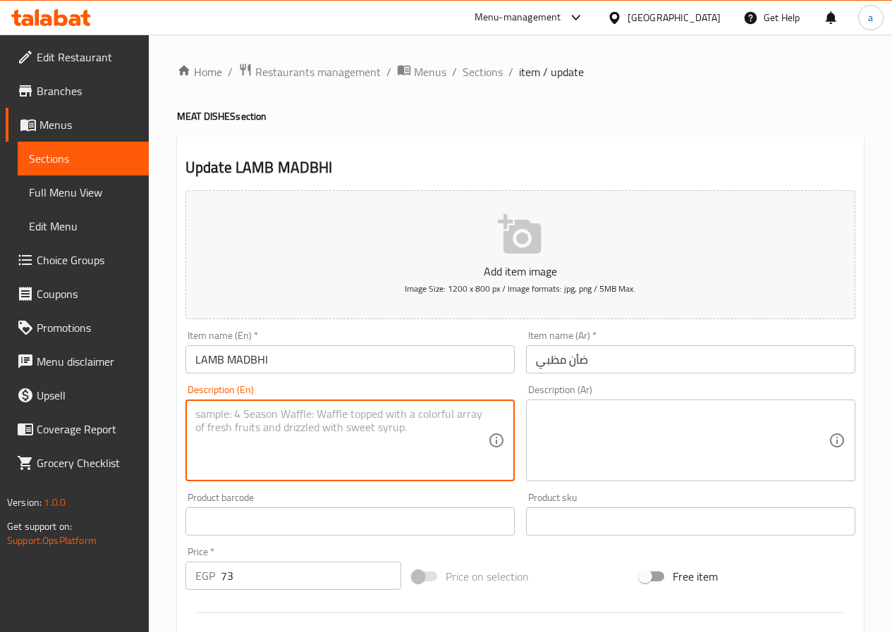
click at [360, 436] on textarea at bounding box center [341, 440] width 293 height 67
paste textarea "Charcoal grilled meat with rice, sauce and yogurt"
type textarea "Charcoal grilled meat with rice, sauce and yogurt"
click at [594, 417] on textarea at bounding box center [682, 440] width 293 height 67
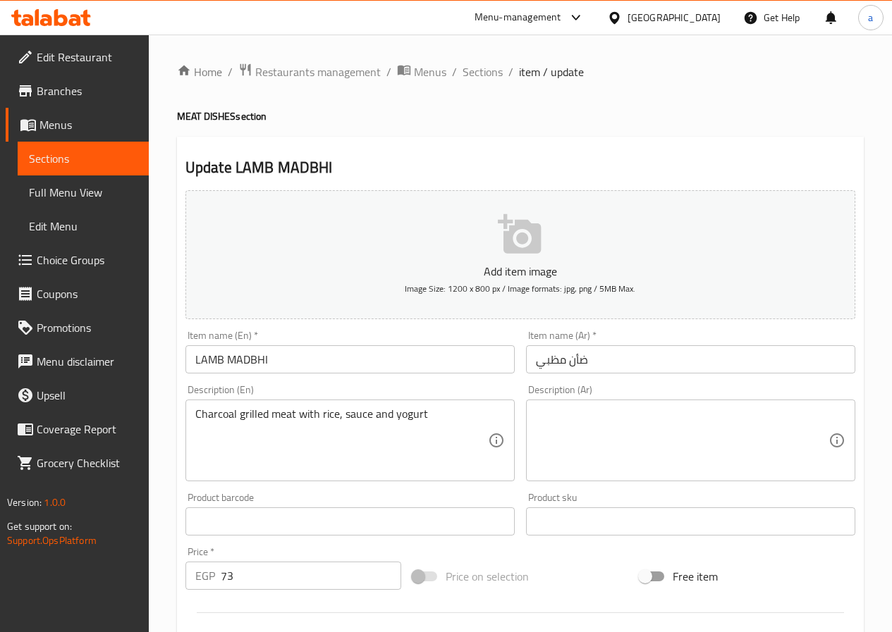
click at [656, 420] on textarea at bounding box center [682, 440] width 293 height 67
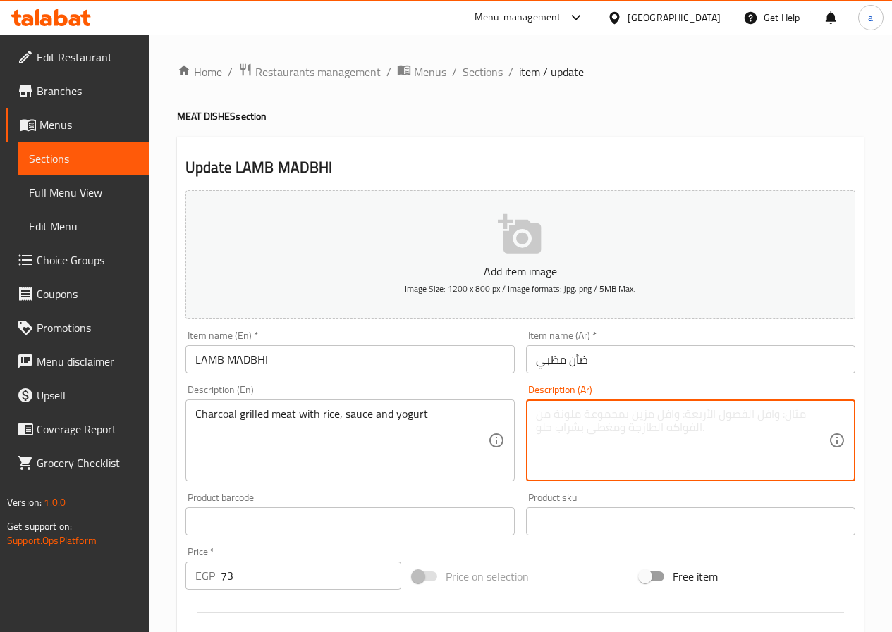
paste textarea "لحم مشوي على الفحم مع الأرز، الصوص زبادي"
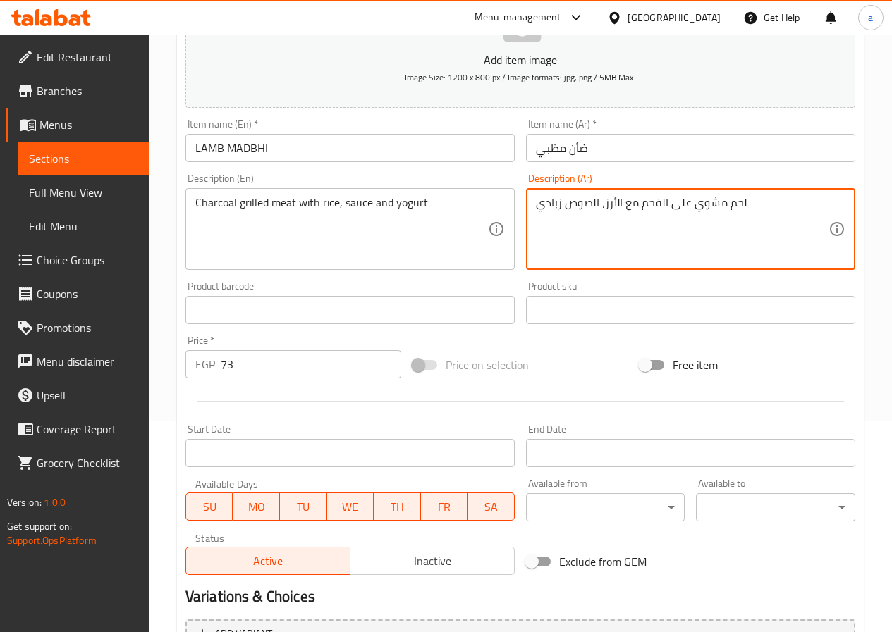
scroll to position [364, 0]
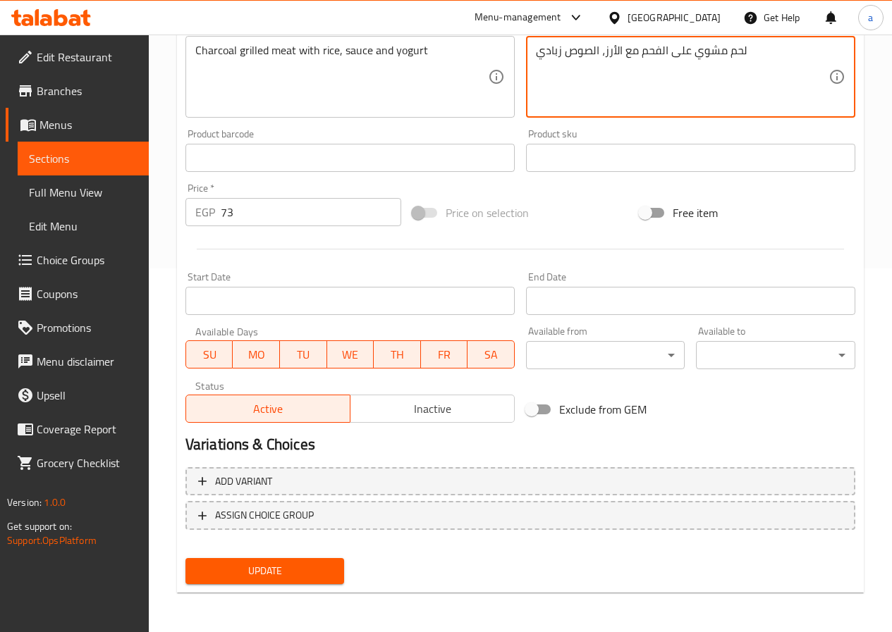
type textarea "لحم مشوي على الفحم مع الأرز، الصوص زبادي"
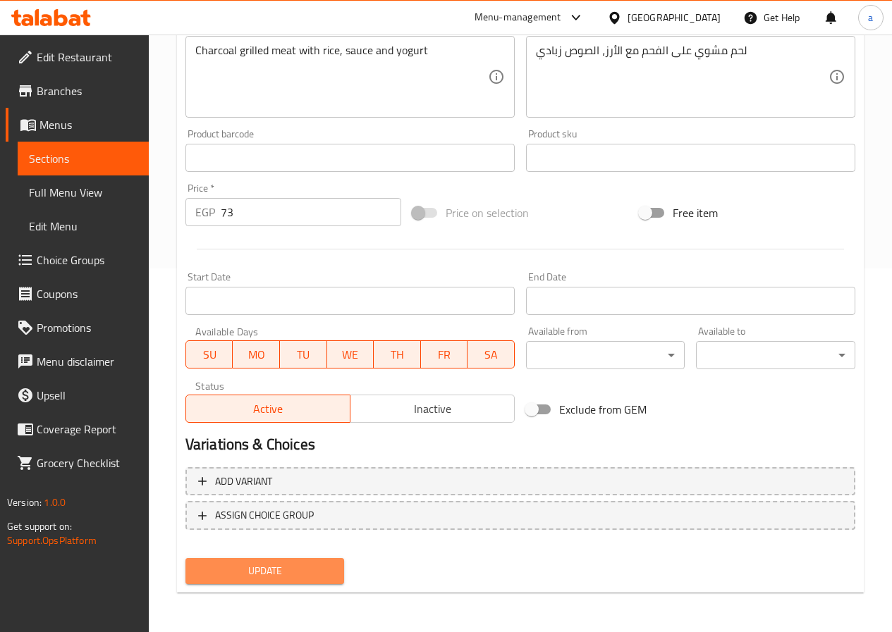
click at [321, 565] on span "Update" at bounding box center [265, 572] width 137 height 18
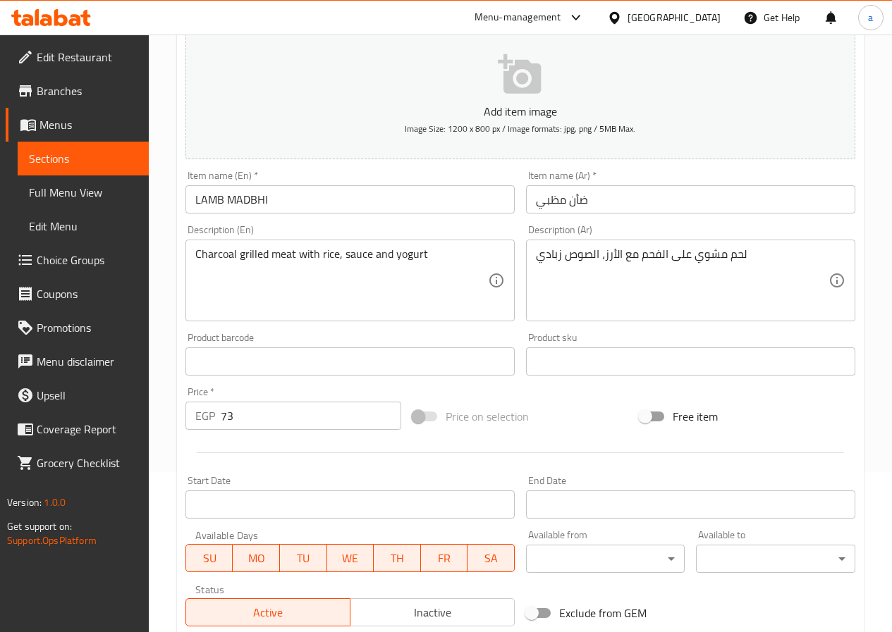
scroll to position [11, 0]
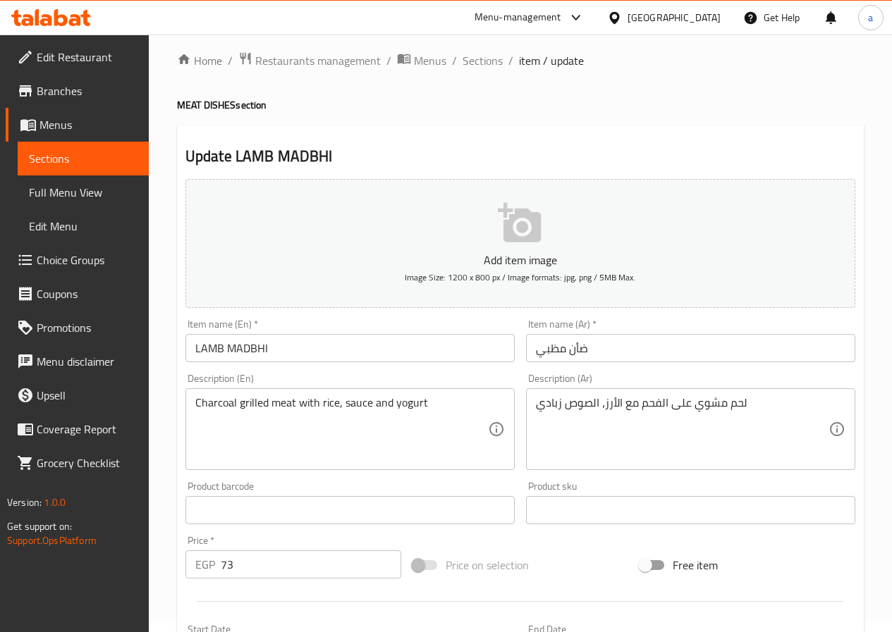
click at [81, 155] on span "Sections" at bounding box center [83, 158] width 109 height 17
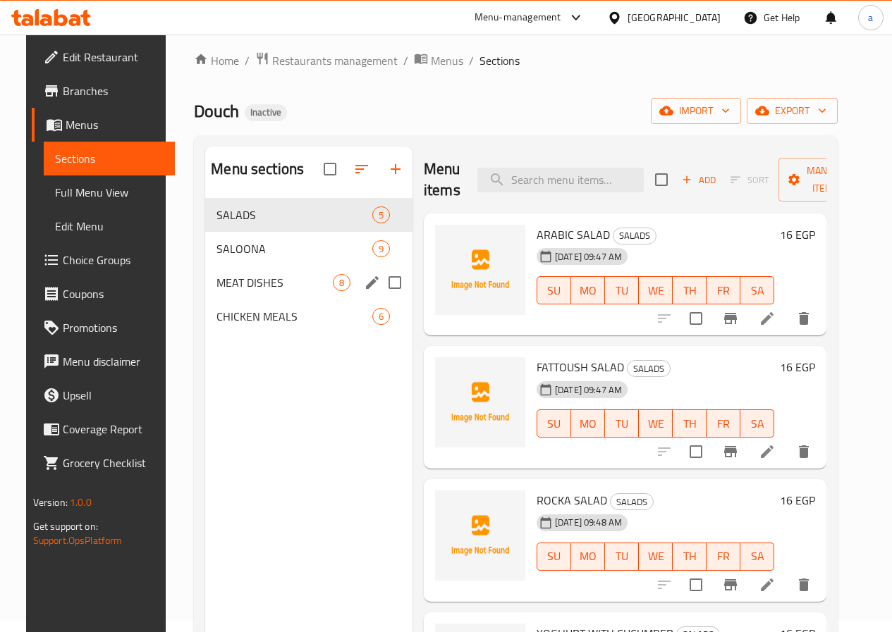
click at [251, 300] on div "MEAT DISHES 8" at bounding box center [308, 283] width 207 height 34
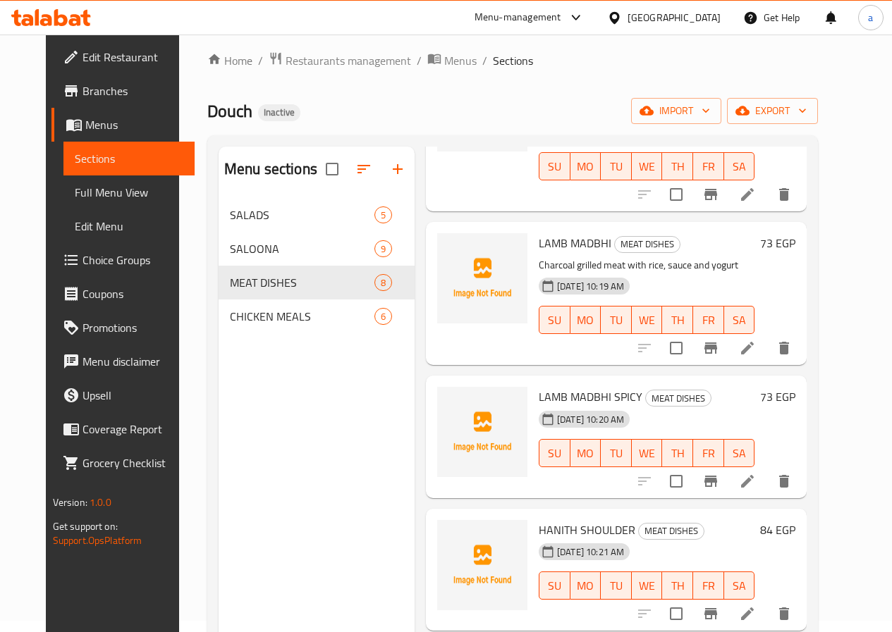
scroll to position [352, 0]
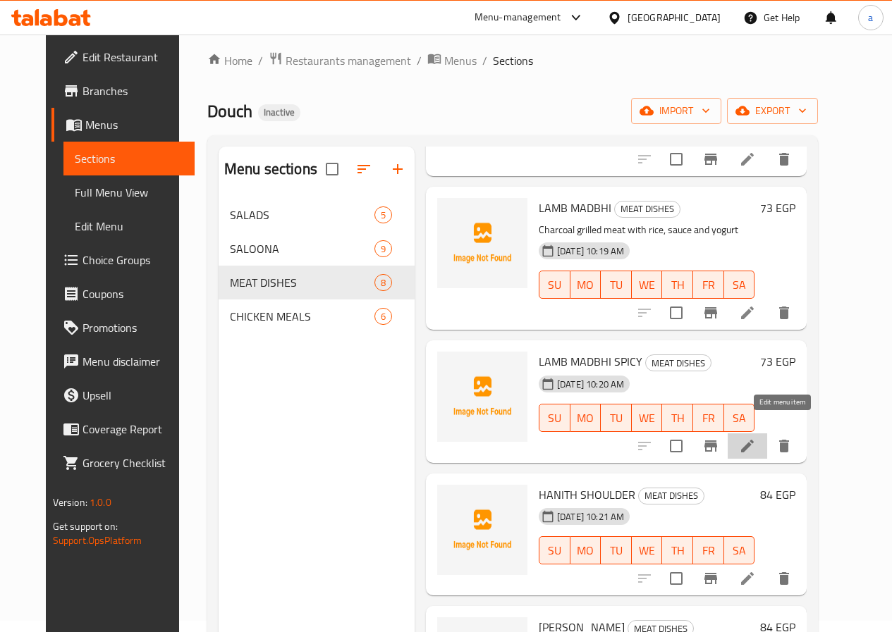
click at [756, 438] on icon at bounding box center [747, 446] width 17 height 17
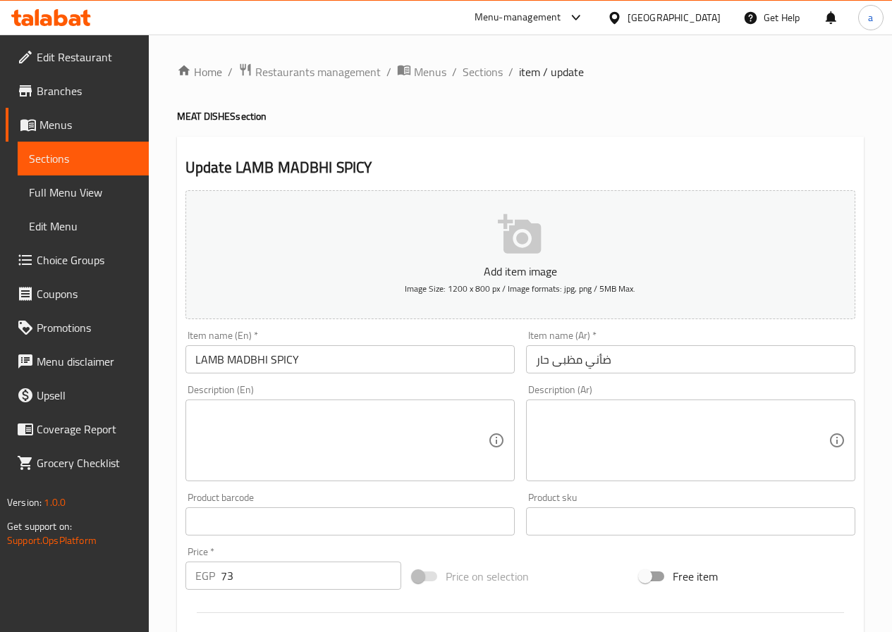
click at [434, 424] on textarea at bounding box center [341, 440] width 293 height 67
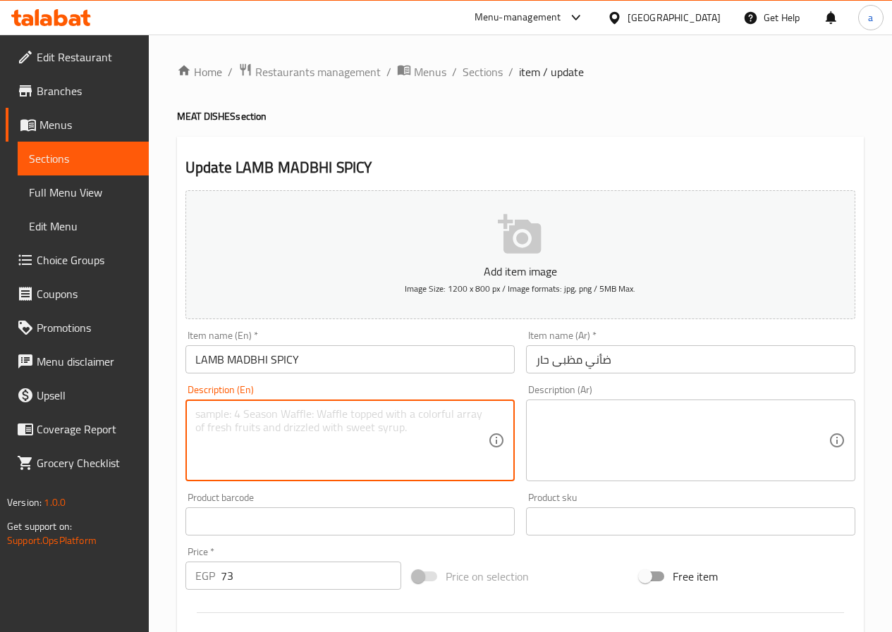
paste textarea "Charcoal grilled meat, spicy taste, with rice, sauce and yogurt"
type textarea "Charcoal grilled meat, spicy taste, with rice, sauce and yogurt"
click at [677, 438] on textarea at bounding box center [682, 440] width 293 height 67
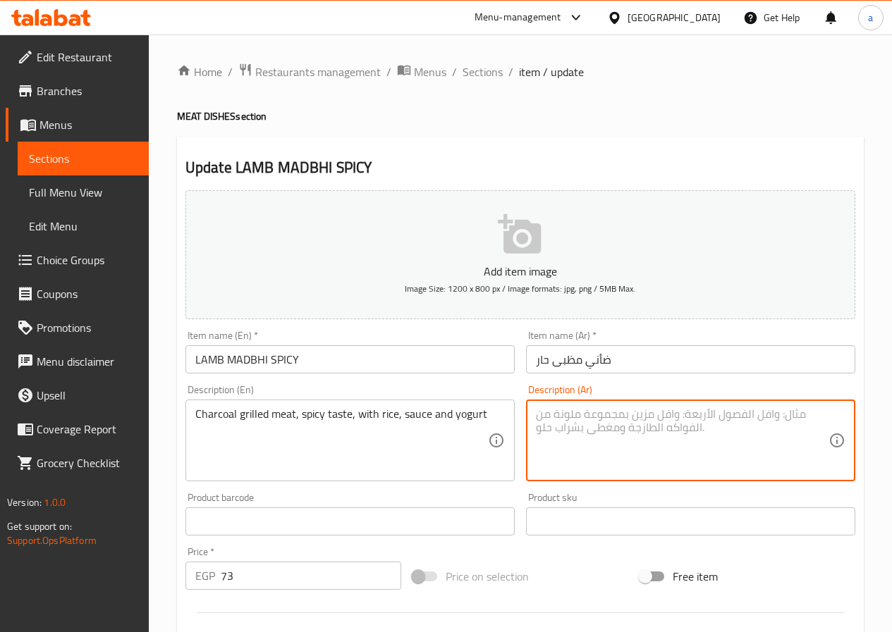
click at [591, 437] on textarea at bounding box center [682, 440] width 293 height 67
paste textarea "لحم مشوى على الفحم مذاق حار مع الأرز والصوص زبادي"
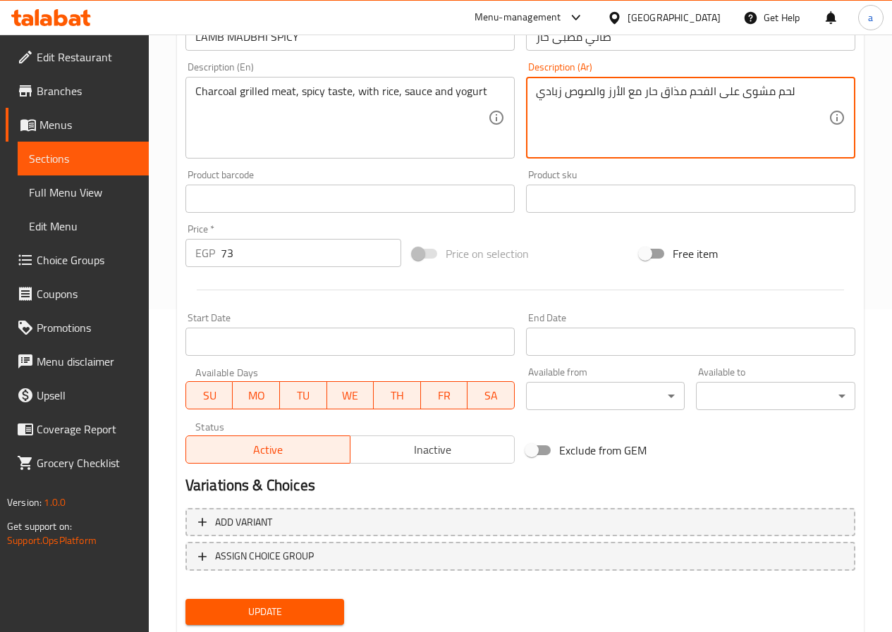
scroll to position [364, 0]
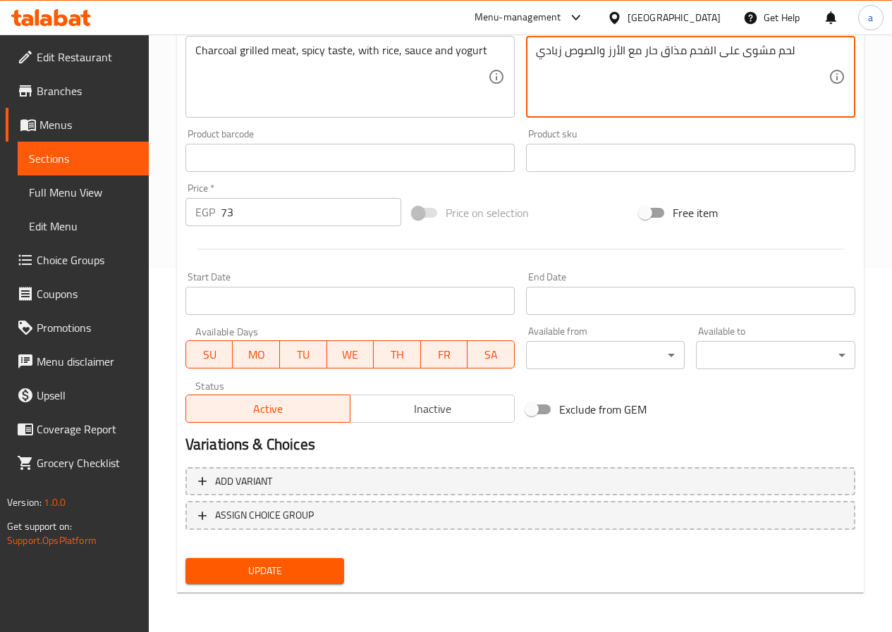
type textarea "لحم مشوى على الفحم مذاق حار مع الأرز والصوص زبادي"
click at [282, 581] on button "Update" at bounding box center [264, 571] width 159 height 26
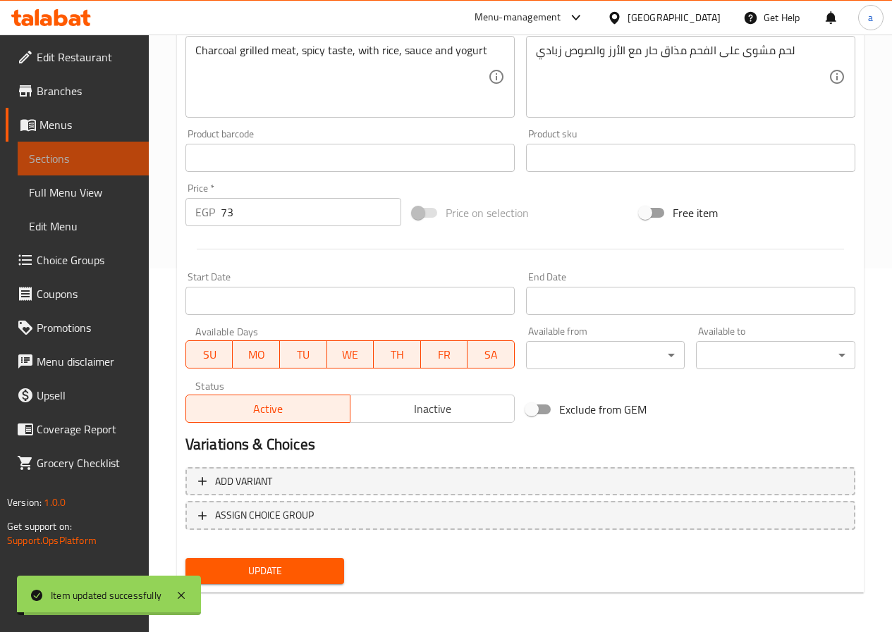
click at [51, 157] on span "Sections" at bounding box center [83, 158] width 109 height 17
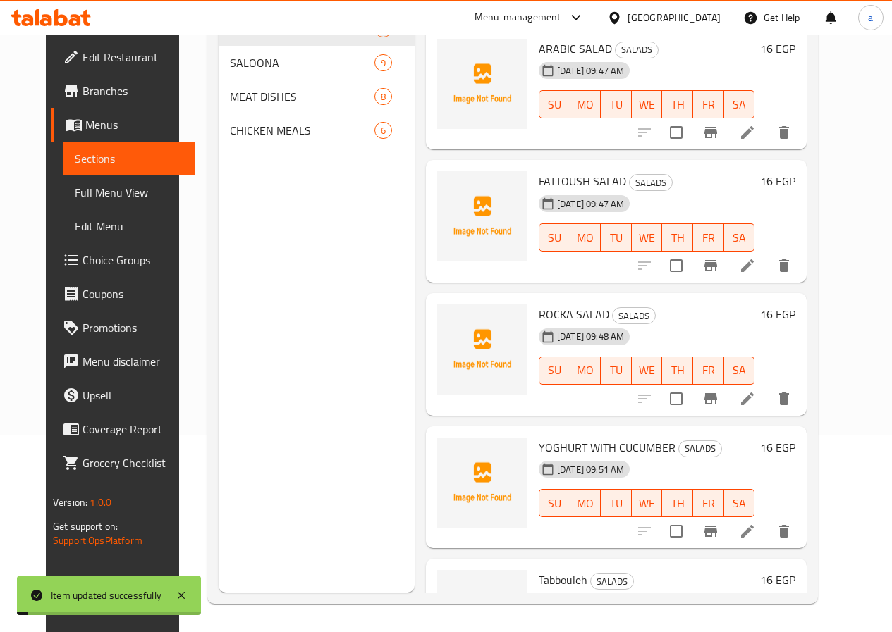
scroll to position [197, 0]
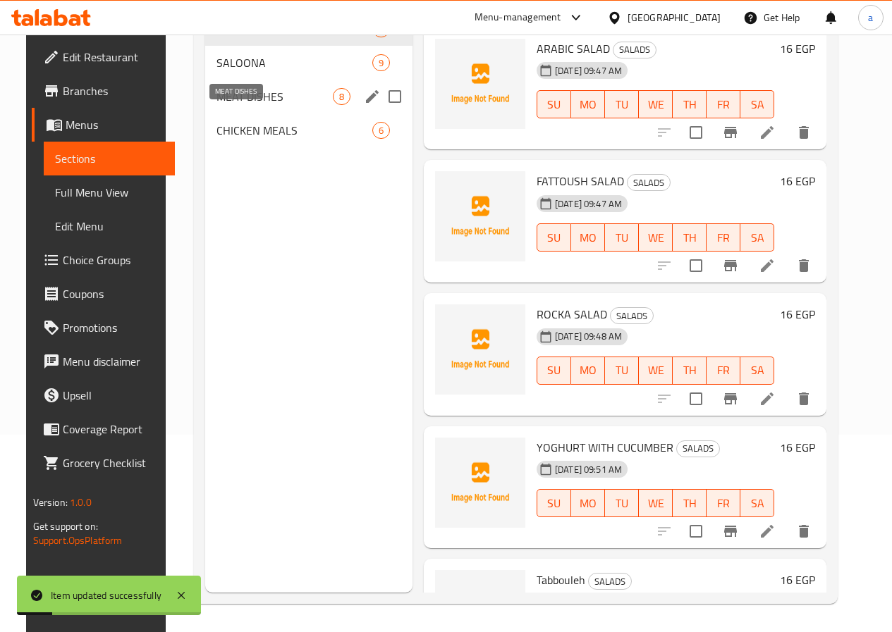
click at [235, 105] on span "MEAT DISHES" at bounding box center [274, 96] width 116 height 17
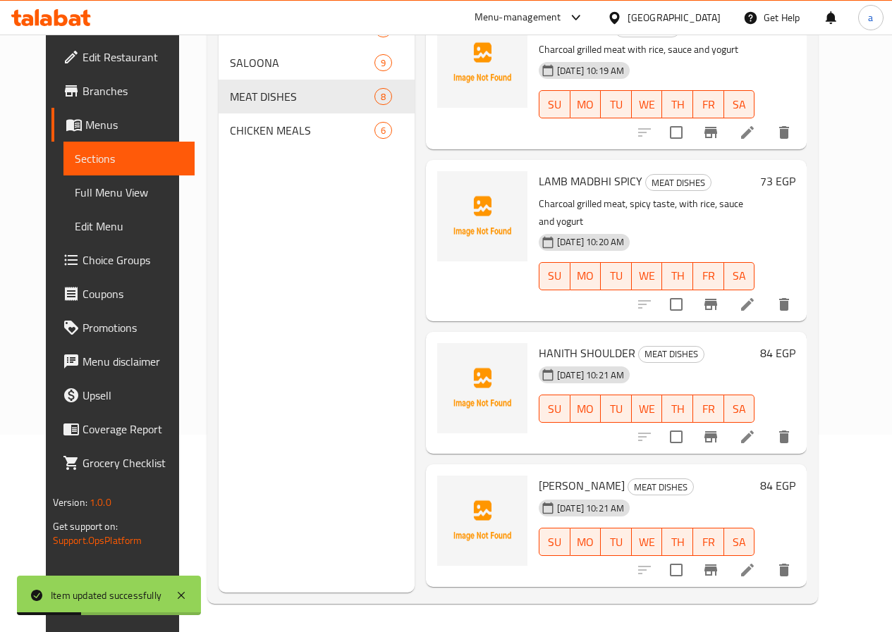
scroll to position [352, 0]
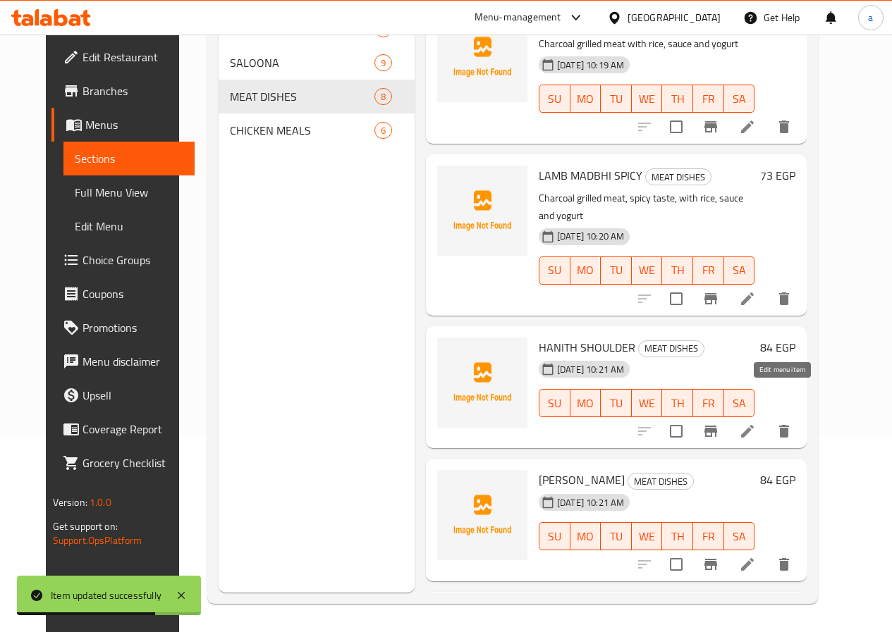
click at [756, 423] on icon at bounding box center [747, 431] width 17 height 17
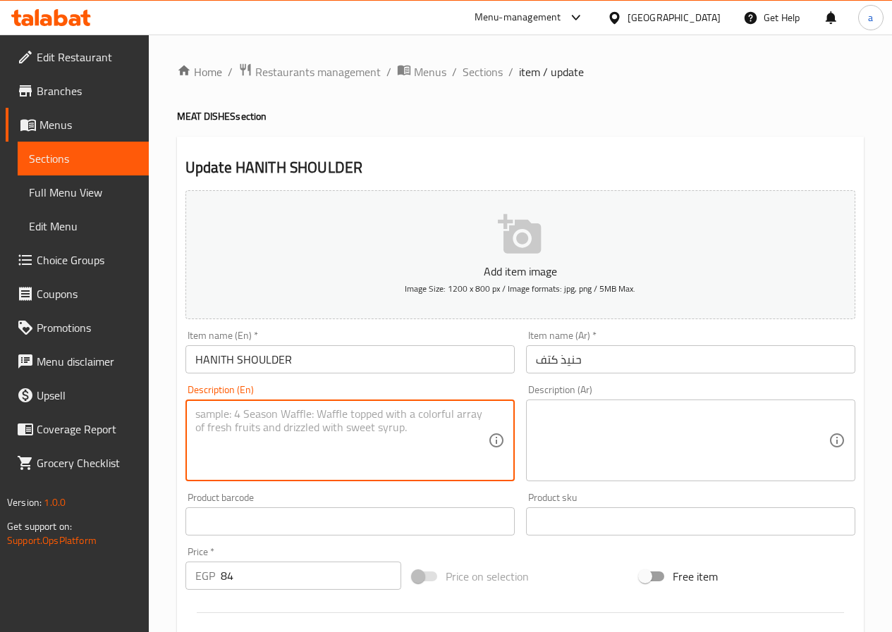
click at [375, 446] on textarea at bounding box center [341, 440] width 293 height 67
paste textarea "Delicious shoulder Haneeth with rice, sauce and yogurt"
type textarea "Delicious shoulder Haneeth with rice, sauce and yogurt"
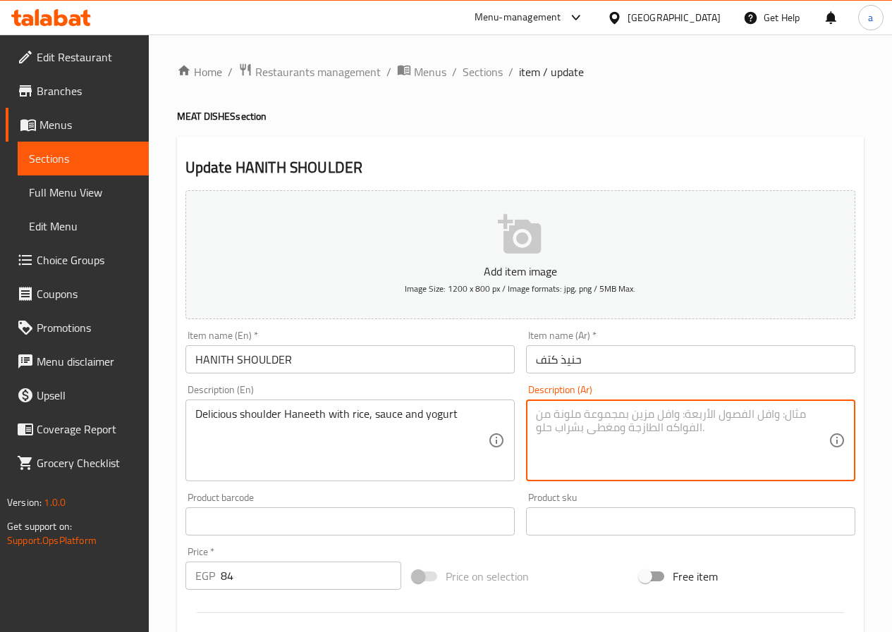
click at [555, 423] on textarea at bounding box center [682, 440] width 293 height 67
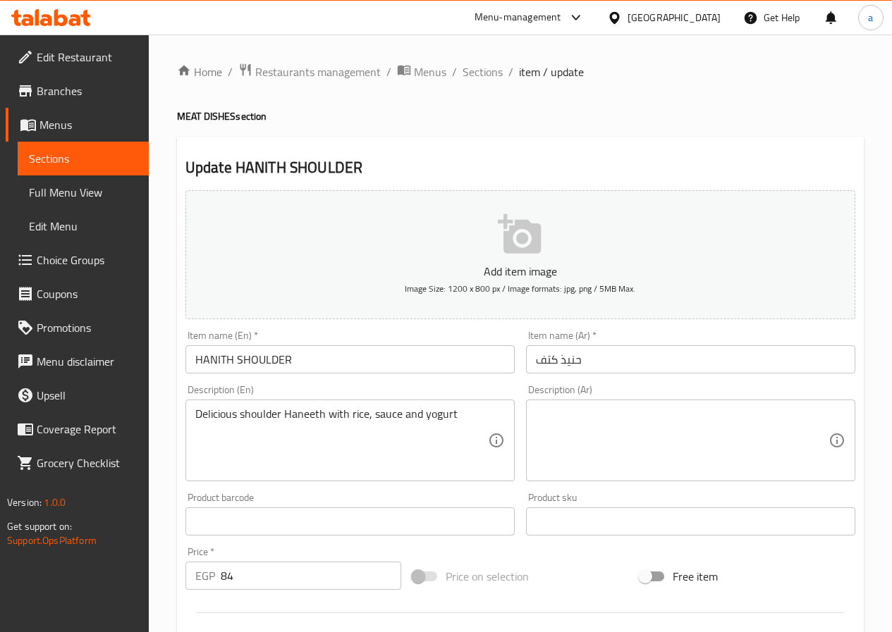
click at [606, 442] on textarea at bounding box center [682, 440] width 293 height 67
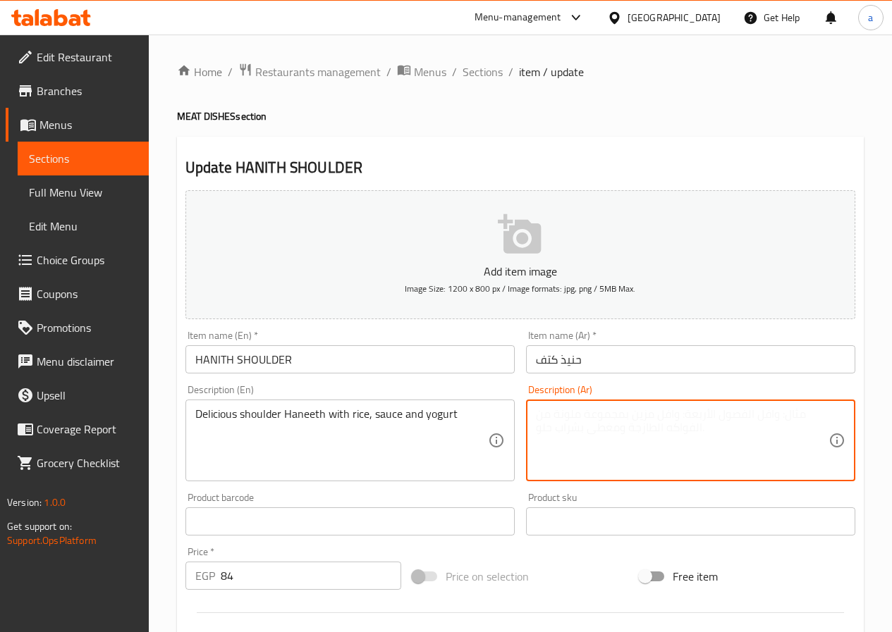
paste textarea "كتف حنيذ لذيذ مع الأرز والصوص والزبادي"
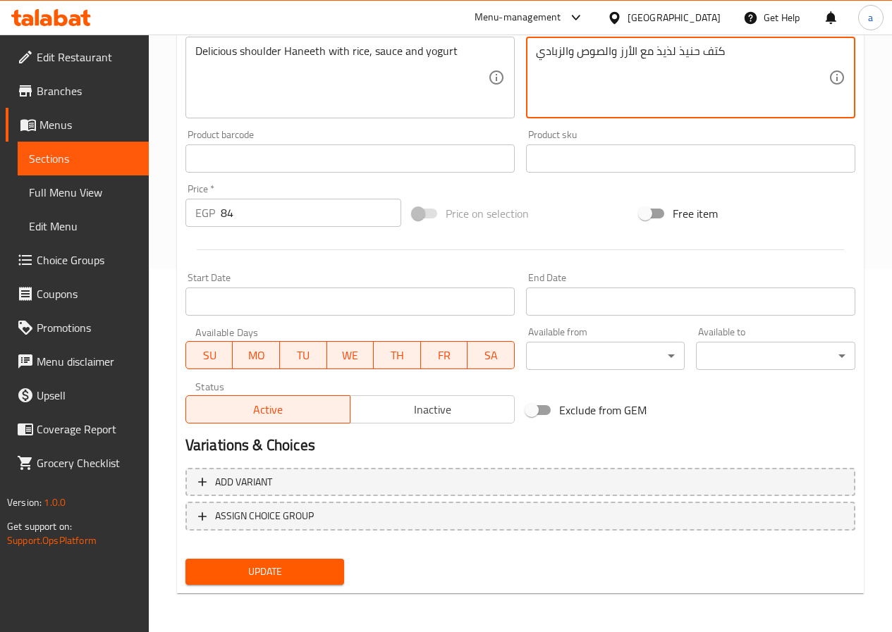
scroll to position [364, 0]
type textarea "كتف حنيذ لذيذ مع الأرز والصوص والزبادي"
click at [291, 568] on span "Update" at bounding box center [265, 572] width 137 height 18
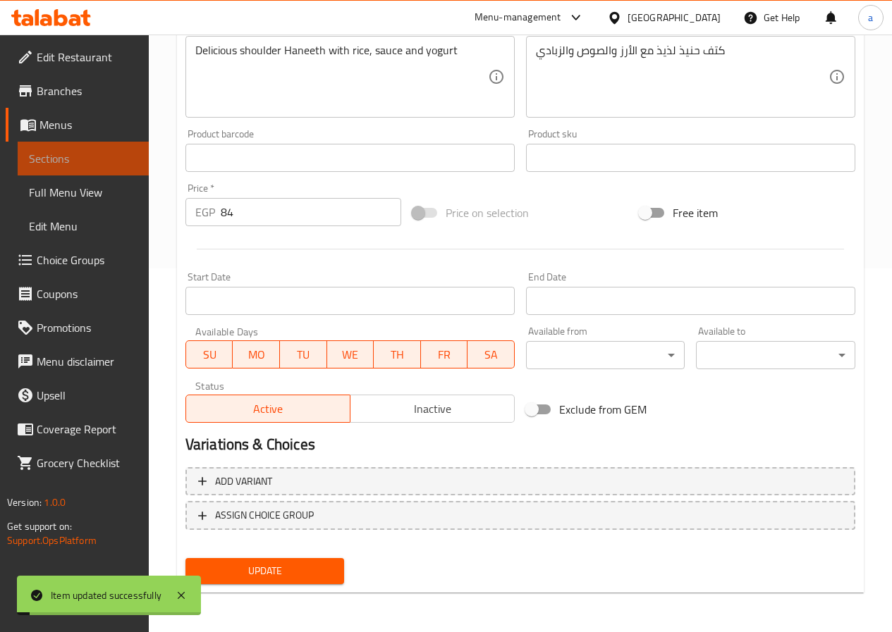
click at [63, 152] on span "Sections" at bounding box center [83, 158] width 109 height 17
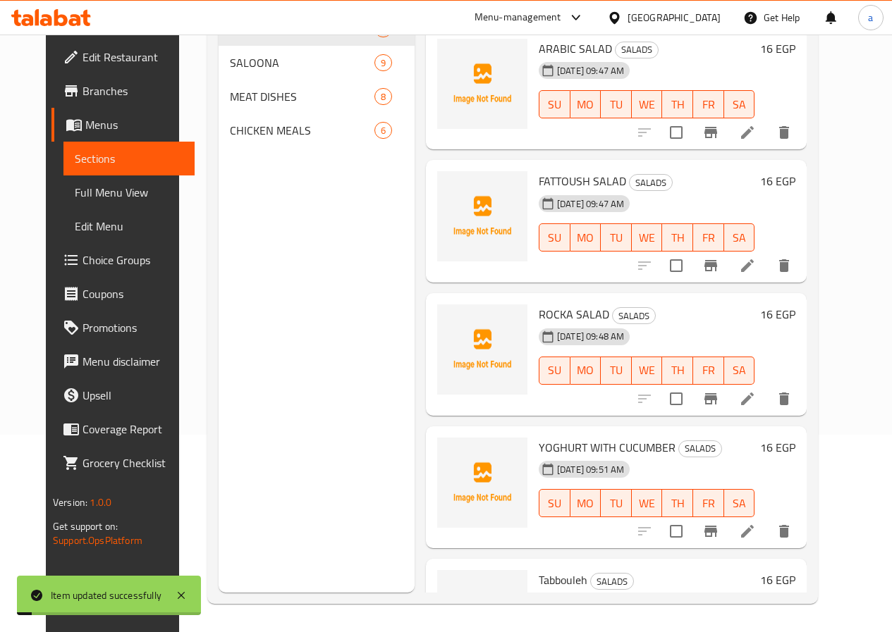
scroll to position [197, 0]
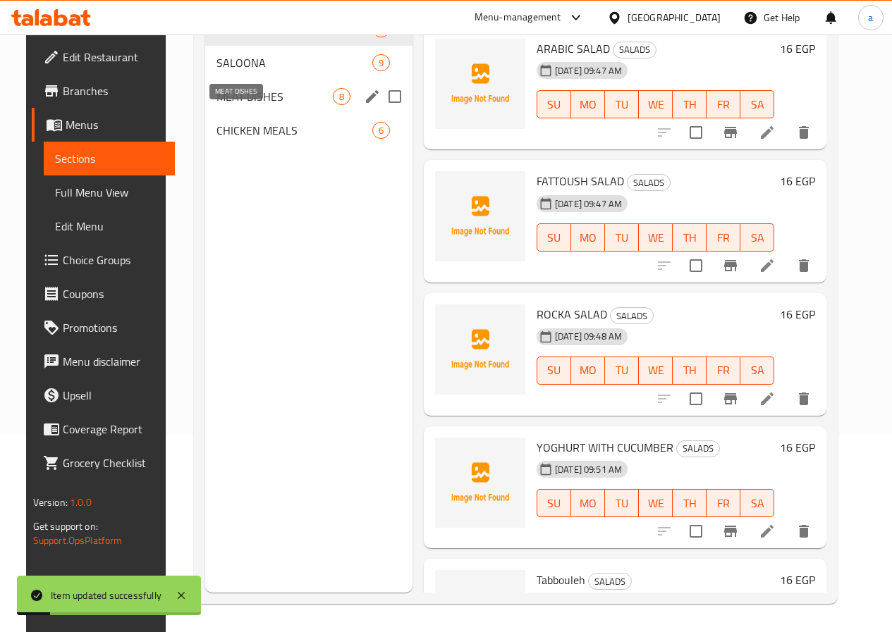
click at [245, 105] on span "MEAT DISHES" at bounding box center [274, 96] width 116 height 17
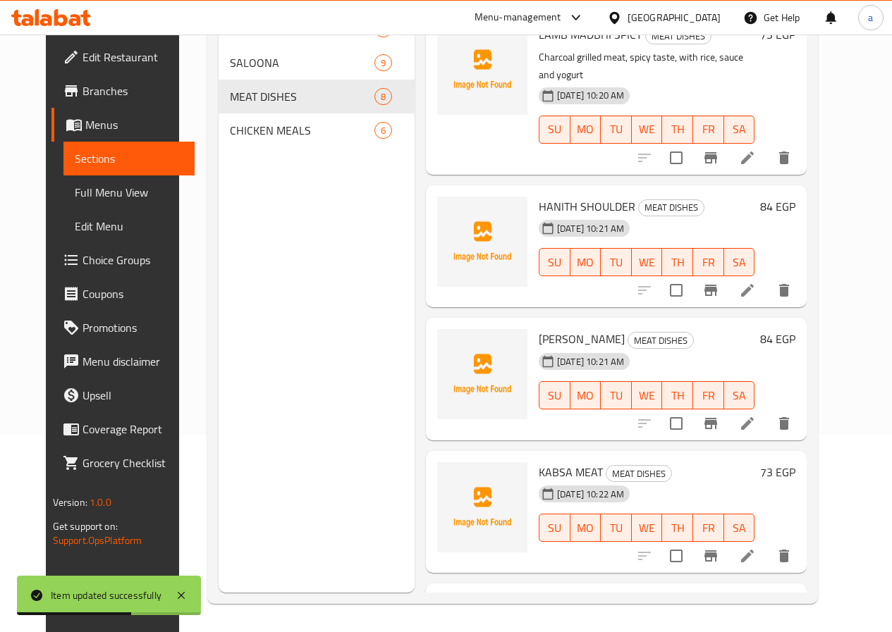
scroll to position [423, 0]
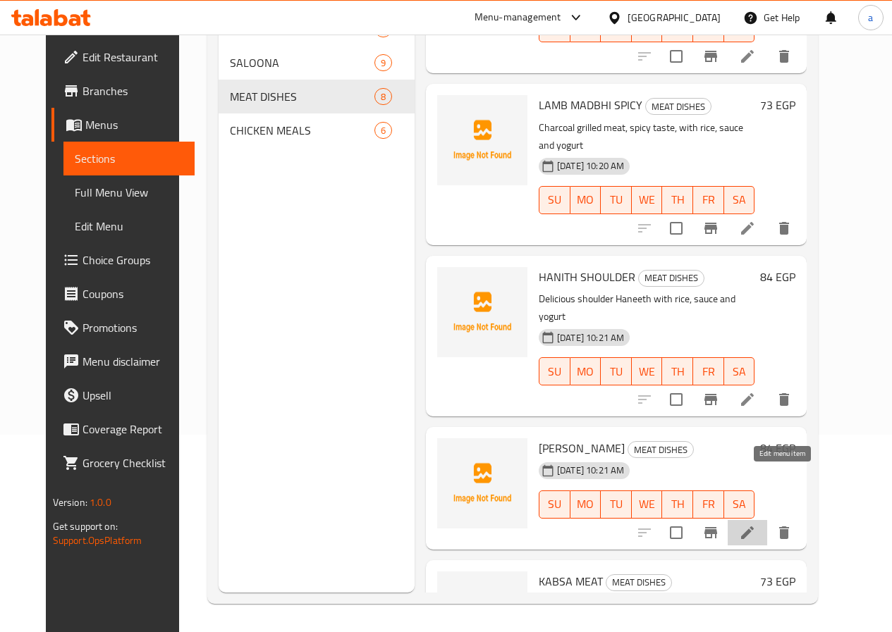
click at [756, 524] on icon at bounding box center [747, 532] width 17 height 17
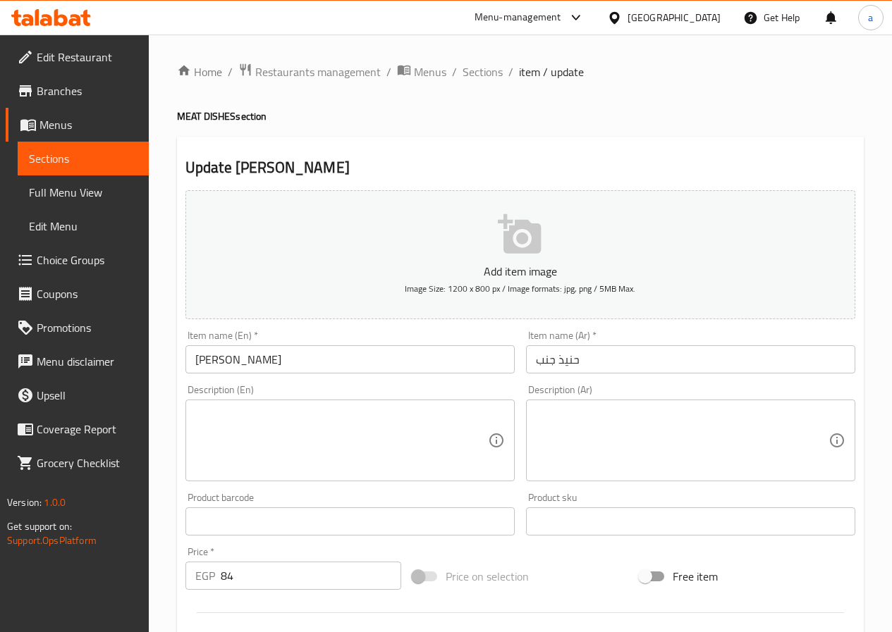
click at [319, 424] on textarea at bounding box center [341, 440] width 293 height 67
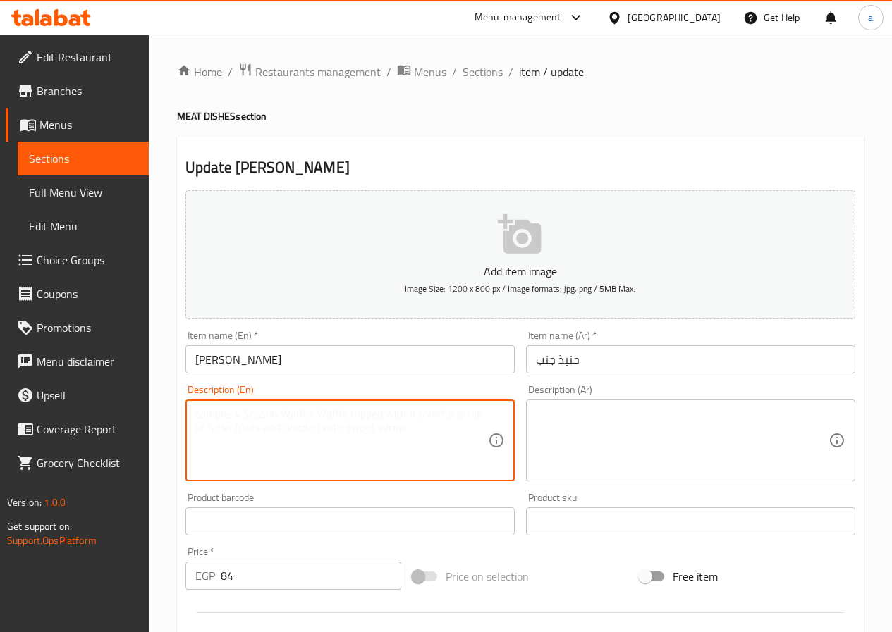
paste textarea "Haneeth JANB with a distinctive taste with rice, sauce and yogurt"
type textarea "Haneeth JANB with a distinctive taste with rice, sauce and yogurt"
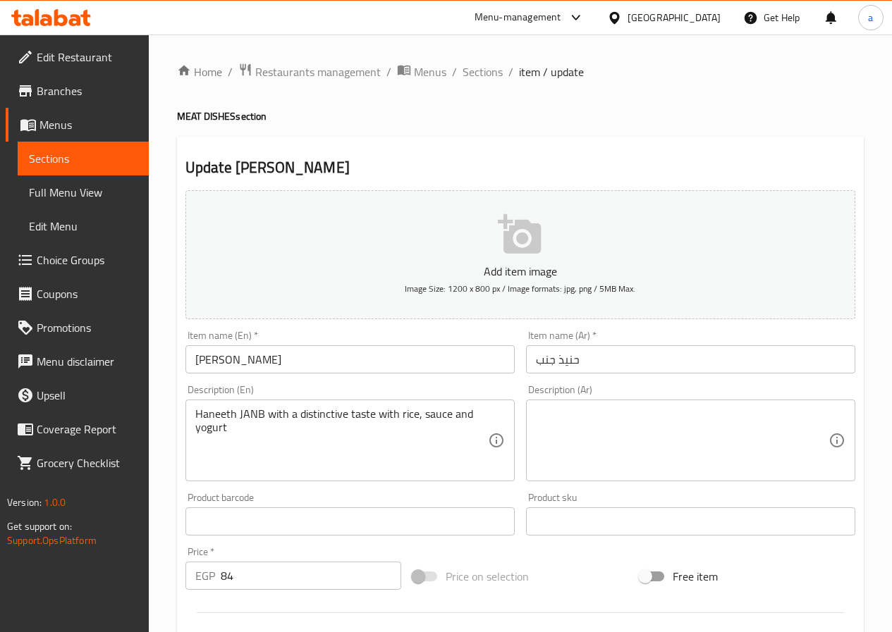
click at [668, 422] on textarea at bounding box center [682, 440] width 293 height 67
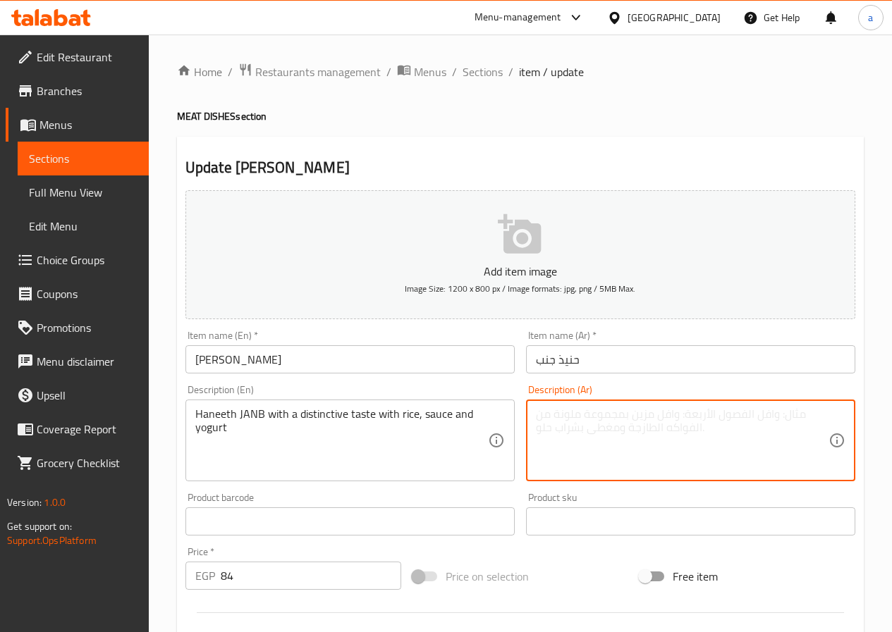
paste textarea "حنيذ جنب بطعم مميز مع الأرز والصوص والزبادي"
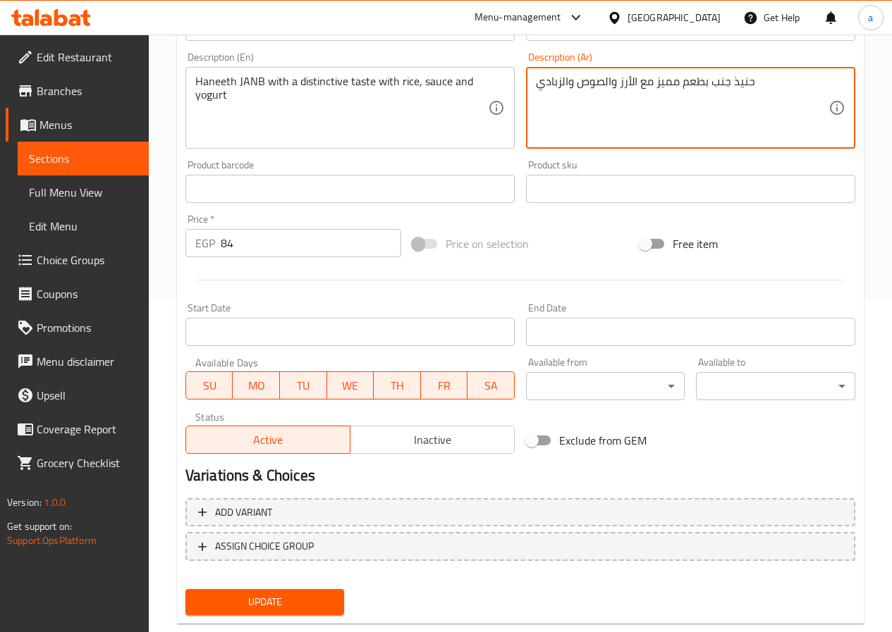
scroll to position [364, 0]
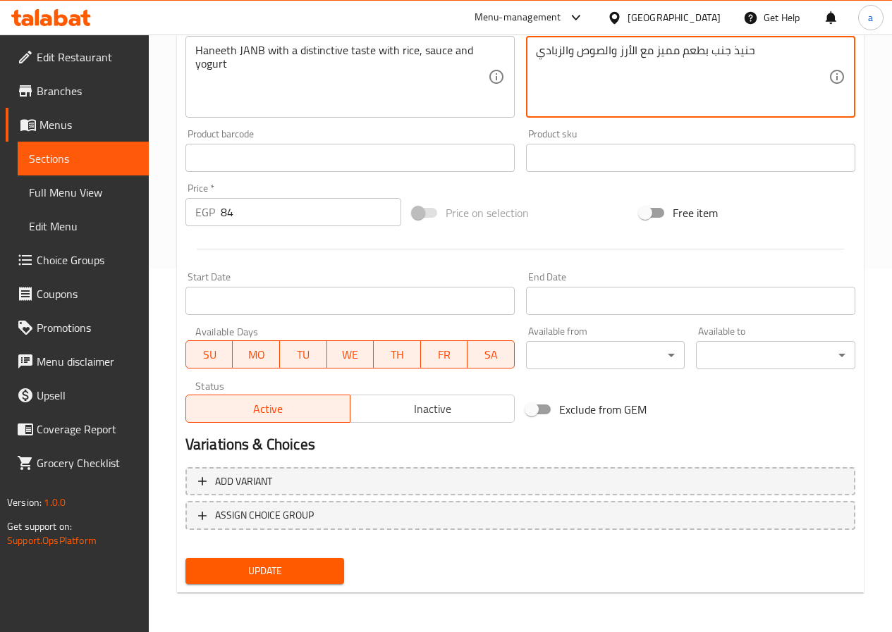
type textarea "حنيذ جنب بطعم مميز مع الأرز والصوص والزبادي"
click at [295, 560] on button "Update" at bounding box center [264, 571] width 159 height 26
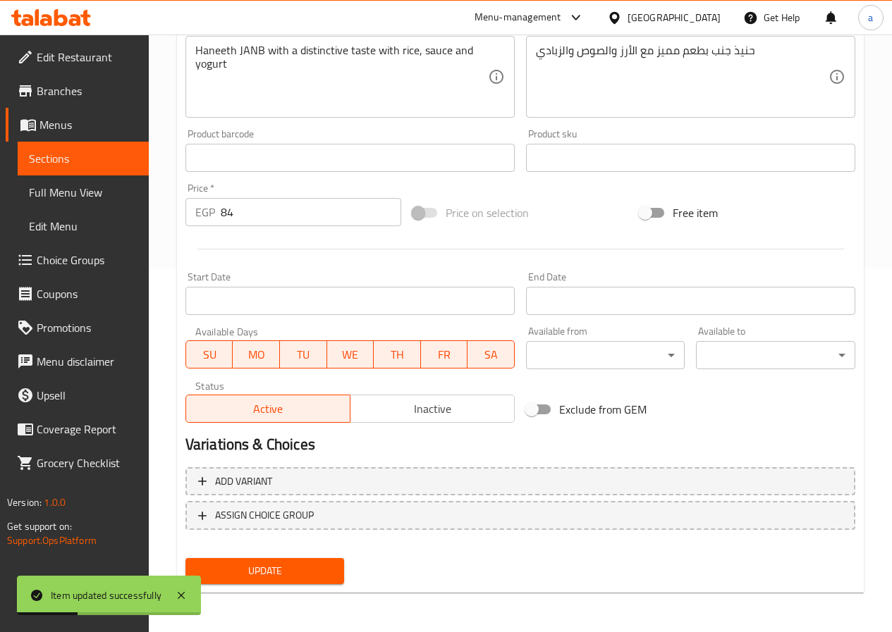
click at [115, 151] on span "Sections" at bounding box center [83, 158] width 109 height 17
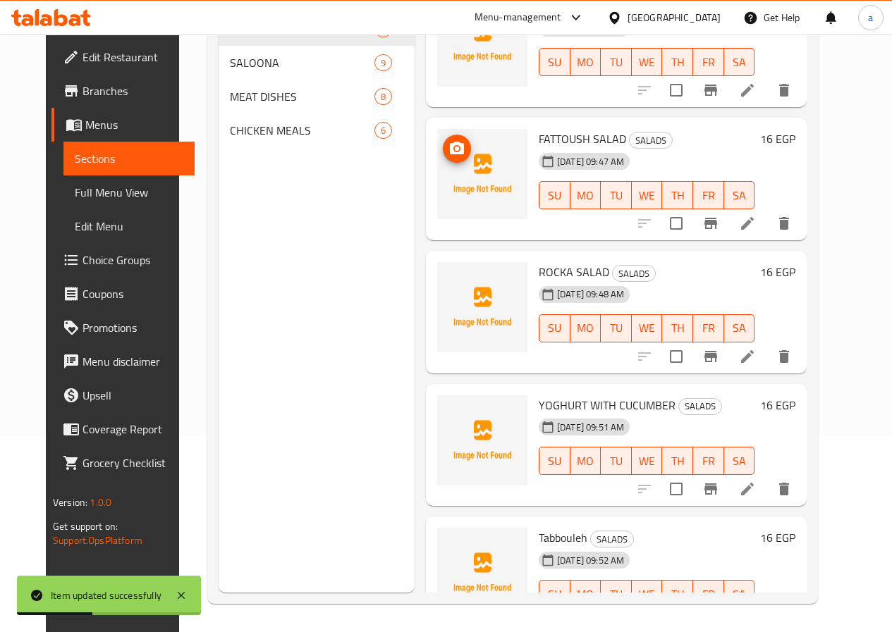
scroll to position [89, 0]
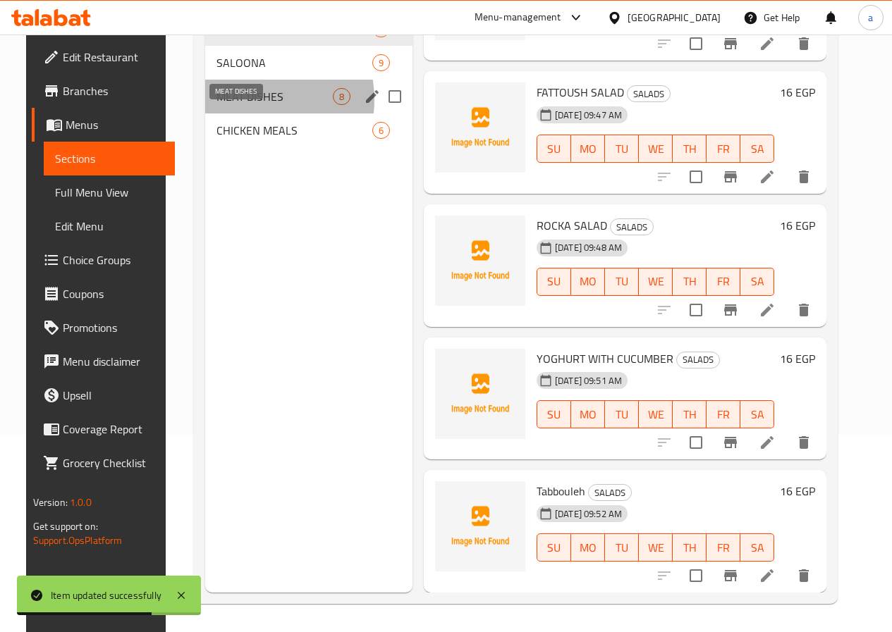
click at [233, 105] on span "MEAT DISHES" at bounding box center [274, 96] width 116 height 17
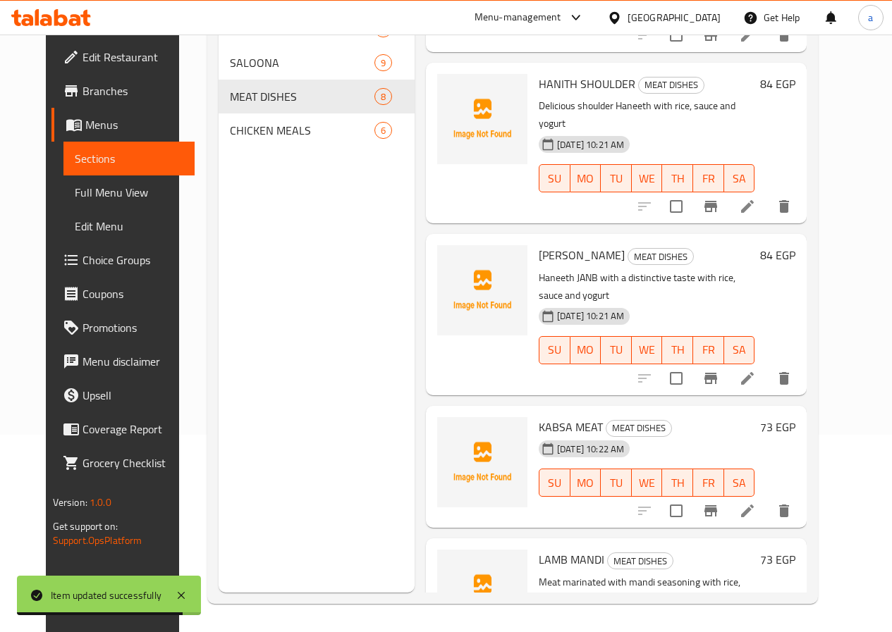
scroll to position [635, 0]
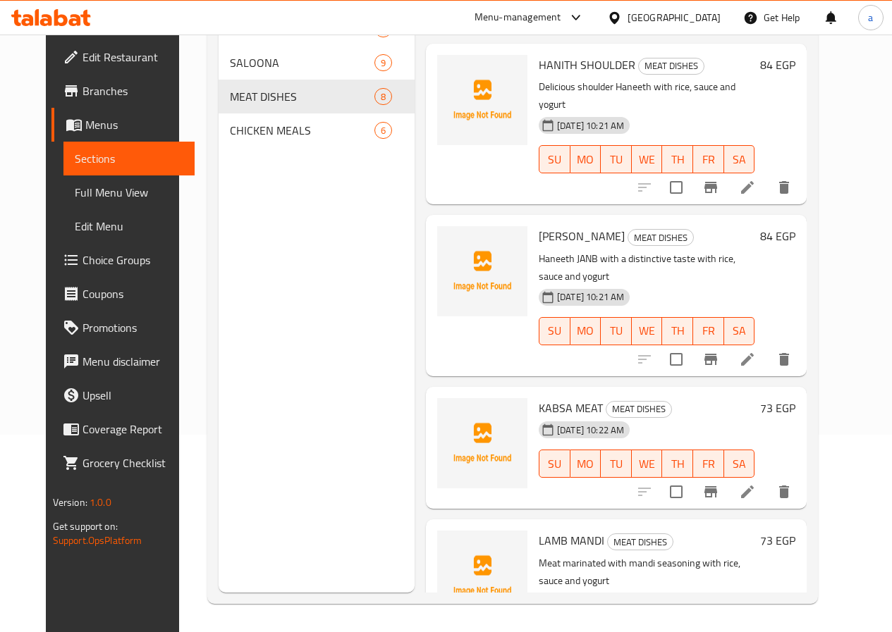
click at [756, 484] on icon at bounding box center [747, 492] width 17 height 17
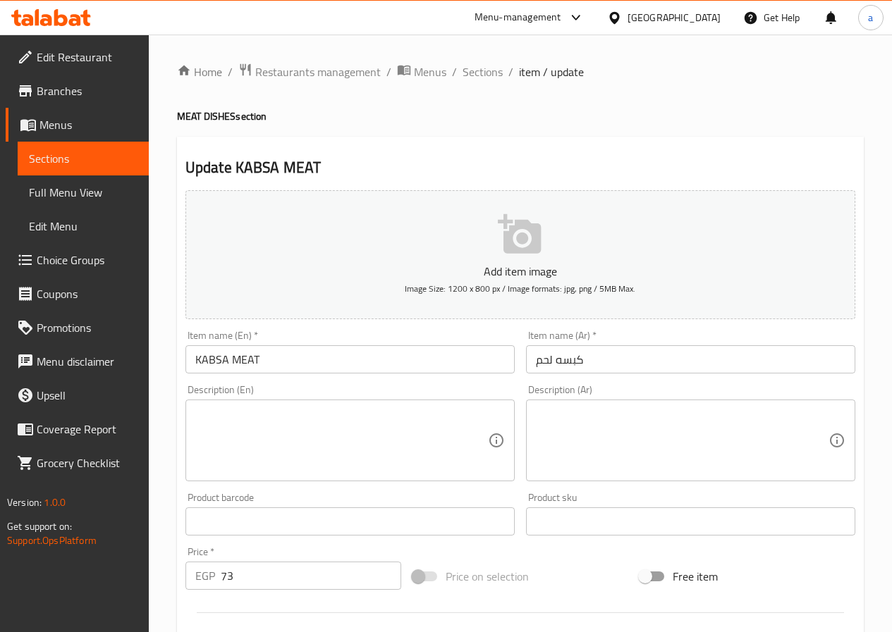
click at [283, 448] on textarea at bounding box center [341, 440] width 293 height 67
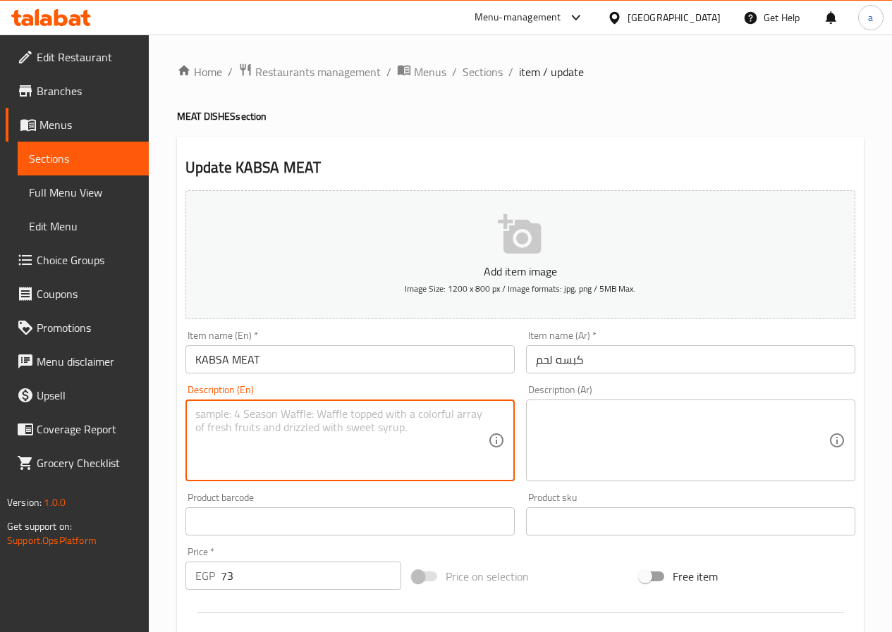
paste textarea "Meat kabsa with sauce and yogurt"
type textarea "Meat kabsa with sauce and yogurt"
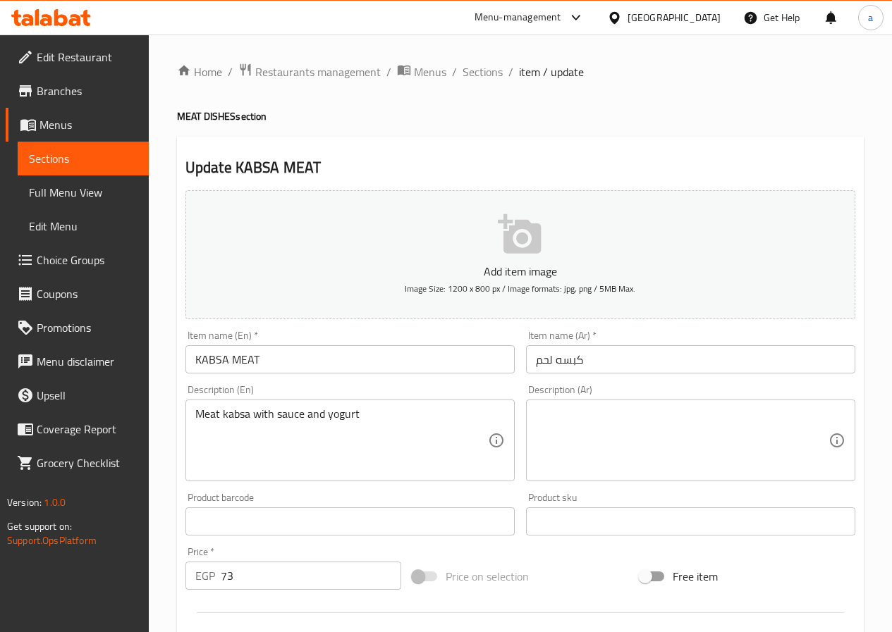
click at [609, 437] on textarea at bounding box center [682, 440] width 293 height 67
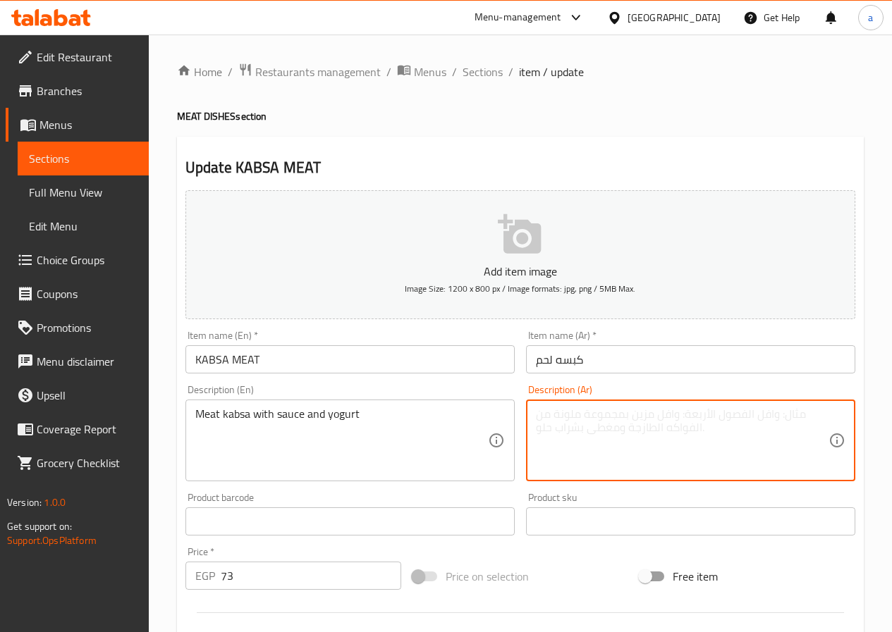
paste textarea "كبسة لحم مع الصوص و زبادي"
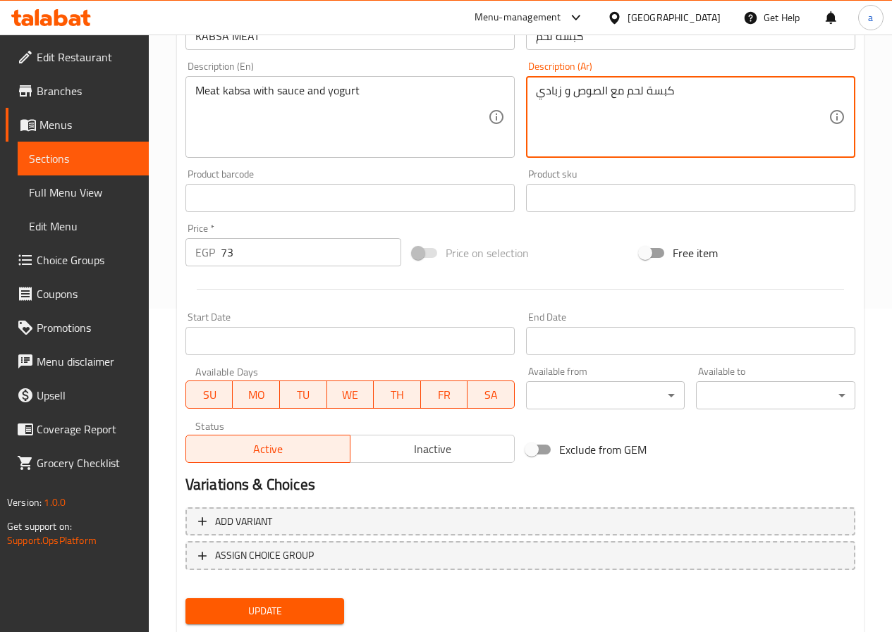
scroll to position [364, 0]
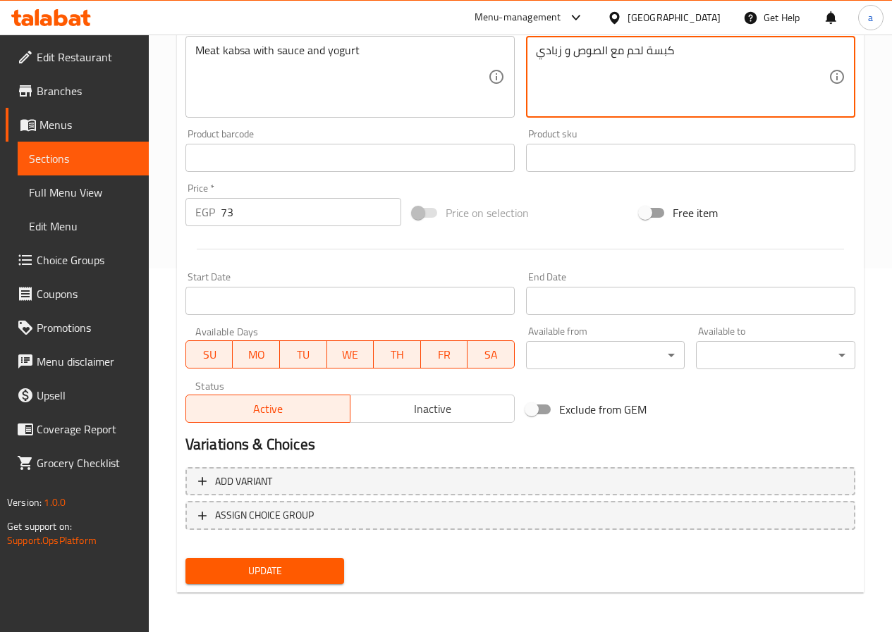
type textarea "كبسة لحم مع الصوص و زبادي"
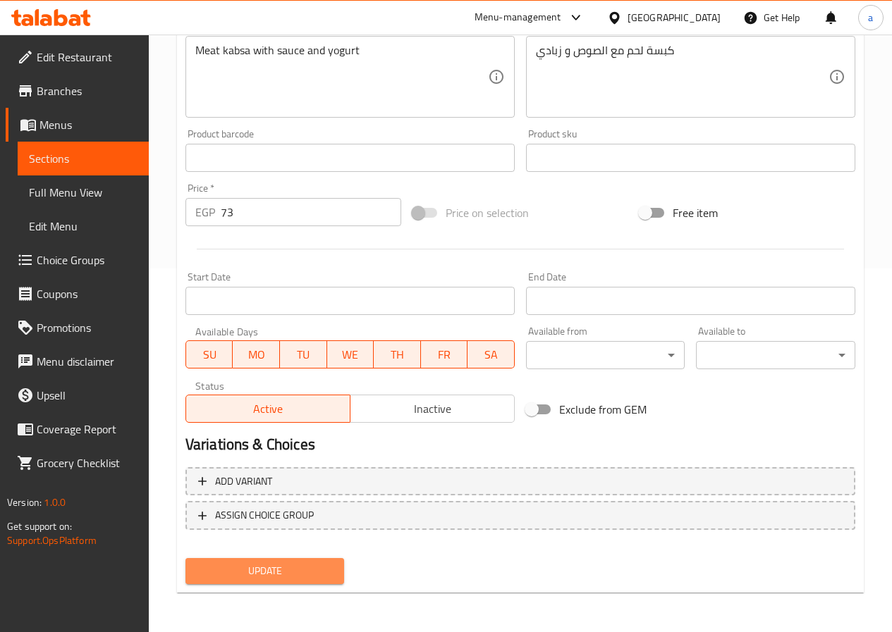
click at [305, 575] on span "Update" at bounding box center [265, 572] width 137 height 18
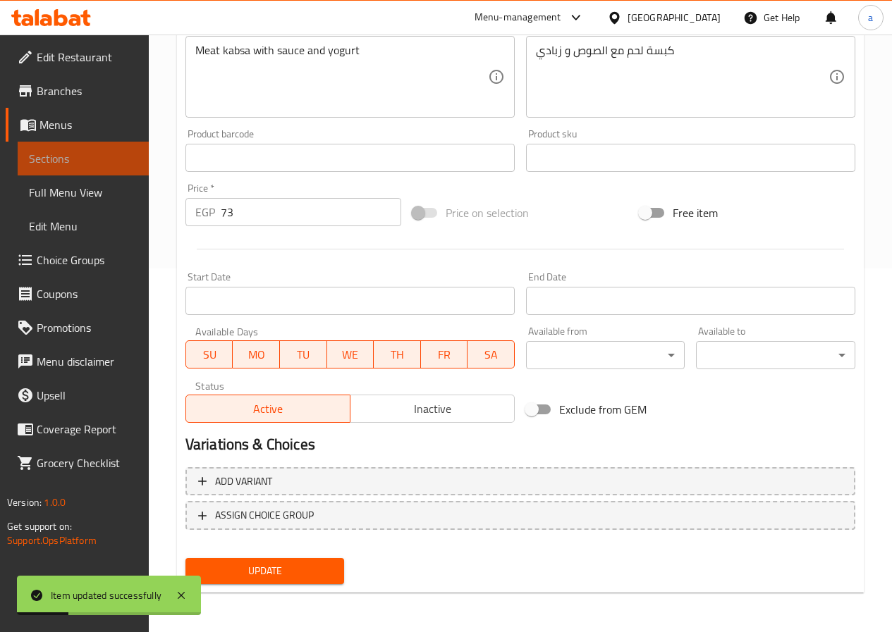
click at [61, 152] on span "Sections" at bounding box center [83, 158] width 109 height 17
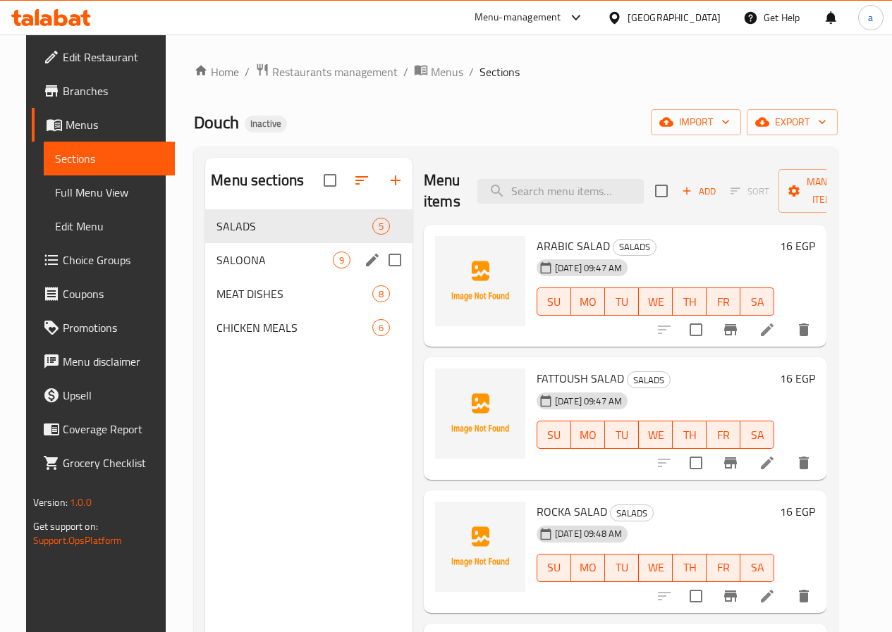
click at [256, 269] on span "SALOONA" at bounding box center [274, 260] width 116 height 17
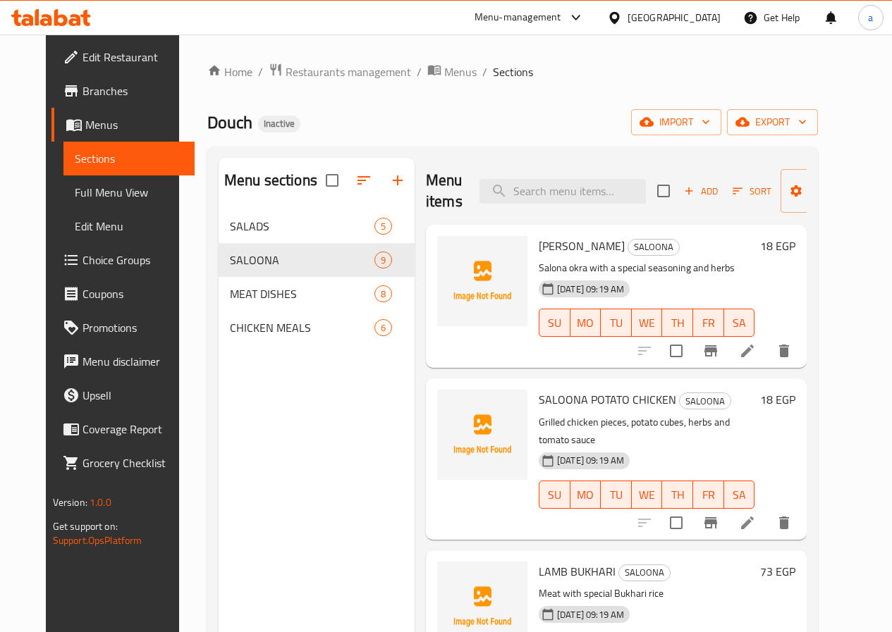
click at [573, 267] on p "Salona okra with a special seasoning and herbs" at bounding box center [647, 268] width 216 height 18
copy p "special"
click at [756, 358] on icon at bounding box center [747, 351] width 17 height 17
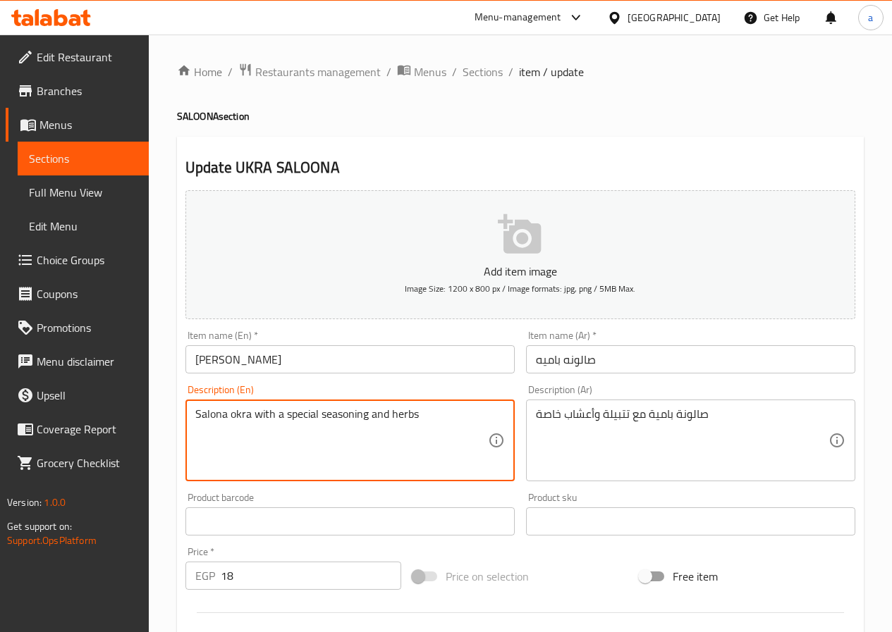
click at [306, 412] on textarea "Salona okra with a special seasoning and herbs" at bounding box center [341, 440] width 293 height 67
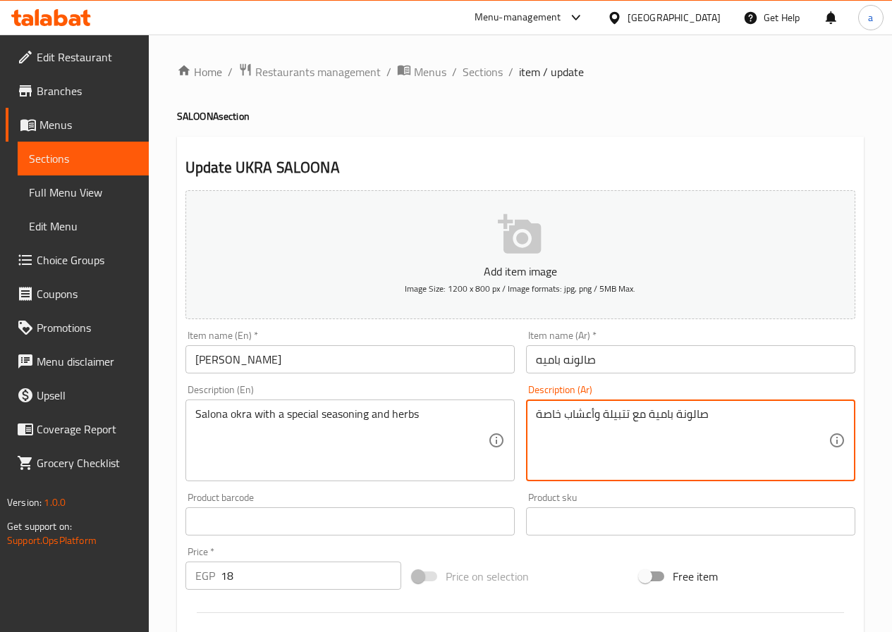
click at [546, 415] on textarea "صالونة بامية مع تتبيلة وأعشاب خاصة" at bounding box center [682, 440] width 293 height 67
paste textarea "بيشيال"
type textarea "صالونة بامية مع تتبيلة وأعشاب سبيشيال"
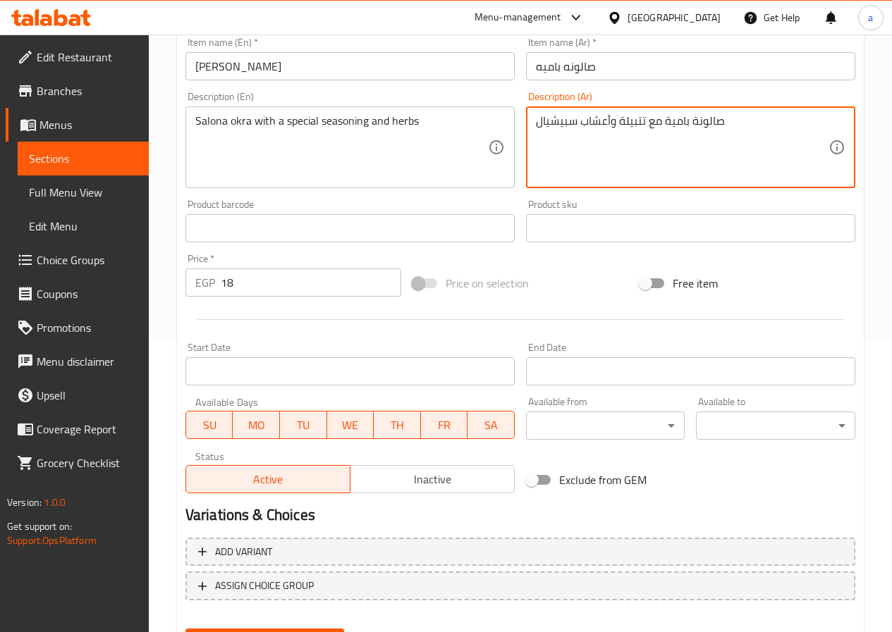
scroll to position [364, 0]
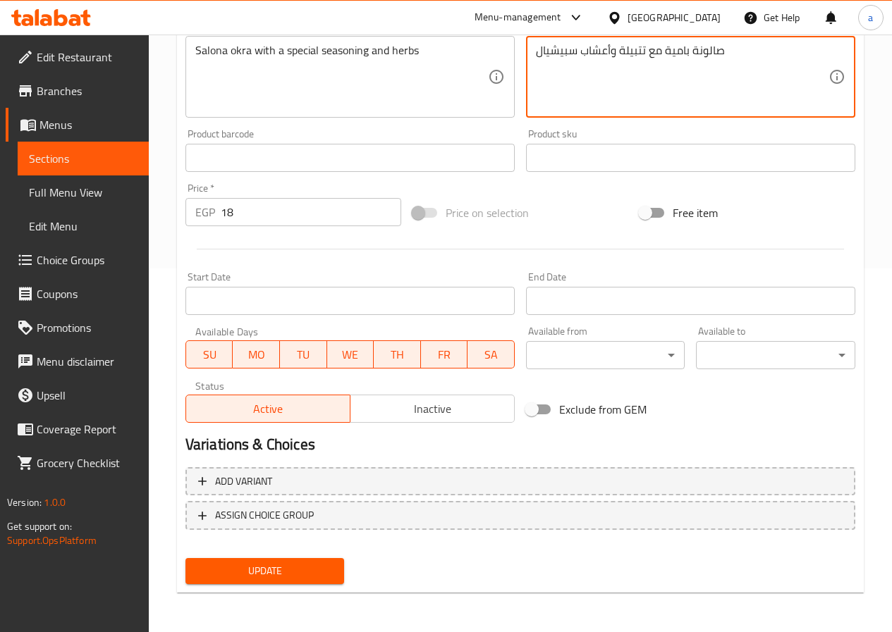
click at [260, 571] on span "Update" at bounding box center [265, 572] width 137 height 18
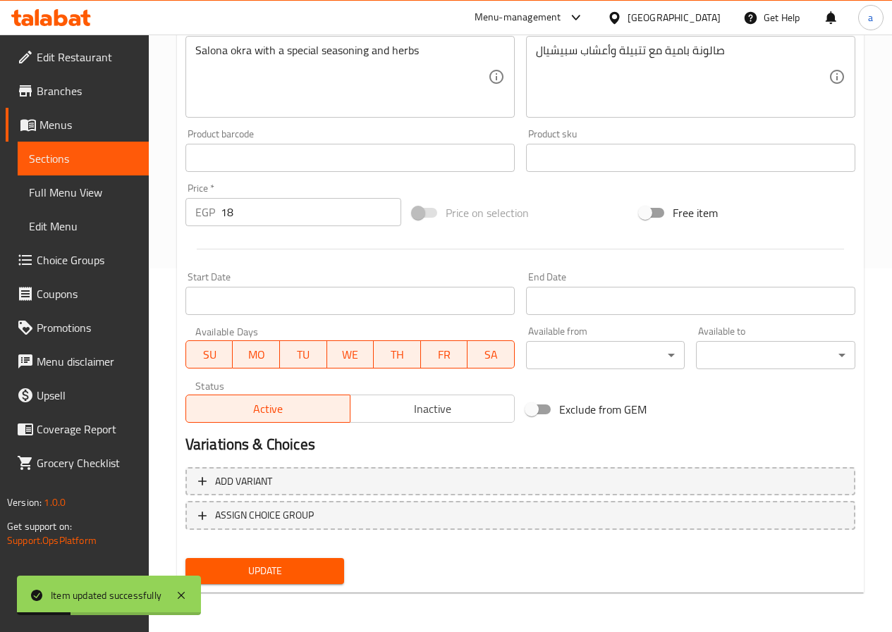
click at [124, 170] on link "Sections" at bounding box center [83, 159] width 131 height 34
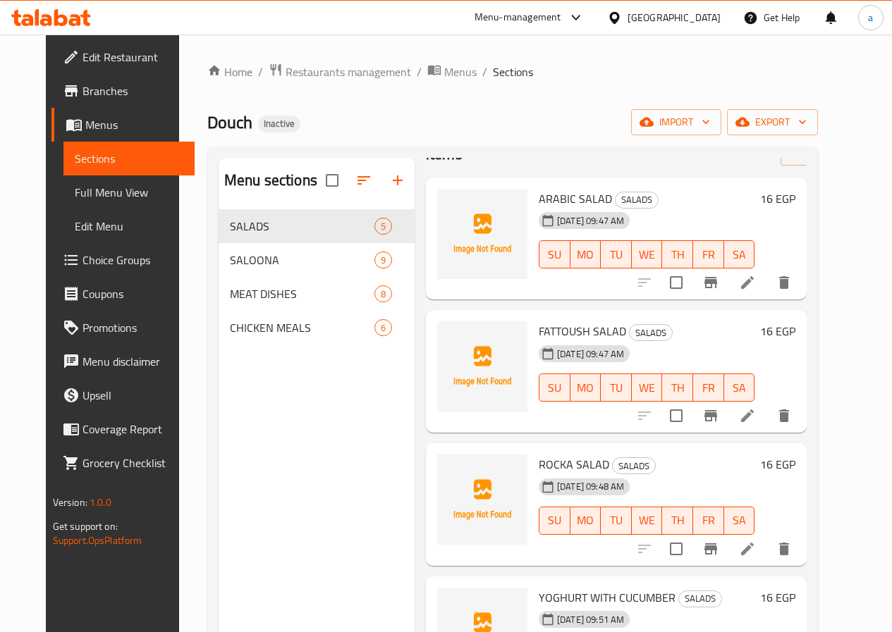
scroll to position [70, 0]
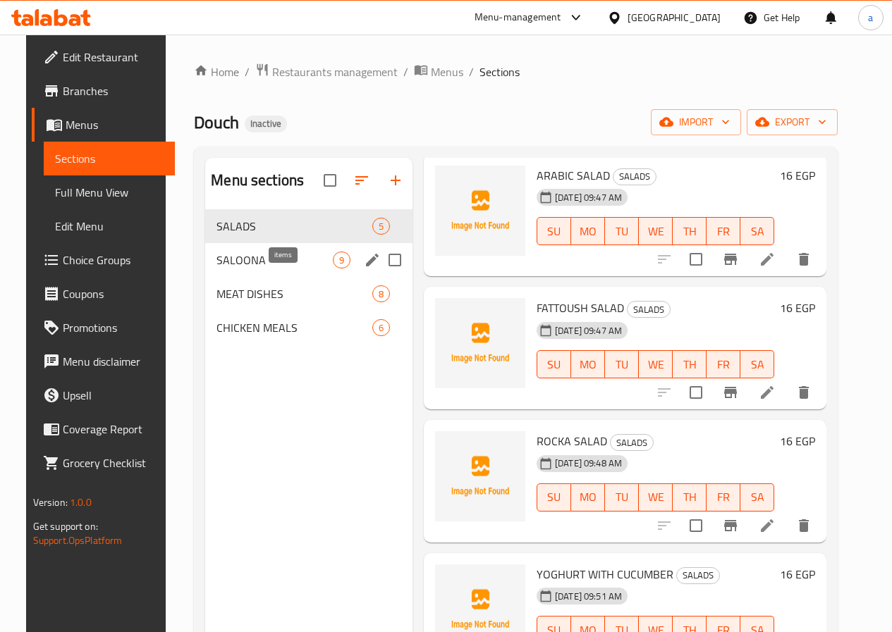
click at [293, 277] on div "SALOONA 9" at bounding box center [308, 260] width 207 height 34
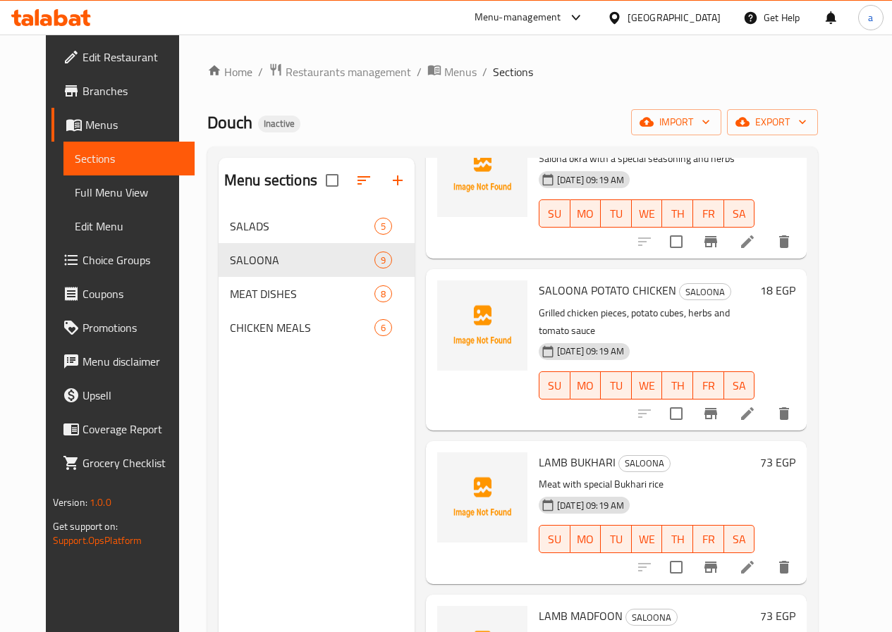
scroll to position [211, 0]
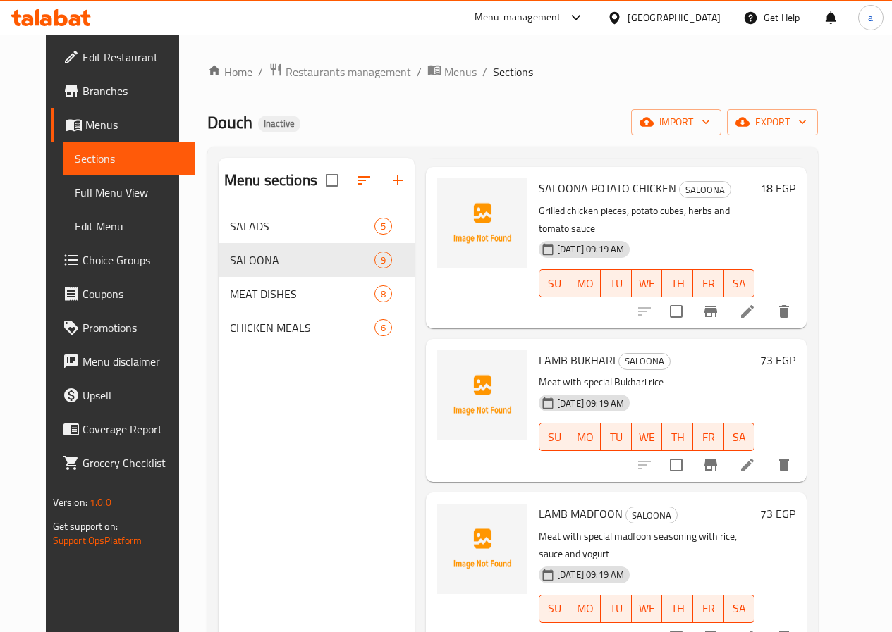
click at [767, 453] on li at bounding box center [746, 465] width 39 height 25
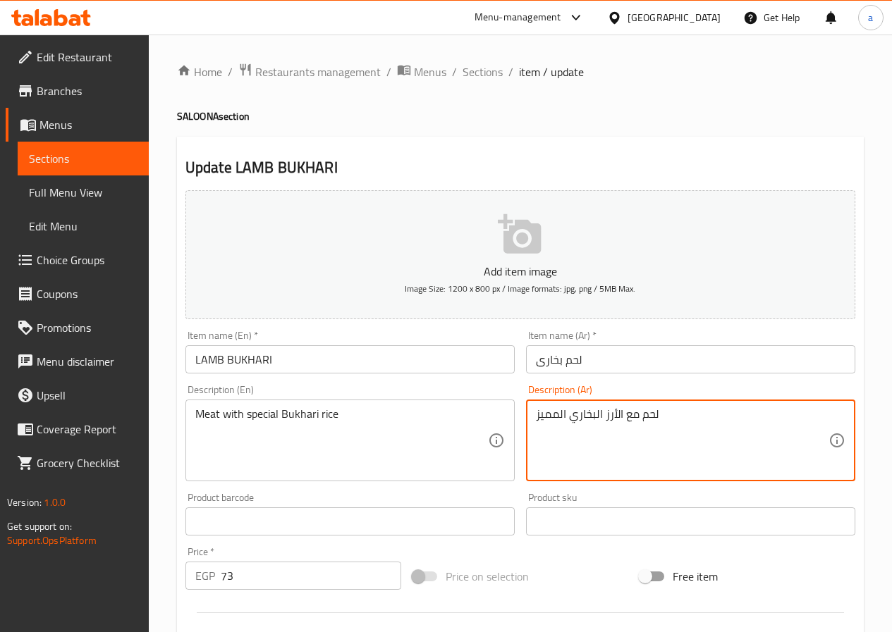
click at [553, 416] on textarea "لحم مع الأرز البخاري المميز" at bounding box center [682, 440] width 293 height 67
paste textarea "بيشيال"
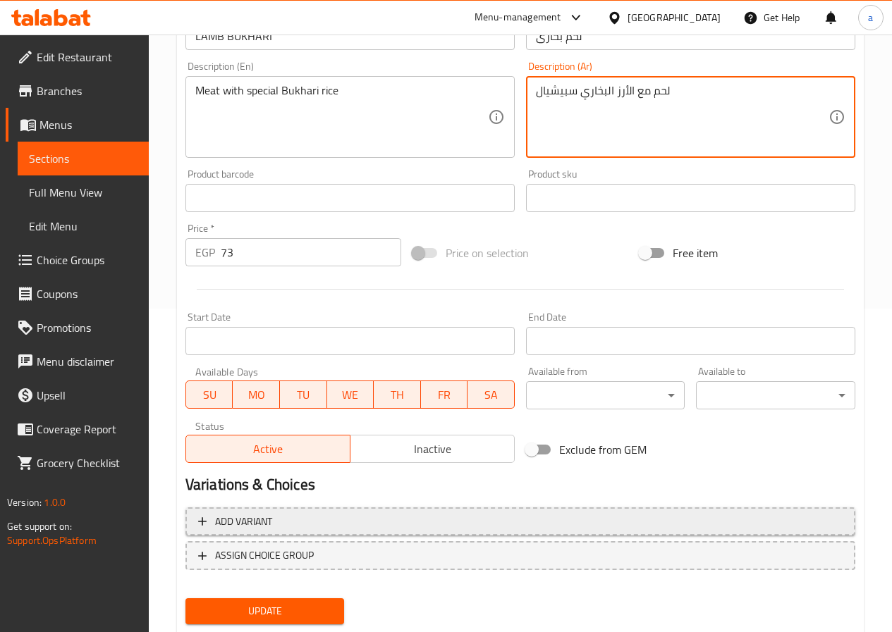
scroll to position [364, 0]
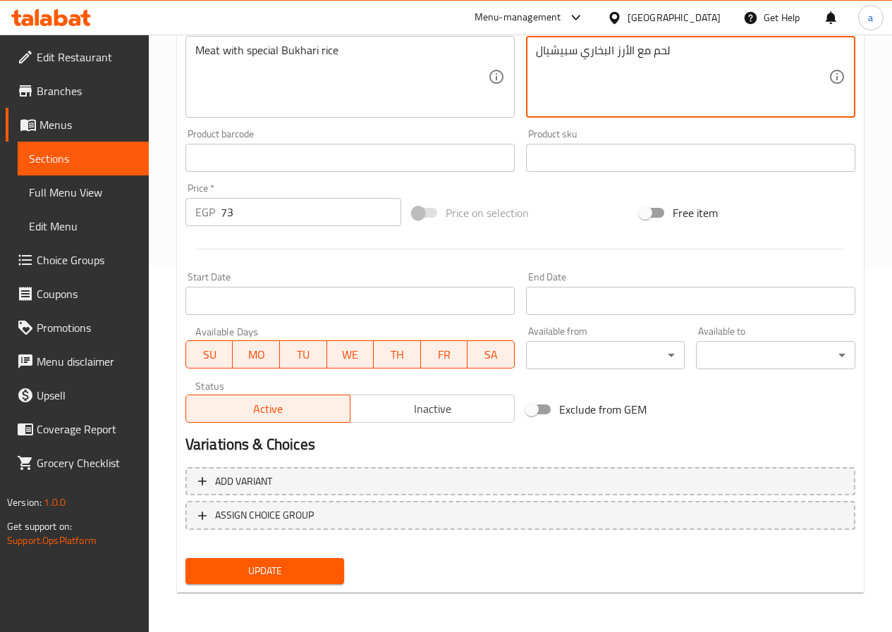
type textarea "لحم مع الأرز البخاري سبيشيال"
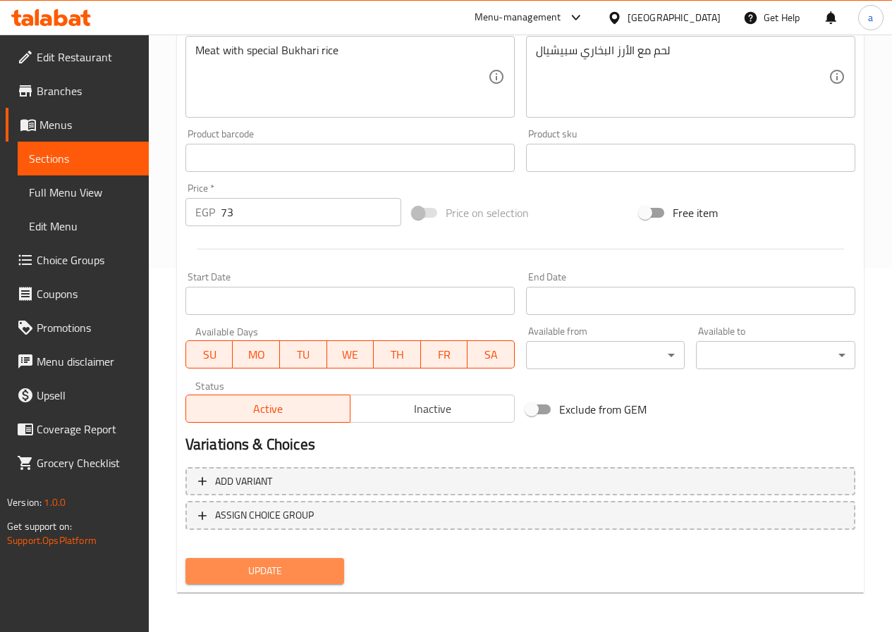
click at [219, 569] on span "Update" at bounding box center [265, 572] width 137 height 18
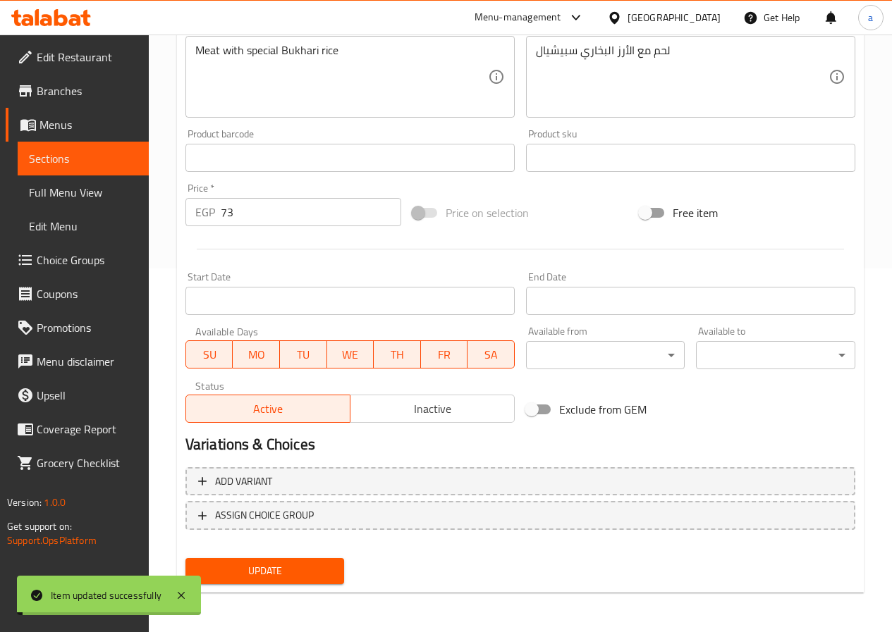
click at [90, 162] on span "Sections" at bounding box center [83, 158] width 109 height 17
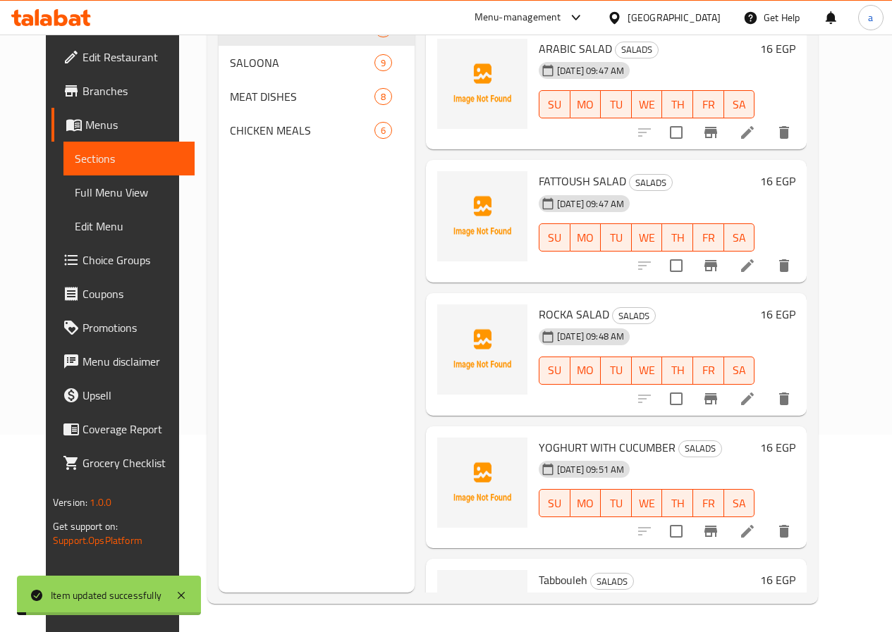
scroll to position [197, 0]
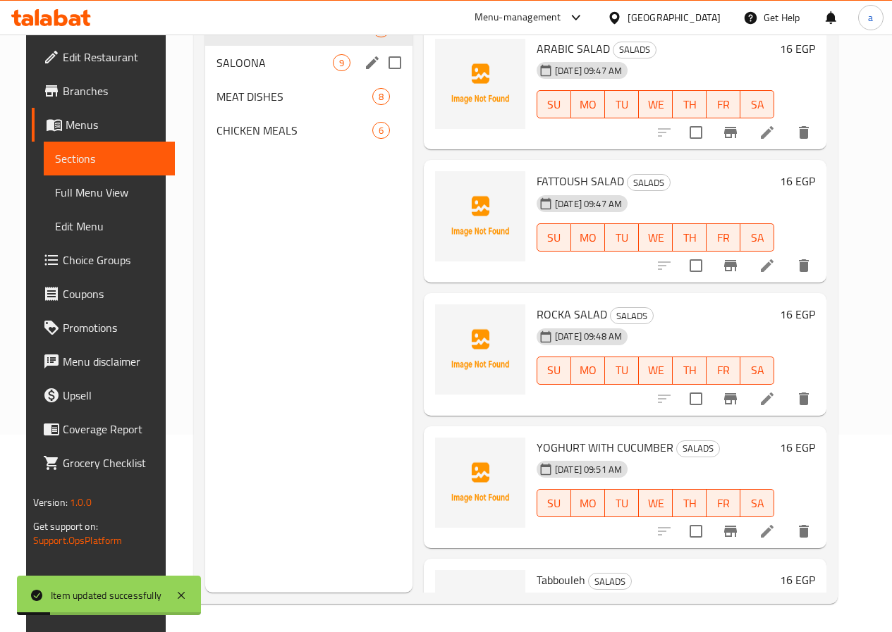
click at [249, 46] on div "SALADS 5" at bounding box center [308, 29] width 207 height 34
click at [252, 71] on span "SALOONA" at bounding box center [274, 62] width 116 height 17
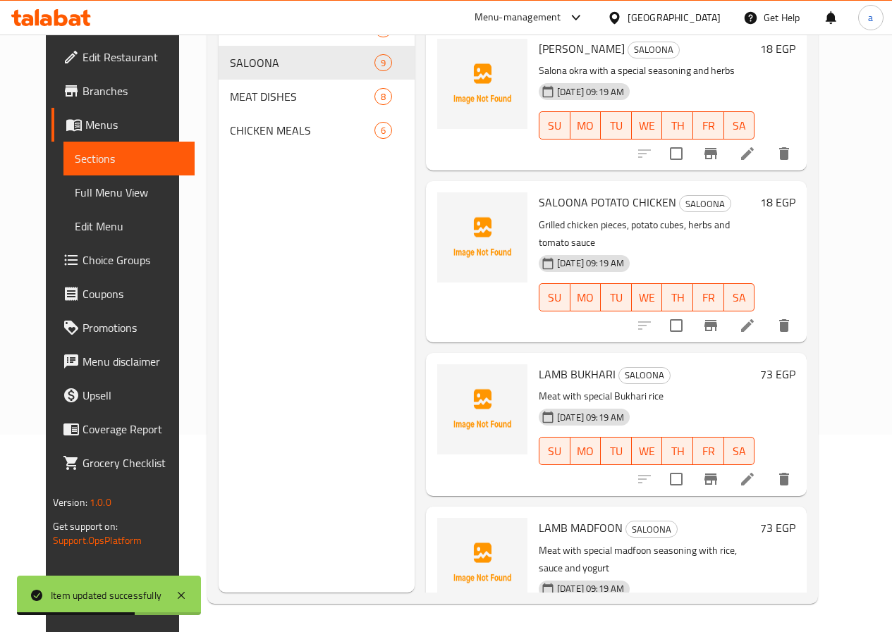
click at [543, 388] on p "Meat with special Bukhari rice" at bounding box center [647, 397] width 216 height 18
click at [542, 388] on p "Meat with special Bukhari rice" at bounding box center [647, 397] width 216 height 18
click at [756, 471] on icon at bounding box center [747, 479] width 17 height 17
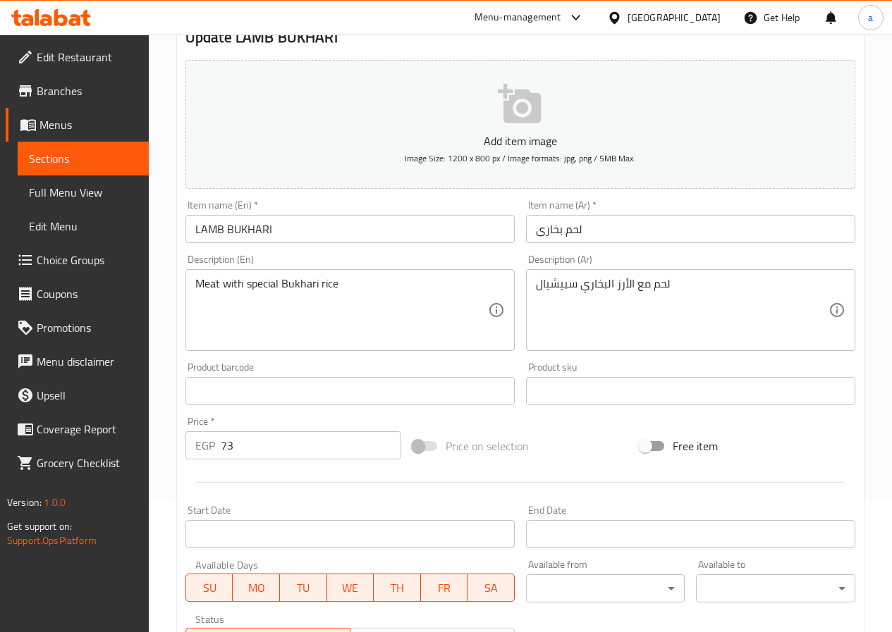
scroll to position [141, 0]
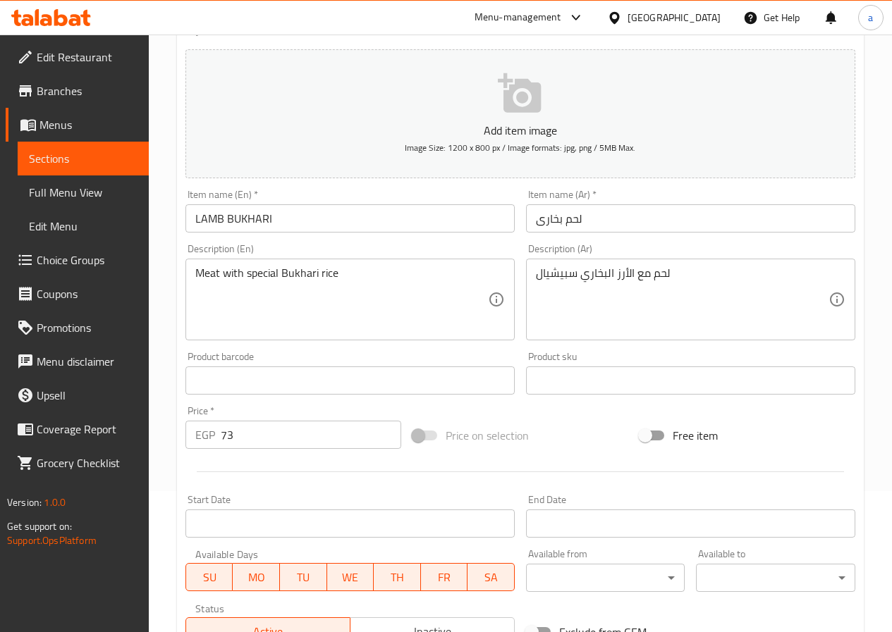
click at [54, 154] on span "Sections" at bounding box center [83, 158] width 109 height 17
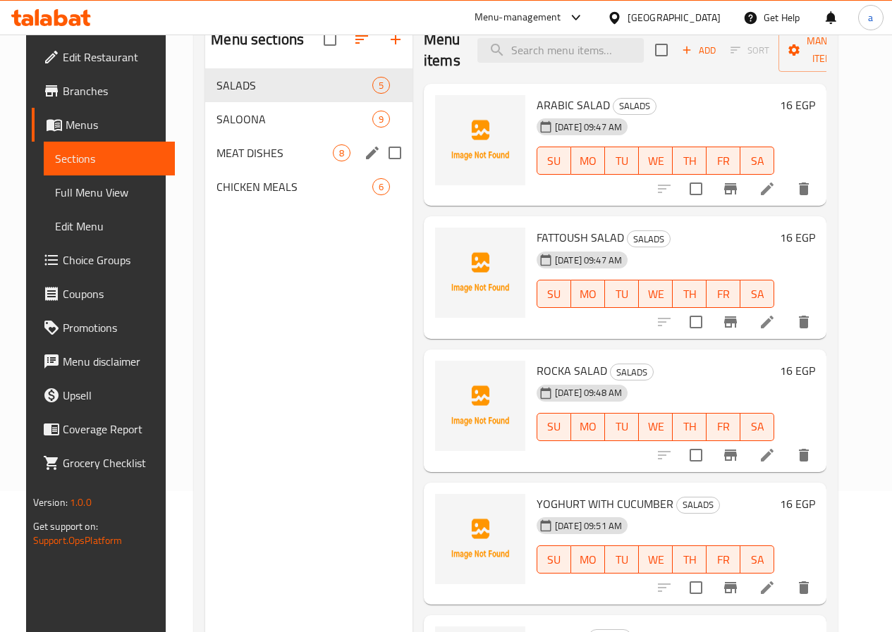
click at [246, 128] on span "SALOONA" at bounding box center [294, 119] width 156 height 17
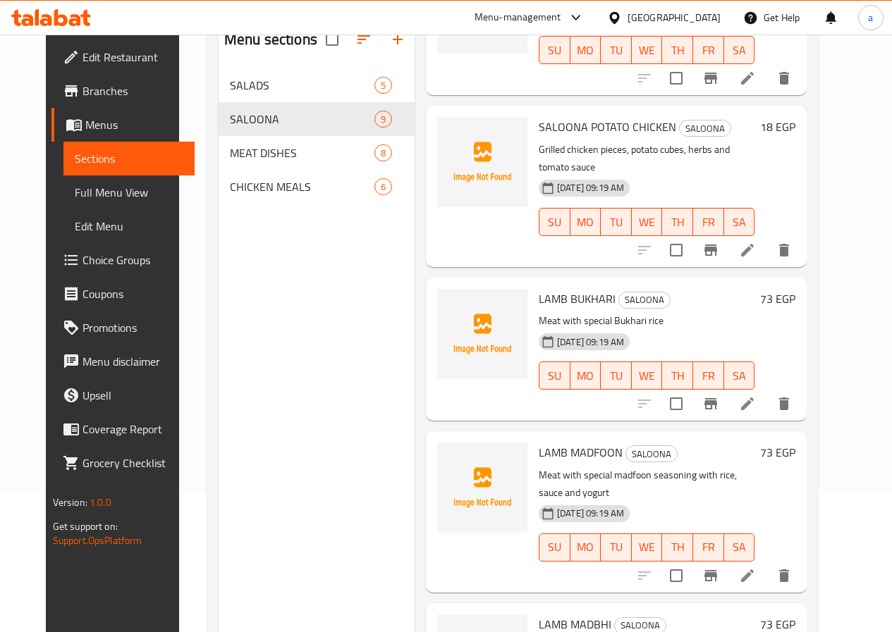
scroll to position [211, 0]
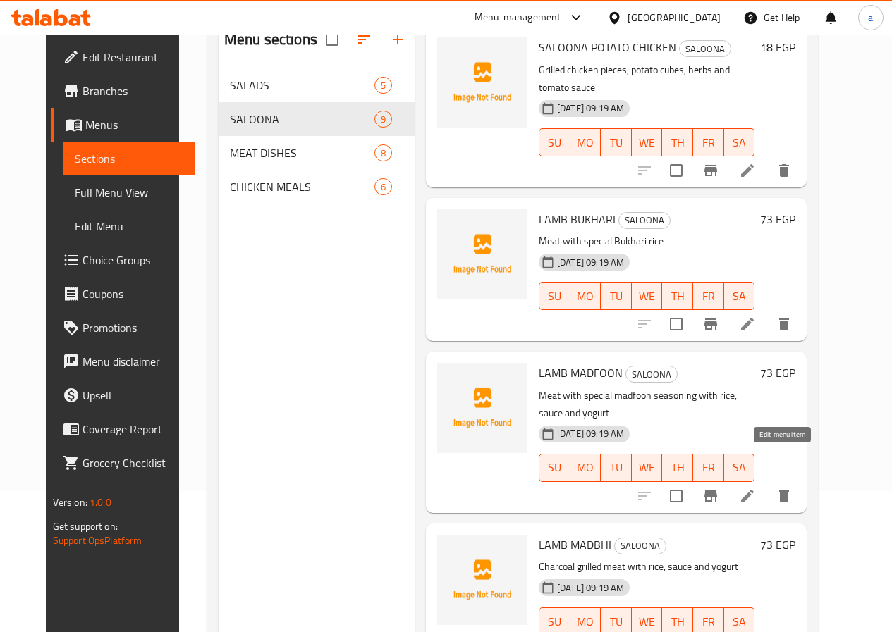
click at [756, 488] on icon at bounding box center [747, 496] width 17 height 17
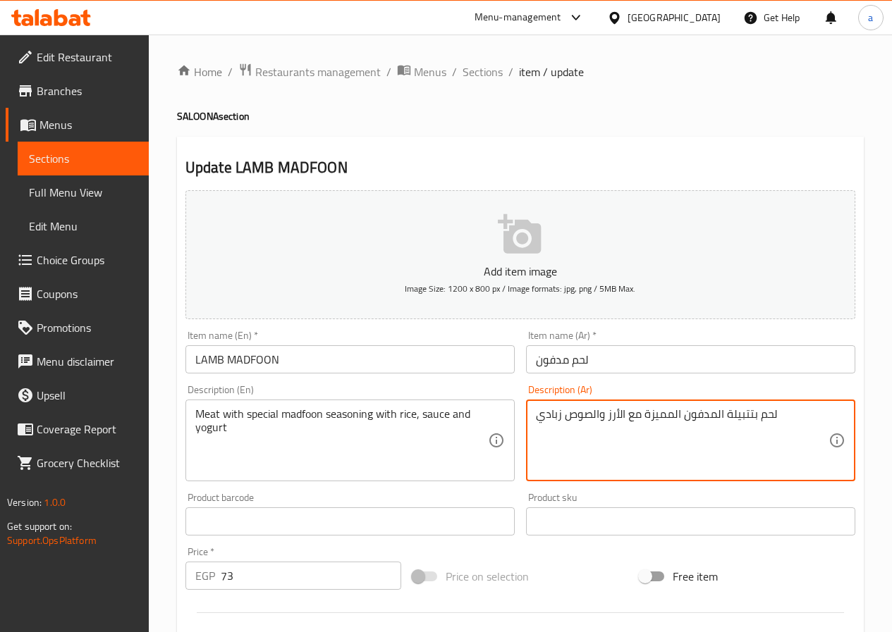
click at [654, 414] on textarea "لحم بتتبيلة المدفون المميزة مع الأرز والصوص زبادي" at bounding box center [682, 440] width 293 height 67
paste textarea "بيشيال"
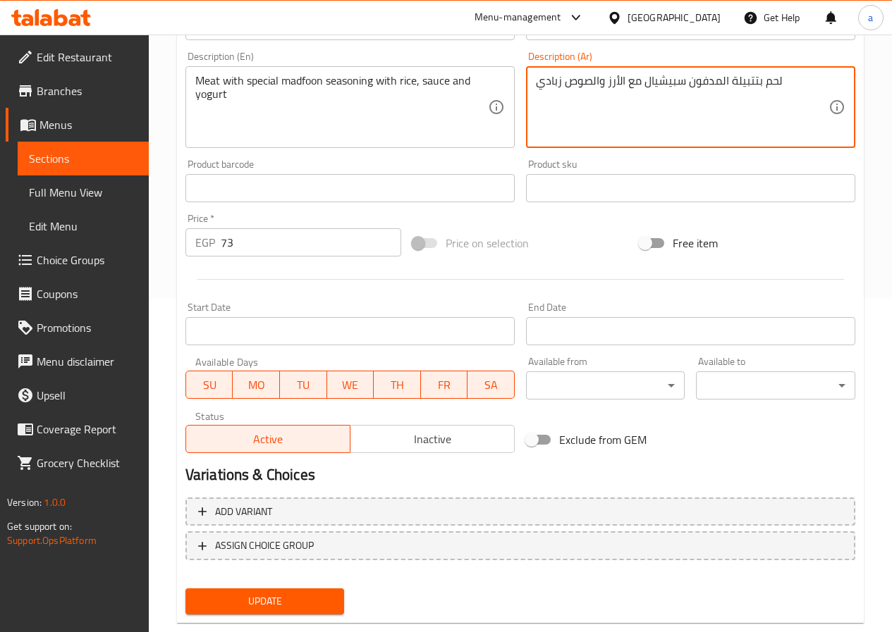
scroll to position [364, 0]
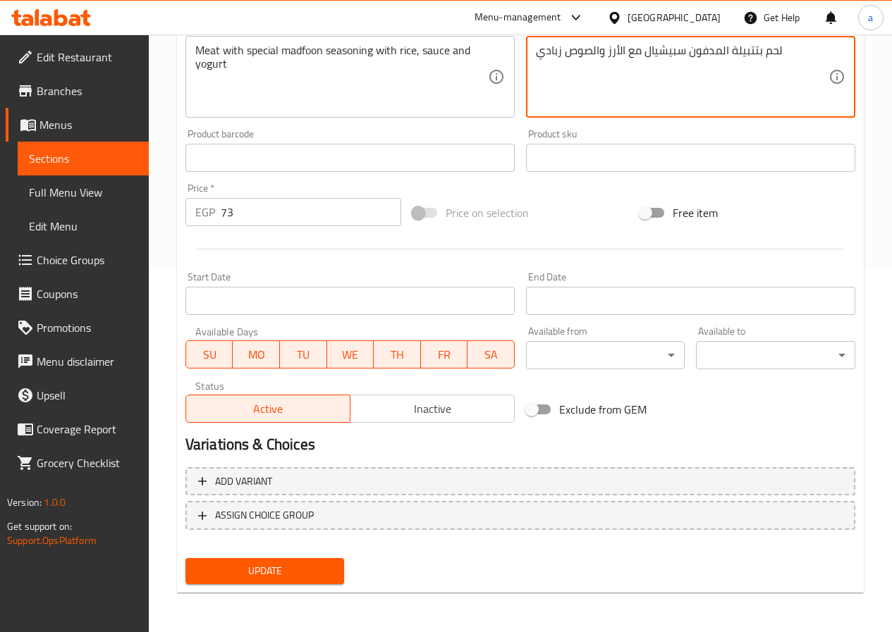
type textarea "لحم بتتبيلة المدفون سبيشيال مع الأرز والصوص زبادي"
click at [292, 576] on span "Update" at bounding box center [265, 572] width 137 height 18
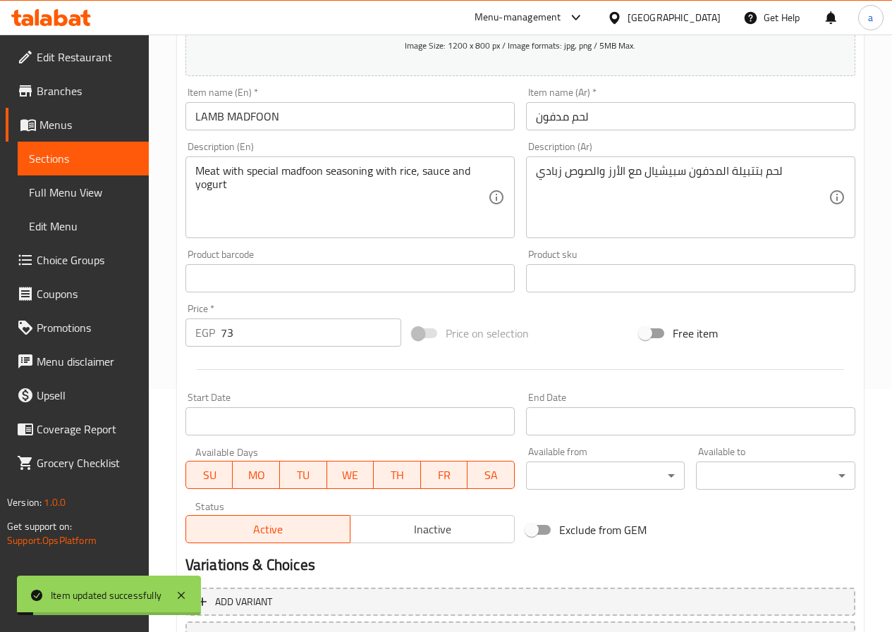
scroll to position [11, 0]
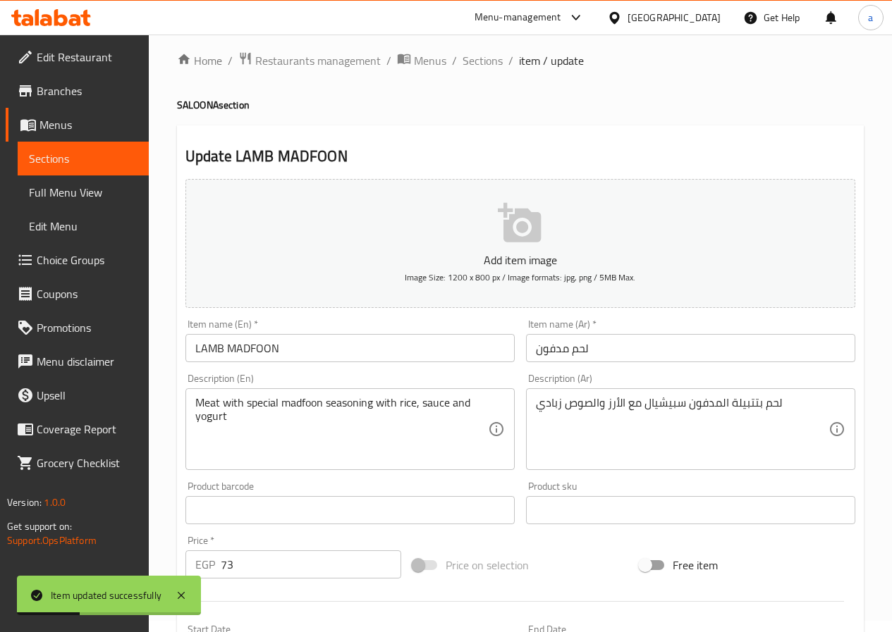
click at [92, 161] on span "Sections" at bounding box center [83, 158] width 109 height 17
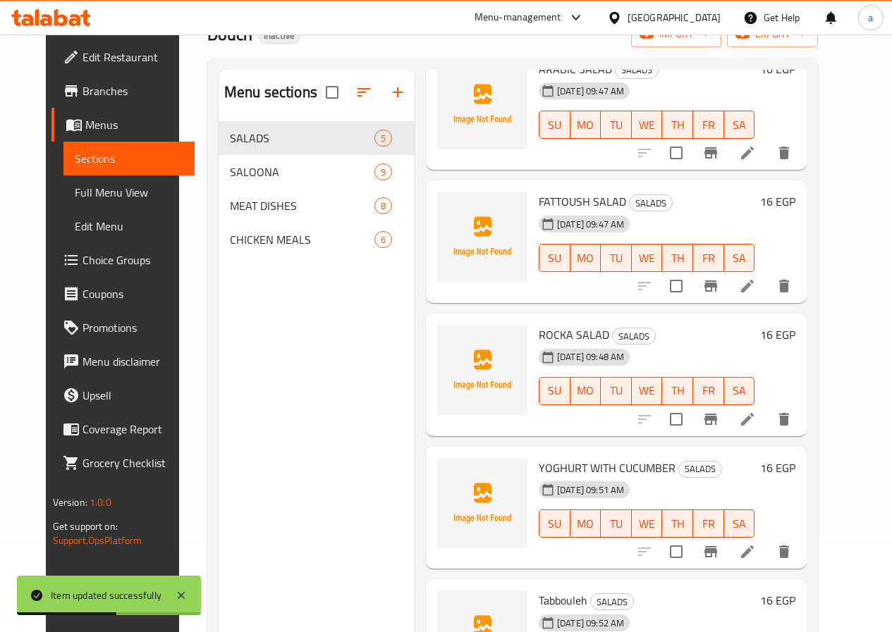
scroll to position [197, 0]
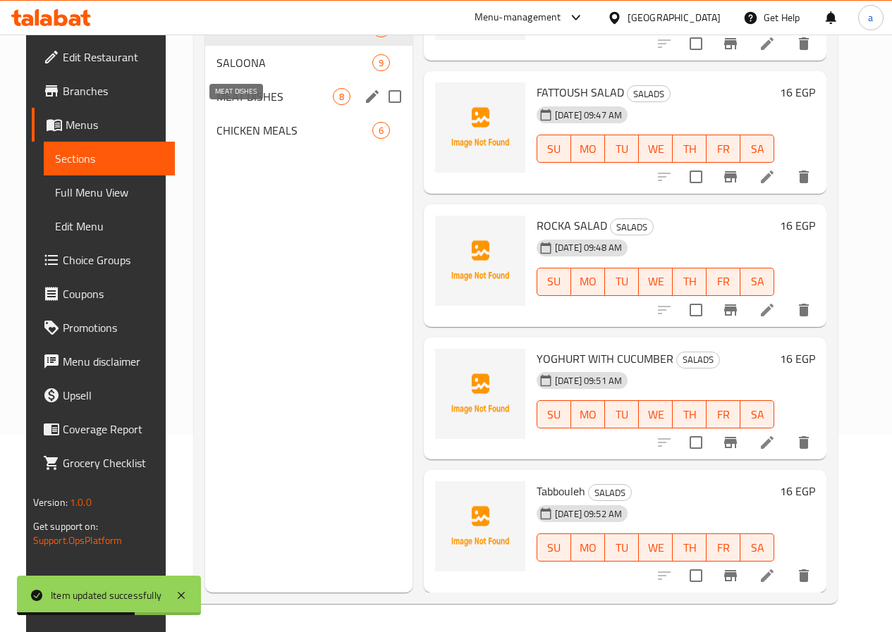
click at [241, 105] on span "MEAT DISHES" at bounding box center [274, 96] width 116 height 17
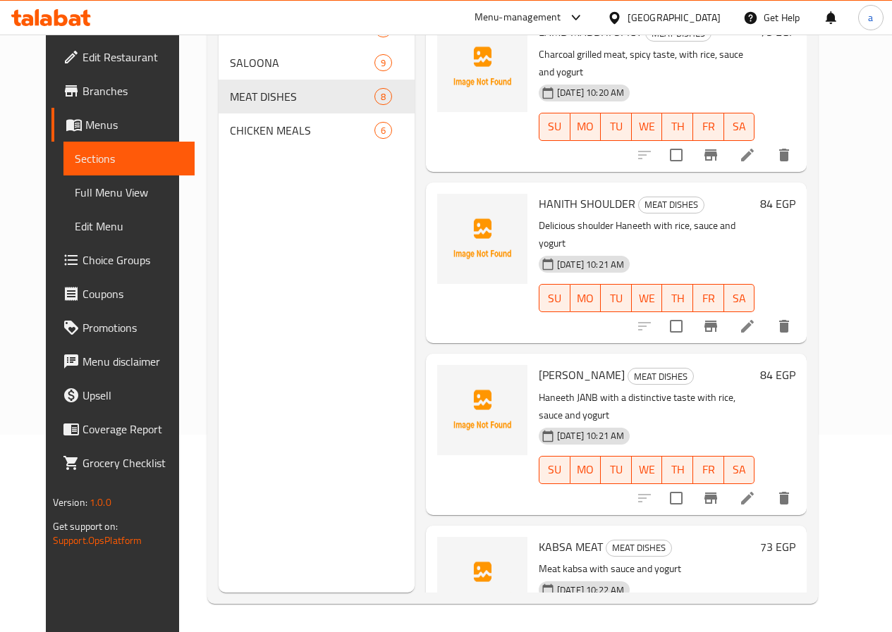
scroll to position [656, 0]
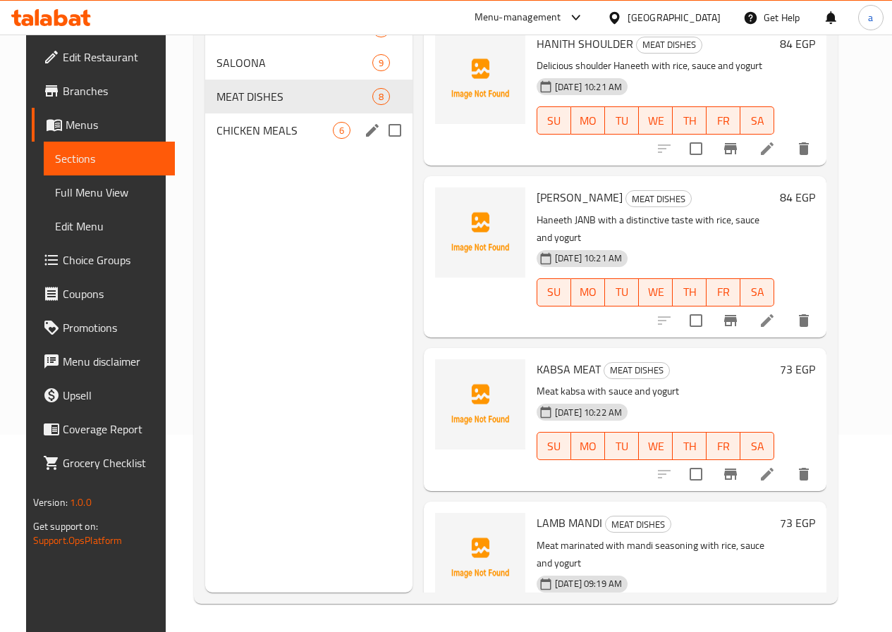
click at [251, 139] on span "CHICKEN MEALS" at bounding box center [274, 130] width 116 height 17
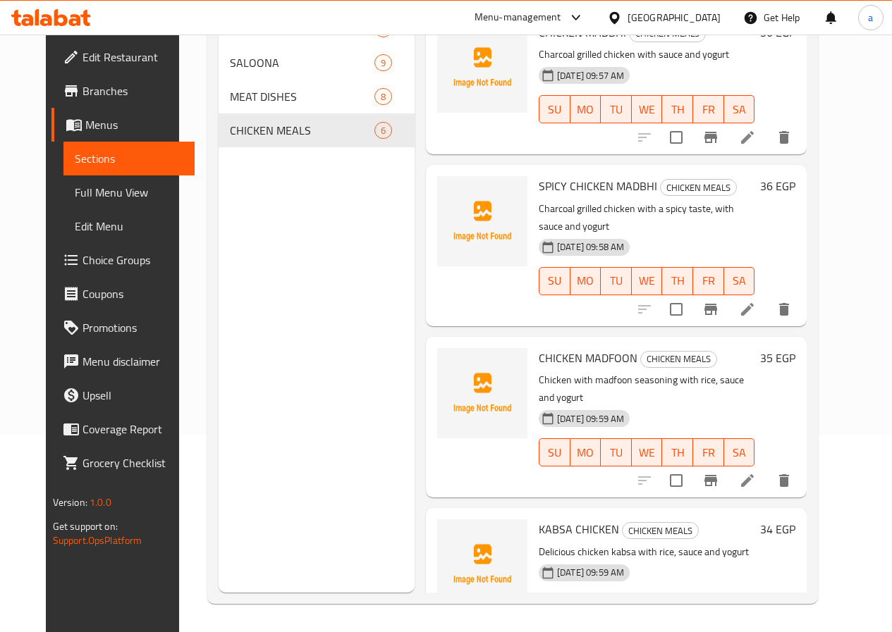
scroll to position [348, 0]
